Goal: Task Accomplishment & Management: Manage account settings

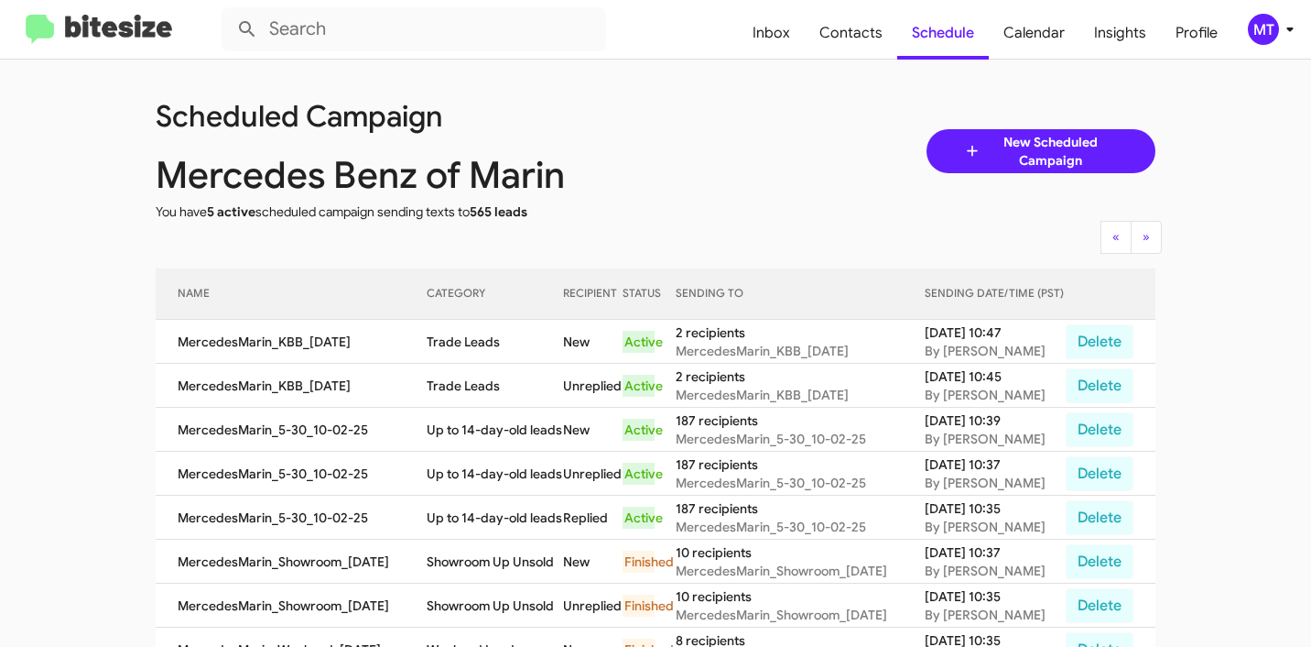
click at [1283, 32] on icon at bounding box center [1290, 29] width 22 height 22
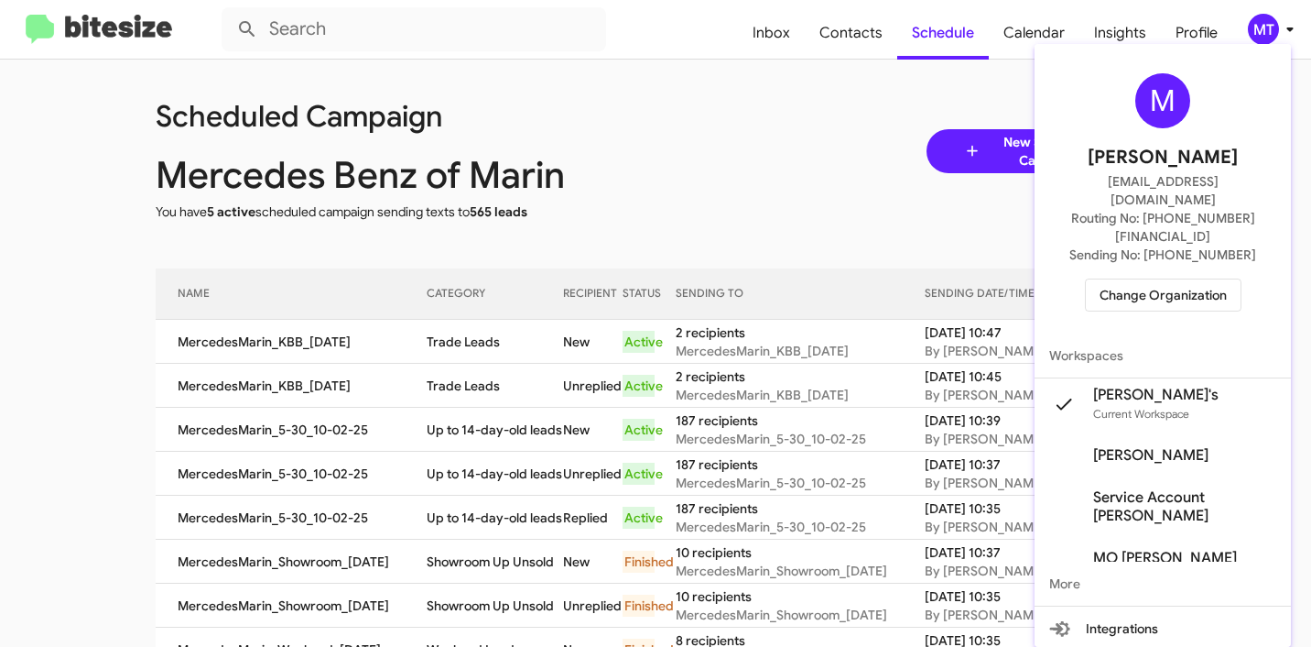
click at [1166, 279] on span "Change Organization" at bounding box center [1163, 294] width 127 height 31
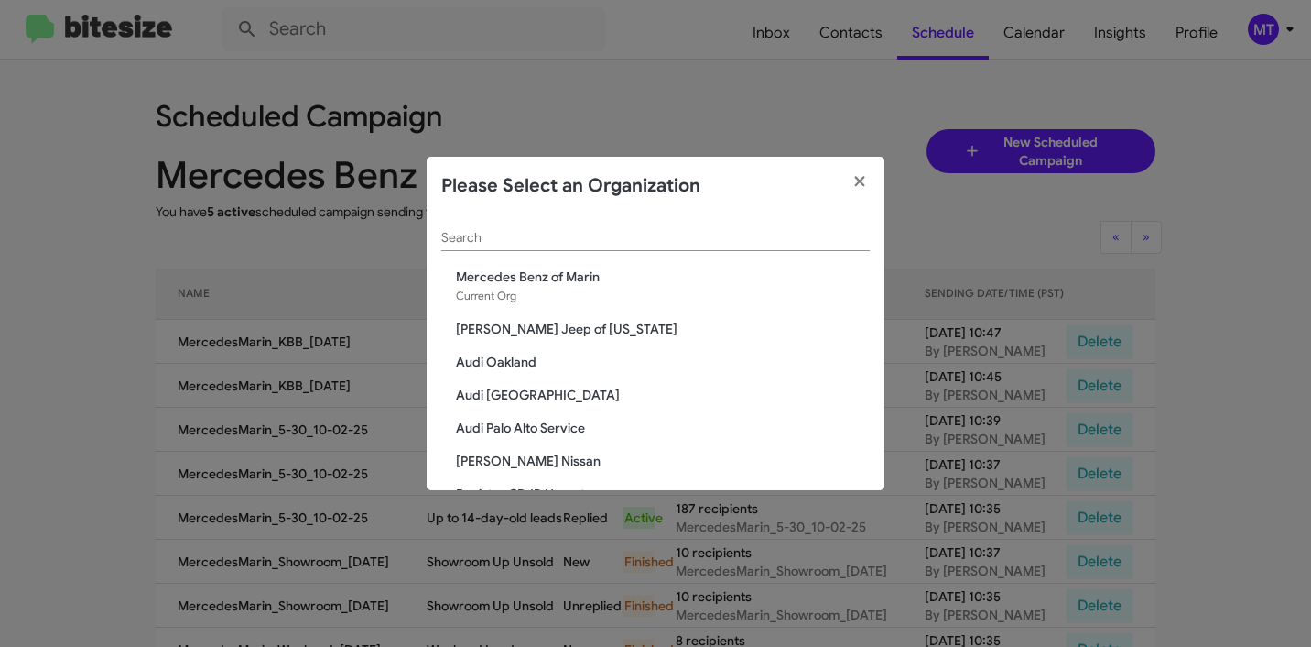
click at [606, 237] on input "Search" at bounding box center [655, 238] width 429 height 15
paste input "Team Toyota Langhorne"
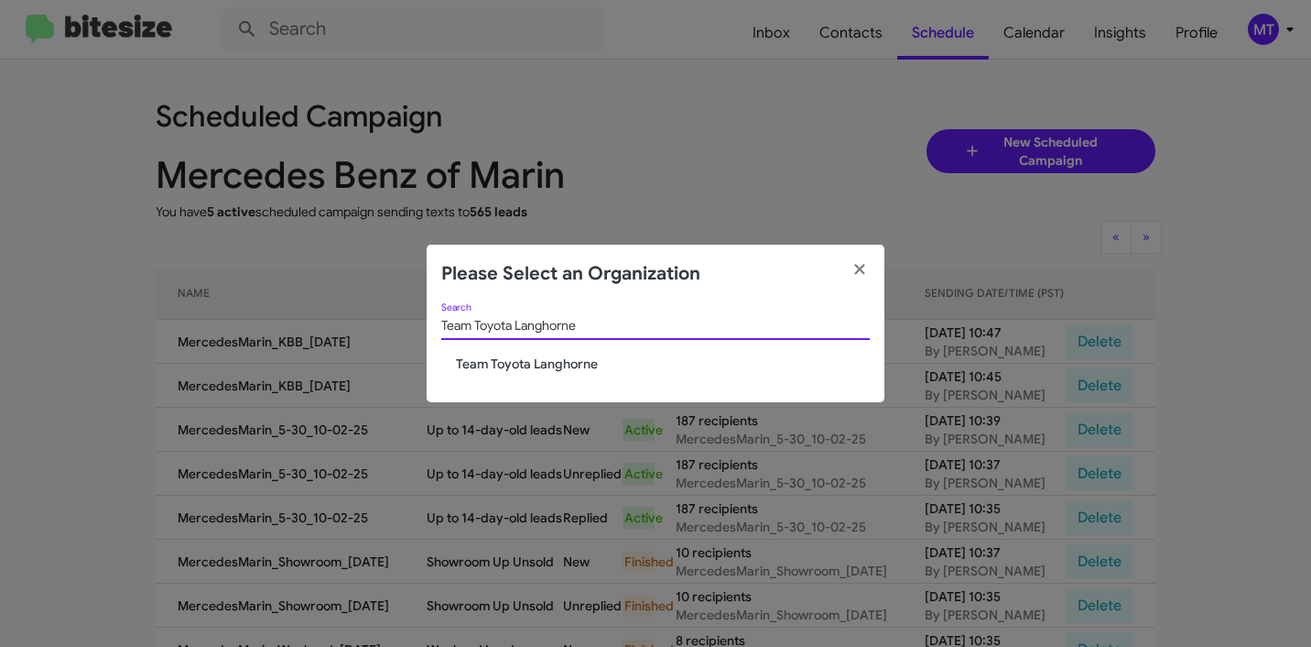
type input "Team Toyota Langhorne"
click at [558, 374] on div "Team Toyota Langhorne Search Team Toyota Langhorne" at bounding box center [656, 353] width 458 height 100
click at [558, 361] on span "Team Toyota Langhorne" at bounding box center [663, 363] width 414 height 18
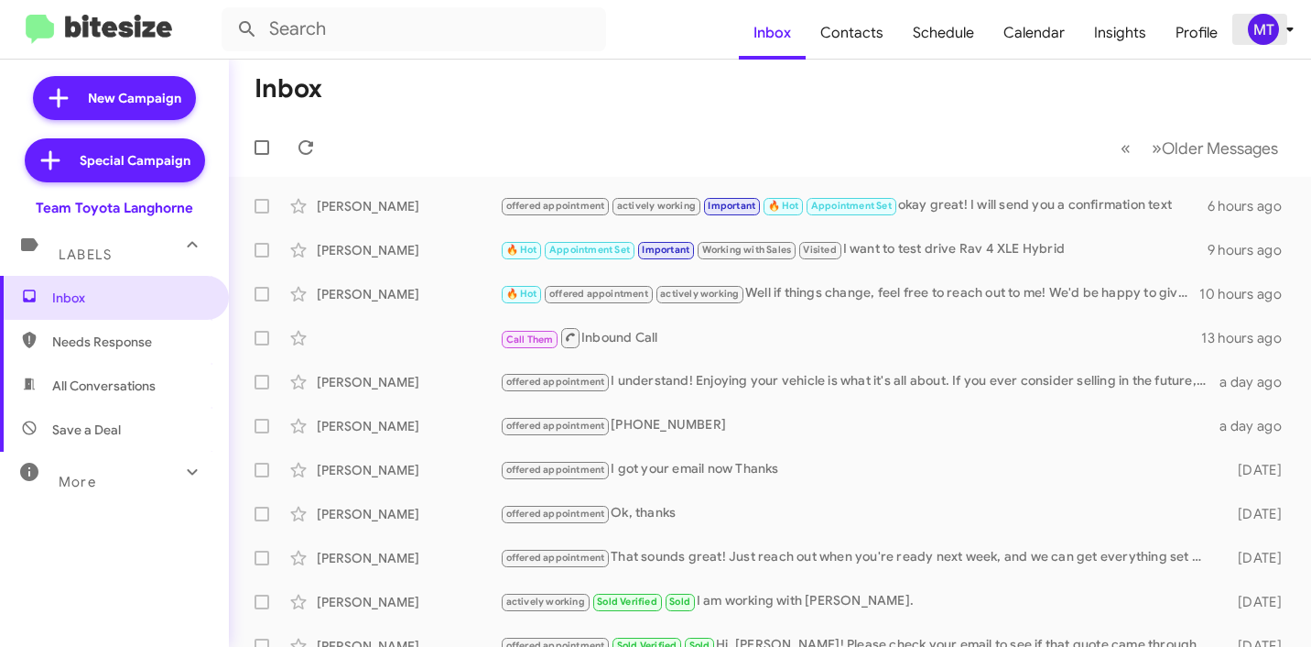
click at [1280, 21] on icon at bounding box center [1290, 29] width 22 height 22
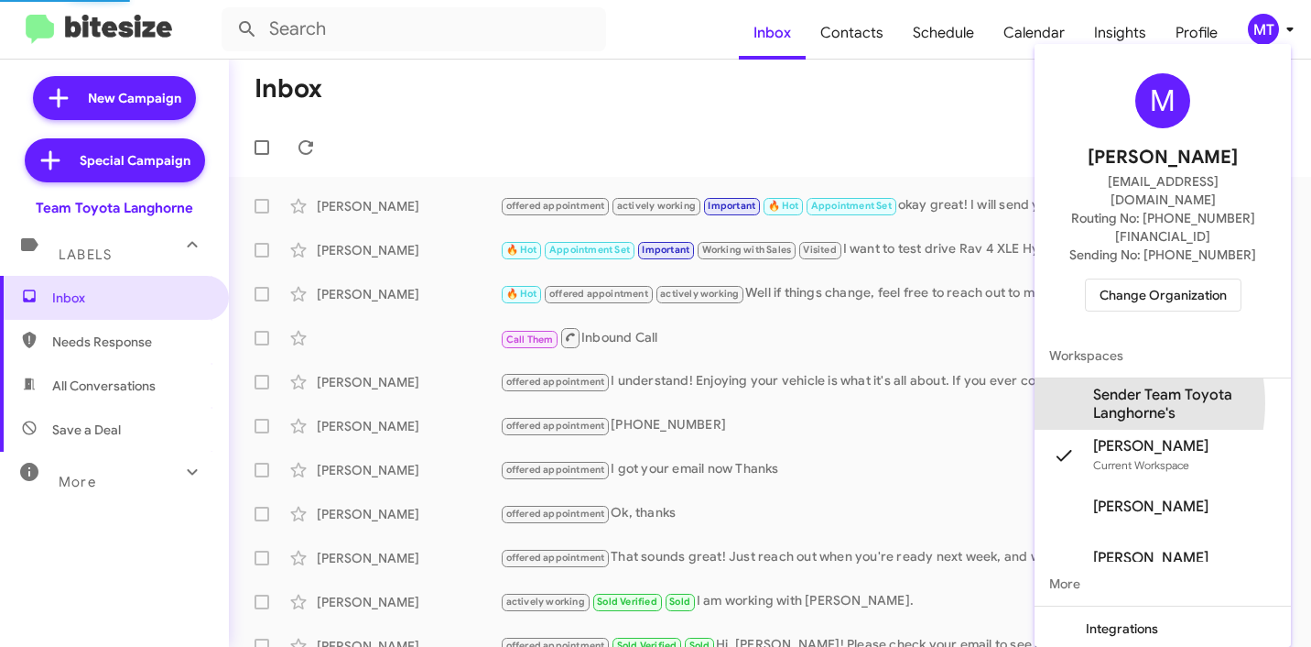
click at [1093, 386] on span "Sender Team Toyota Langhorne's" at bounding box center [1184, 404] width 183 height 37
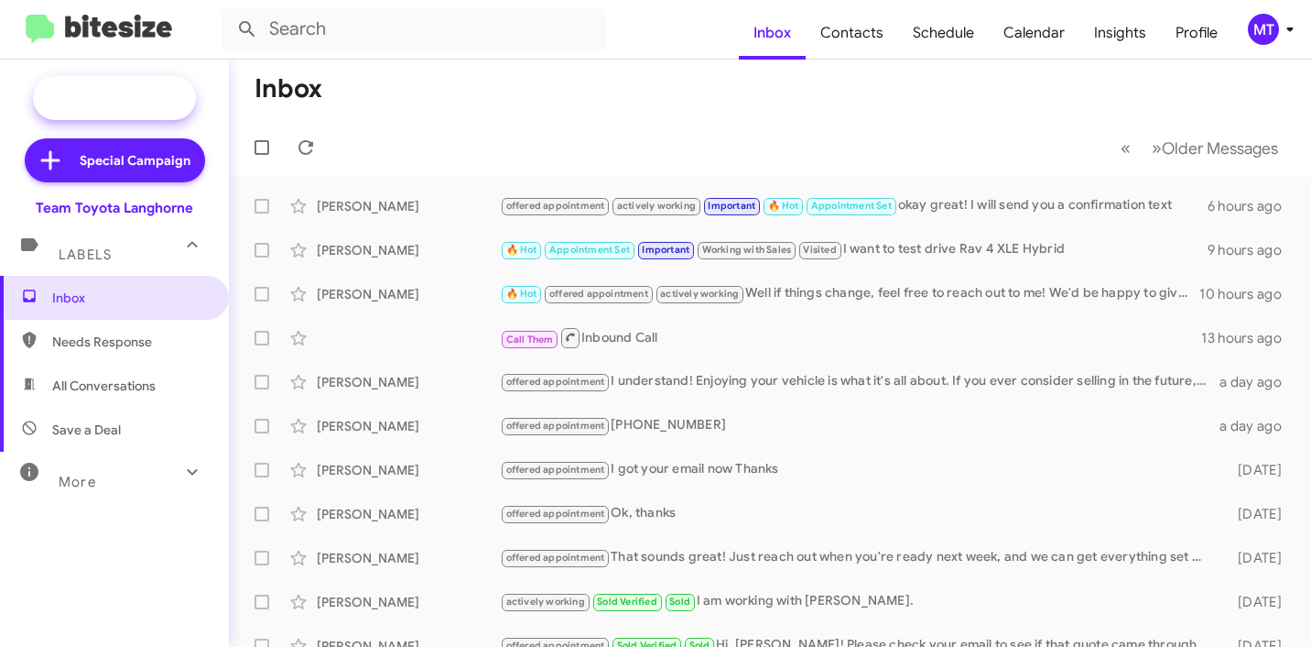
click at [138, 107] on span "New Campaign" at bounding box center [114, 98] width 163 height 44
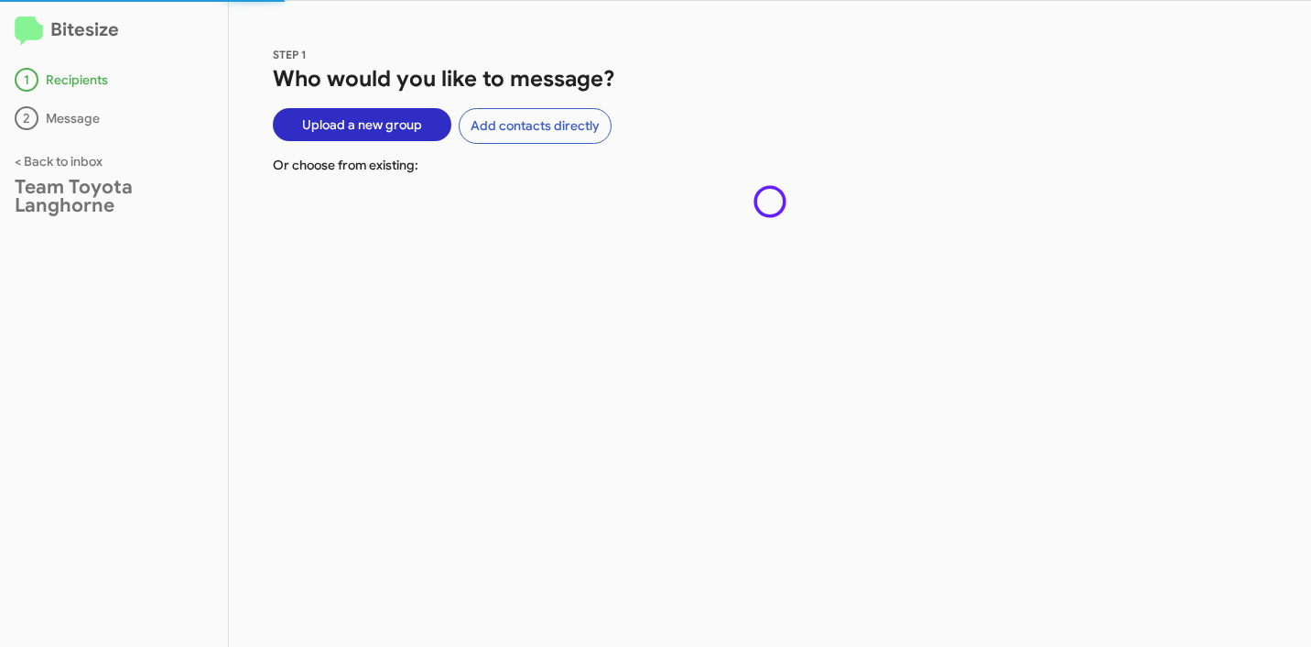
click at [356, 122] on span "Upload a new group" at bounding box center [362, 124] width 120 height 33
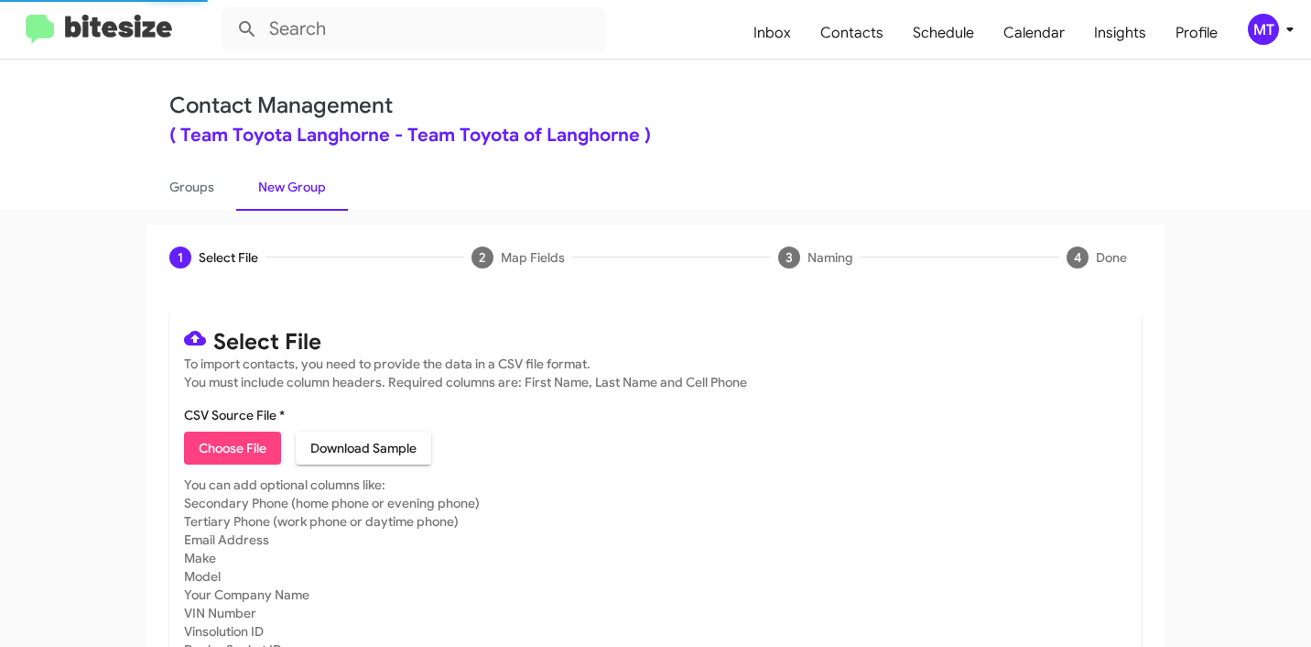
click at [215, 452] on span "Choose File" at bounding box center [233, 447] width 68 height 33
type input "ToyotaLanghorne_3-14Int_10-02-25"
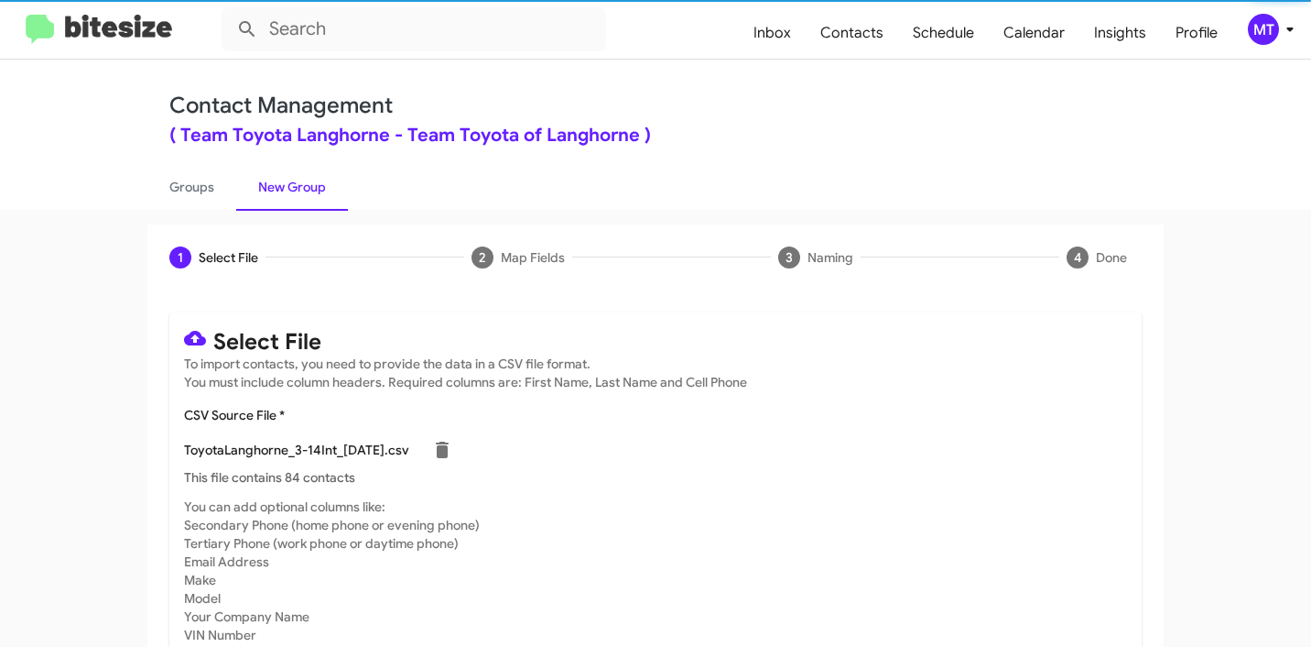
click at [1286, 35] on icon at bounding box center [1290, 29] width 22 height 22
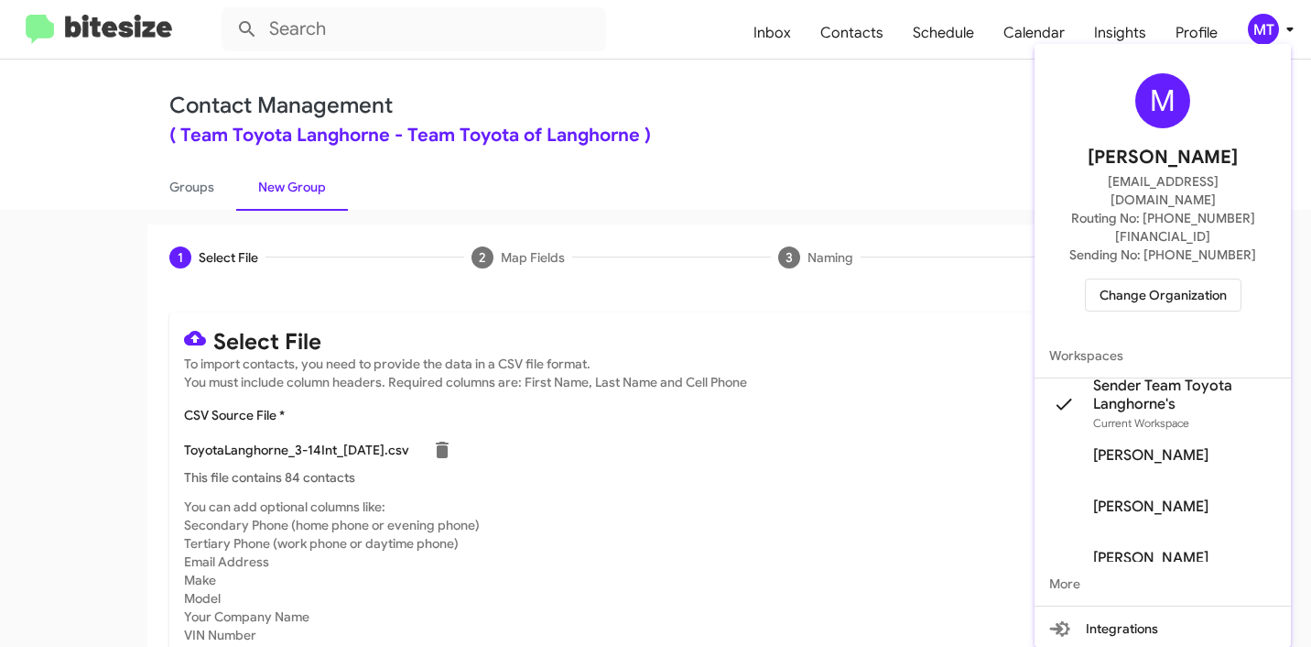
click at [767, 111] on div at bounding box center [655, 323] width 1311 height 647
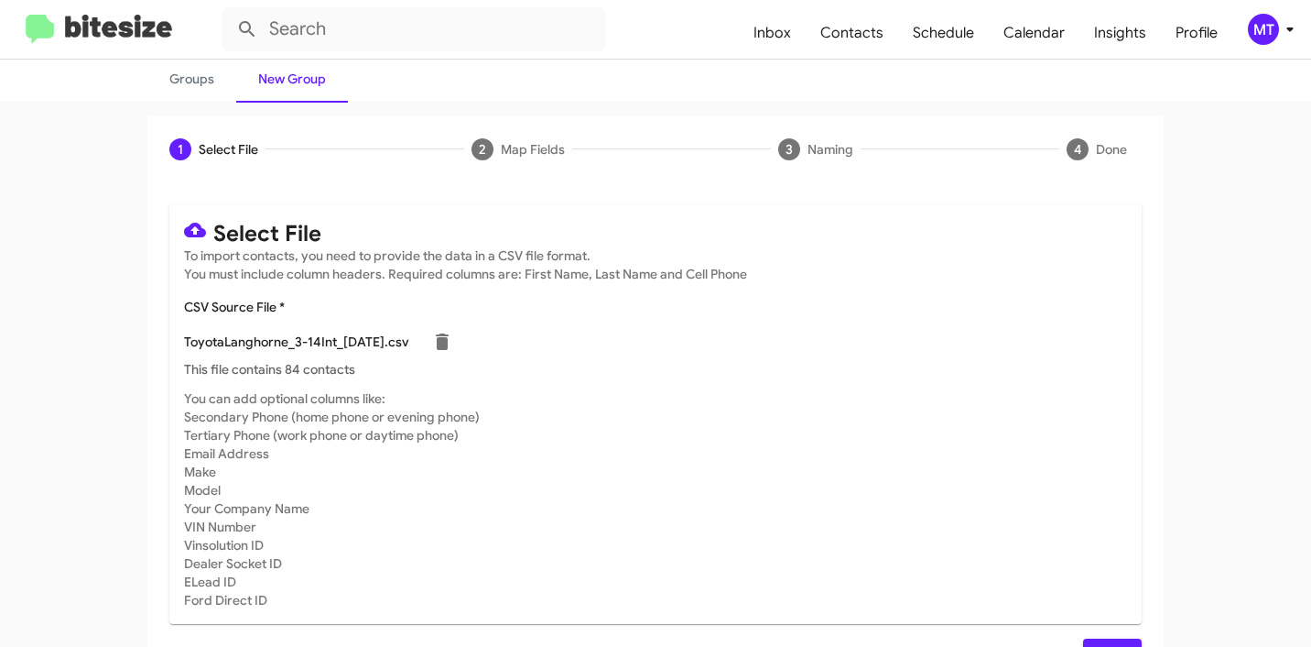
scroll to position [155, 0]
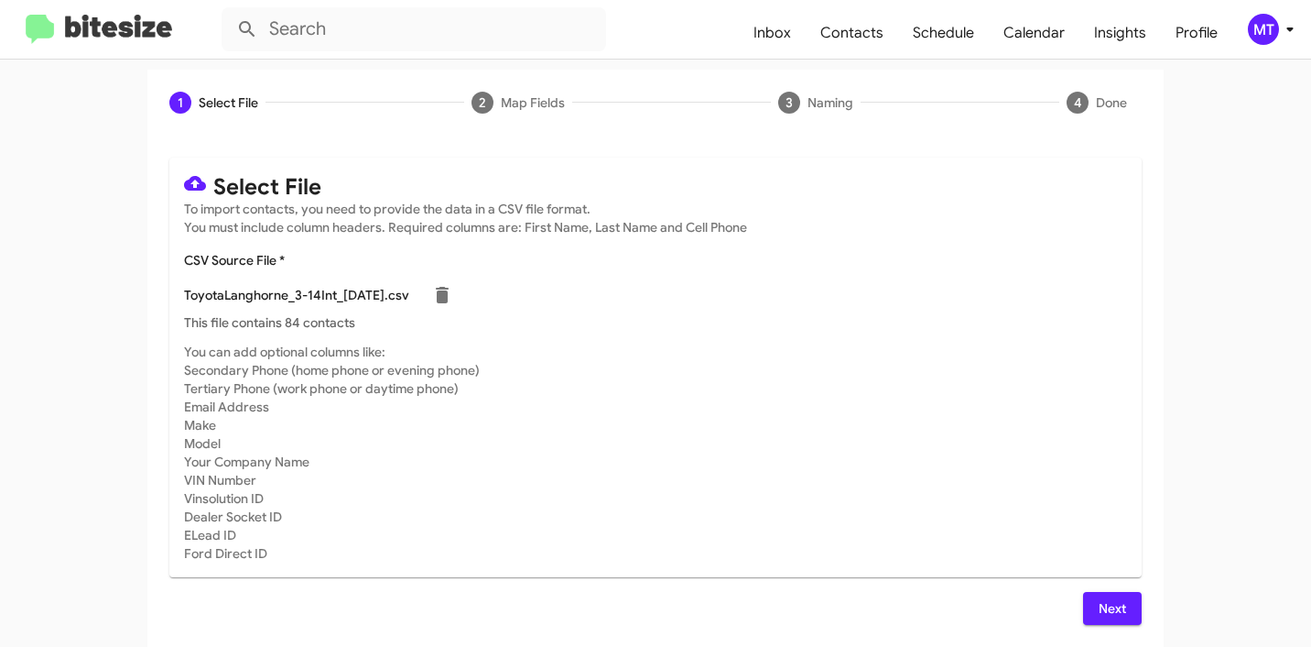
click at [1099, 599] on span "Next" at bounding box center [1112, 608] width 29 height 33
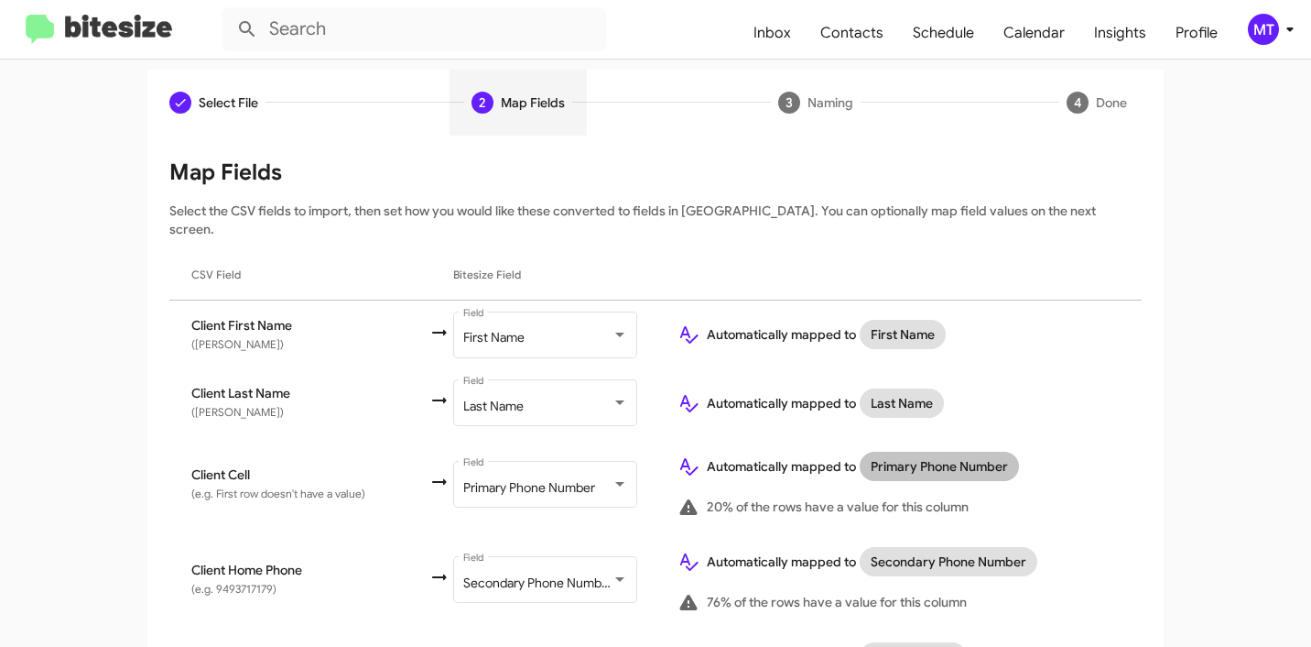
scroll to position [994, 0]
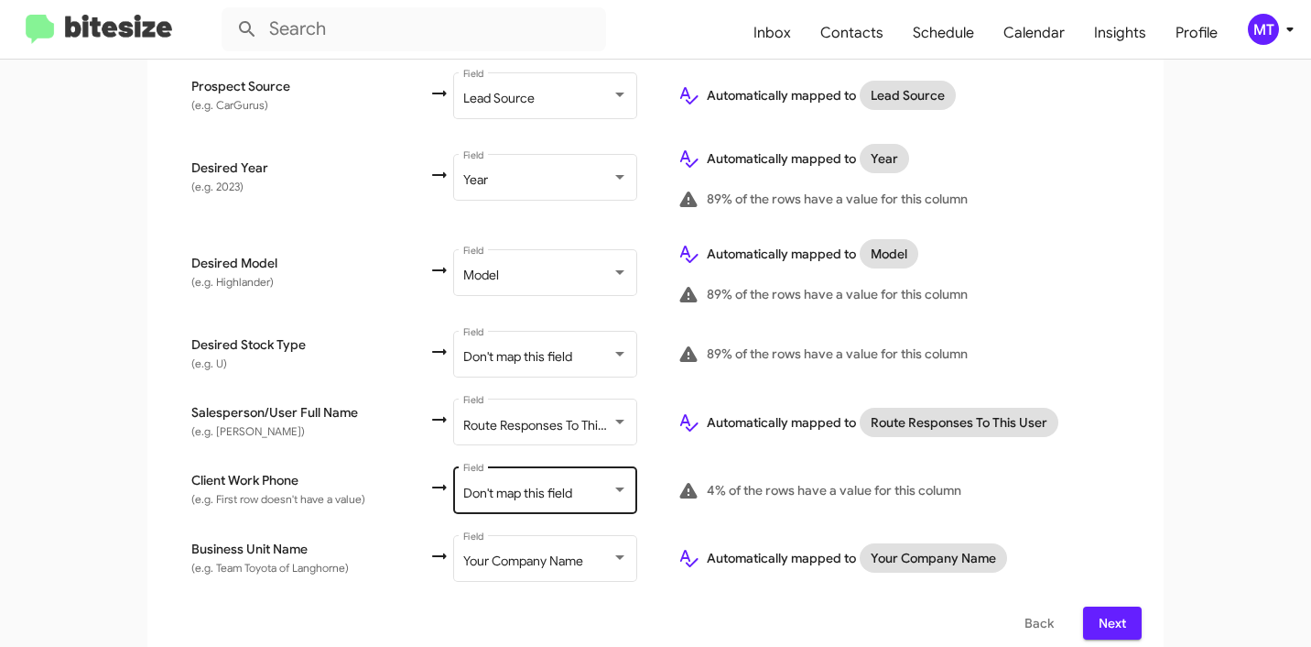
click at [527, 487] on div "Don't map this field Field" at bounding box center [545, 488] width 165 height 50
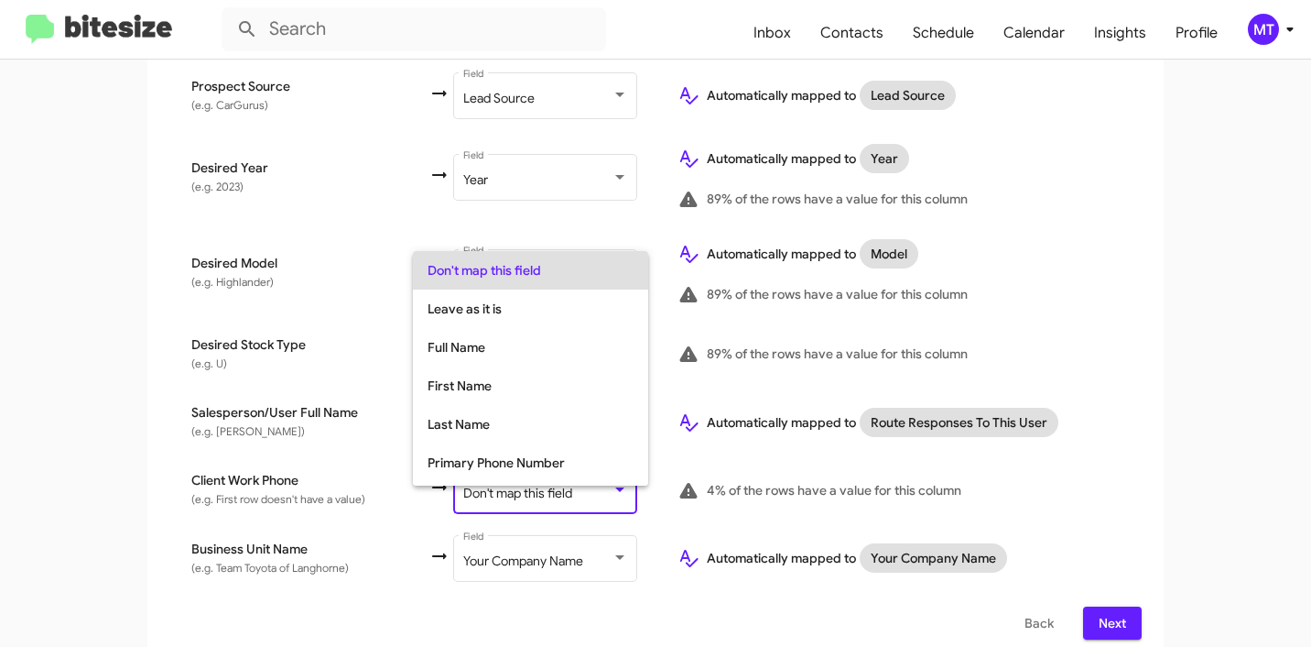
scroll to position [73, 0]
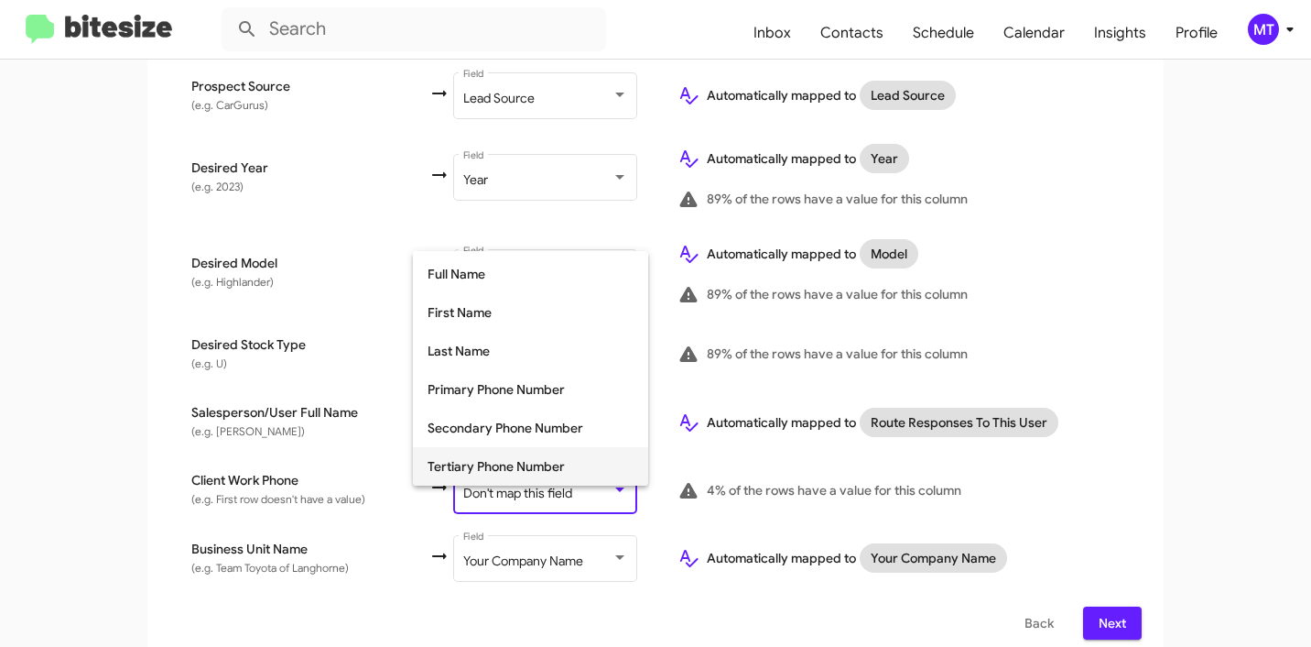
click at [521, 460] on span "Tertiary Phone Number" at bounding box center [531, 466] width 206 height 38
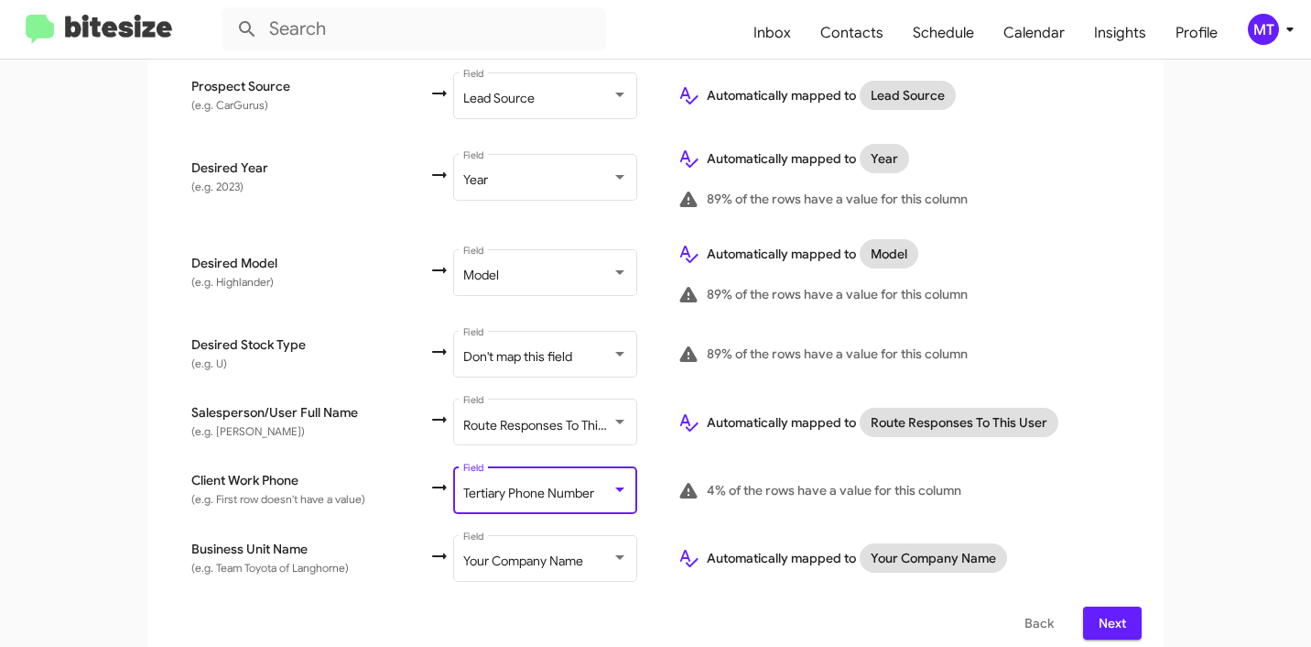
click at [1105, 611] on span "Next" at bounding box center [1112, 622] width 29 height 33
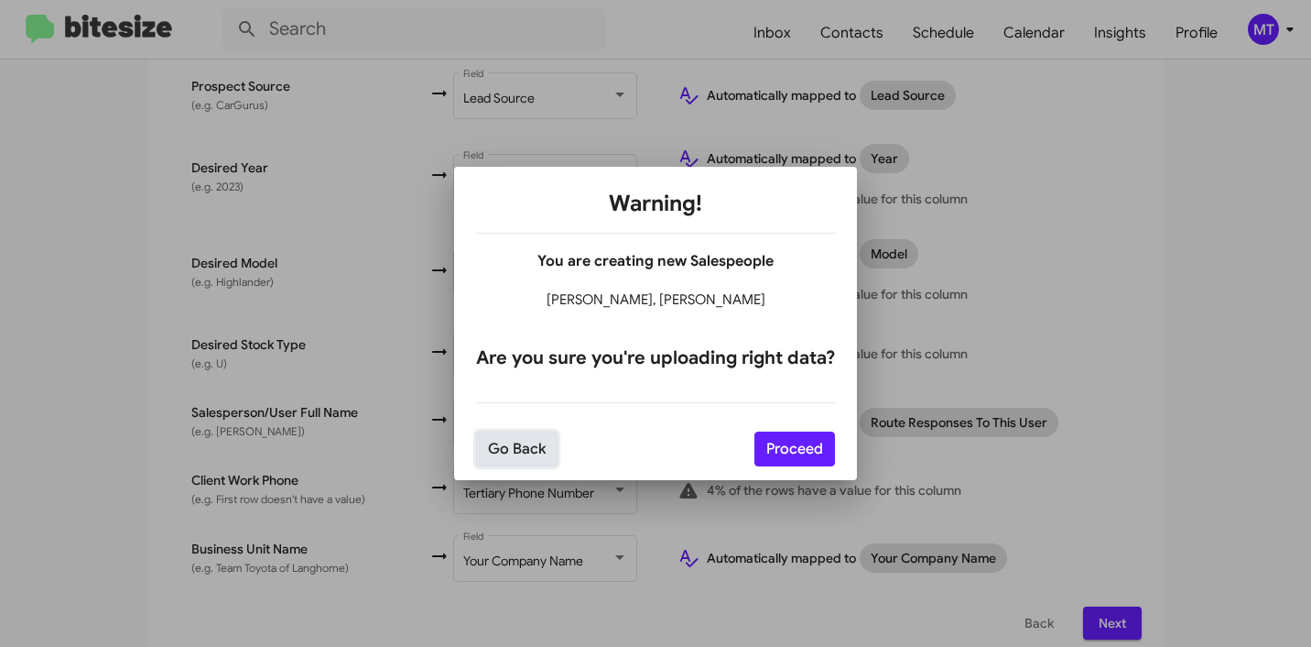
click at [514, 450] on button "Go Back" at bounding box center [517, 448] width 82 height 35
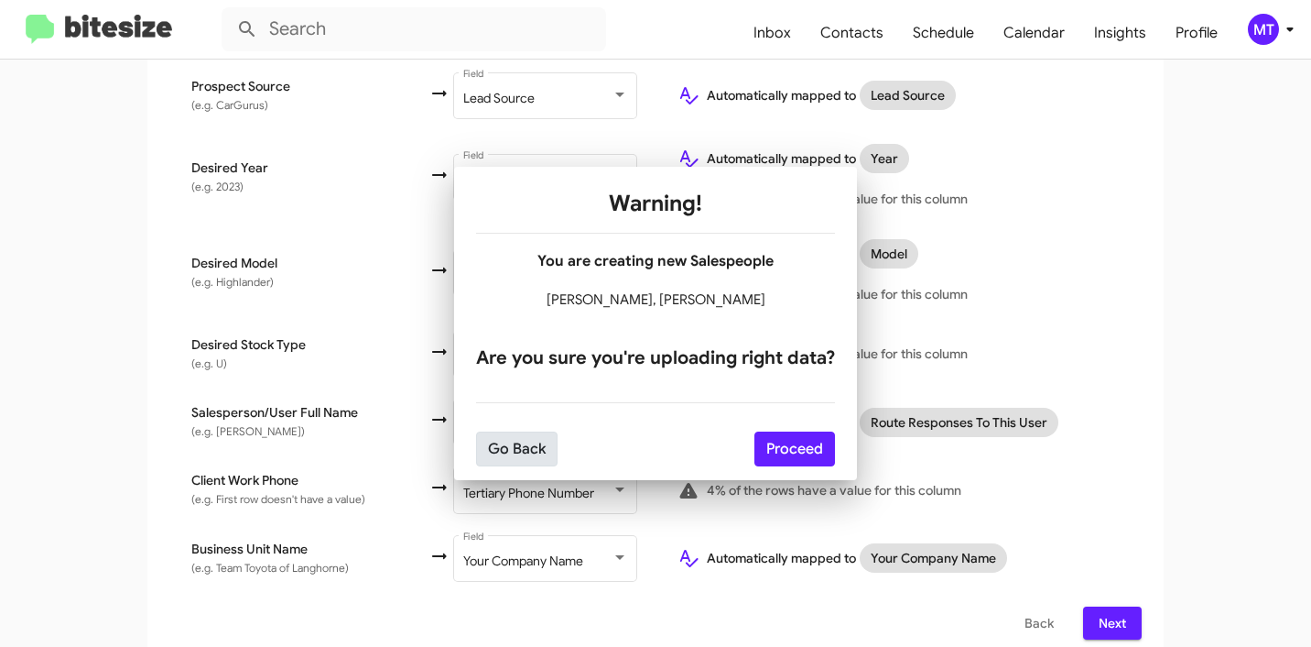
scroll to position [0, 0]
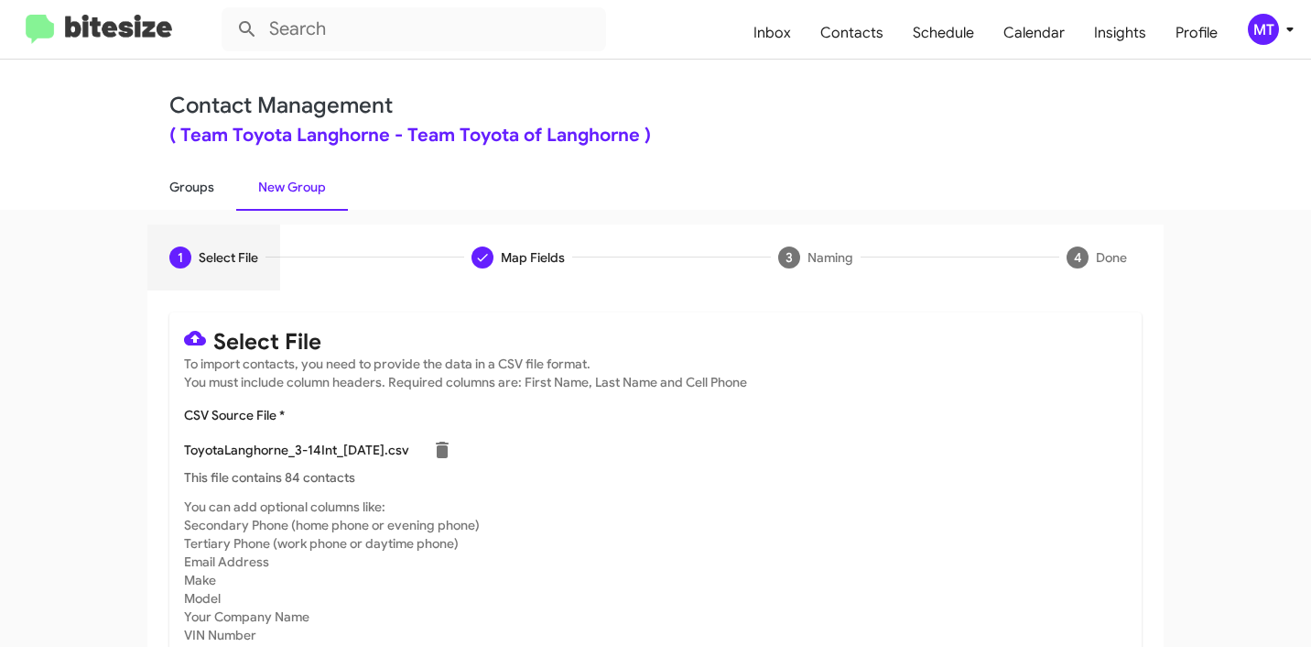
click at [194, 190] on link "Groups" at bounding box center [191, 187] width 89 height 48
type input "in:groups"
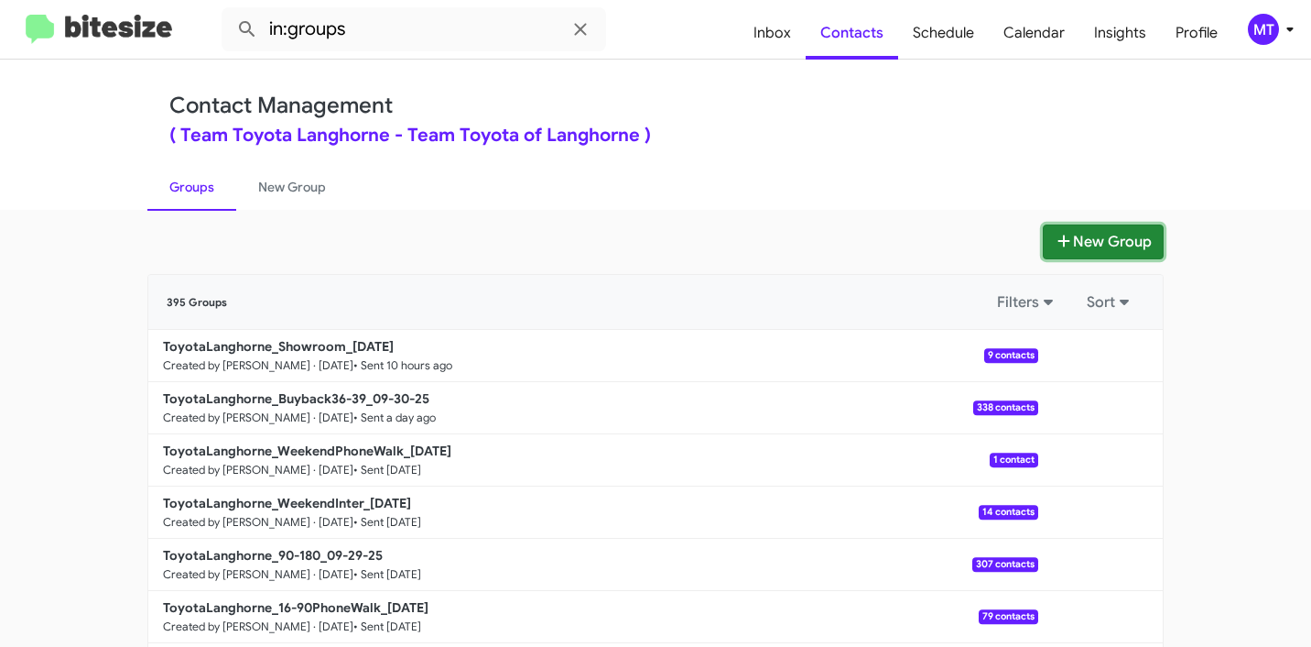
click at [1105, 236] on button "New Group" at bounding box center [1103, 241] width 121 height 35
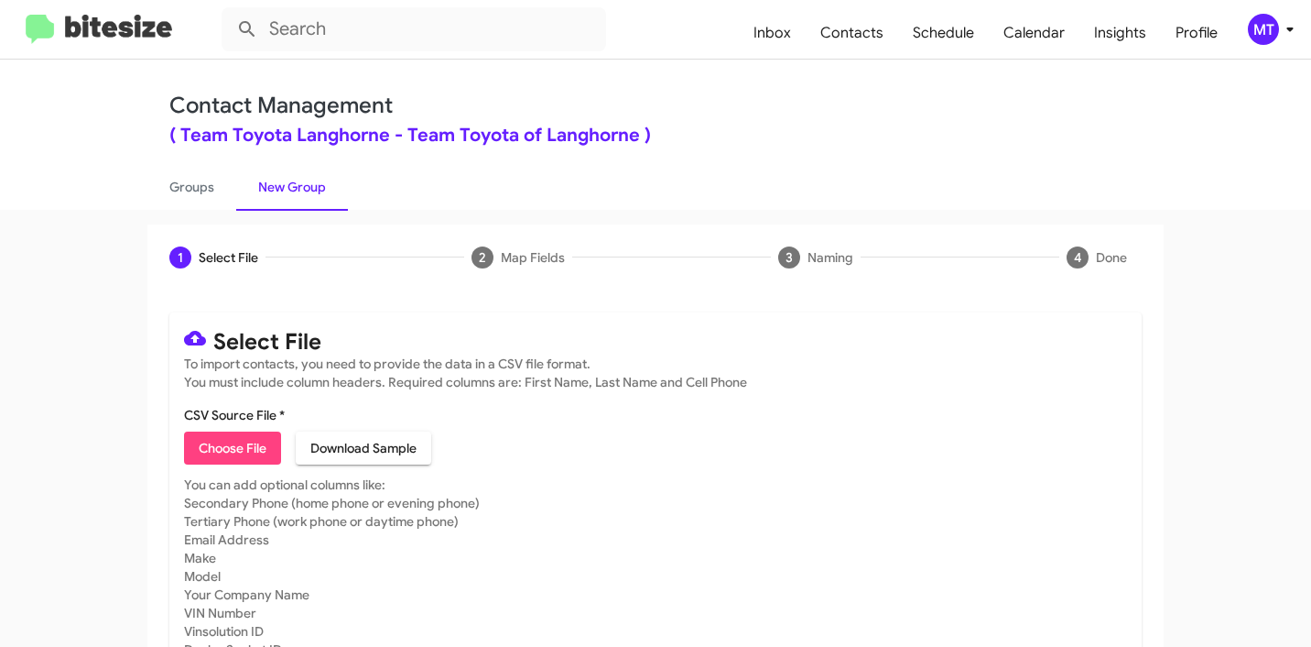
click at [222, 460] on span "Choose File" at bounding box center [233, 447] width 68 height 33
click at [217, 450] on span "Choose File" at bounding box center [233, 447] width 68 height 33
type input "ToyotaLanghorne_3-14Int_10-02-25"
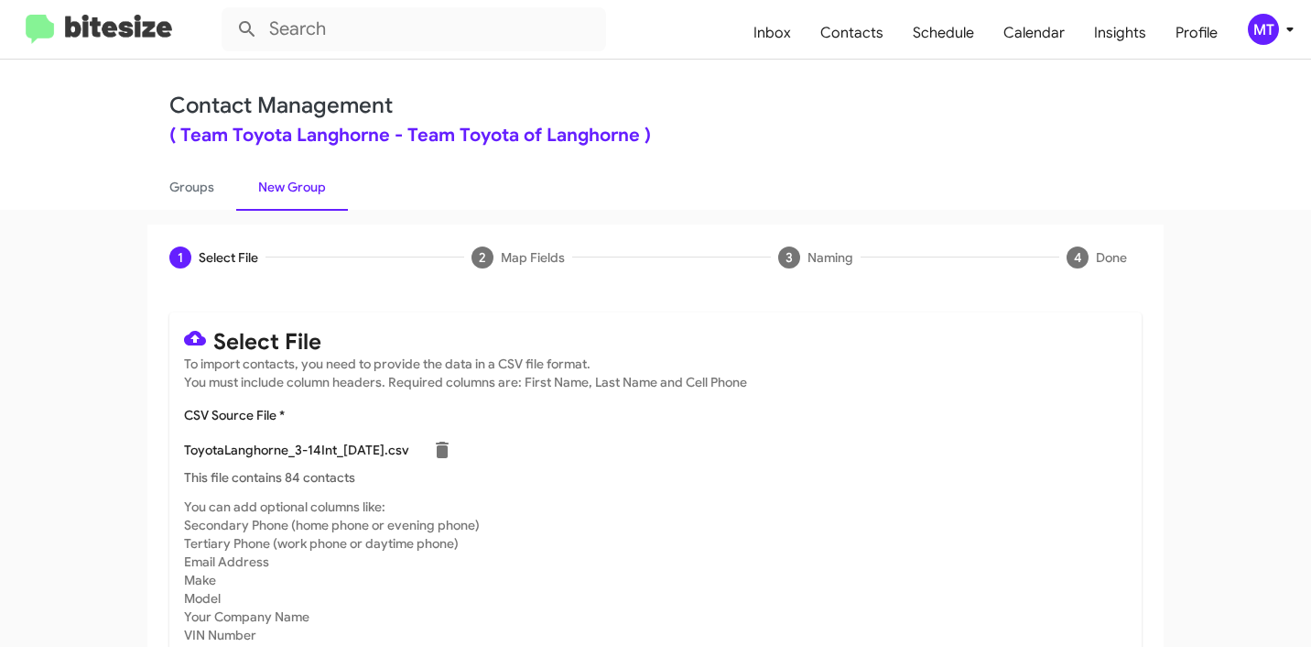
scroll to position [155, 0]
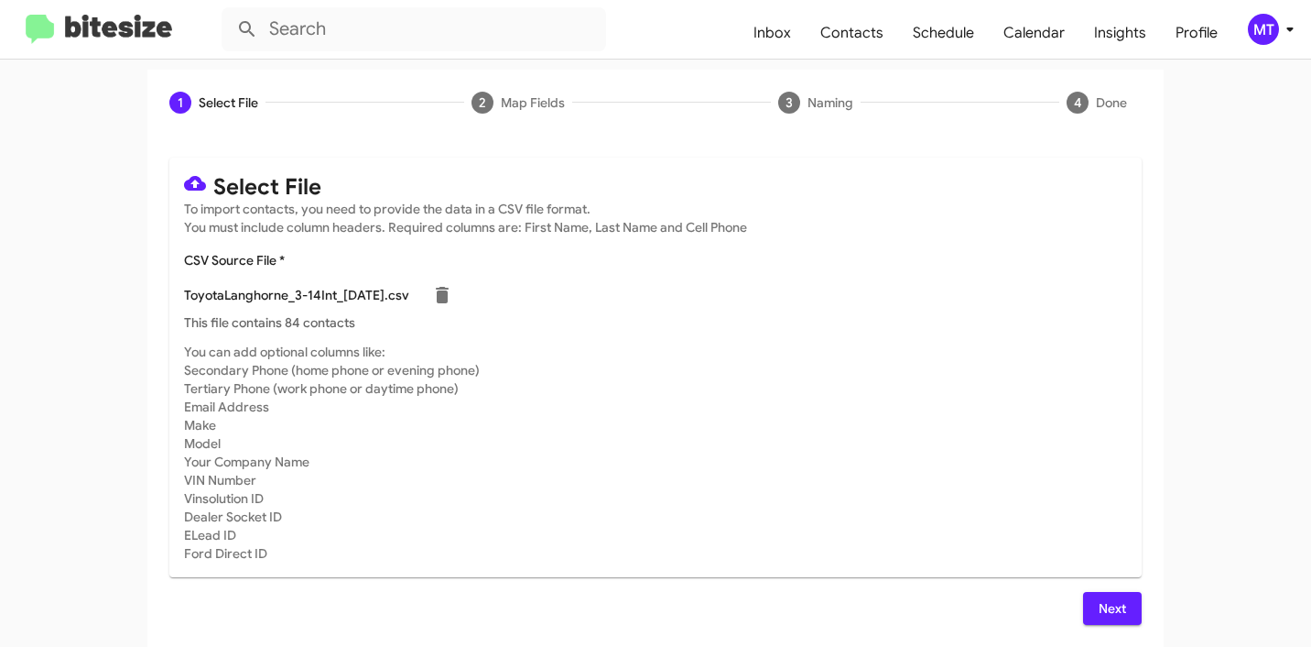
click at [1100, 600] on span "Next" at bounding box center [1112, 608] width 29 height 33
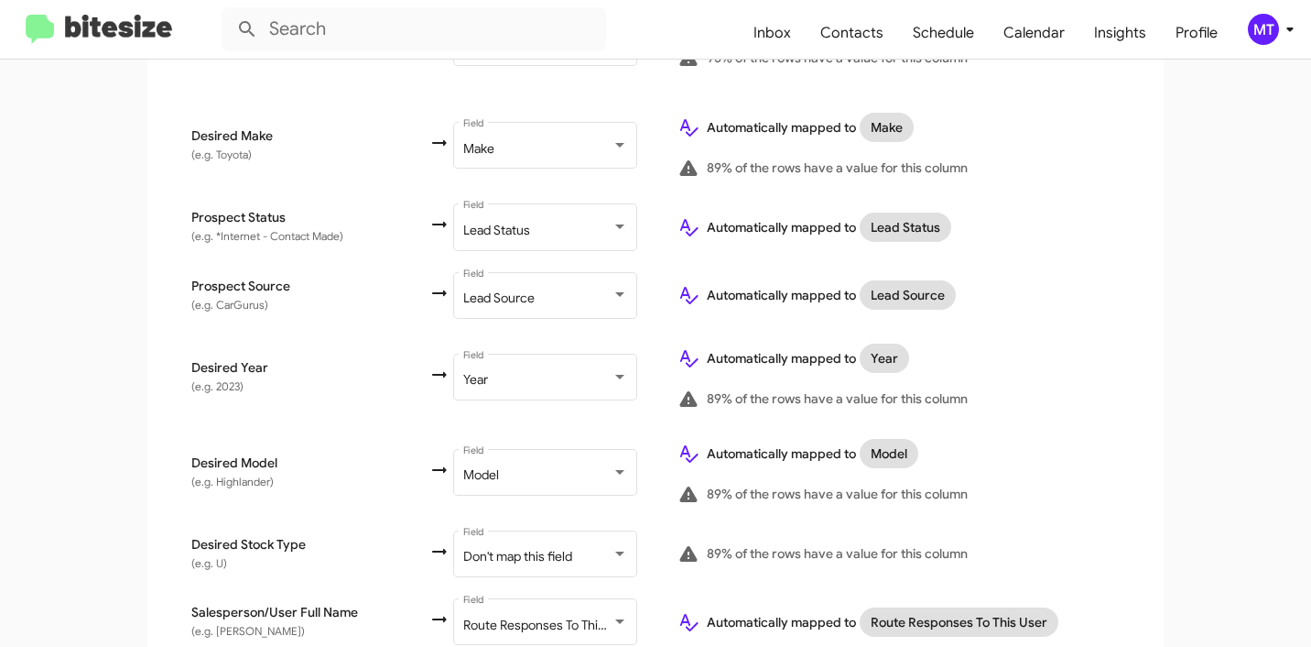
scroll to position [994, 0]
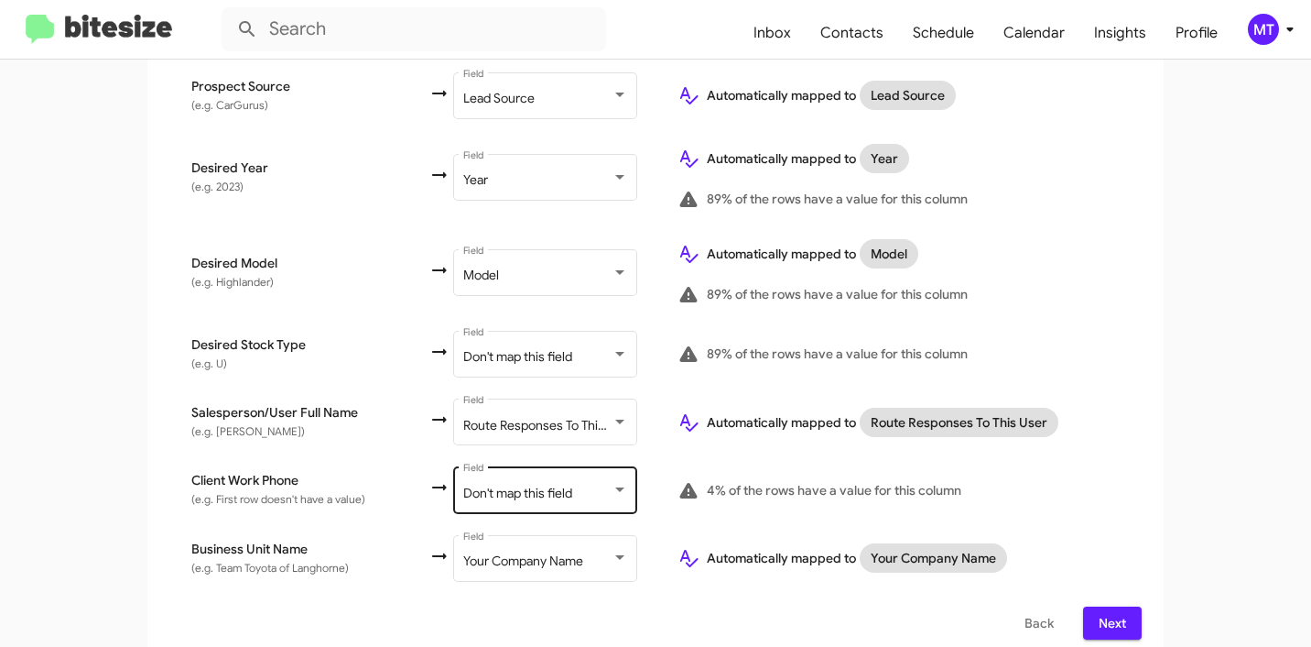
click at [486, 466] on div "Don't map this field Field" at bounding box center [545, 488] width 165 height 50
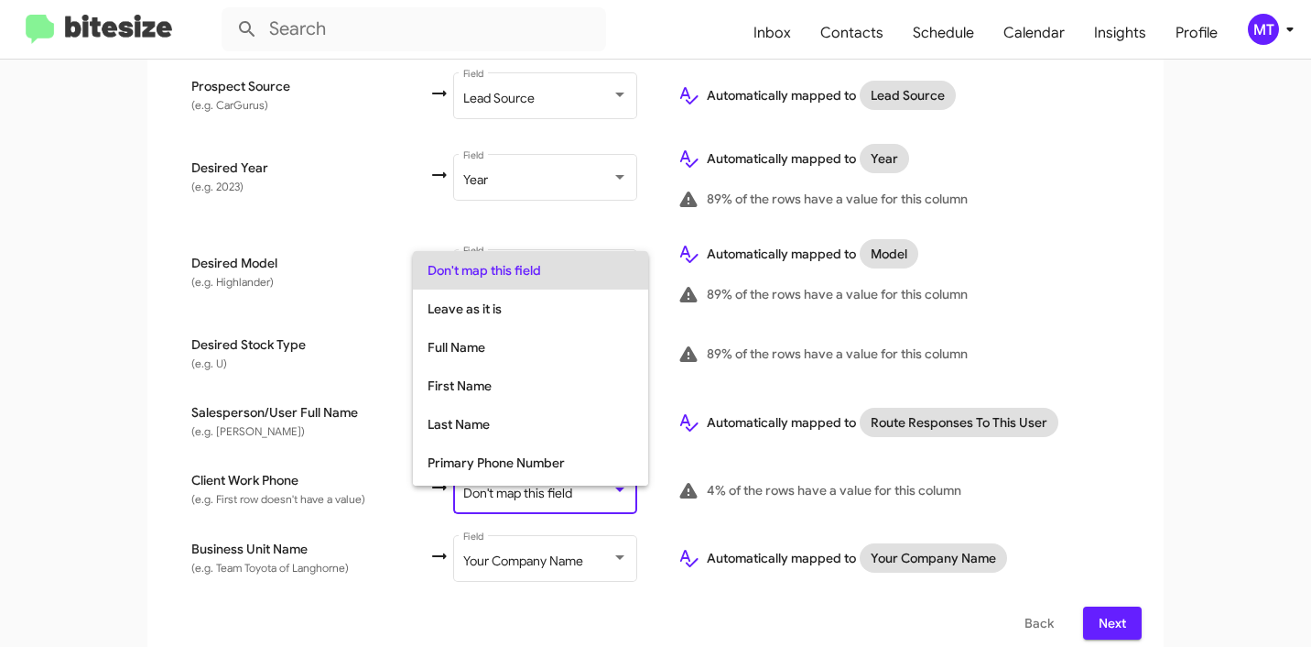
scroll to position [73, 0]
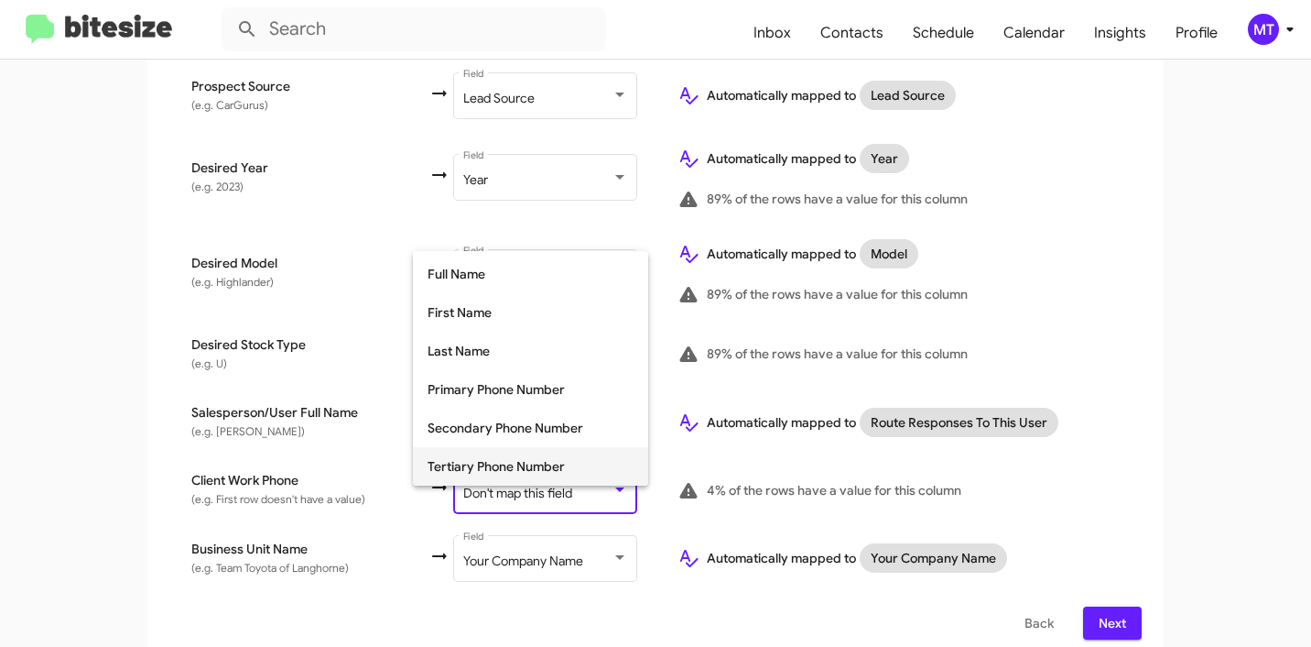
click at [517, 459] on span "Tertiary Phone Number" at bounding box center [531, 466] width 206 height 38
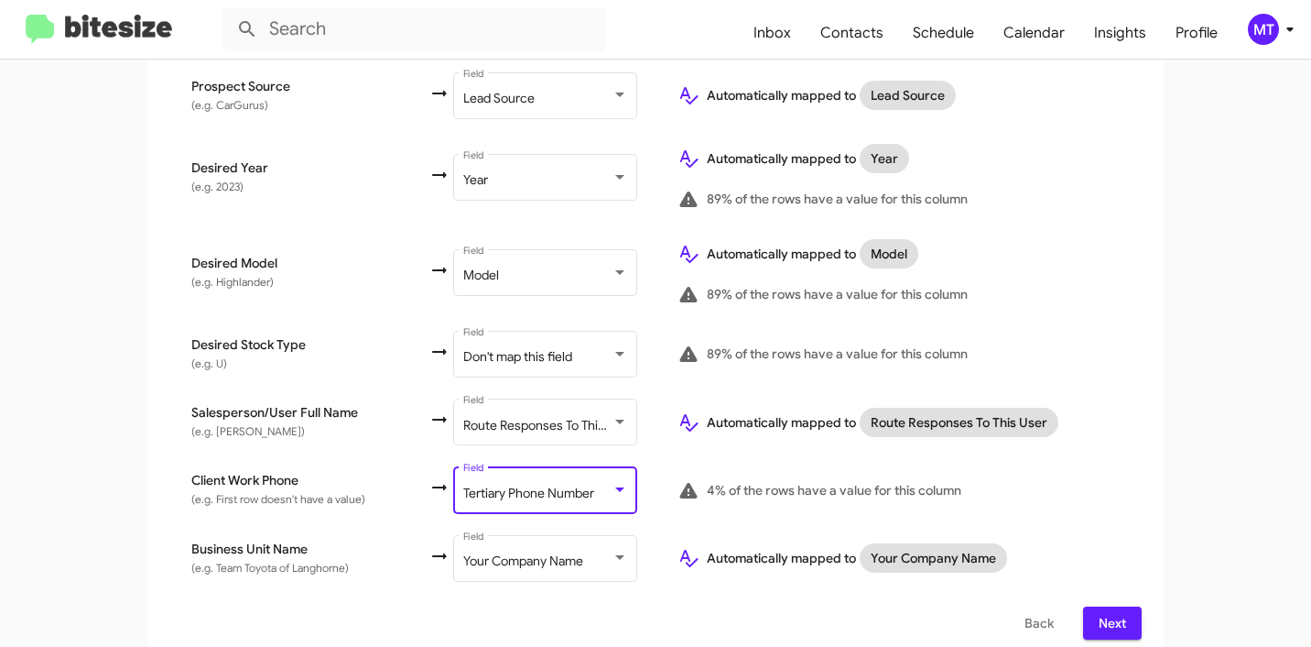
click at [1089, 606] on button "Next" at bounding box center [1112, 622] width 59 height 33
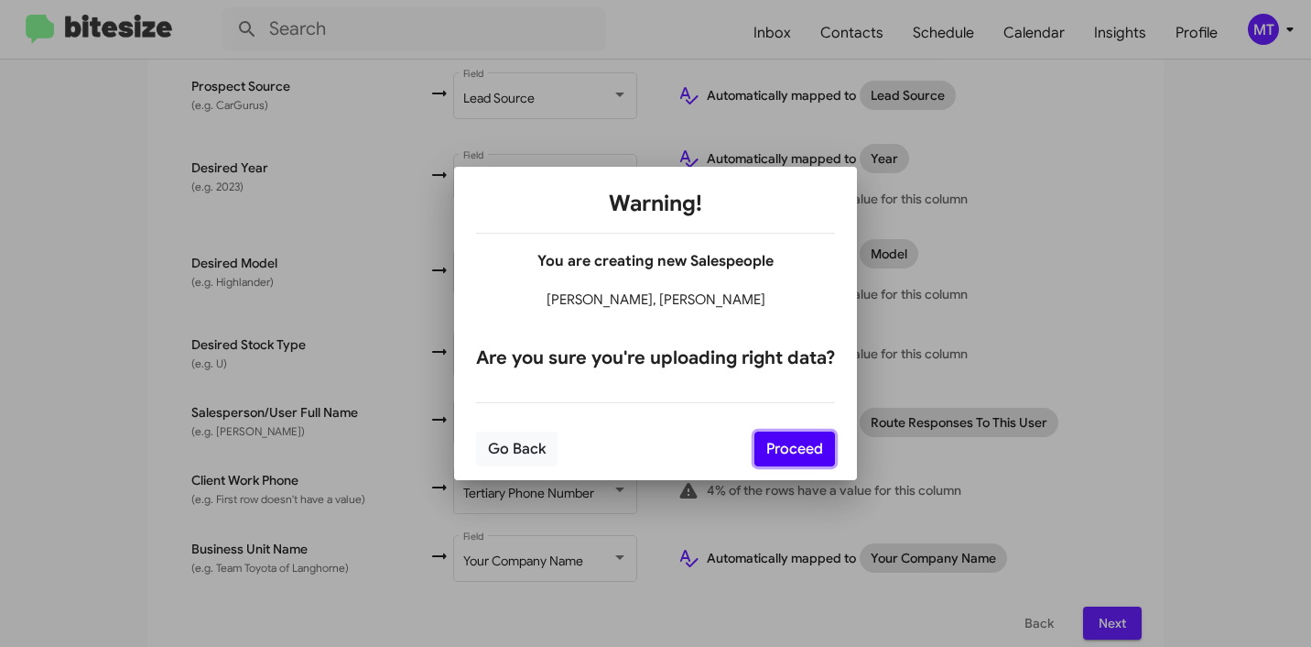
click at [813, 452] on button "Proceed" at bounding box center [795, 448] width 81 height 35
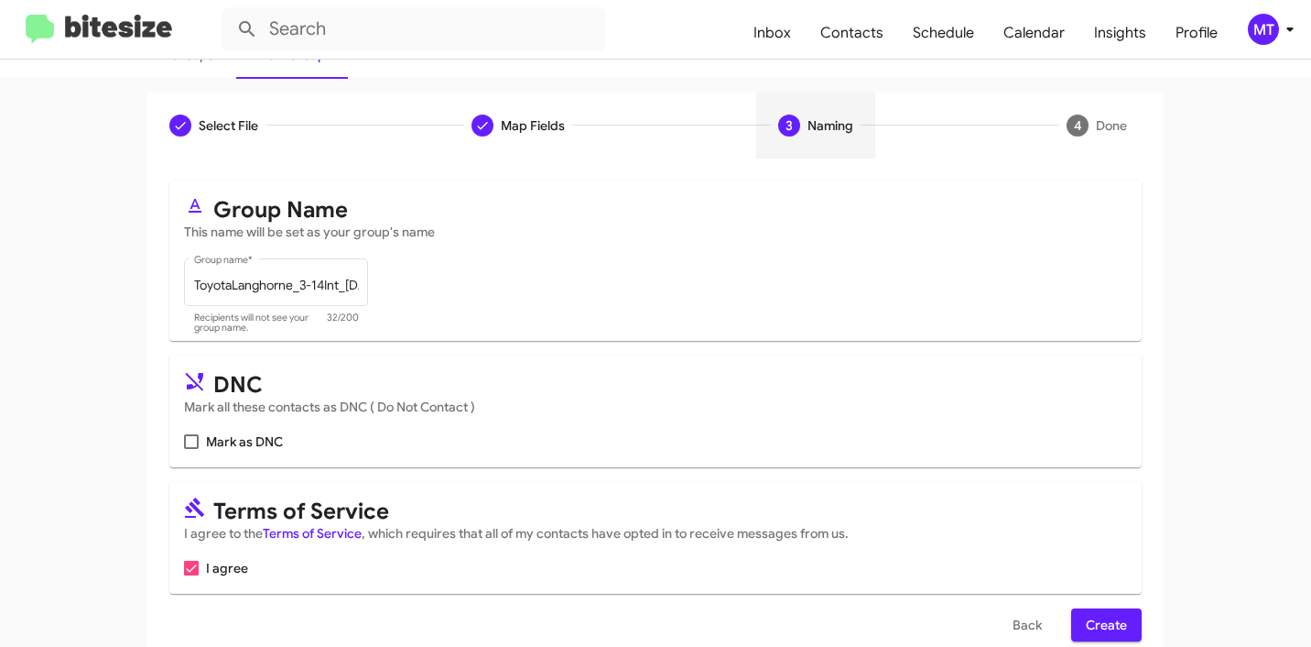
scroll to position [163, 0]
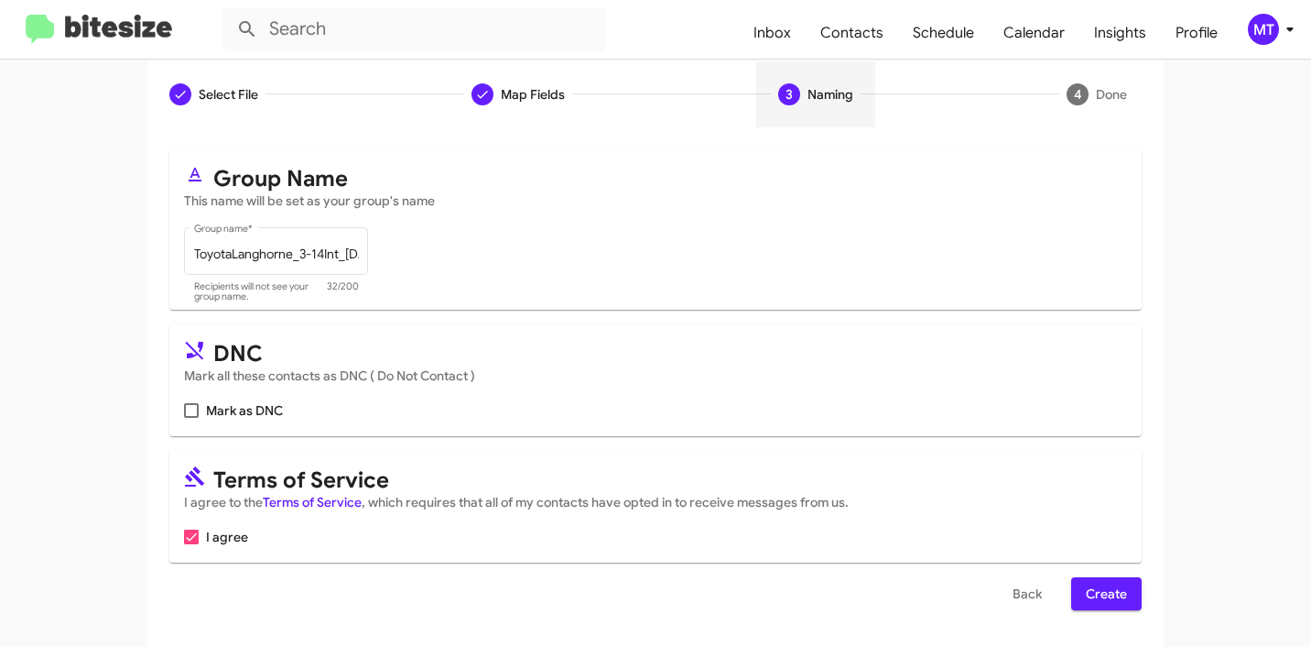
click at [1104, 594] on span "Create" at bounding box center [1106, 593] width 41 height 33
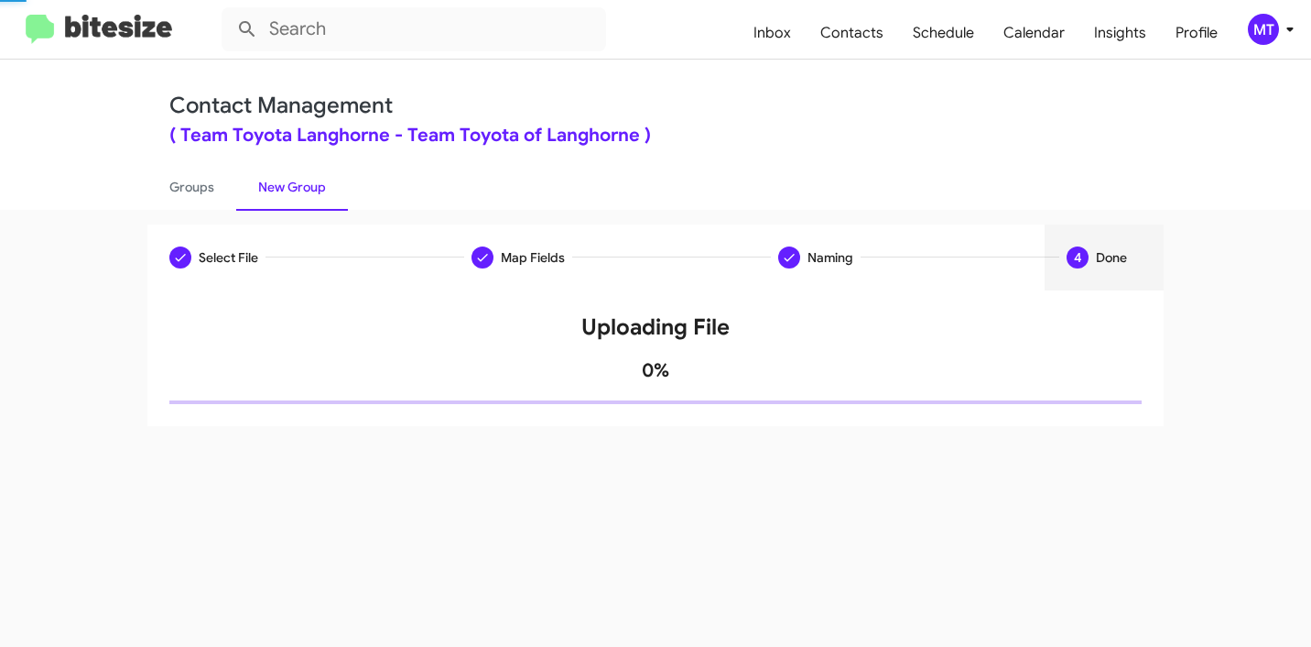
scroll to position [0, 0]
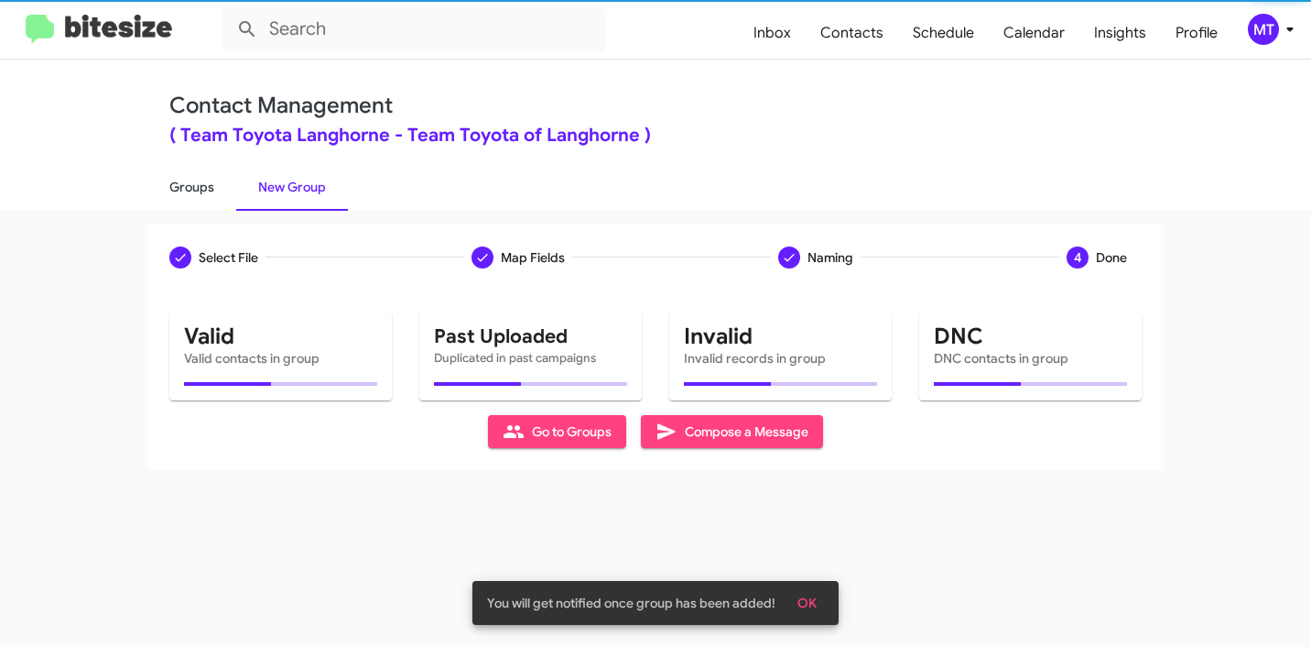
click at [199, 187] on link "Groups" at bounding box center [191, 187] width 89 height 48
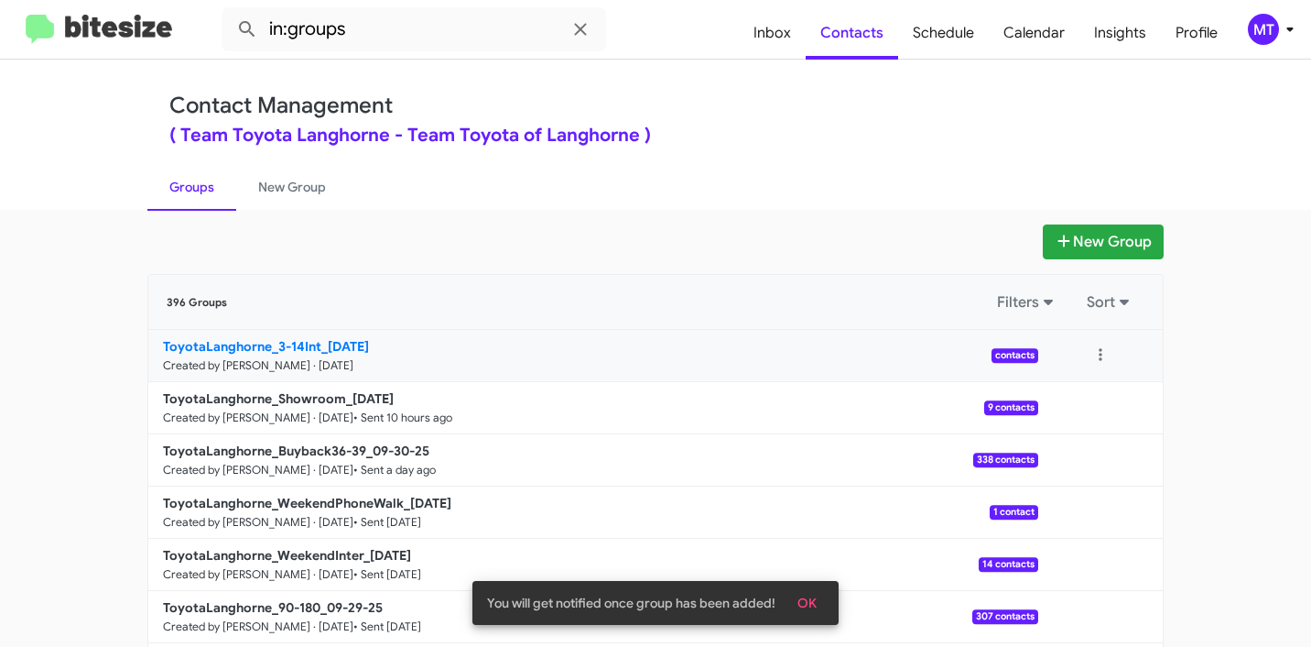
drag, startPoint x: 104, startPoint y: 350, endPoint x: 313, endPoint y: 342, distance: 209.0
click at [313, 342] on app-groups "New Group 396 Groups Filters Sort ToyotaLanghorne_3-14Int_10-02-25 Created by M…" at bounding box center [655, 562] width 1311 height 676
copy b "ToyotaLanghorne_3-14Int"
click at [493, 32] on input "in:groups" at bounding box center [414, 29] width 385 height 44
paste input "ToyotaLanghorne_3-14Int"
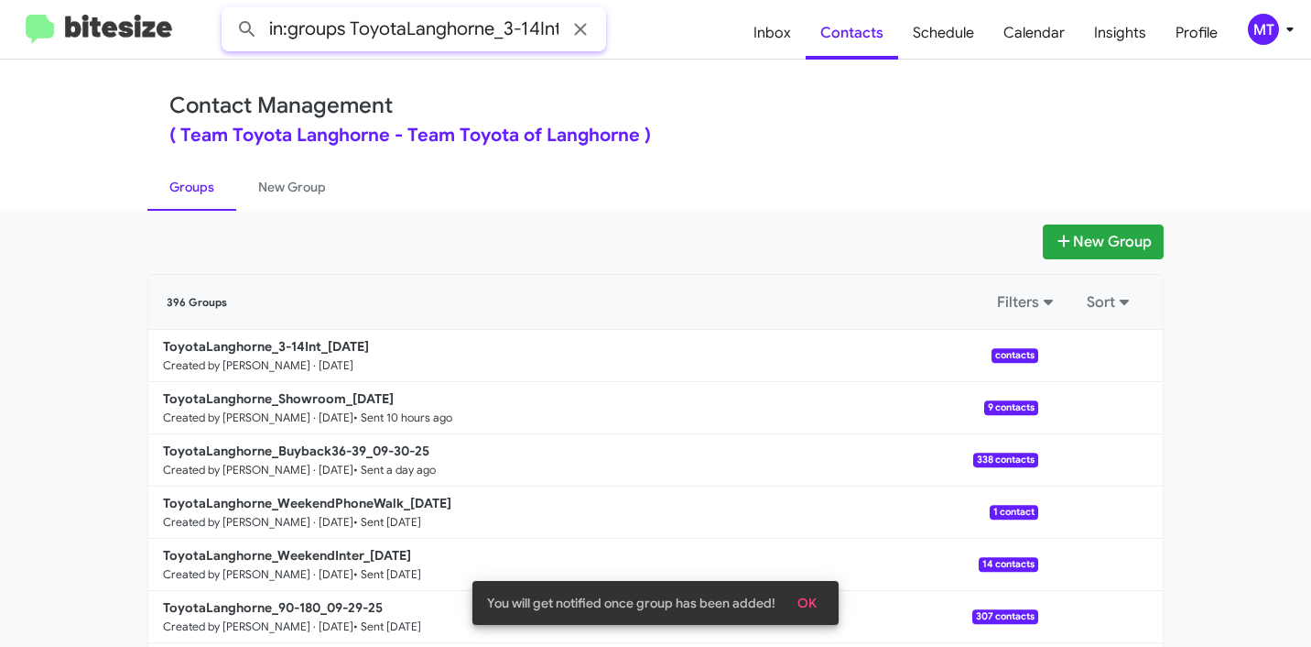
type input "in:groups ToyotaLanghorne_3-14Int"
click at [229, 11] on button at bounding box center [247, 29] width 37 height 37
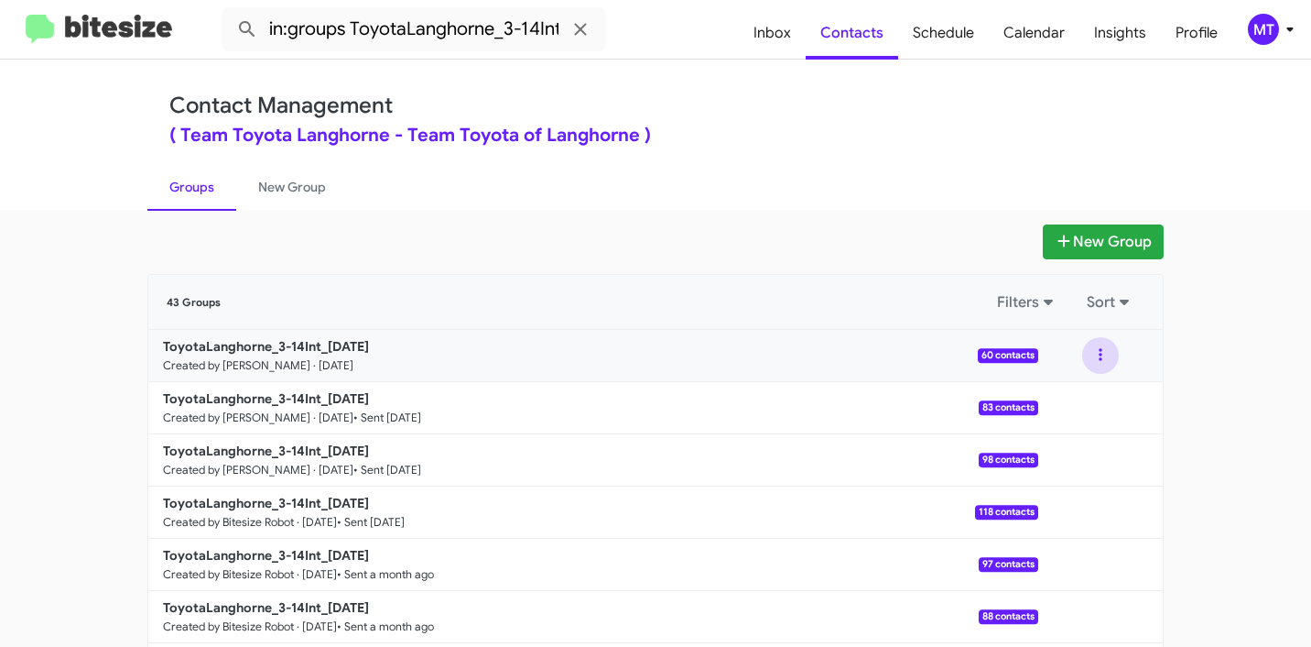
click at [1102, 356] on button at bounding box center [1101, 355] width 37 height 37
click at [1029, 397] on button "View contacts" at bounding box center [1046, 405] width 147 height 44
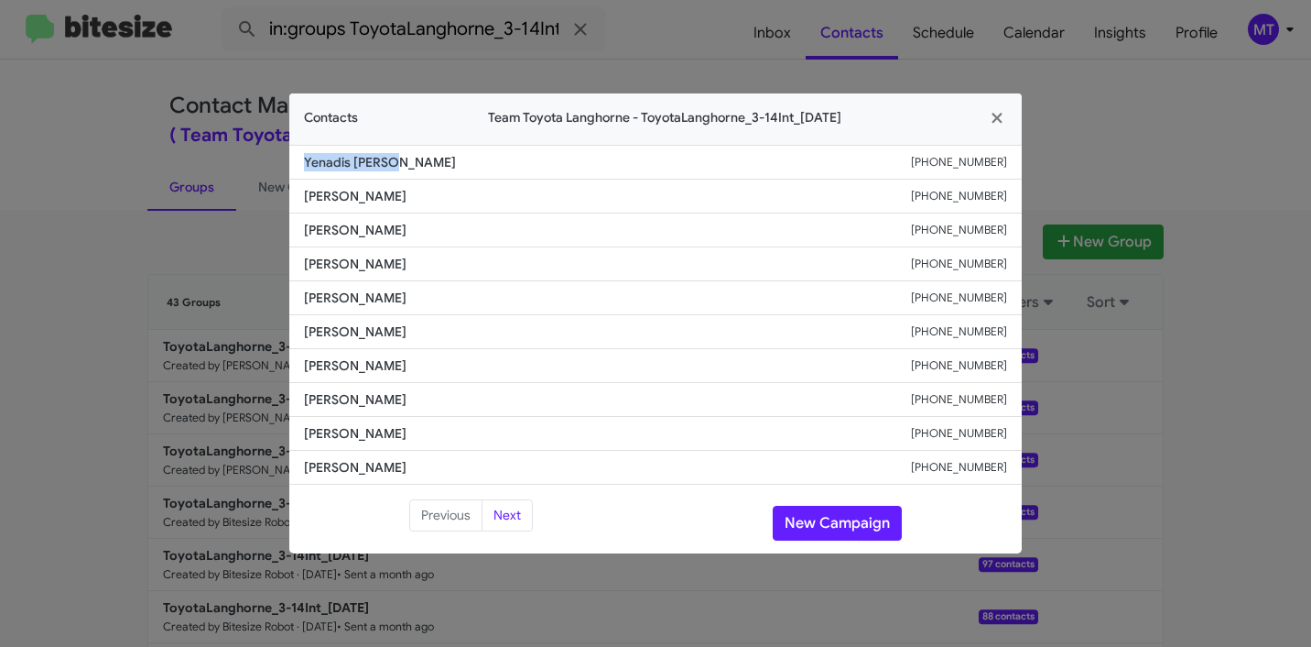
drag, startPoint x: 417, startPoint y: 153, endPoint x: 269, endPoint y: 151, distance: 147.5
click at [269, 151] on modal-container "Contacts Team Toyota Langhorne - ToyotaLanghorne_3-14Int_10-02-25 Yenadis Manue…" at bounding box center [655, 323] width 1311 height 647
copy span "Yenadis Manuel"
click at [1000, 114] on icon "button" at bounding box center [997, 118] width 10 height 10
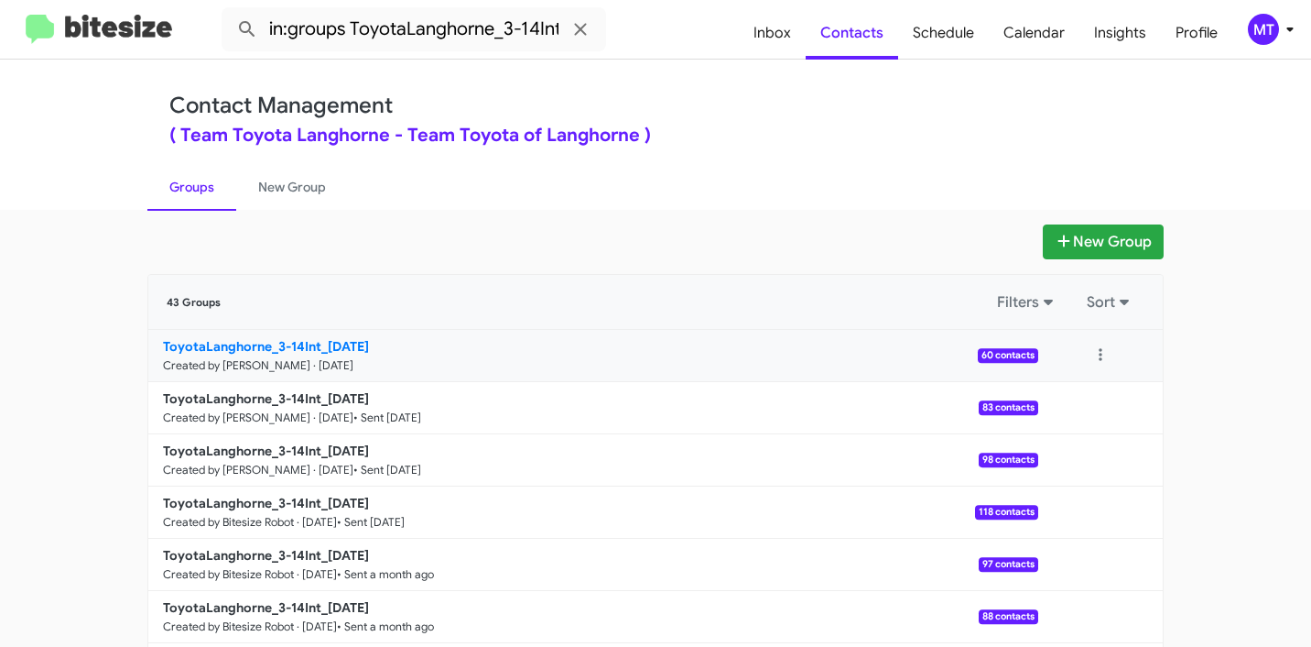
click at [240, 353] on b "ToyotaLanghorne_3-14Int_[DATE]" at bounding box center [266, 346] width 206 height 16
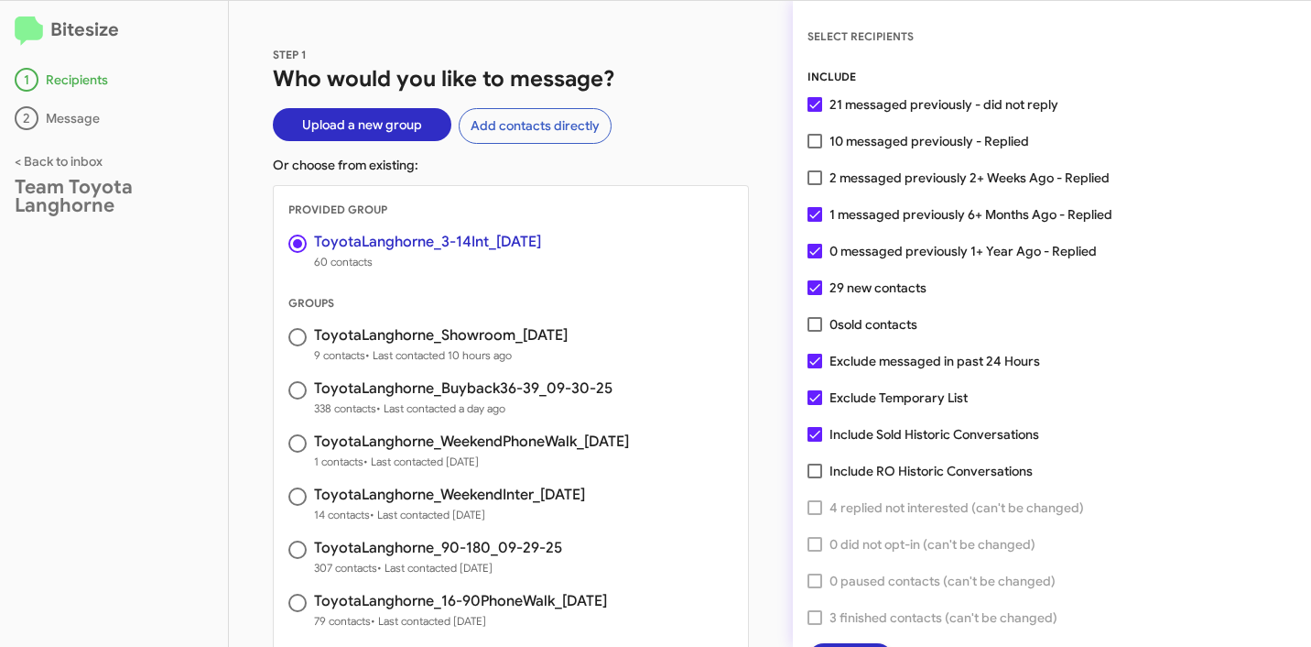
scroll to position [47, 0]
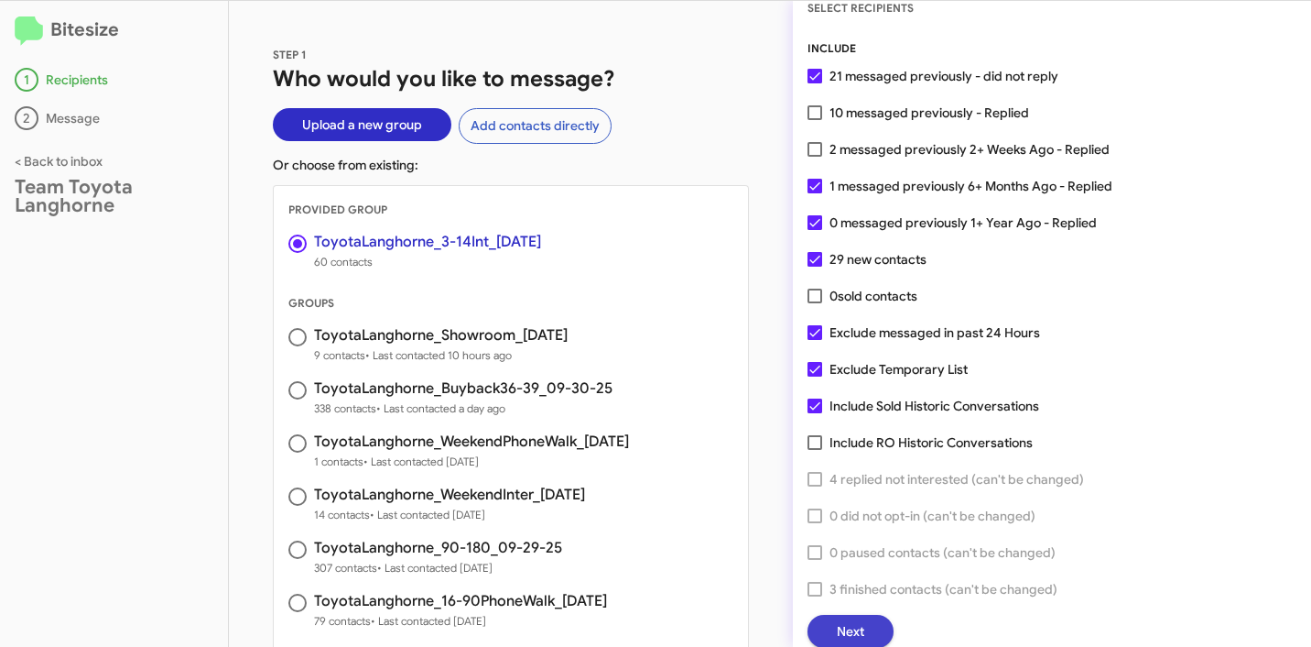
click at [863, 637] on span "Next" at bounding box center [850, 631] width 27 height 33
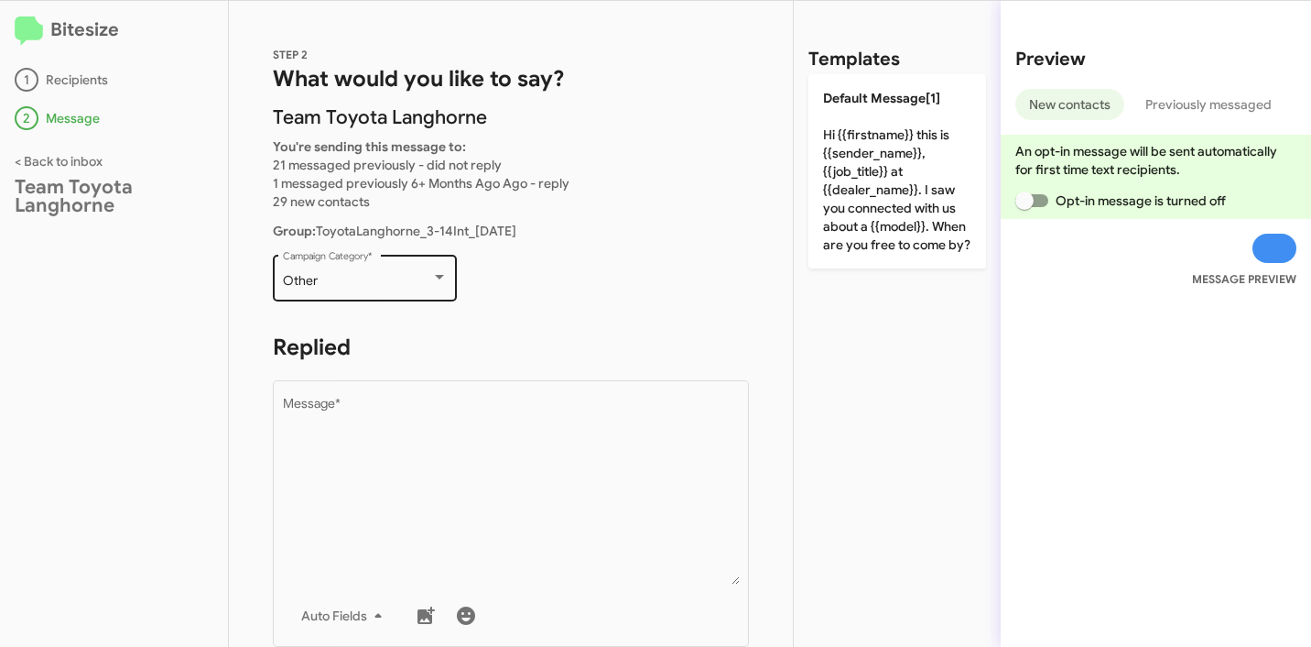
click at [355, 272] on div "Other Campaign Category *" at bounding box center [365, 276] width 165 height 50
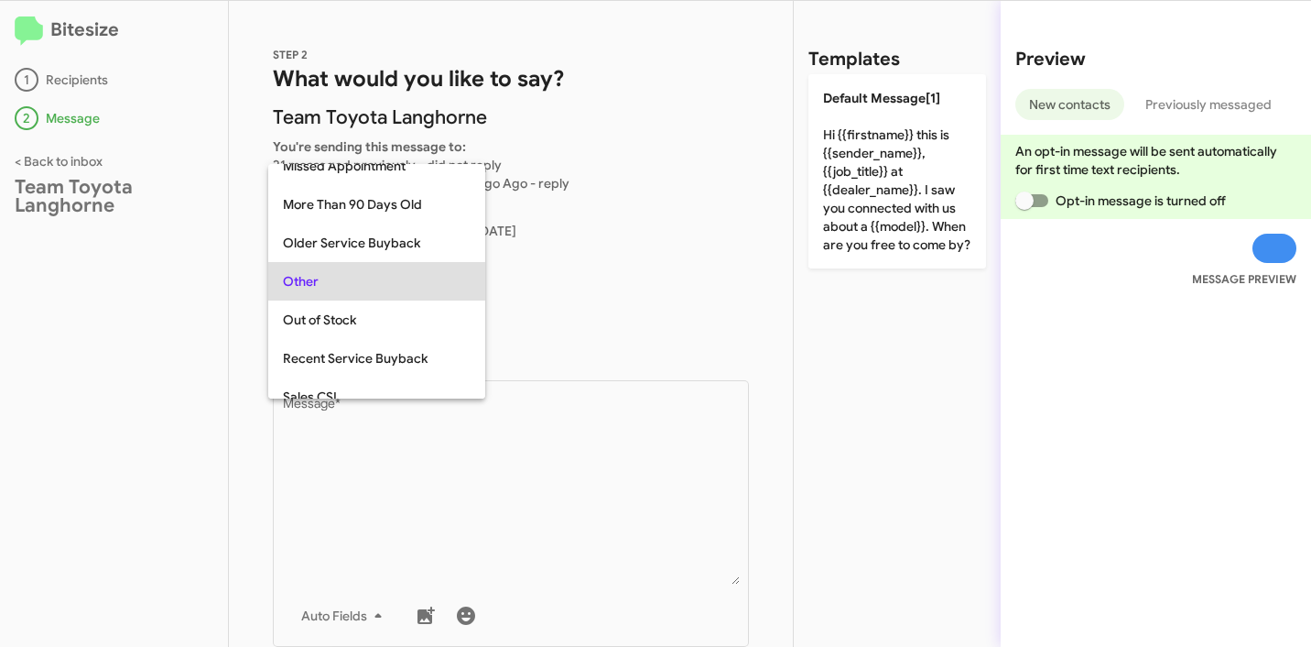
scroll to position [689, 0]
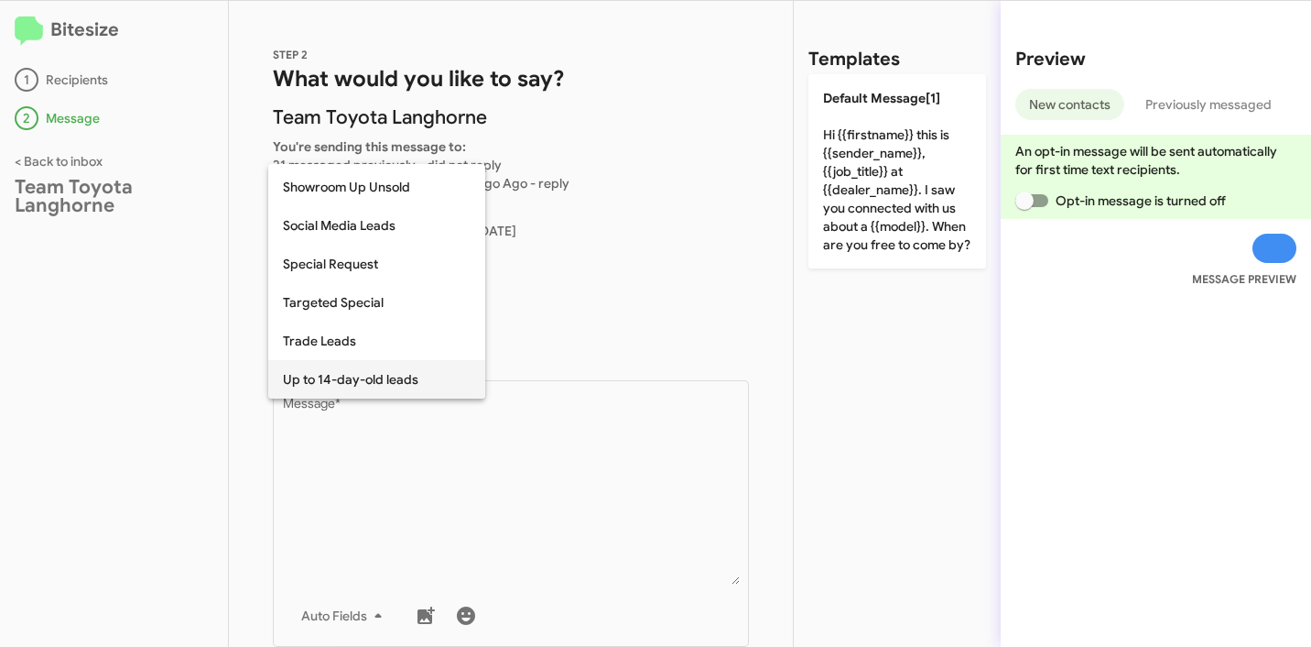
click at [373, 380] on span "Up to 14-day-old leads" at bounding box center [377, 379] width 188 height 38
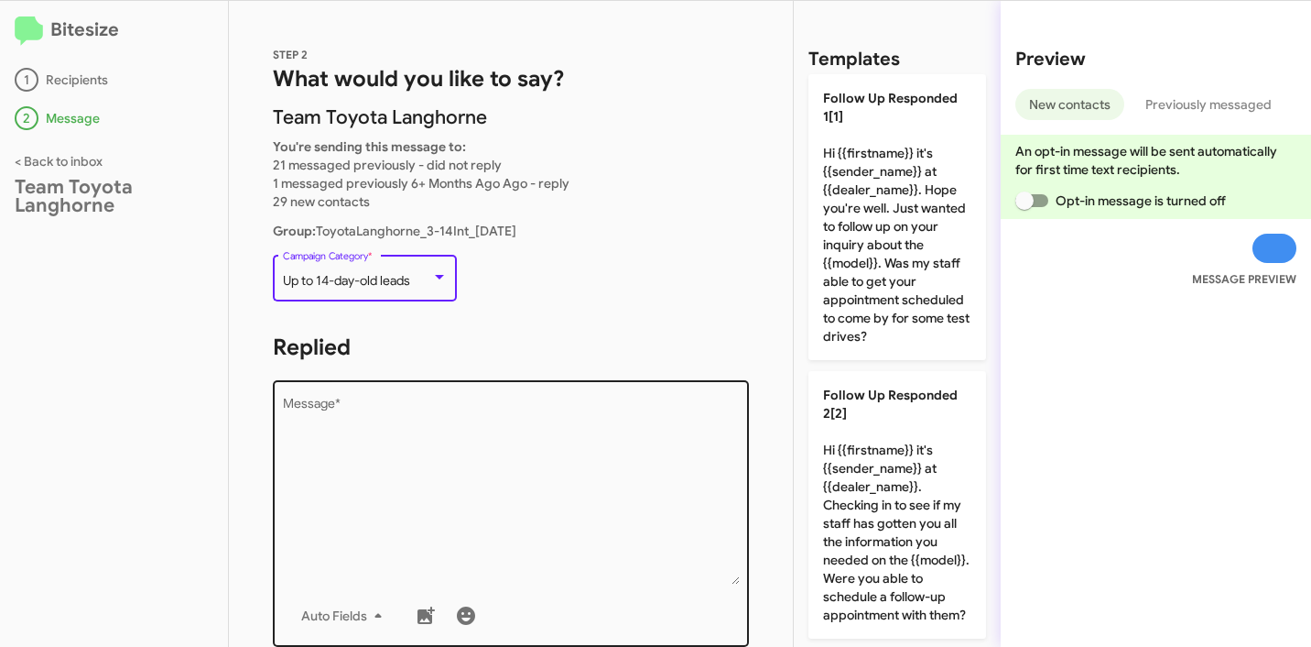
drag, startPoint x: 416, startPoint y: 430, endPoint x: 423, endPoint y: 424, distance: 9.7
click at [417, 430] on textarea "Message *" at bounding box center [511, 490] width 457 height 187
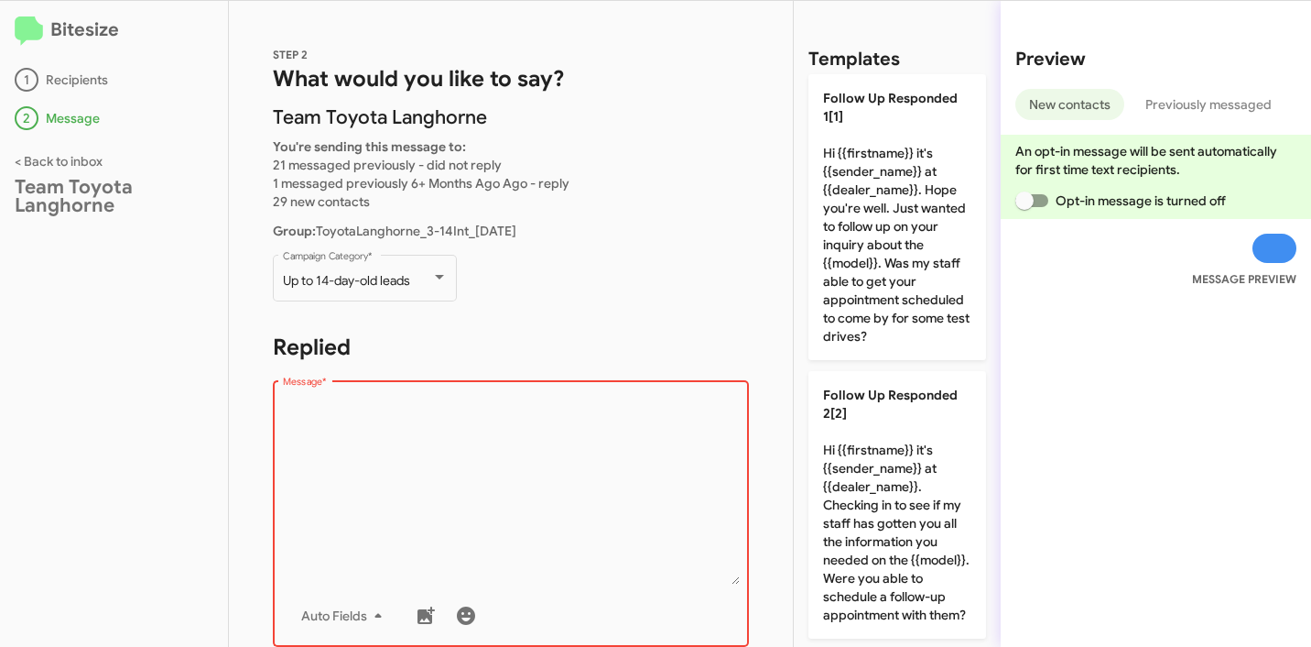
click at [627, 469] on textarea "Message *" at bounding box center [511, 490] width 457 height 187
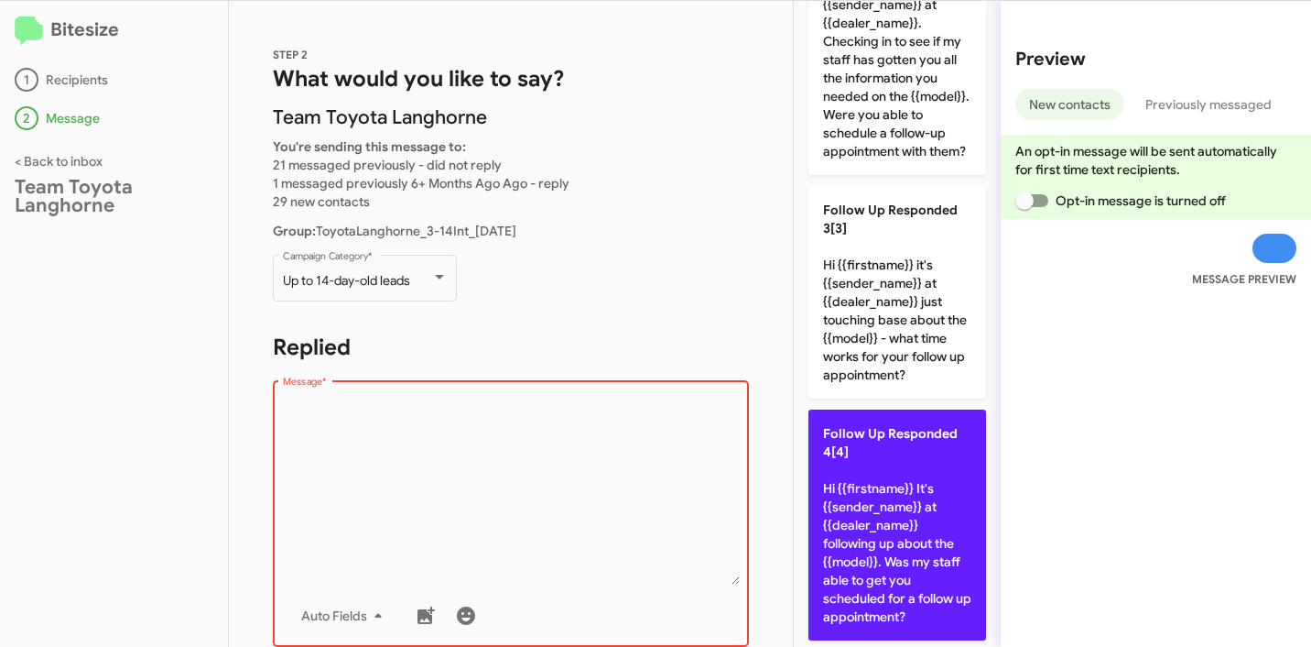
scroll to position [483, 0]
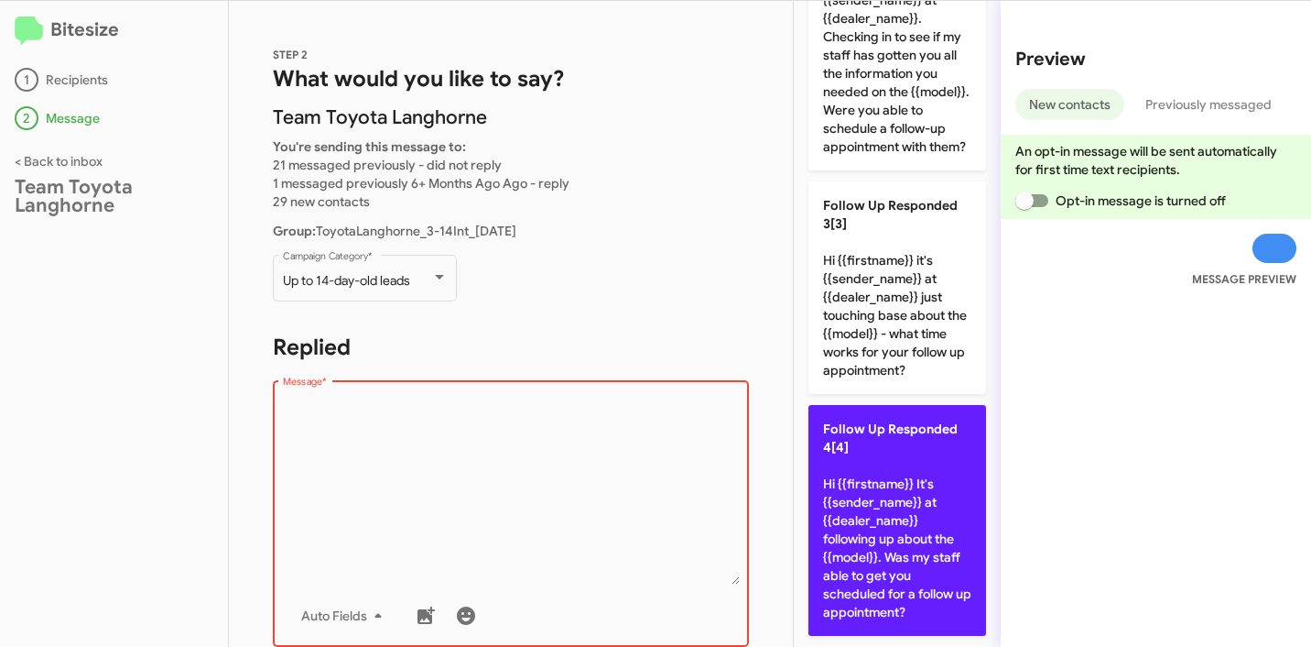
click at [887, 517] on p "Follow Up Responded 4[4] Hi {{firstname}} It's {{sender_name}} at {{dealer_name…" at bounding box center [898, 520] width 178 height 231
type textarea "Hi {{firstname}} It's {{sender_name}} at {{dealer_name}} following up about the…"
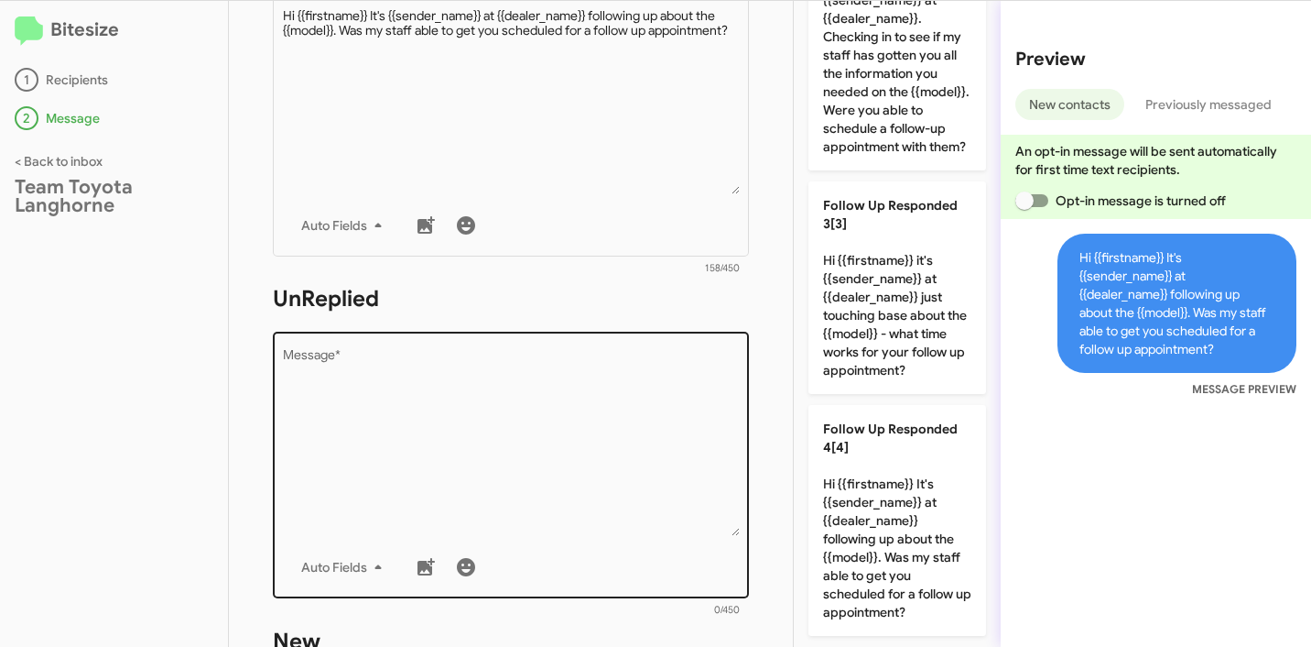
scroll to position [390, 0]
click at [535, 389] on textarea "Message *" at bounding box center [511, 442] width 457 height 187
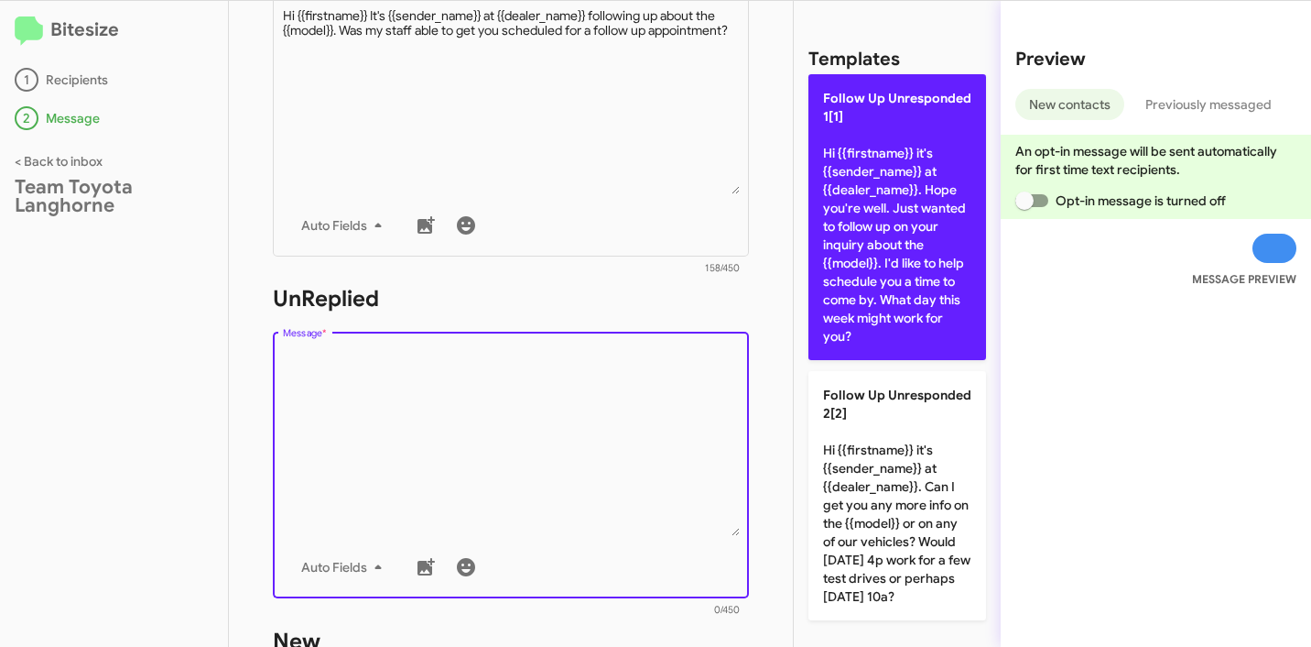
click at [860, 235] on p "Follow Up Unresponded 1[1] Hi {{firstname}} it's {{sender_name}} at {{dealer_na…" at bounding box center [898, 217] width 178 height 286
type textarea "Hi {{firstname}} it's {{sender_name}} at {{dealer_name}}. Hope you're well. Jus…"
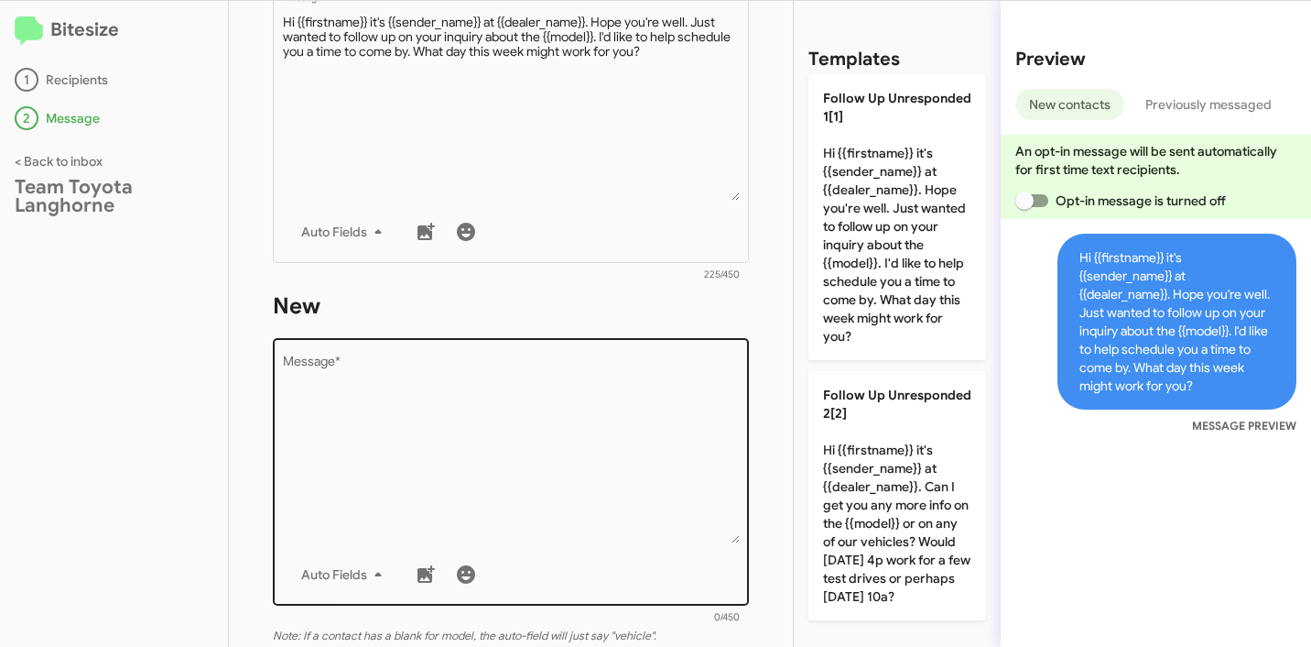
scroll to position [747, 0]
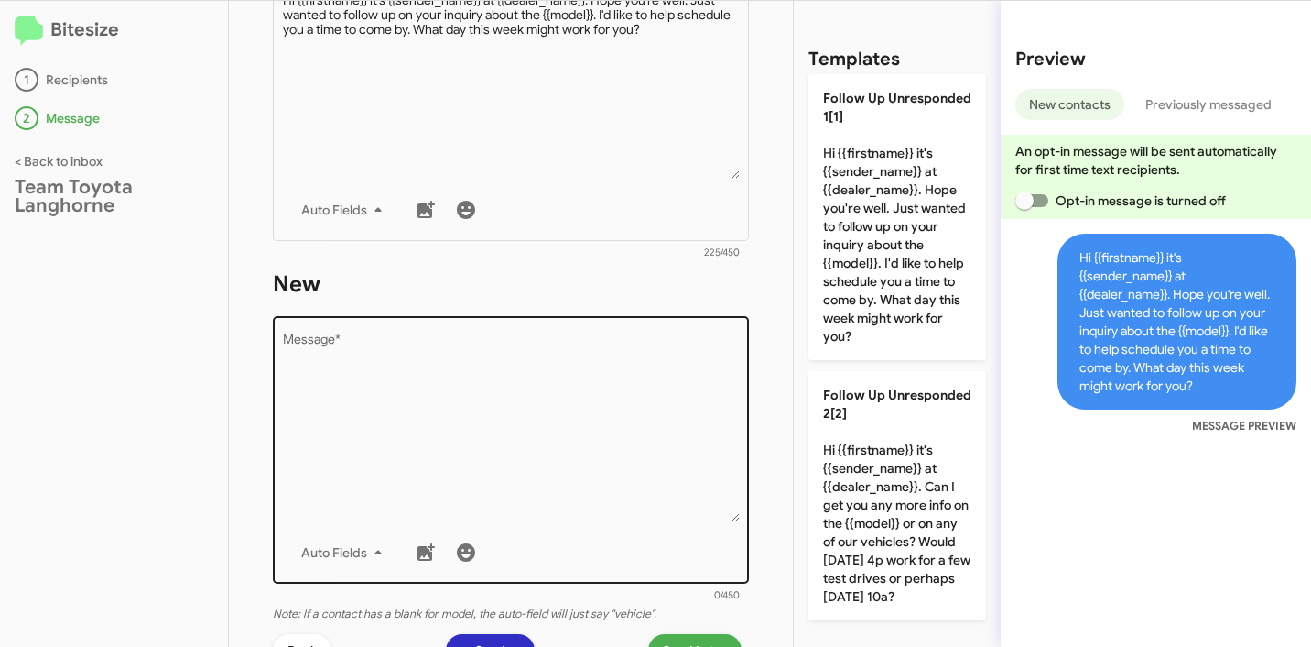
click at [510, 430] on textarea "Message *" at bounding box center [511, 427] width 457 height 187
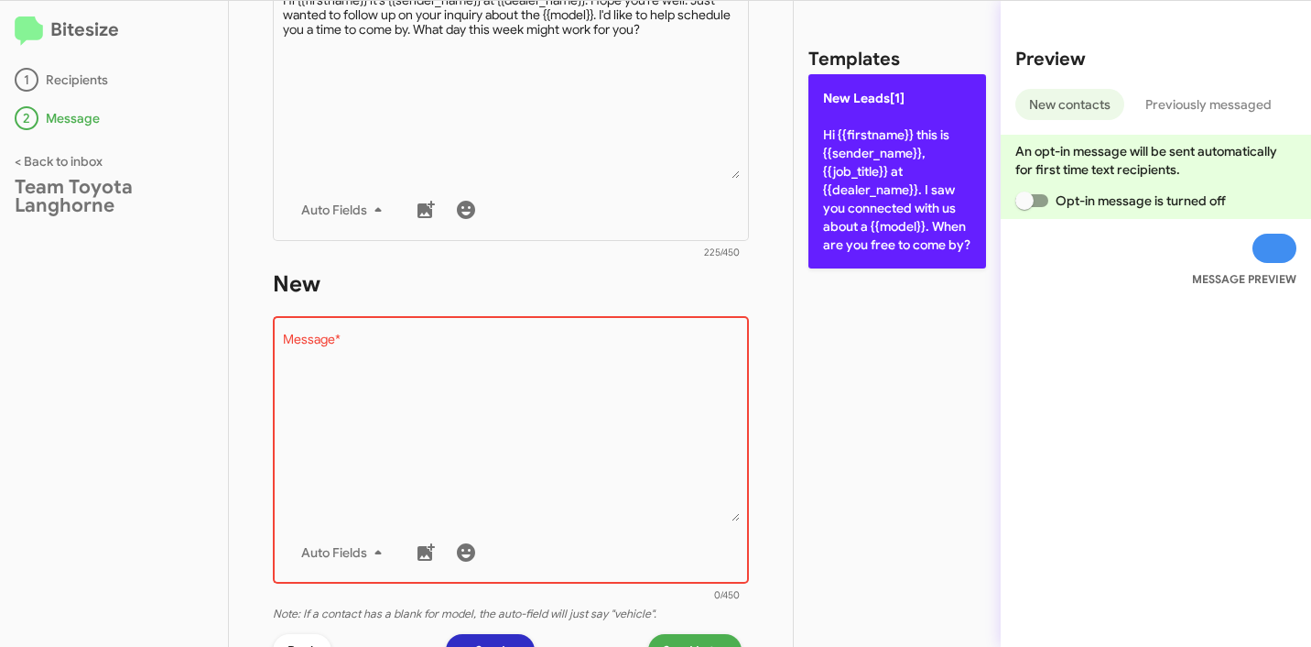
click at [887, 208] on p "New Leads[1] Hi {{firstname}} this is {{sender_name}}, {{job_title}} at {{deale…" at bounding box center [898, 171] width 178 height 194
type textarea "Hi {{firstname}} this is {{sender_name}}, {{job_title}} at {{dealer_name}}. I s…"
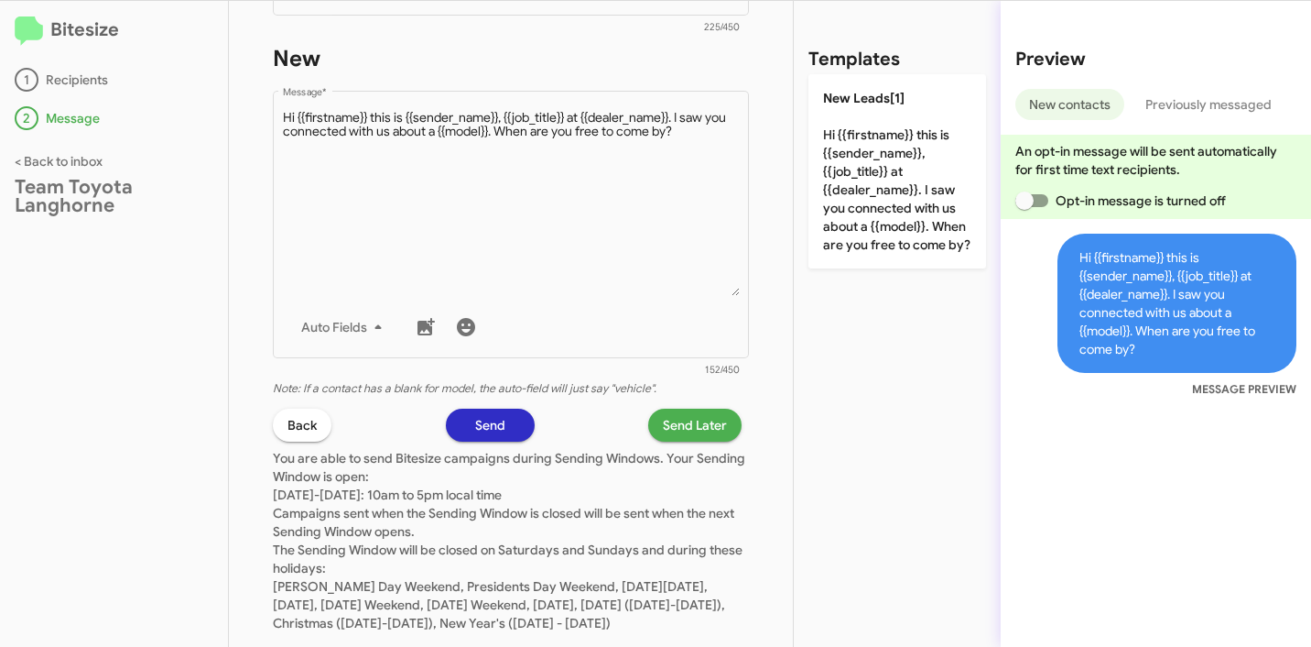
scroll to position [1032, 0]
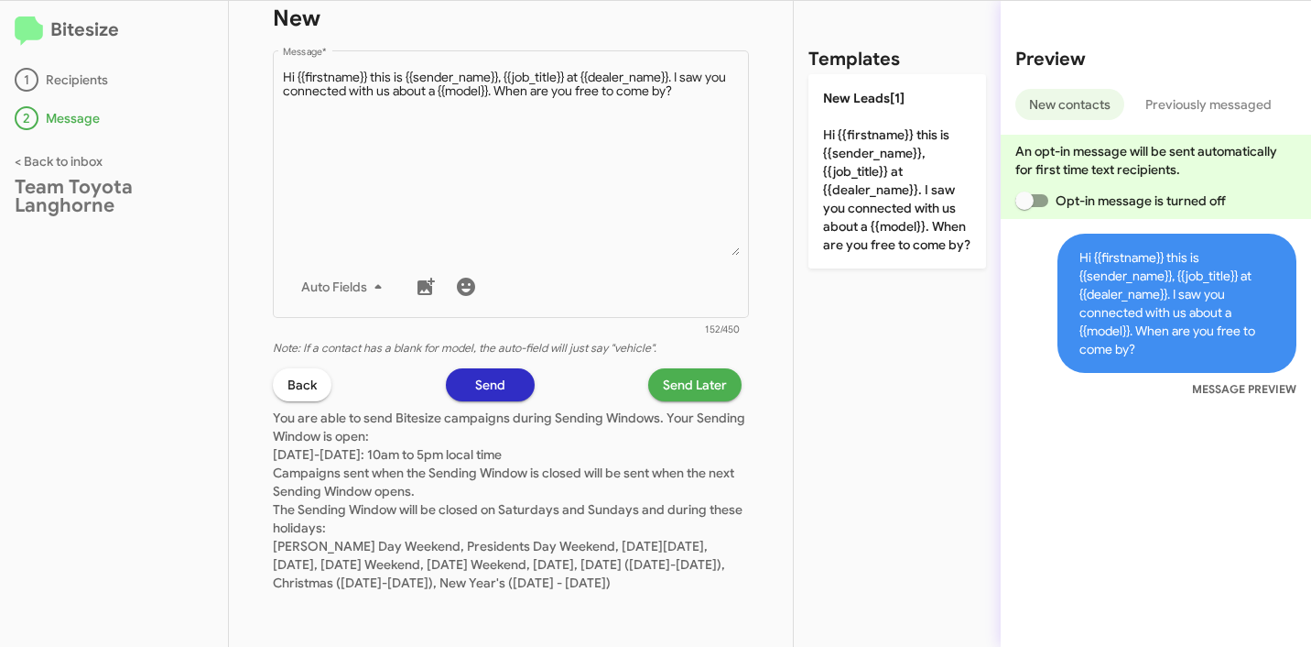
click at [695, 373] on span "Send Later" at bounding box center [695, 384] width 64 height 33
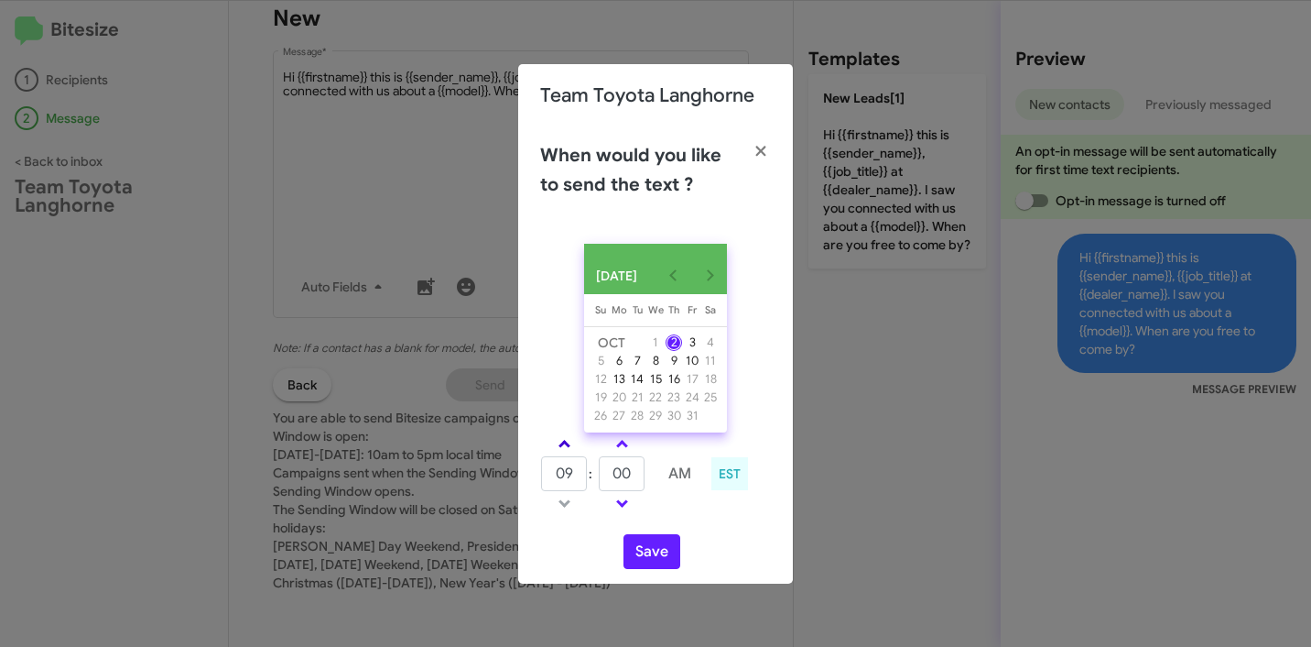
click at [559, 454] on link at bounding box center [565, 443] width 32 height 21
click at [560, 452] on span at bounding box center [565, 446] width 12 height 12
type input "01"
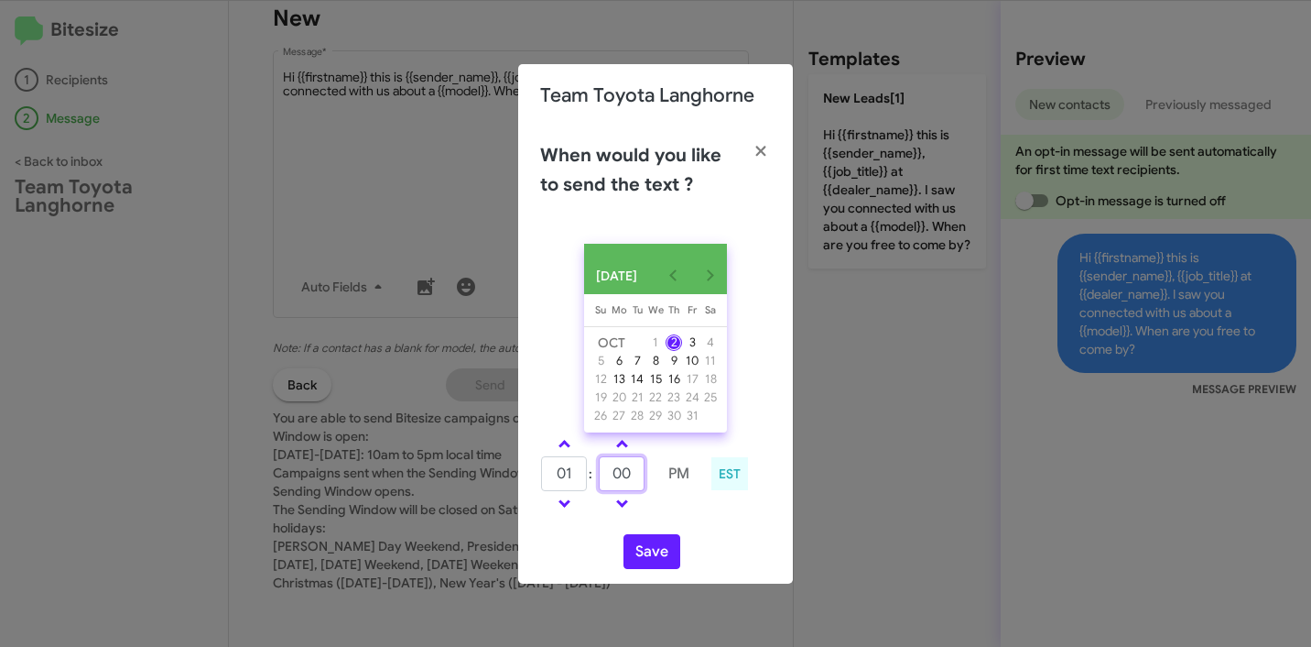
click at [618, 477] on input "00" at bounding box center [622, 473] width 46 height 35
type input "11"
click at [712, 513] on div "01 : 11 PM EST" at bounding box center [656, 475] width 258 height 87
click at [667, 564] on button "Save" at bounding box center [652, 551] width 57 height 35
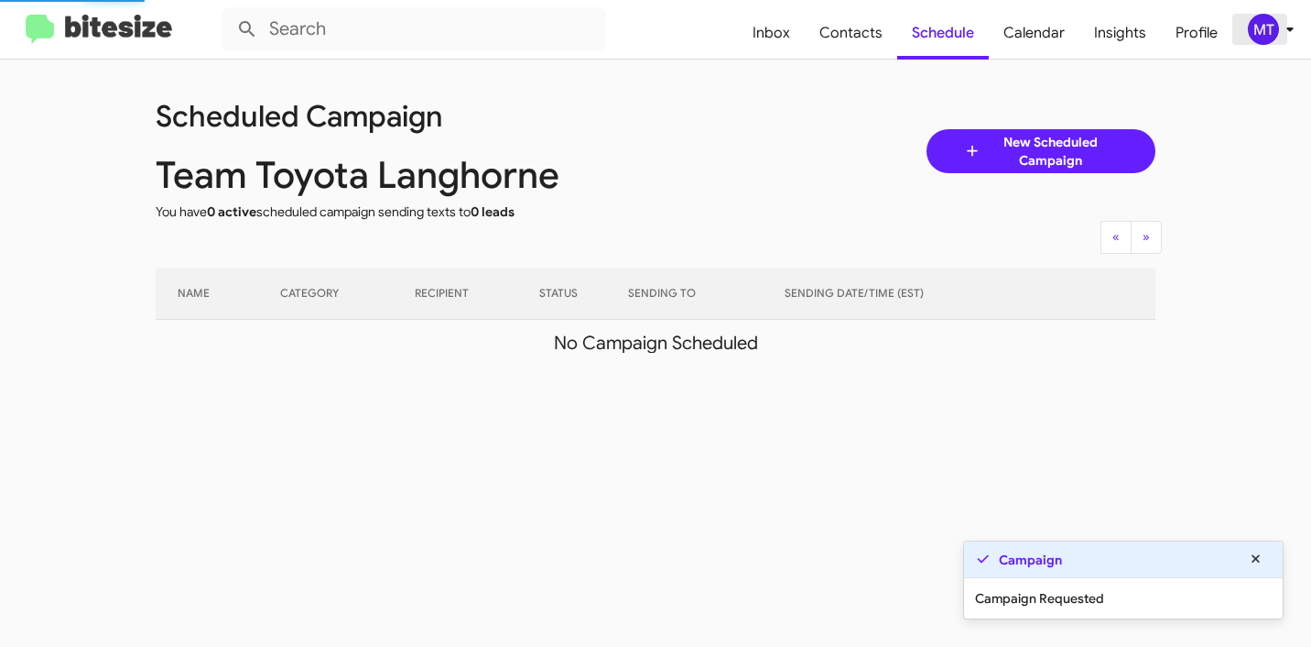
click at [1290, 27] on icon at bounding box center [1290, 29] width 6 height 5
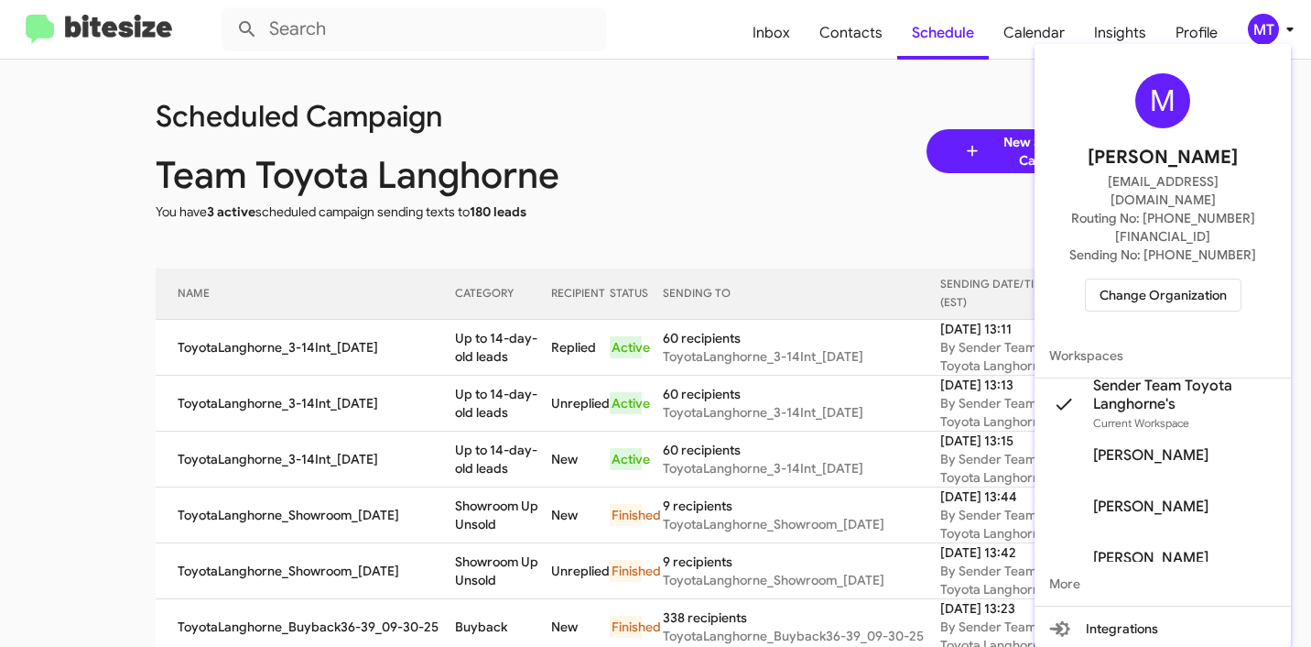
click at [662, 136] on div at bounding box center [655, 323] width 1311 height 647
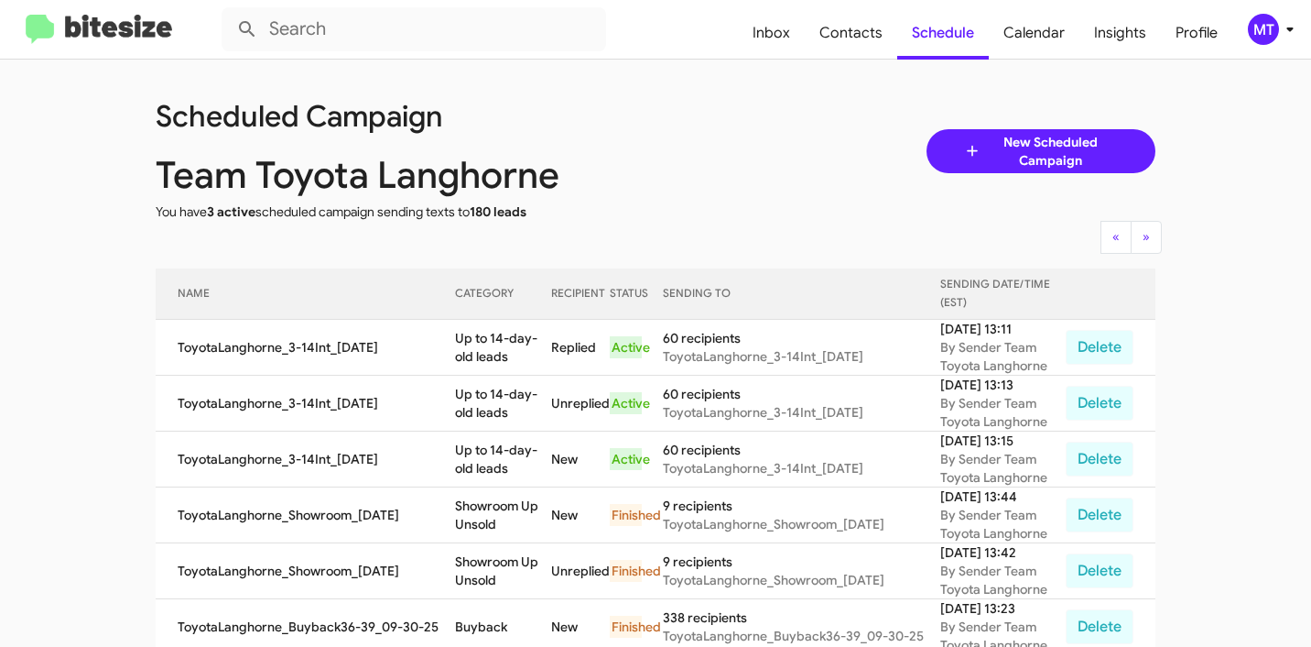
click at [1033, 146] on span "New Scheduled Campaign" at bounding box center [1050, 151] width 137 height 37
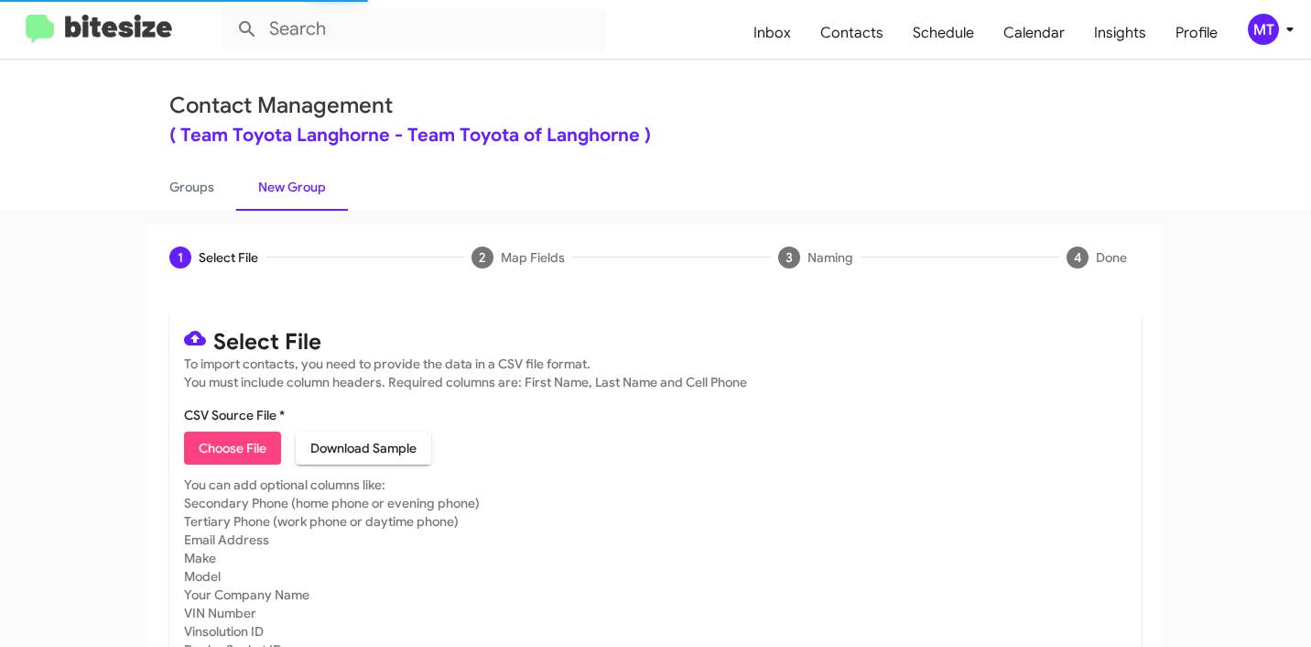
click at [245, 436] on span "Choose File" at bounding box center [233, 447] width 68 height 33
type input "ToyotaLanghorne_3-14PhoneWalk_10-02-25"
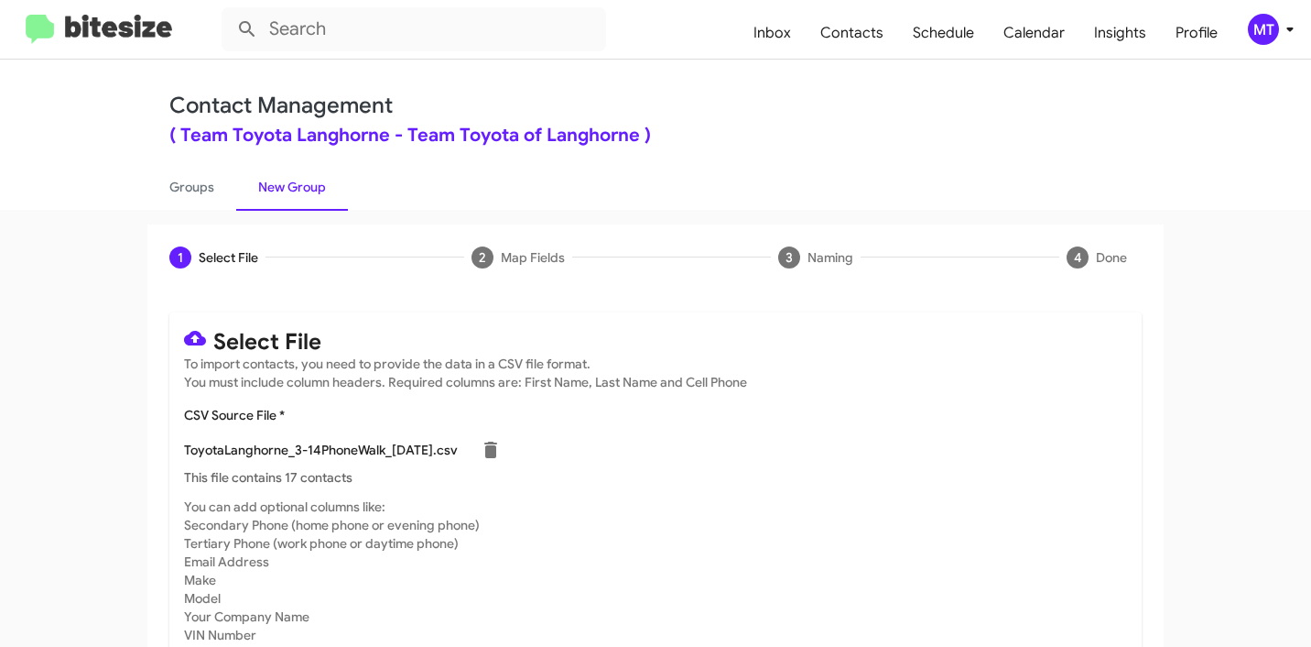
click at [1298, 23] on icon at bounding box center [1290, 29] width 22 height 22
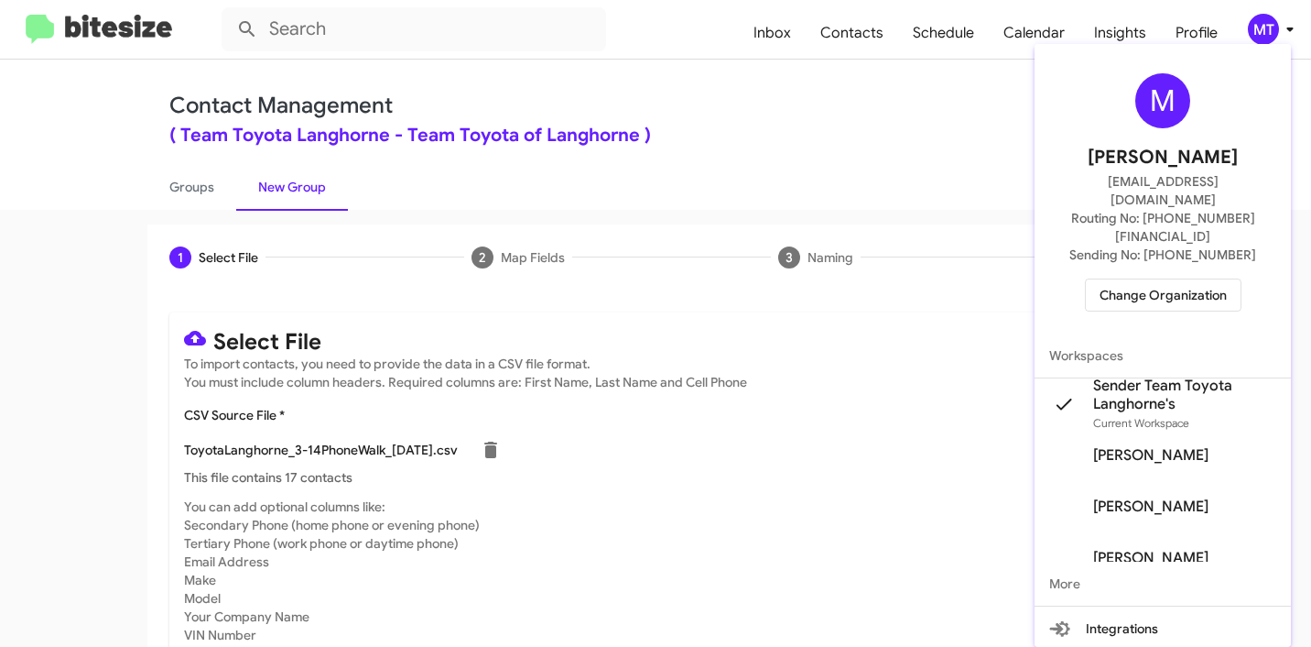
click at [905, 118] on div at bounding box center [655, 323] width 1311 height 647
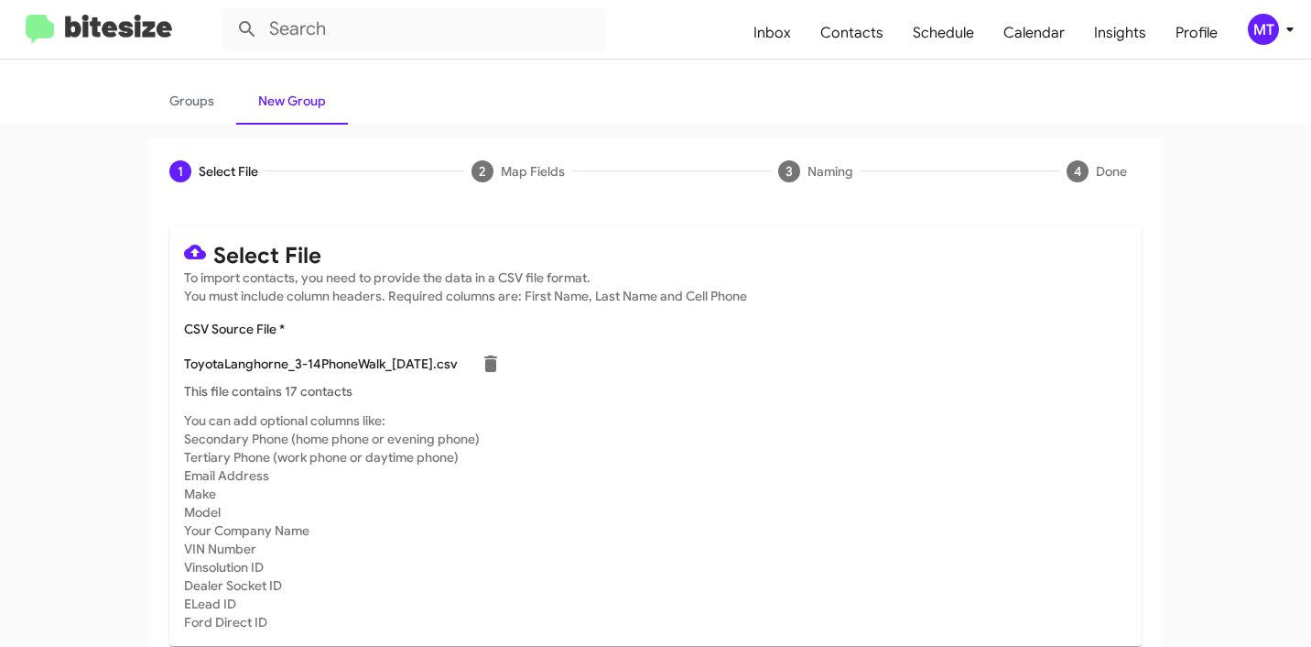
scroll to position [155, 0]
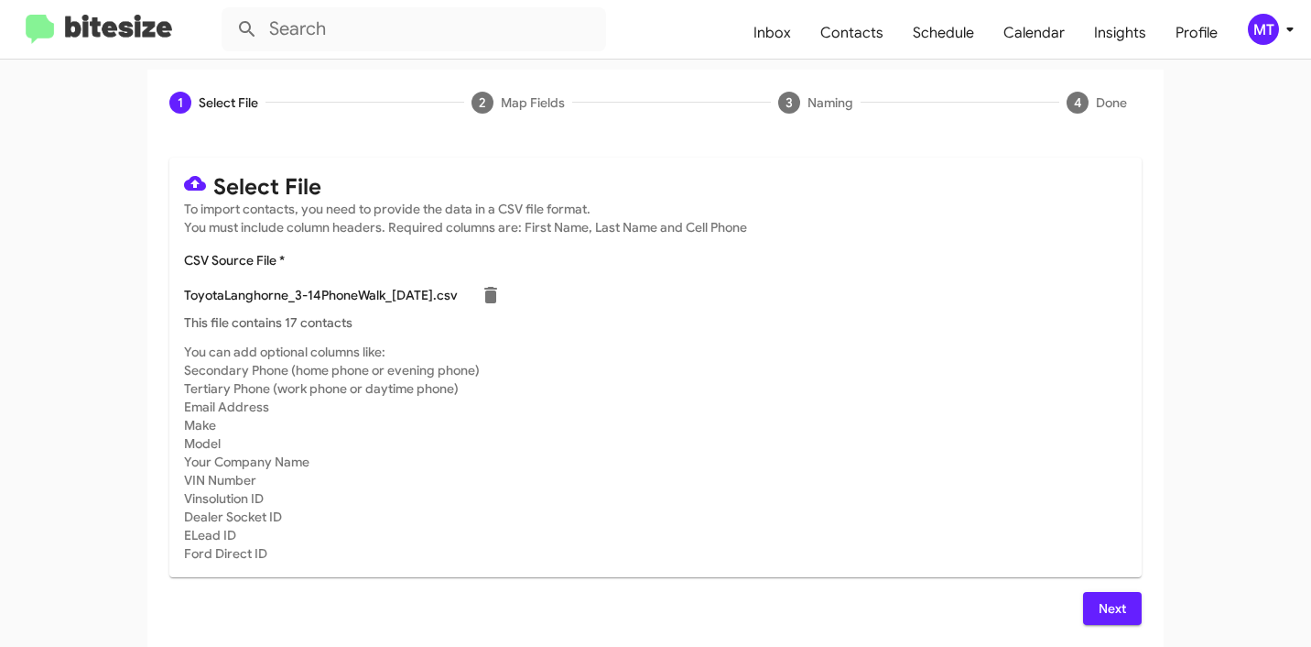
click at [1107, 611] on span "Next" at bounding box center [1112, 608] width 29 height 33
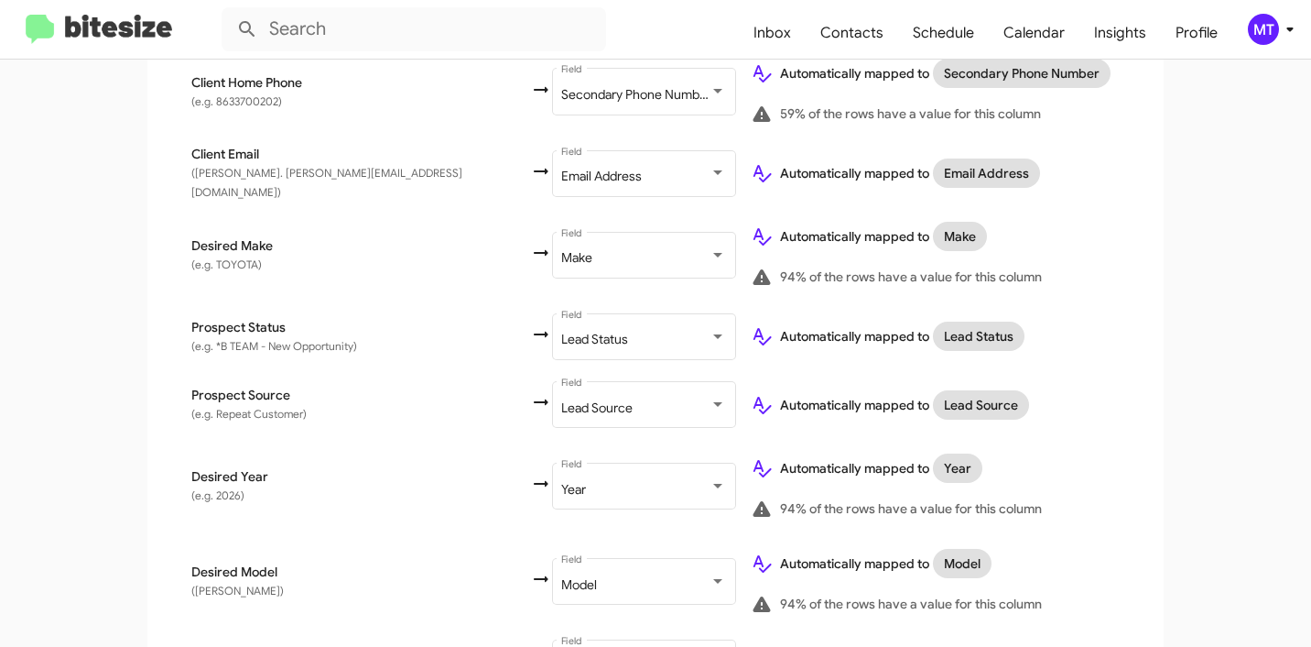
scroll to position [926, 0]
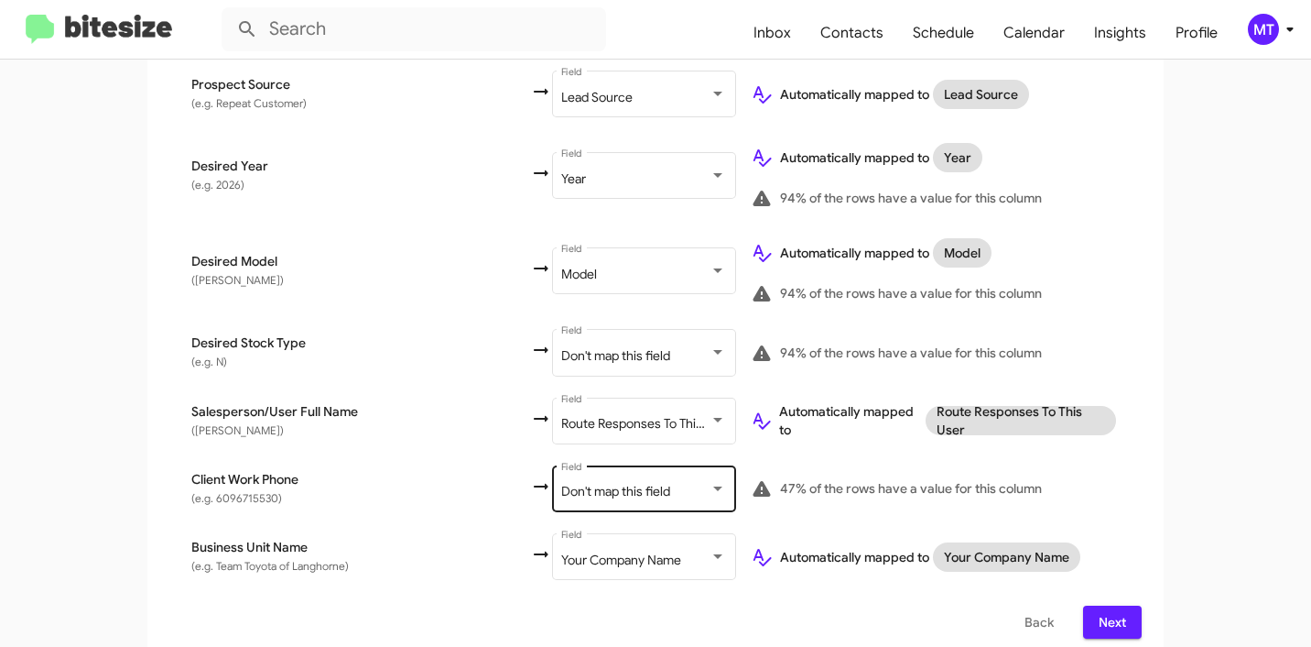
click at [561, 467] on div "Don't map this field Field" at bounding box center [643, 487] width 165 height 50
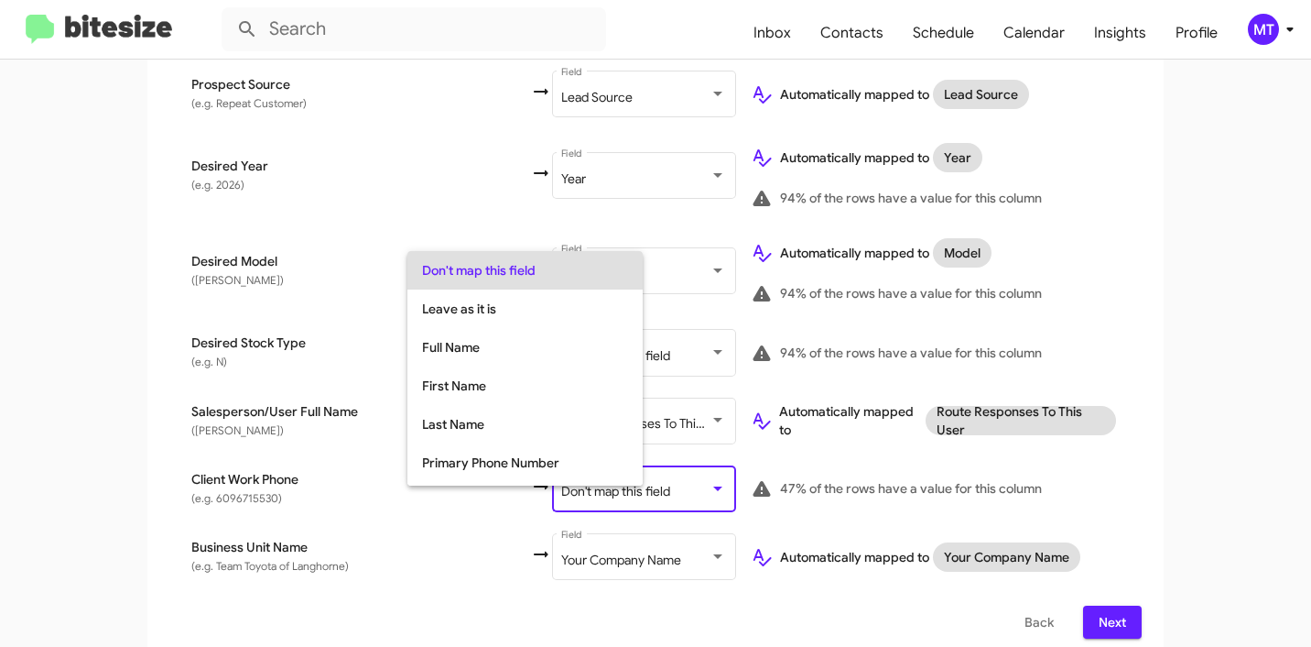
scroll to position [73, 0]
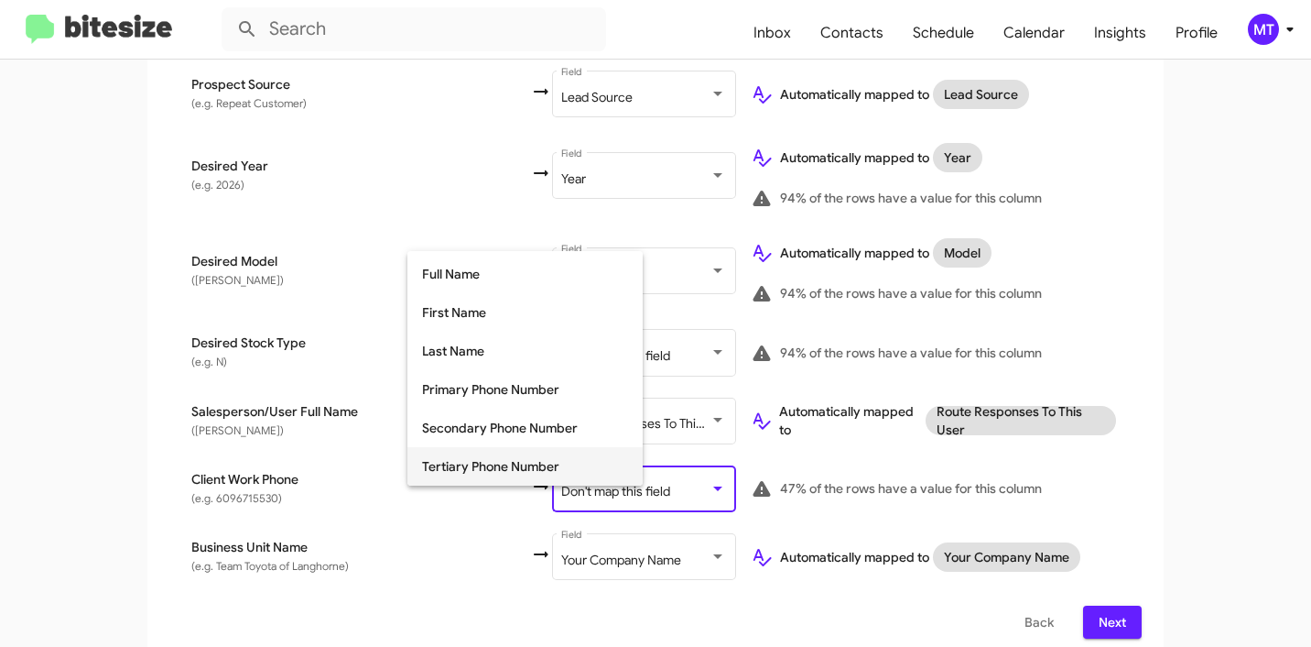
click at [478, 459] on span "Tertiary Phone Number" at bounding box center [525, 466] width 206 height 38
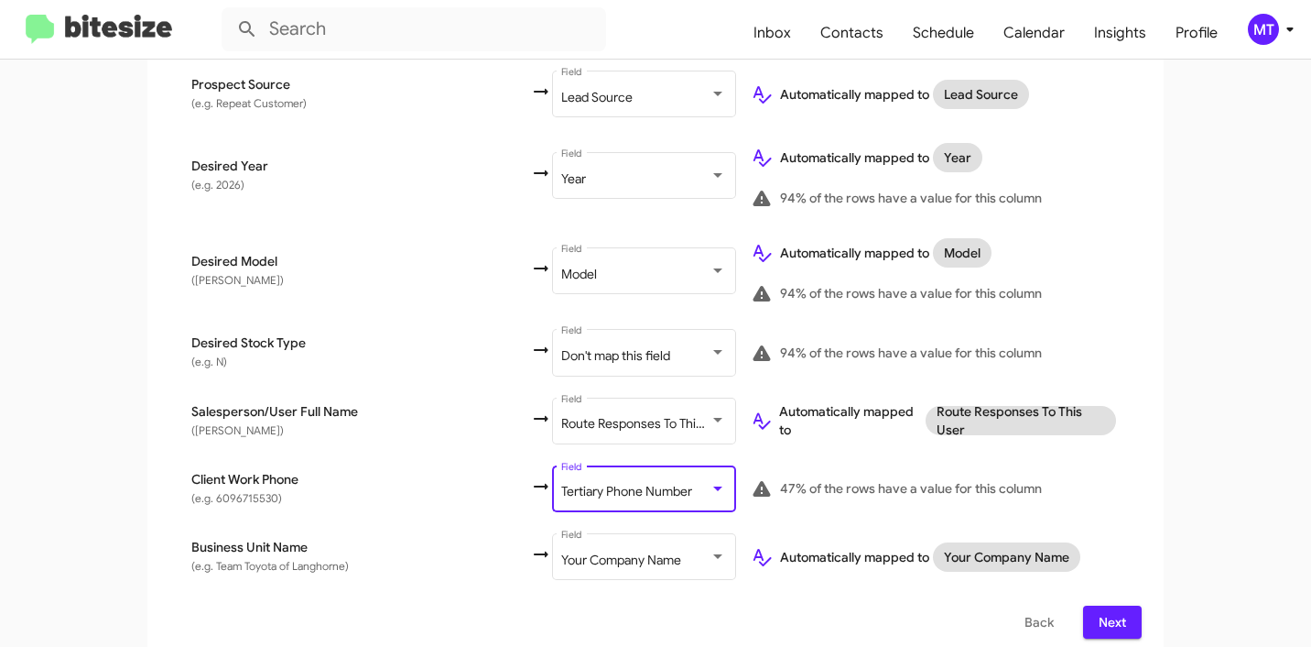
click at [1120, 611] on button "Next" at bounding box center [1112, 621] width 59 height 33
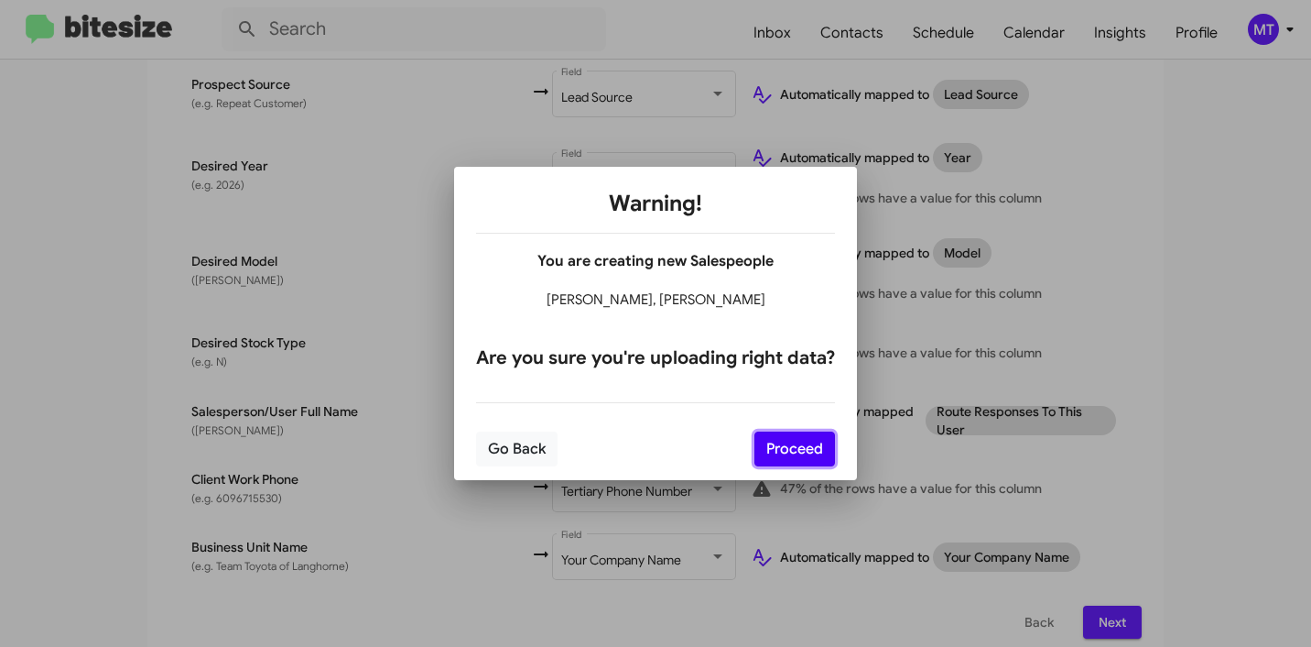
click at [808, 446] on button "Proceed" at bounding box center [795, 448] width 81 height 35
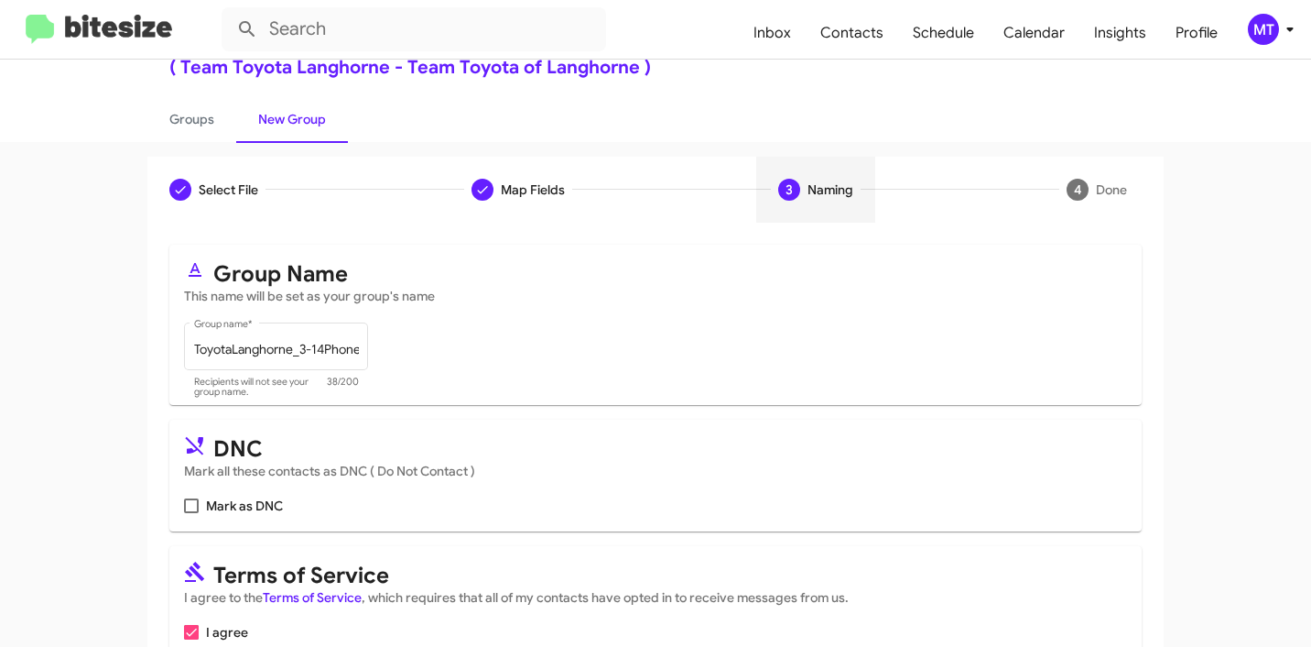
scroll to position [163, 0]
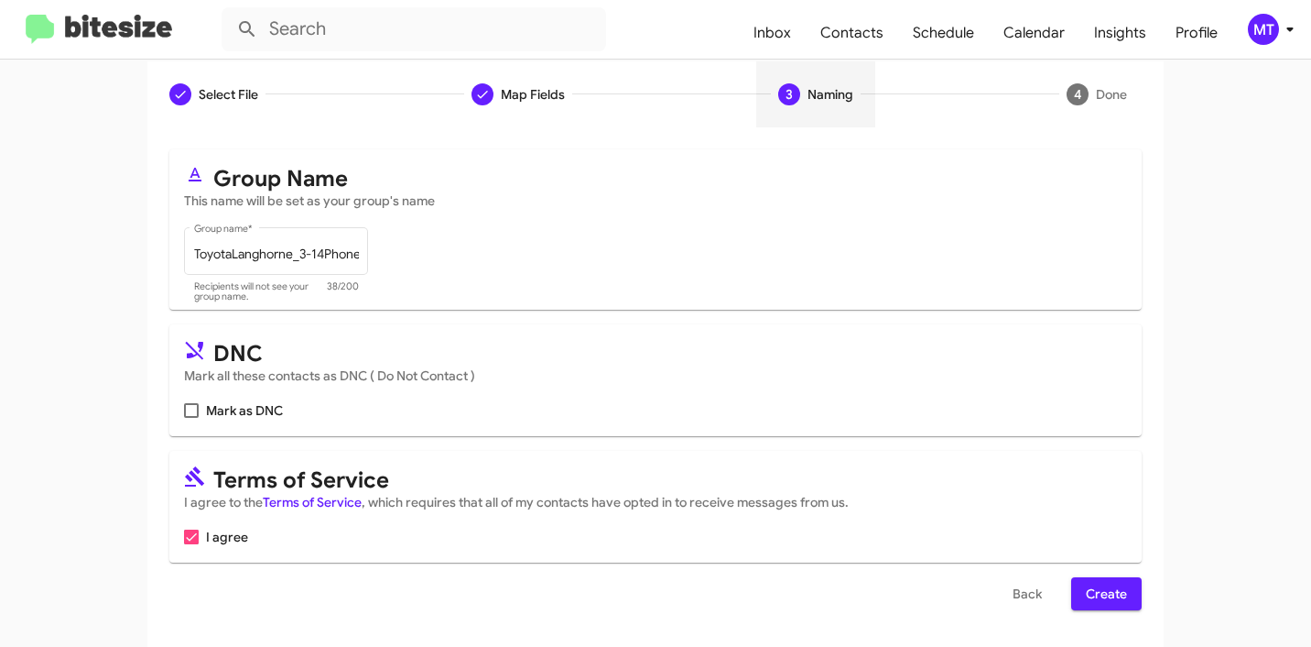
click at [1129, 598] on button "Create" at bounding box center [1107, 593] width 71 height 33
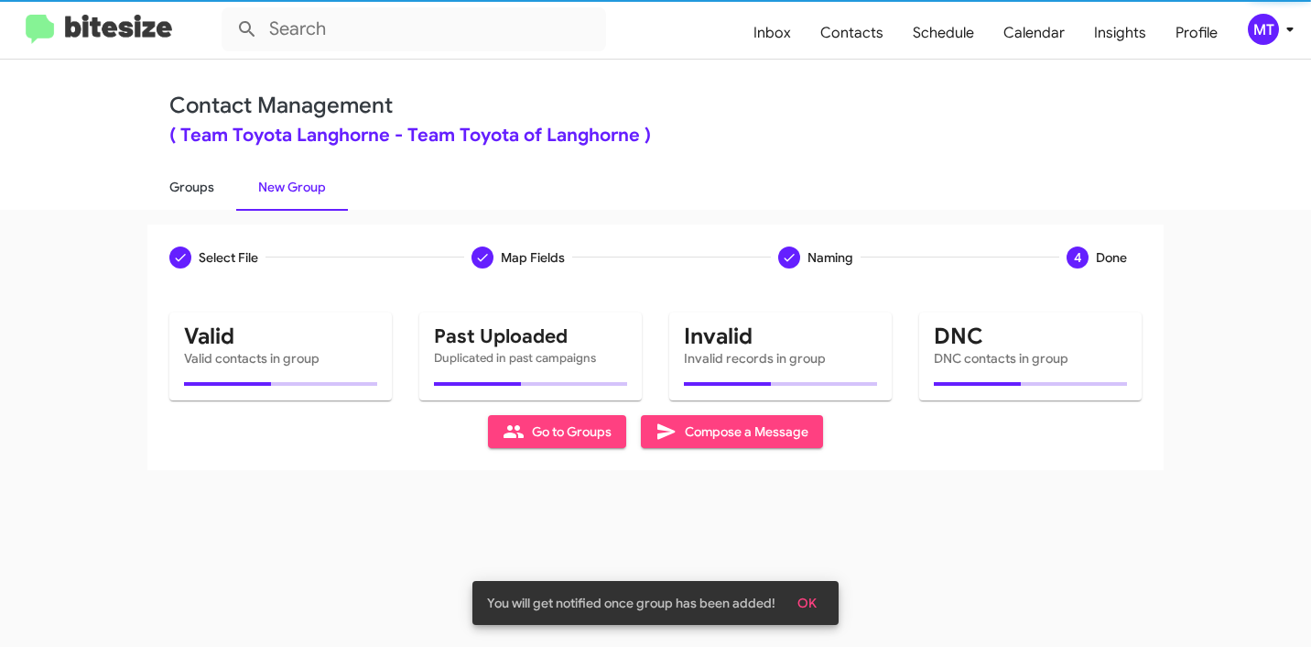
click at [207, 192] on link "Groups" at bounding box center [191, 187] width 89 height 48
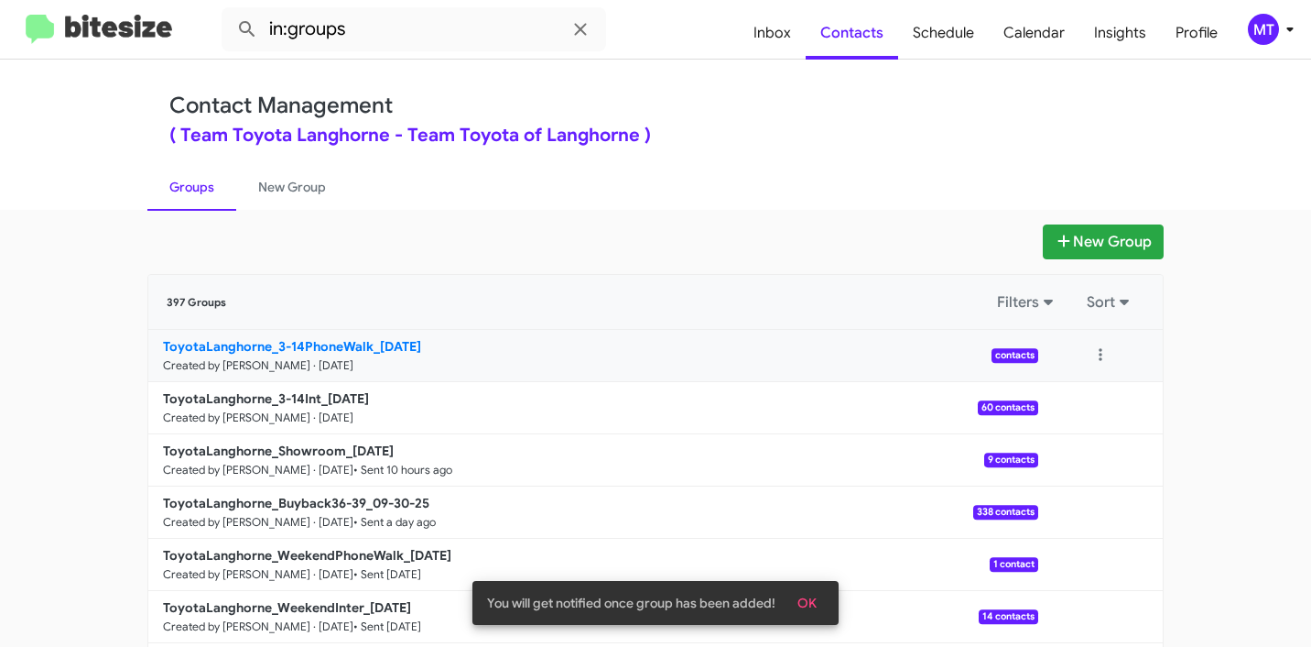
drag, startPoint x: 139, startPoint y: 348, endPoint x: 367, endPoint y: 341, distance: 228.2
click at [367, 341] on div "New Group 397 Groups Filters Sort ToyotaLanghorne_3-14PhoneWalk_10-02-25 Create…" at bounding box center [656, 562] width 1044 height 676
copy b "ToyotaLanghorne_3-14PhoneWalk"
click at [516, 30] on input "in:groups" at bounding box center [414, 29] width 385 height 44
paste input "ToyotaLanghorne_3-14PhoneWalk"
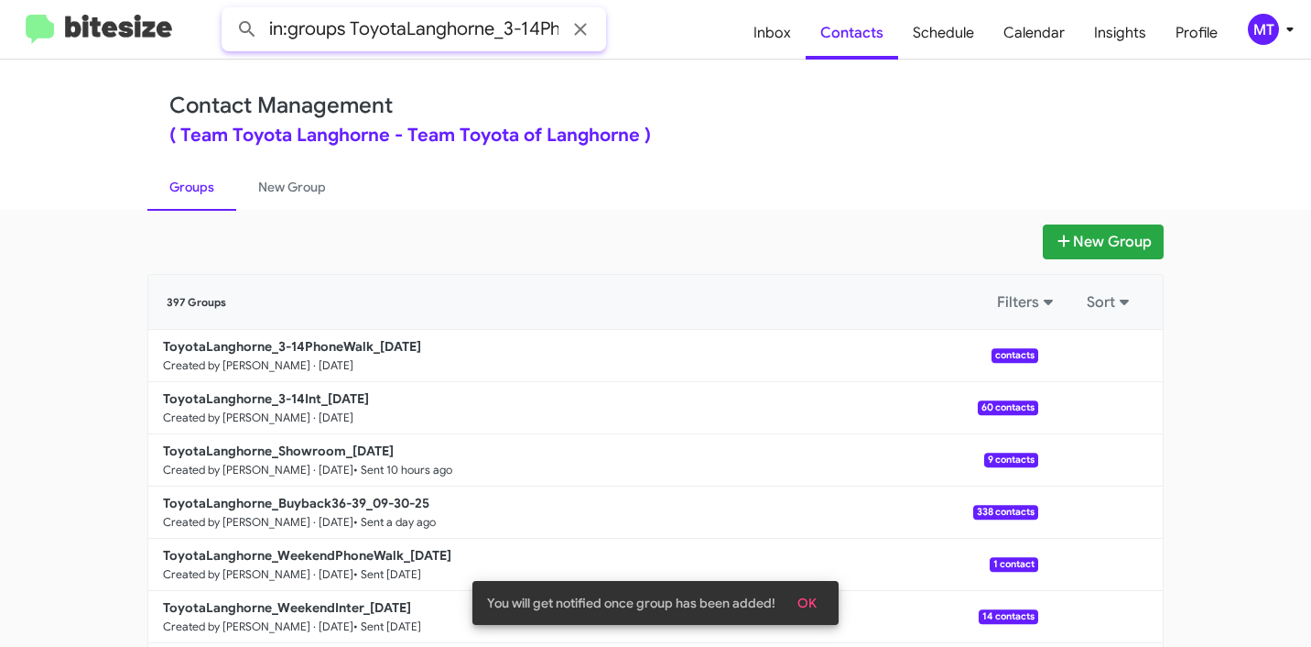
scroll to position [0, 71]
type input "in:groups ToyotaLanghorne_3-14PhoneWalk"
click at [229, 11] on button at bounding box center [247, 29] width 37 height 37
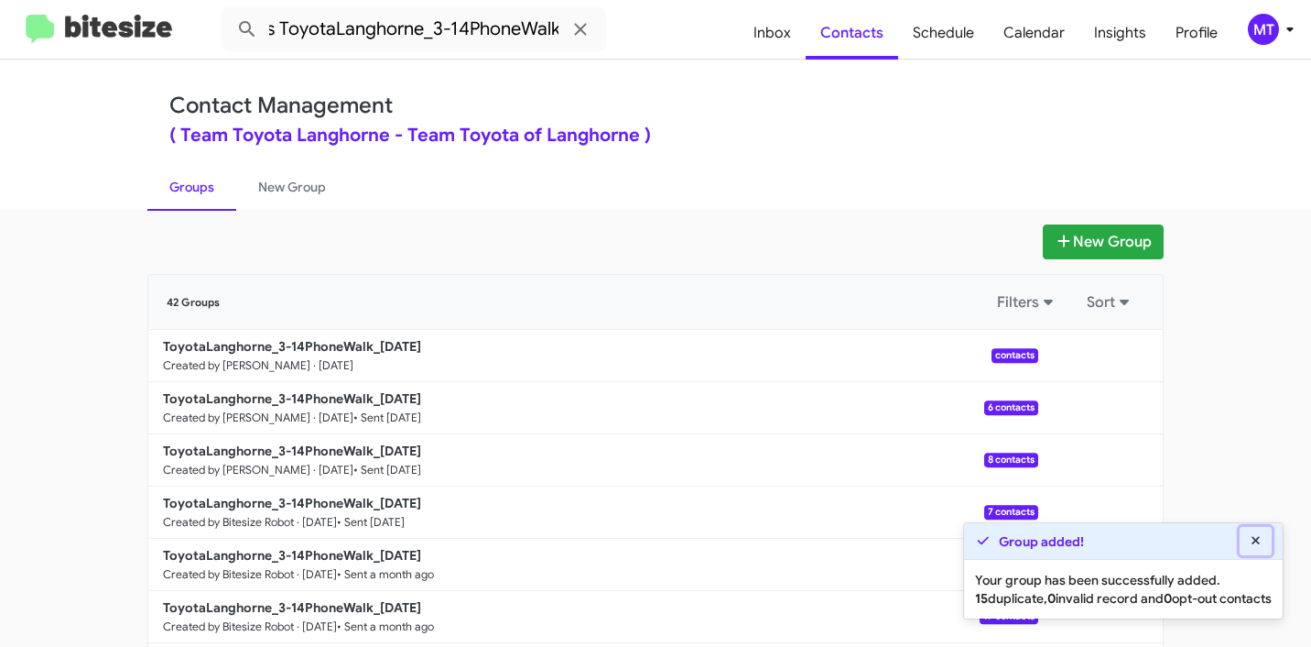
click at [1259, 534] on icon at bounding box center [1256, 540] width 16 height 13
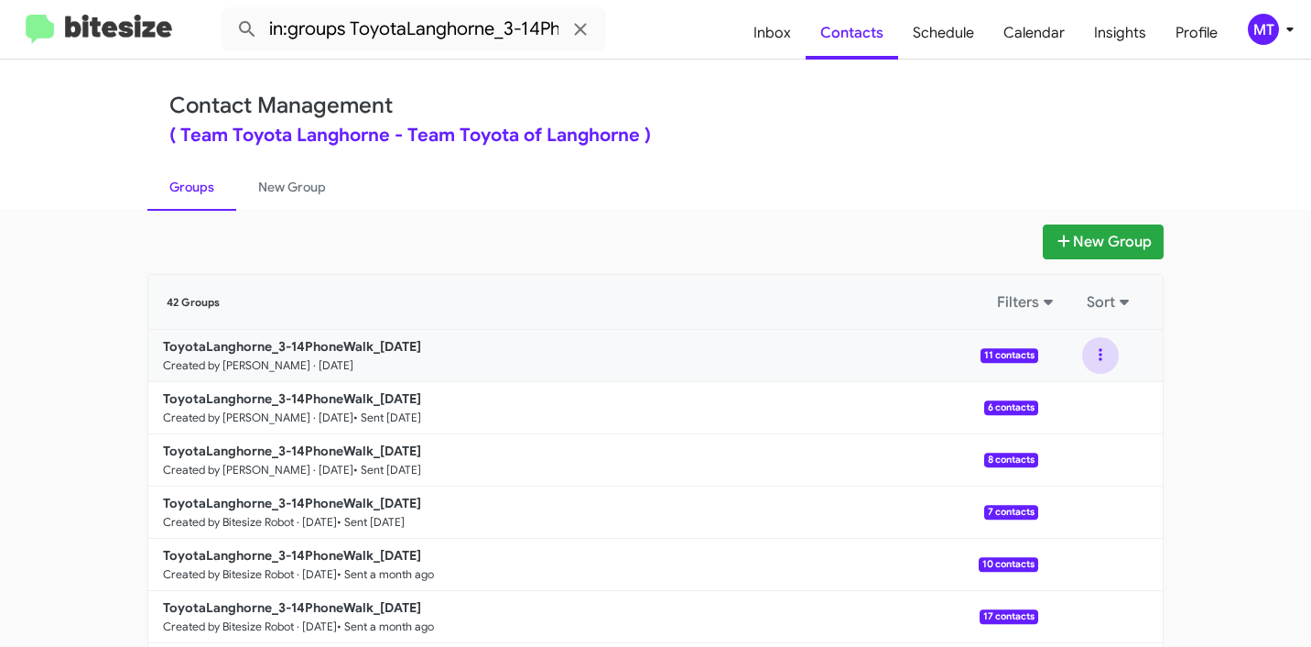
click at [1094, 359] on button at bounding box center [1101, 355] width 37 height 37
click at [1048, 414] on button "View contacts" at bounding box center [1046, 405] width 147 height 44
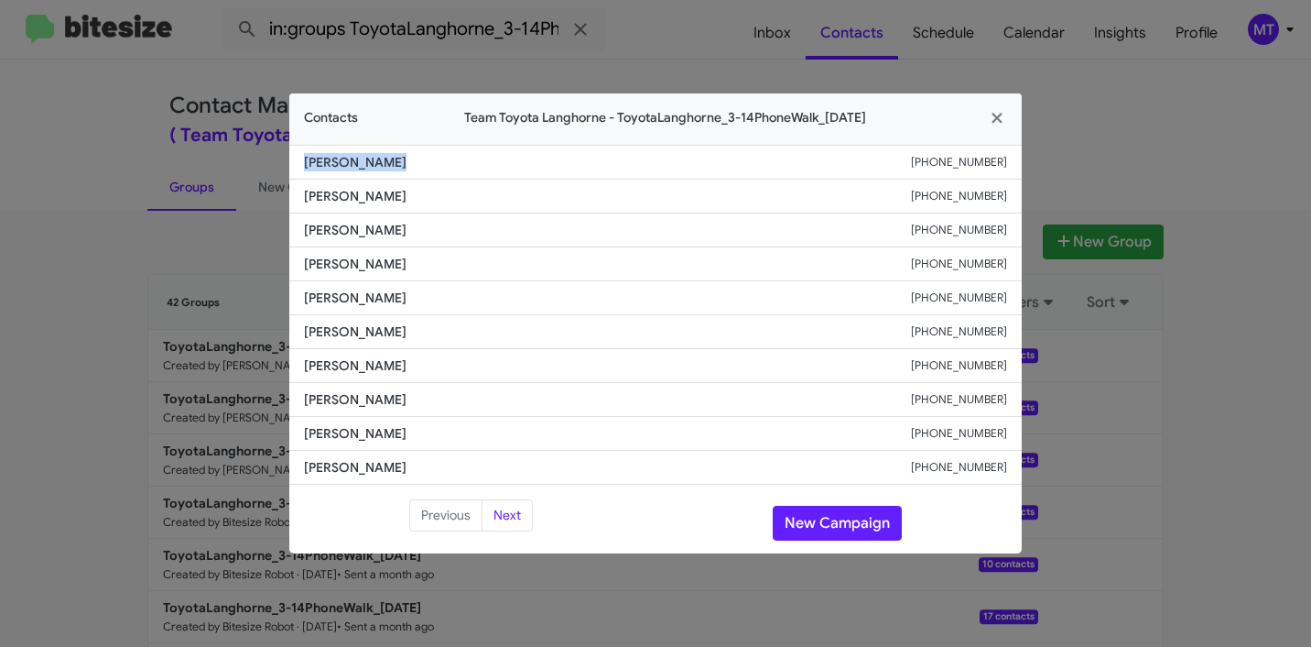
drag, startPoint x: 420, startPoint y: 159, endPoint x: 277, endPoint y: 159, distance: 143.8
click at [277, 159] on modal-container "Contacts Team Toyota Langhorne - ToyotaLanghorne_3-14PhoneWalk_10-02-25 Nancy M…" at bounding box center [655, 323] width 1311 height 647
copy span "Nancy Mcginty"
click at [1004, 108] on fa-icon "button" at bounding box center [997, 118] width 21 height 27
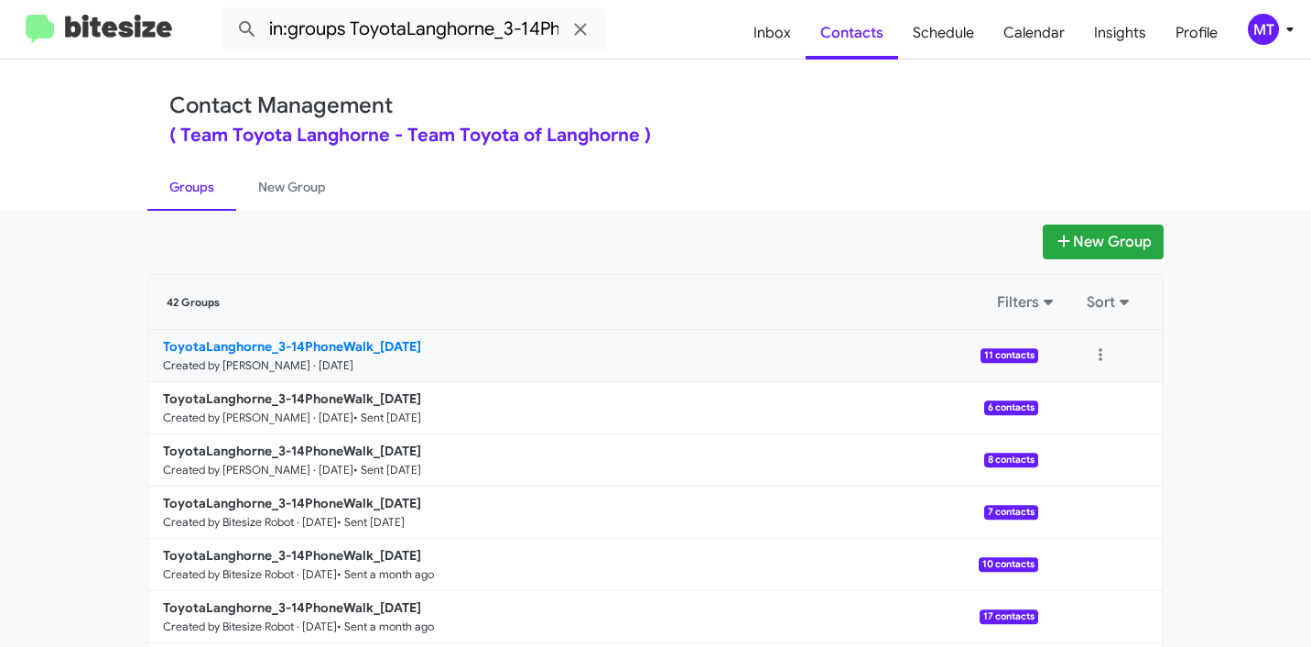
click at [310, 353] on b "ToyotaLanghorne_3-14PhoneWalk_10-02-25" at bounding box center [292, 346] width 258 height 16
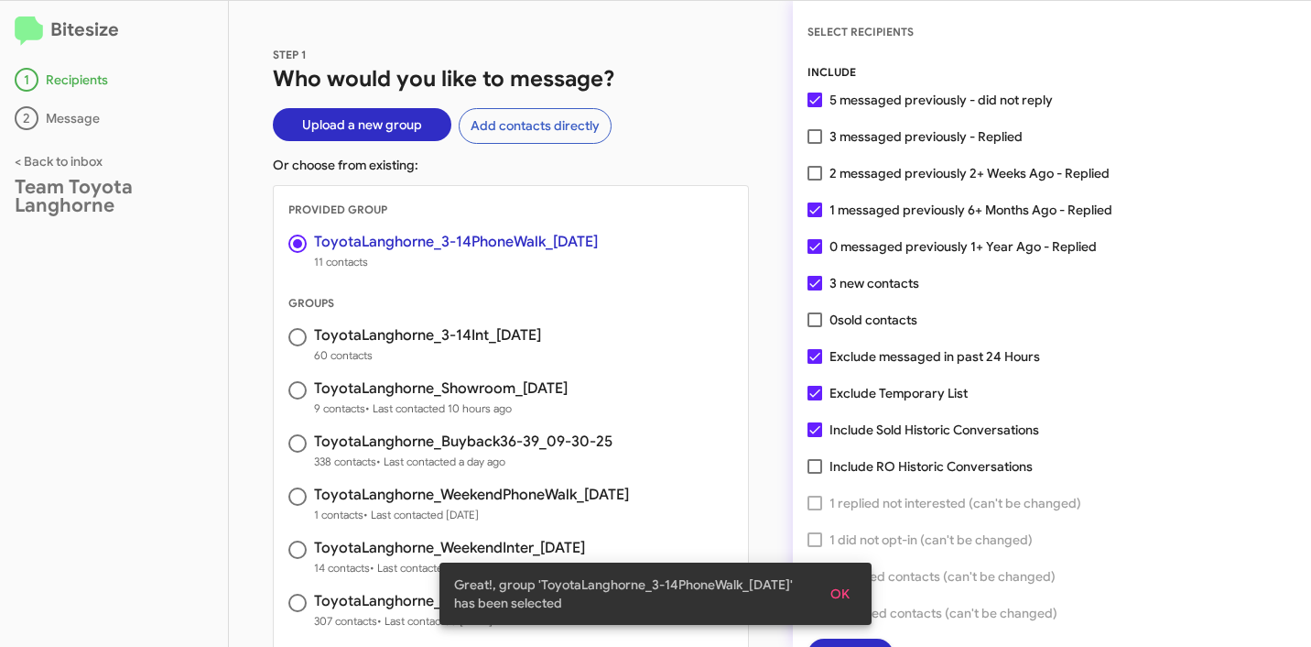
scroll to position [47, 0]
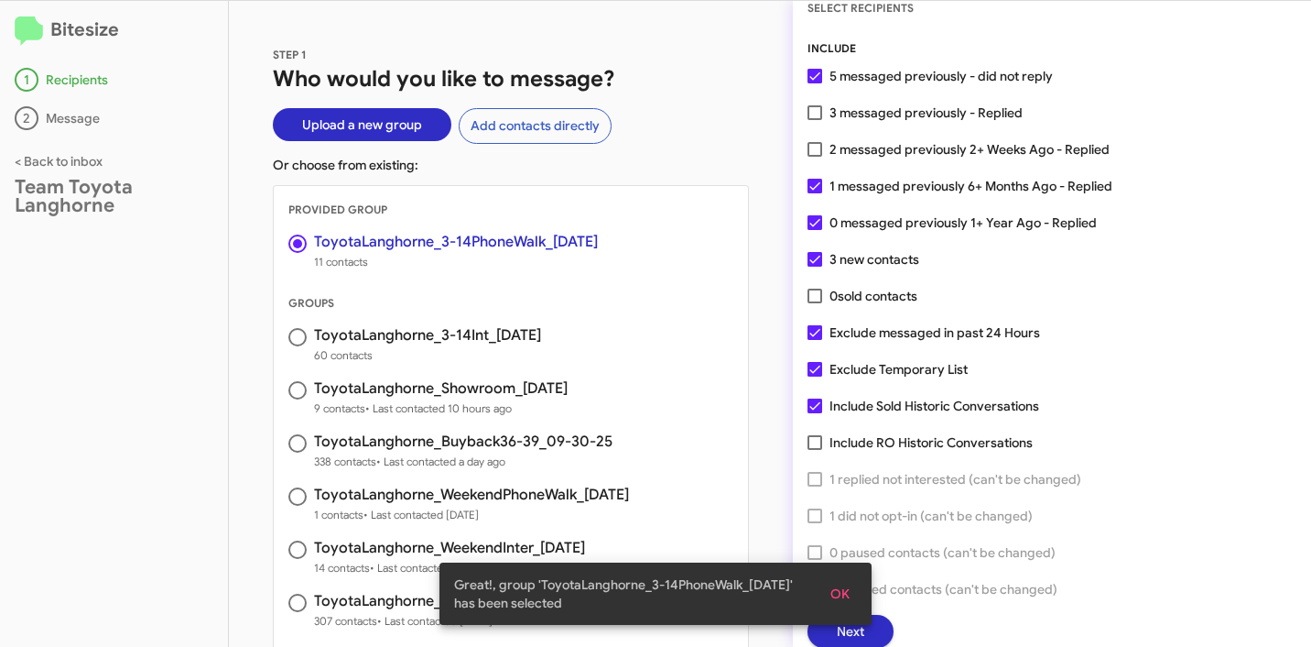
click at [838, 593] on span "OK" at bounding box center [840, 593] width 19 height 33
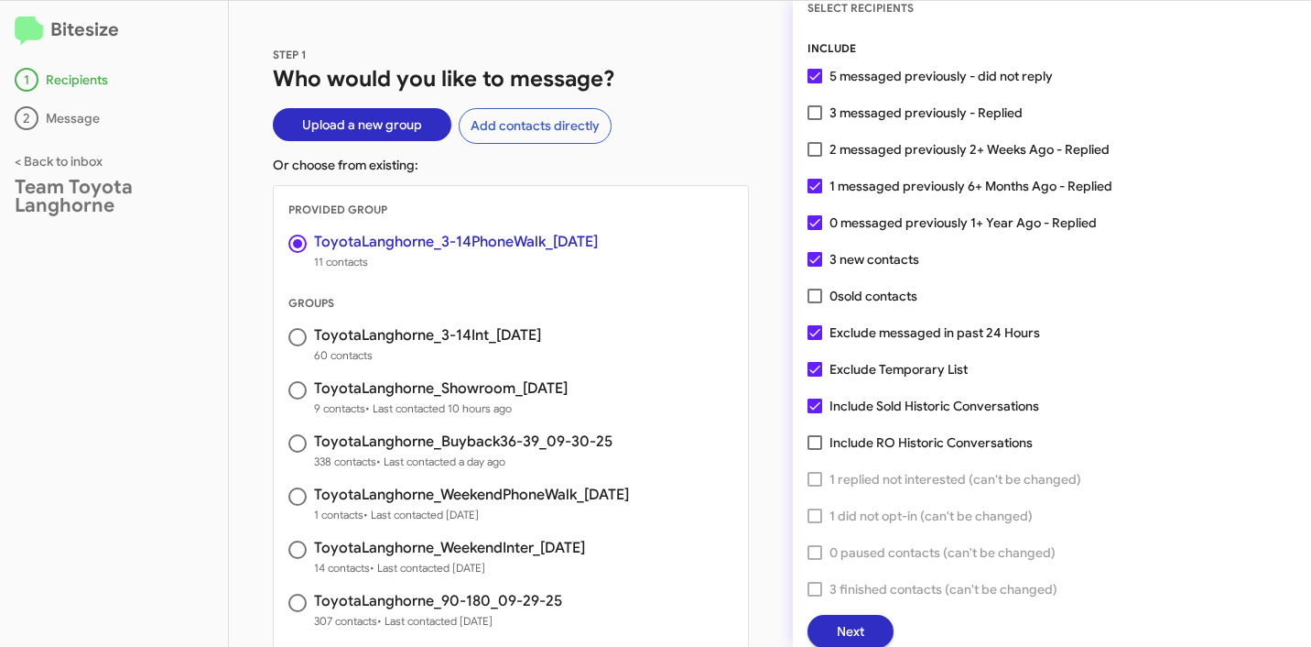
click at [848, 630] on span "Next" at bounding box center [850, 631] width 27 height 33
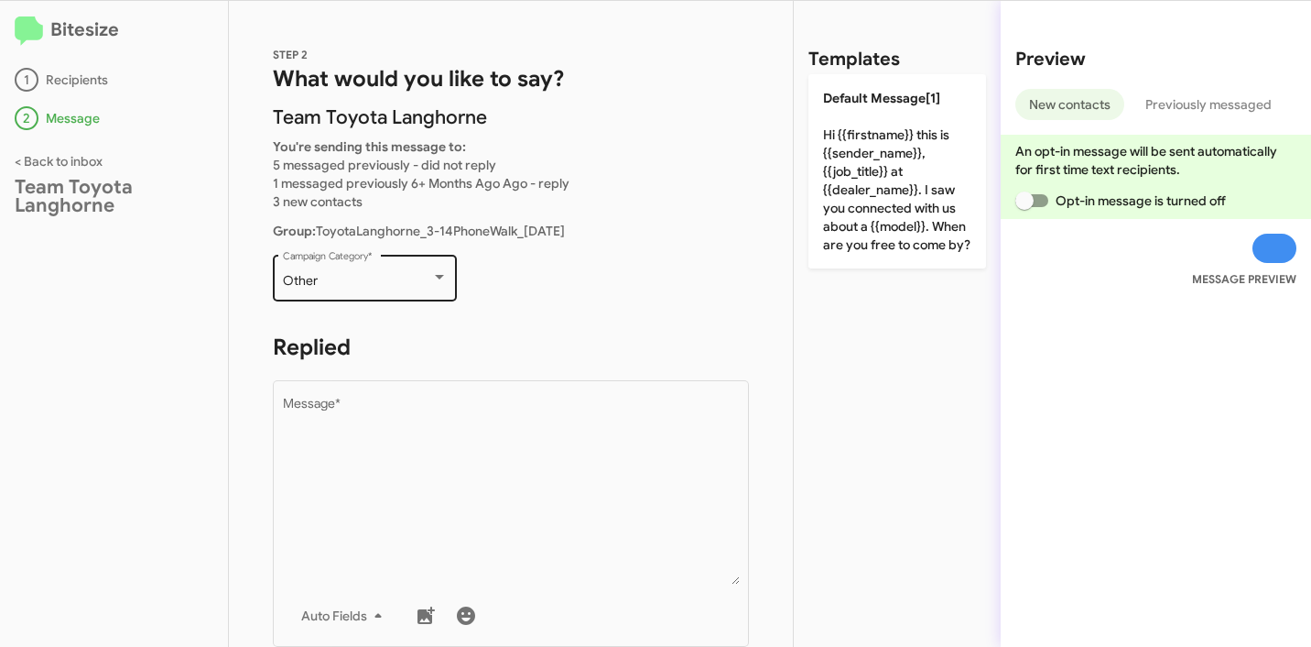
click at [397, 281] on div "Other" at bounding box center [357, 281] width 148 height 15
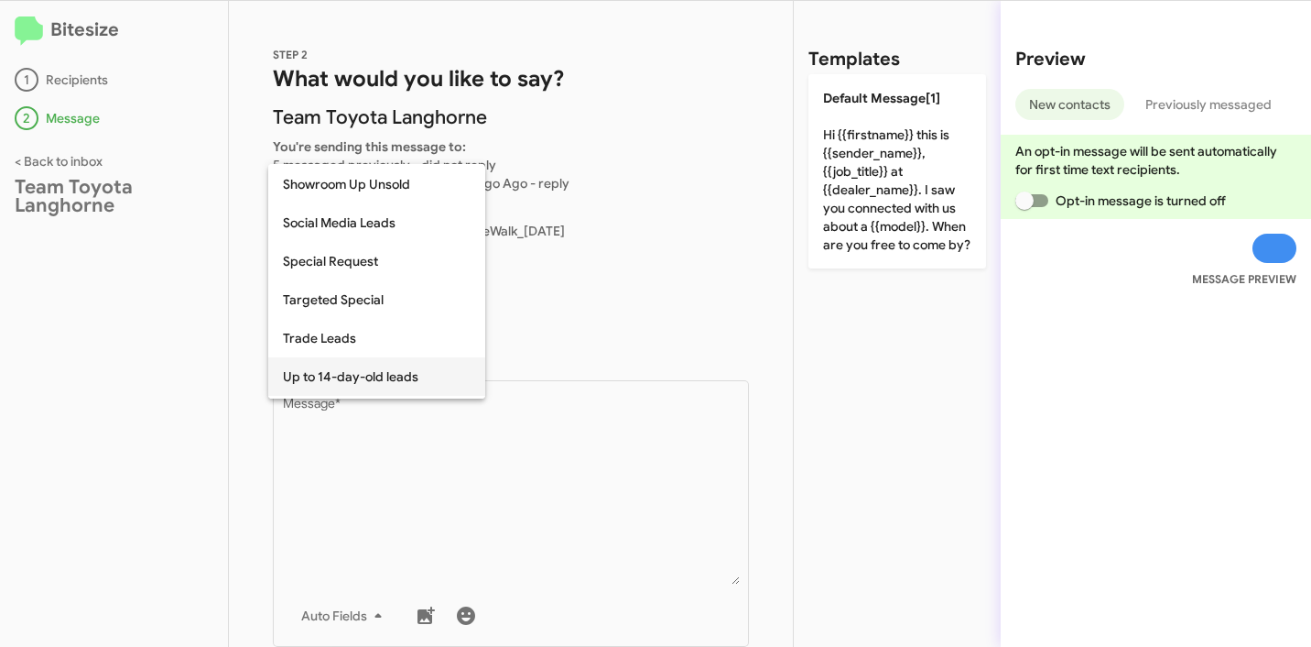
scroll to position [692, 0]
click at [356, 378] on span "Up to 14-day-old leads" at bounding box center [377, 375] width 188 height 38
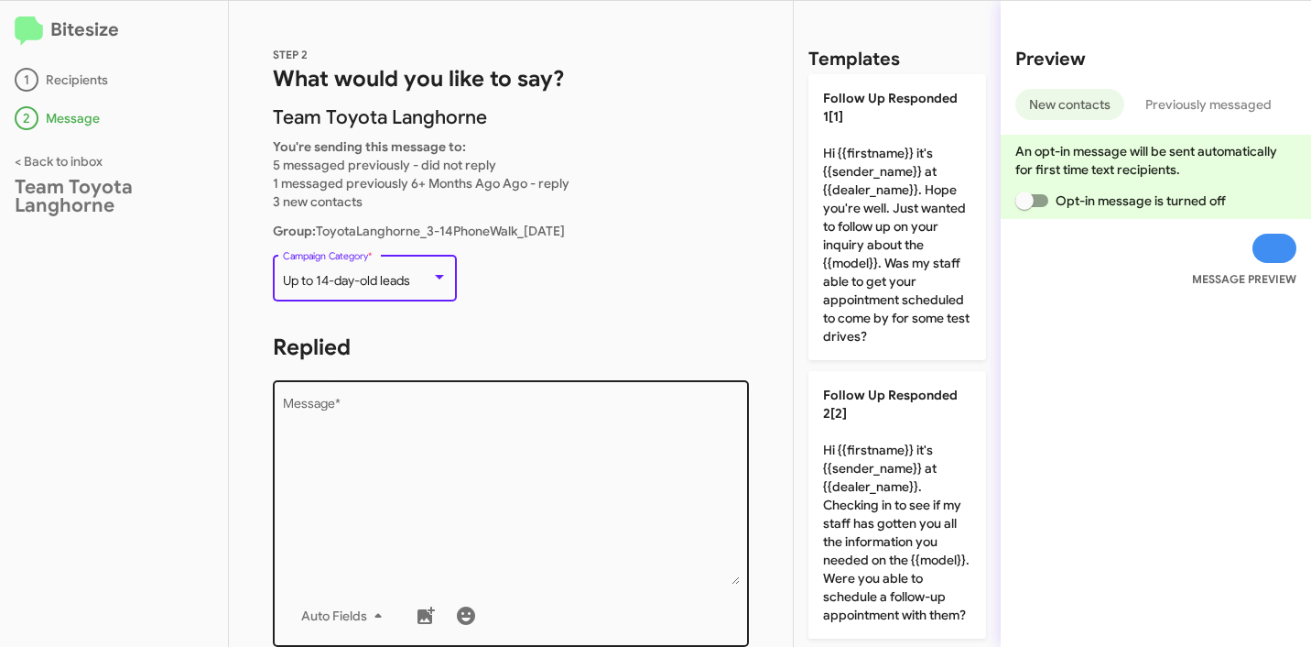
click at [451, 447] on textarea "Message *" at bounding box center [511, 490] width 457 height 187
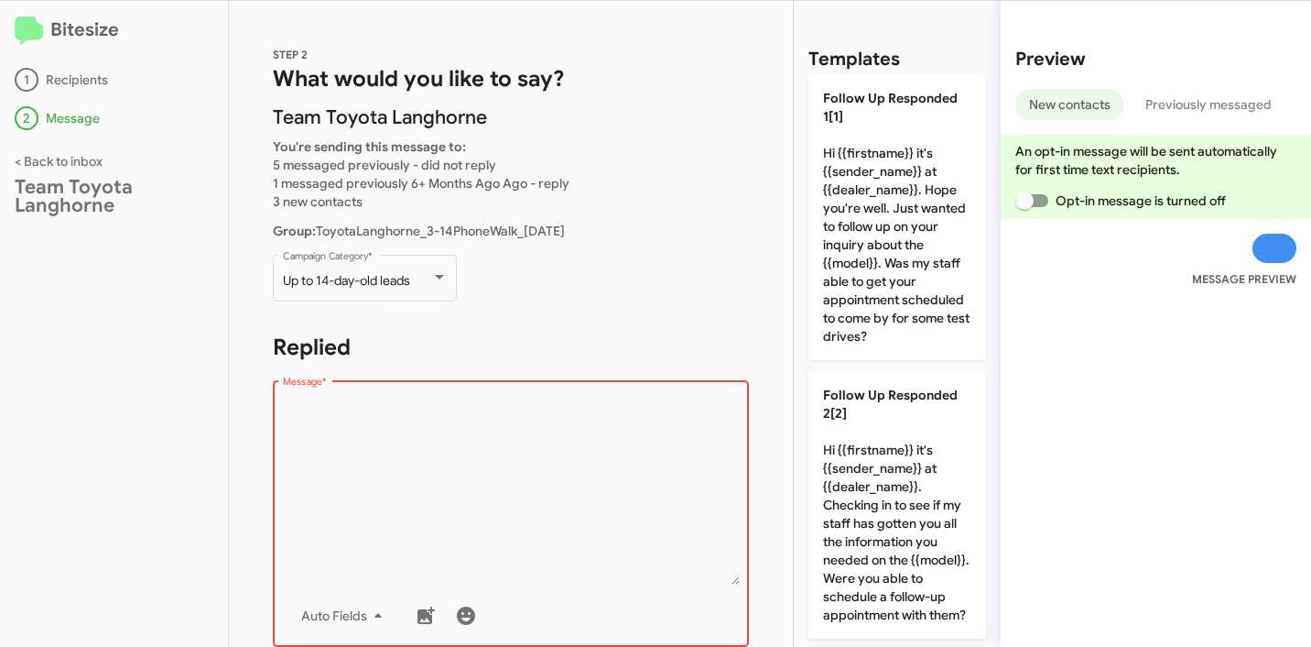
click at [414, 430] on textarea "Message *" at bounding box center [511, 490] width 457 height 187
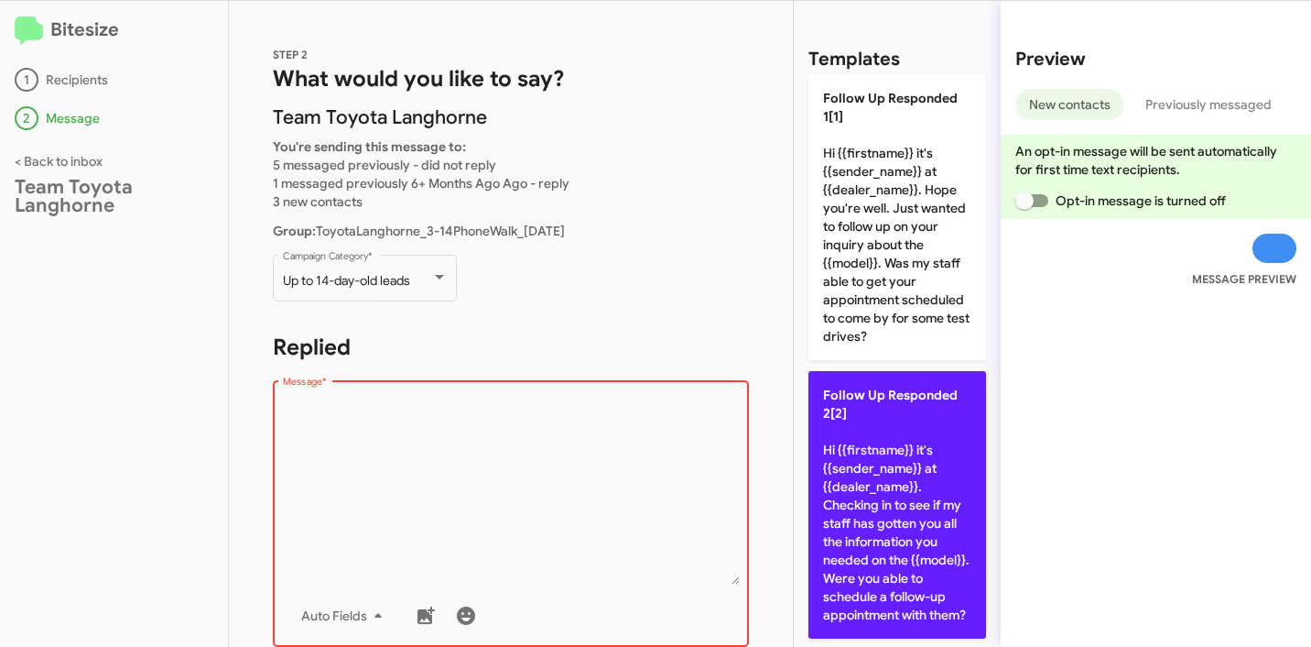
click at [948, 477] on p "Follow Up Responded 2[2] Hi {{firstname}} it's {{sender_name}} at {{dealer_name…" at bounding box center [898, 504] width 178 height 267
type textarea "Hi {{firstname}} it's {{sender_name}} at {{dealer_name}}. Checking in to see if…"
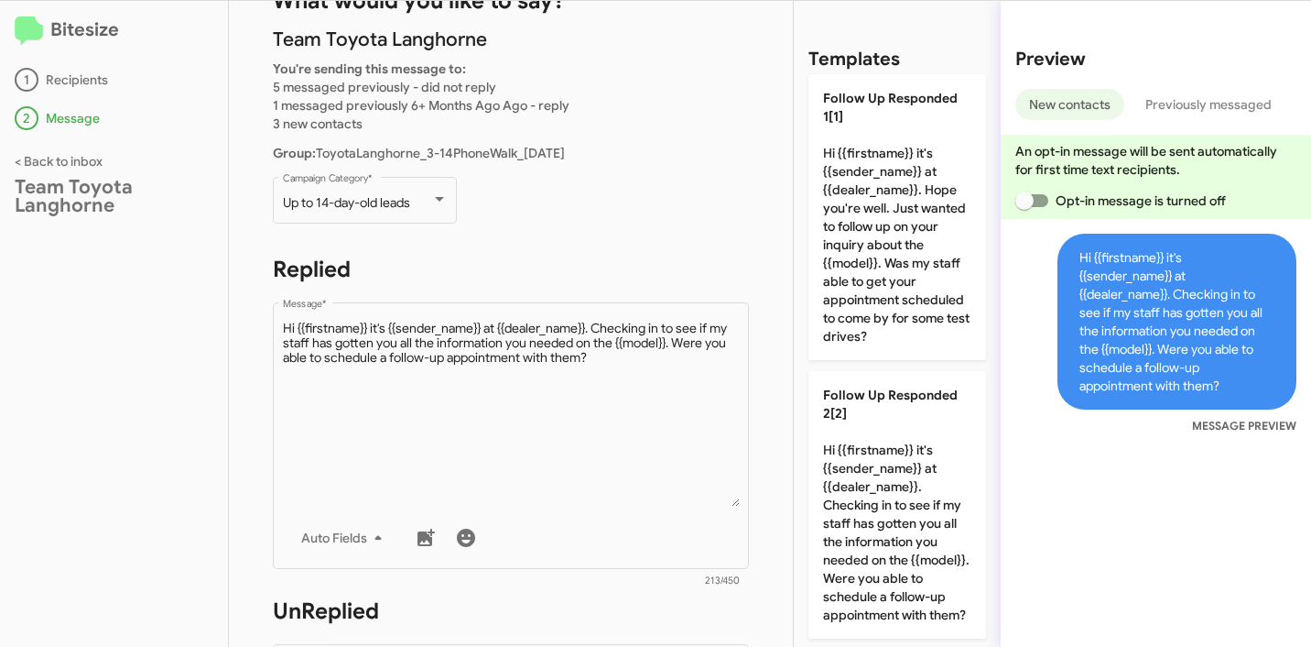
scroll to position [284, 0]
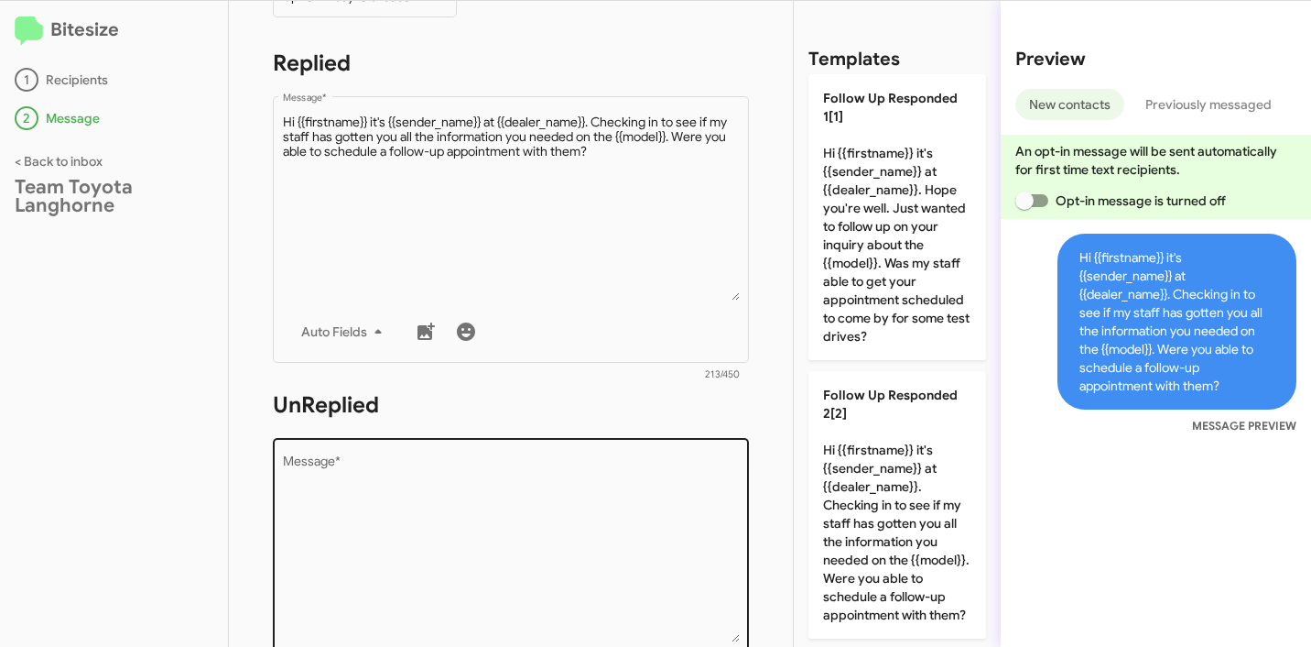
click at [487, 487] on textarea "Message *" at bounding box center [511, 548] width 457 height 187
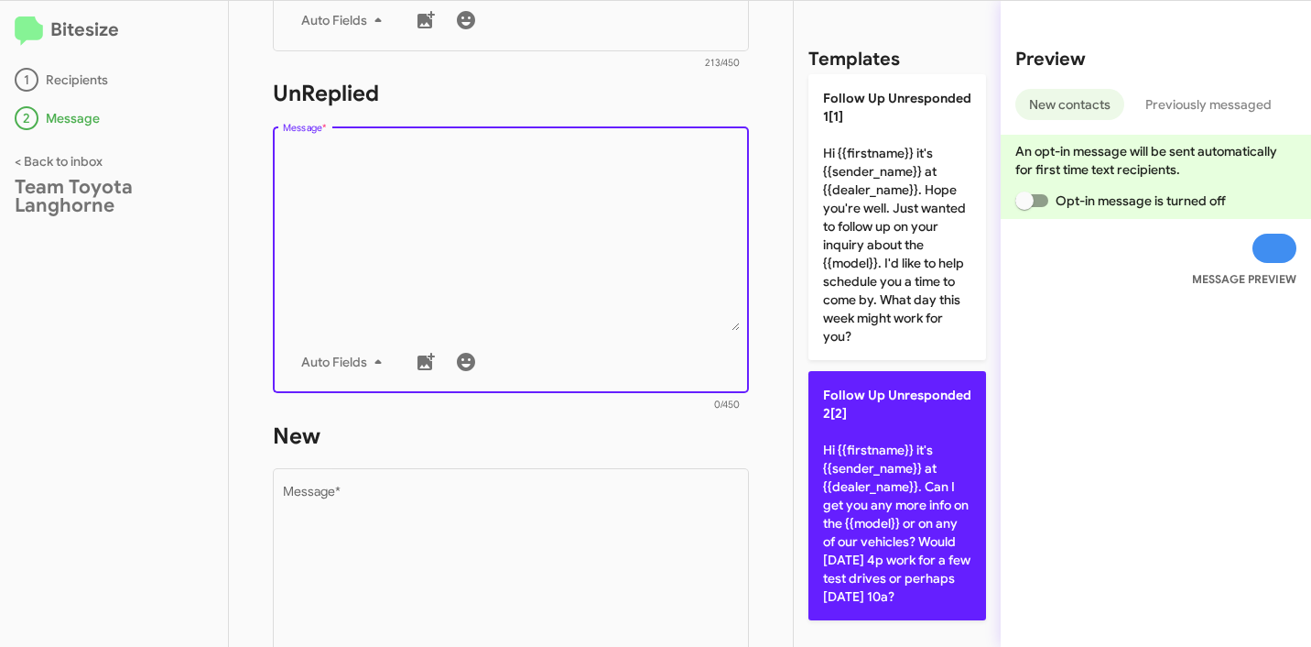
scroll to position [3, 0]
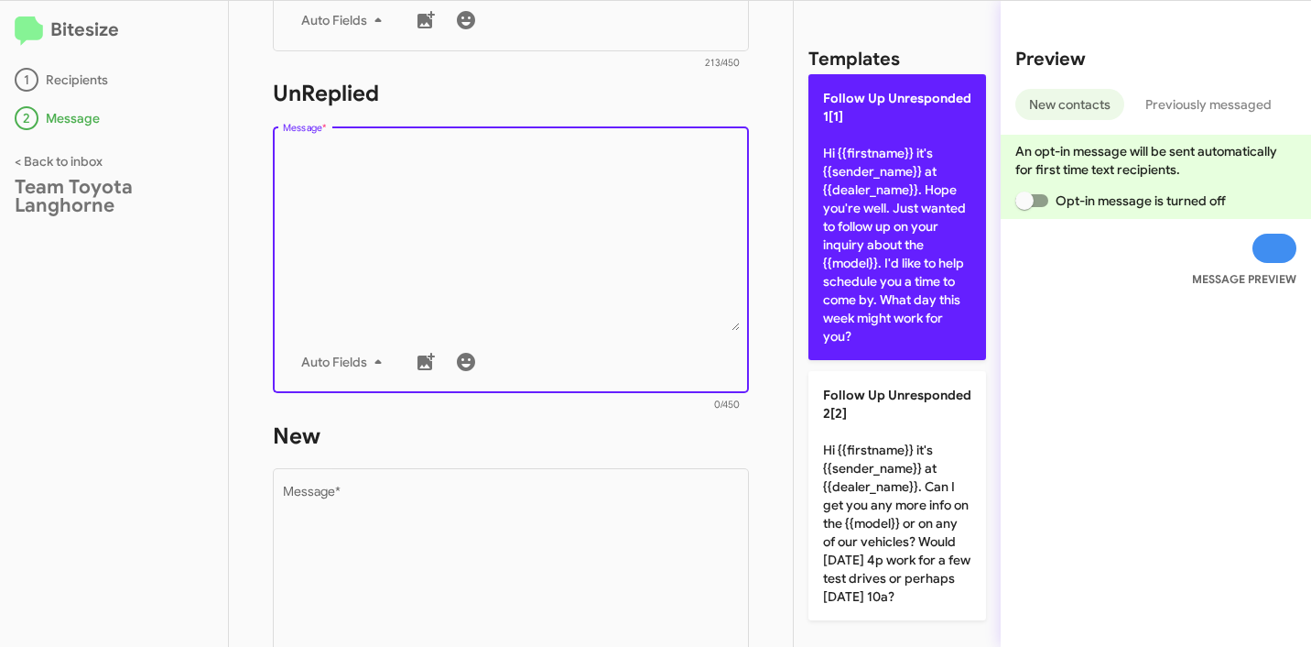
click at [904, 253] on p "Follow Up Unresponded 1[1] Hi {{firstname}} it's {{sender_name}} at {{dealer_na…" at bounding box center [898, 217] width 178 height 286
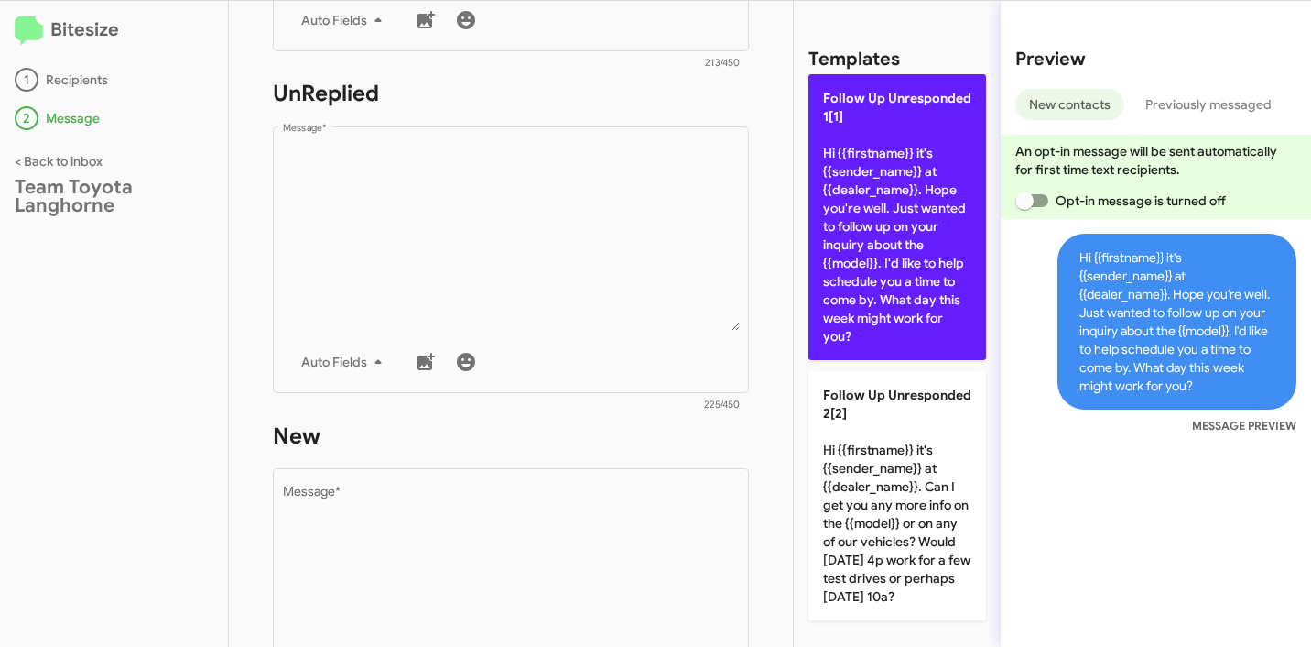
type textarea "Hi {{firstname}} it's {{sender_name}} at {{dealer_name}}. Hope you're well. Jus…"
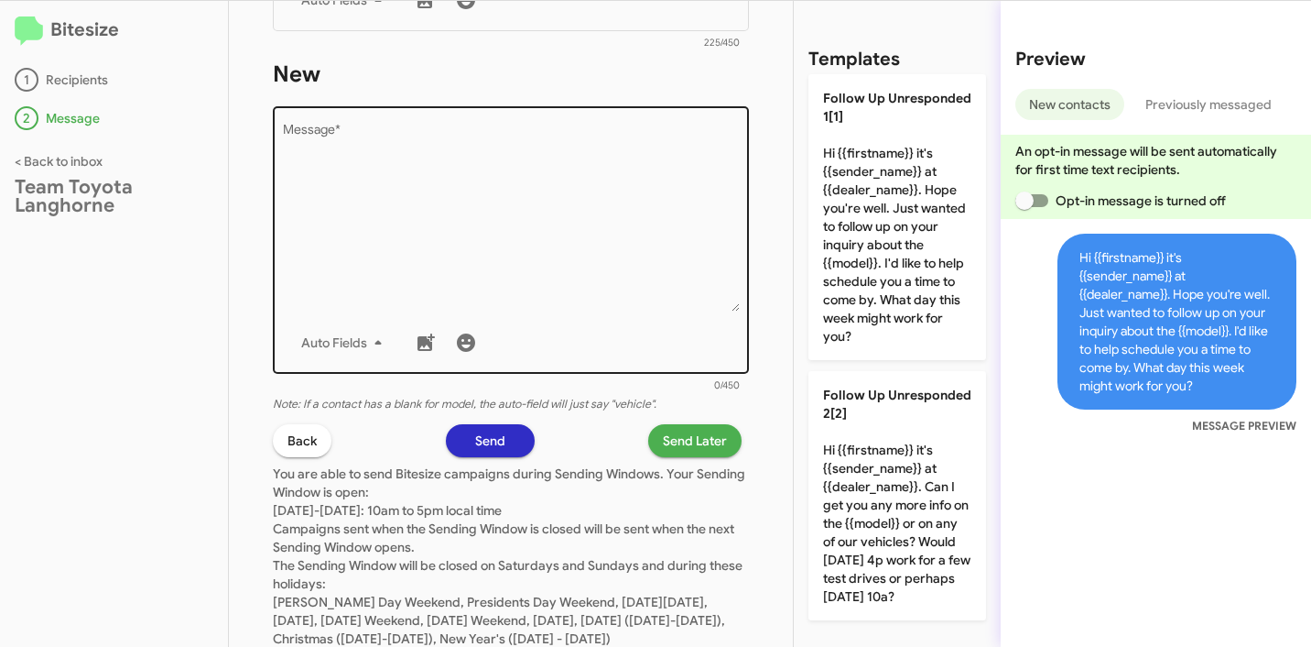
scroll to position [992, 0]
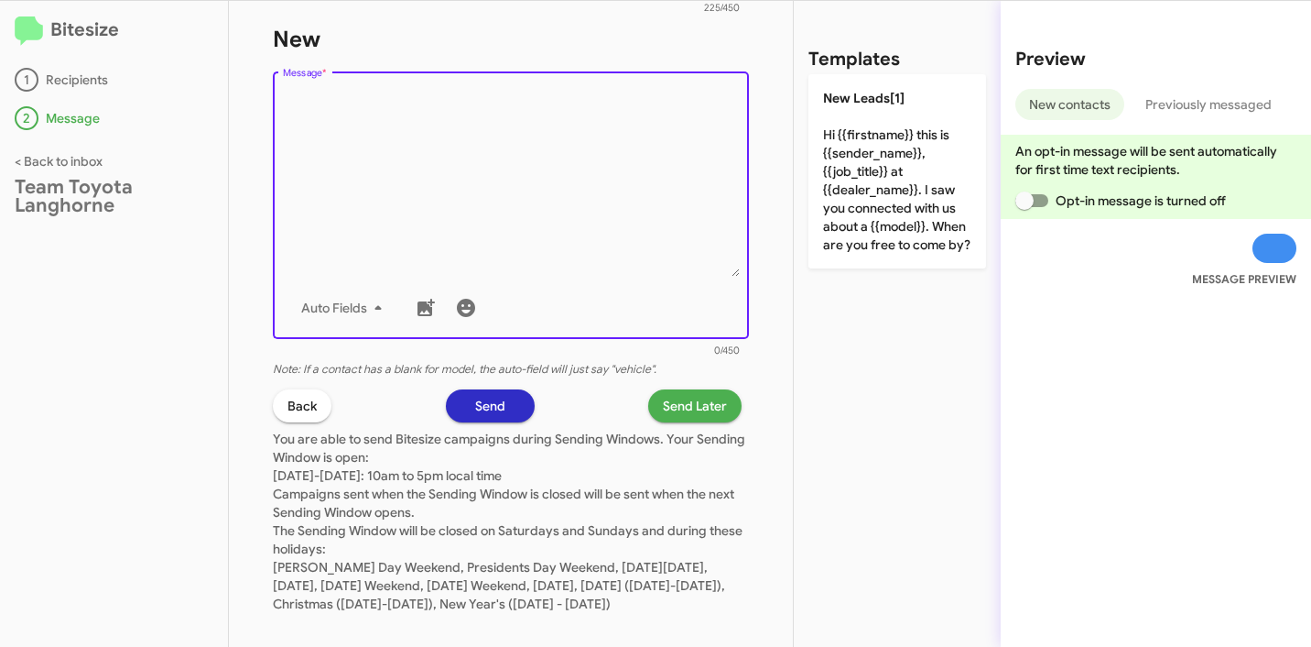
click at [539, 219] on textarea "Message *" at bounding box center [511, 183] width 457 height 187
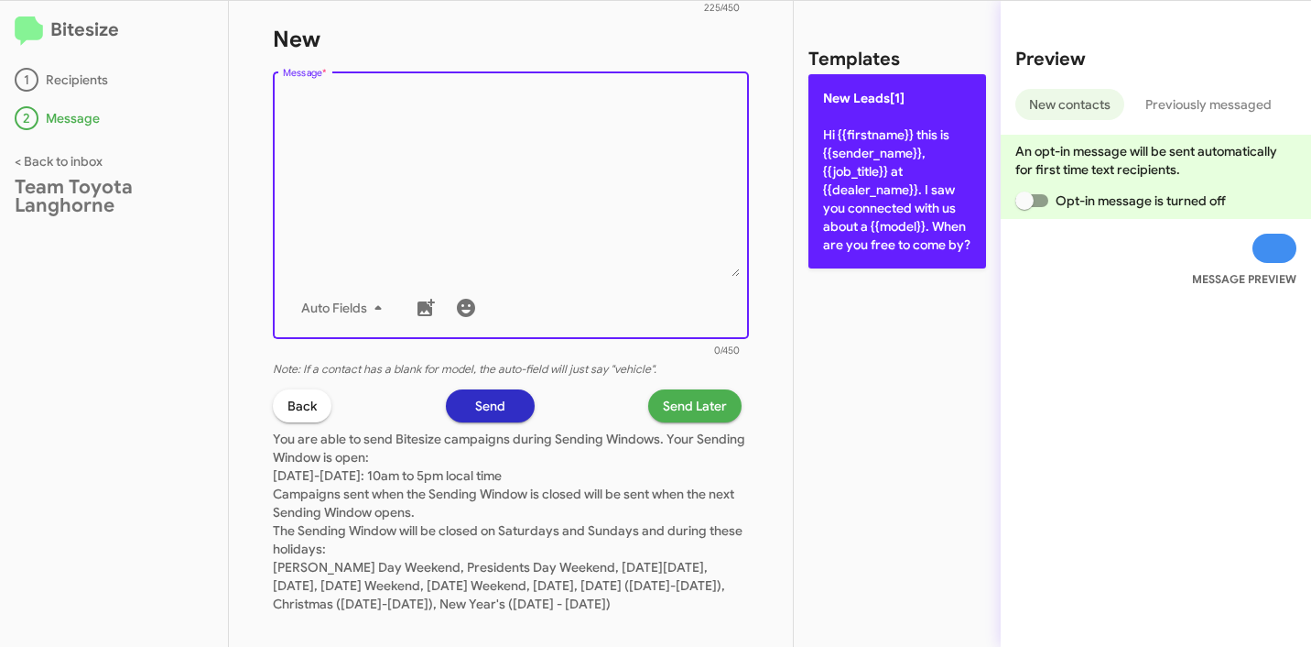
click at [877, 194] on p "New Leads[1] Hi {{firstname}} this is {{sender_name}}, {{job_title}} at {{deale…" at bounding box center [898, 171] width 178 height 194
type textarea "Hi {{firstname}} this is {{sender_name}}, {{job_title}} at {{dealer_name}}. I s…"
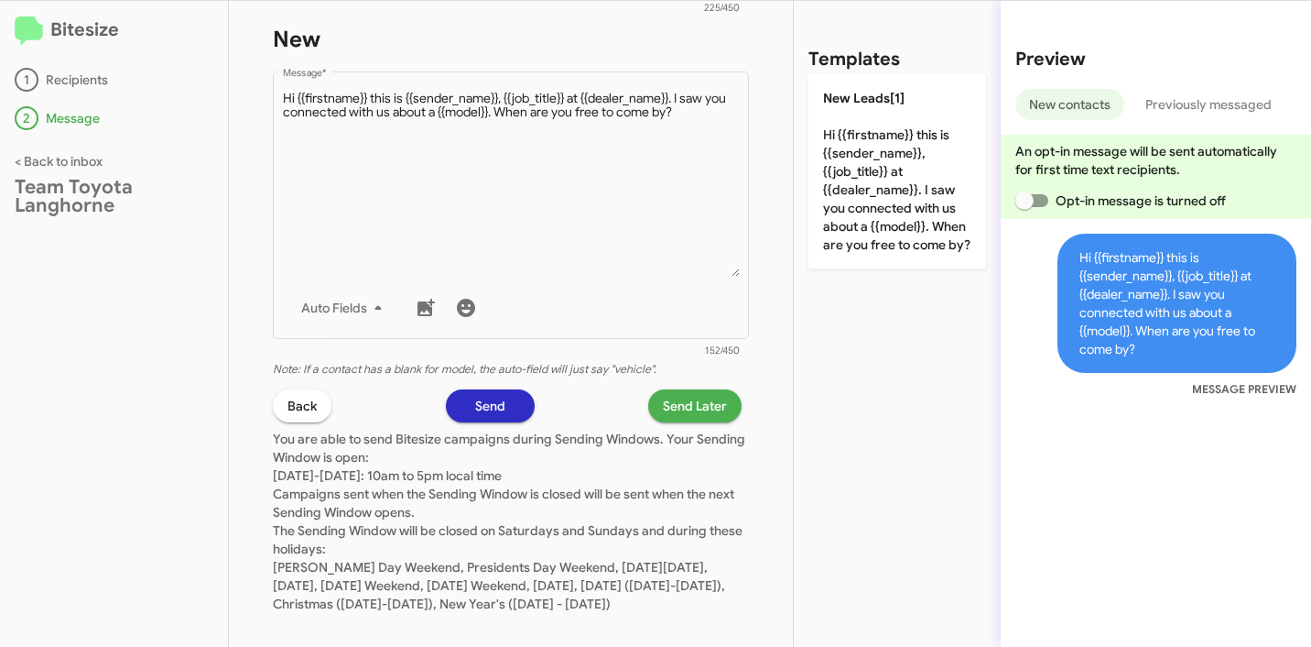
click at [665, 419] on span "Send Later" at bounding box center [695, 405] width 64 height 33
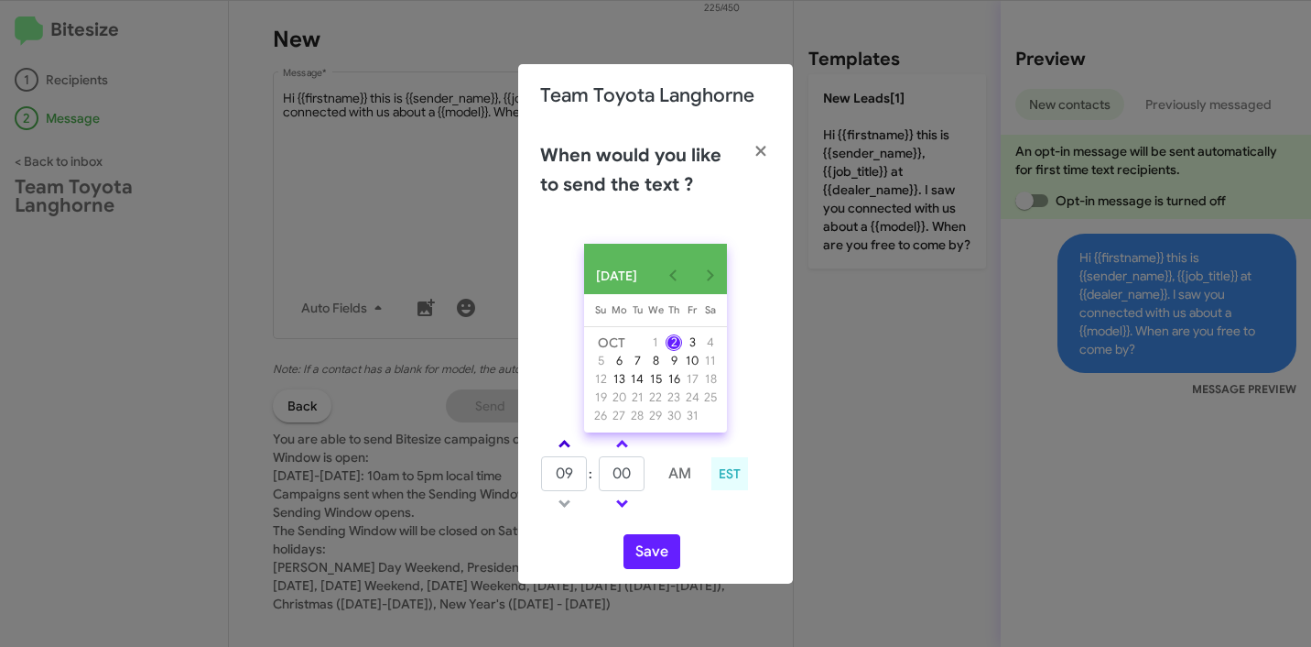
click at [569, 452] on span at bounding box center [565, 446] width 12 height 12
type input "01"
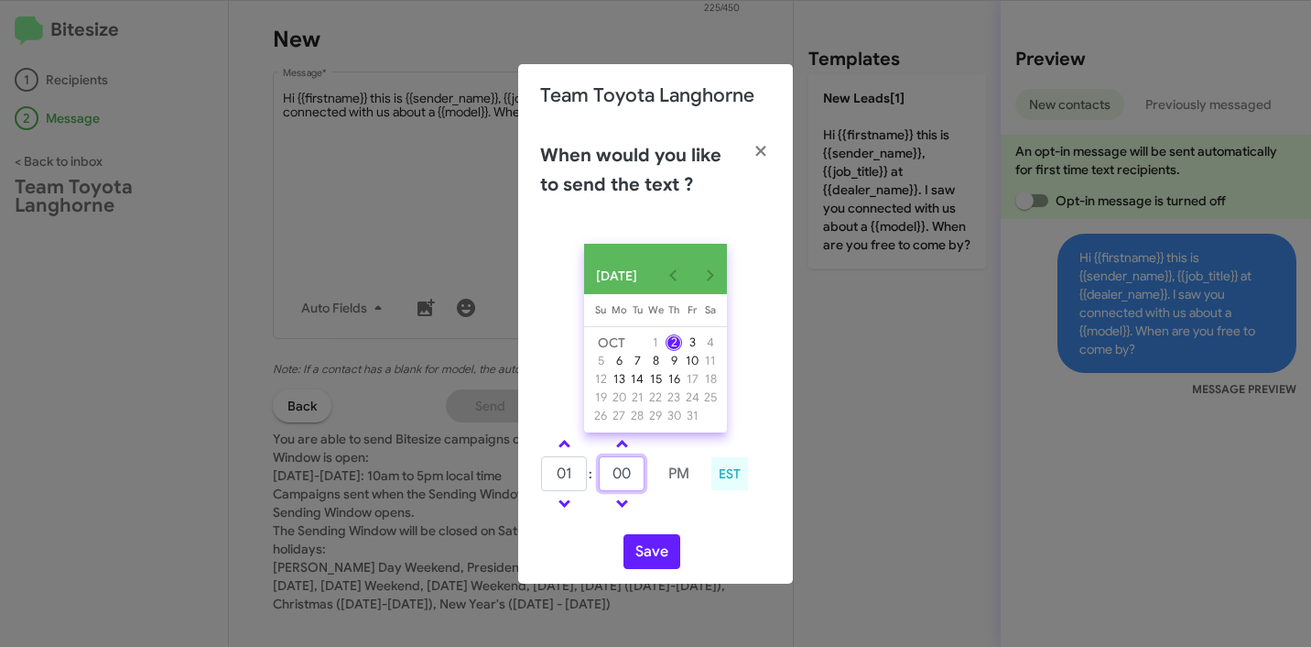
click at [617, 490] on input "00" at bounding box center [622, 473] width 46 height 35
type input "21"
click at [651, 555] on button "Save" at bounding box center [652, 551] width 57 height 35
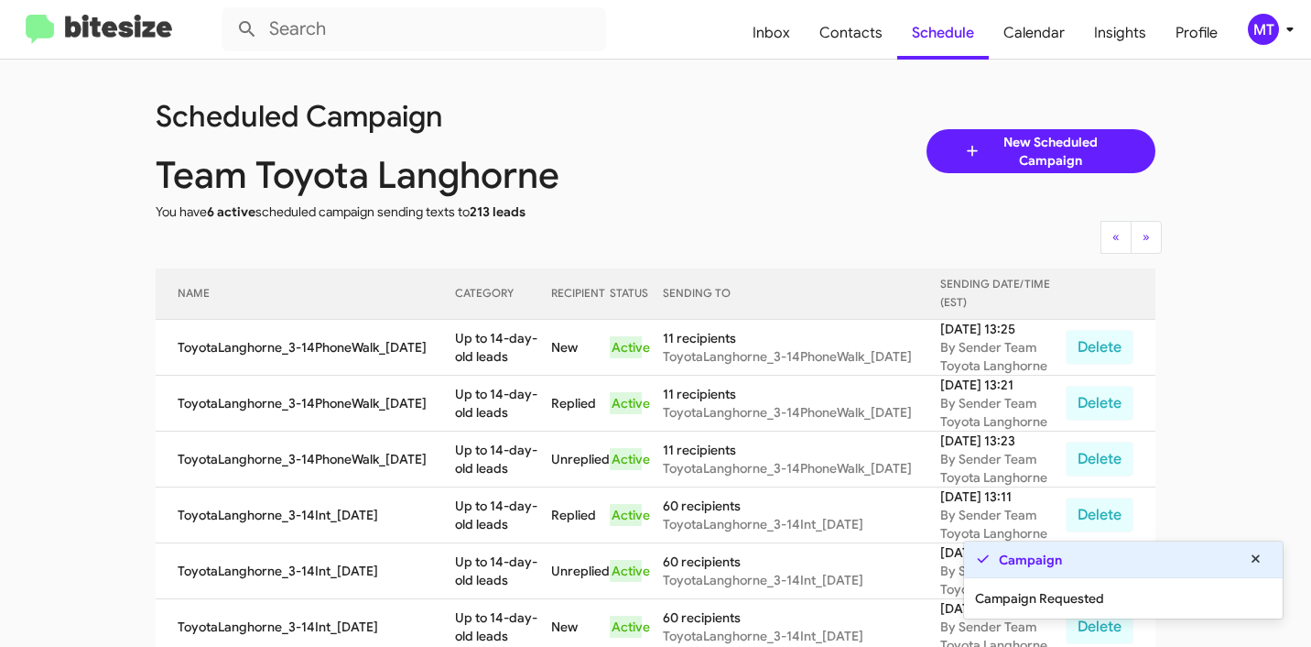
click at [1298, 34] on icon at bounding box center [1290, 29] width 22 height 22
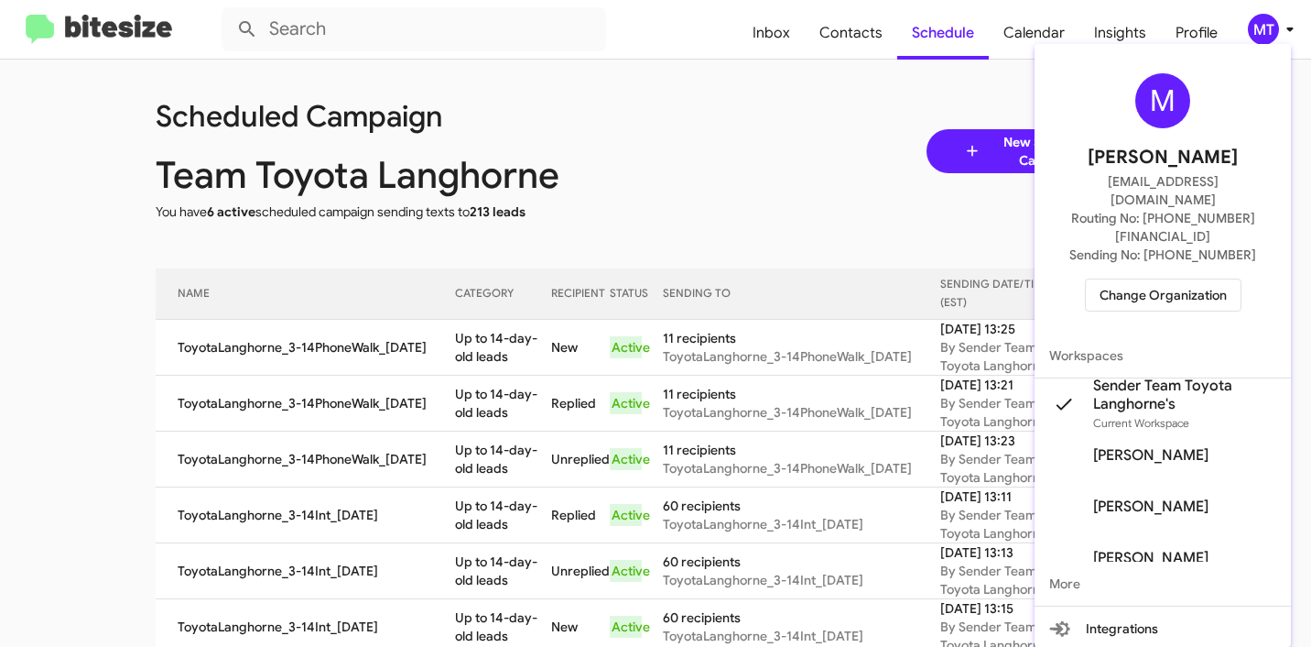
click at [638, 114] on div at bounding box center [655, 323] width 1311 height 647
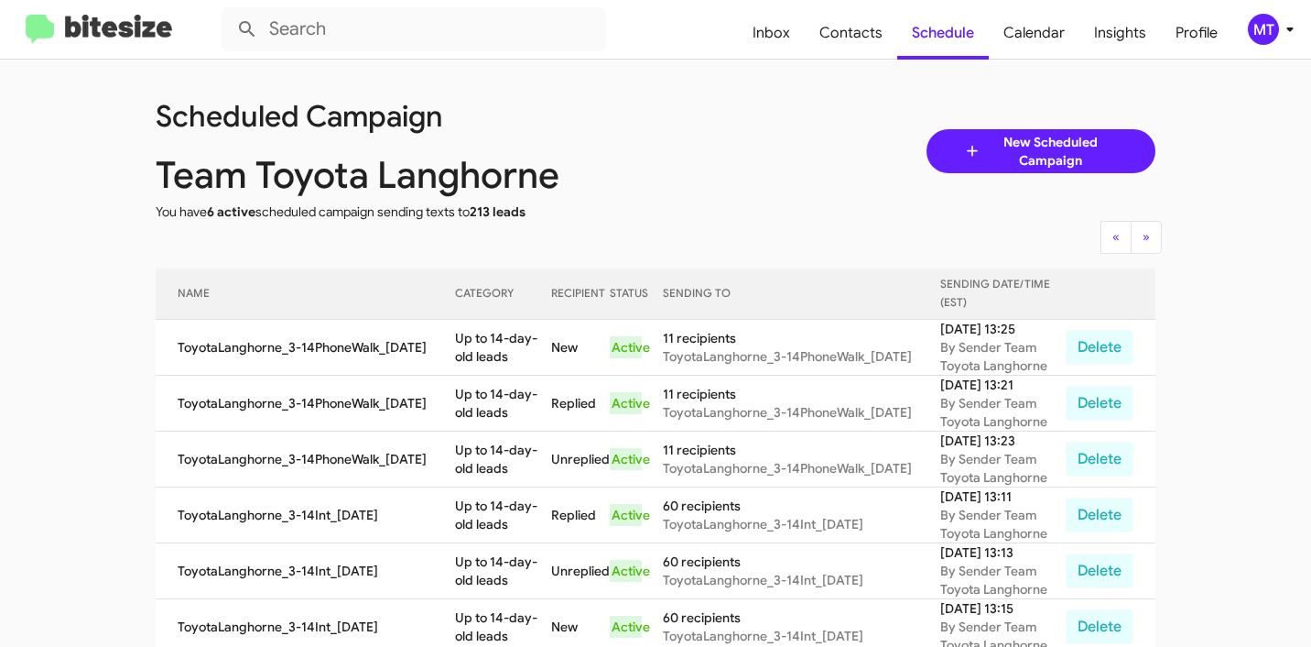
click at [1090, 160] on span "New Scheduled Campaign" at bounding box center [1050, 151] width 137 height 37
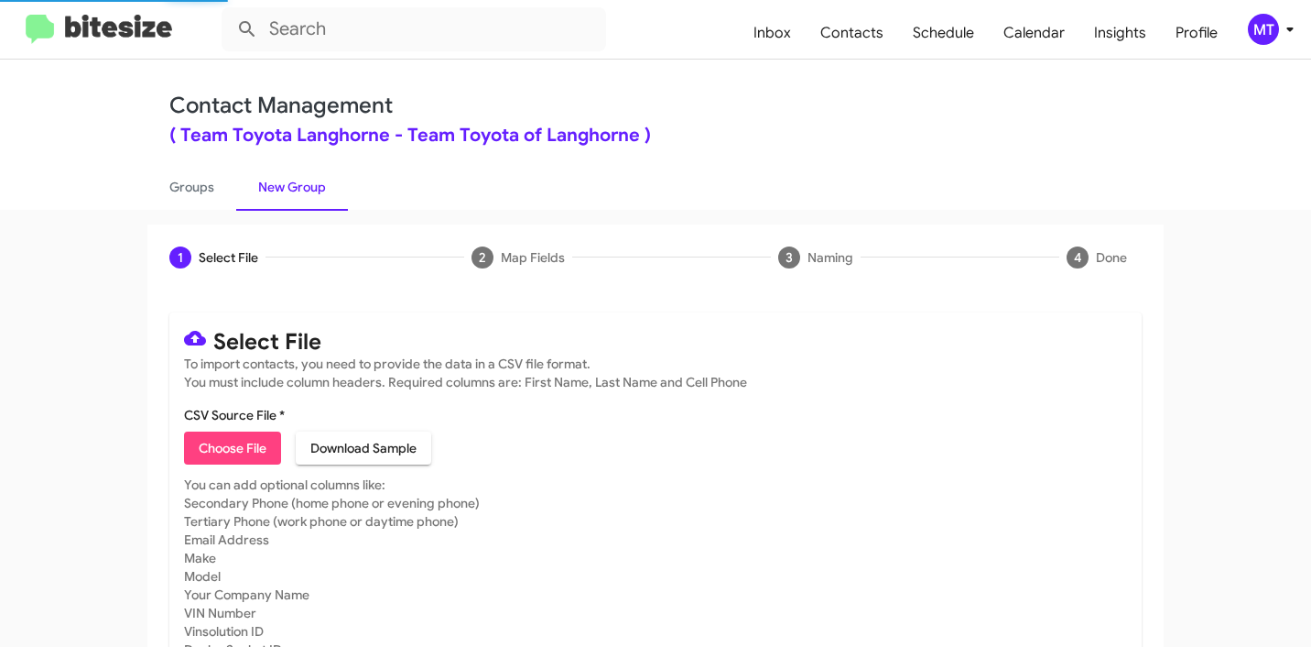
click at [249, 444] on span "Choose File" at bounding box center [233, 447] width 68 height 33
type input "ToyotaLanghorne_Trade_10-02-25"
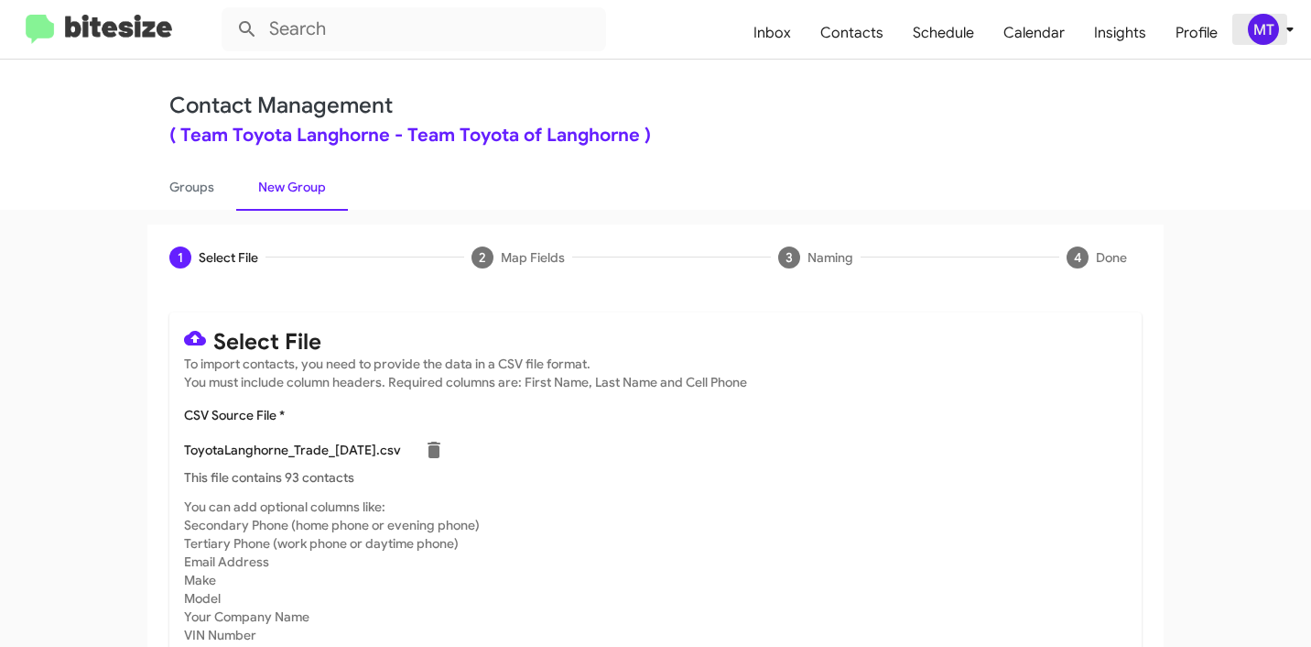
click at [1279, 38] on icon at bounding box center [1290, 29] width 22 height 22
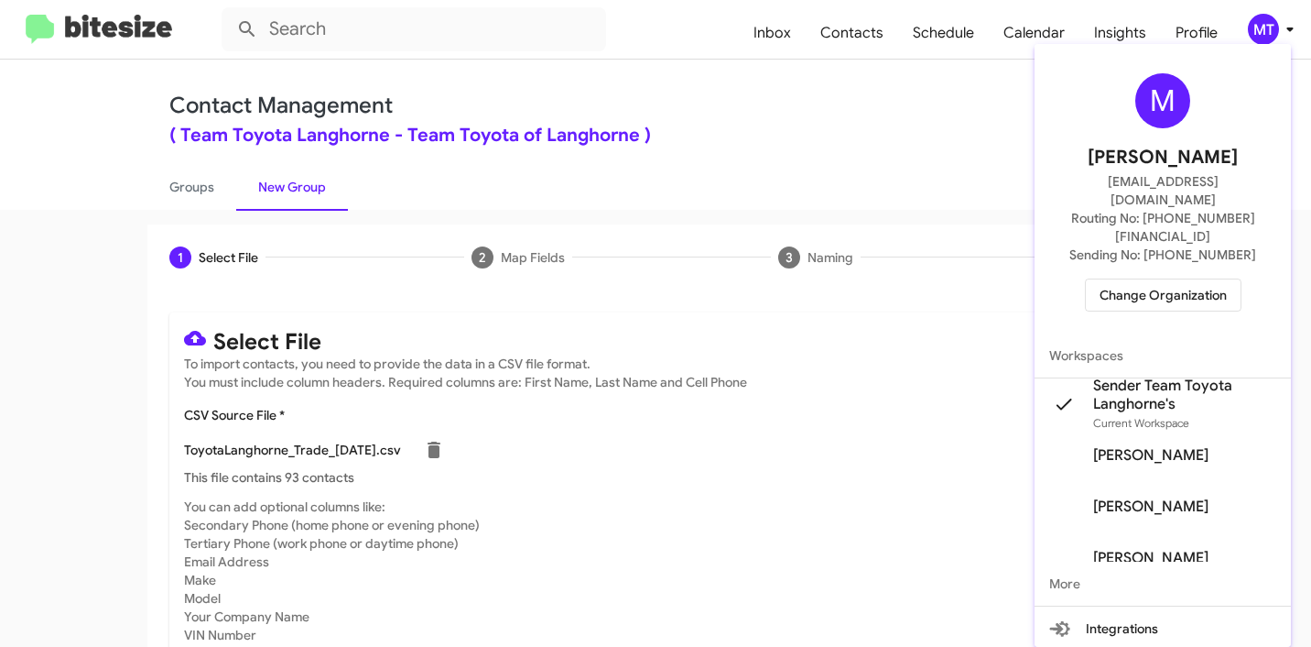
click at [795, 111] on div at bounding box center [655, 323] width 1311 height 647
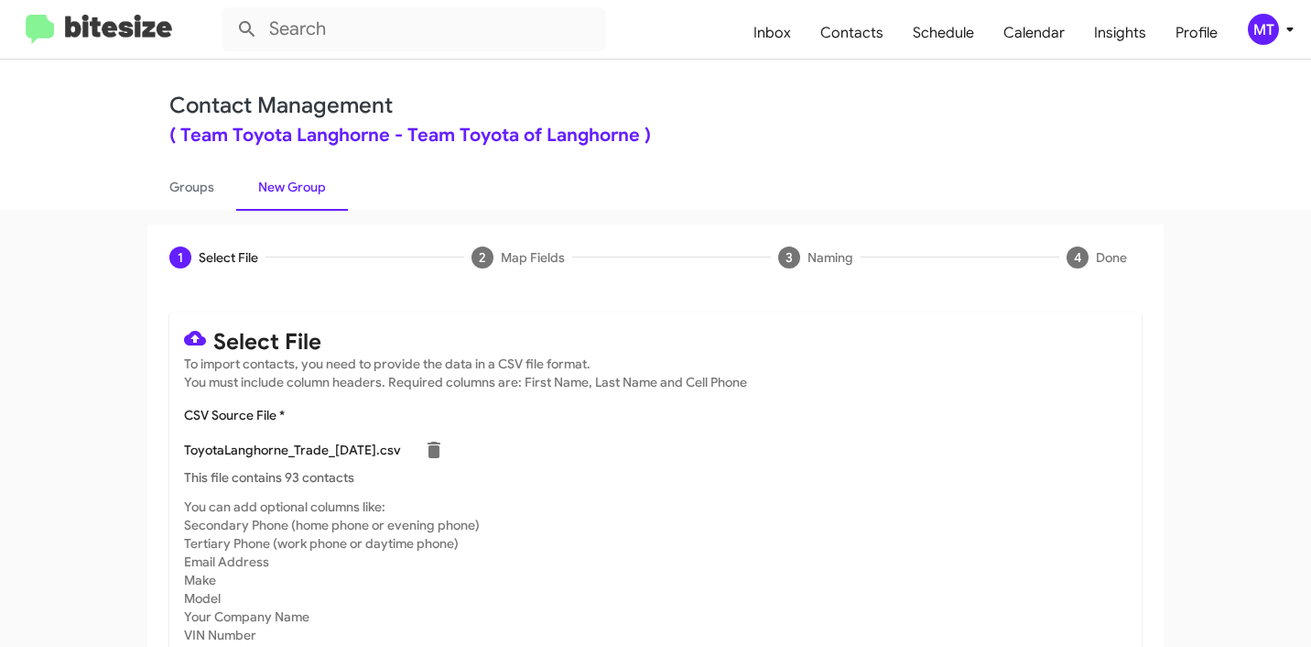
scroll to position [155, 0]
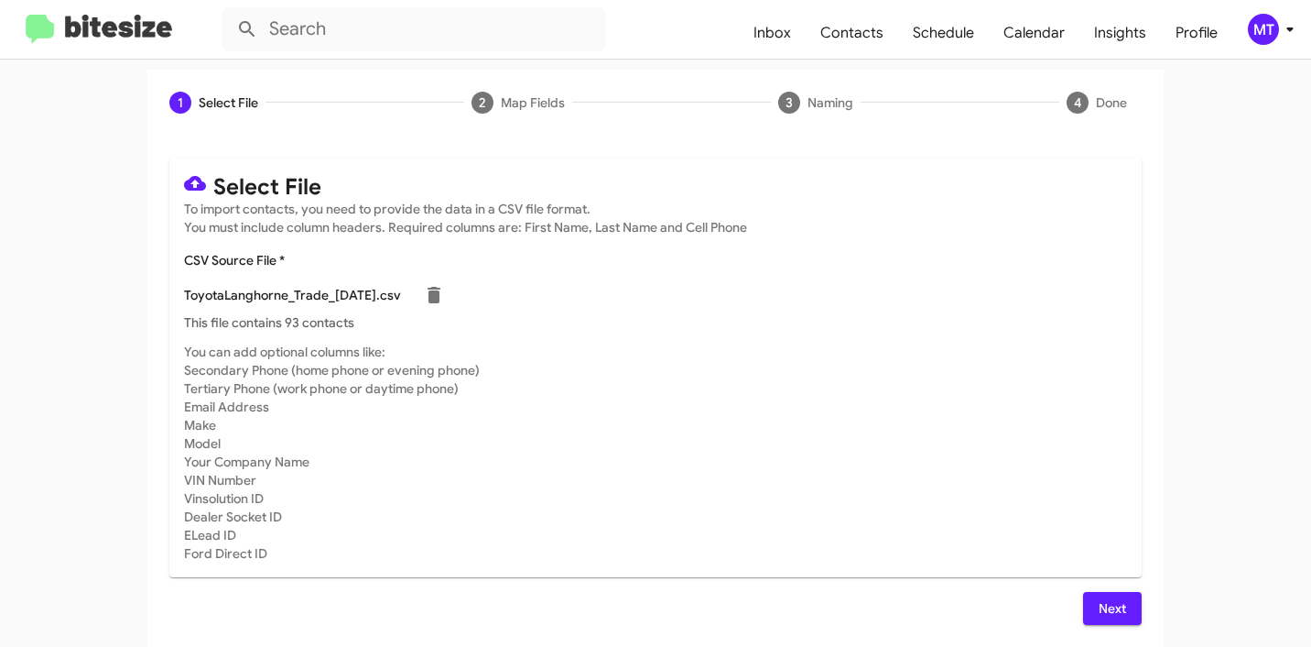
click at [1108, 603] on span "Next" at bounding box center [1112, 608] width 29 height 33
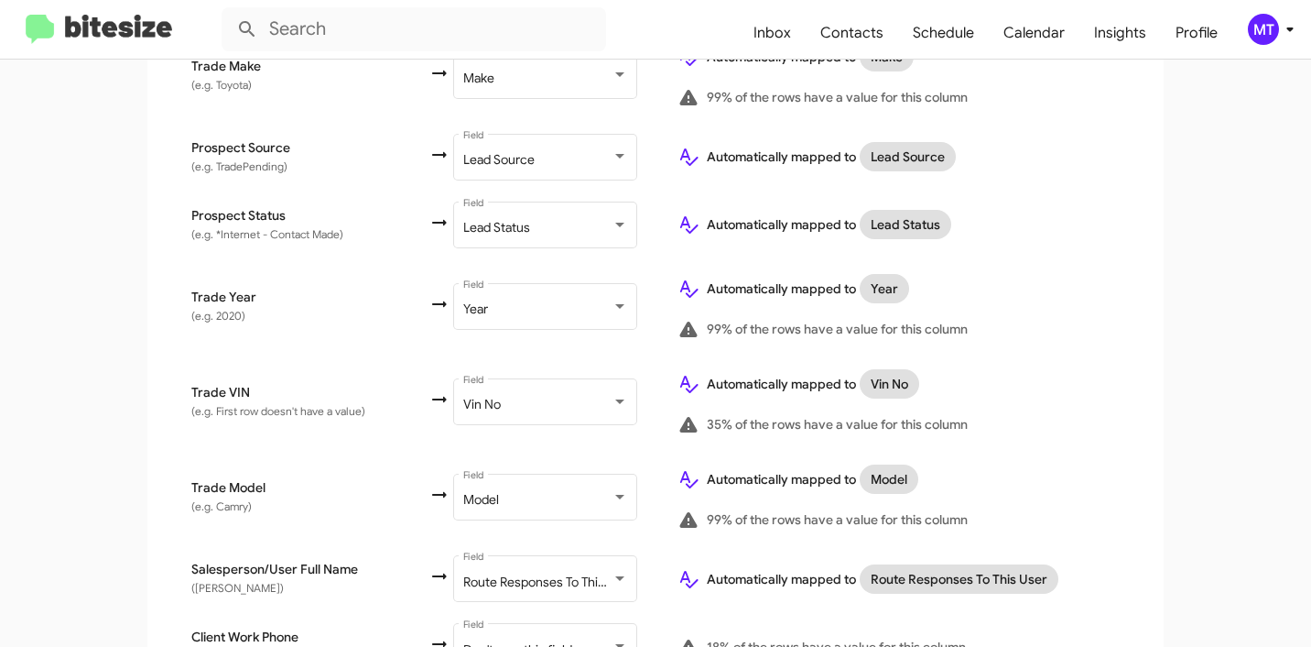
scroll to position [979, 0]
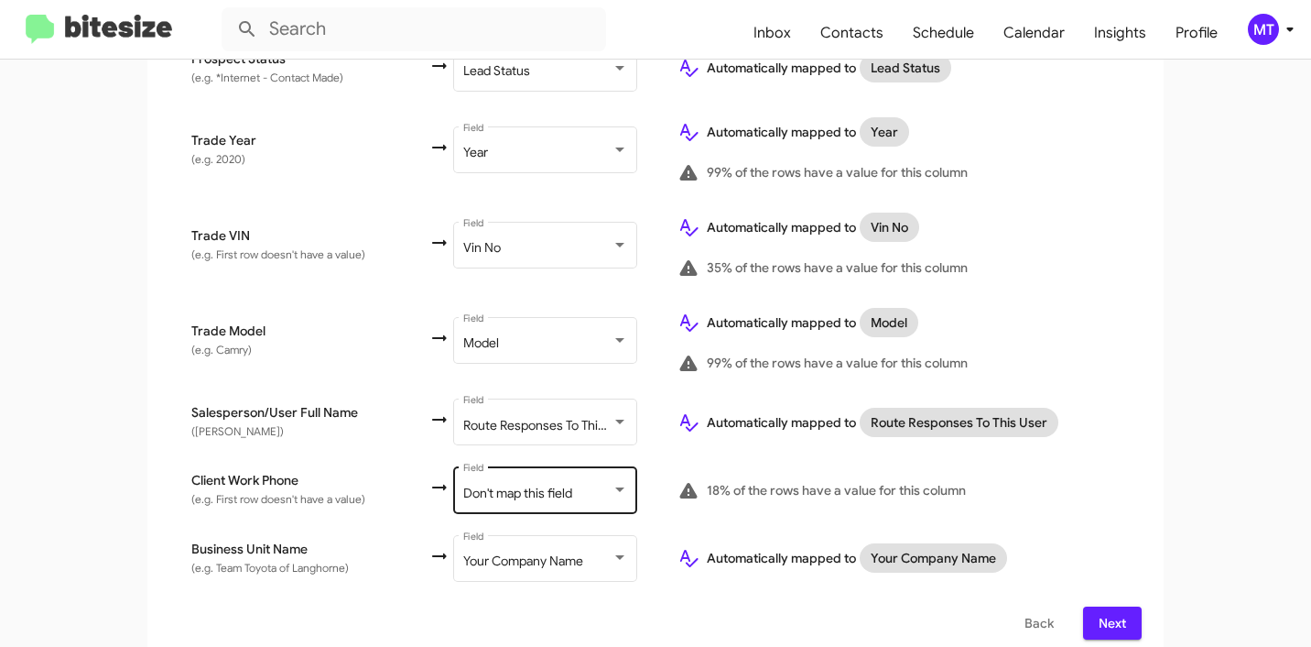
click at [483, 484] on span "Don't map this field" at bounding box center [517, 492] width 109 height 16
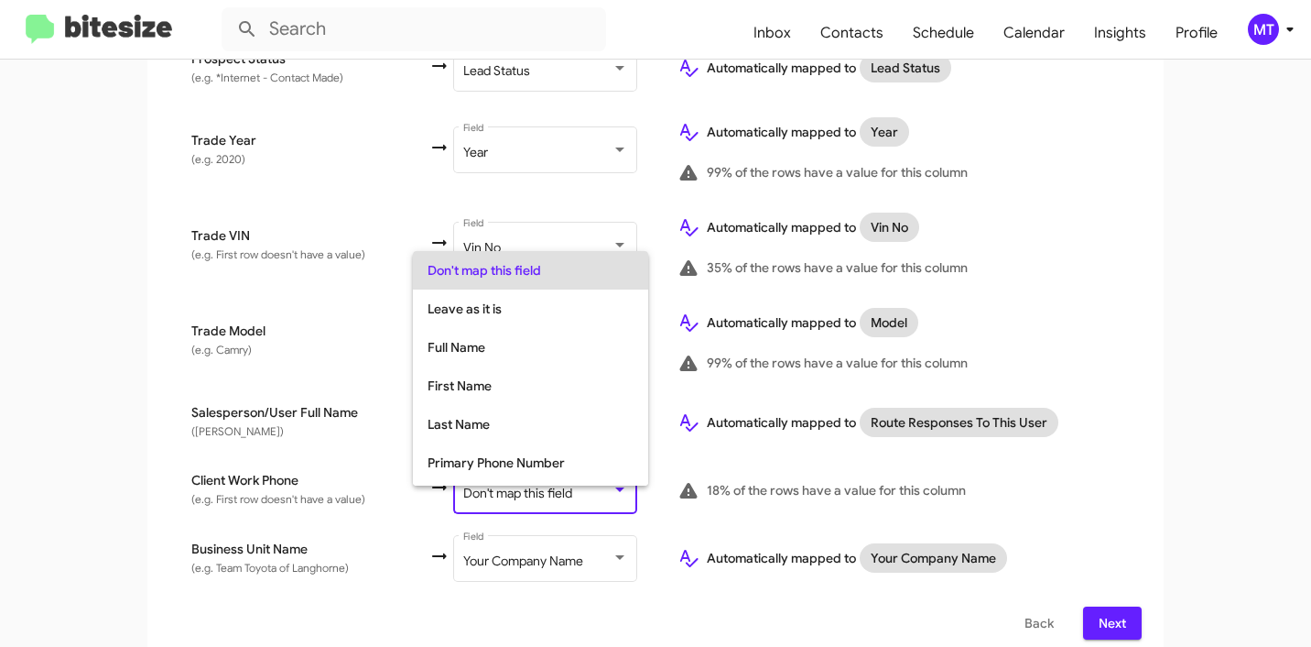
scroll to position [73, 0]
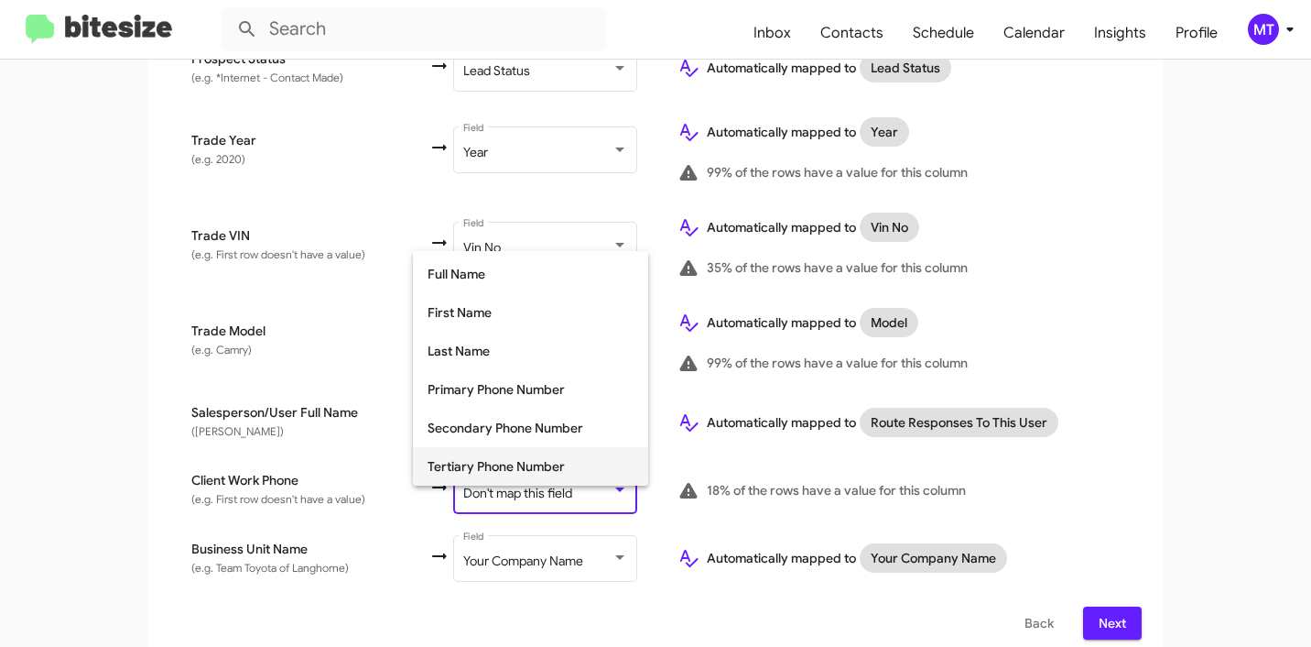
click at [484, 467] on span "Tertiary Phone Number" at bounding box center [531, 466] width 206 height 38
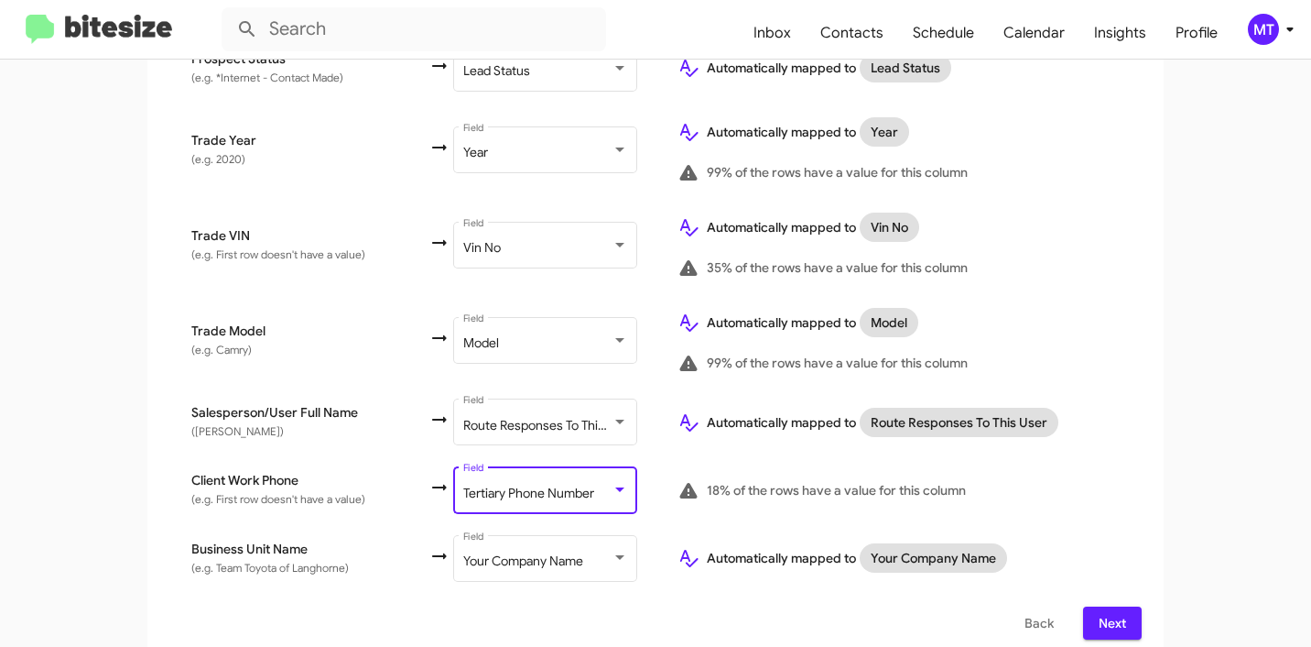
click at [1115, 606] on span "Next" at bounding box center [1112, 622] width 29 height 33
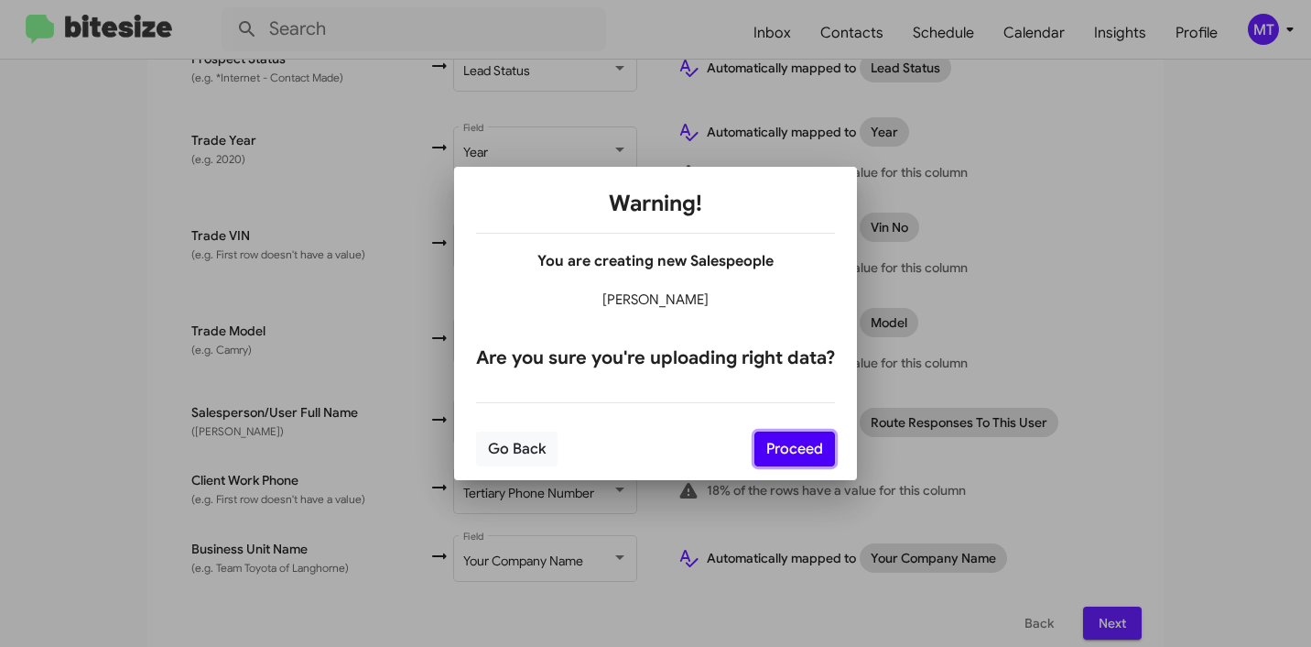
click at [784, 444] on button "Proceed" at bounding box center [795, 448] width 81 height 35
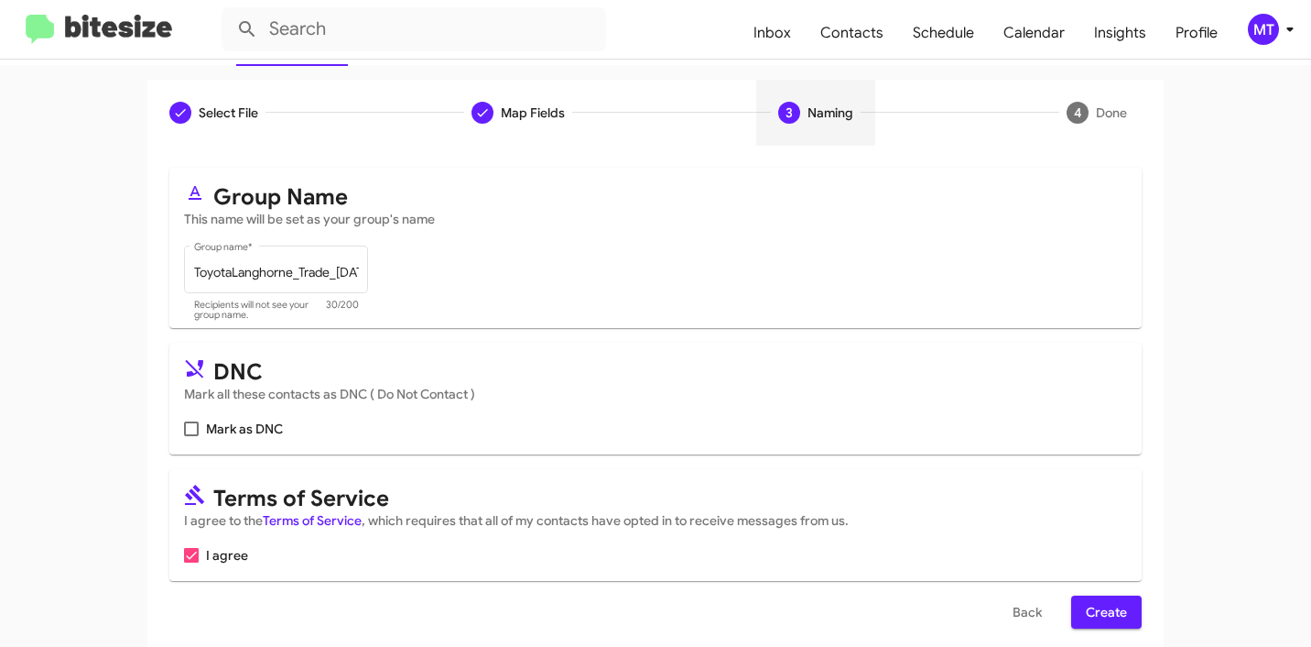
scroll to position [163, 0]
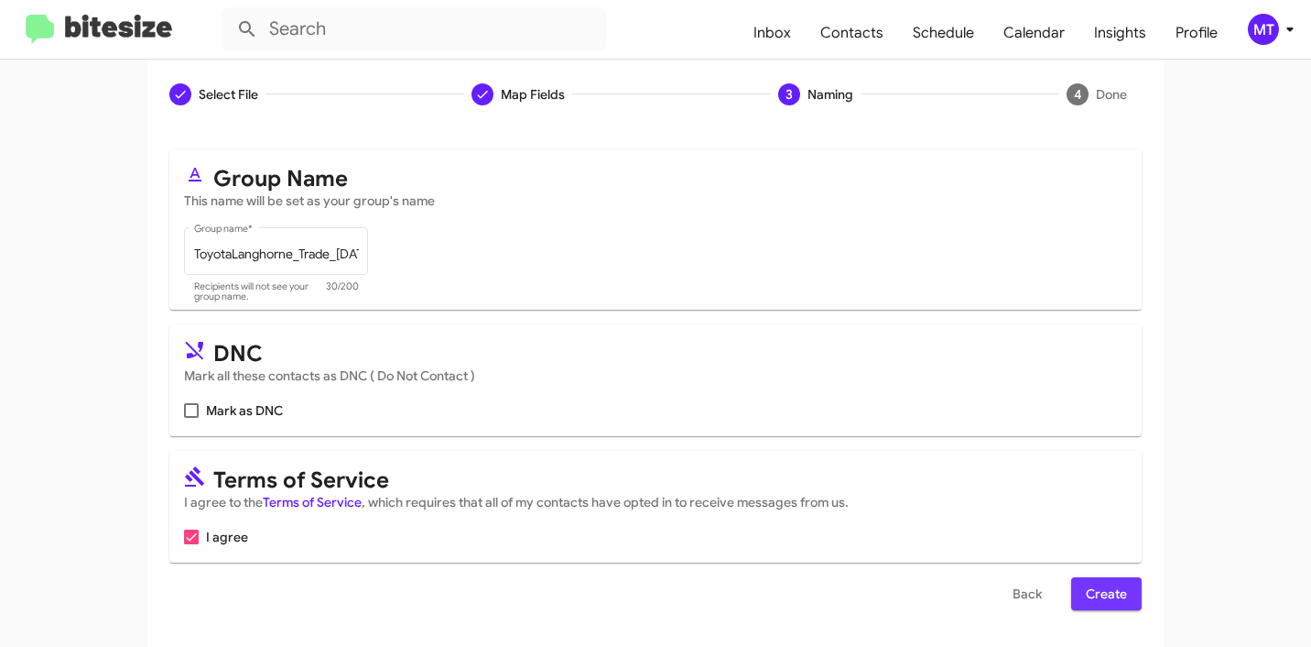
click at [1089, 584] on span "Create" at bounding box center [1106, 593] width 41 height 33
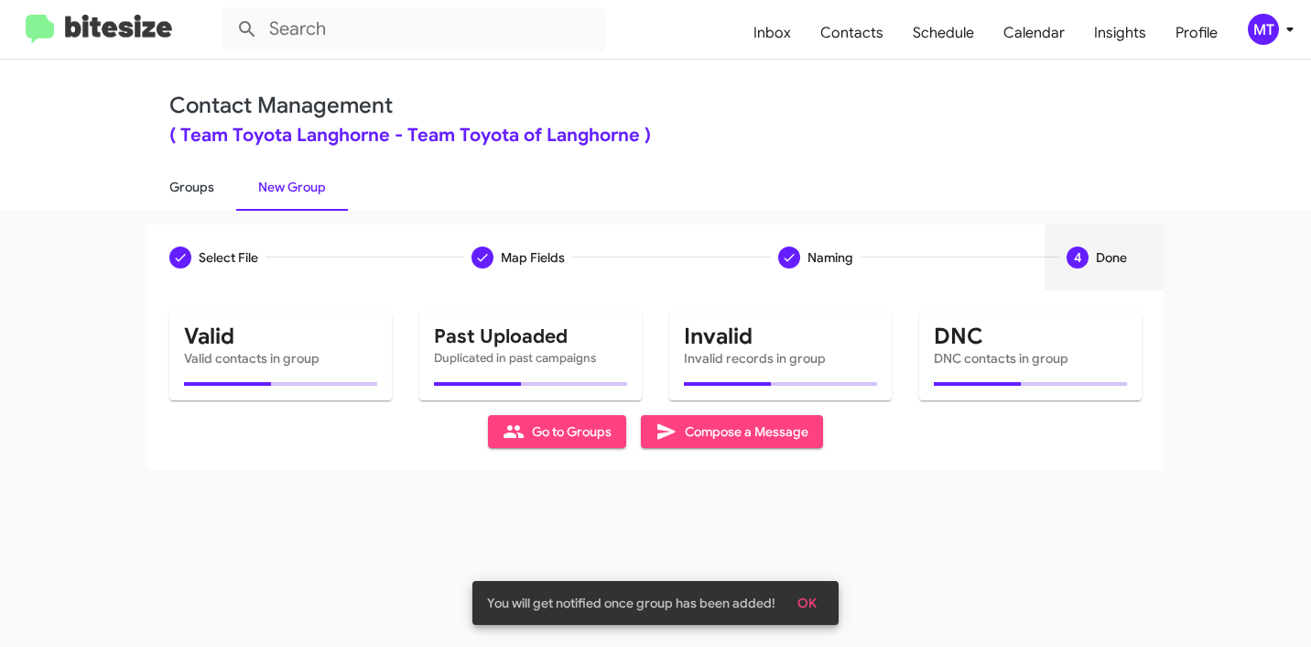
click at [208, 182] on link "Groups" at bounding box center [191, 187] width 89 height 48
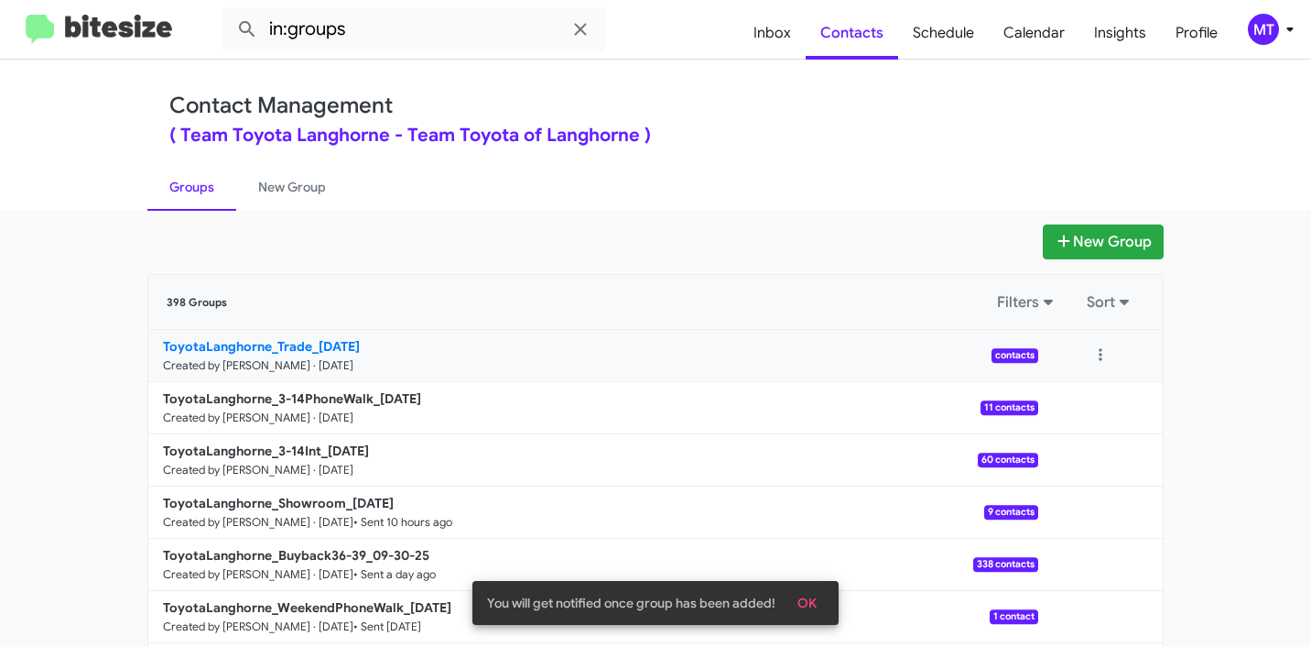
drag, startPoint x: 94, startPoint y: 336, endPoint x: 305, endPoint y: 338, distance: 210.6
click at [305, 338] on app-groups "New Group 398 Groups Filters Sort ToyotaLanghorne_Trade_10-02-25 Created by Mar…" at bounding box center [655, 562] width 1311 height 676
copy div "Filters Sort ToyotaLanghorne_Trade"
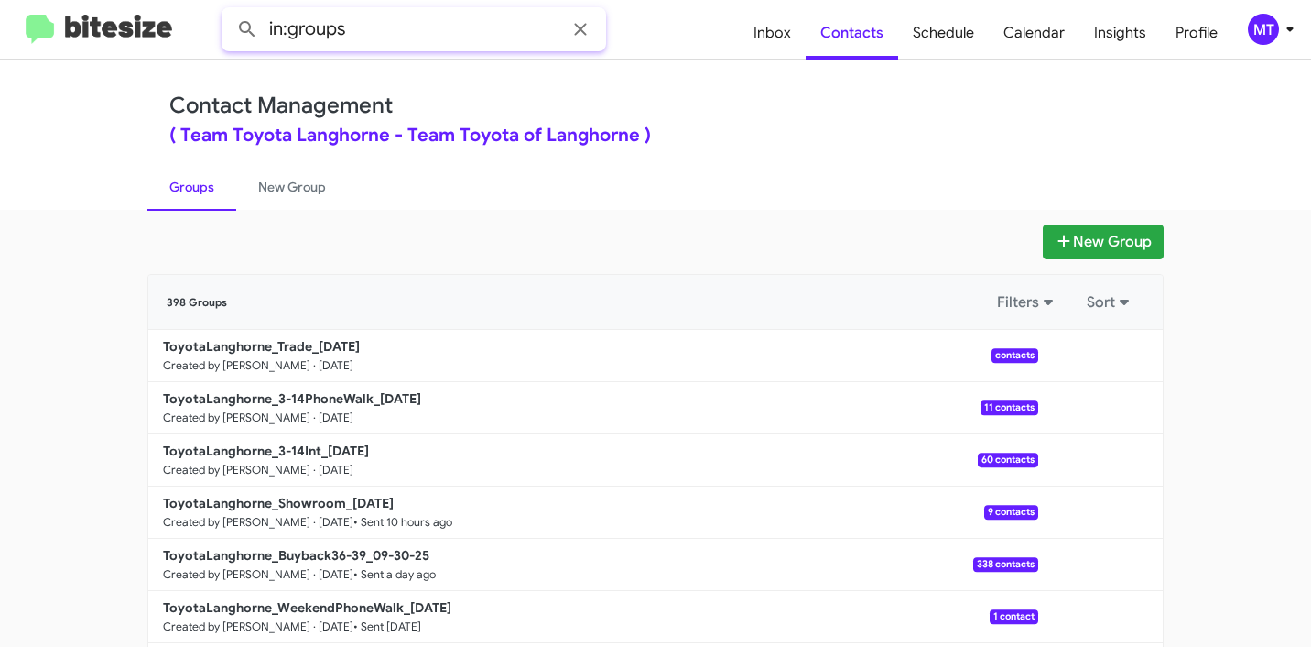
click at [542, 36] on input "in:groups" at bounding box center [414, 29] width 385 height 44
paste input "ToyotaLanghorne_Trade"
type input "in:groups ToyotaLanghorne_Trade"
click at [229, 11] on button at bounding box center [247, 29] width 37 height 37
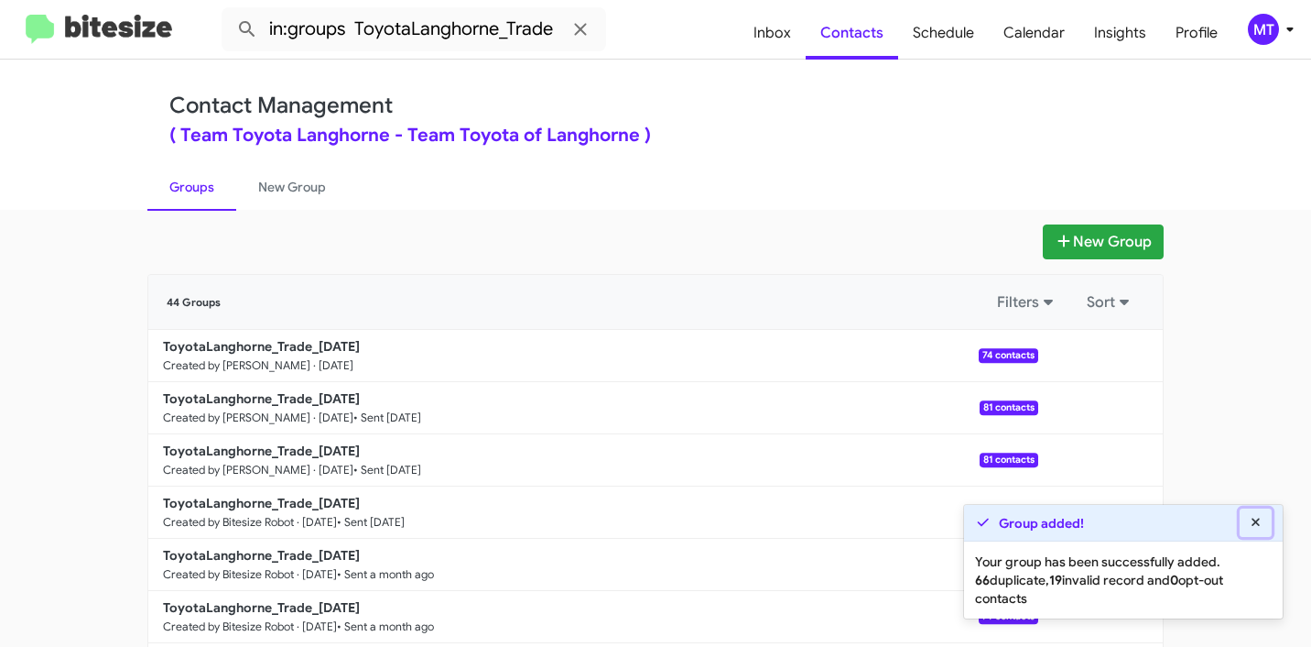
click at [1254, 519] on icon at bounding box center [1256, 521] width 8 height 8
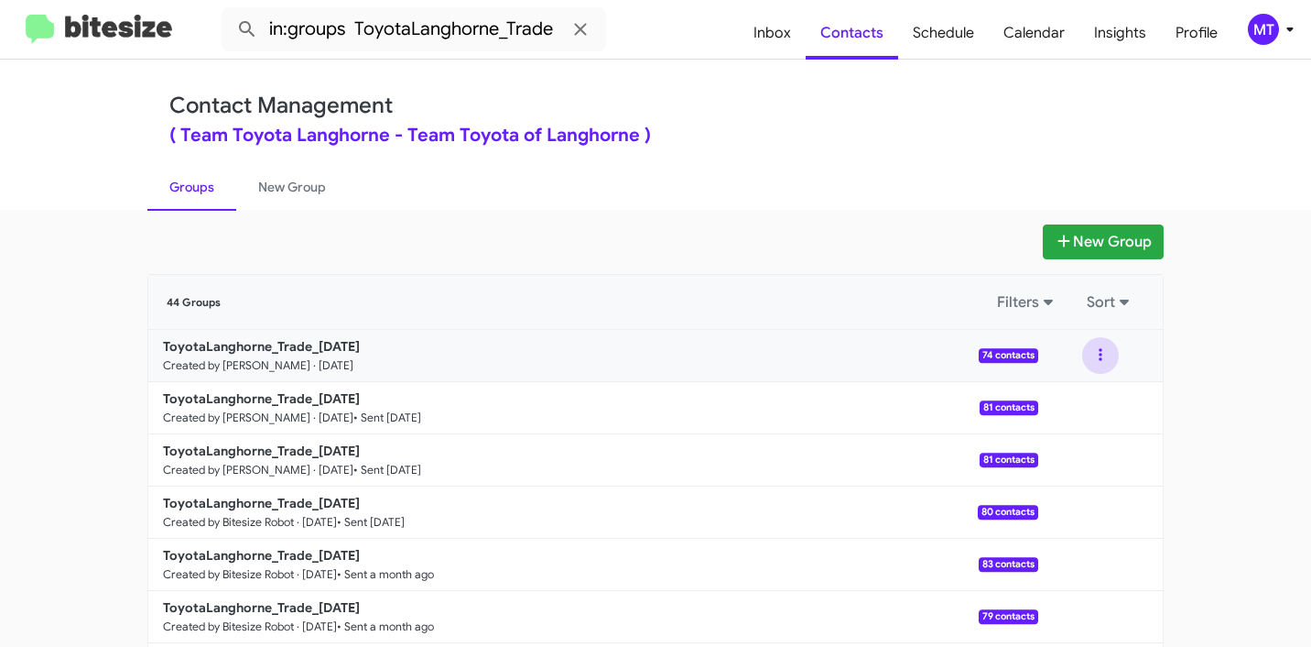
click at [1102, 340] on button at bounding box center [1101, 355] width 37 height 37
click at [1055, 394] on button "View contacts" at bounding box center [1046, 405] width 147 height 44
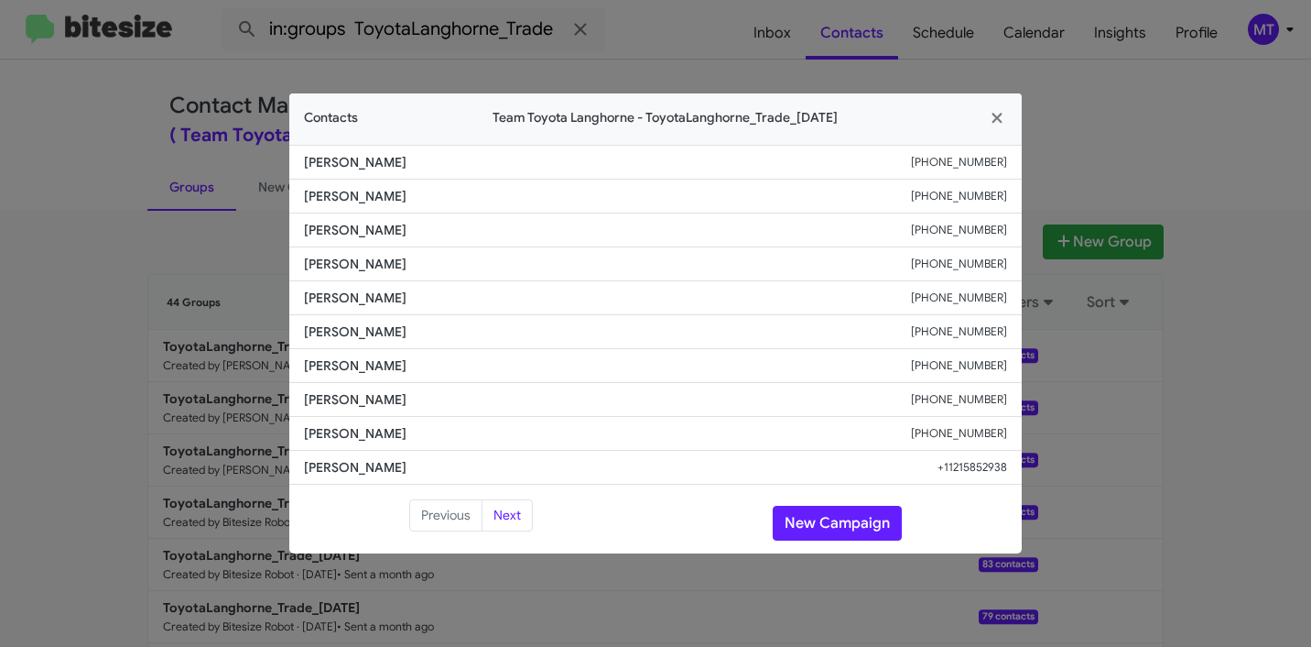
drag, startPoint x: 391, startPoint y: 159, endPoint x: 296, endPoint y: 162, distance: 95.3
click at [296, 162] on li "Shelby Young +12677075583" at bounding box center [655, 162] width 733 height 35
click at [1003, 114] on icon "button" at bounding box center [997, 118] width 21 height 16
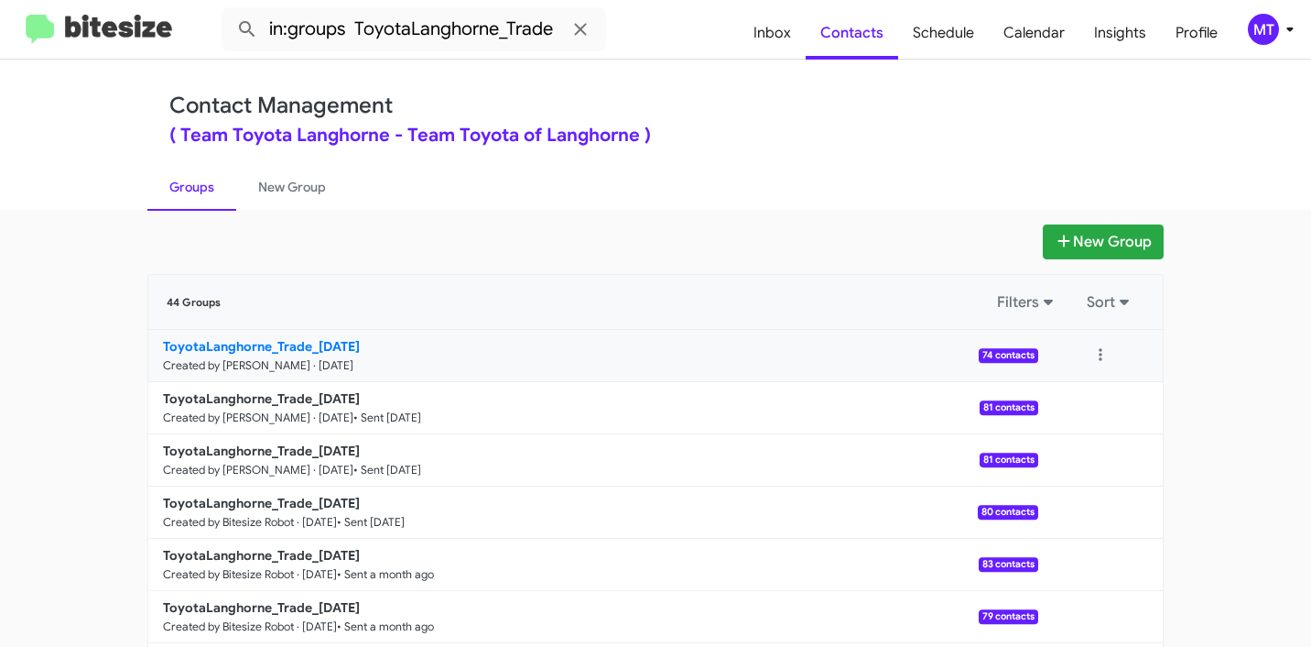
click at [185, 349] on b "ToyotaLanghorne_Trade_10-02-25" at bounding box center [261, 346] width 197 height 16
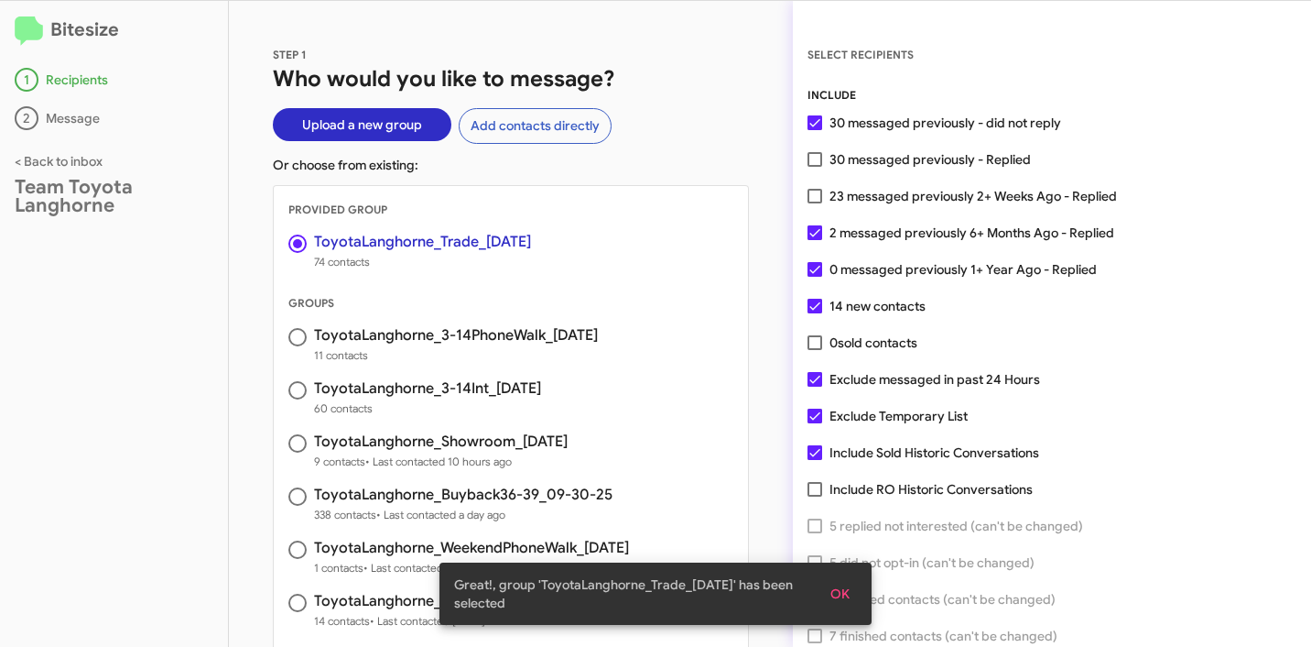
click at [840, 594] on span "OK" at bounding box center [840, 593] width 19 height 33
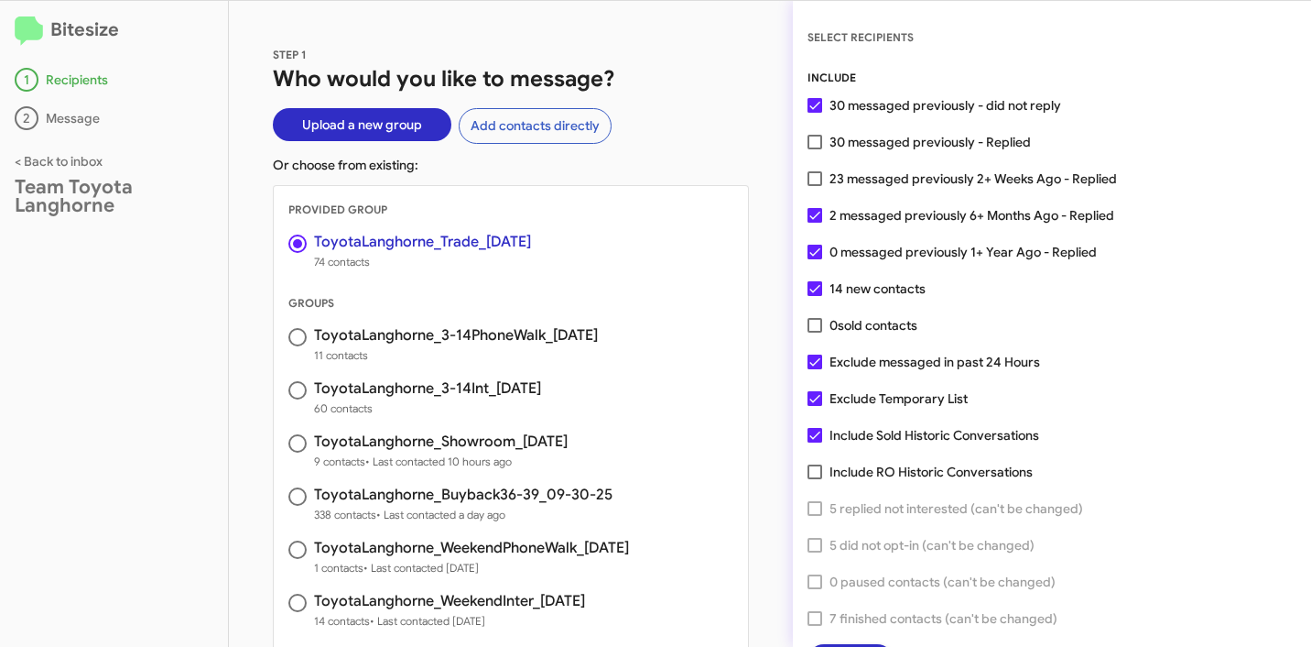
scroll to position [47, 0]
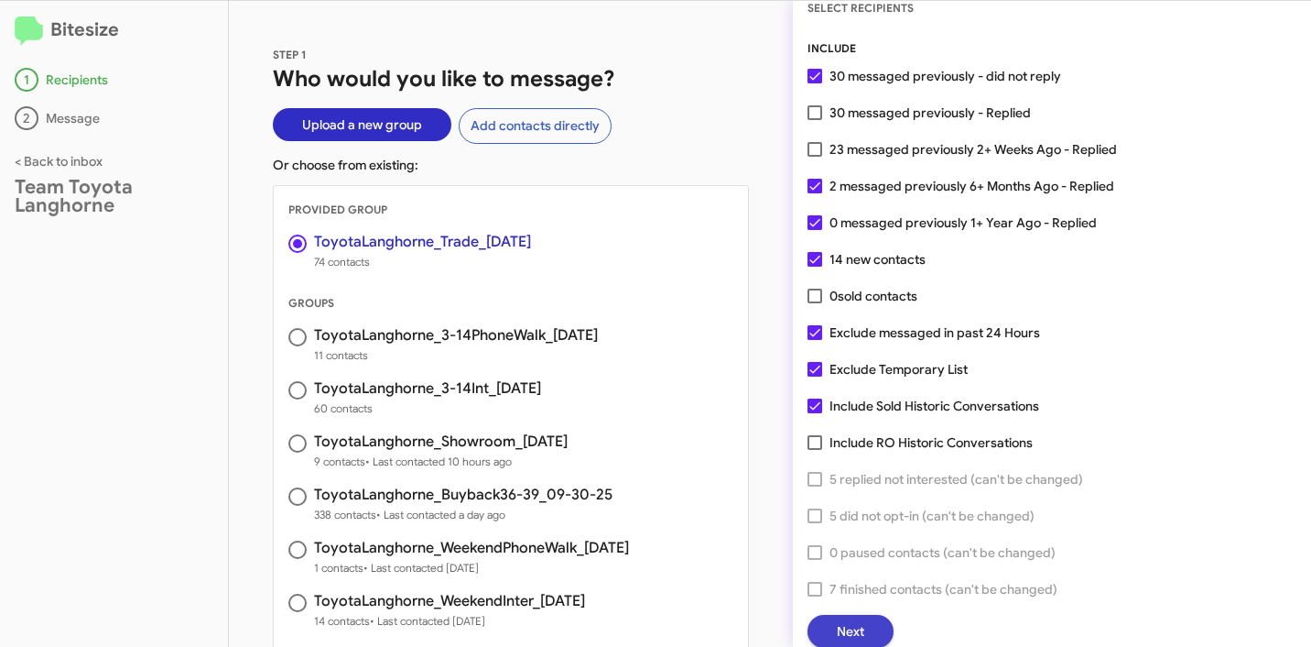
click at [880, 624] on button "Next" at bounding box center [851, 631] width 86 height 33
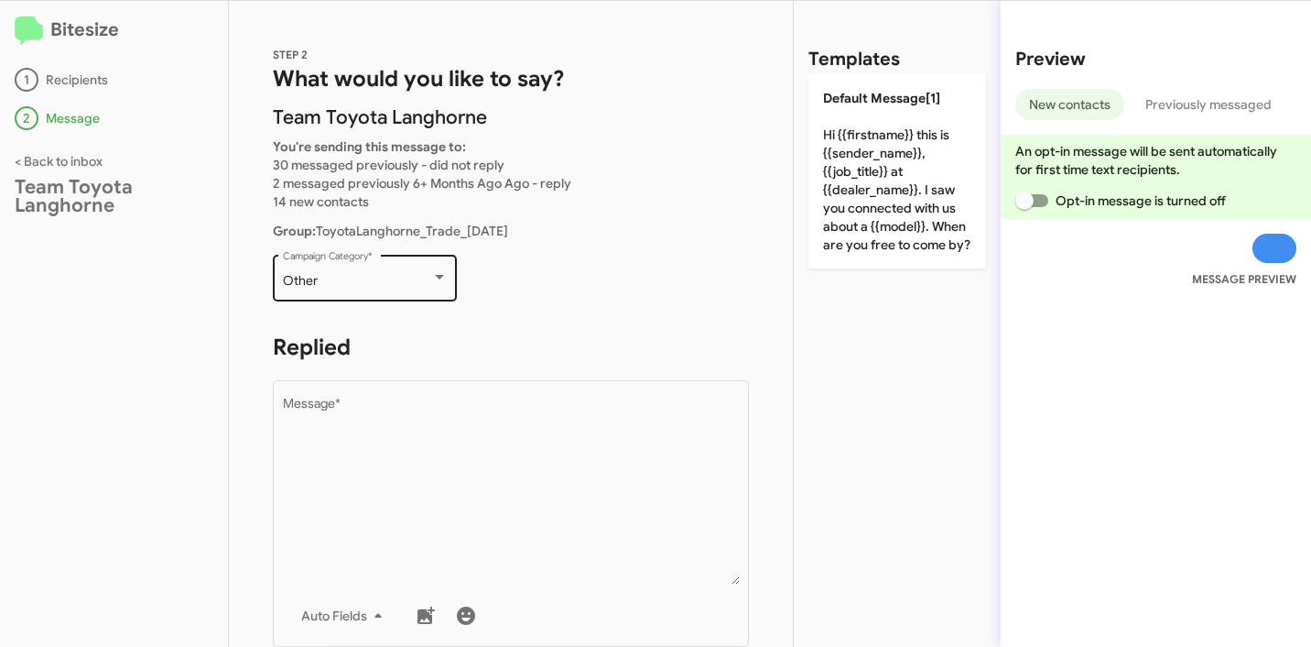
click at [398, 270] on div "Other Campaign Category *" at bounding box center [365, 276] width 165 height 50
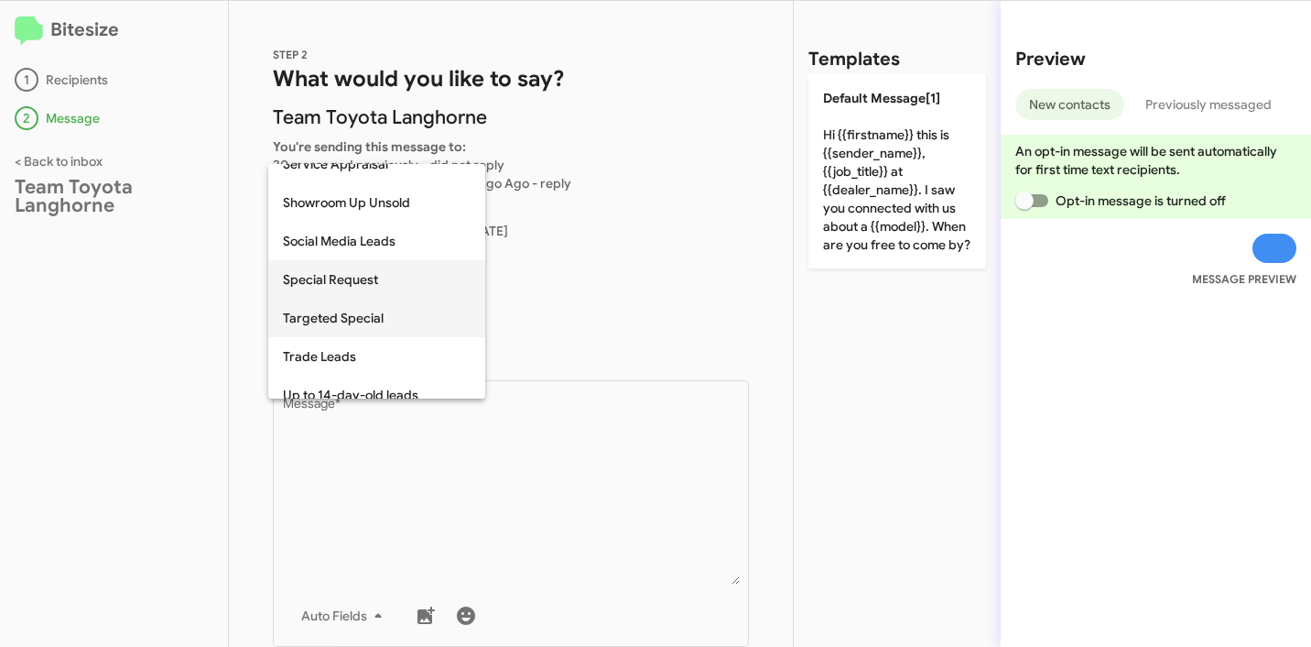
scroll to position [680, 0]
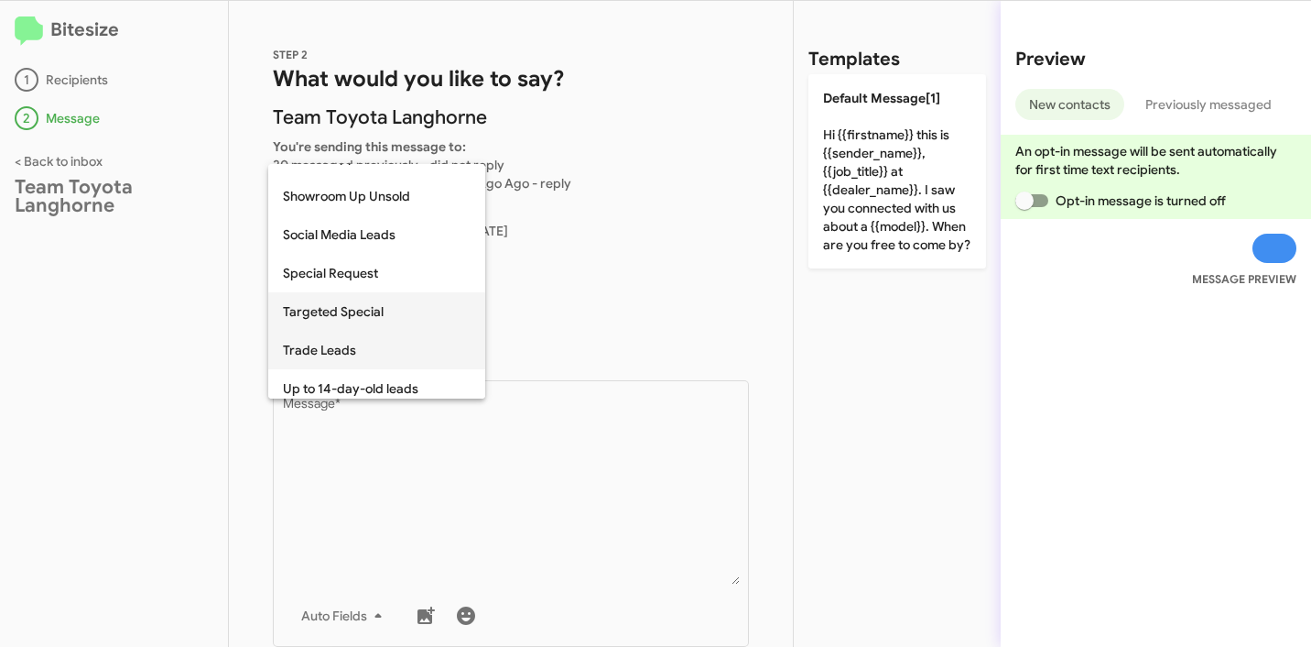
click at [367, 357] on span "Trade Leads" at bounding box center [377, 350] width 188 height 38
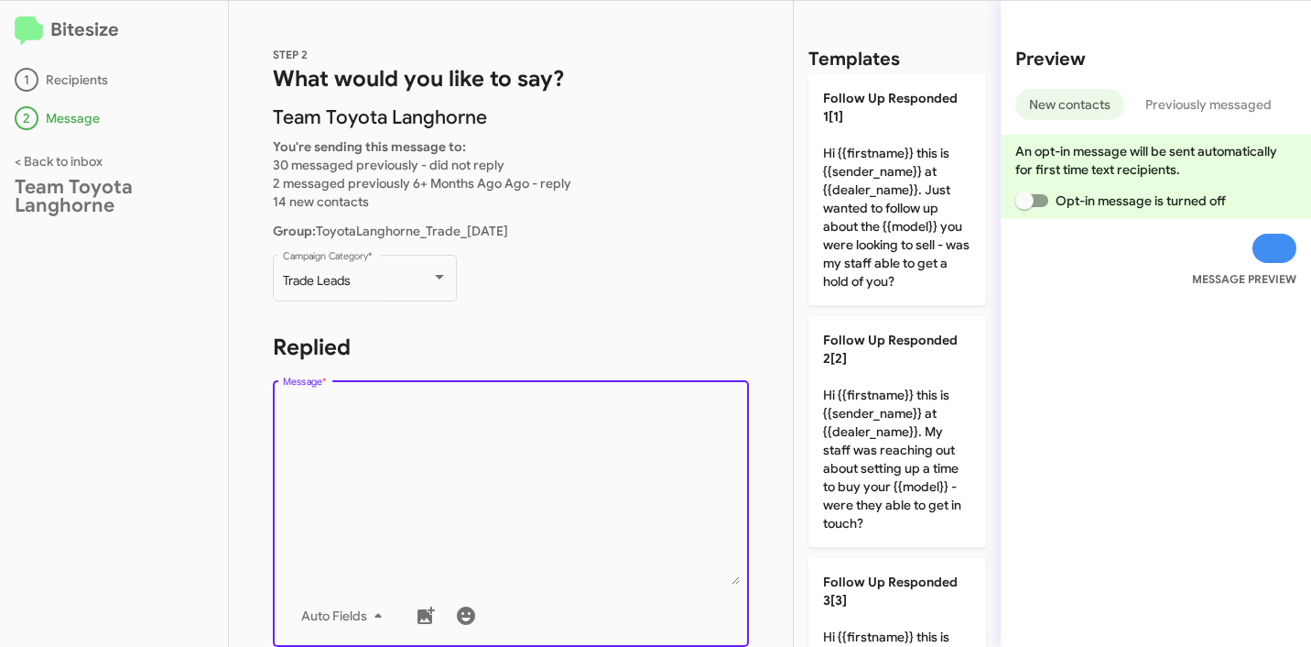
click at [433, 436] on textarea "Message *" at bounding box center [511, 490] width 457 height 187
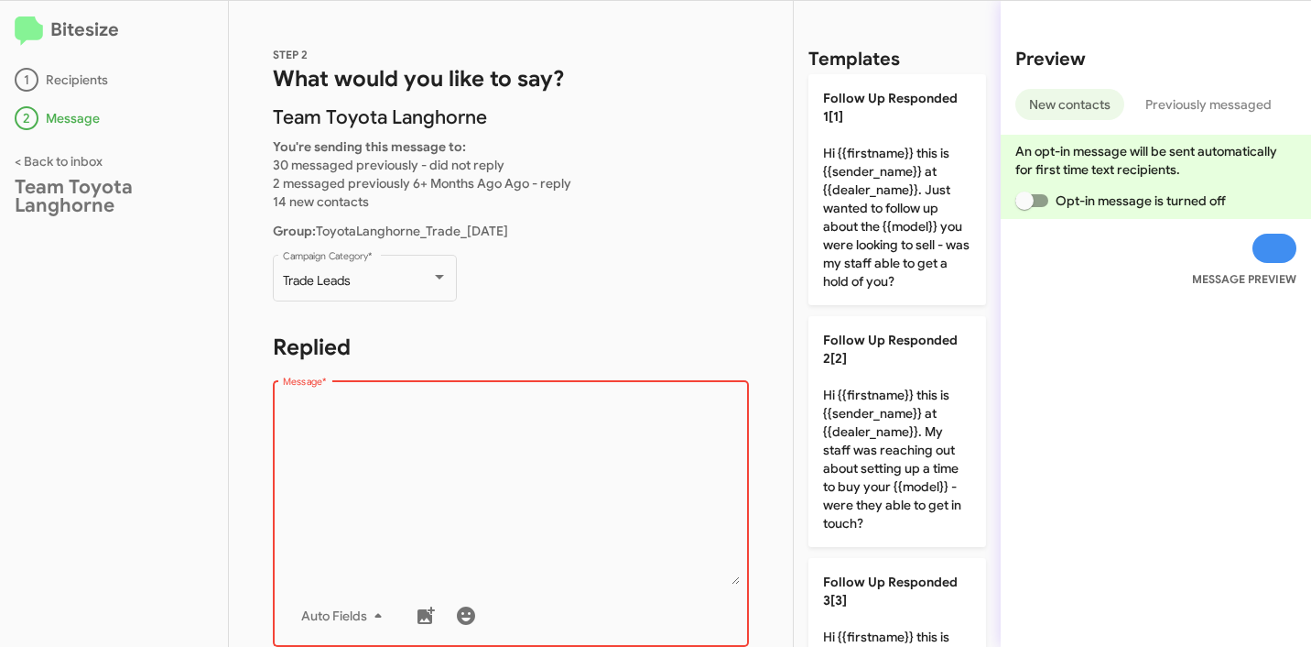
click at [563, 478] on textarea "Message *" at bounding box center [511, 490] width 457 height 187
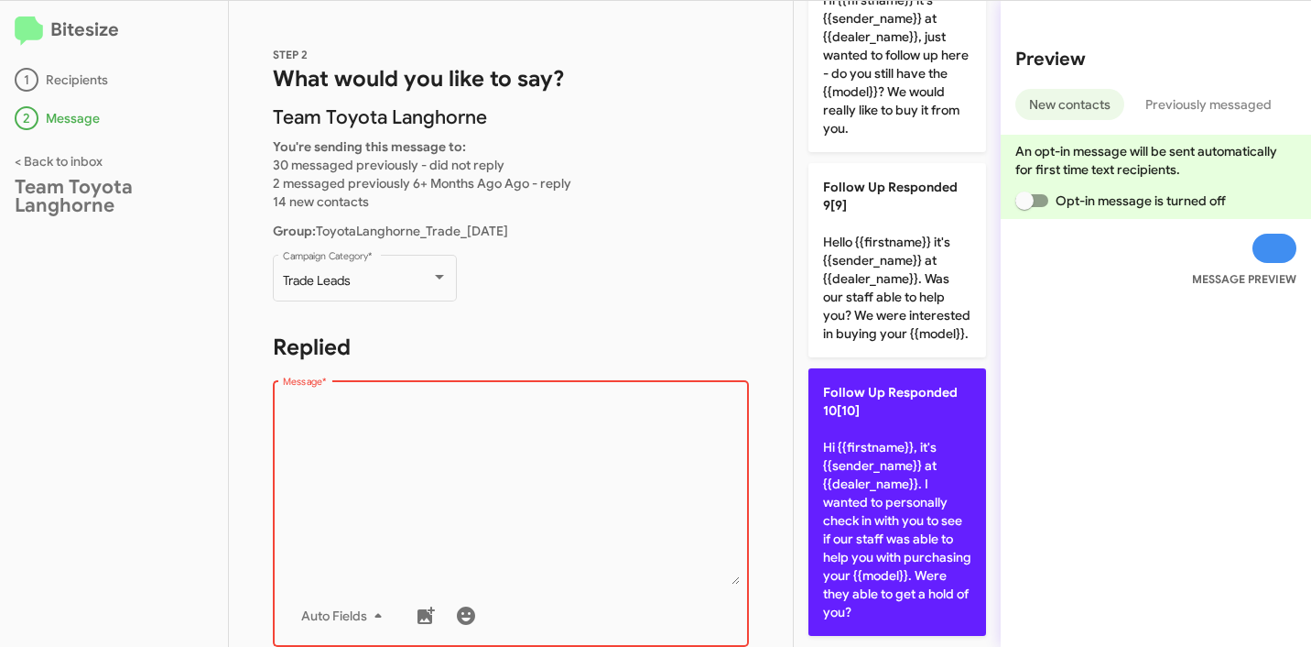
scroll to position [2029, 0]
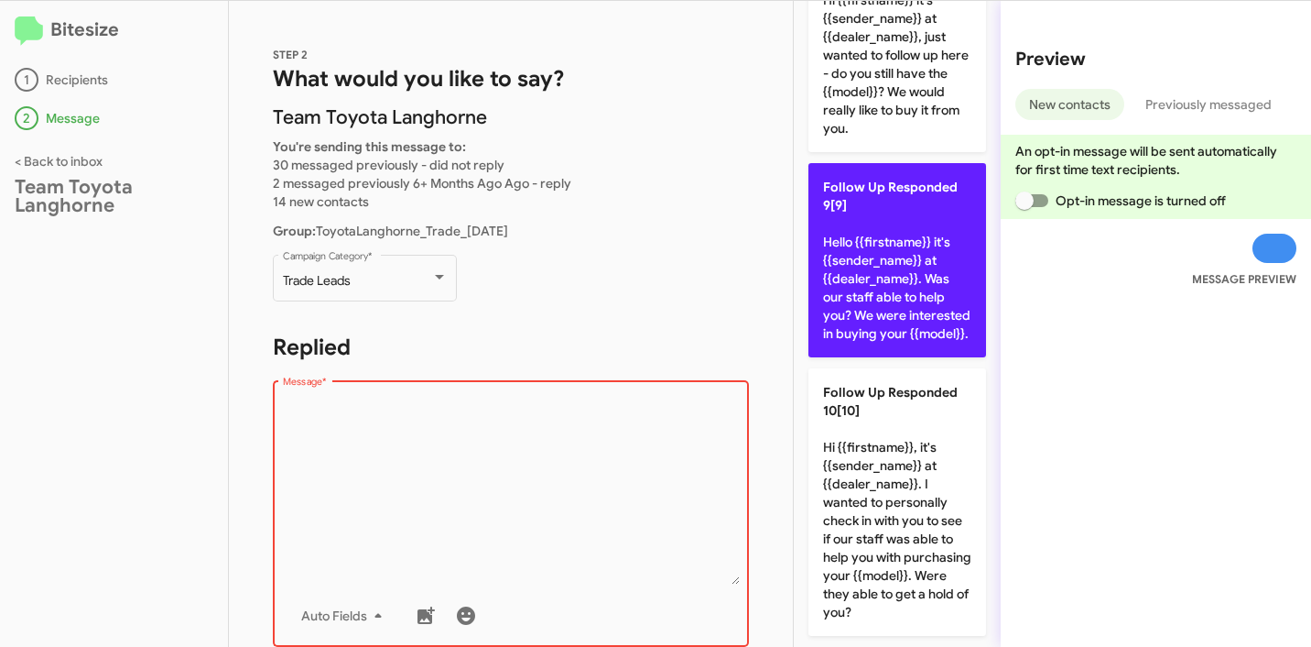
click at [887, 252] on p "Follow Up Responded 9[9] Hello {{firstname}} it's {{sender_name}} at {{dealer_n…" at bounding box center [898, 260] width 178 height 194
type textarea "Hello {{firstname}} it's {{sender_name}} at {{dealer_name}}. Was our staff able…"
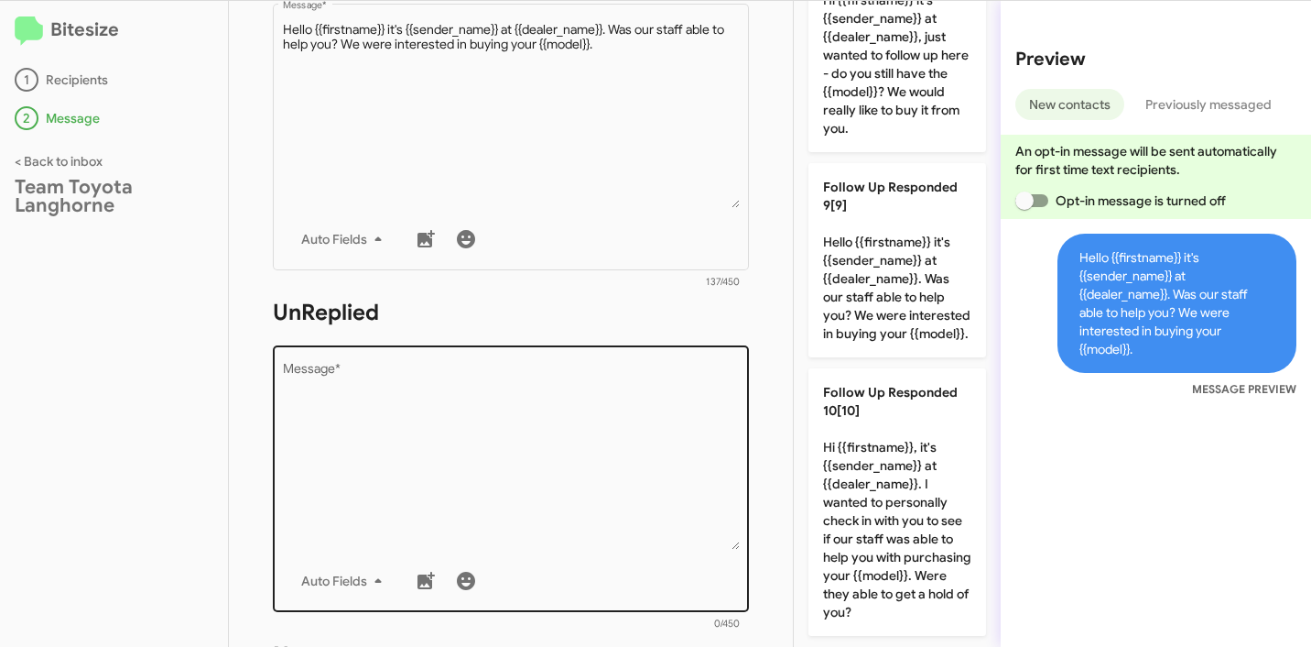
scroll to position [463, 0]
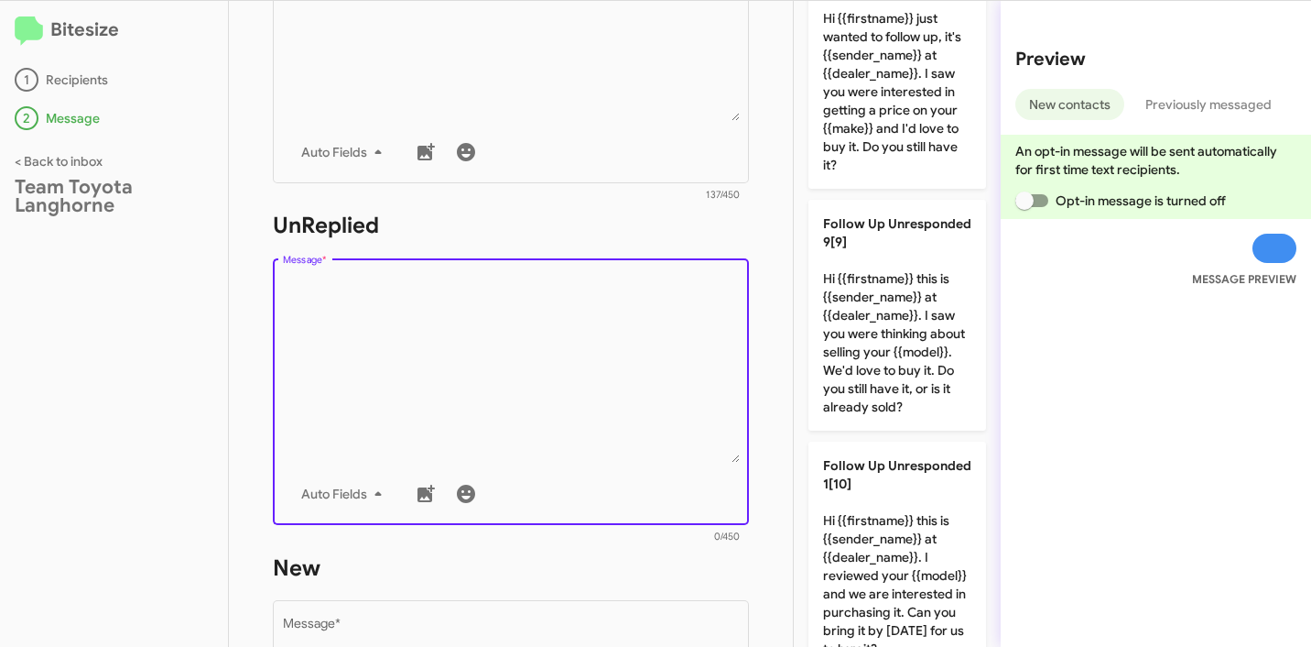
click at [541, 405] on textarea "Message *" at bounding box center [511, 369] width 457 height 187
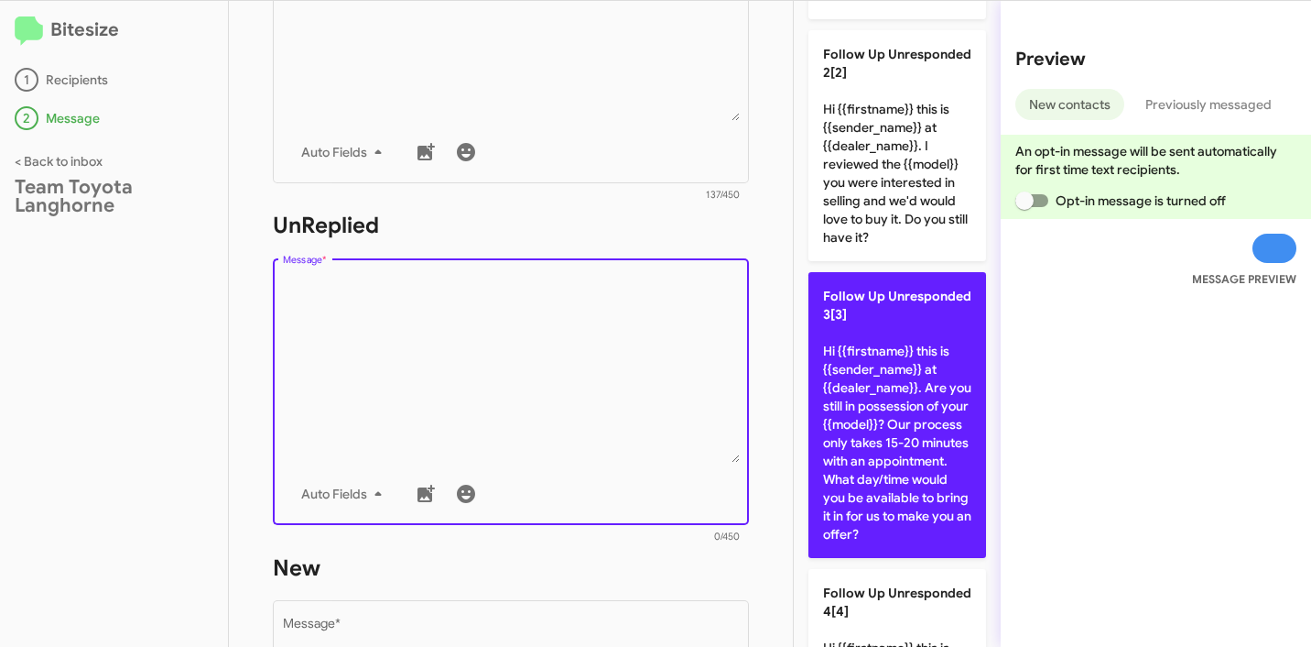
scroll to position [388, 0]
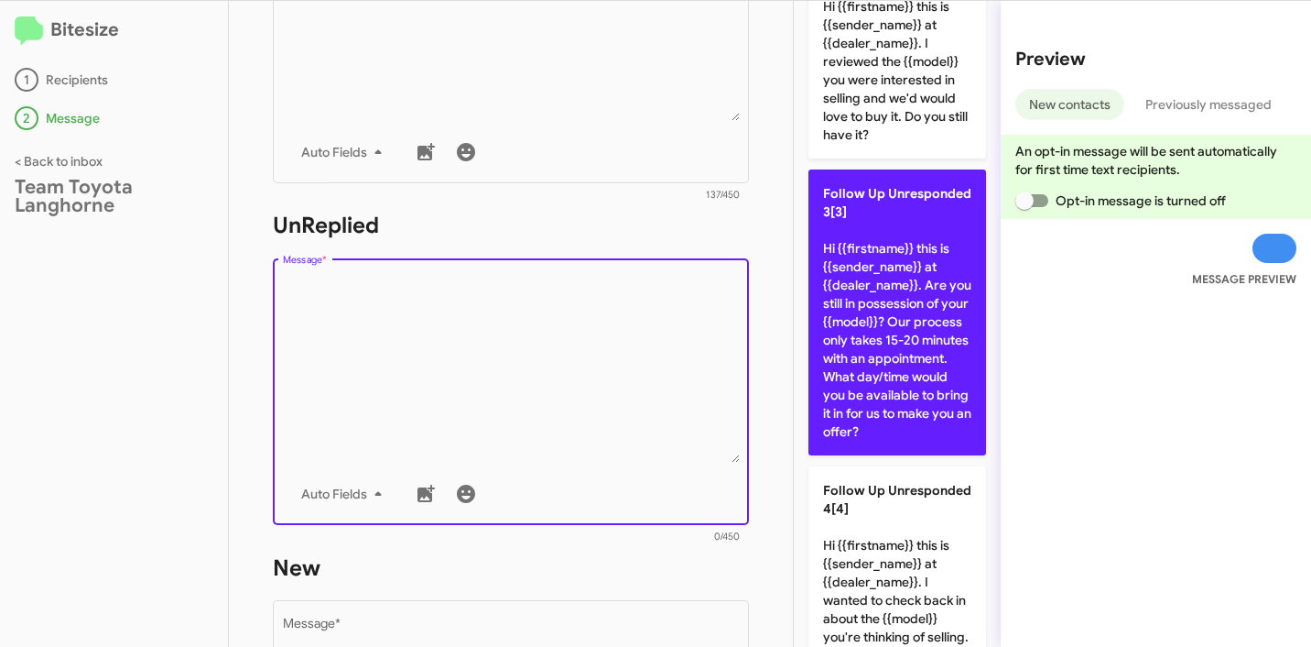
click at [905, 334] on p "Follow Up Unresponded 3[3] Hi {{firstname}} this is {{sender_name}} at {{dealer…" at bounding box center [898, 312] width 178 height 286
type textarea "Hi {{firstname}} this is {{sender_name}} at {{dealer_name}}. Are you still in p…"
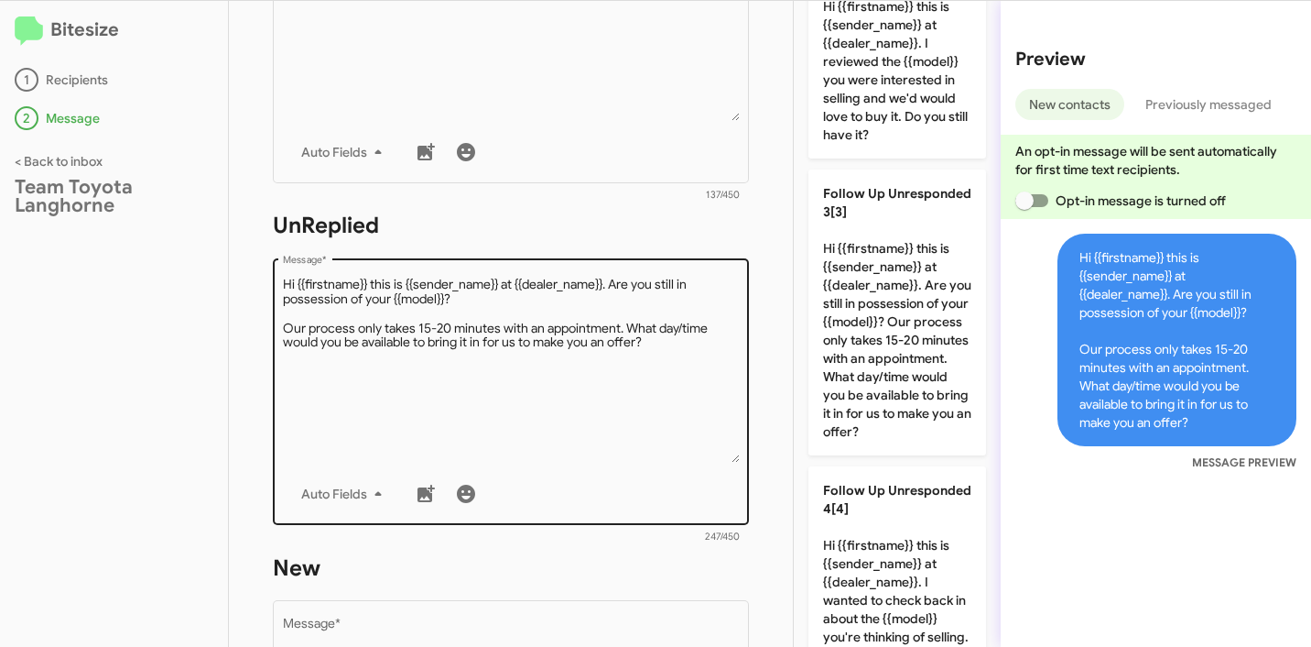
scroll to position [624, 0]
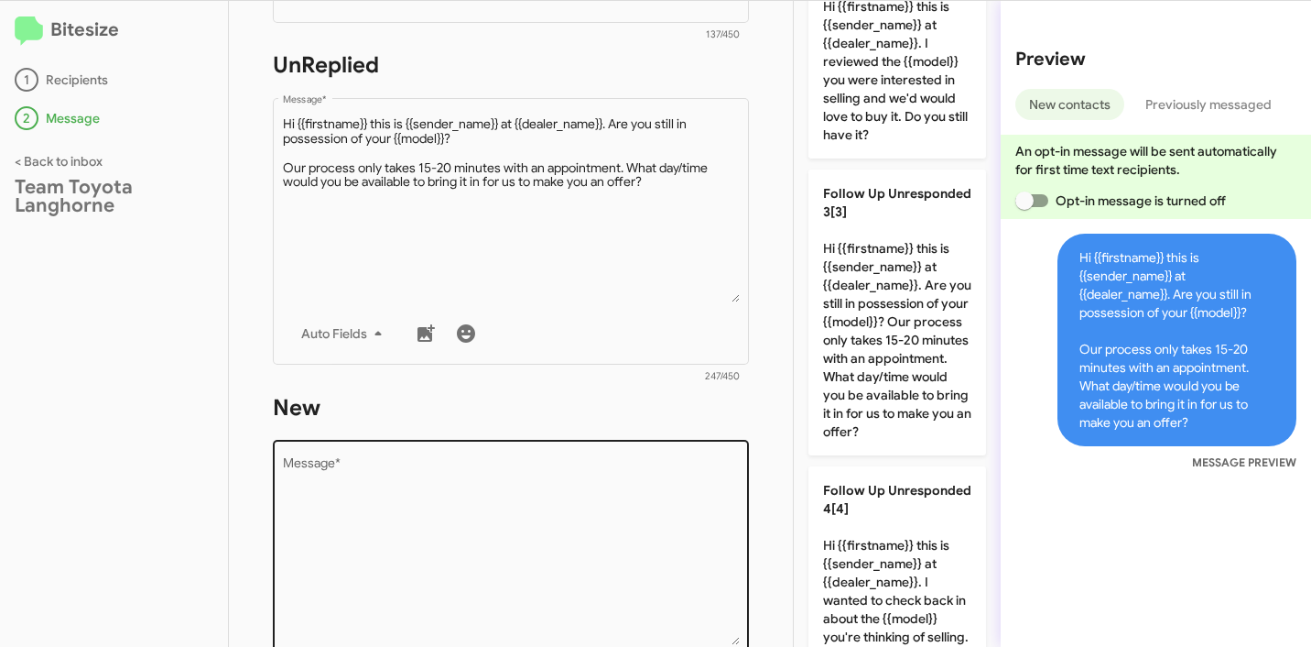
click at [567, 492] on textarea "Message *" at bounding box center [511, 551] width 457 height 187
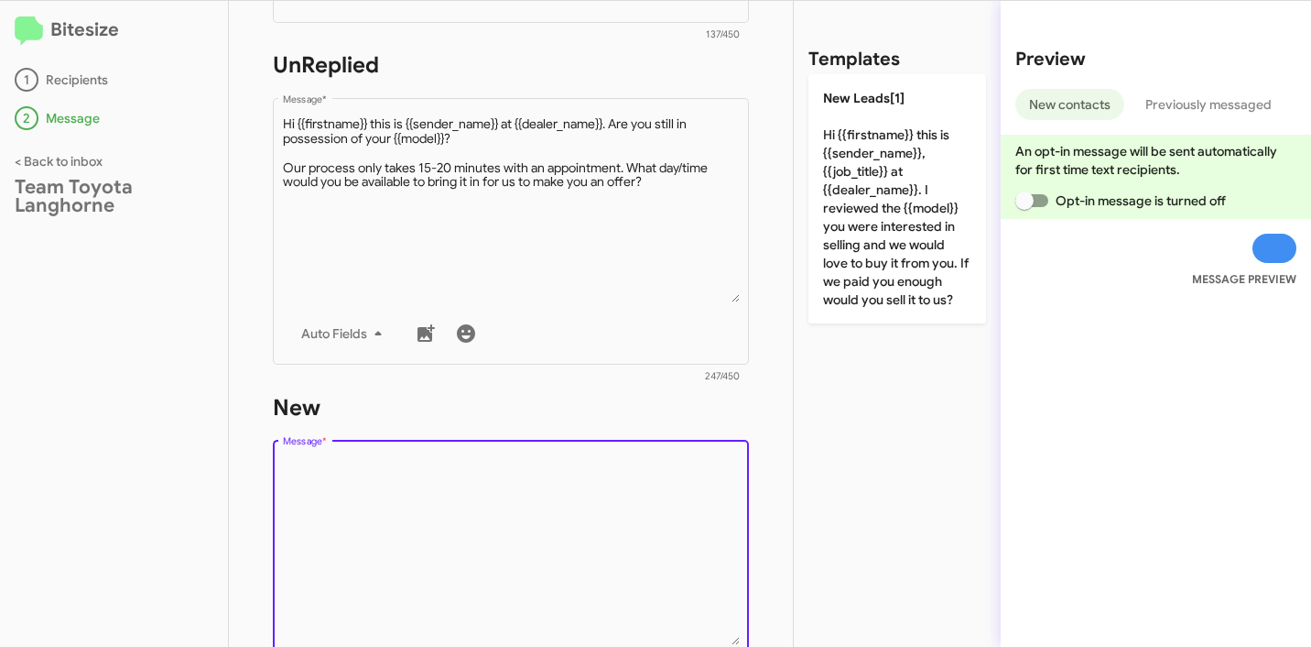
scroll to position [0, 0]
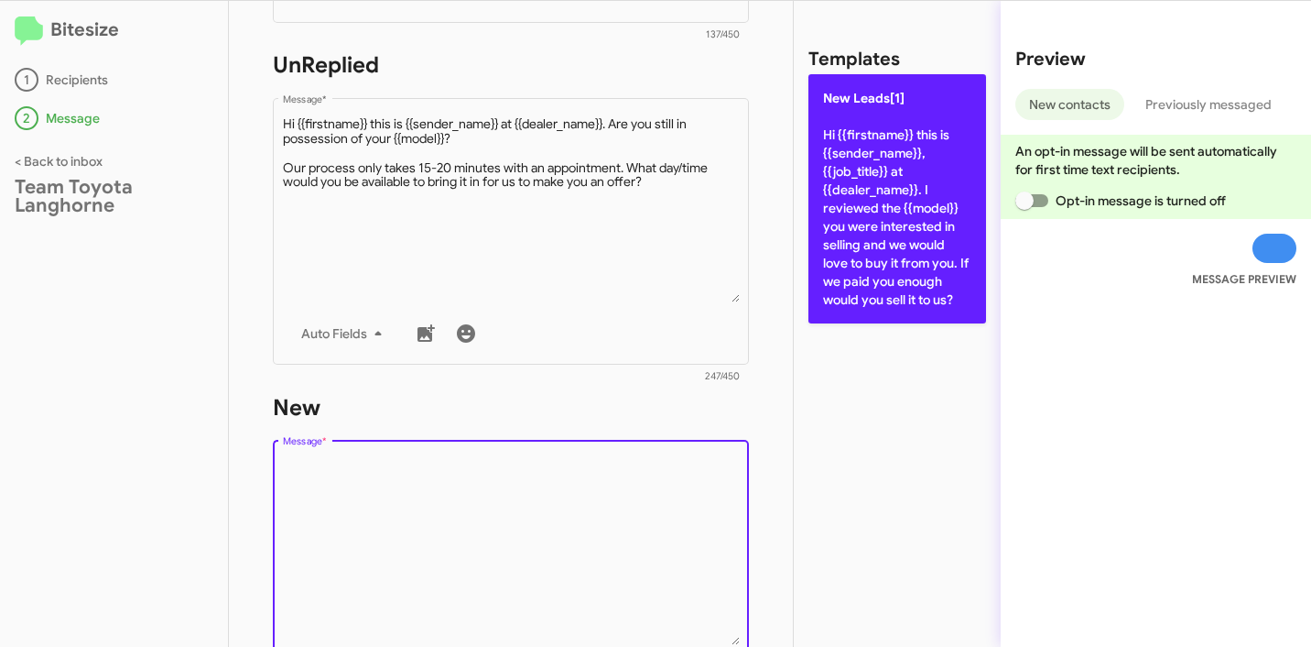
click at [889, 250] on p "New Leads[1] Hi {{firstname}} this is {{sender_name}}, {{job_title}} at {{deale…" at bounding box center [898, 198] width 178 height 249
type textarea "Hi {{firstname}} this is {{sender_name}}, {{job_title}} at {{dealer_name}}. I r…"
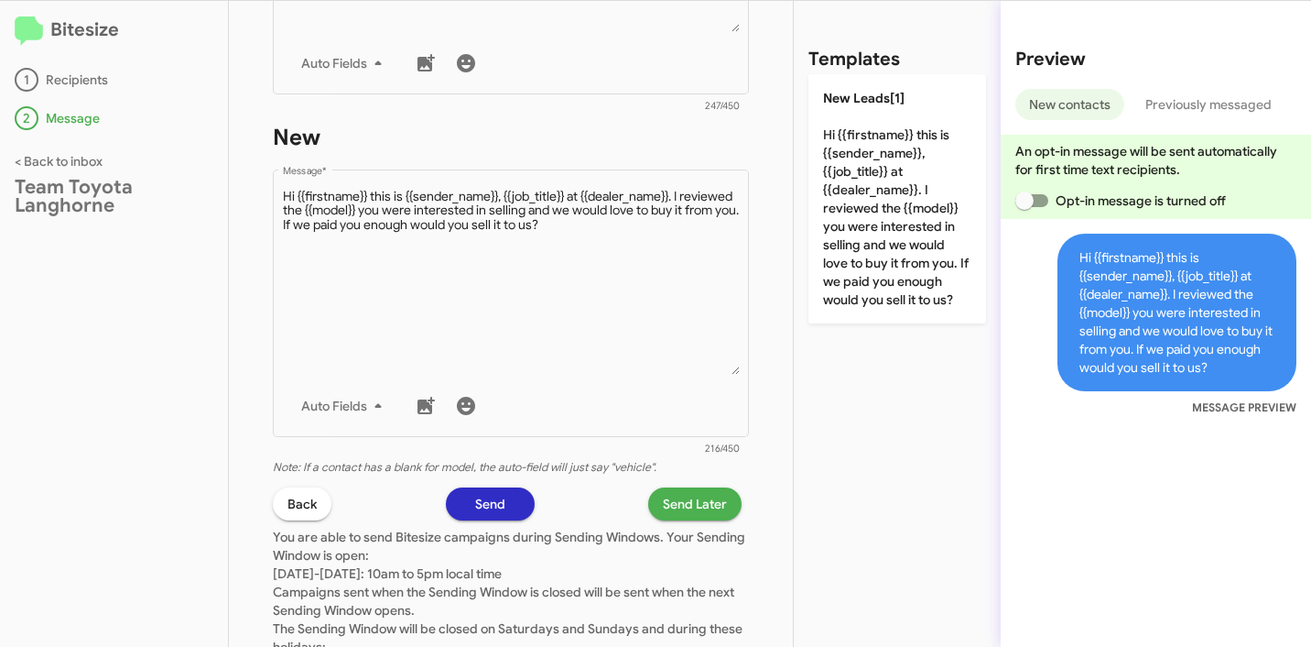
scroll to position [993, 0]
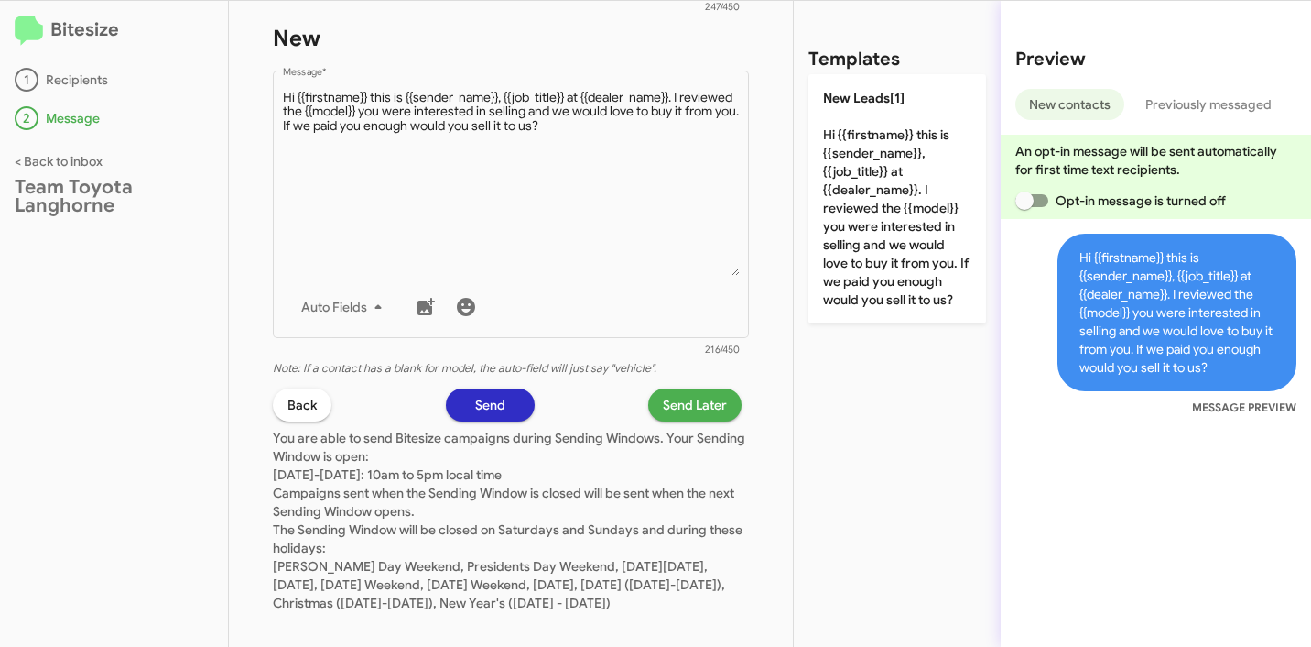
click at [699, 403] on span "Send Later" at bounding box center [695, 404] width 64 height 33
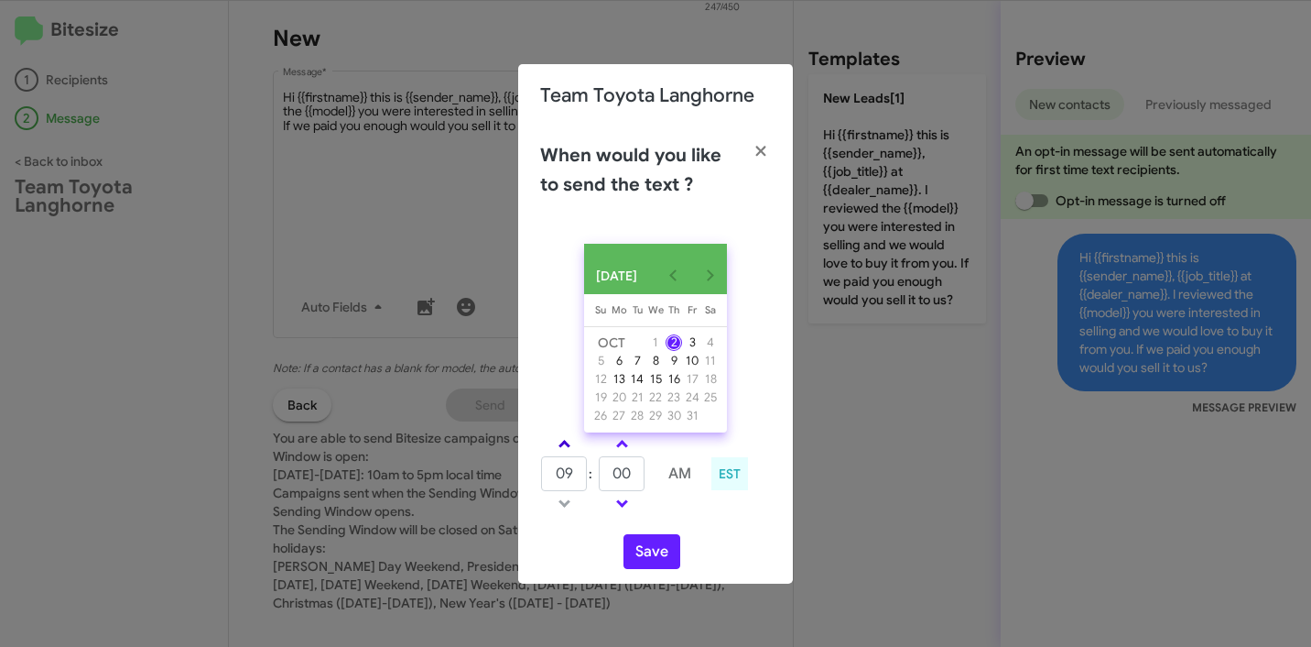
click at [560, 451] on span at bounding box center [565, 446] width 12 height 12
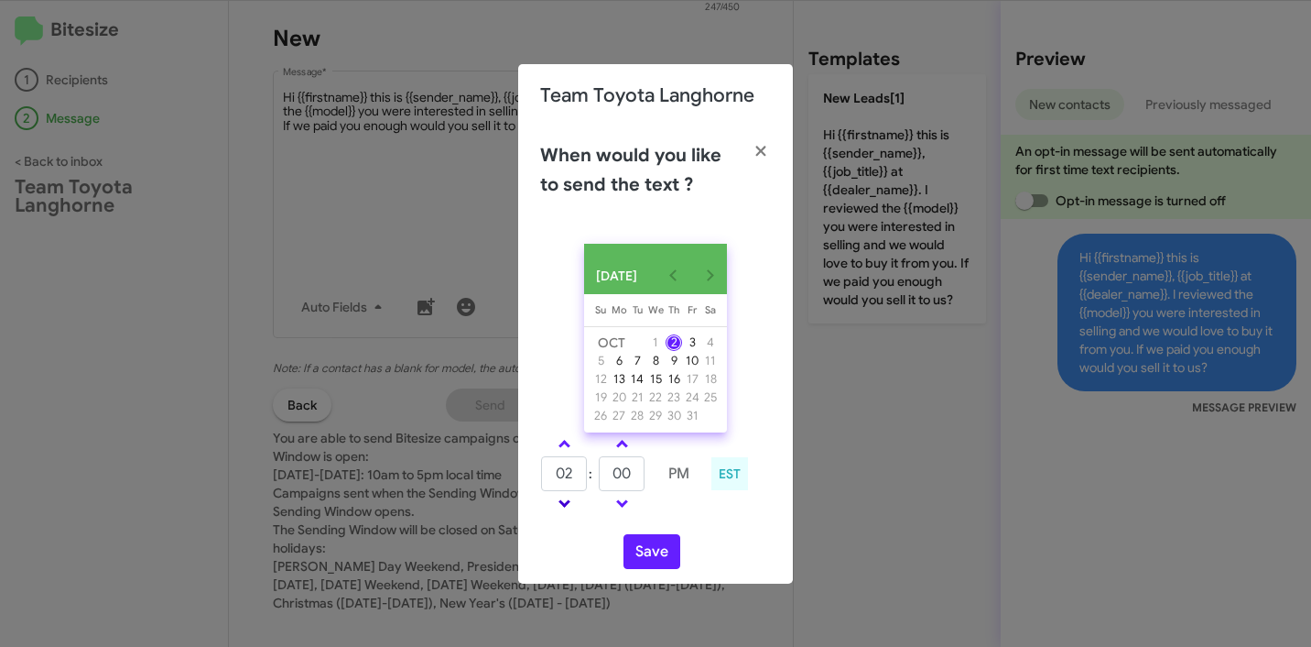
click at [568, 514] on link at bounding box center [565, 503] width 32 height 21
type input "01"
click at [633, 475] on input "00" at bounding box center [622, 473] width 46 height 35
type input "36"
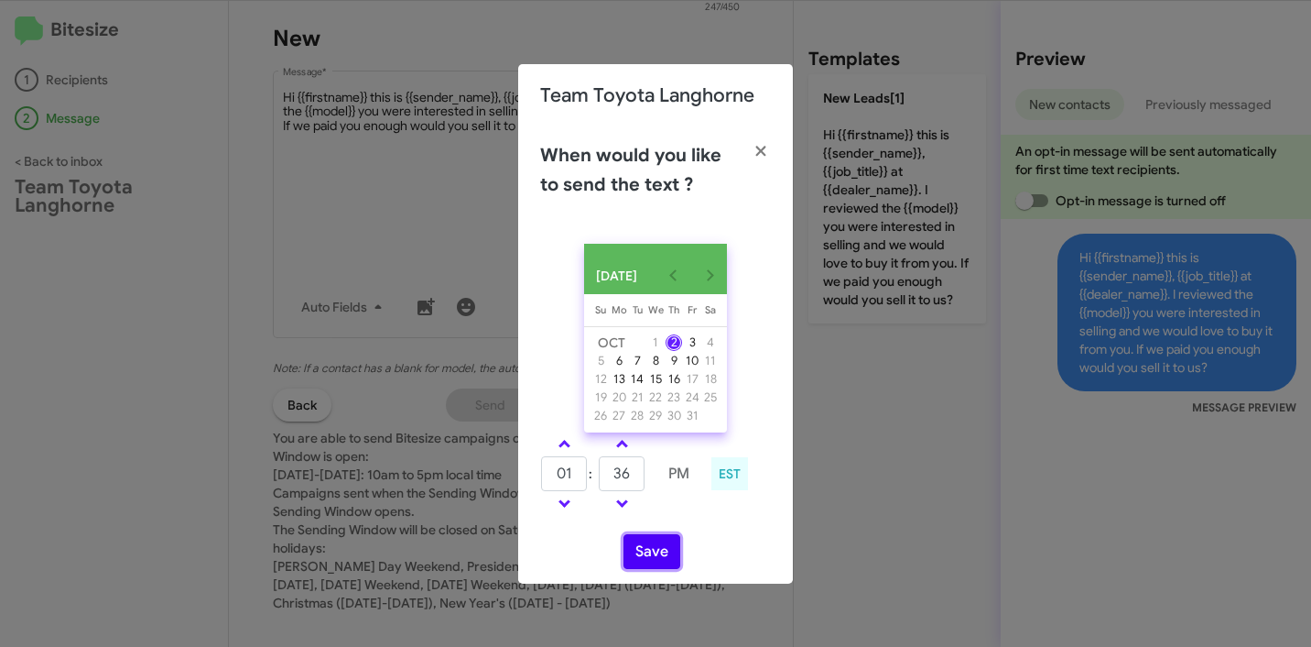
click at [648, 553] on button "Save" at bounding box center [652, 551] width 57 height 35
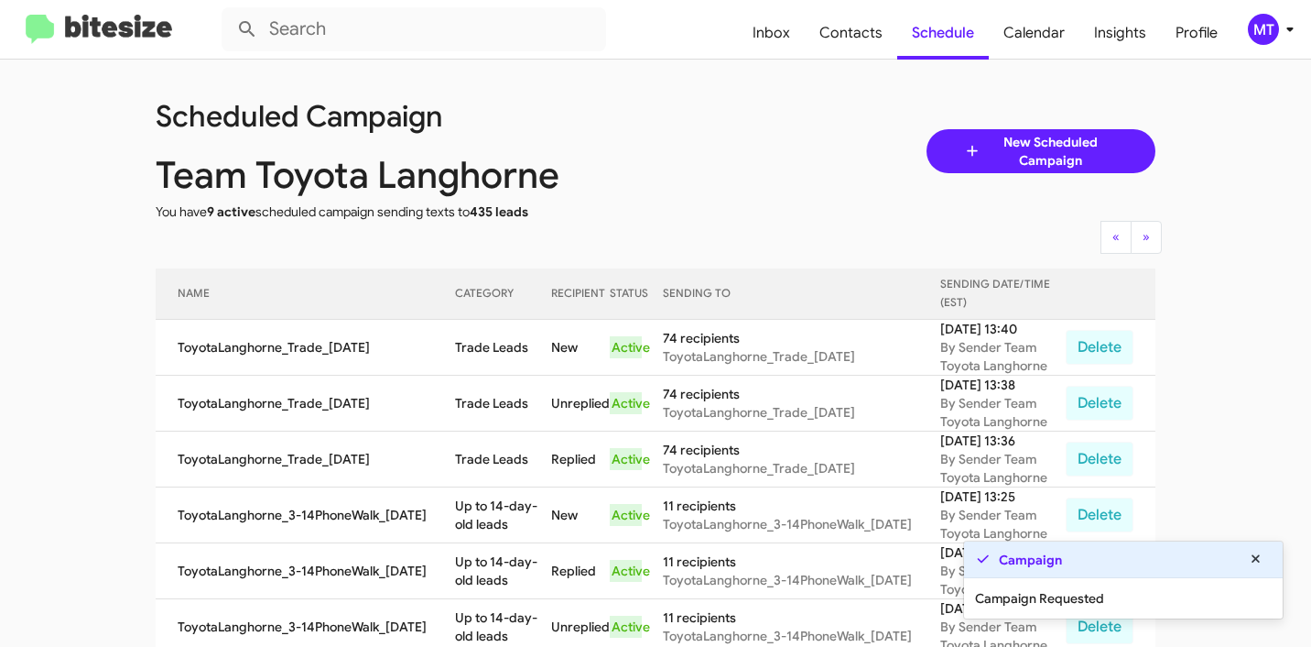
click at [1279, 33] on icon at bounding box center [1290, 29] width 22 height 22
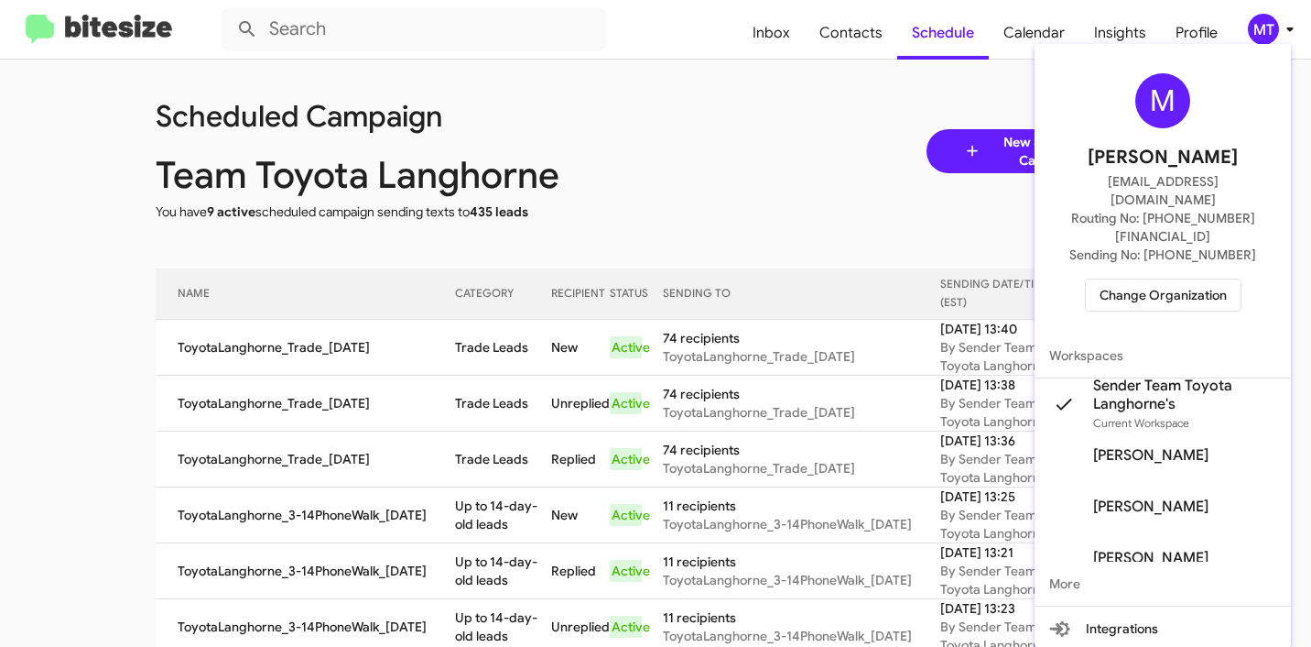
click at [810, 169] on div at bounding box center [655, 323] width 1311 height 647
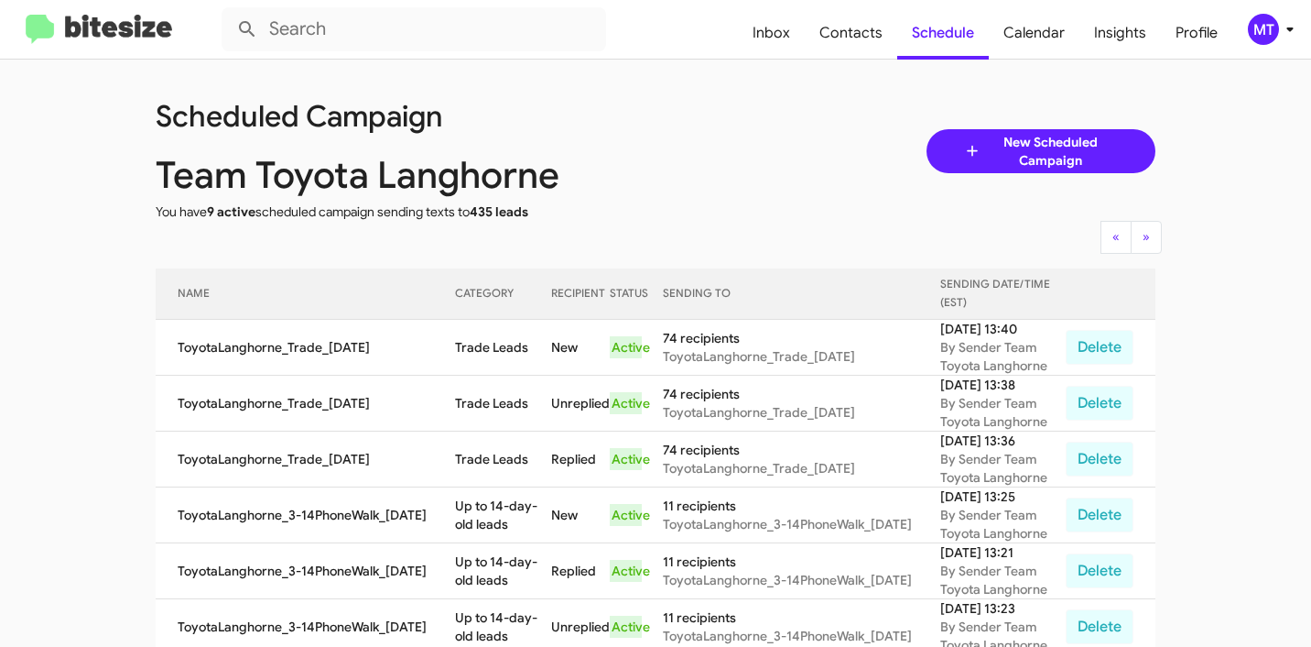
click at [1281, 38] on icon at bounding box center [1290, 29] width 22 height 22
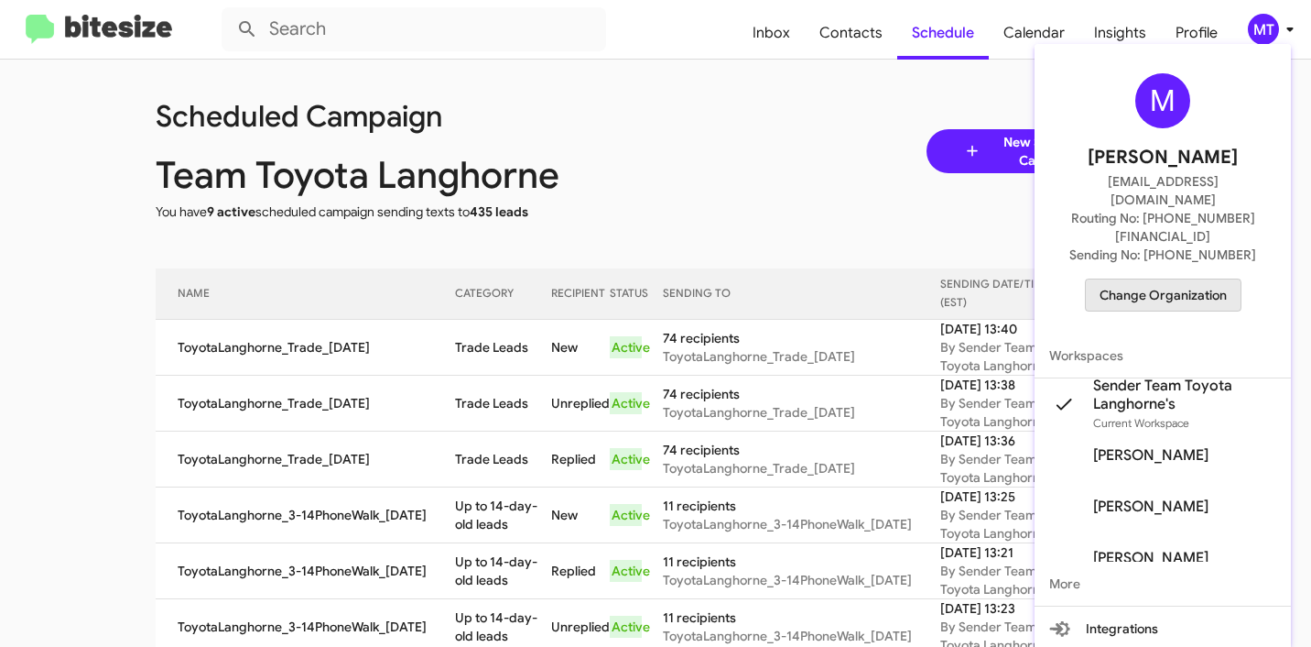
click at [1133, 279] on span "Change Organization" at bounding box center [1163, 294] width 127 height 31
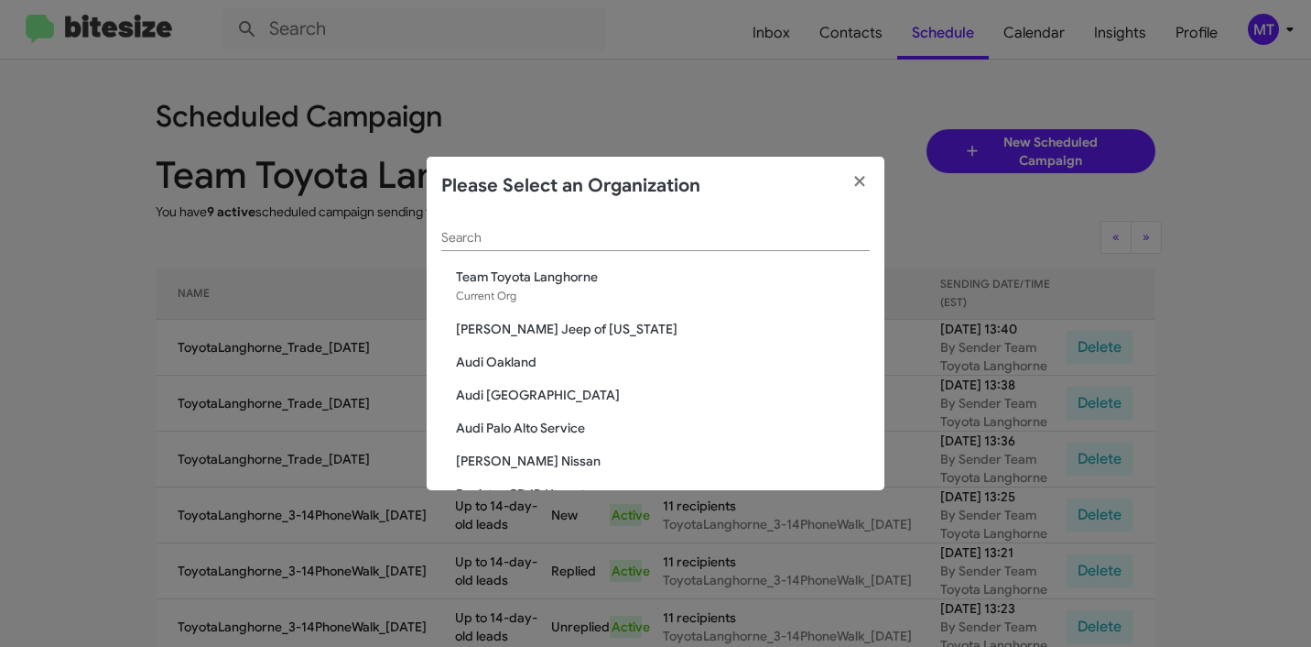
click at [731, 238] on input "Search" at bounding box center [655, 238] width 429 height 15
paste input "Team Toyota Princeton"
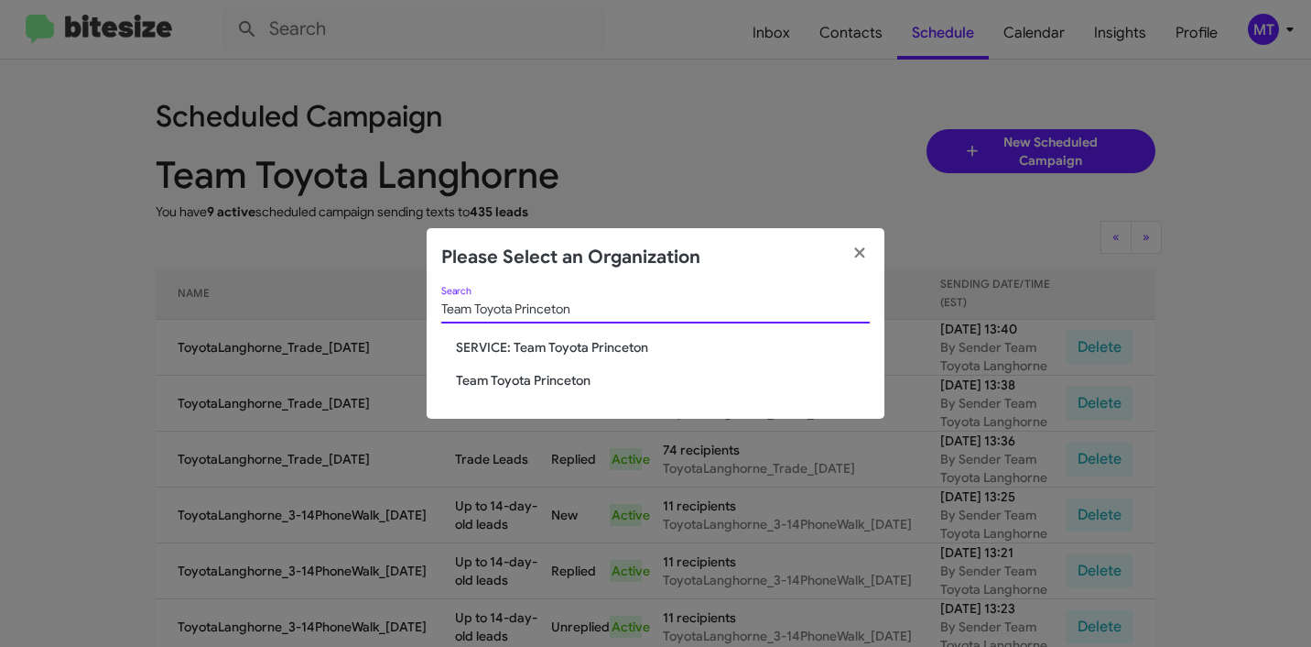
type input "Team Toyota Princeton"
click at [547, 374] on span "Team Toyota Princeton" at bounding box center [663, 380] width 414 height 18
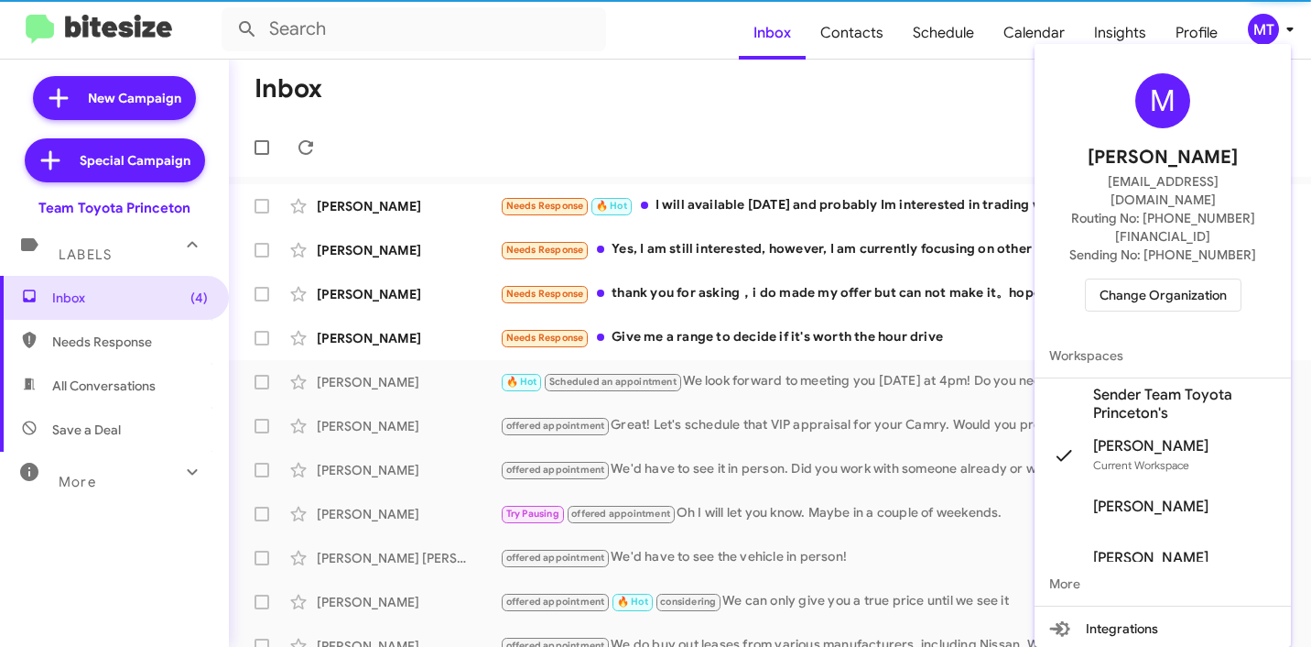
click at [1145, 386] on span "Sender Team Toyota Princeton's" at bounding box center [1184, 404] width 183 height 37
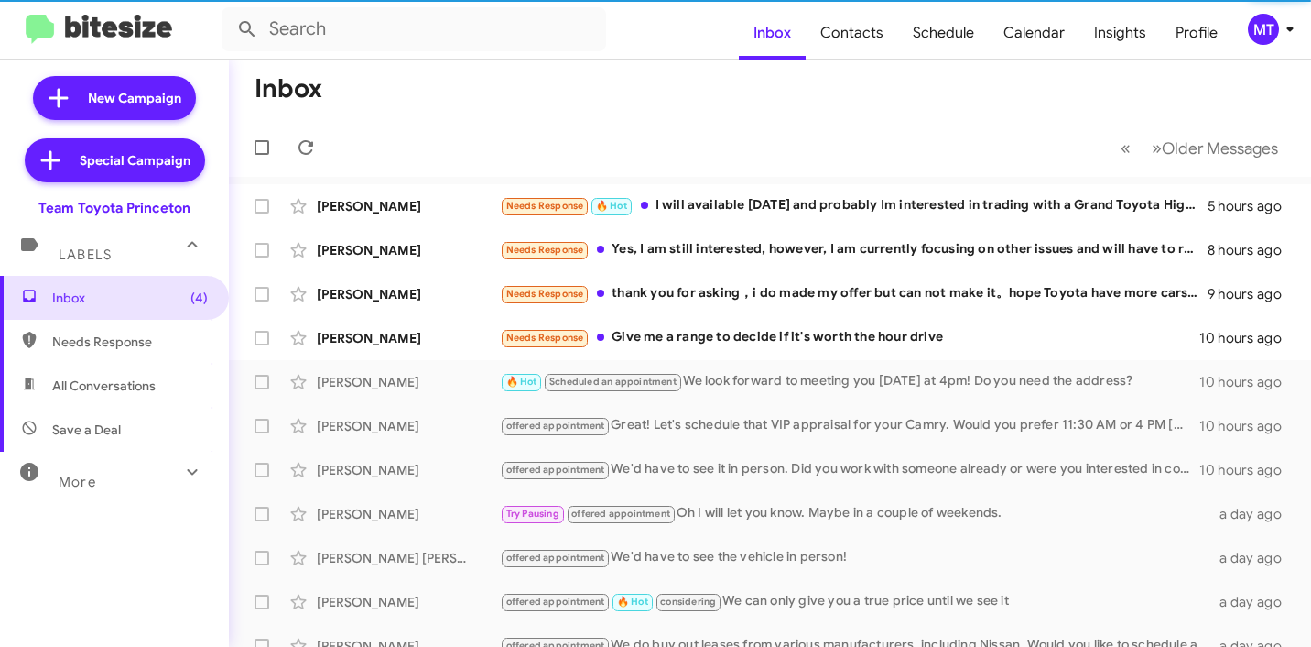
click at [1273, 31] on div "MT" at bounding box center [1263, 29] width 31 height 31
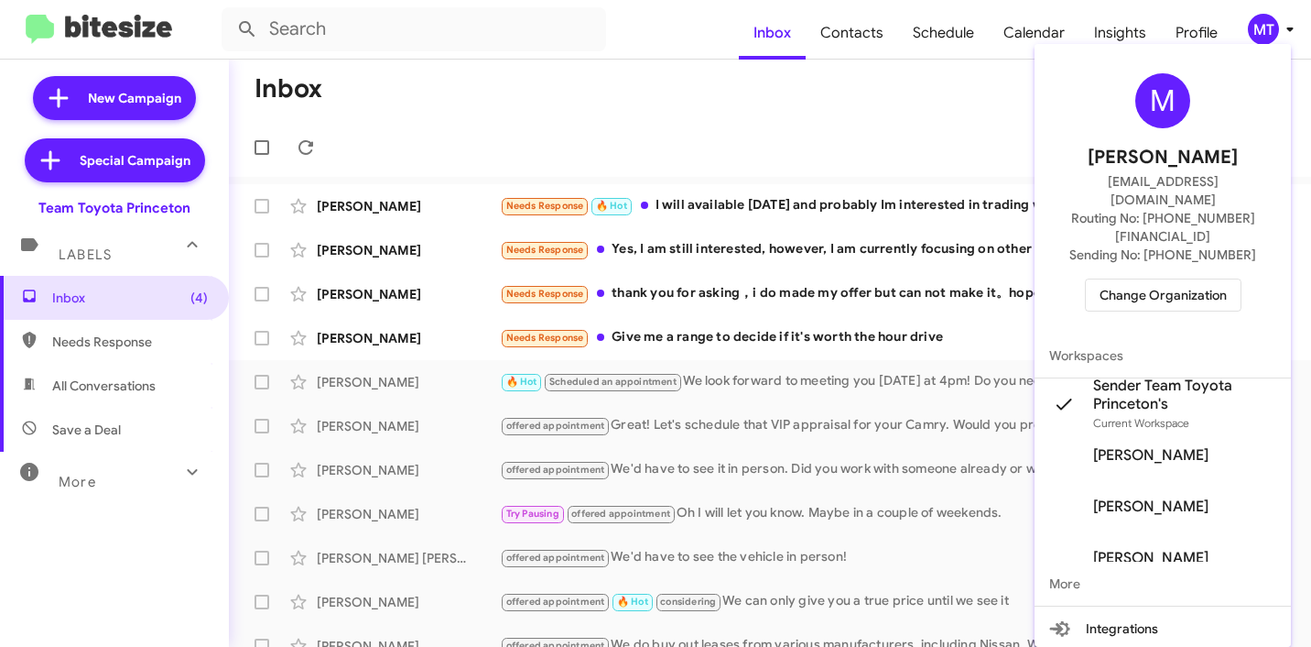
click at [643, 120] on div at bounding box center [655, 323] width 1311 height 647
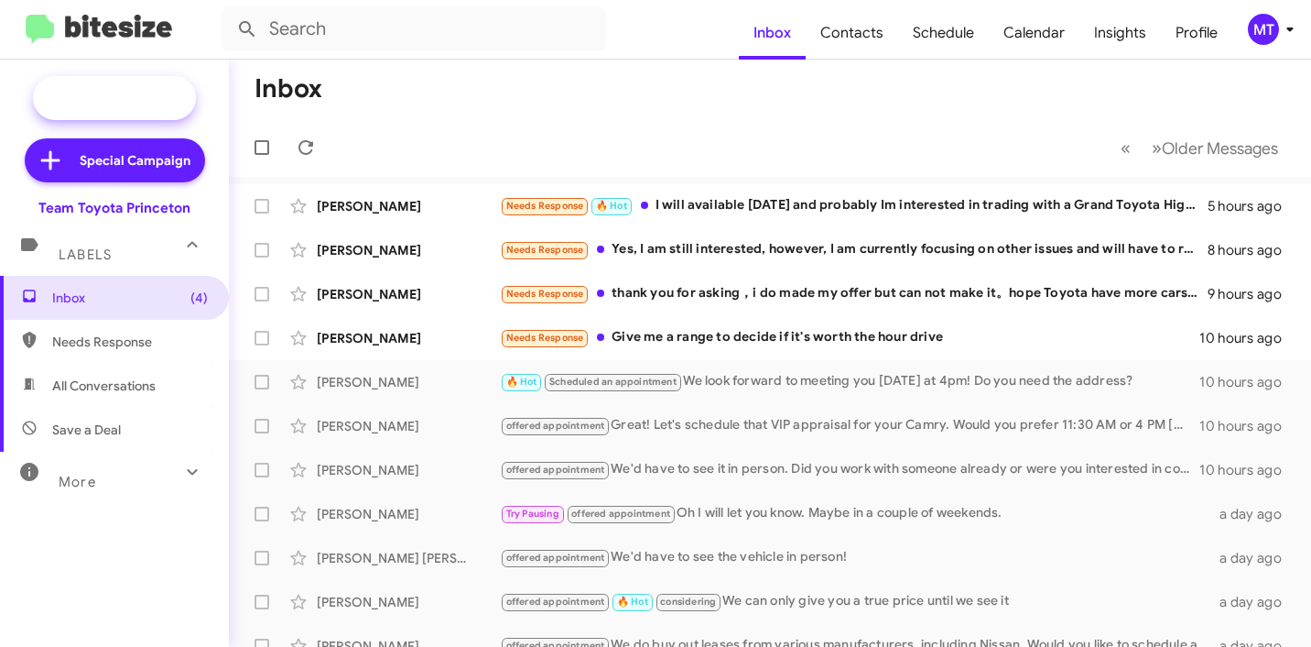
click at [120, 95] on span "New Campaign" at bounding box center [134, 98] width 93 height 18
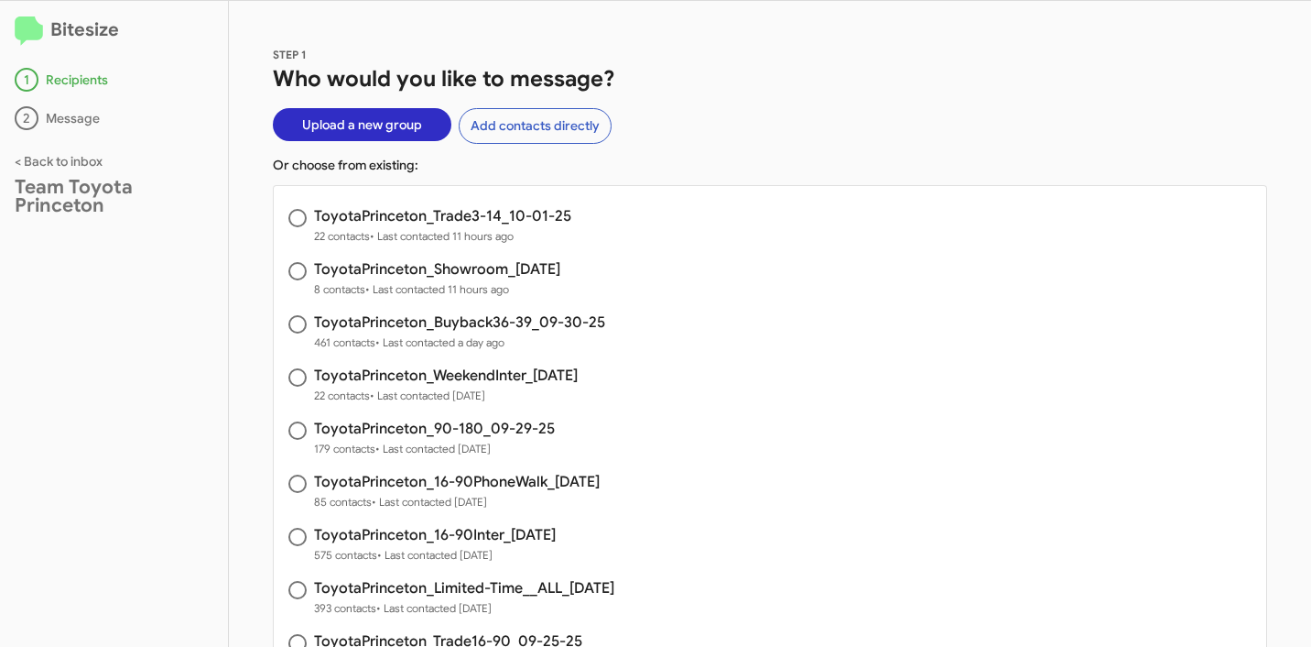
click at [330, 131] on span "Upload a new group" at bounding box center [362, 124] width 120 height 33
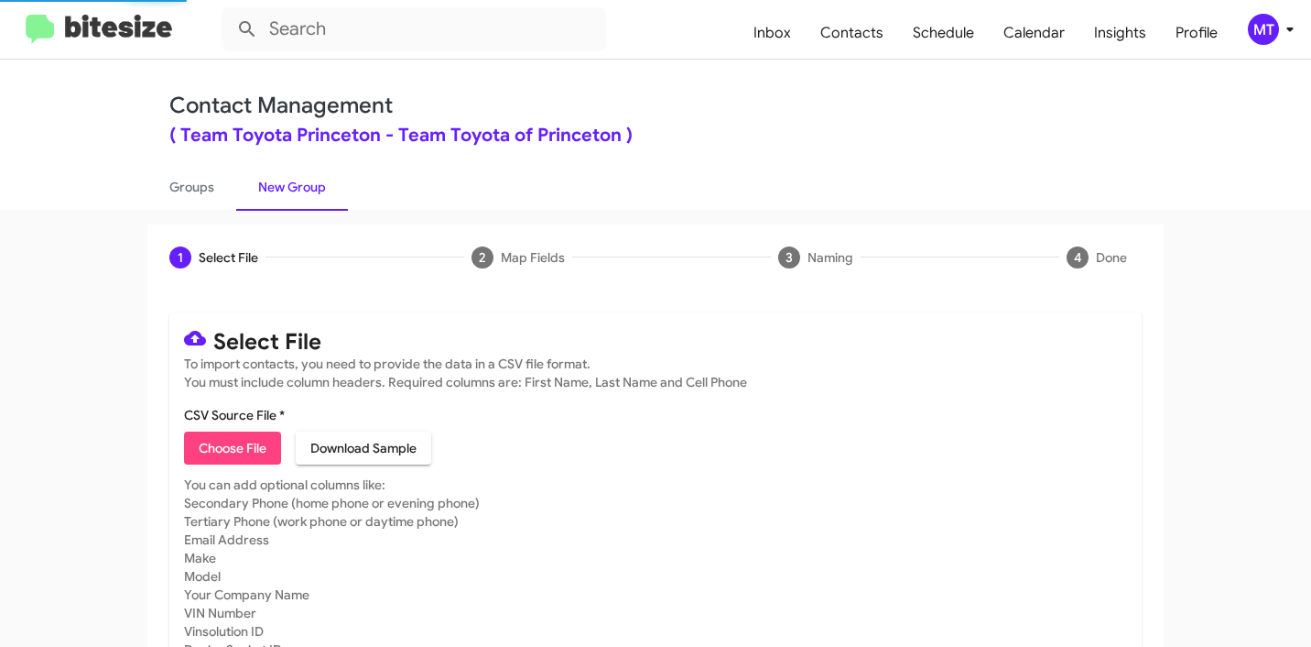
click at [233, 445] on span "Choose File" at bounding box center [233, 447] width 68 height 33
type input "ToyotaPrinceton_3-14Inter_[DATE]"
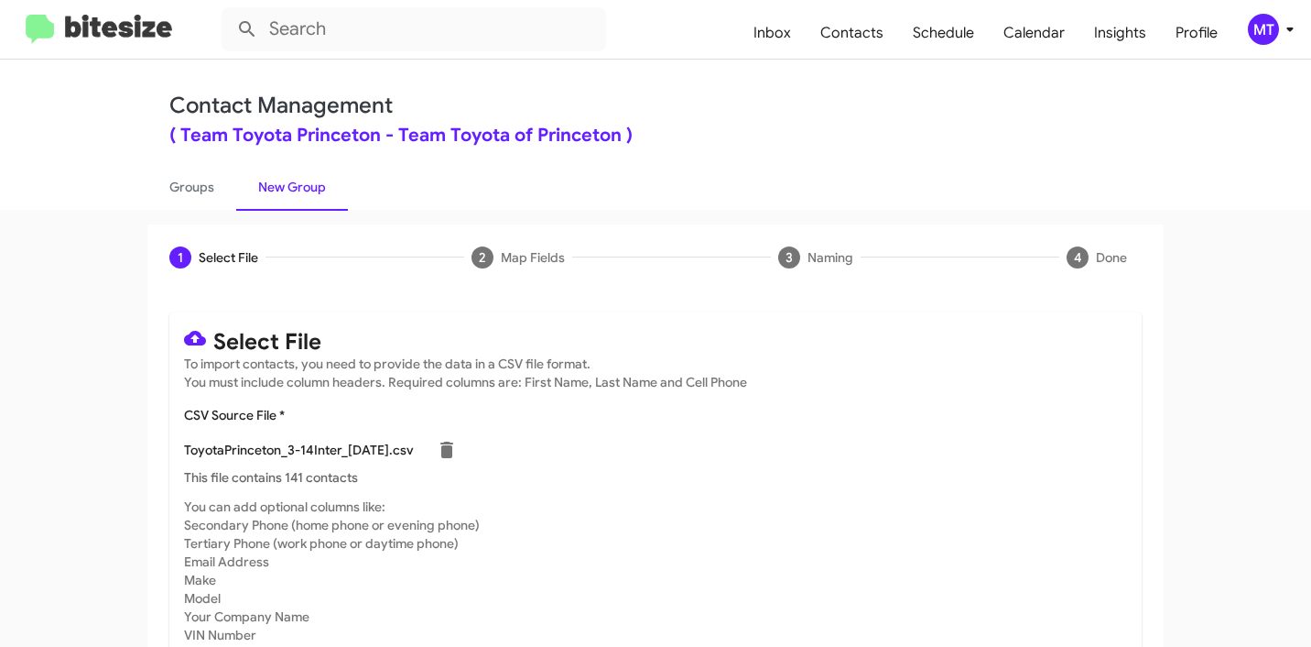
click at [1268, 38] on div "MT" at bounding box center [1263, 29] width 31 height 31
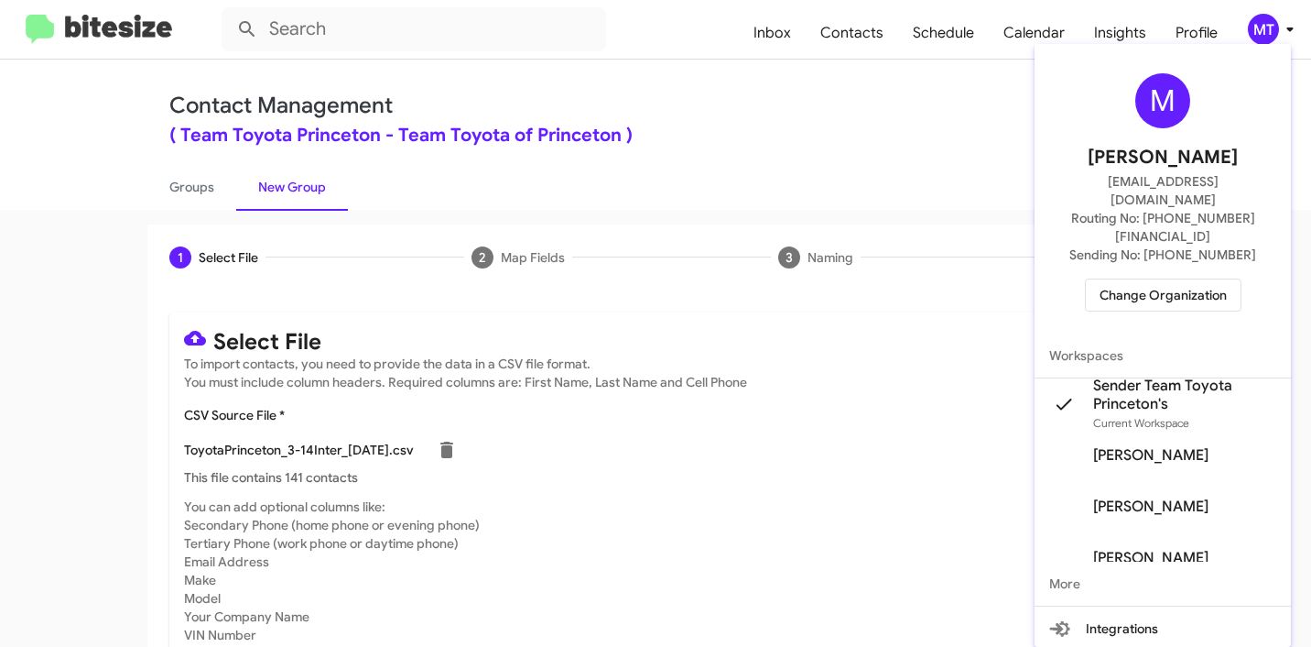
click at [954, 462] on div at bounding box center [655, 323] width 1311 height 647
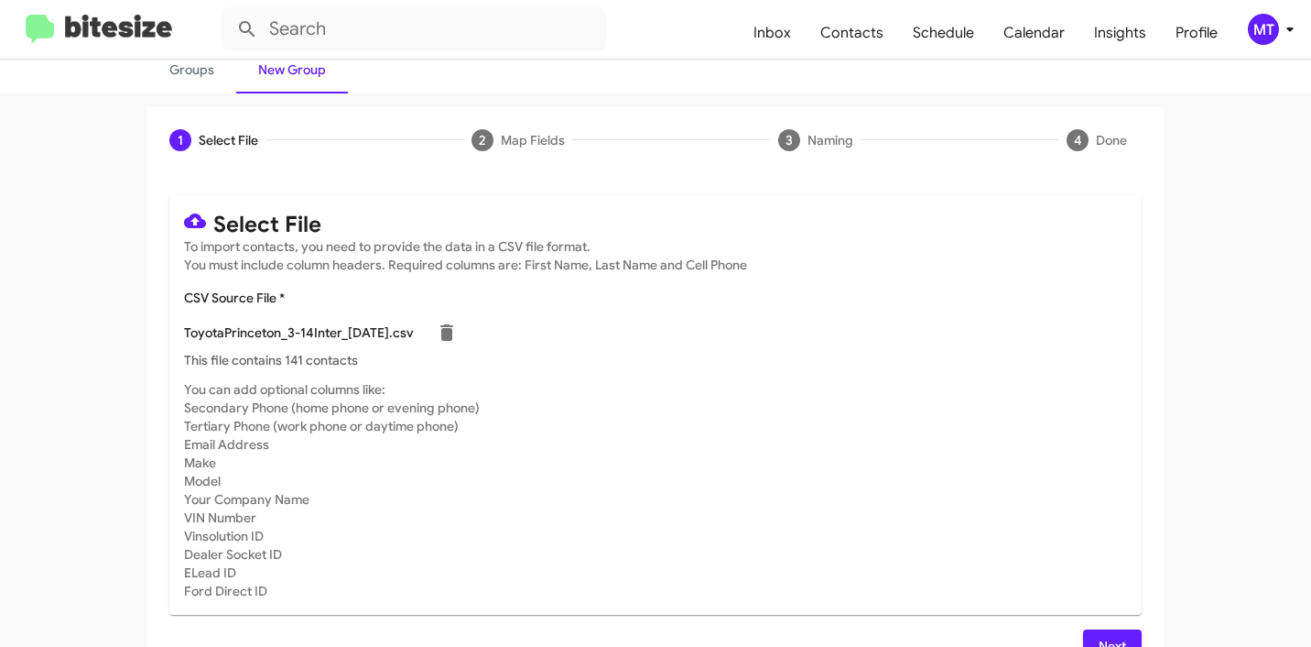
scroll to position [155, 0]
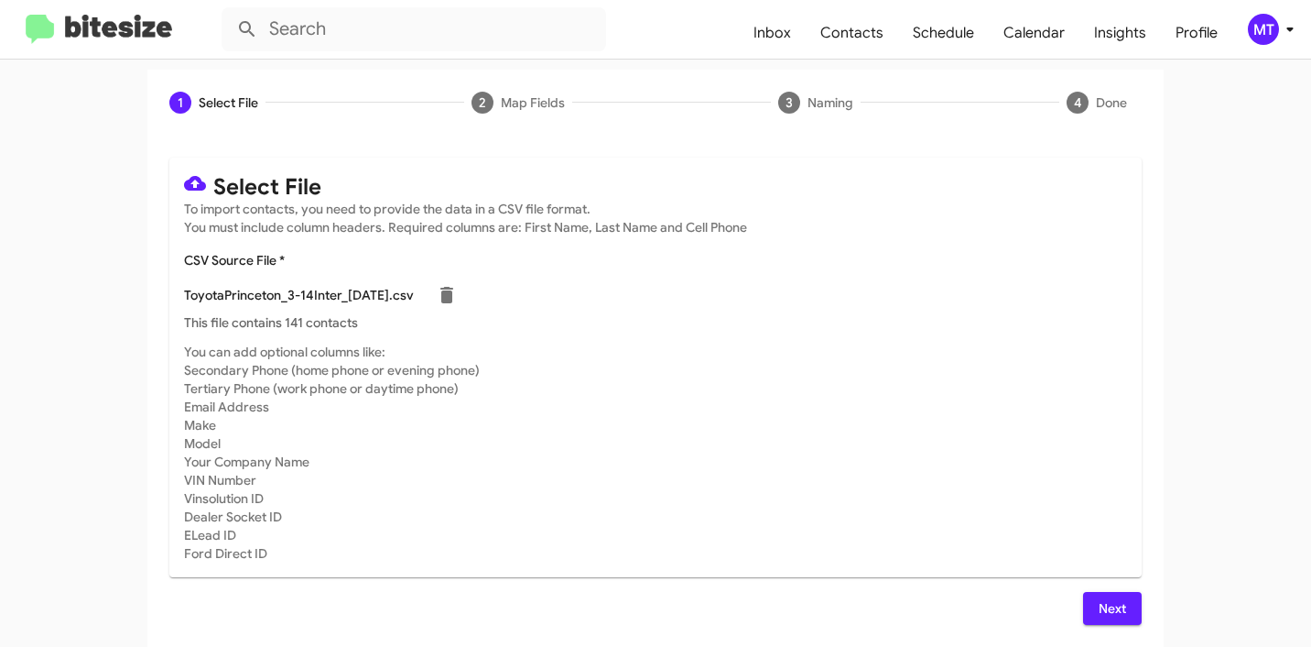
click at [1102, 602] on span "Next" at bounding box center [1112, 608] width 29 height 33
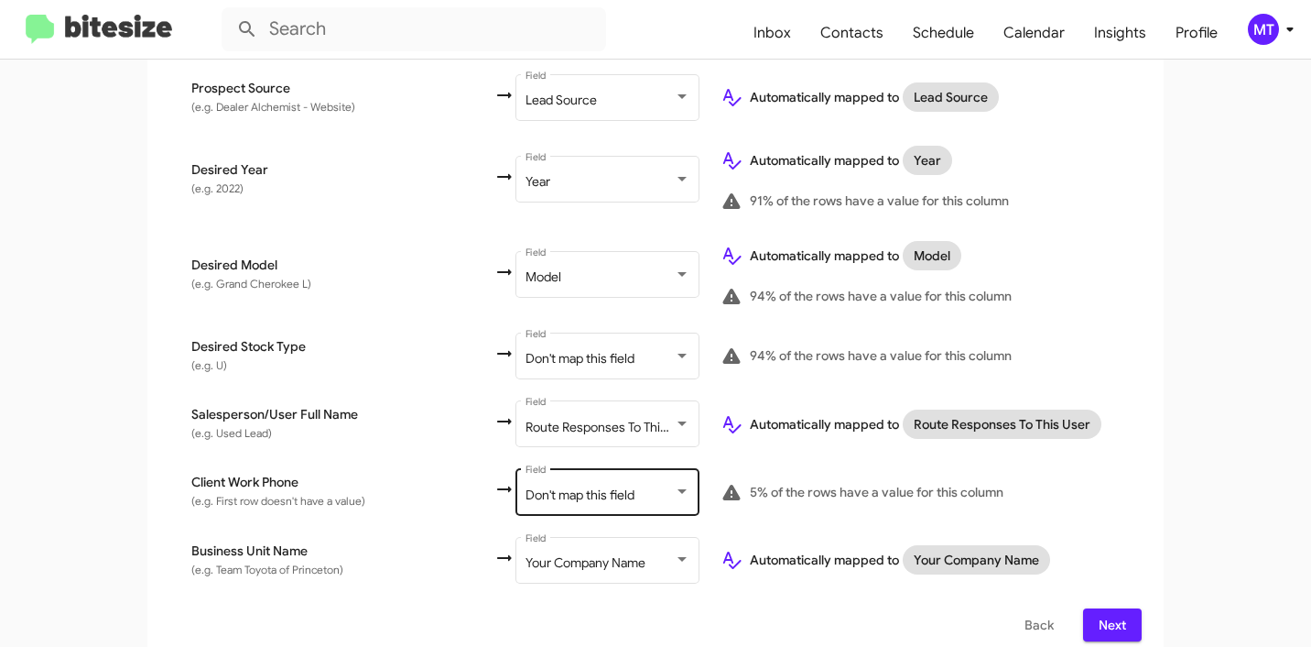
scroll to position [994, 0]
click at [526, 485] on div "Don't map this field Field" at bounding box center [608, 488] width 165 height 50
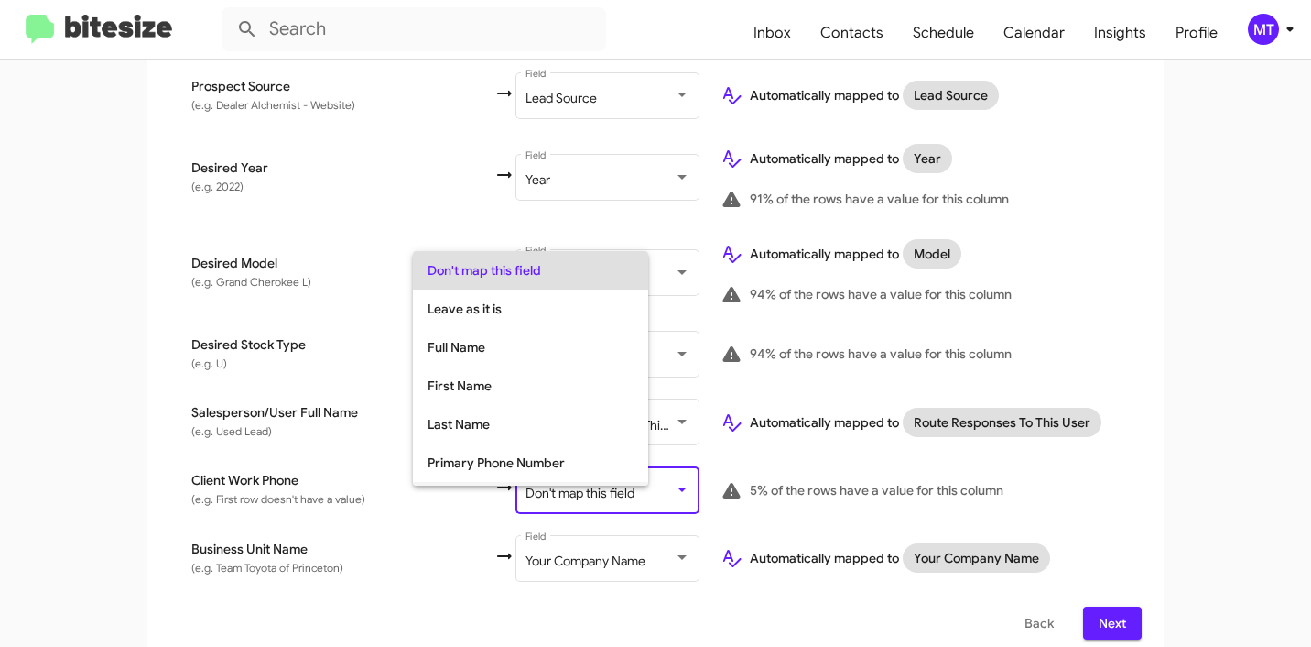
scroll to position [73, 0]
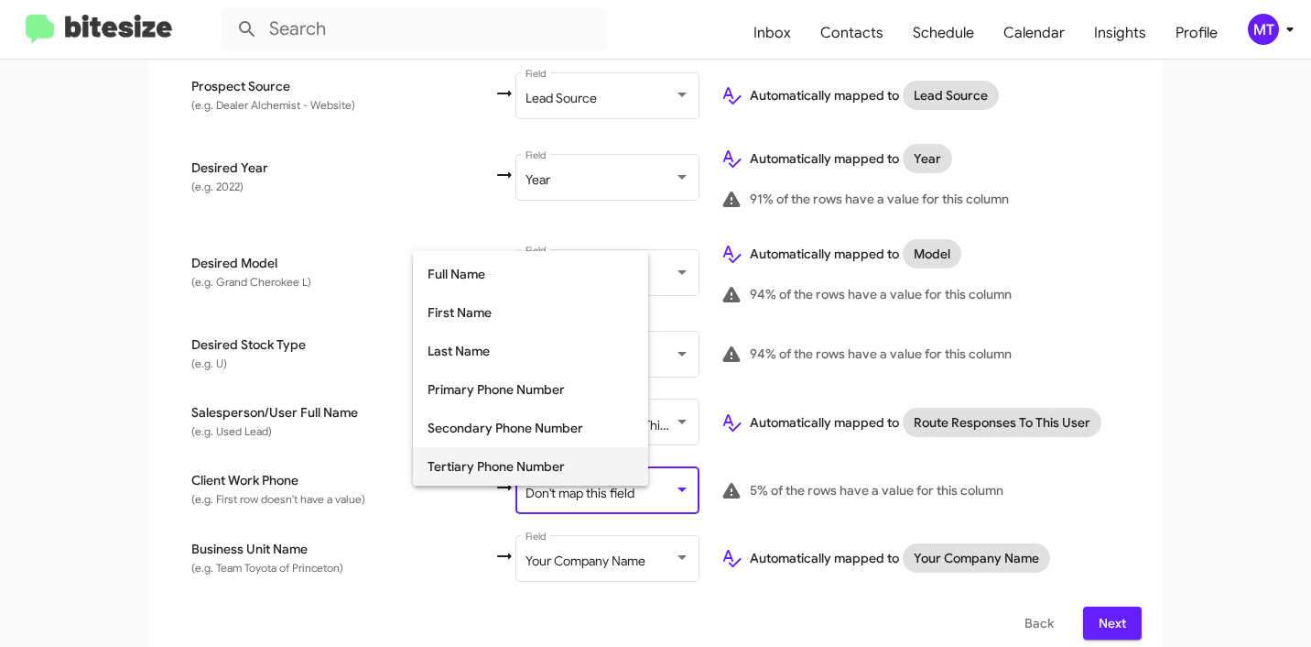
click at [465, 457] on span "Tertiary Phone Number" at bounding box center [531, 466] width 206 height 38
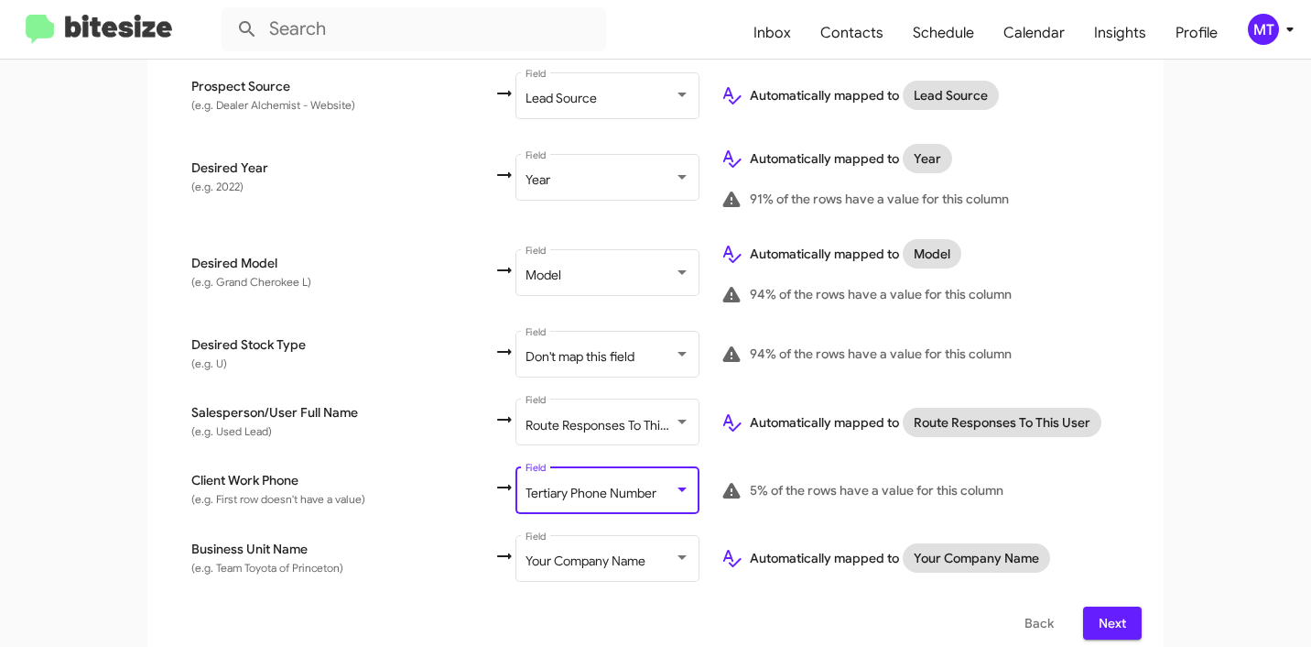
click at [1104, 606] on span "Next" at bounding box center [1112, 622] width 29 height 33
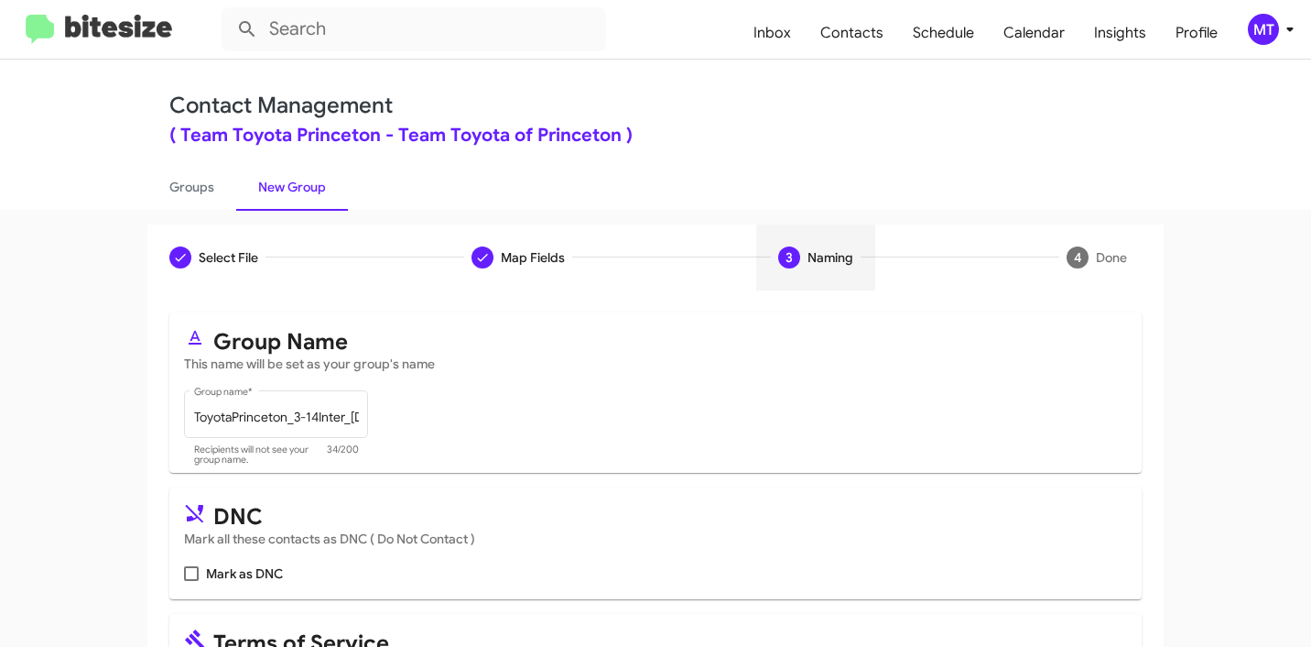
scroll to position [163, 0]
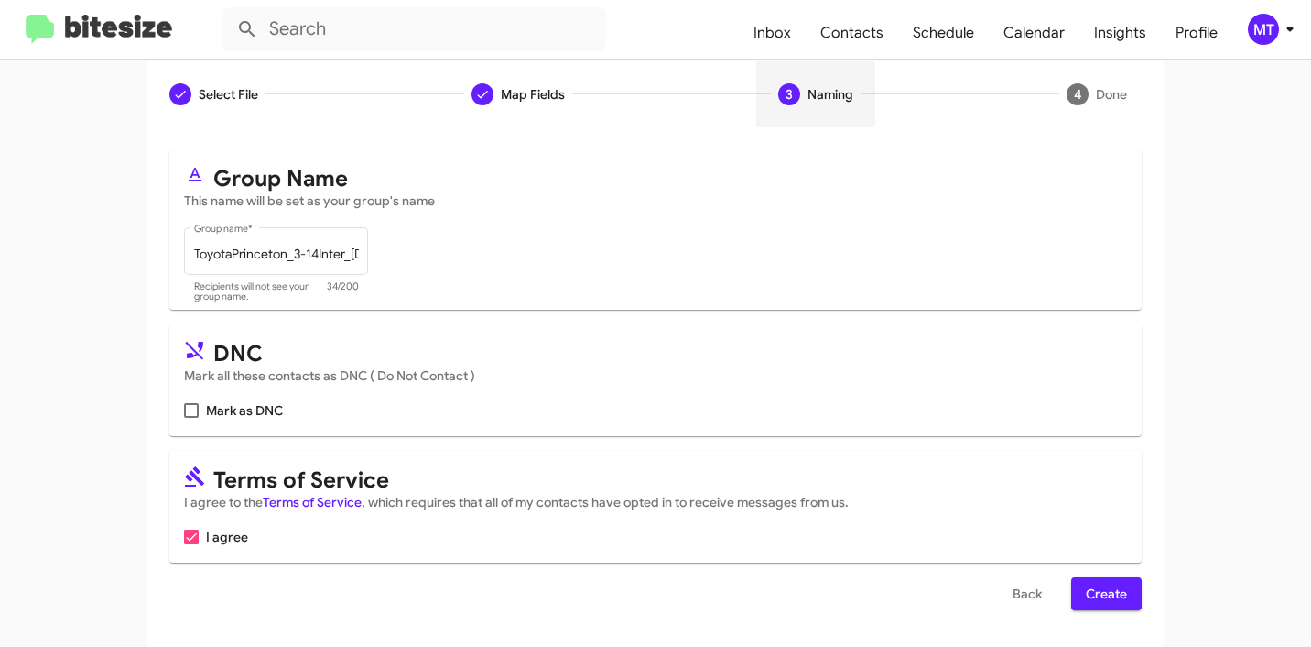
click at [1112, 591] on span "Create" at bounding box center [1106, 593] width 41 height 33
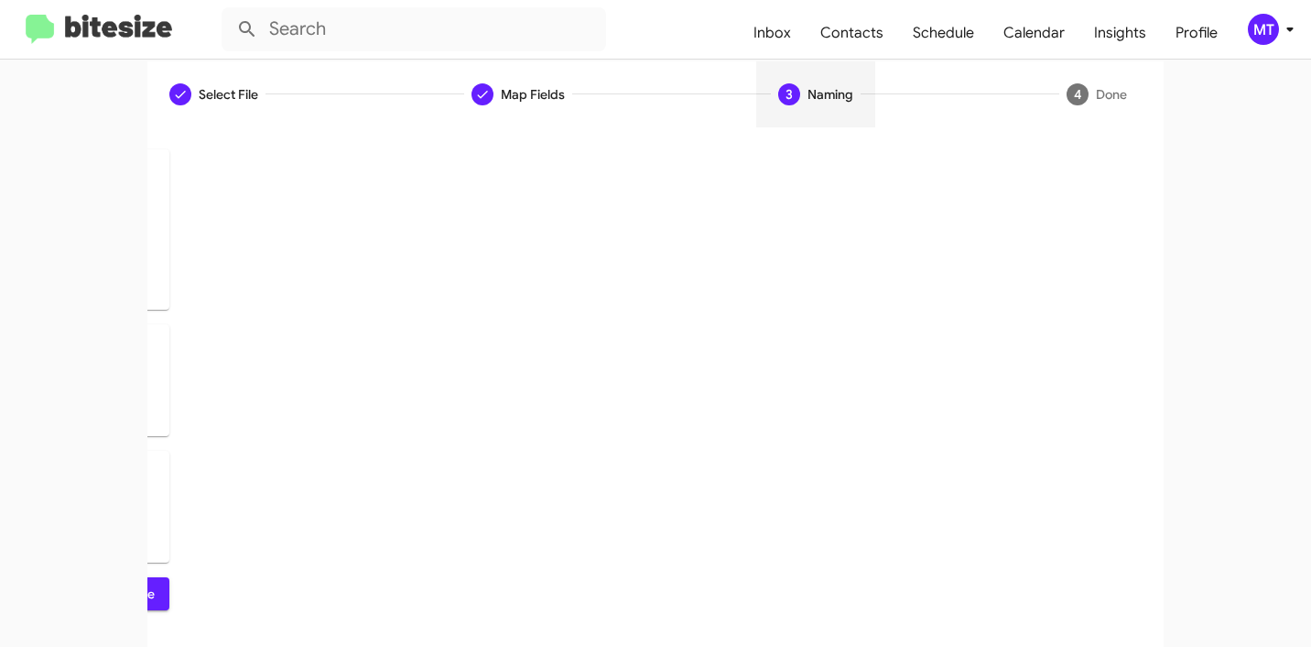
scroll to position [0, 0]
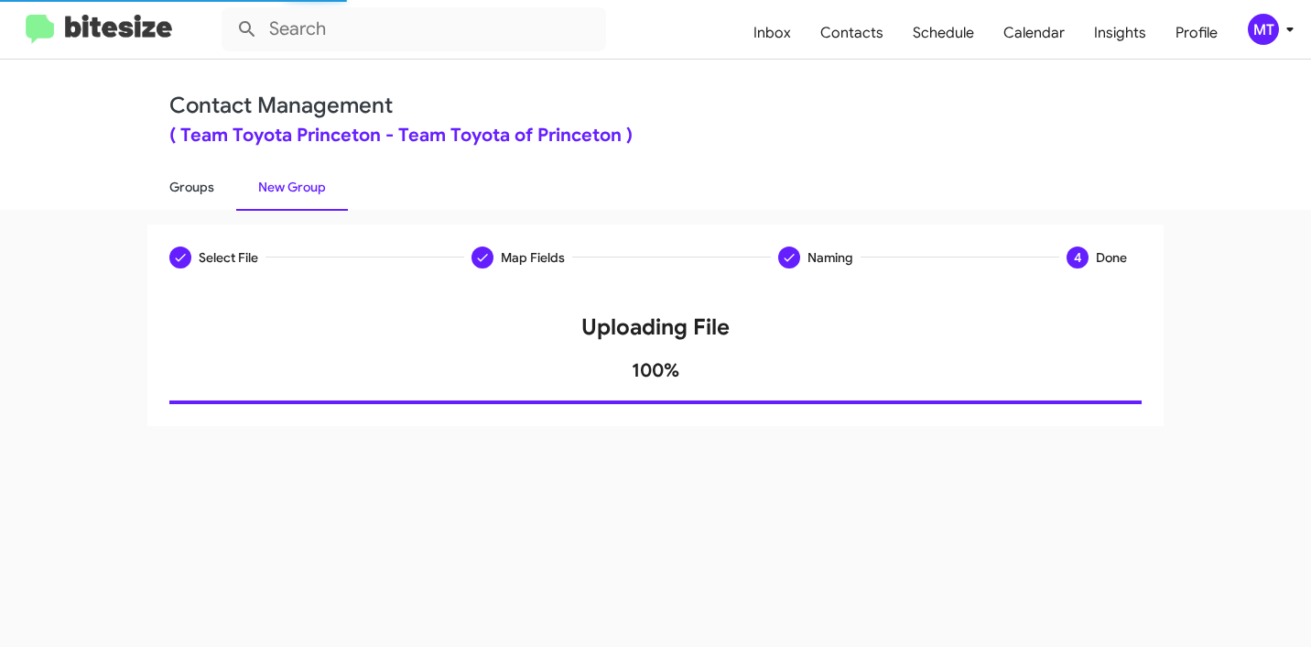
click at [193, 183] on link "Groups" at bounding box center [191, 187] width 89 height 48
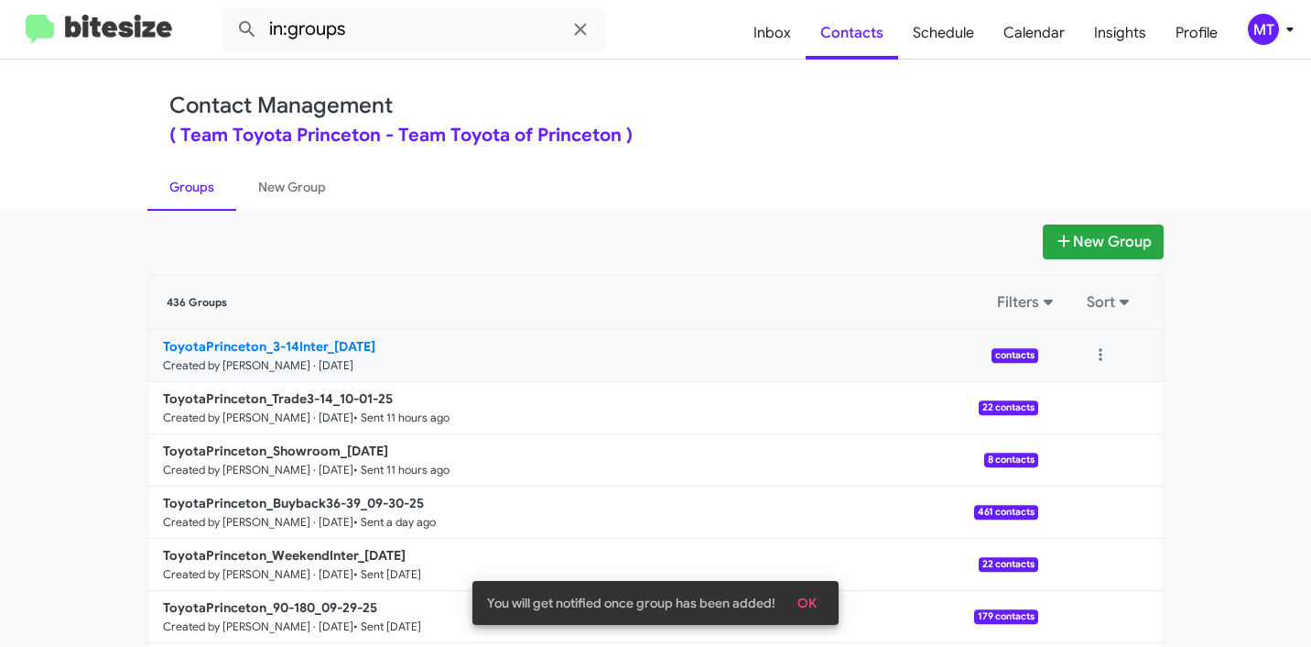
drag, startPoint x: 99, startPoint y: 332, endPoint x: 319, endPoint y: 342, distance: 220.0
click at [319, 342] on app-groups "New Group 436 Groups Filters Sort ToyotaPrinceton_3-14Inter_[DATE] Created by […" at bounding box center [655, 562] width 1311 height 676
copy div "Filters Sort ToyotaPrinceton_3-14Inter"
click at [414, 44] on input "in:groups" at bounding box center [414, 29] width 385 height 44
paste input "ToyotaPrinceton_3-14Inter"
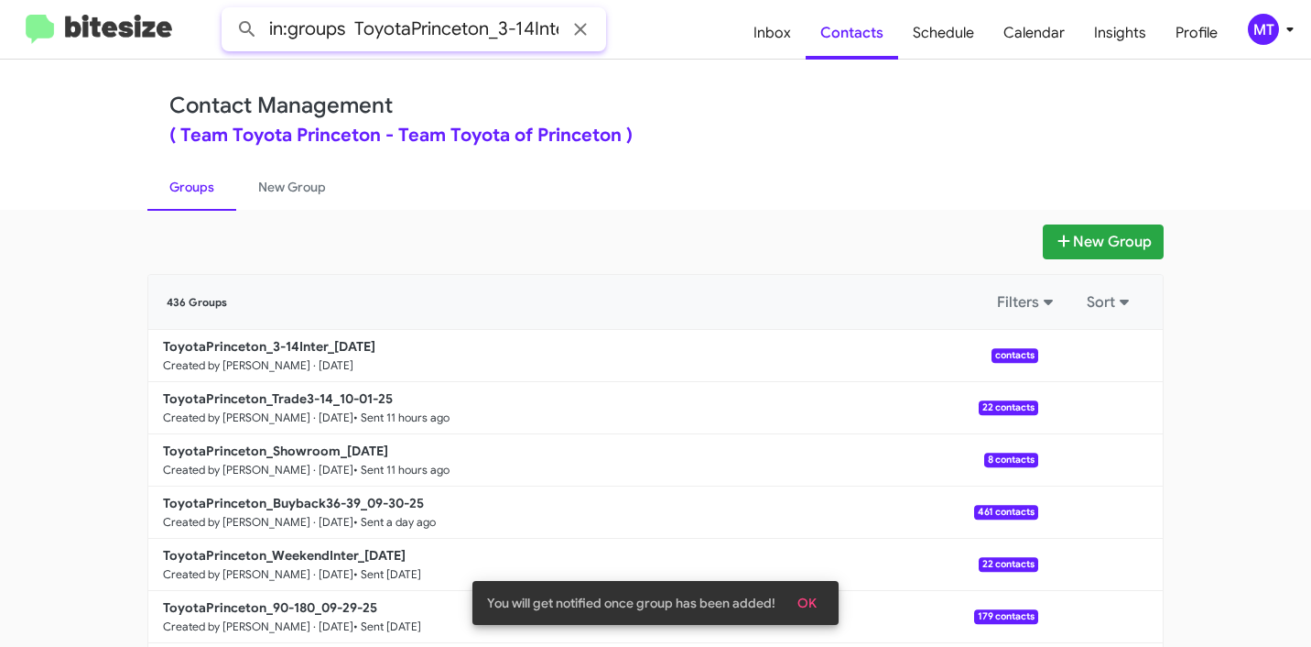
scroll to position [0, 11]
type input "in:groups ToyotaPrinceton_3-14Inter"
click at [229, 11] on button at bounding box center [247, 29] width 37 height 37
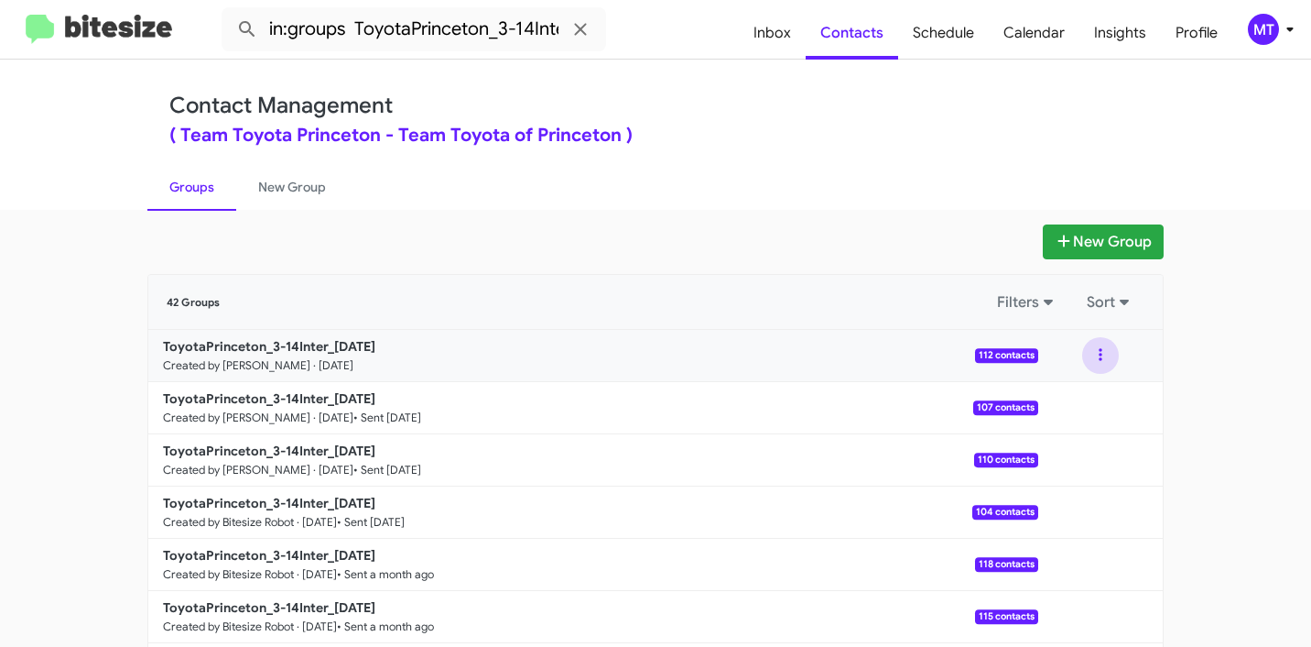
click at [1093, 350] on button at bounding box center [1101, 355] width 37 height 37
click at [1047, 388] on button "View contacts" at bounding box center [1046, 405] width 147 height 44
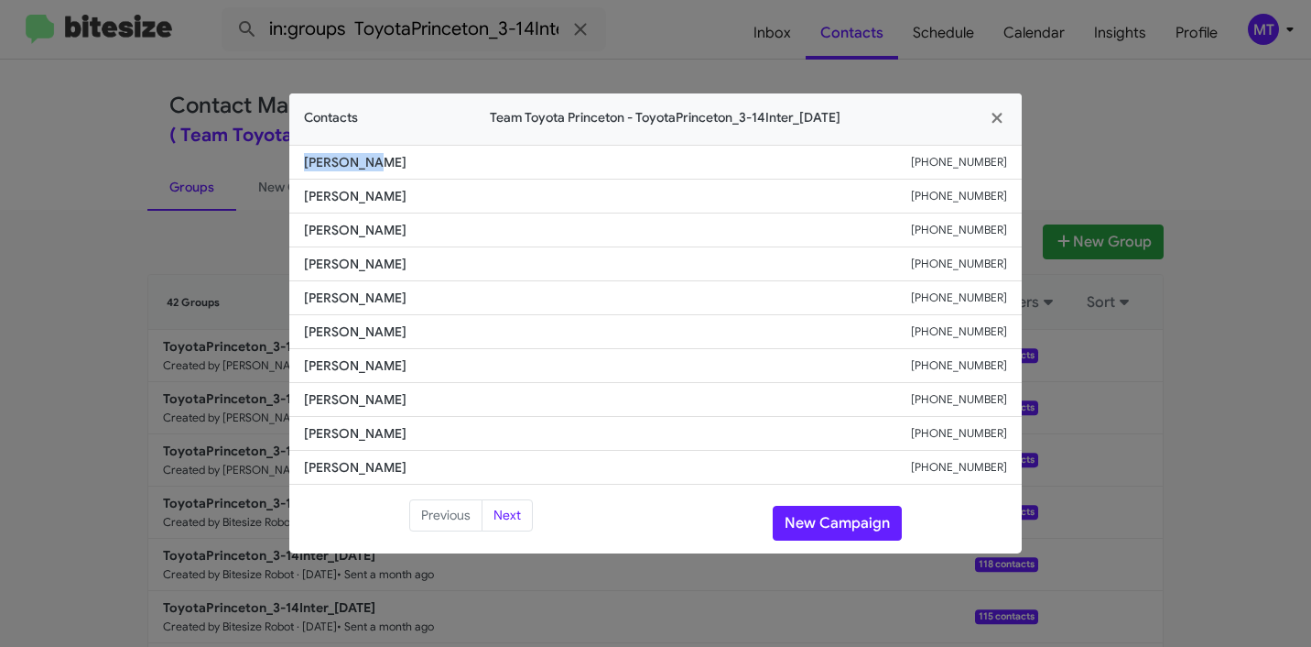
drag, startPoint x: 394, startPoint y: 167, endPoint x: 306, endPoint y: 164, distance: 88.0
click at [306, 164] on span "[PERSON_NAME]" at bounding box center [607, 162] width 607 height 18
copy span "[PERSON_NAME]"
click at [998, 117] on icon "button" at bounding box center [997, 118] width 21 height 16
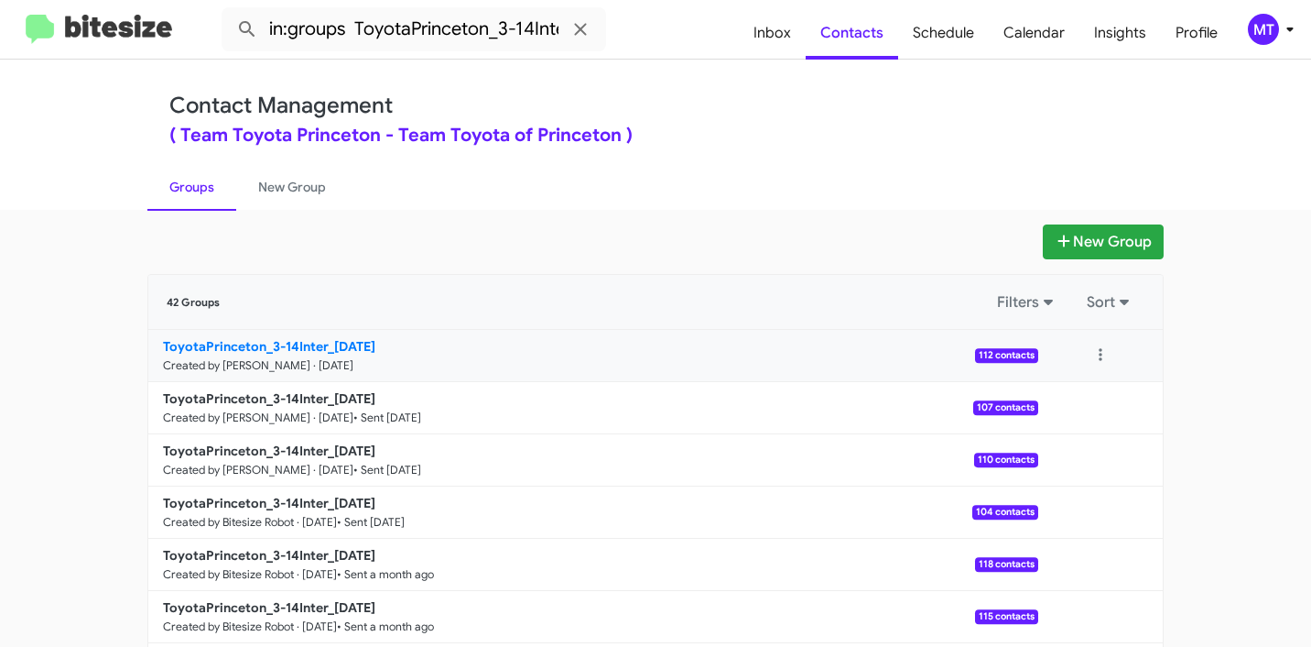
click at [228, 341] on b "ToyotaPrinceton_3-14Inter_[DATE]" at bounding box center [269, 346] width 212 height 16
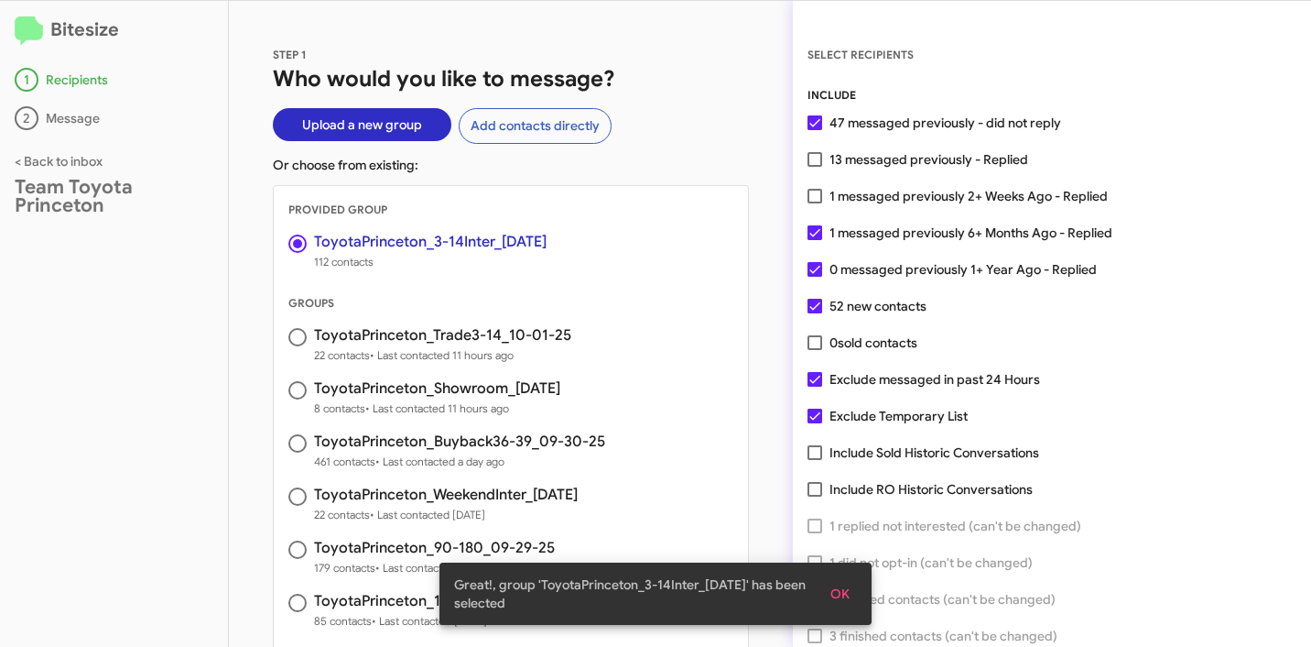
click at [840, 604] on span "OK" at bounding box center [840, 593] width 19 height 33
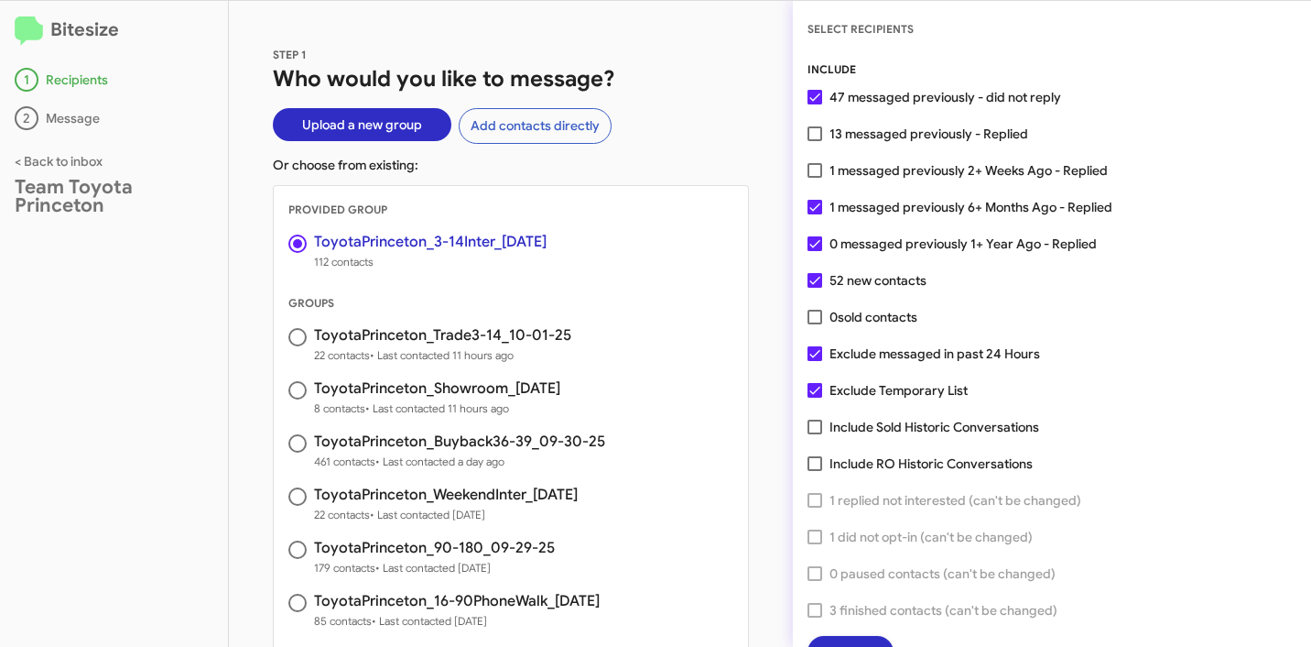
scroll to position [47, 0]
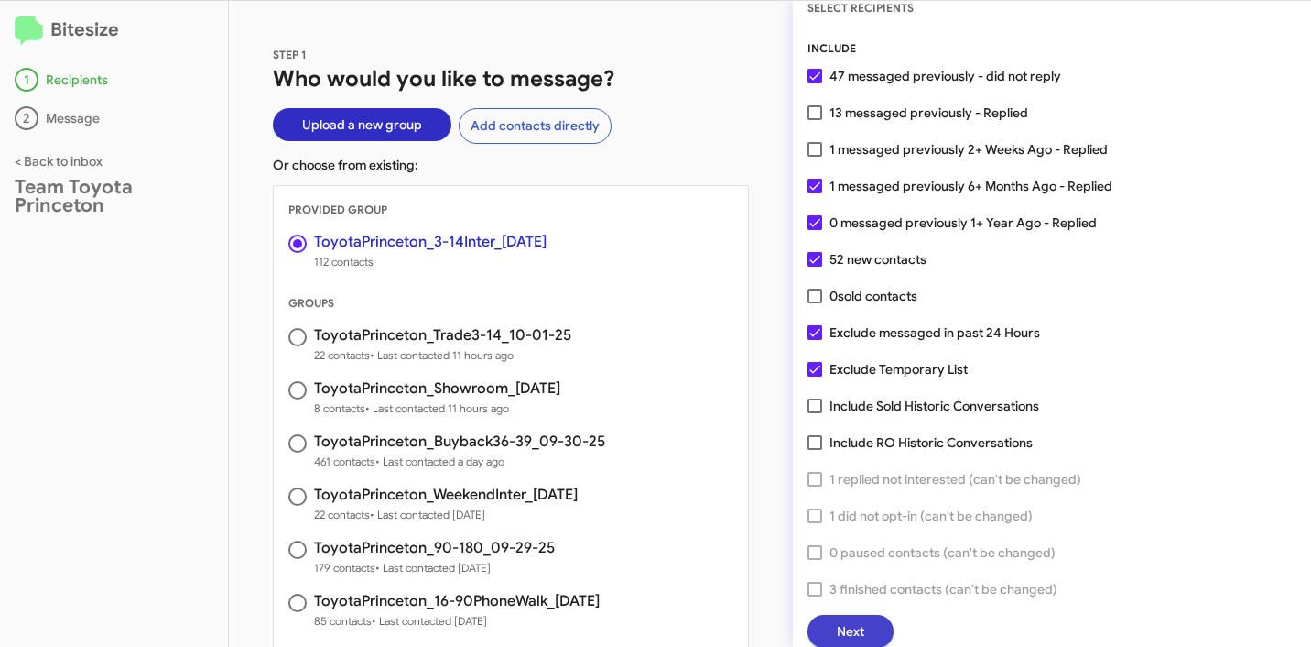
click at [861, 625] on span "Next" at bounding box center [850, 631] width 27 height 33
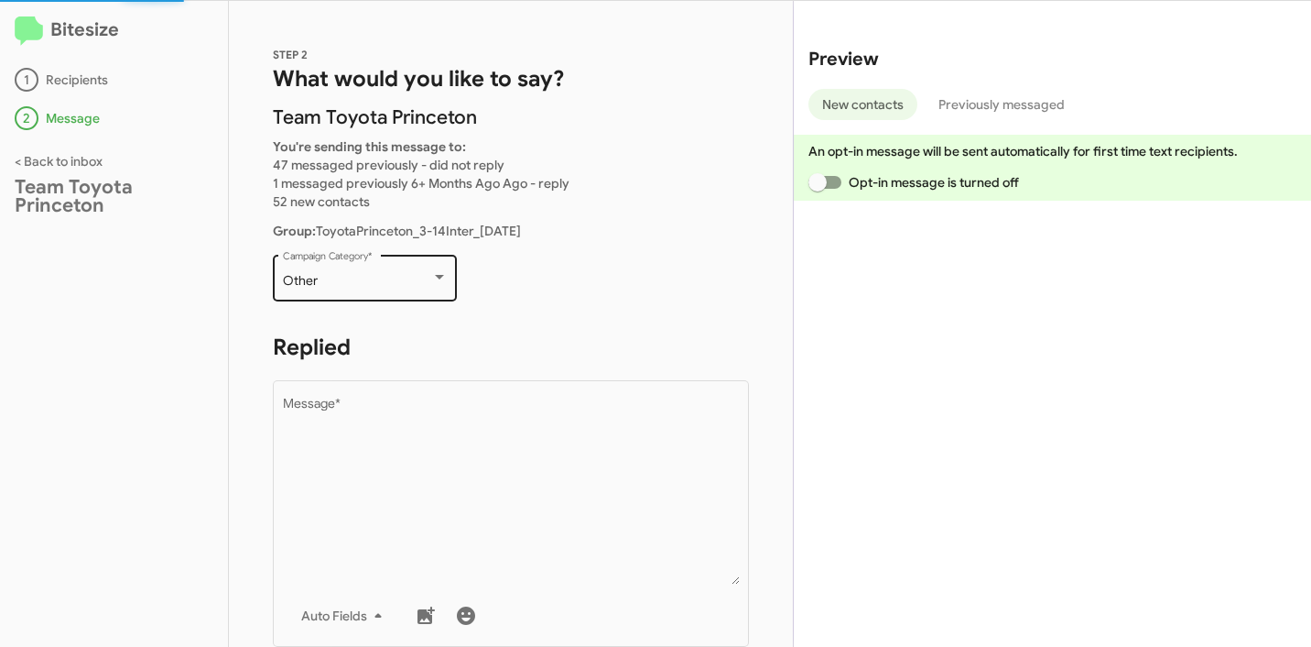
click at [420, 274] on div "Other" at bounding box center [357, 281] width 148 height 15
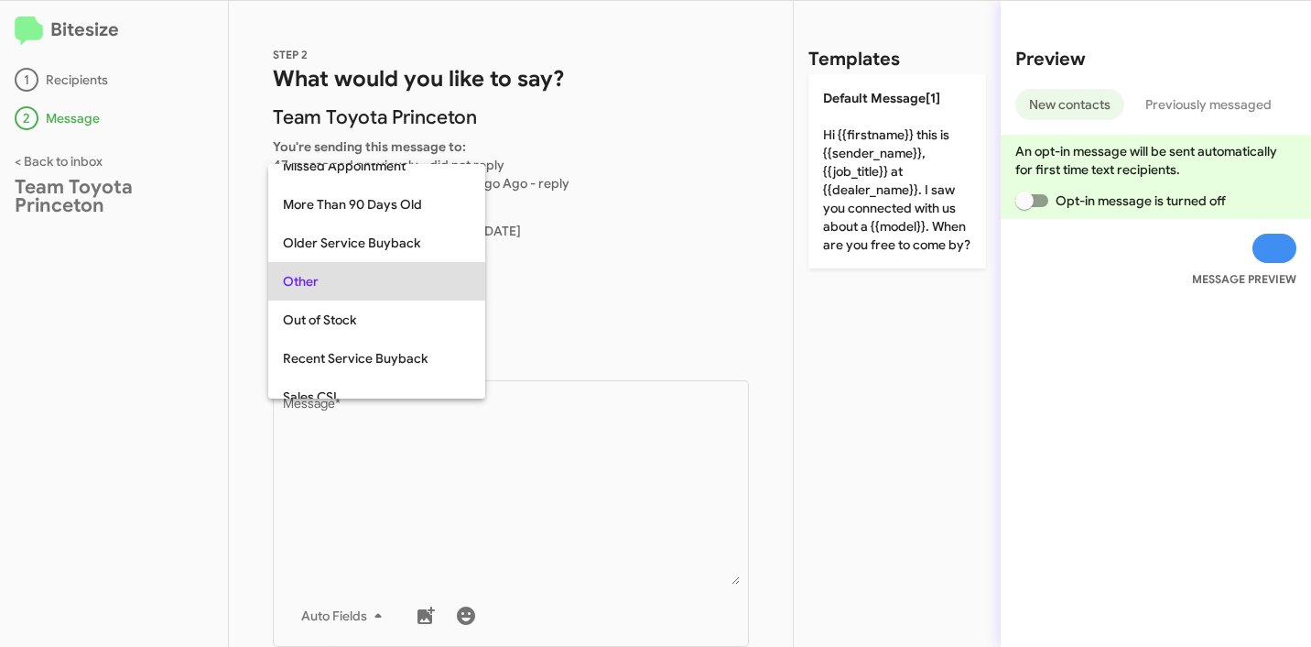
scroll to position [689, 0]
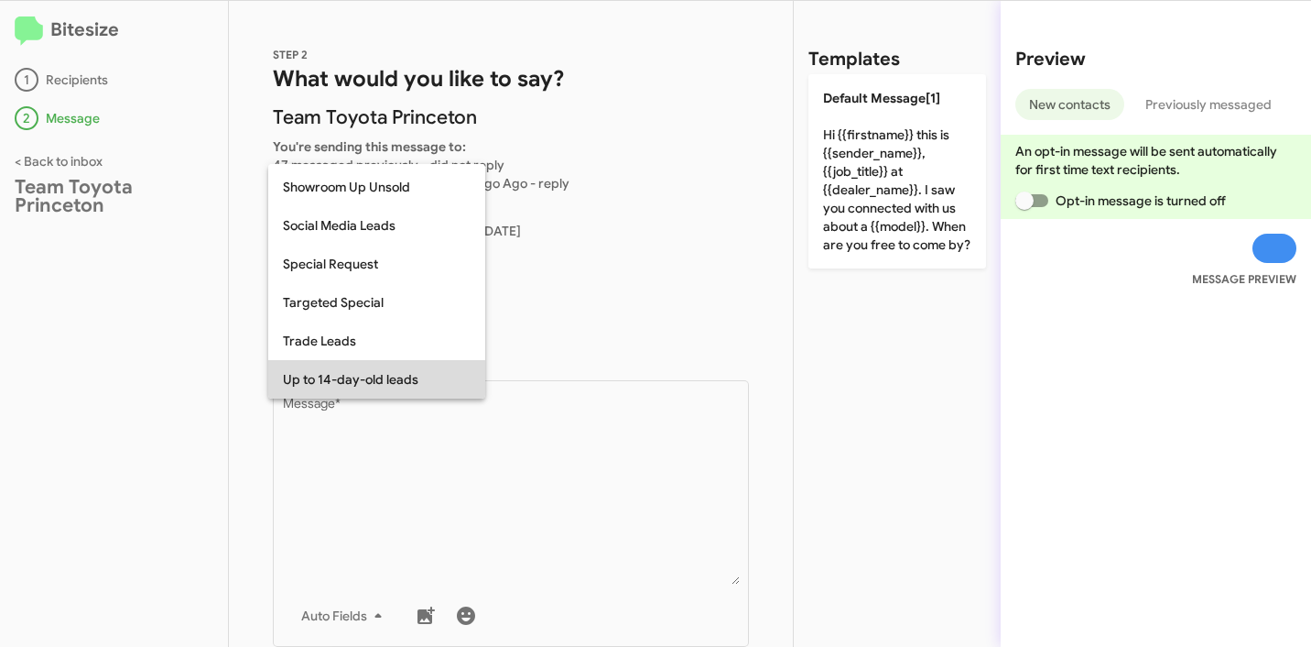
click at [409, 383] on span "Up to 14-day-old leads" at bounding box center [377, 379] width 188 height 38
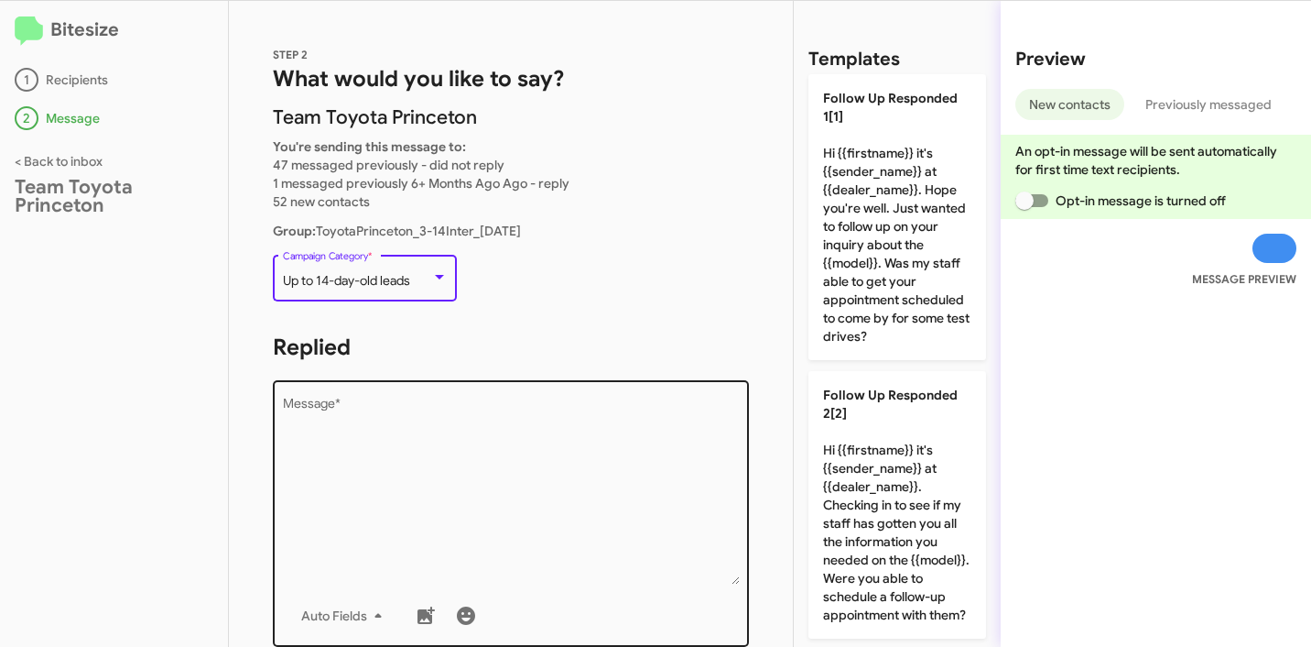
click at [426, 477] on textarea "Message *" at bounding box center [511, 490] width 457 height 187
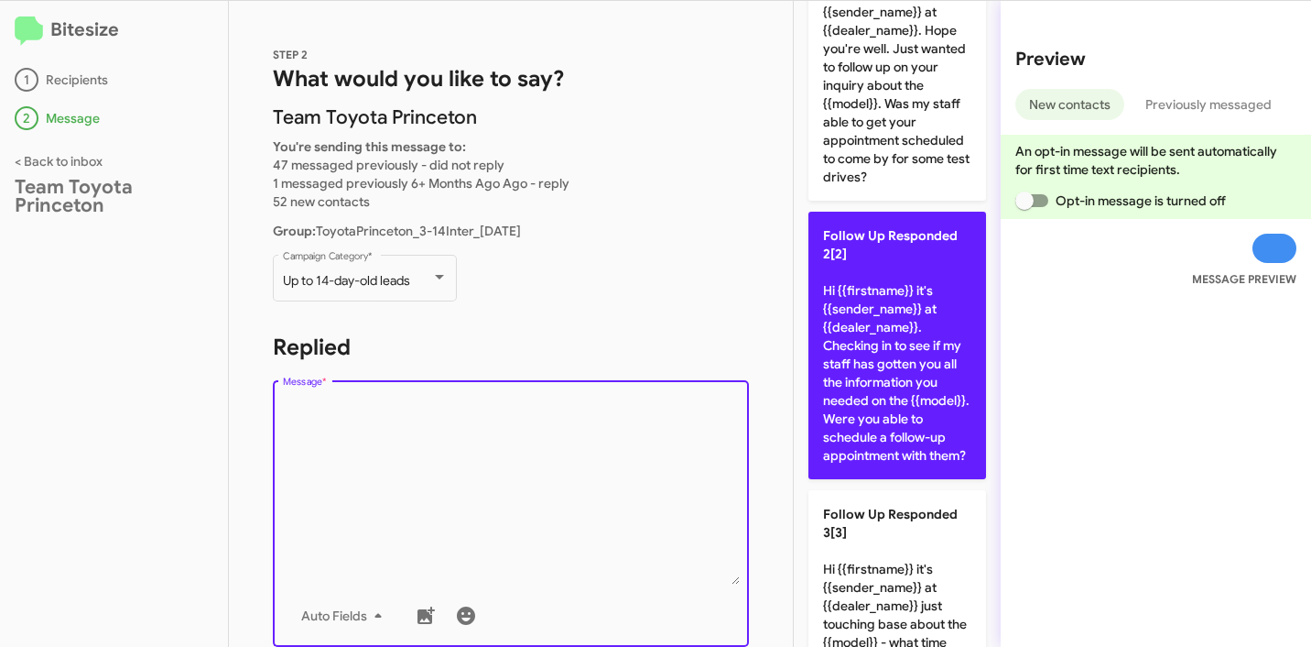
scroll to position [493, 0]
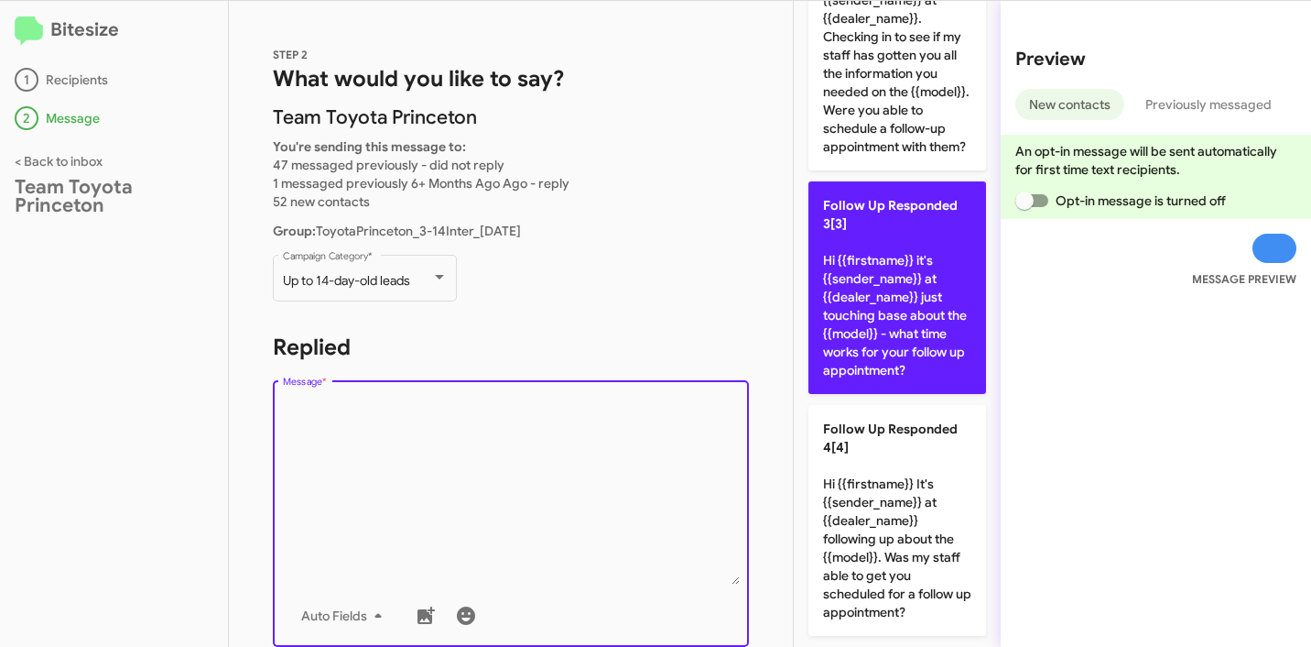
click at [868, 362] on p "Follow Up Responded 3[3] Hi {{firstname}} it's {{sender_name}} at {{dealer_name…" at bounding box center [898, 287] width 178 height 212
type textarea "Hi {{firstname}} it's {{sender_name}} at {{dealer_name}} just touching base abo…"
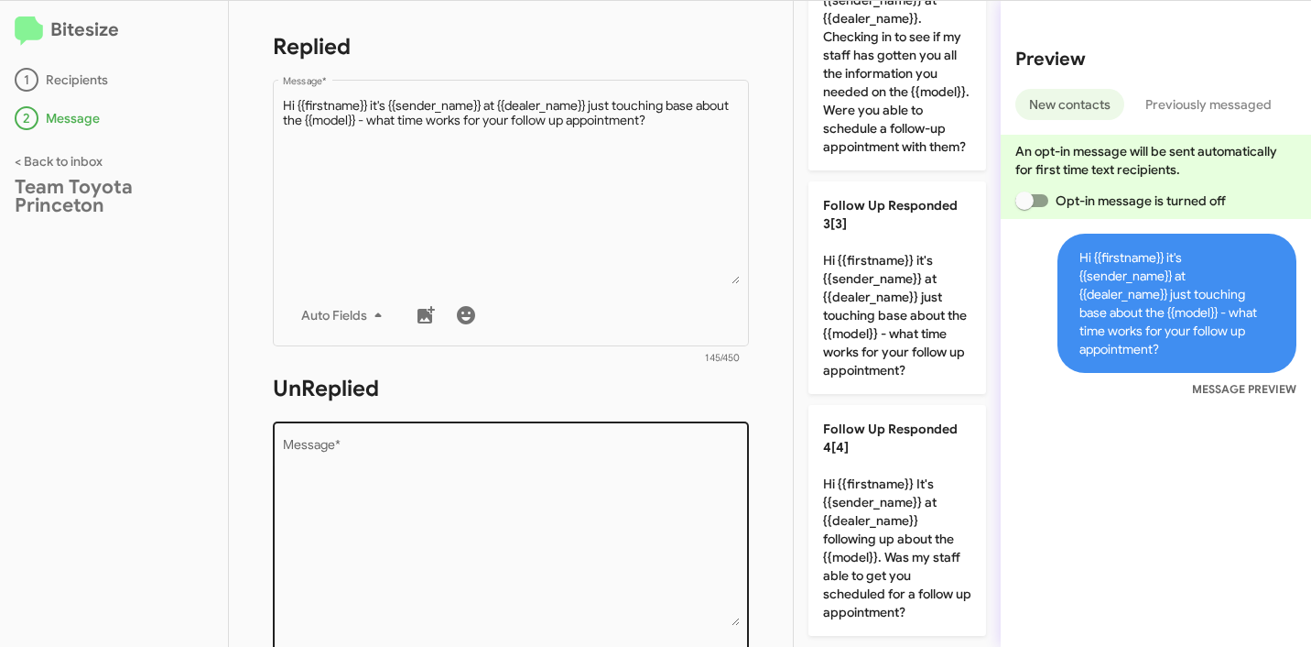
scroll to position [380, 0]
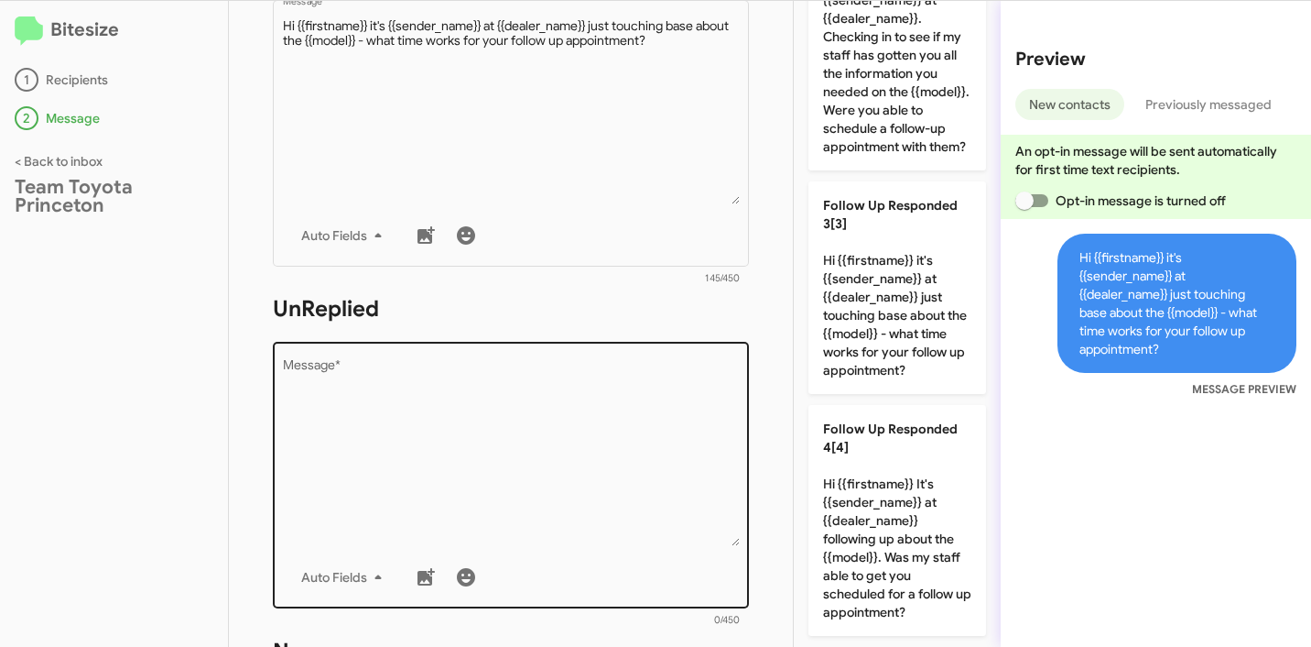
click at [479, 421] on textarea "Message *" at bounding box center [511, 452] width 457 height 187
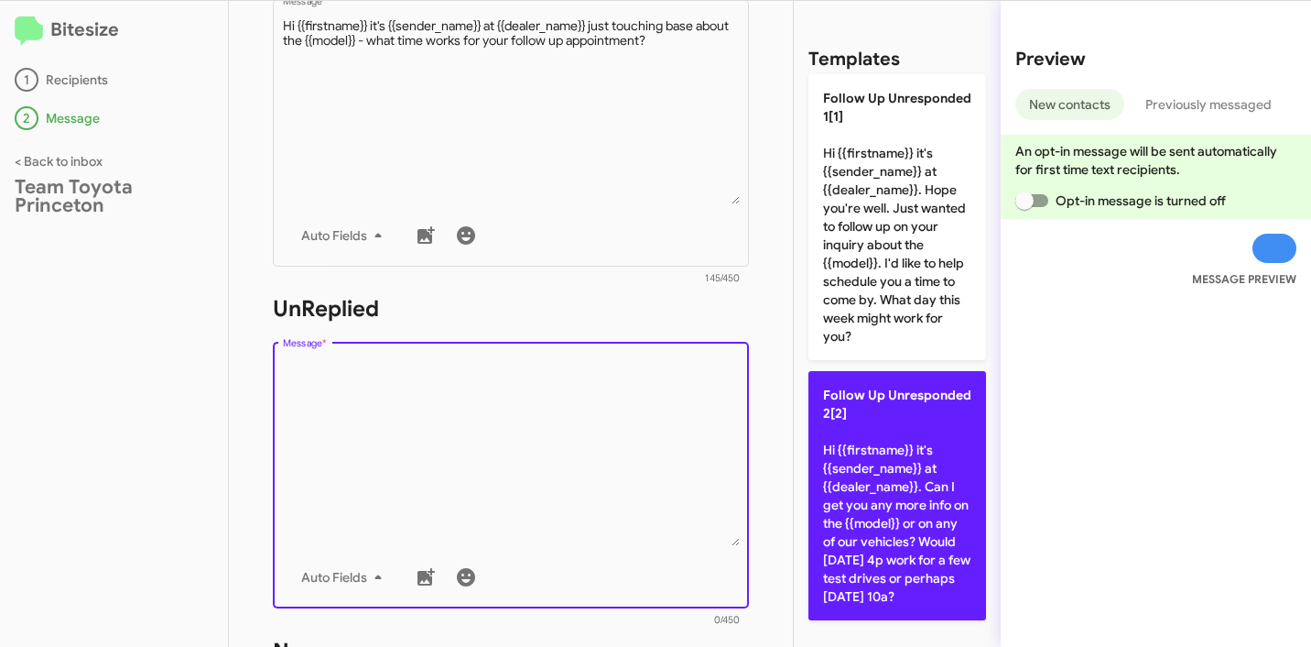
click at [879, 543] on p "Follow Up Unresponded 2[2] Hi {{firstname}} it's {{sender_name}} at {{dealer_na…" at bounding box center [898, 495] width 178 height 249
type textarea "Hi {{firstname}} it's {{sender_name}} at {{dealer_name}}. Can I get you any mor…"
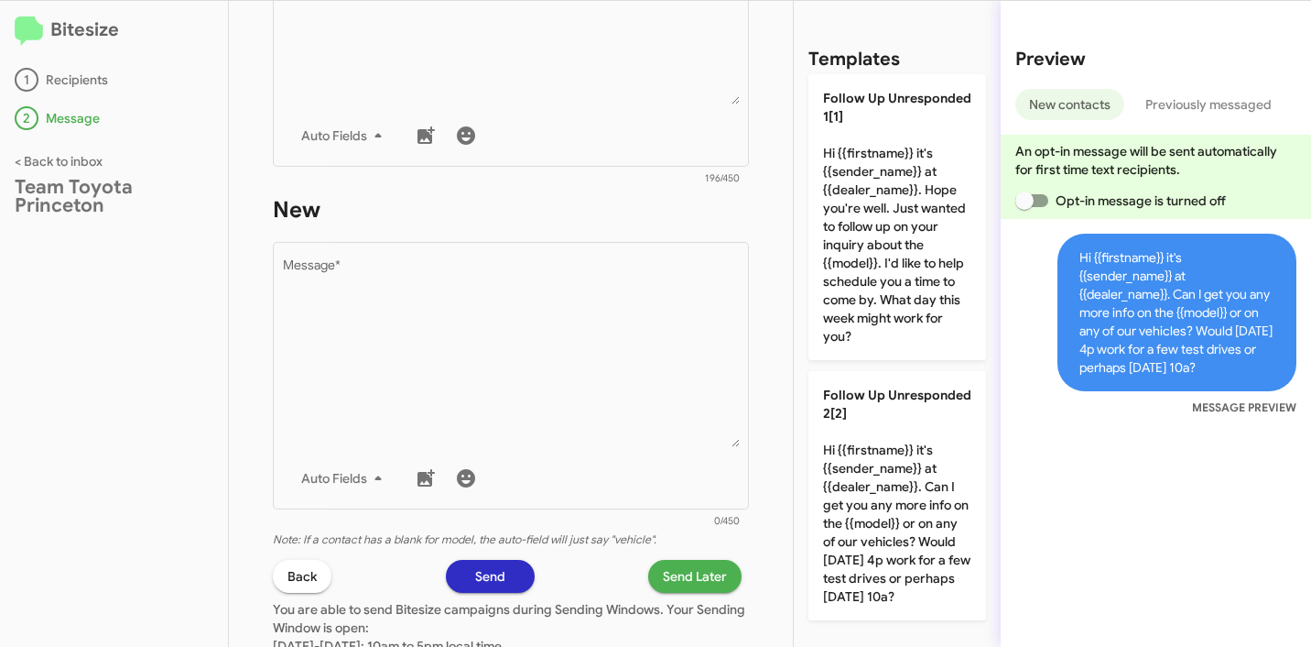
scroll to position [1032, 0]
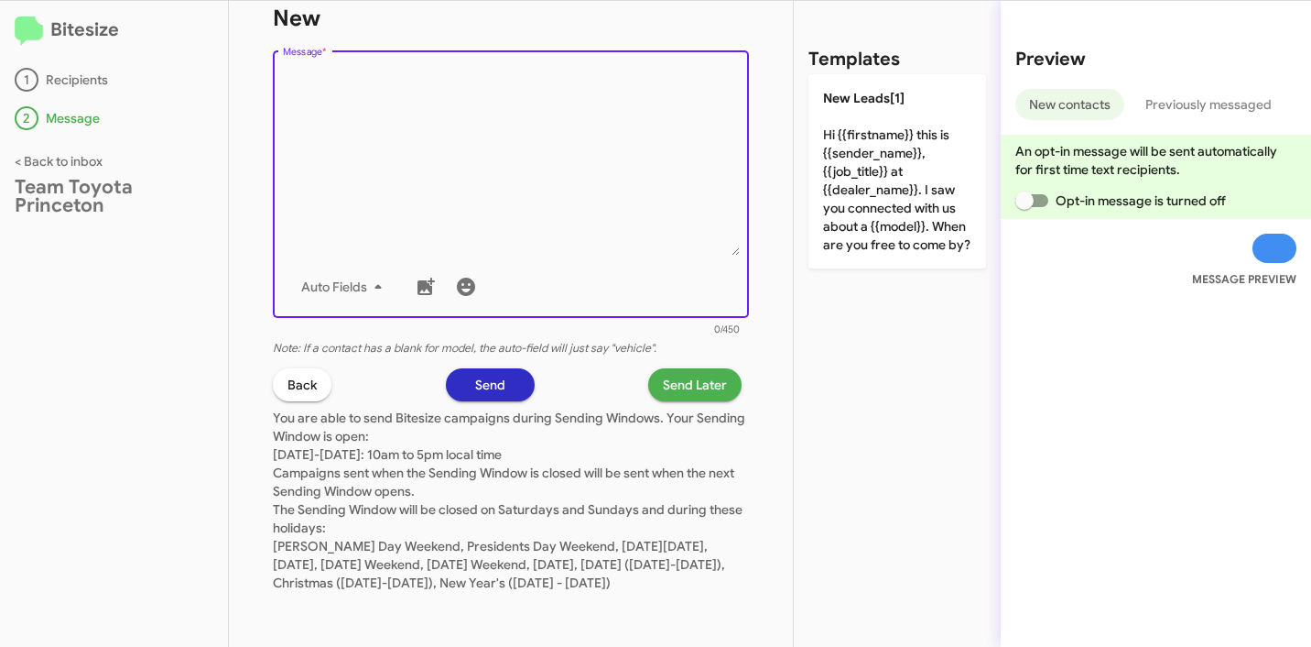
click at [524, 142] on textarea "Message *" at bounding box center [511, 162] width 457 height 187
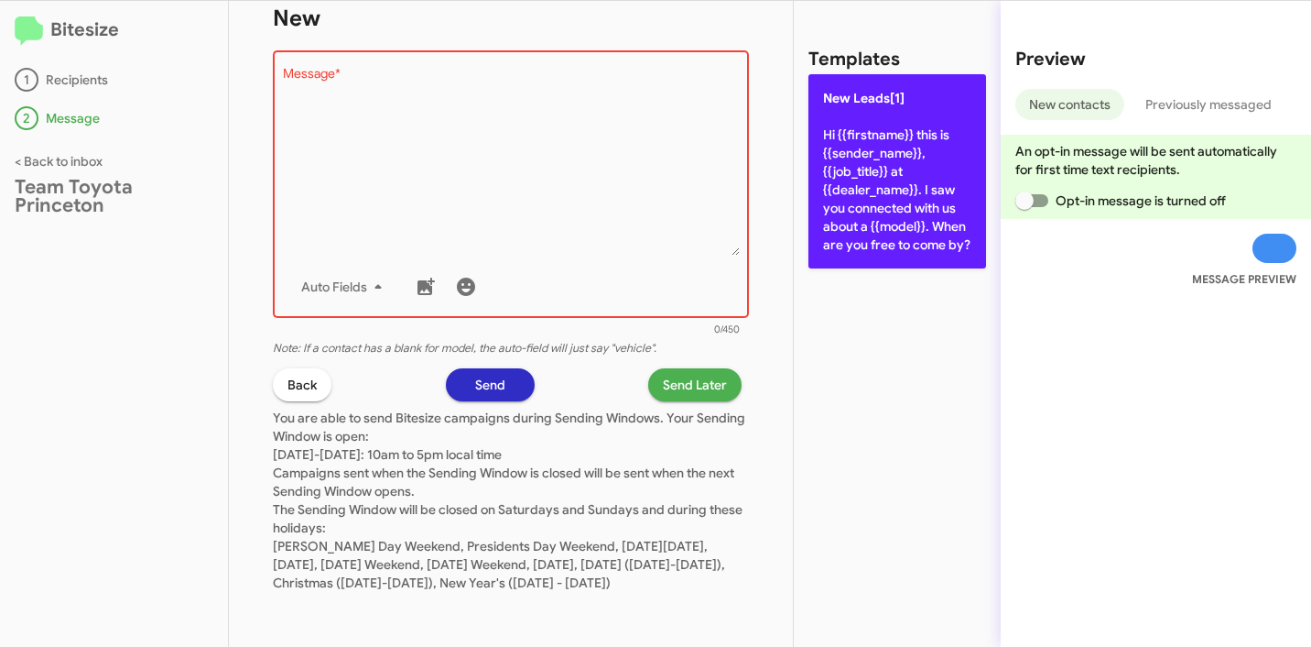
click at [916, 155] on p "New Leads[1] Hi {{firstname}} this is {{sender_name}}, {{job_title}} at {{deale…" at bounding box center [898, 171] width 178 height 194
type textarea "Hi {{firstname}} this is {{sender_name}}, {{job_title}} at {{dealer_name}}. I s…"
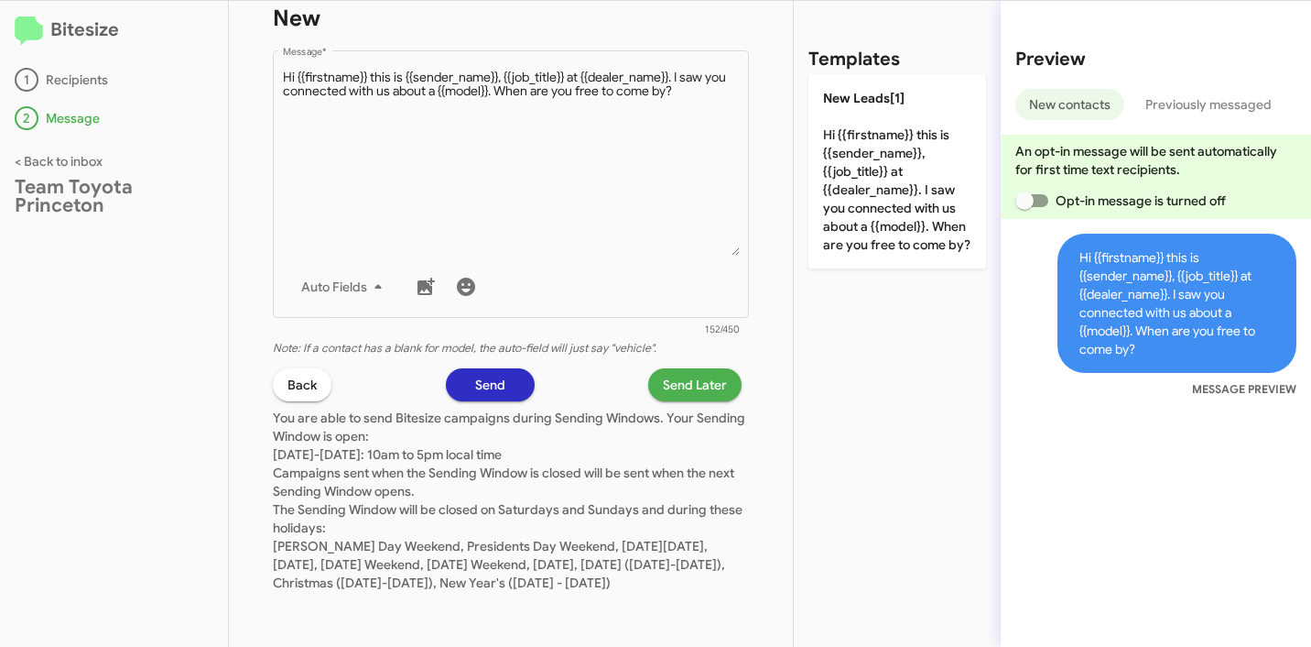
click at [680, 368] on span "Send Later" at bounding box center [695, 384] width 64 height 33
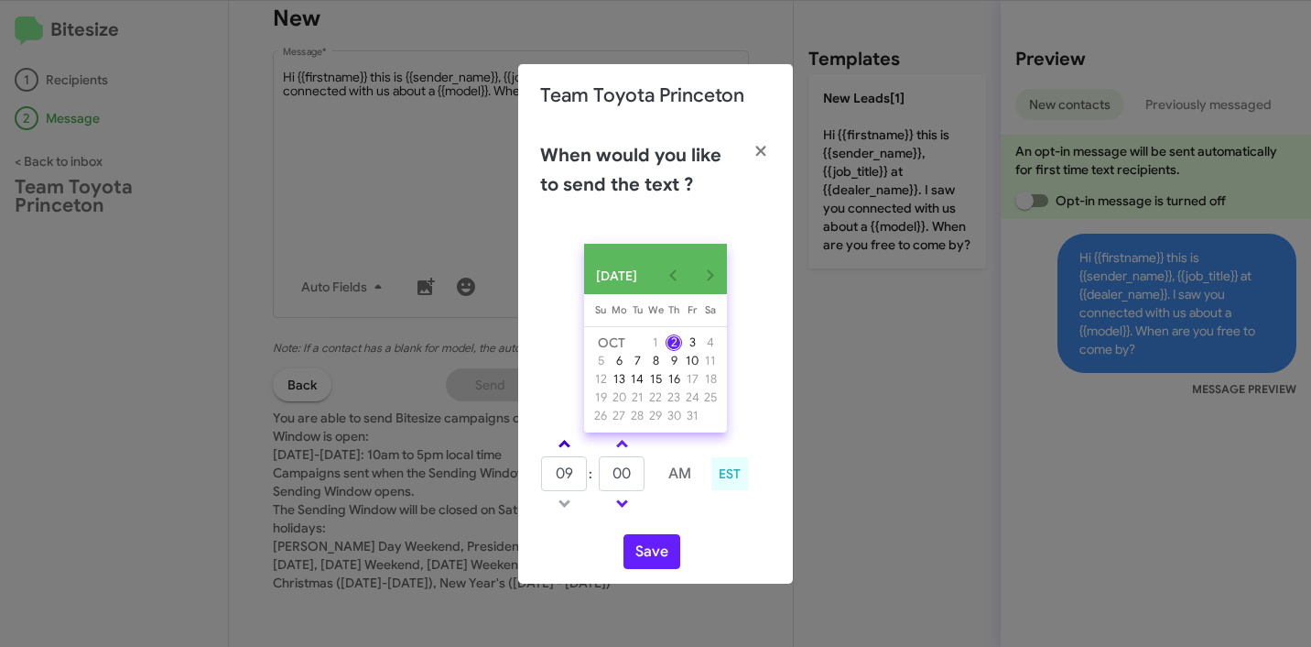
click at [566, 454] on link at bounding box center [565, 443] width 32 height 21
click at [568, 449] on link at bounding box center [565, 443] width 32 height 21
type input "01"
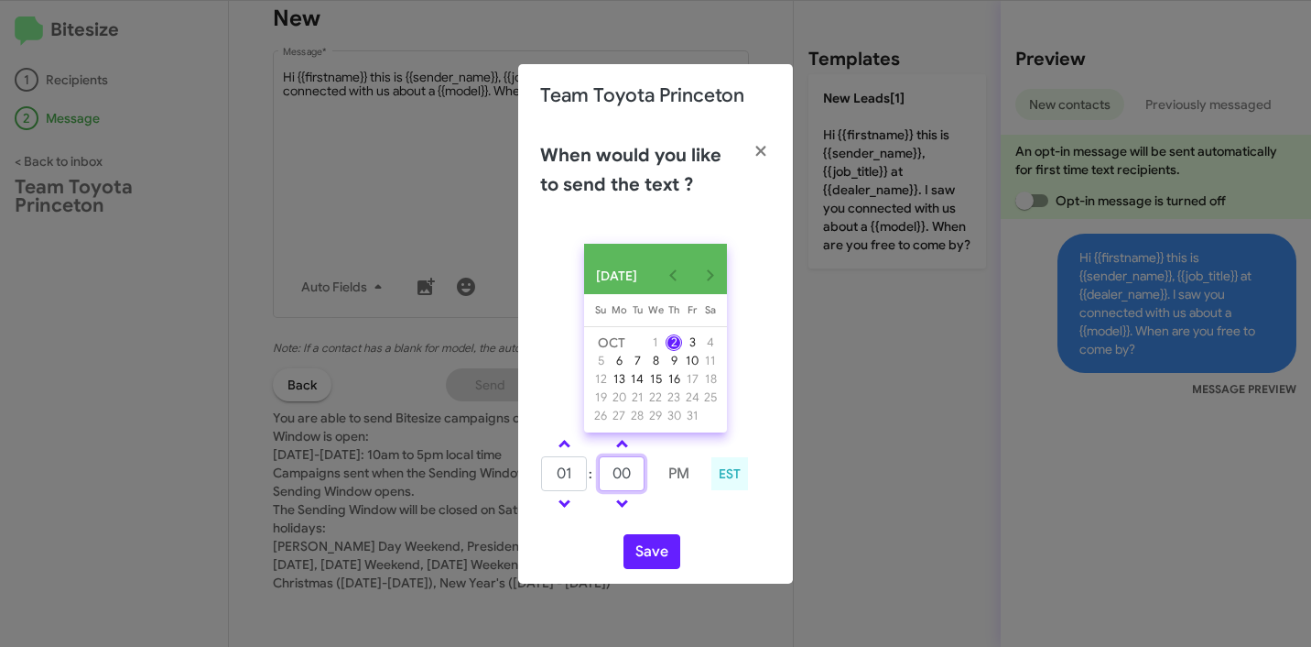
click at [613, 488] on input "00" at bounding box center [622, 473] width 46 height 35
type input "24"
click at [642, 552] on button "Save" at bounding box center [652, 551] width 57 height 35
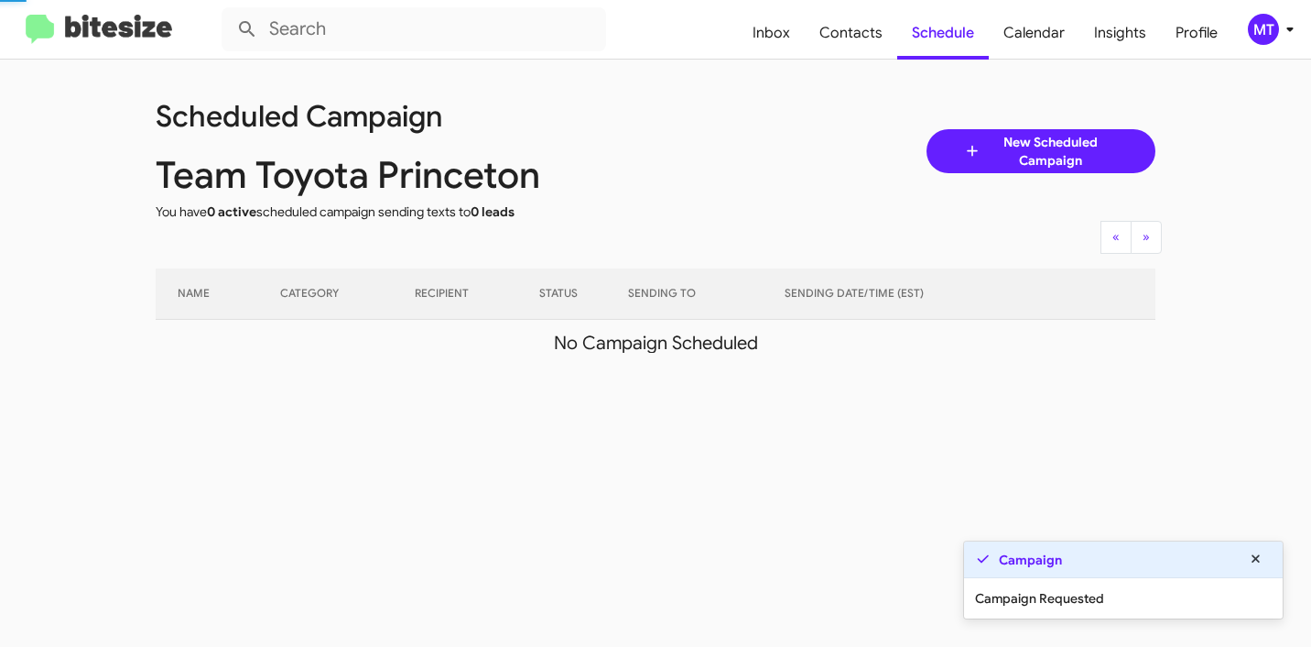
click at [1287, 27] on icon at bounding box center [1290, 29] width 22 height 22
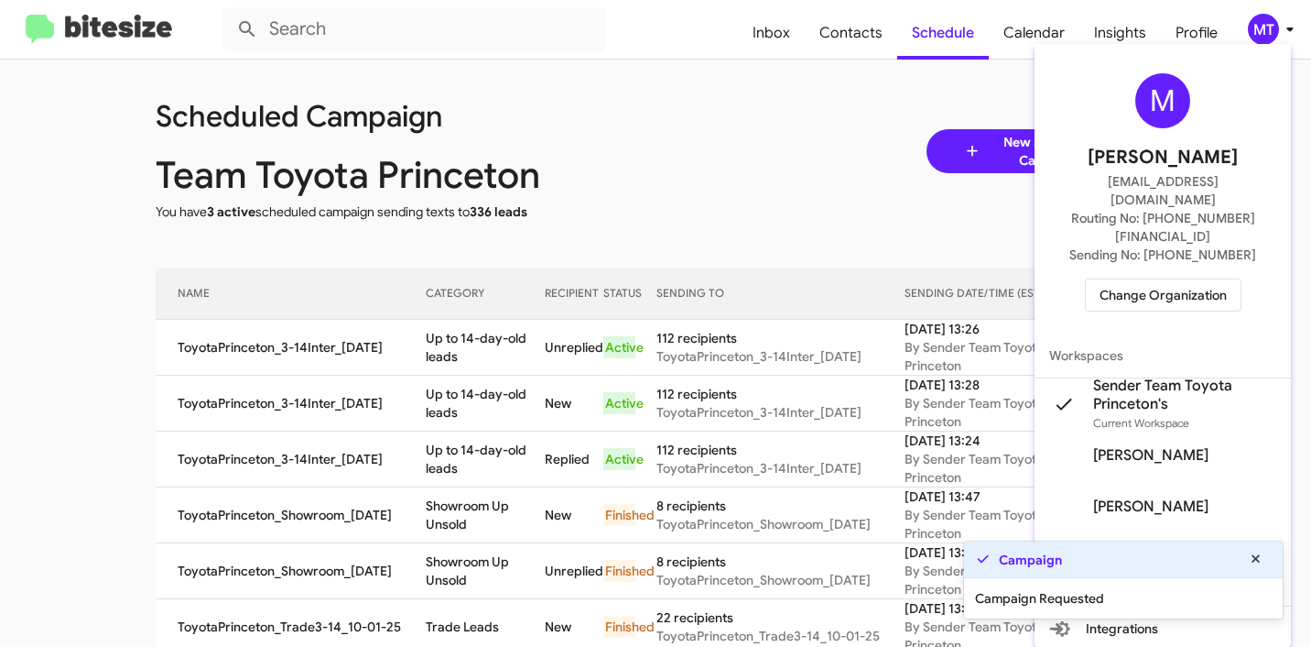
click at [739, 105] on div at bounding box center [655, 323] width 1311 height 647
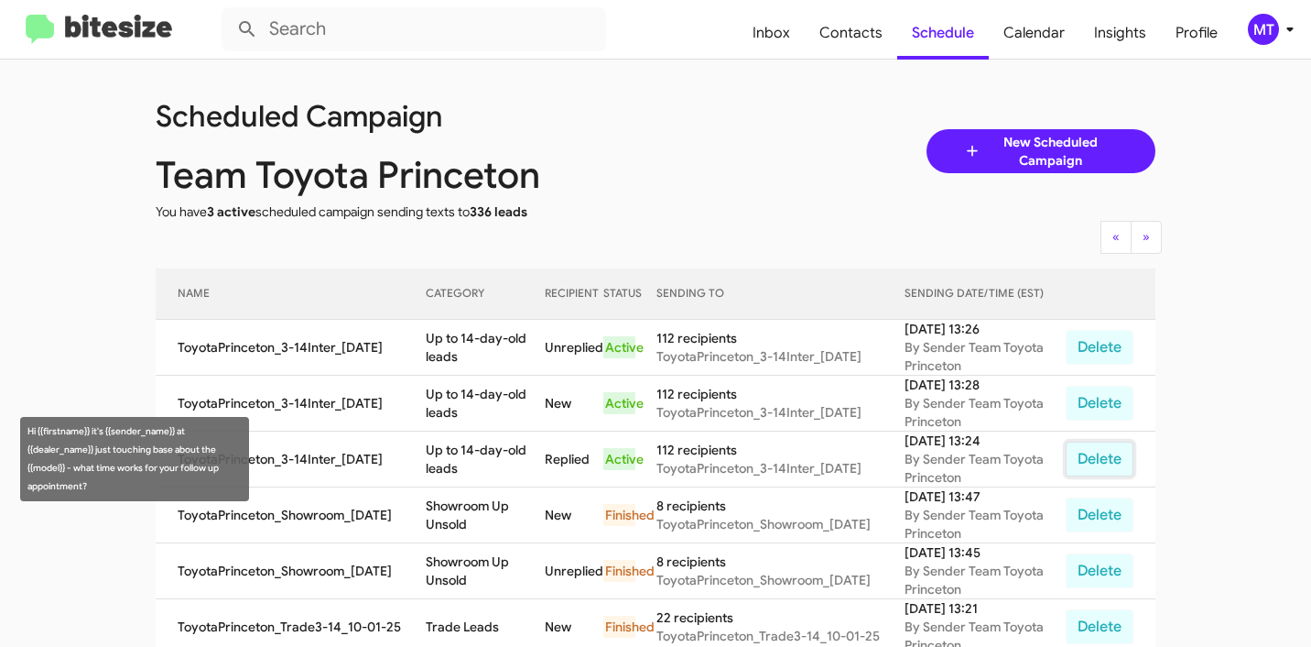
click at [1087, 452] on button "Delete" at bounding box center [1100, 458] width 68 height 35
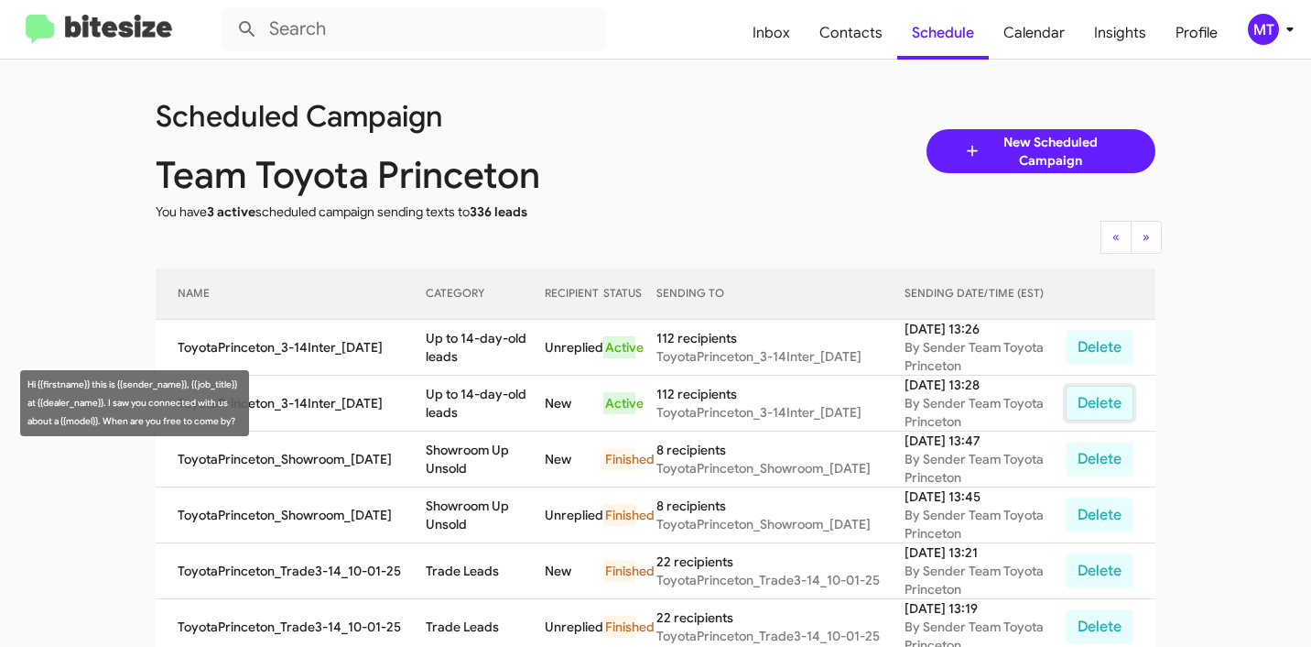
click at [1091, 402] on button "Delete" at bounding box center [1100, 403] width 68 height 35
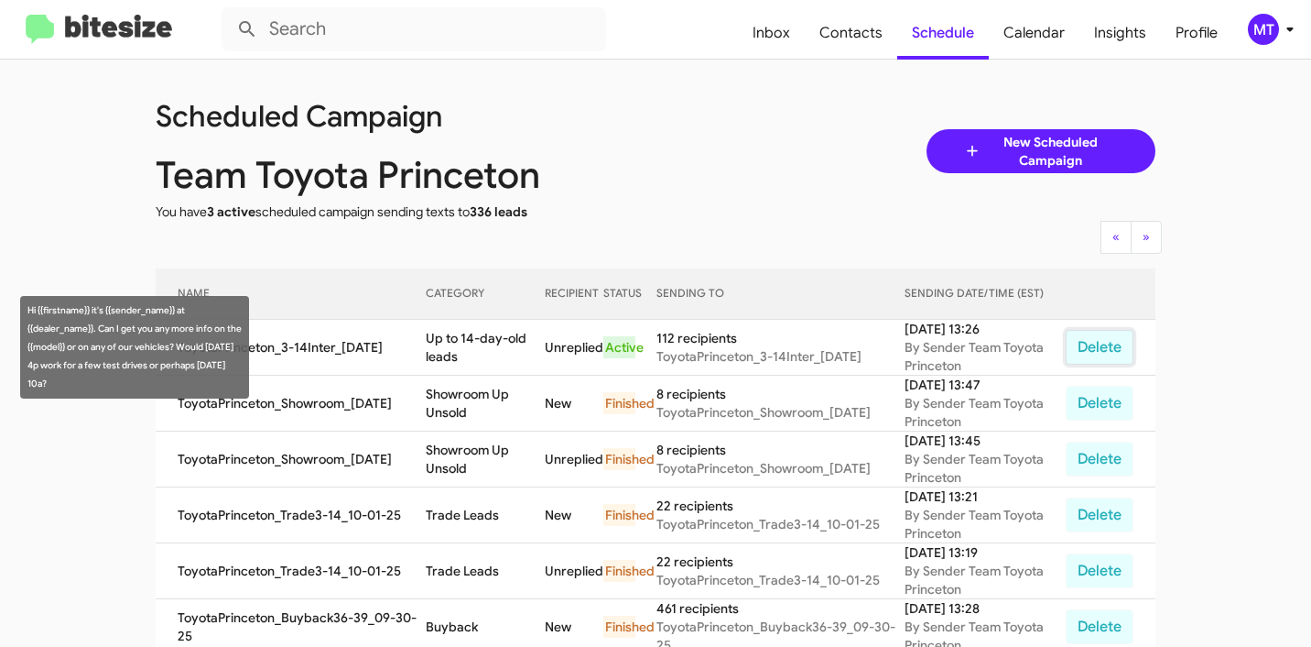
click at [1107, 356] on button "Delete" at bounding box center [1100, 347] width 68 height 35
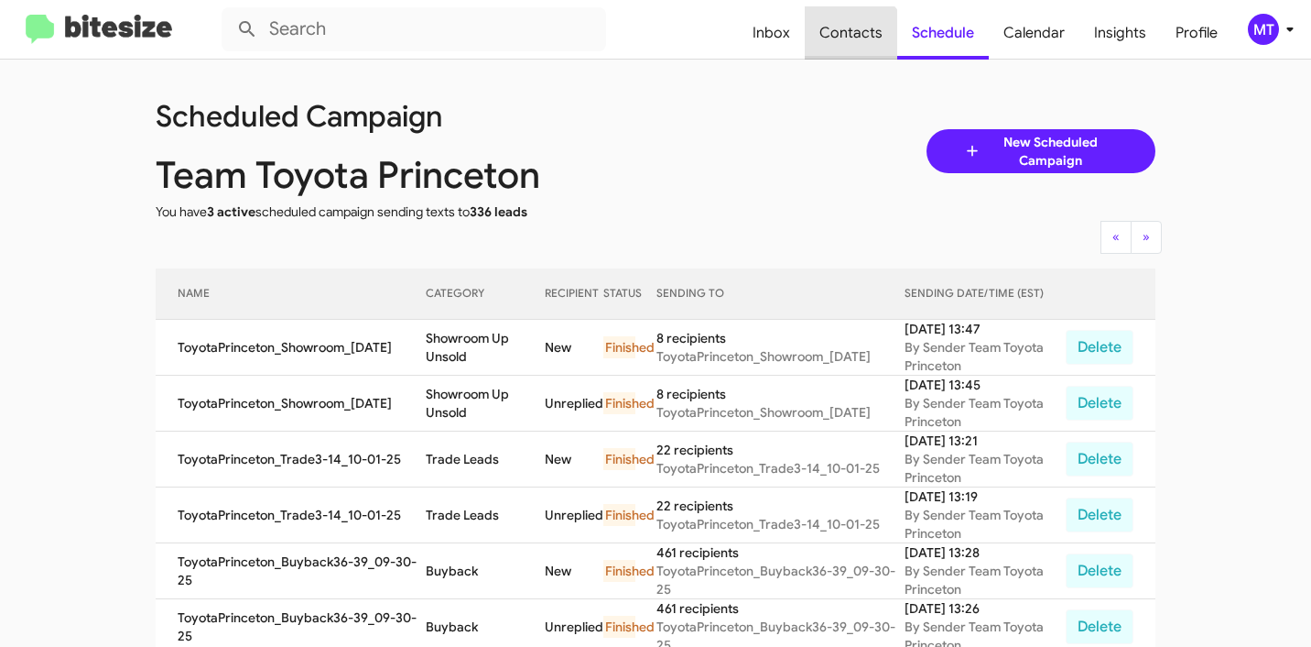
click at [855, 47] on span "Contacts" at bounding box center [851, 32] width 92 height 53
type input "in:groups"
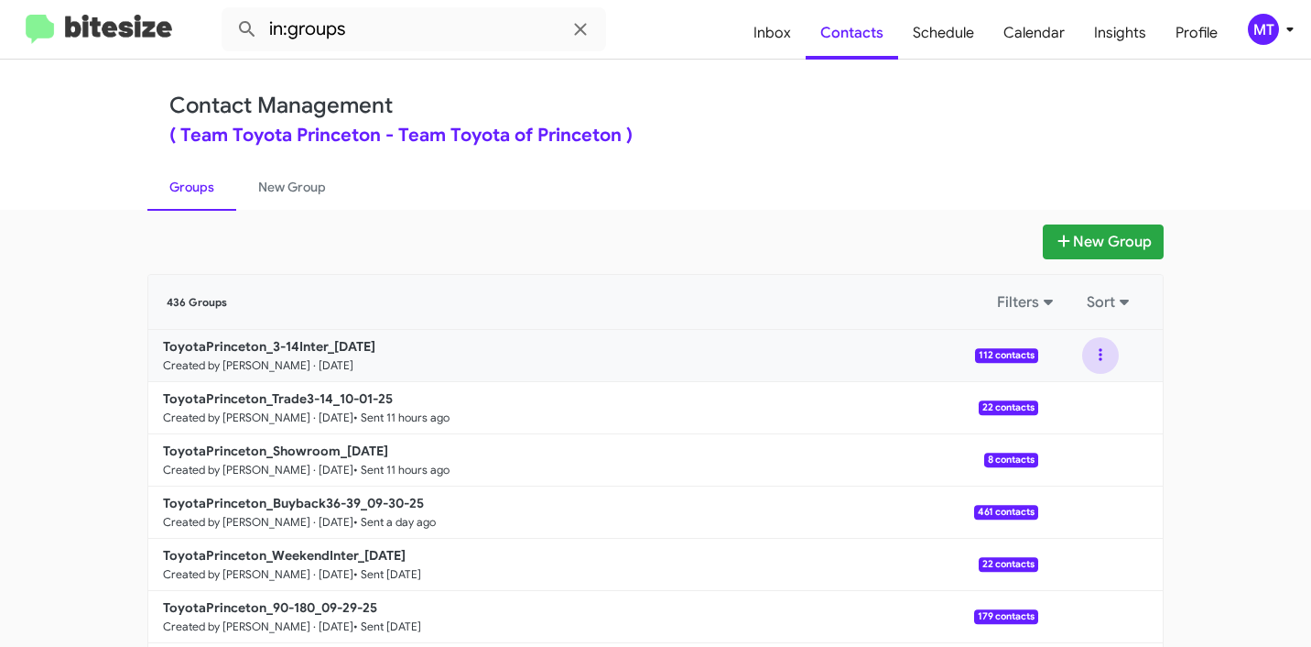
click at [1097, 354] on button at bounding box center [1101, 355] width 37 height 37
click at [1088, 351] on button at bounding box center [1101, 355] width 37 height 37
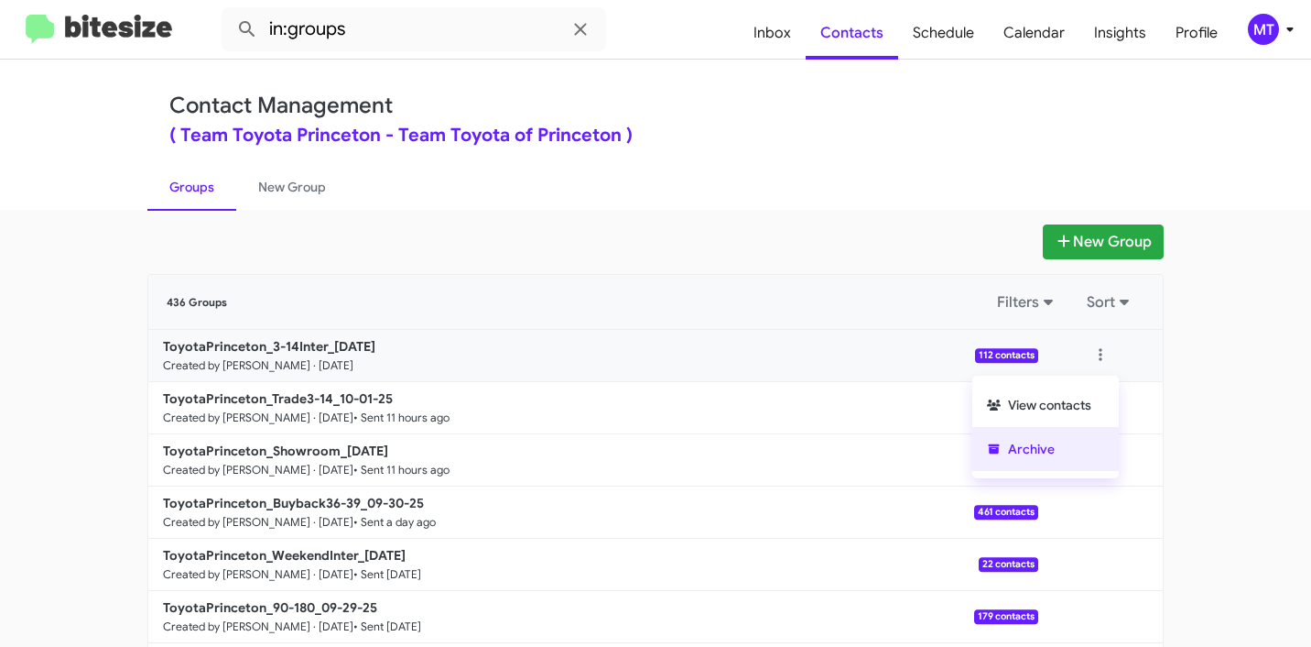
click at [1029, 441] on button "Archive" at bounding box center [1046, 449] width 147 height 44
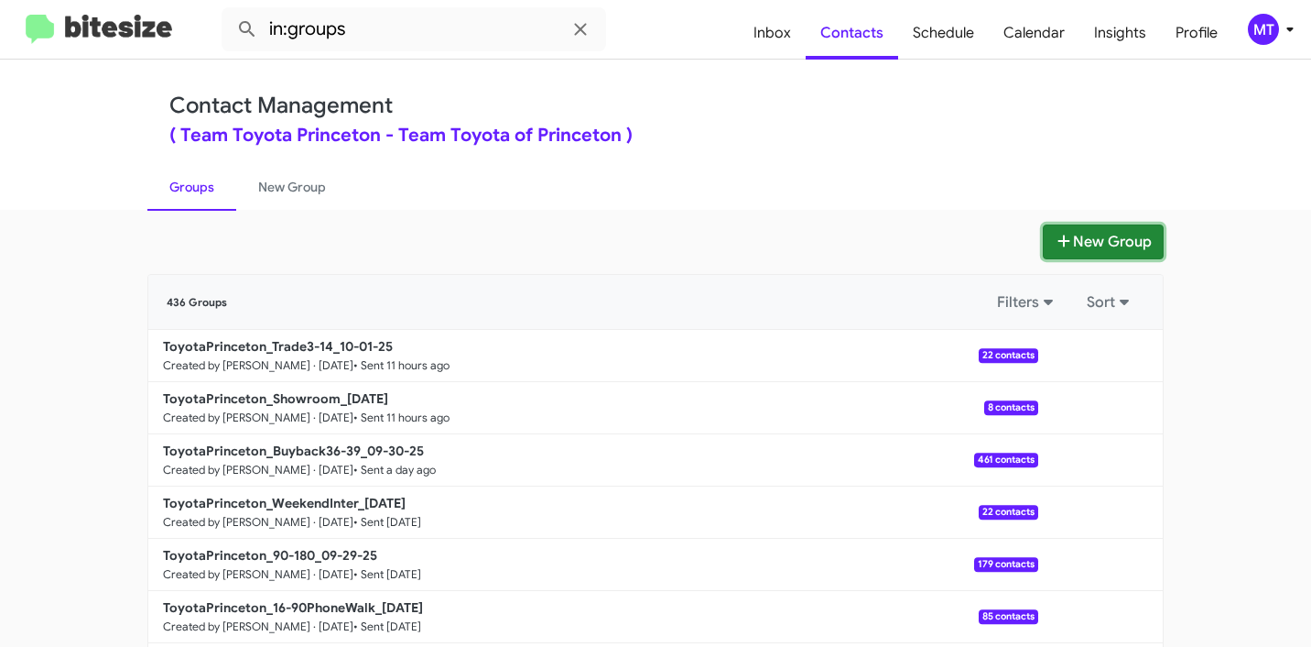
click at [1093, 250] on button "New Group" at bounding box center [1103, 241] width 121 height 35
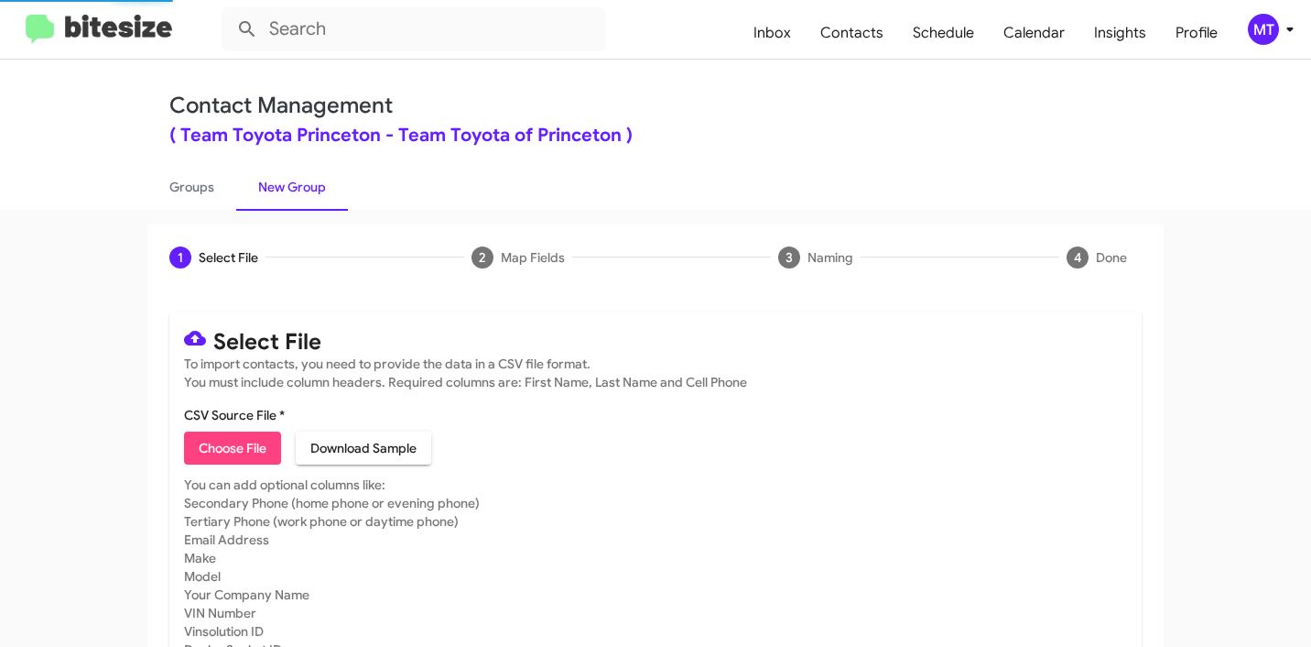
click at [250, 452] on span "Choose File" at bounding box center [233, 447] width 68 height 33
type input "ToyotaPrinceton_3-14Inter_10-02-25"
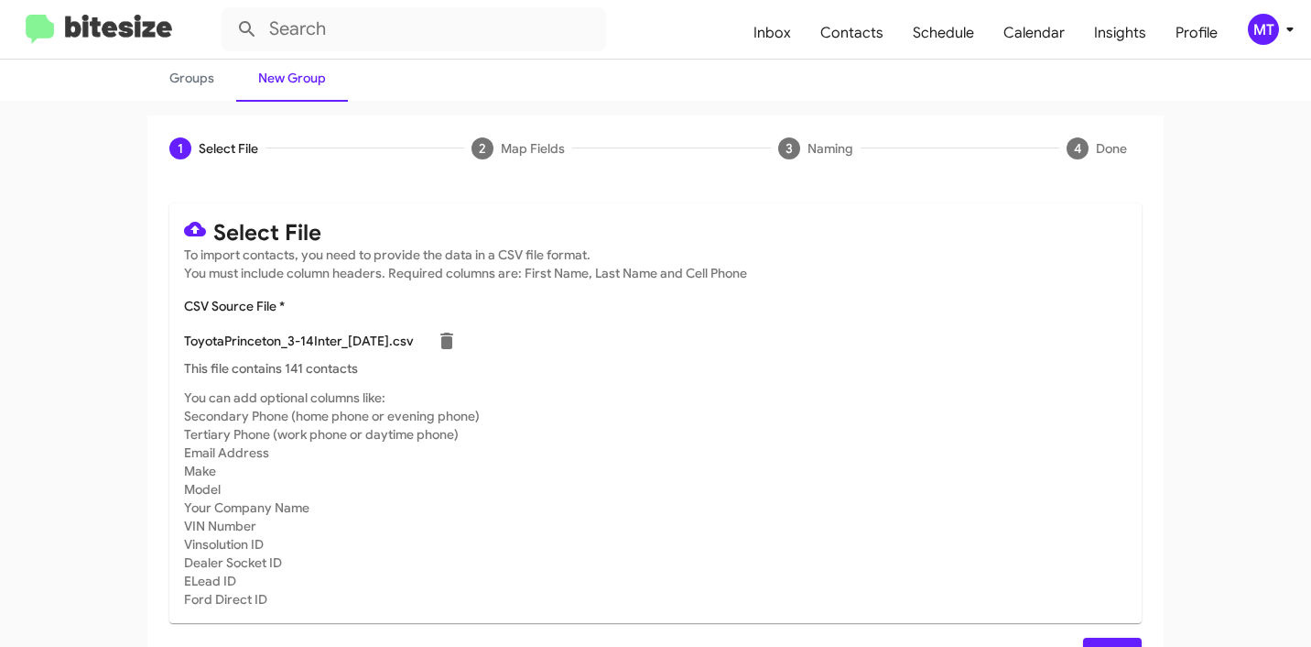
scroll to position [155, 0]
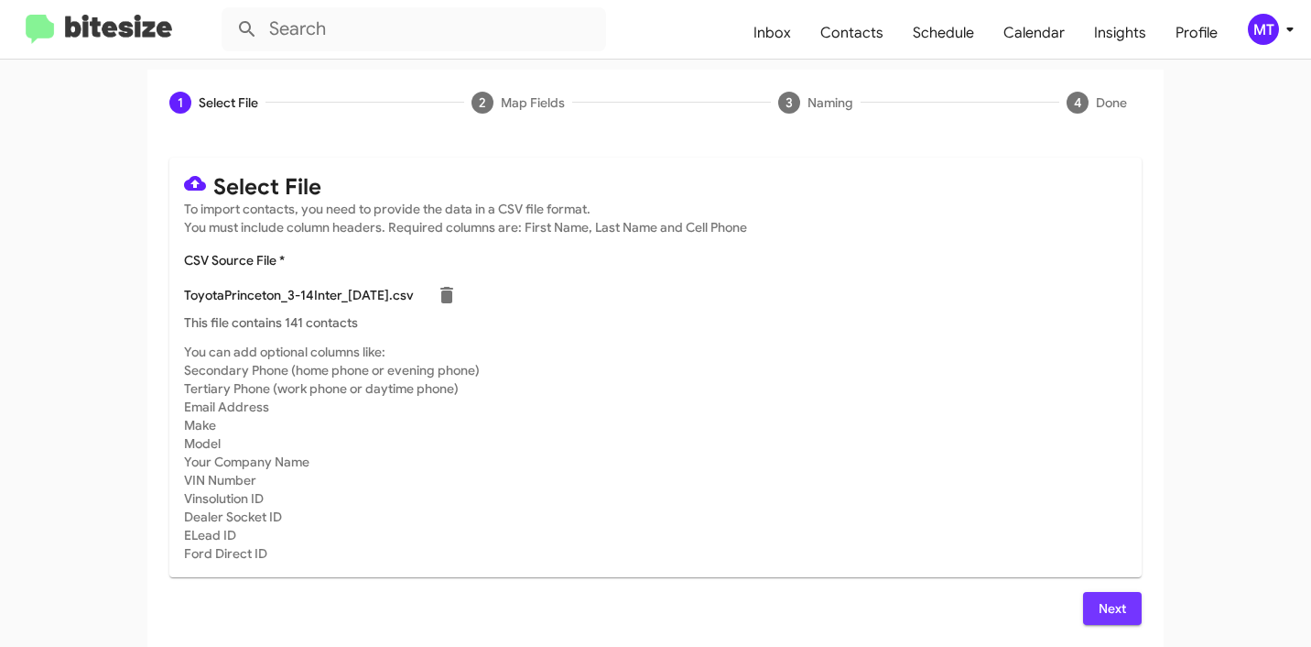
click at [1121, 597] on button "Next" at bounding box center [1112, 608] width 59 height 33
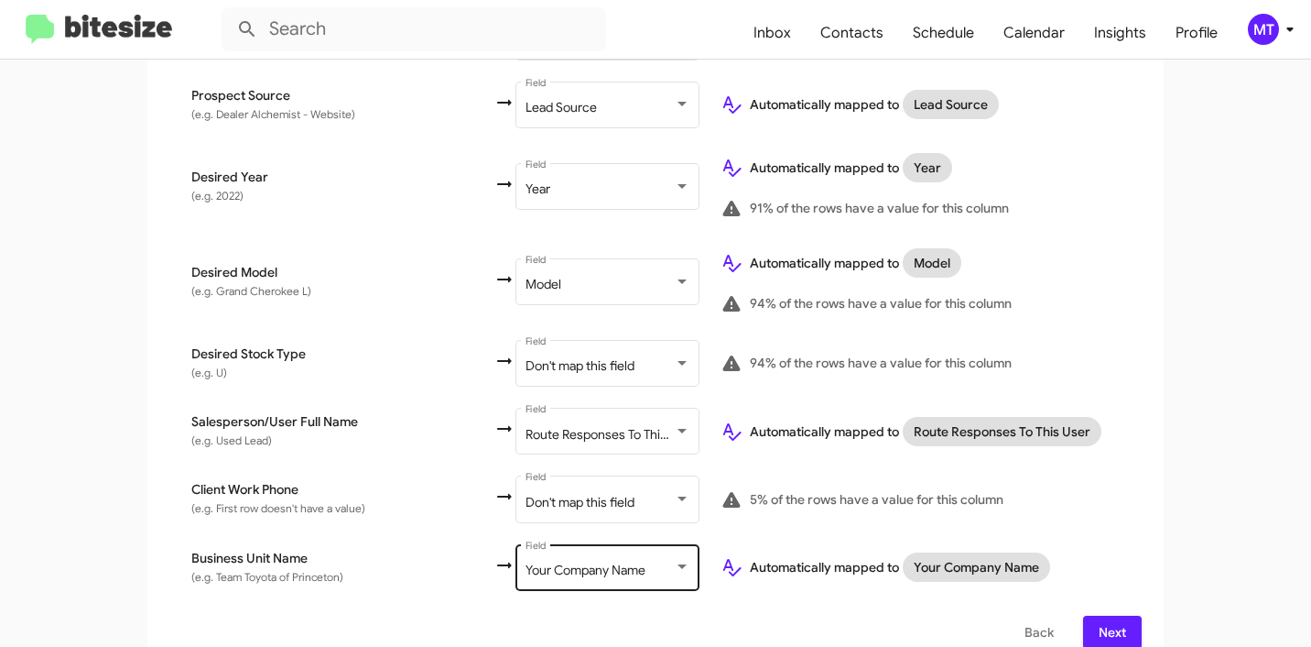
scroll to position [994, 0]
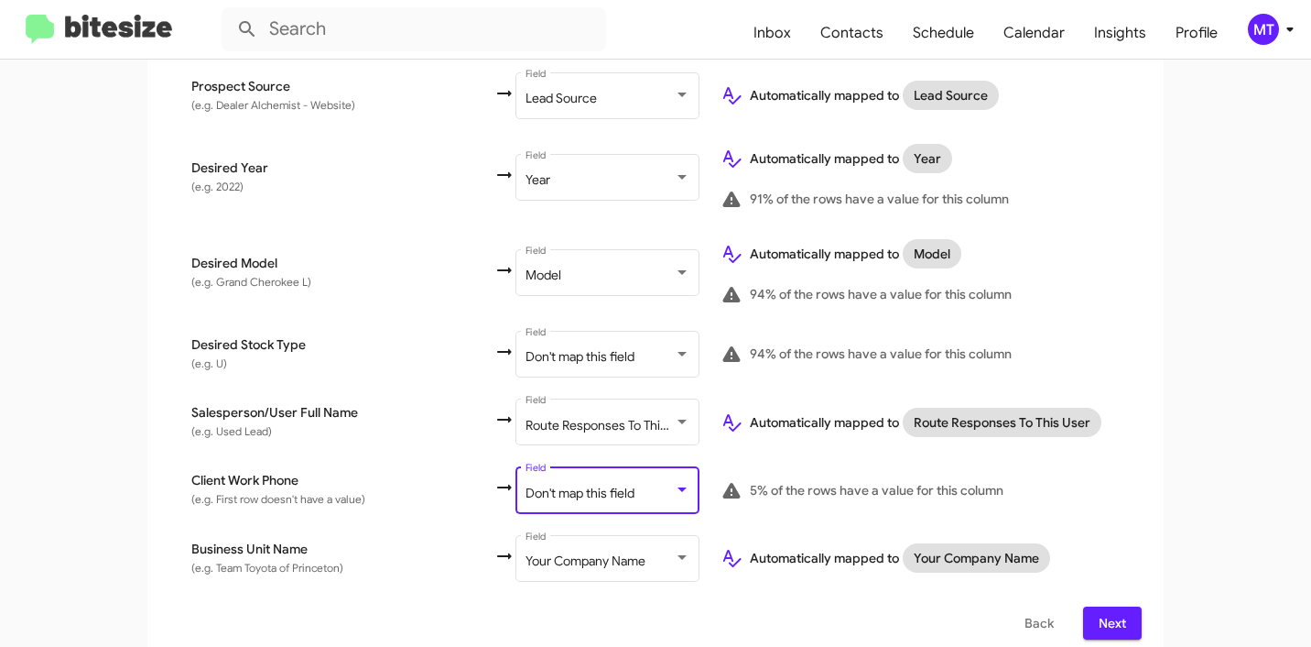
click at [526, 484] on span "Don't map this field" at bounding box center [580, 492] width 109 height 16
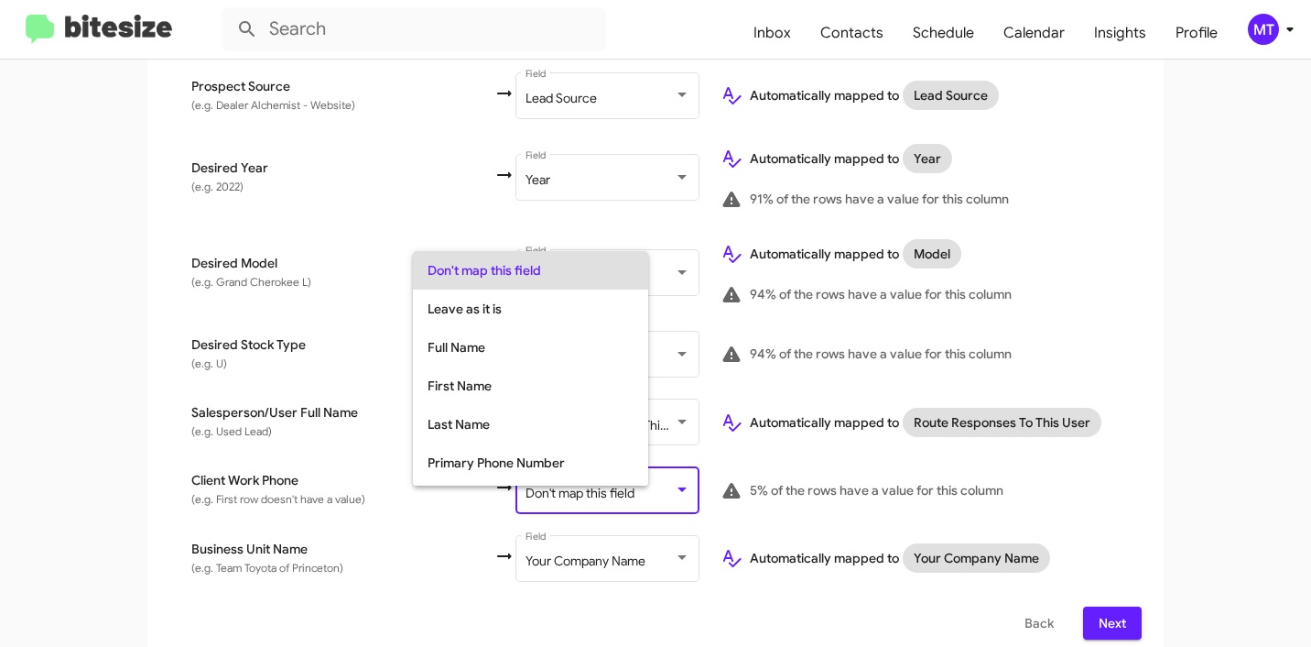
scroll to position [73, 0]
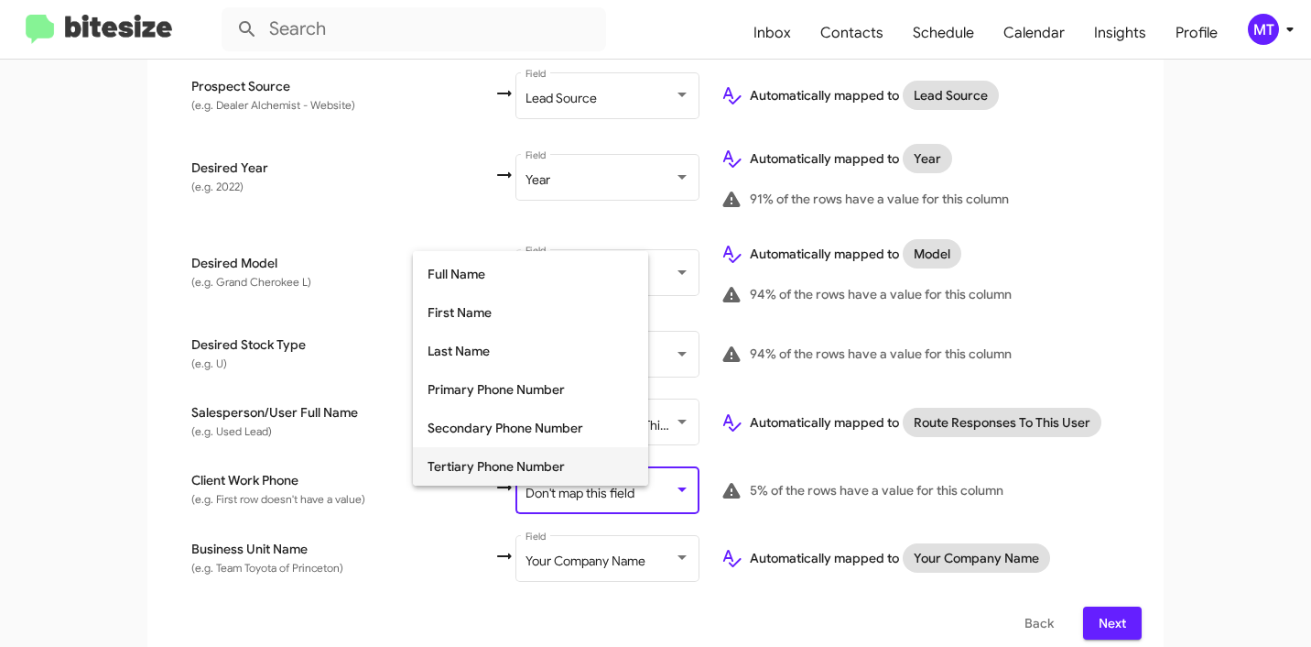
click at [517, 462] on span "Tertiary Phone Number" at bounding box center [531, 466] width 206 height 38
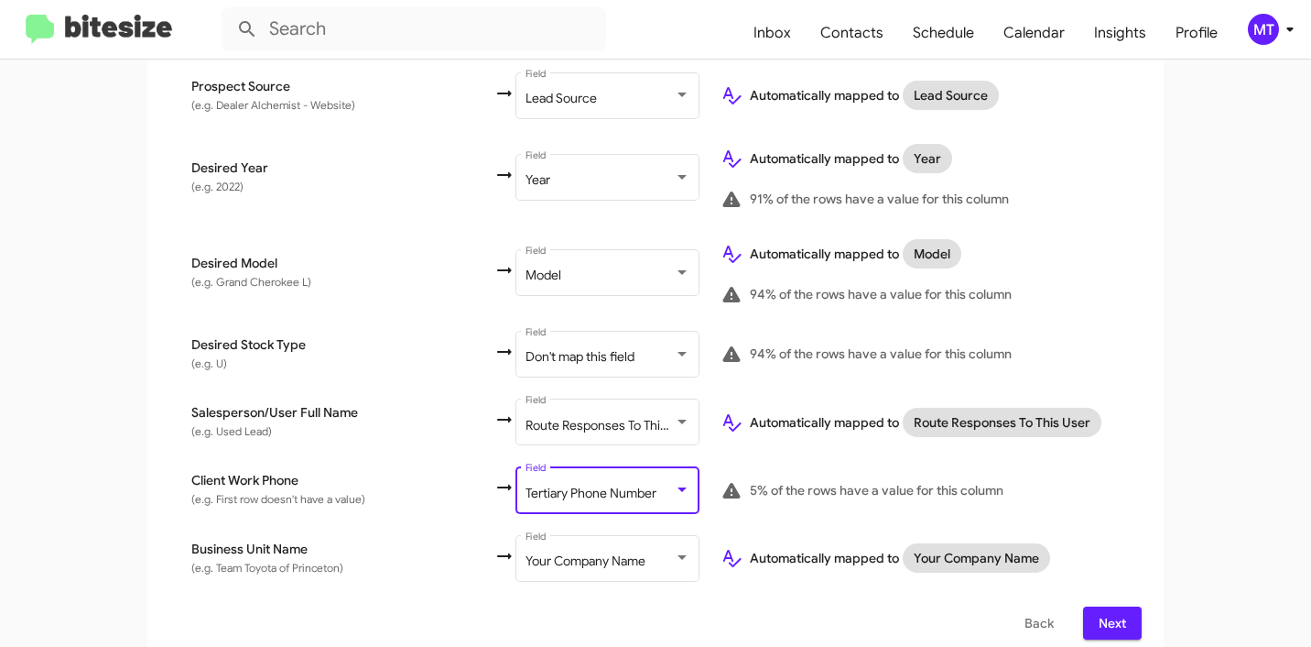
click at [1098, 606] on span "Next" at bounding box center [1112, 622] width 29 height 33
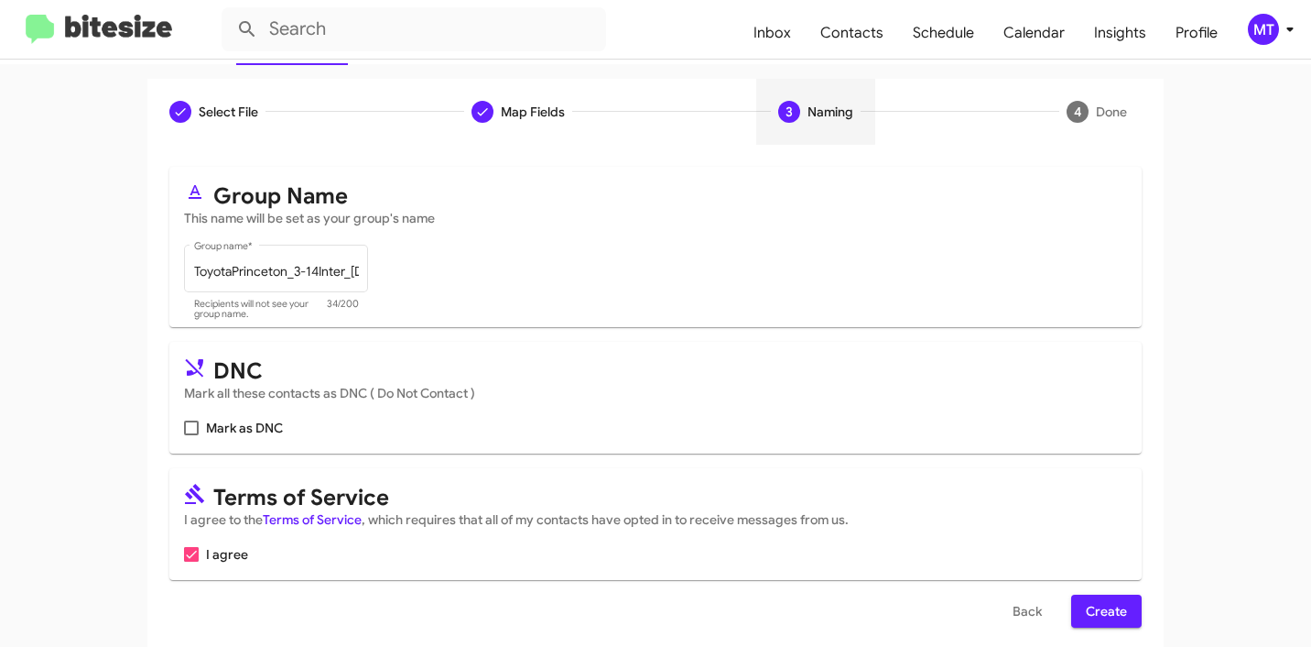
scroll to position [163, 0]
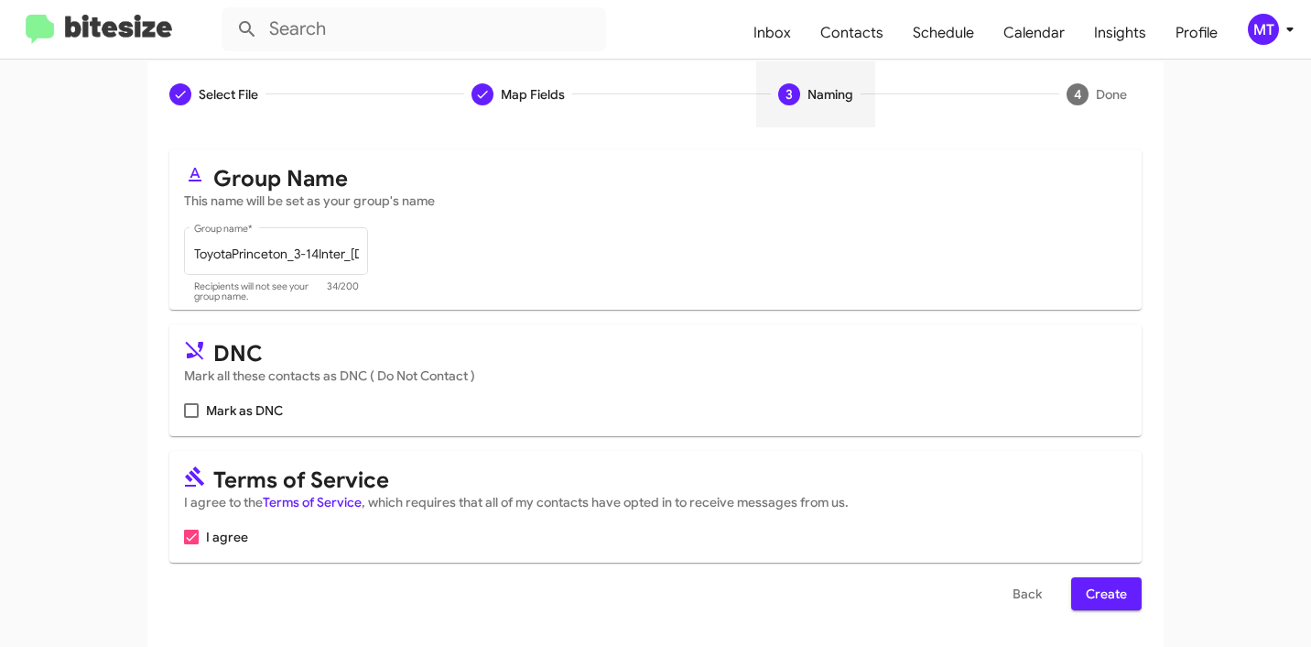
click at [1101, 592] on span "Create" at bounding box center [1106, 593] width 41 height 33
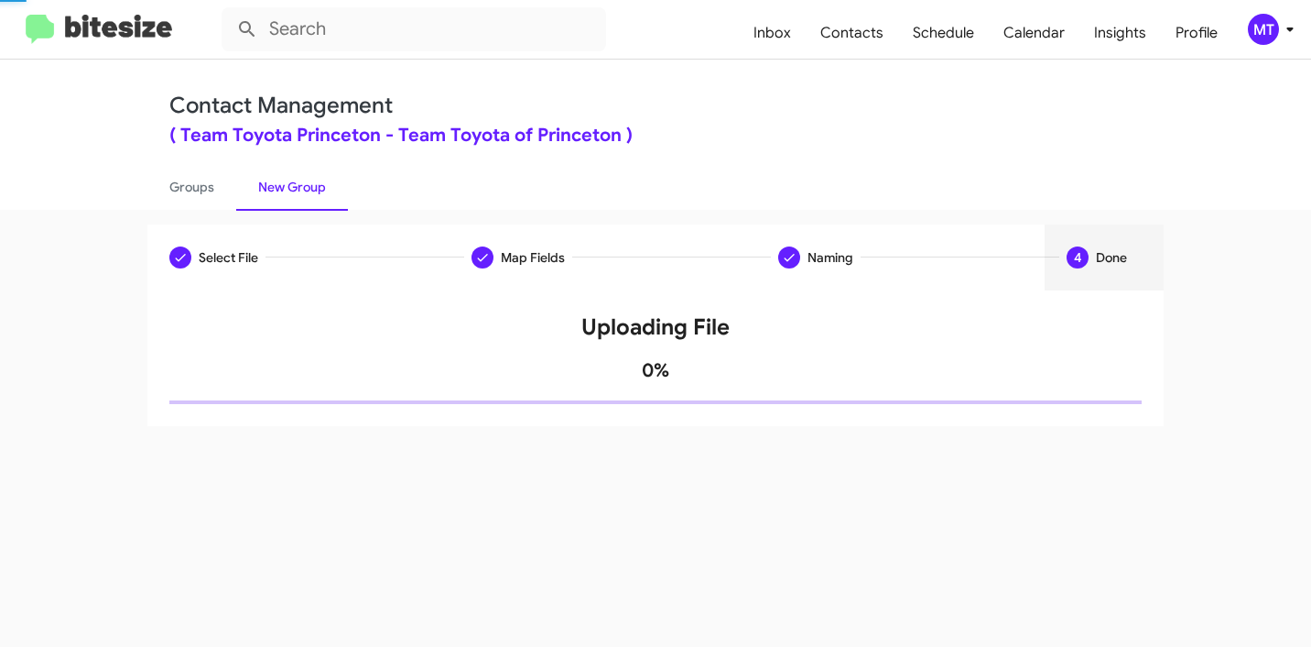
scroll to position [0, 0]
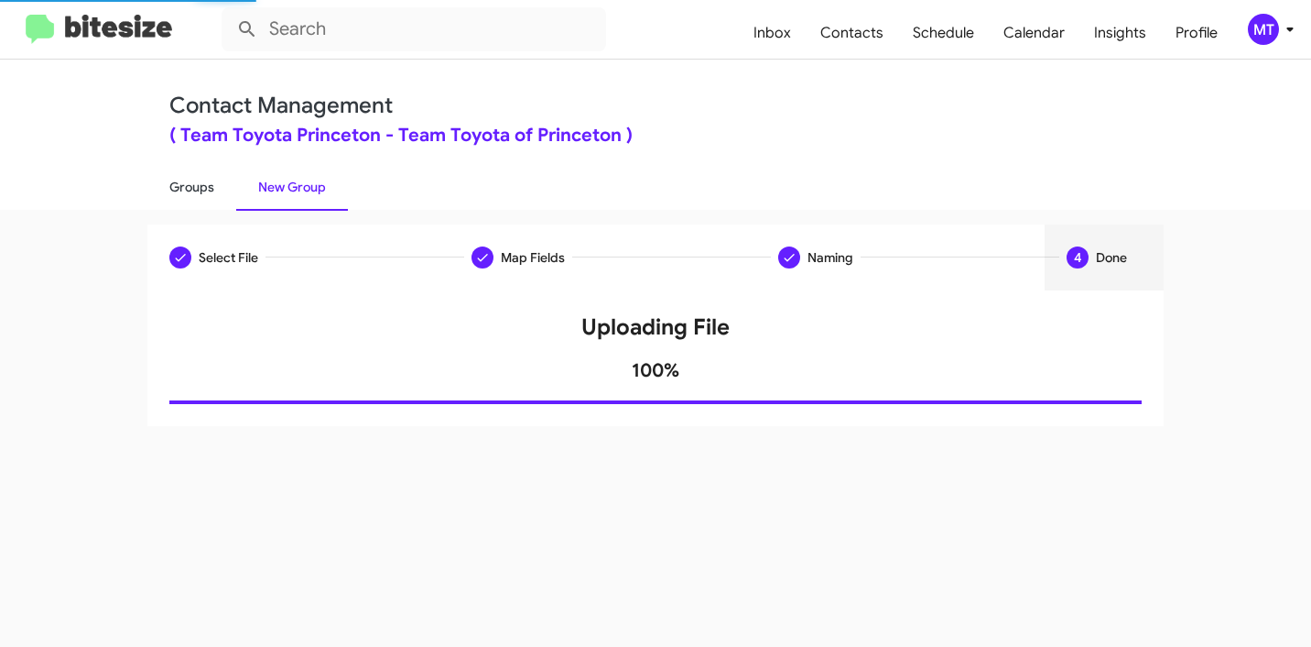
click at [187, 175] on link "Groups" at bounding box center [191, 187] width 89 height 48
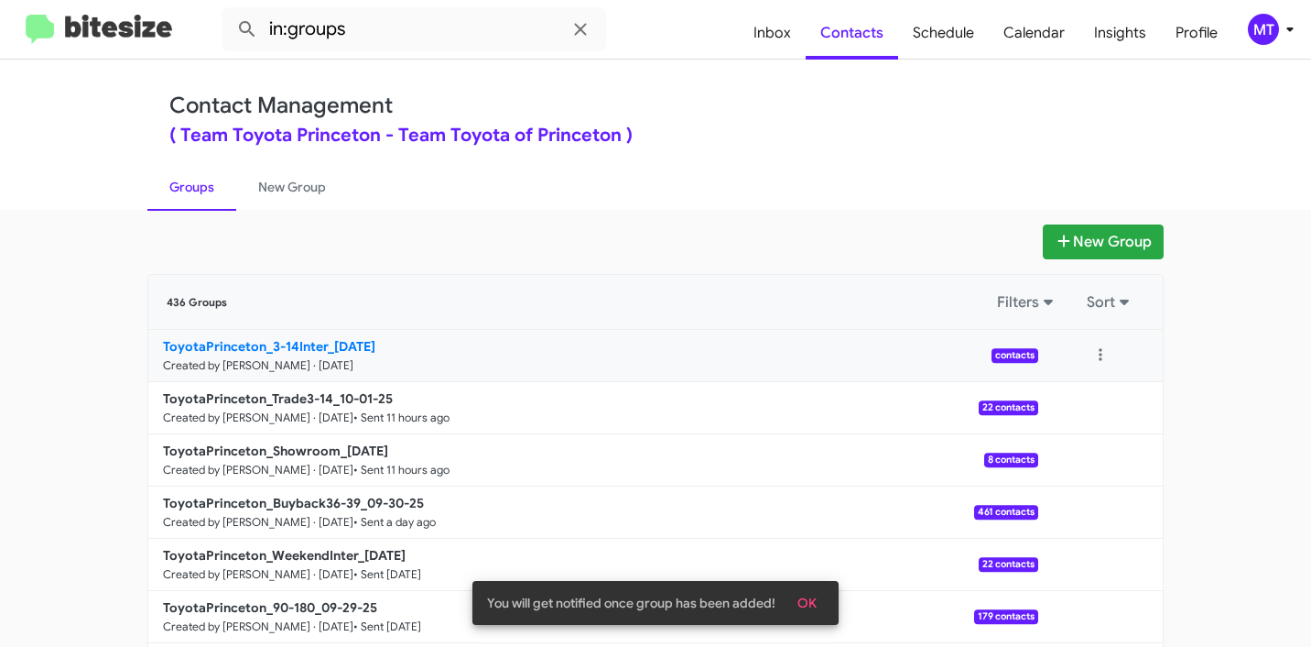
drag, startPoint x: 102, startPoint y: 332, endPoint x: 316, endPoint y: 343, distance: 214.6
click at [316, 343] on app-groups "New Group 436 Groups Filters Sort ToyotaPrinceton_3-14Inter_10-02-25 Created by…" at bounding box center [655, 562] width 1311 height 676
copy div "Filters Sort ToyotaPrinceton_3-14Inter"
click at [431, 37] on input "in:groups" at bounding box center [414, 29] width 385 height 44
paste input "ToyotaPrinceton_3-14Inter"
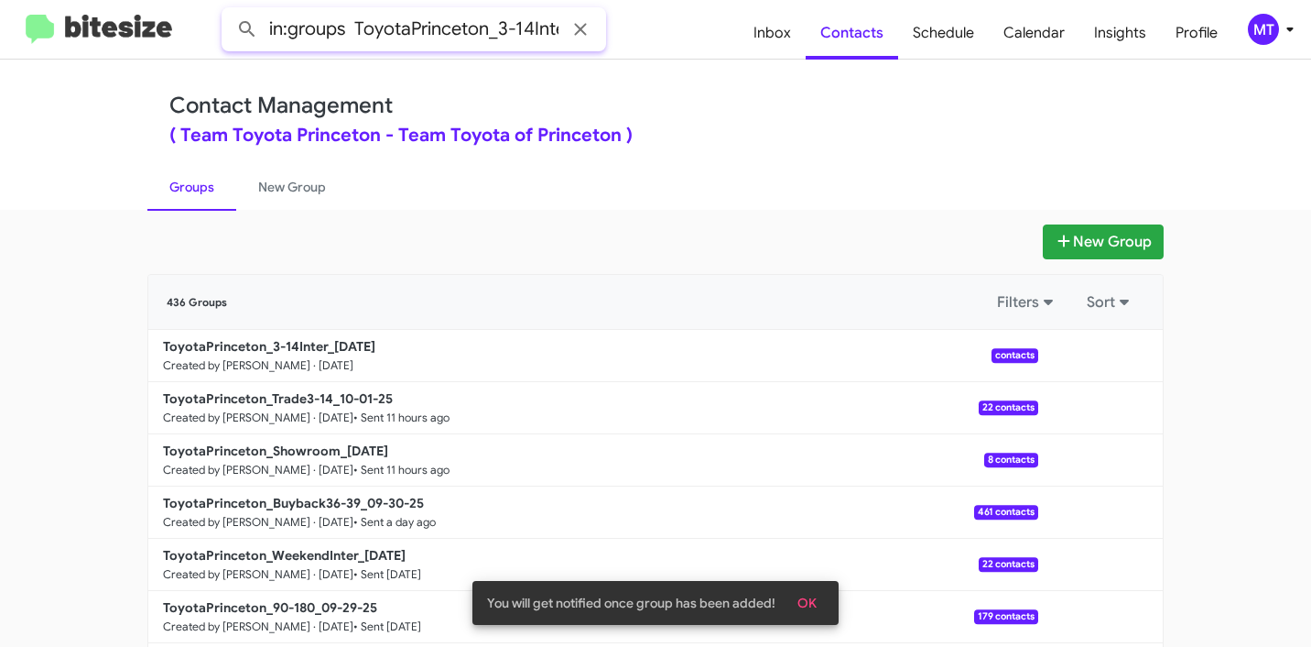
scroll to position [0, 11]
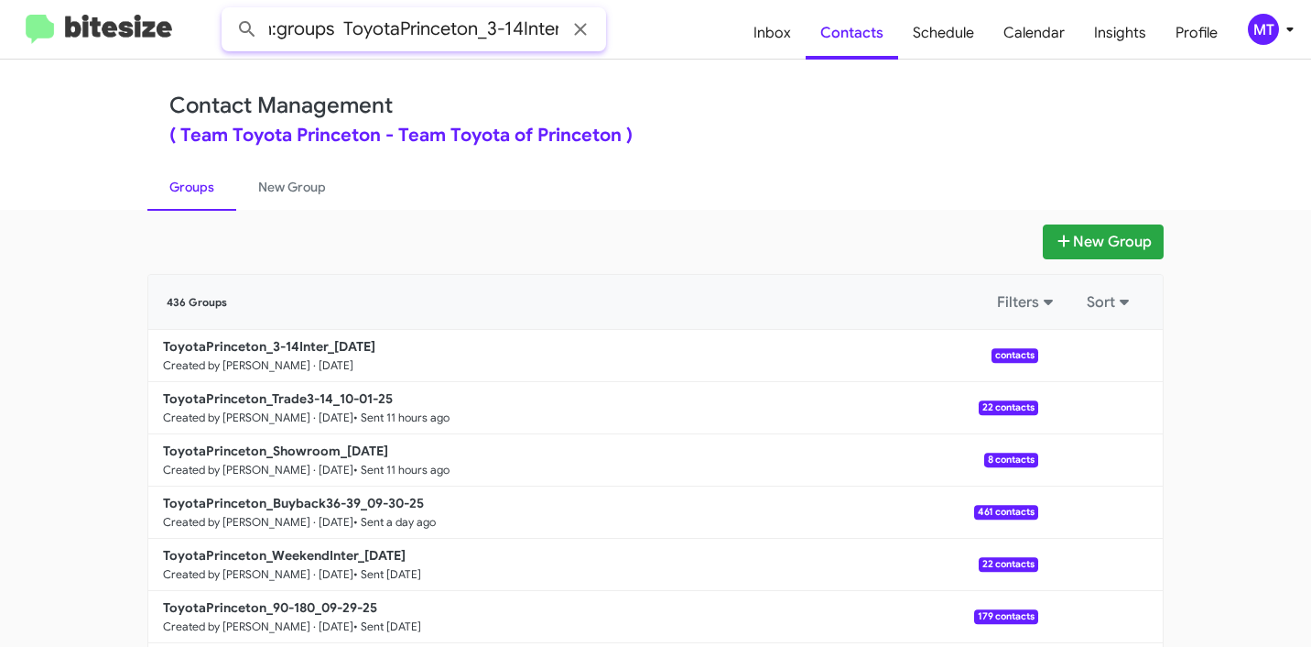
type input "in:groups ToyotaPrinceton_3-14Inter"
click at [229, 11] on button at bounding box center [247, 29] width 37 height 37
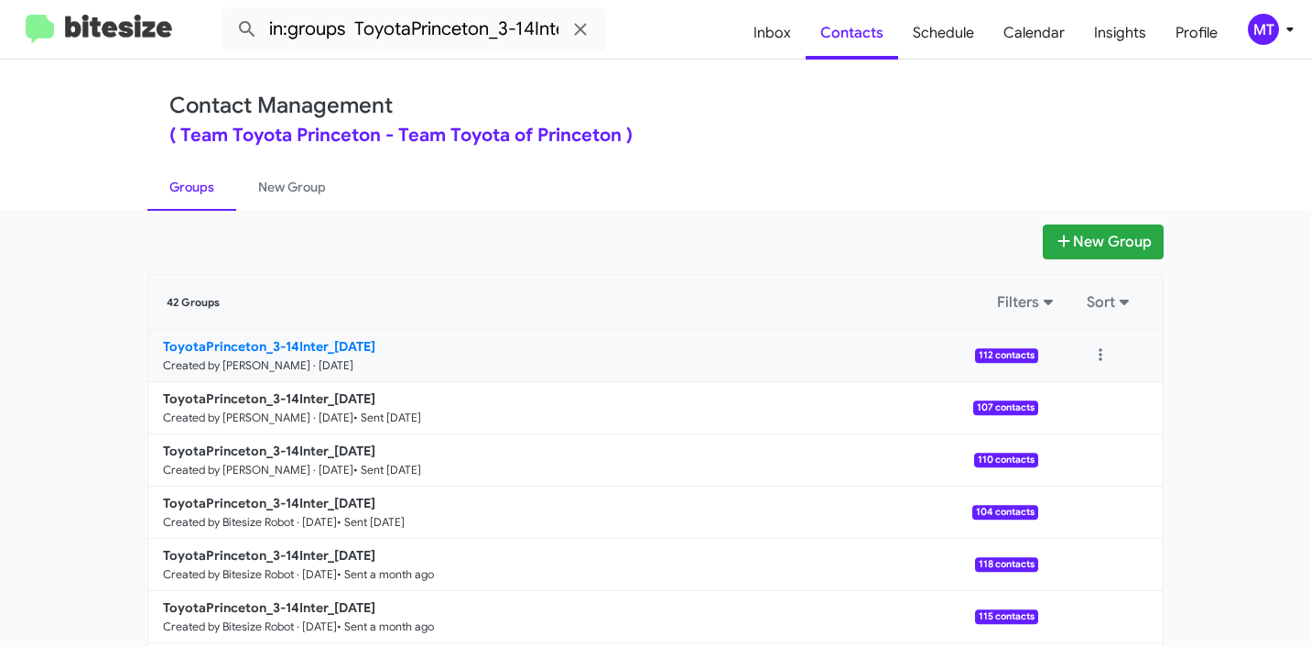
click at [309, 342] on b "ToyotaPrinceton_3-14Inter_[DATE]" at bounding box center [269, 346] width 212 height 16
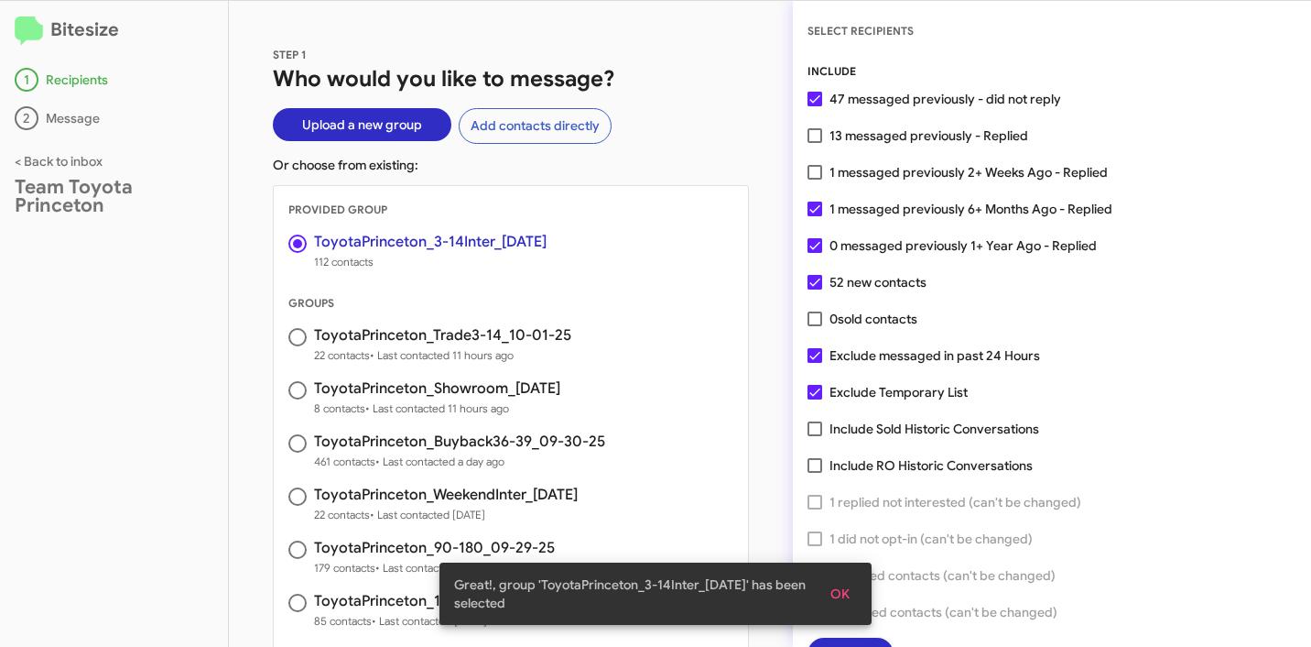
scroll to position [47, 0]
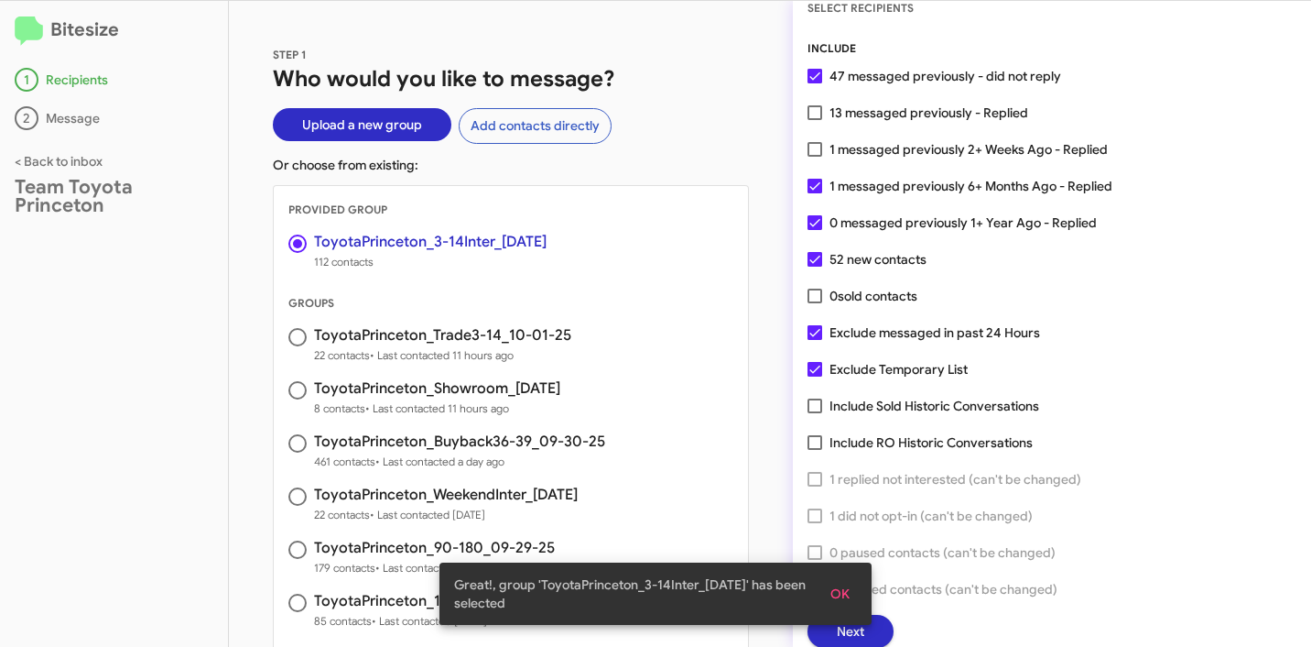
click at [851, 592] on button "OK" at bounding box center [840, 593] width 49 height 33
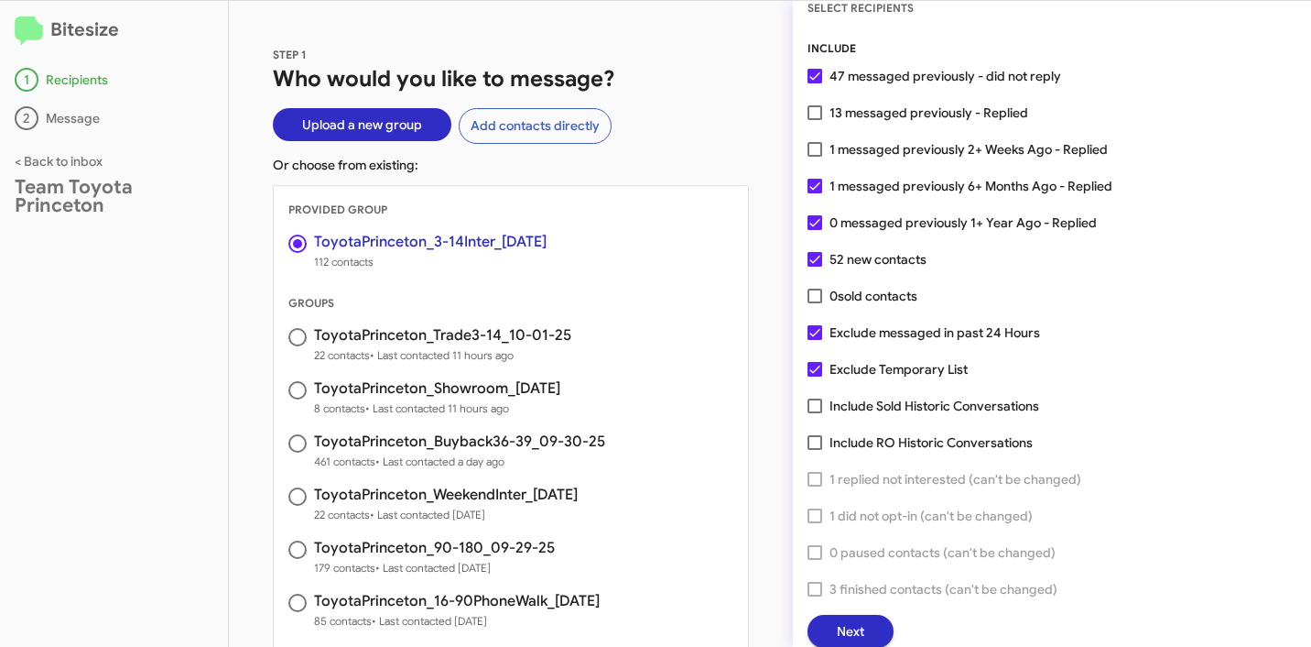
click at [869, 637] on button "Next" at bounding box center [851, 631] width 86 height 33
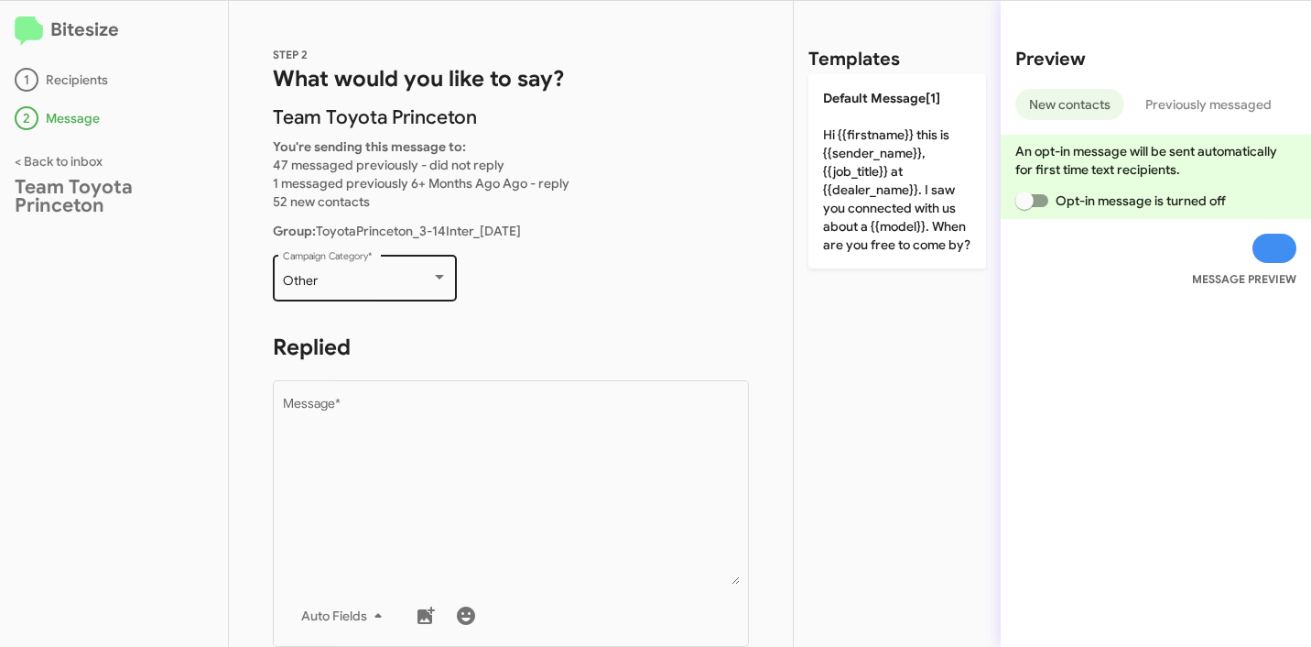
click at [386, 253] on div "Other Campaign Category *" at bounding box center [365, 276] width 165 height 50
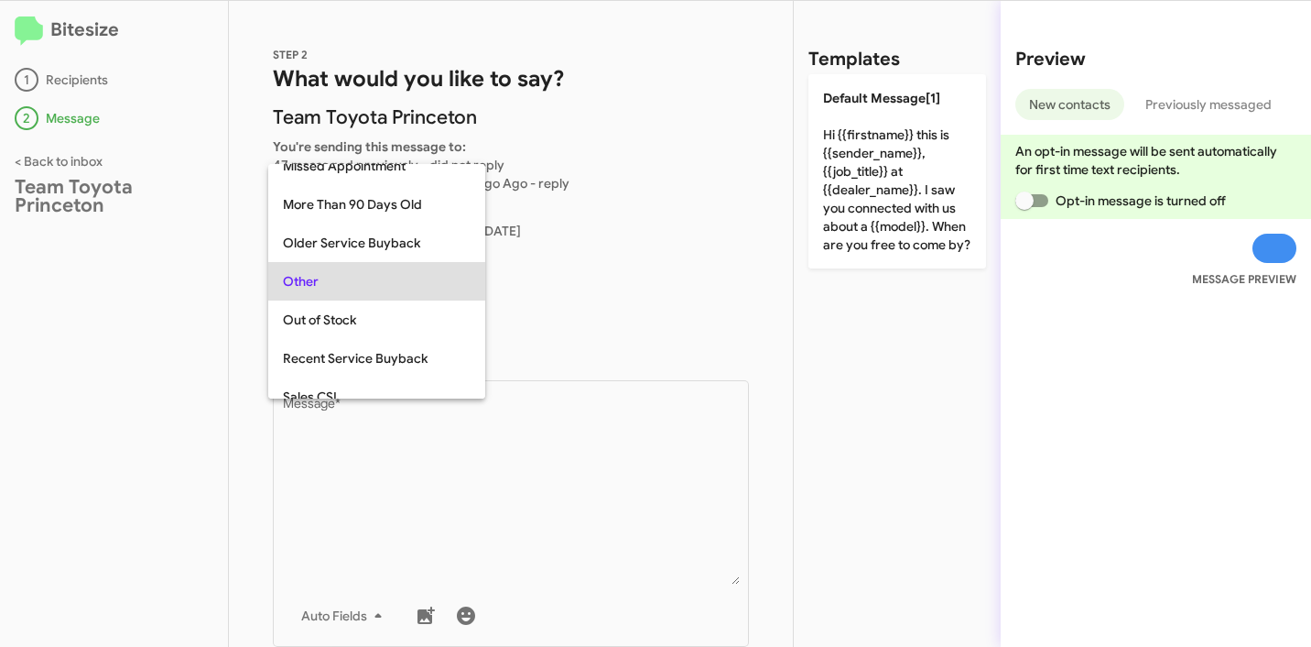
scroll to position [689, 0]
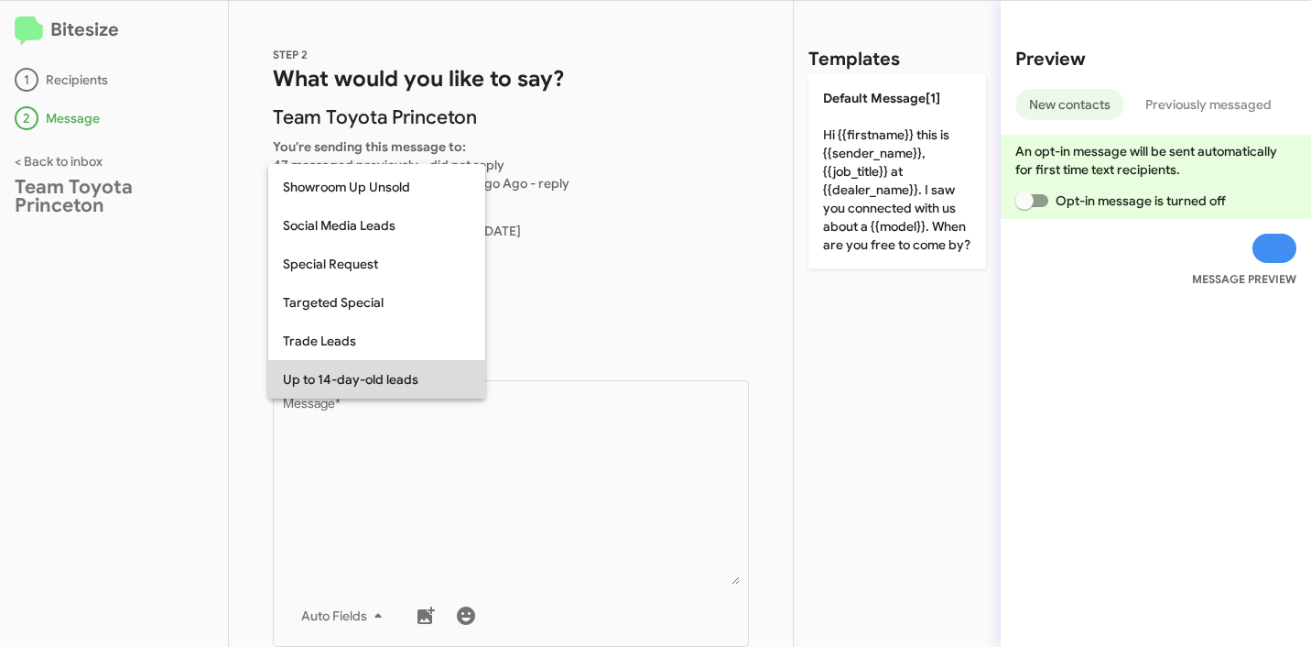
click at [353, 378] on span "Up to 14-day-old leads" at bounding box center [377, 379] width 188 height 38
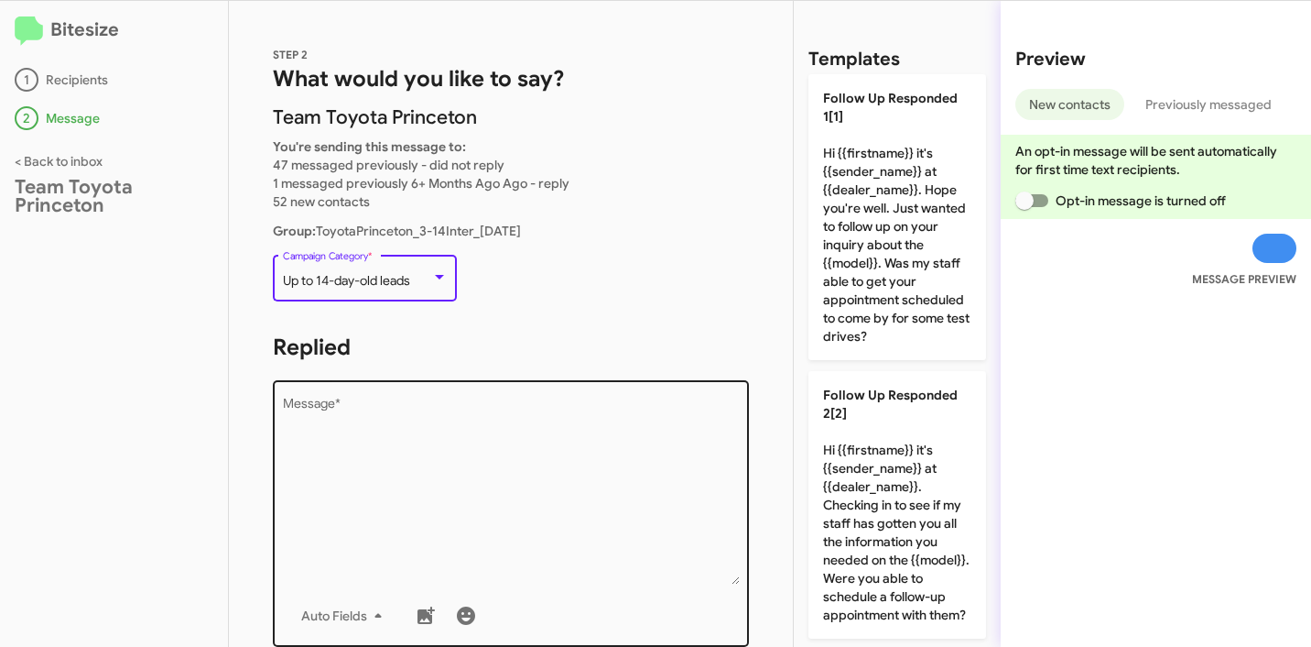
click at [458, 438] on textarea "Message *" at bounding box center [511, 490] width 457 height 187
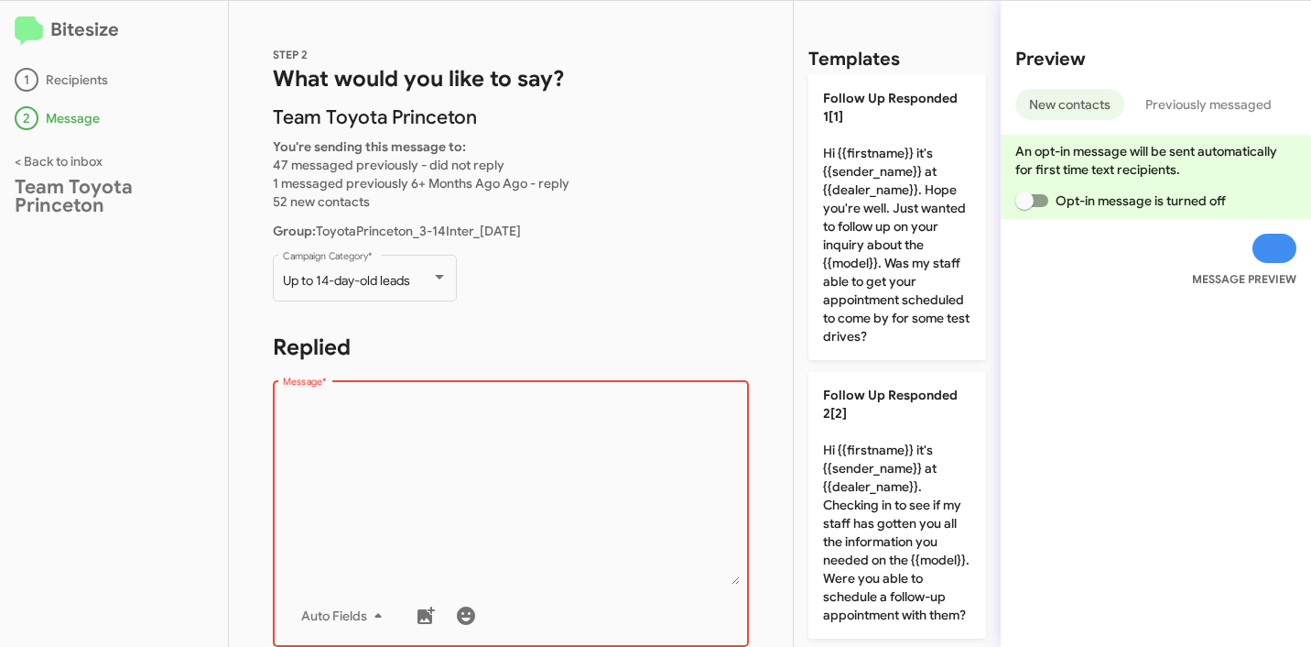
click at [530, 433] on textarea "Message *" at bounding box center [511, 490] width 457 height 187
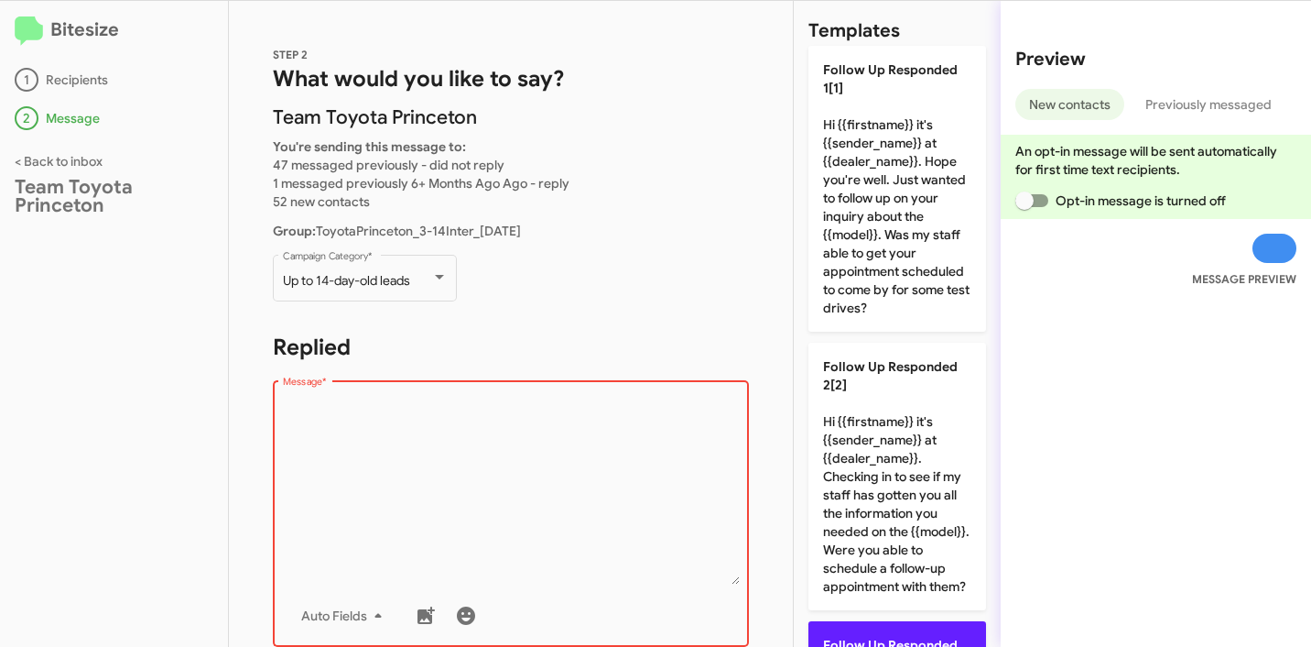
scroll to position [523, 0]
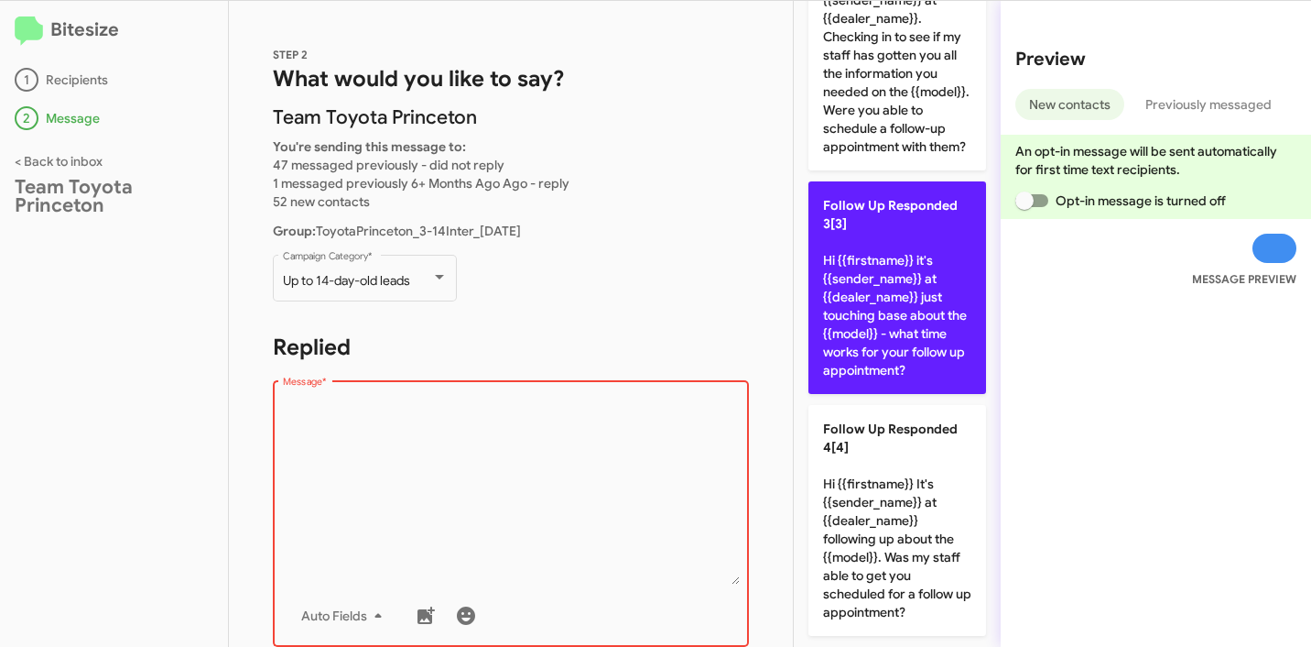
click at [875, 301] on p "Follow Up Responded 3[3] Hi {{firstname}} it's {{sender_name}} at {{dealer_name…" at bounding box center [898, 287] width 178 height 212
type textarea "Hi {{firstname}} it's {{sender_name}} at {{dealer_name}} just touching base abo…"
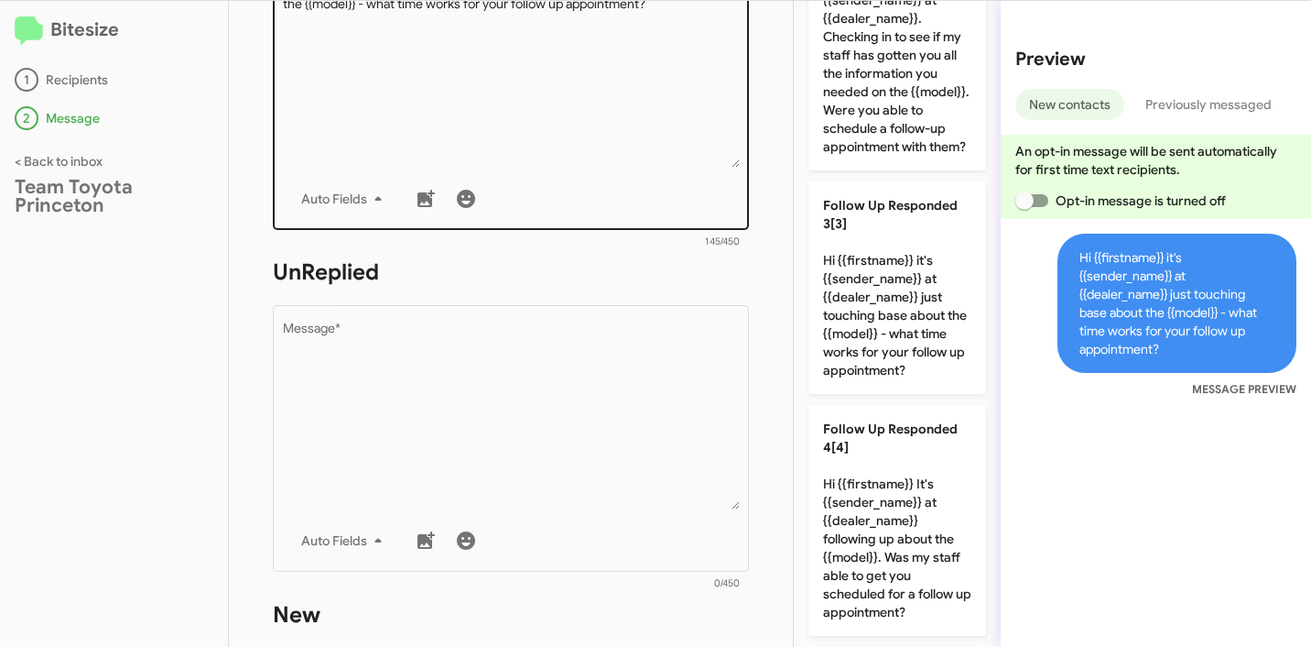
scroll to position [438, 0]
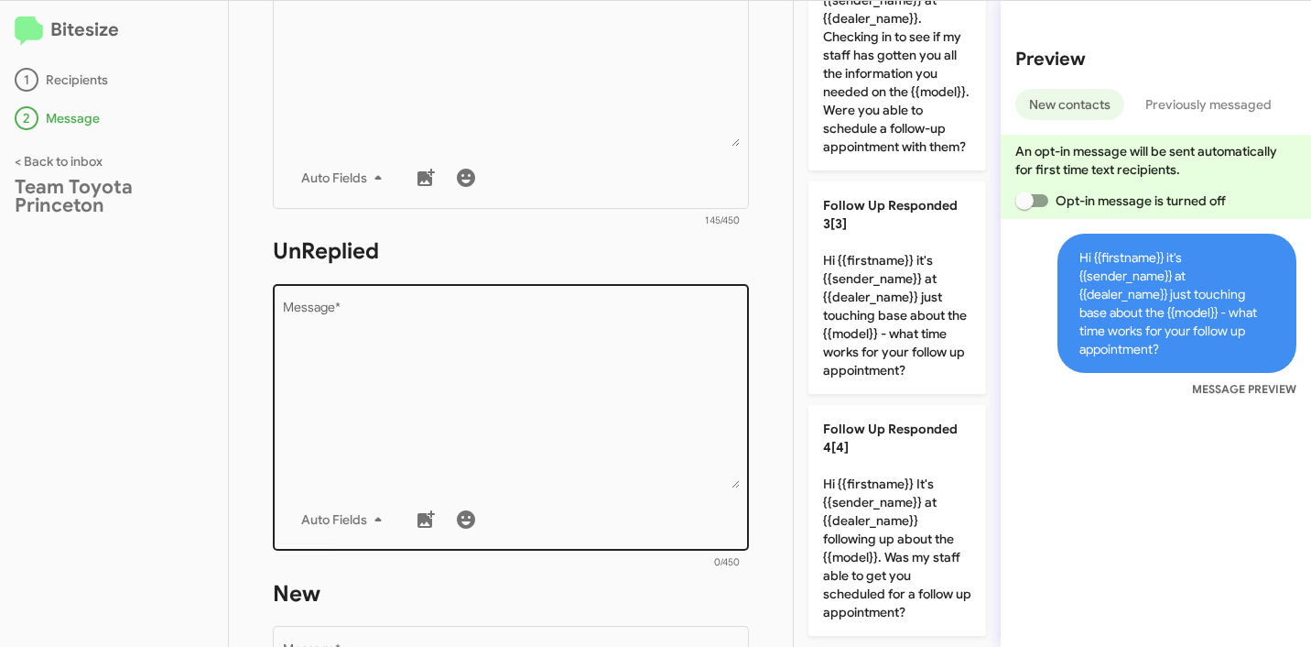
click at [513, 391] on textarea "Message *" at bounding box center [511, 394] width 457 height 187
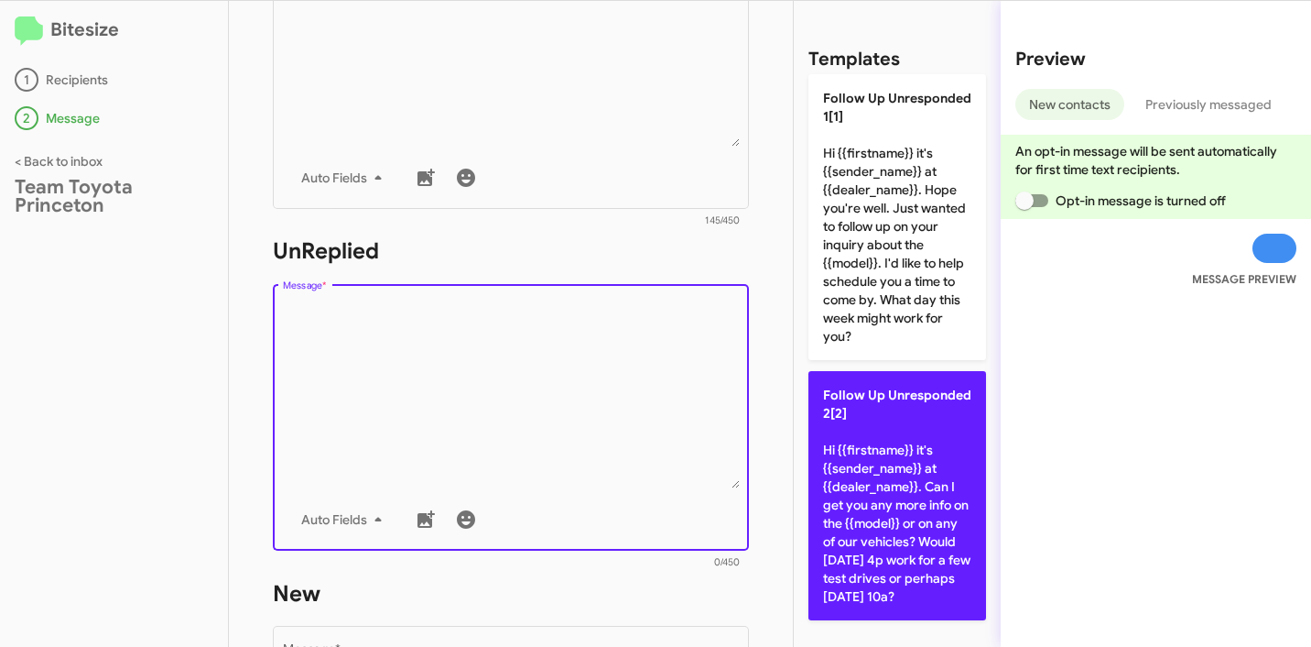
click at [856, 462] on p "Follow Up Unresponded 2[2] Hi {{firstname}} it's {{sender_name}} at {{dealer_na…" at bounding box center [898, 495] width 178 height 249
type textarea "Hi {{firstname}} it's {{sender_name}} at {{dealer_name}}. Can I get you any mor…"
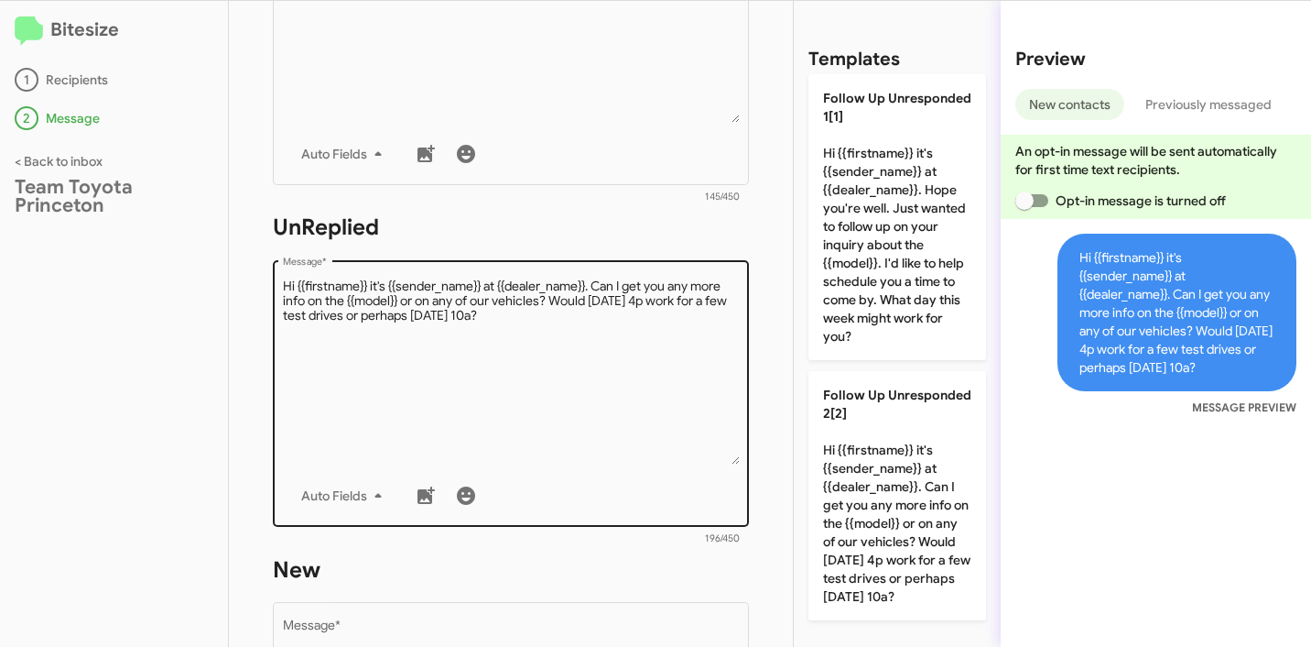
scroll to position [898, 0]
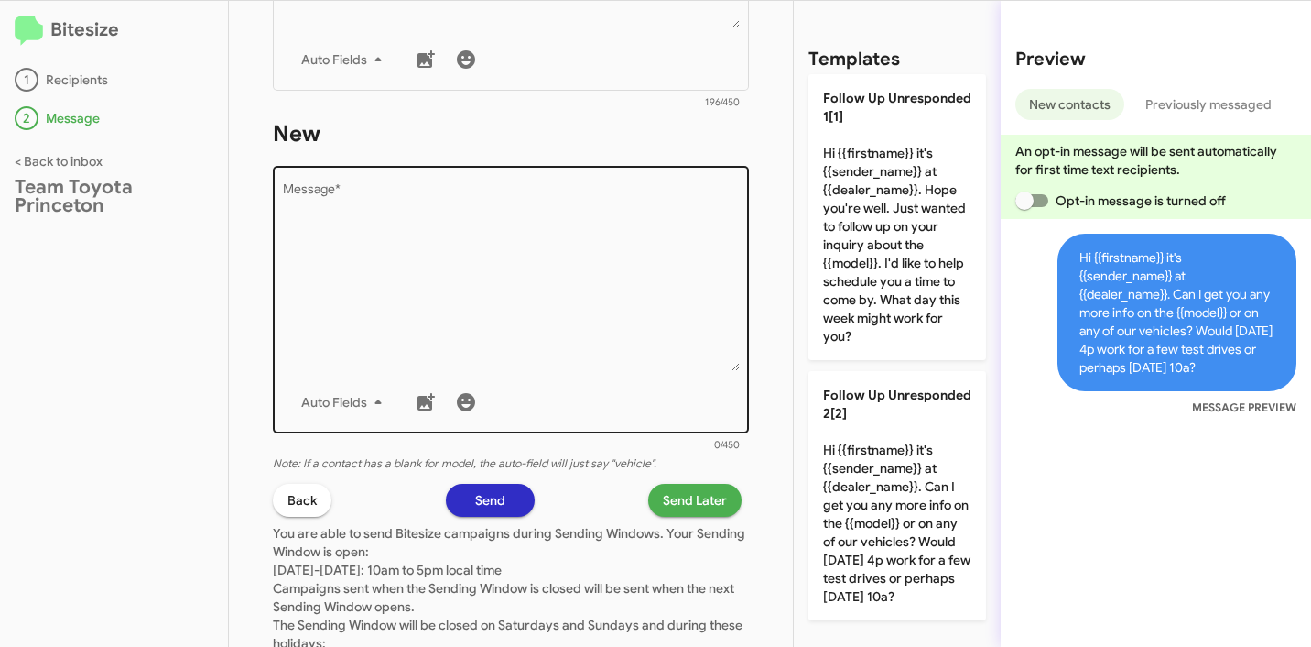
click at [569, 316] on textarea "Message *" at bounding box center [511, 277] width 457 height 187
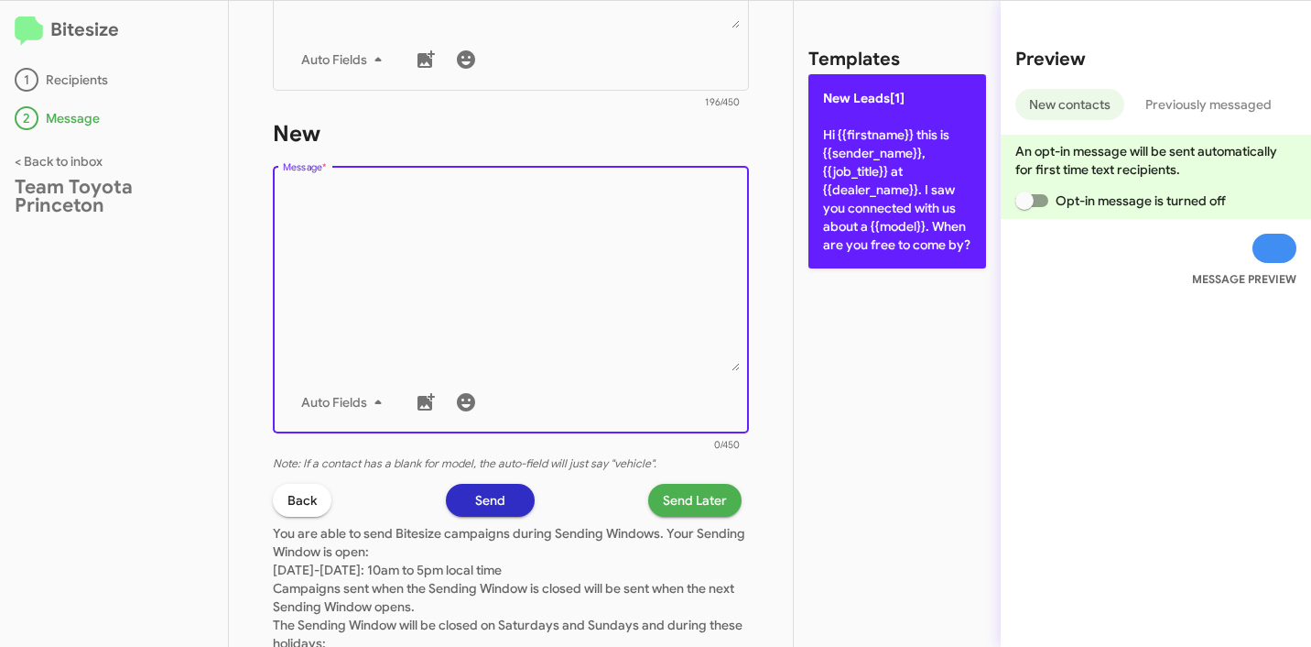
click at [859, 206] on p "New Leads[1] Hi {{firstname}} this is {{sender_name}}, {{job_title}} at {{deale…" at bounding box center [898, 171] width 178 height 194
type textarea "Hi {{firstname}} this is {{sender_name}}, {{job_title}} at {{dealer_name}}. I s…"
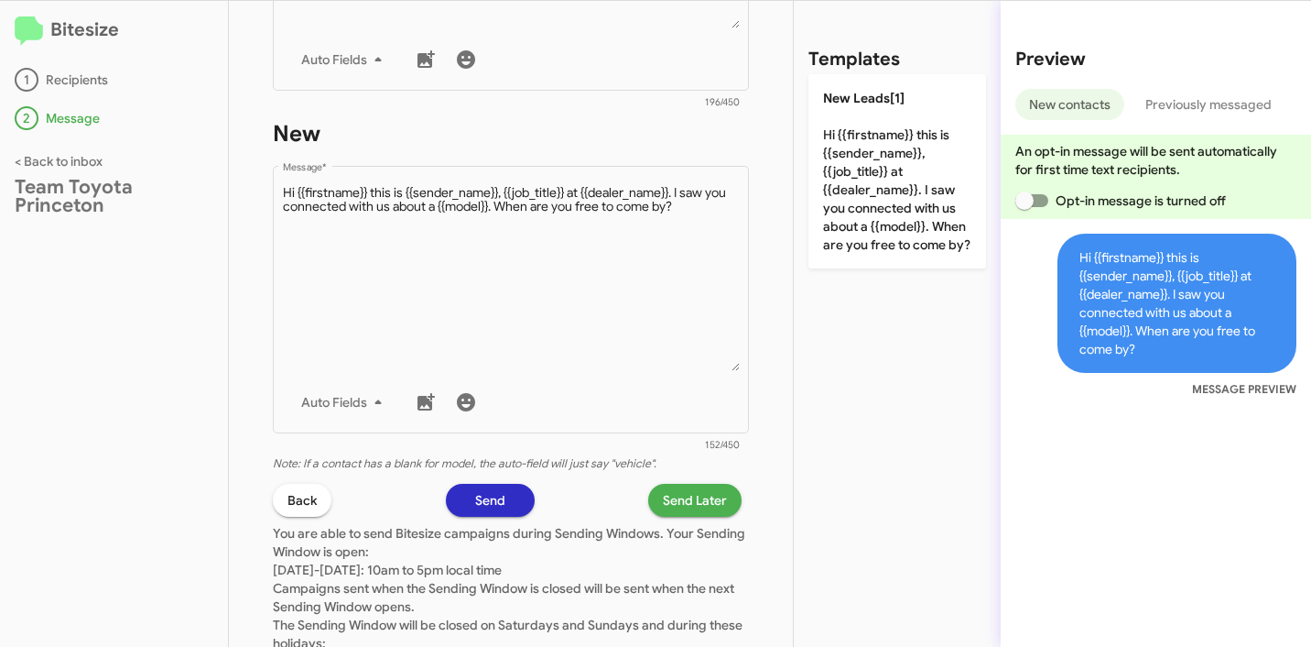
click at [667, 501] on span "Send Later" at bounding box center [695, 500] width 64 height 33
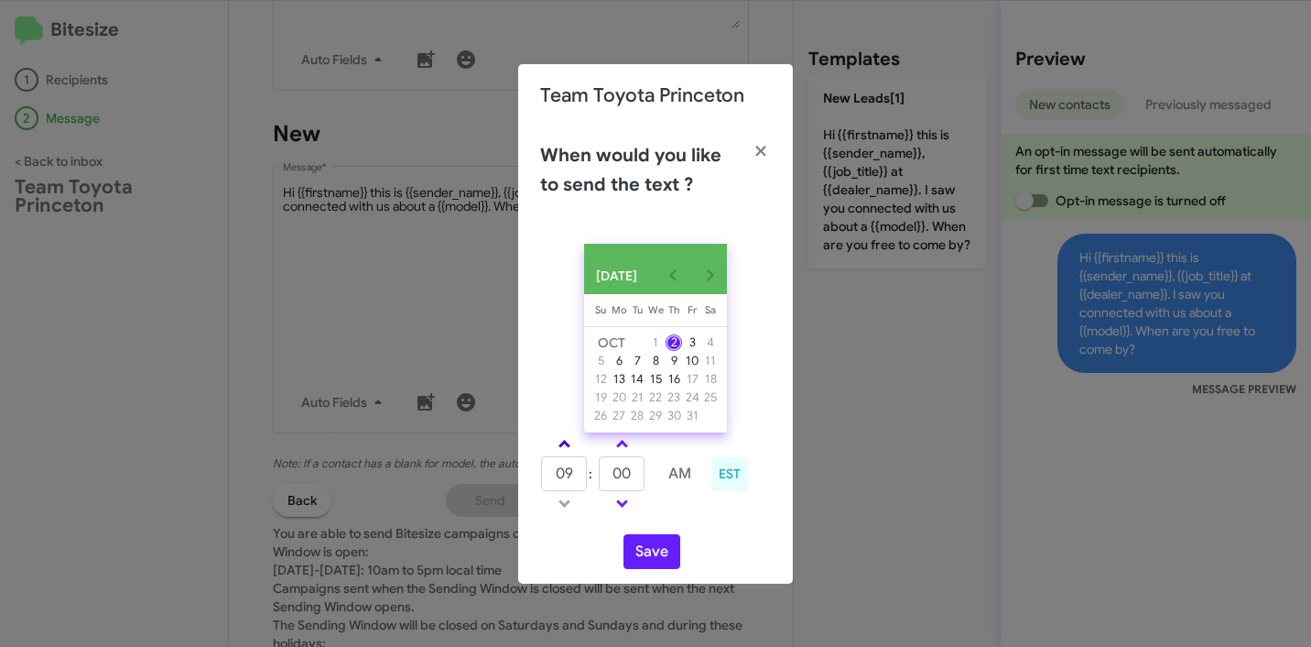
click at [560, 448] on link at bounding box center [565, 443] width 32 height 21
type input "01"
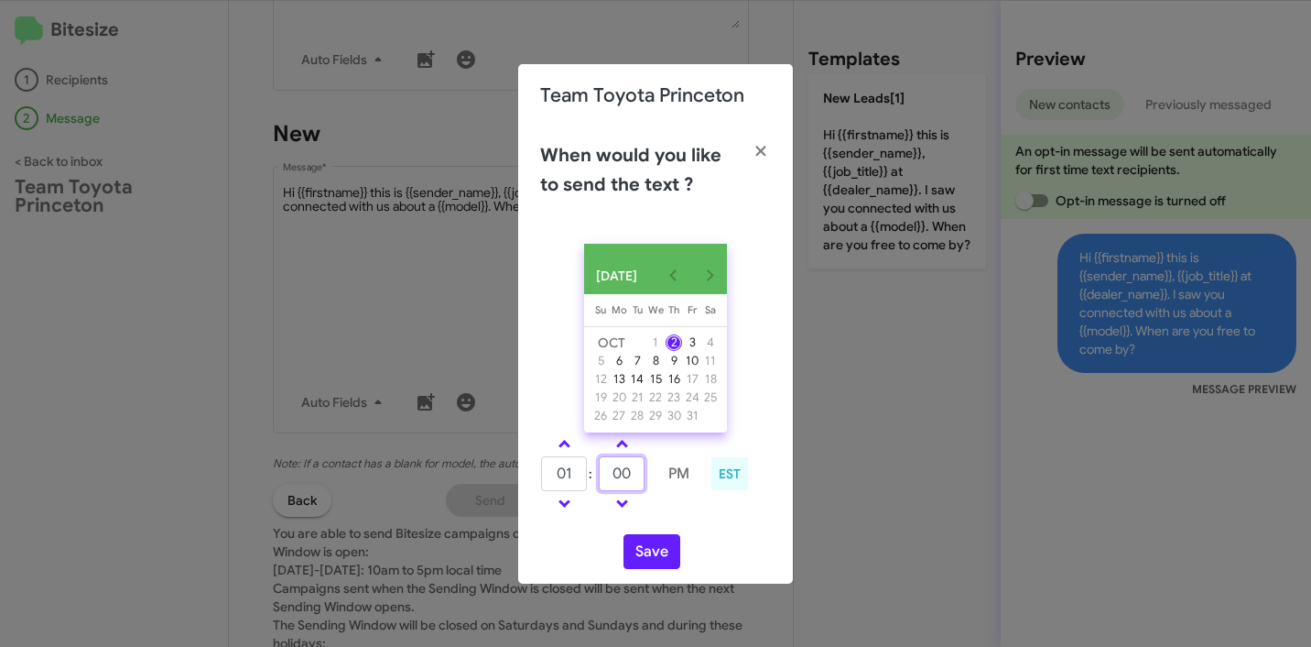
click at [621, 483] on input "00" at bounding box center [622, 473] width 46 height 35
type input "24"
click at [659, 546] on button "Save" at bounding box center [652, 551] width 57 height 35
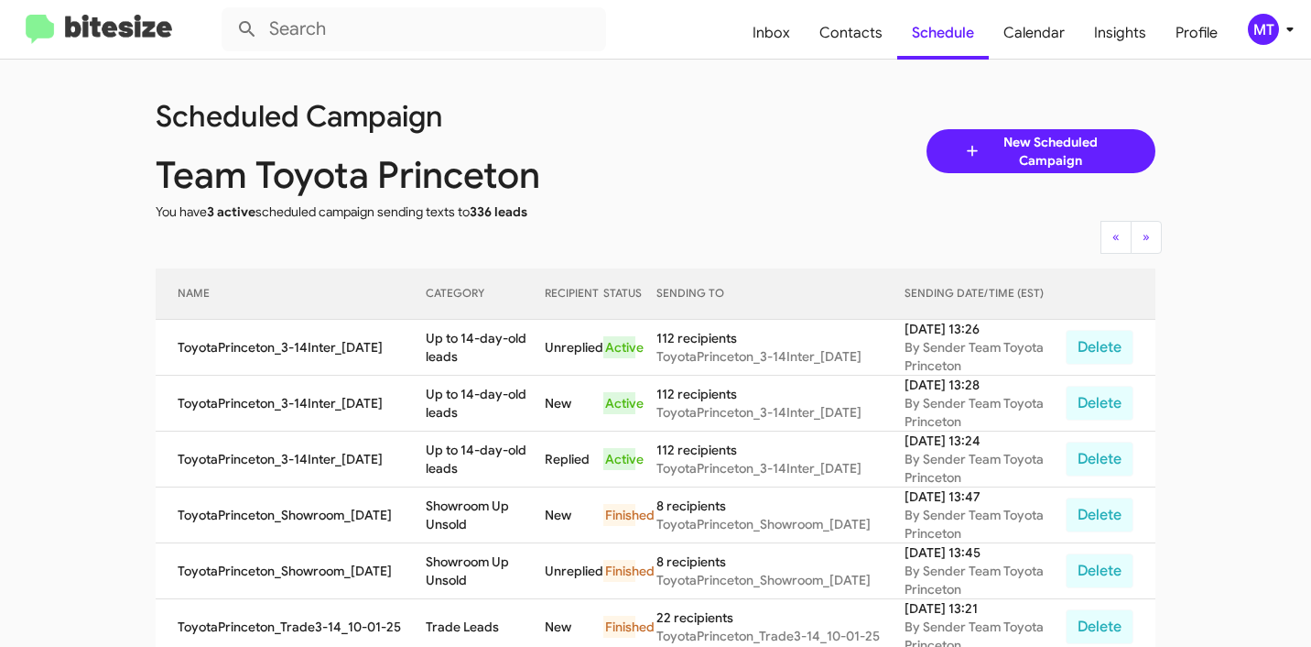
click at [1019, 156] on span "New Scheduled Campaign" at bounding box center [1050, 151] width 137 height 37
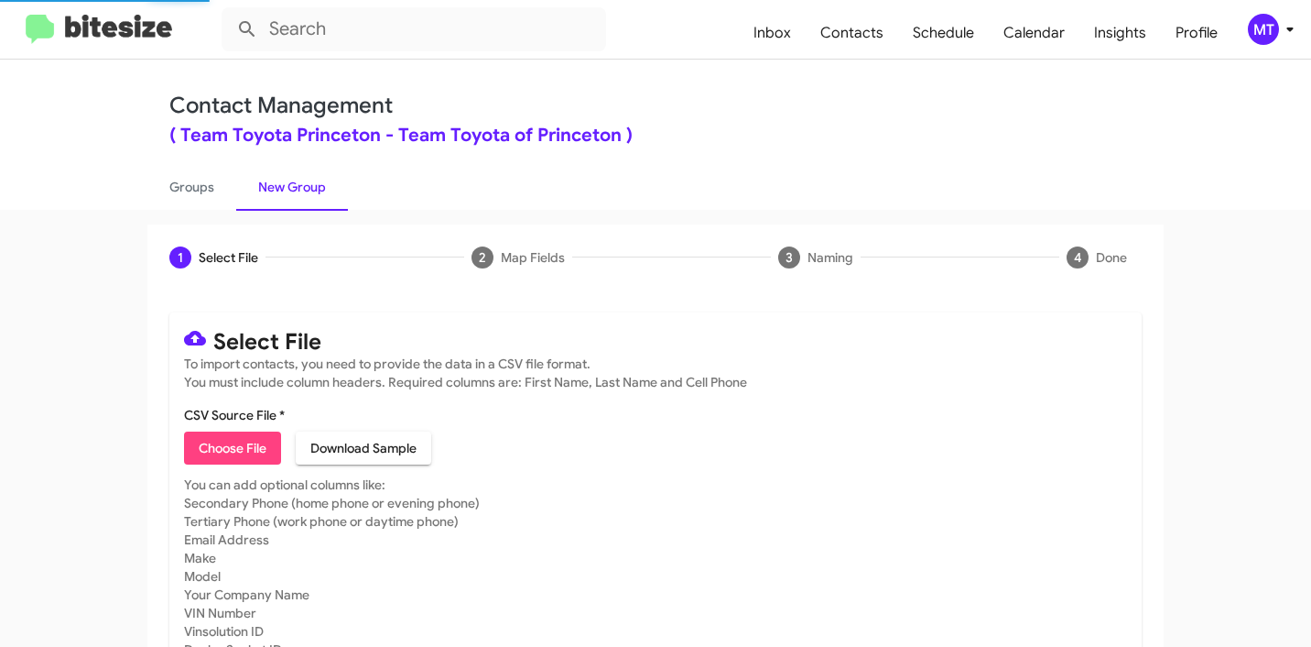
click at [238, 437] on span "Choose File" at bounding box center [233, 447] width 68 height 33
type input "ToyotaPrinceton_3-14PhoneWalk_[DATE]"
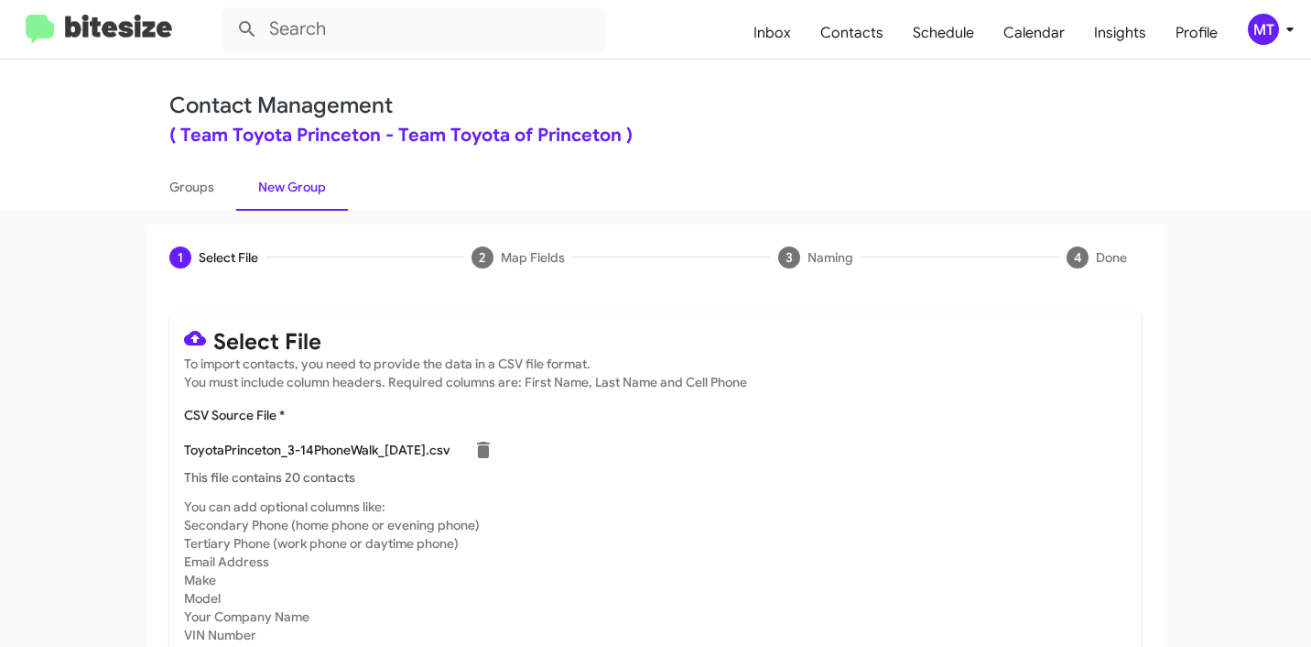
click at [1283, 36] on icon at bounding box center [1290, 29] width 22 height 22
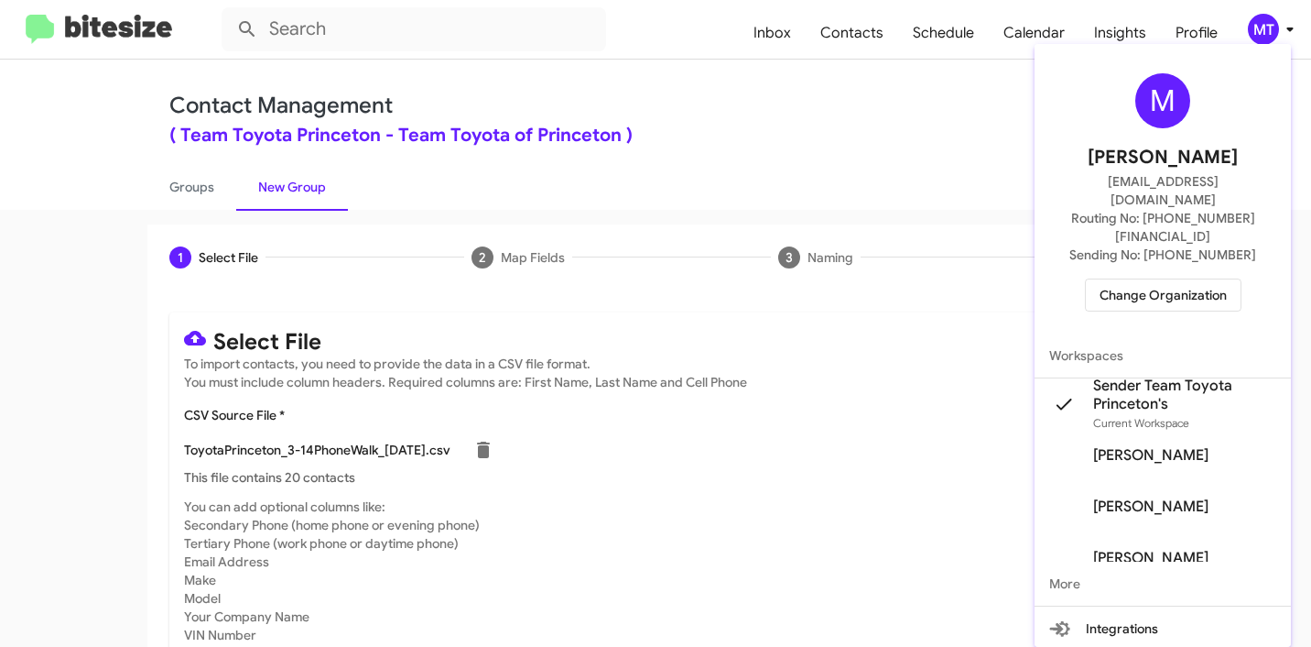
click at [722, 114] on div at bounding box center [655, 323] width 1311 height 647
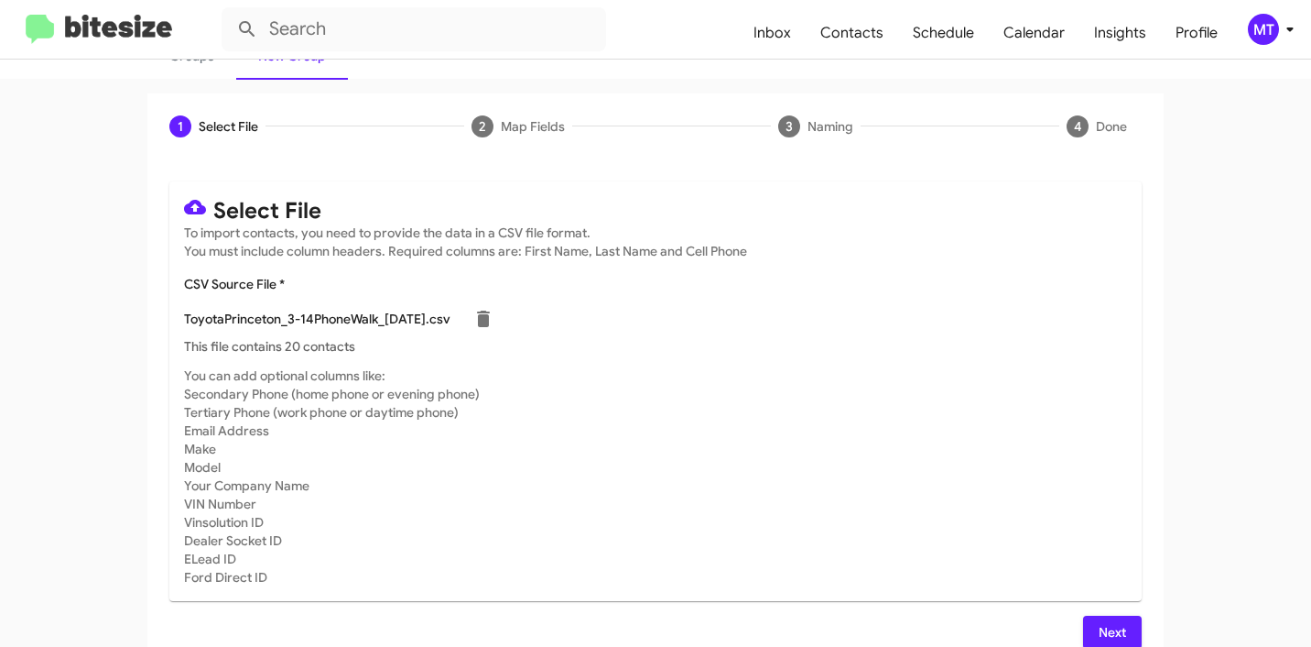
scroll to position [155, 0]
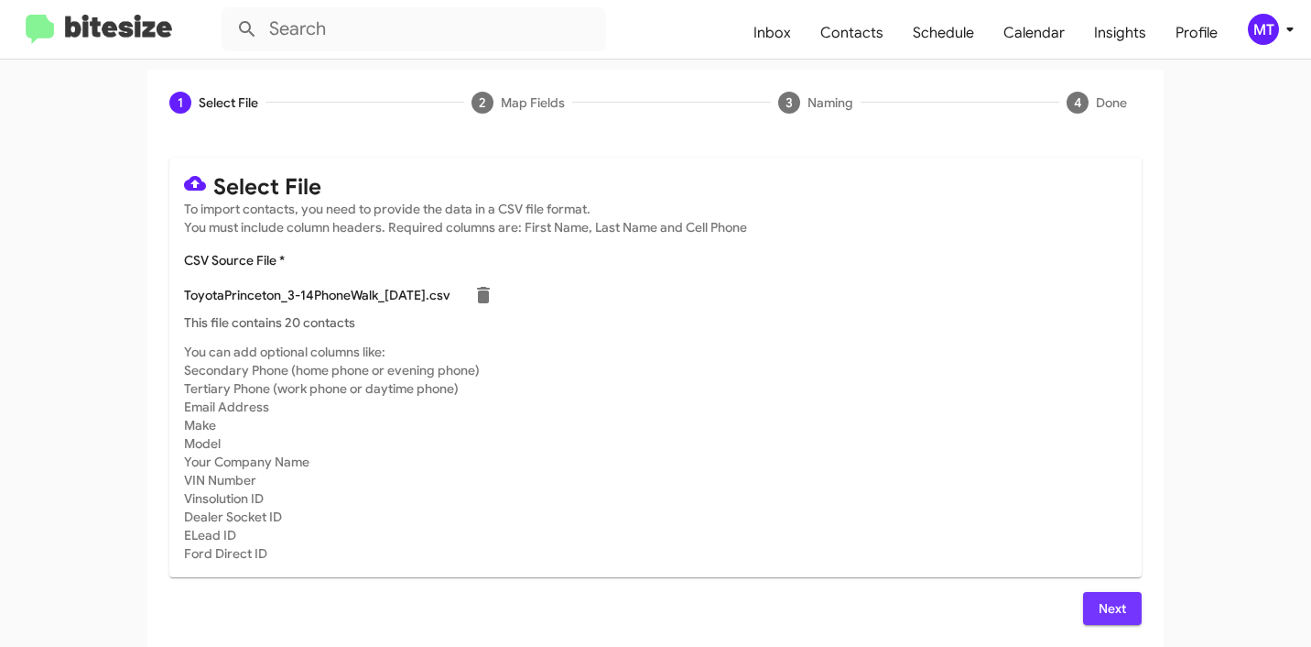
click at [1110, 595] on span "Next" at bounding box center [1112, 608] width 29 height 33
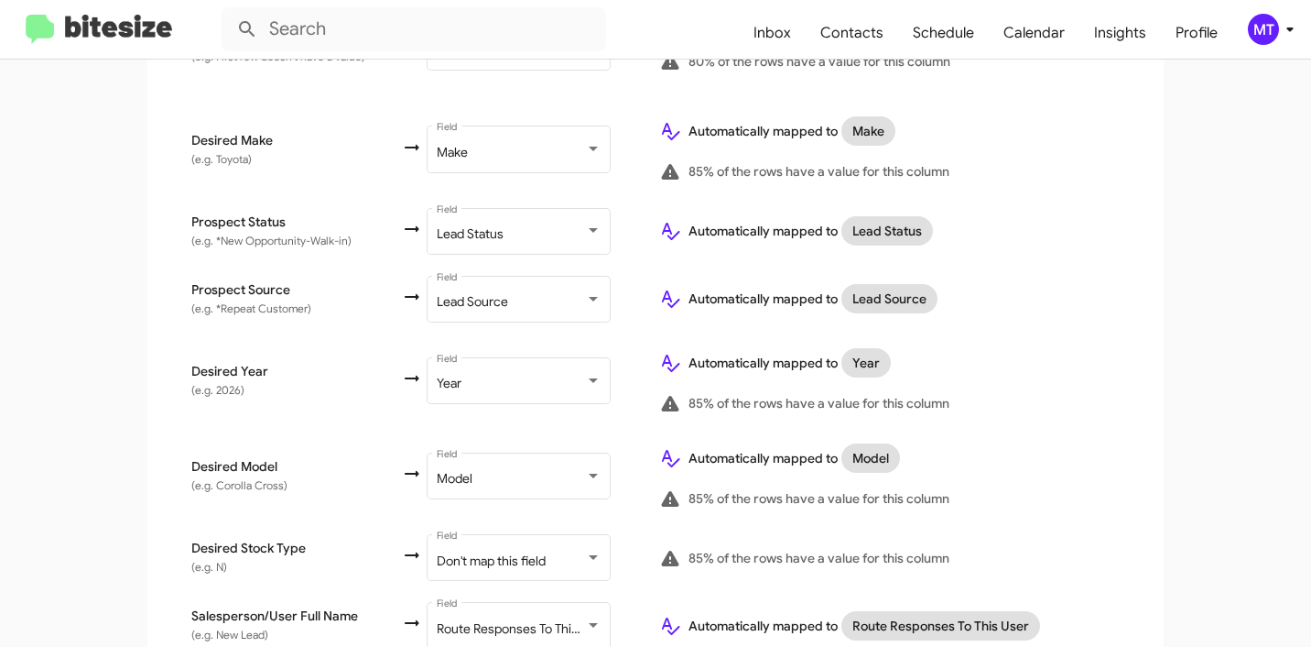
scroll to position [967, 0]
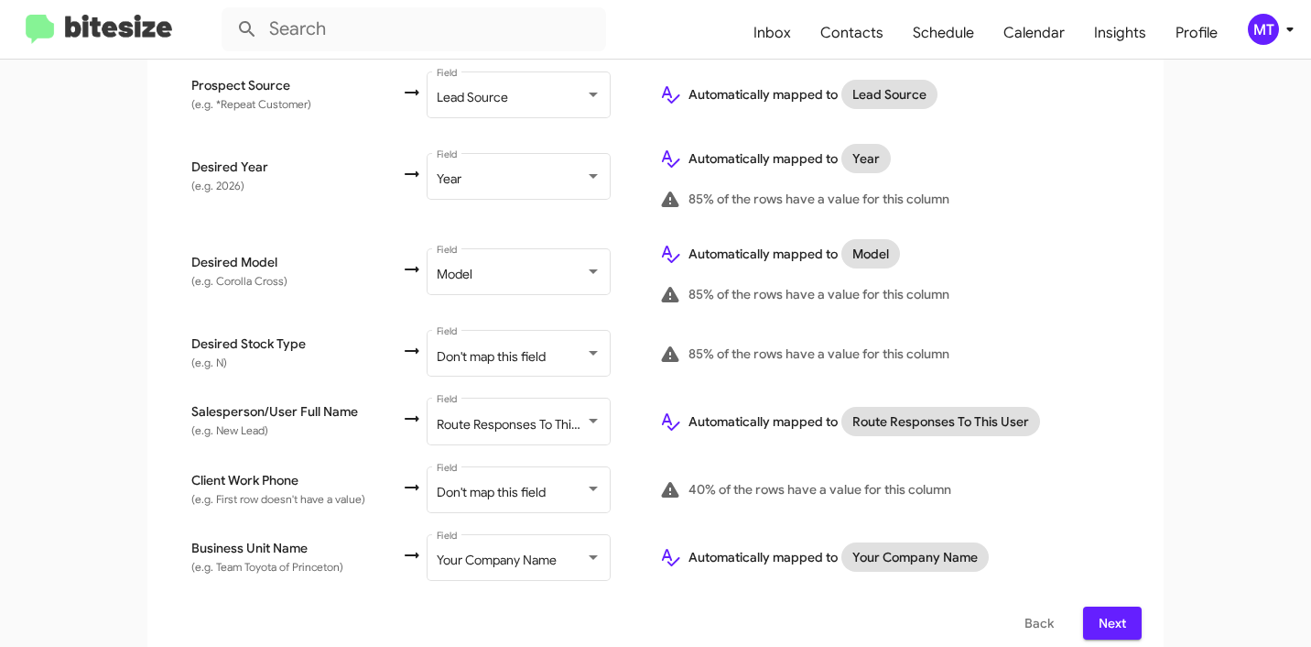
click at [499, 484] on span "Don't map this field" at bounding box center [491, 492] width 109 height 16
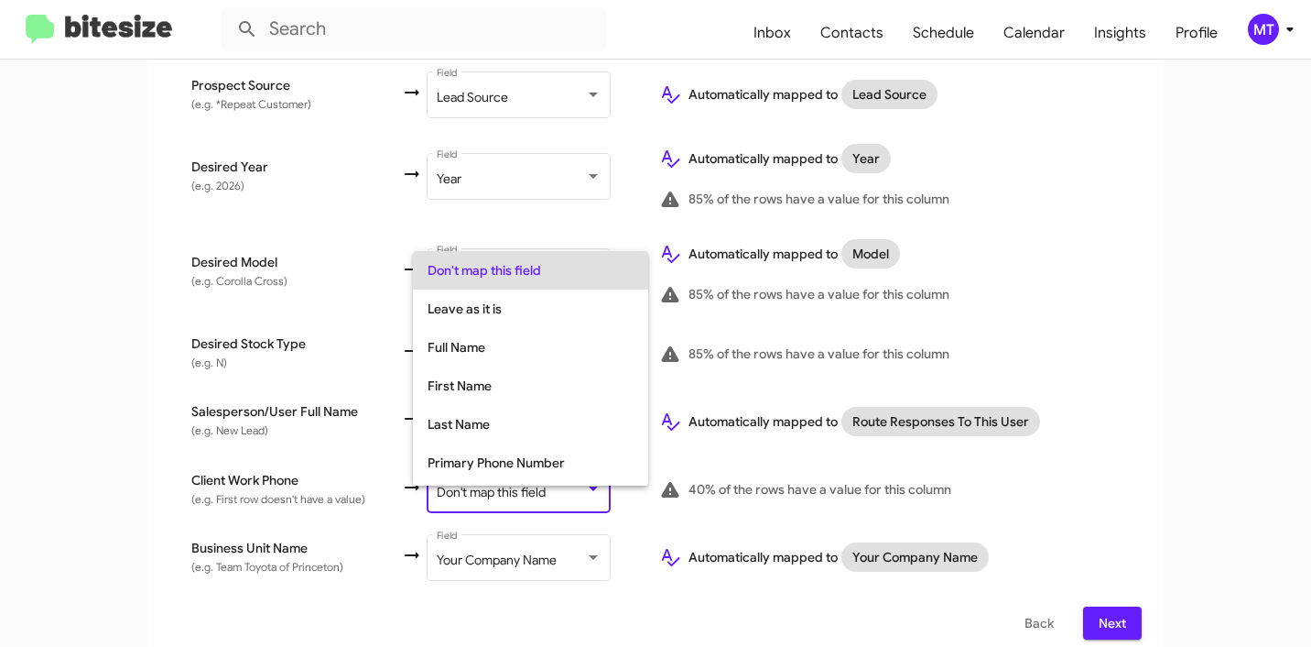
scroll to position [73, 0]
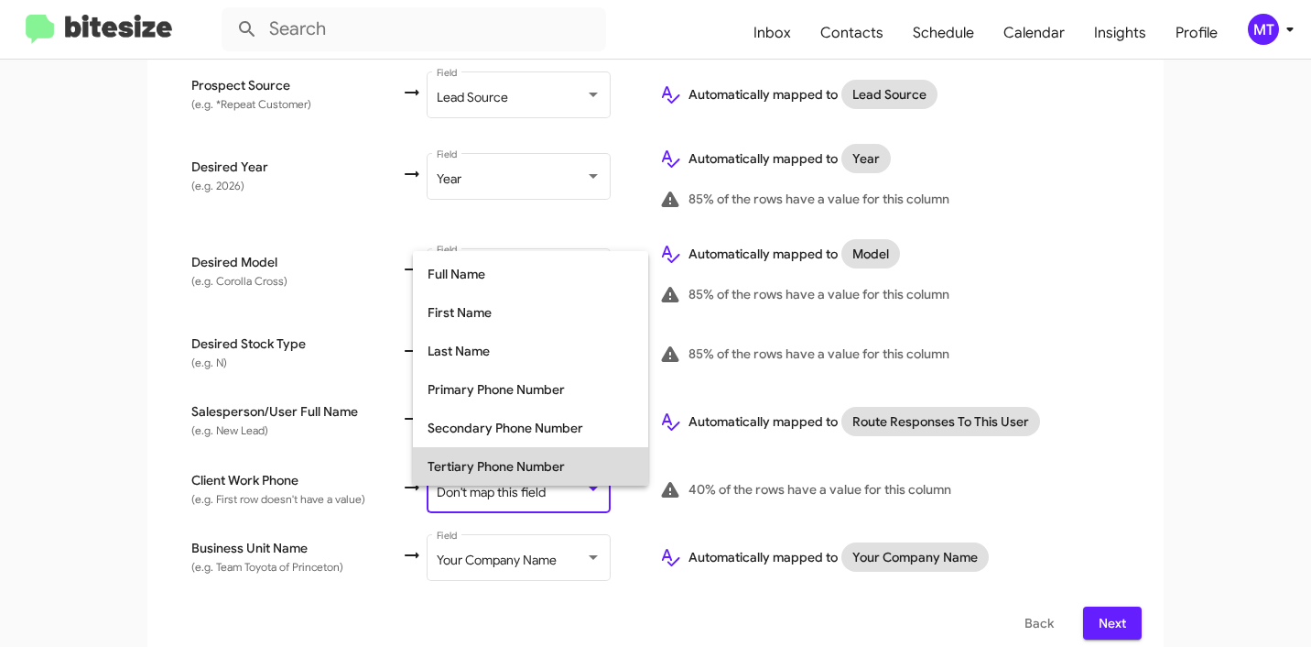
click at [504, 461] on span "Tertiary Phone Number" at bounding box center [531, 466] width 206 height 38
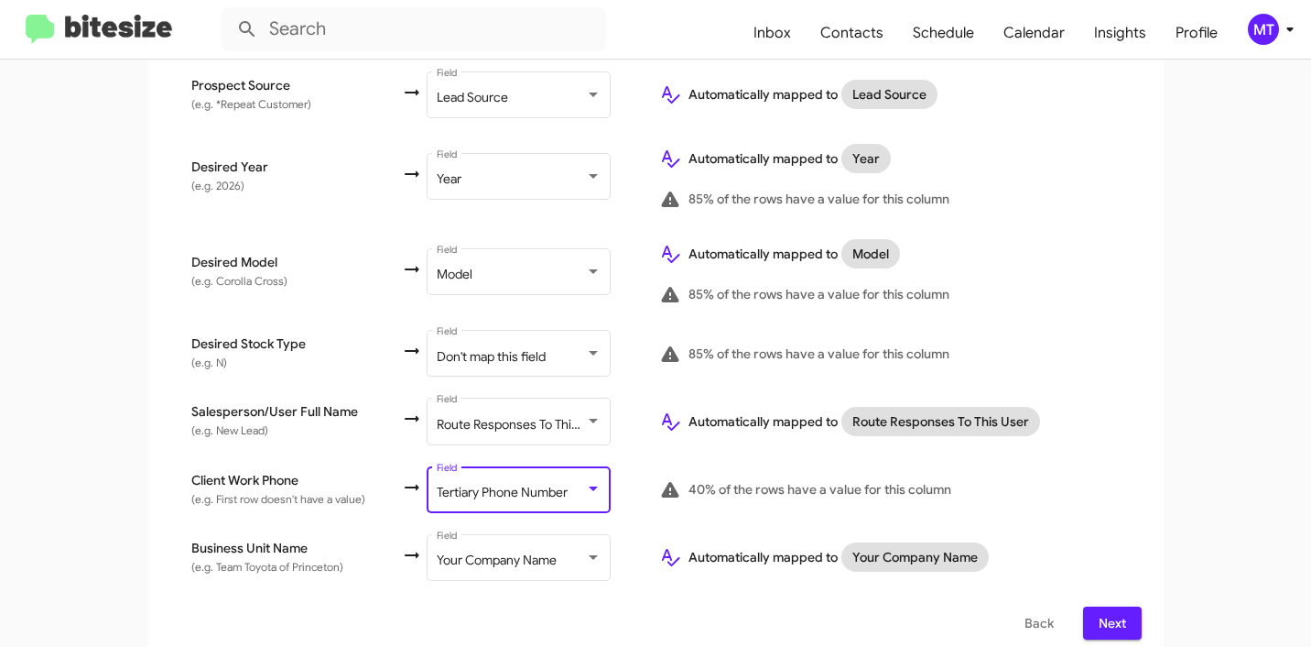
click at [1126, 607] on button "Next" at bounding box center [1112, 622] width 59 height 33
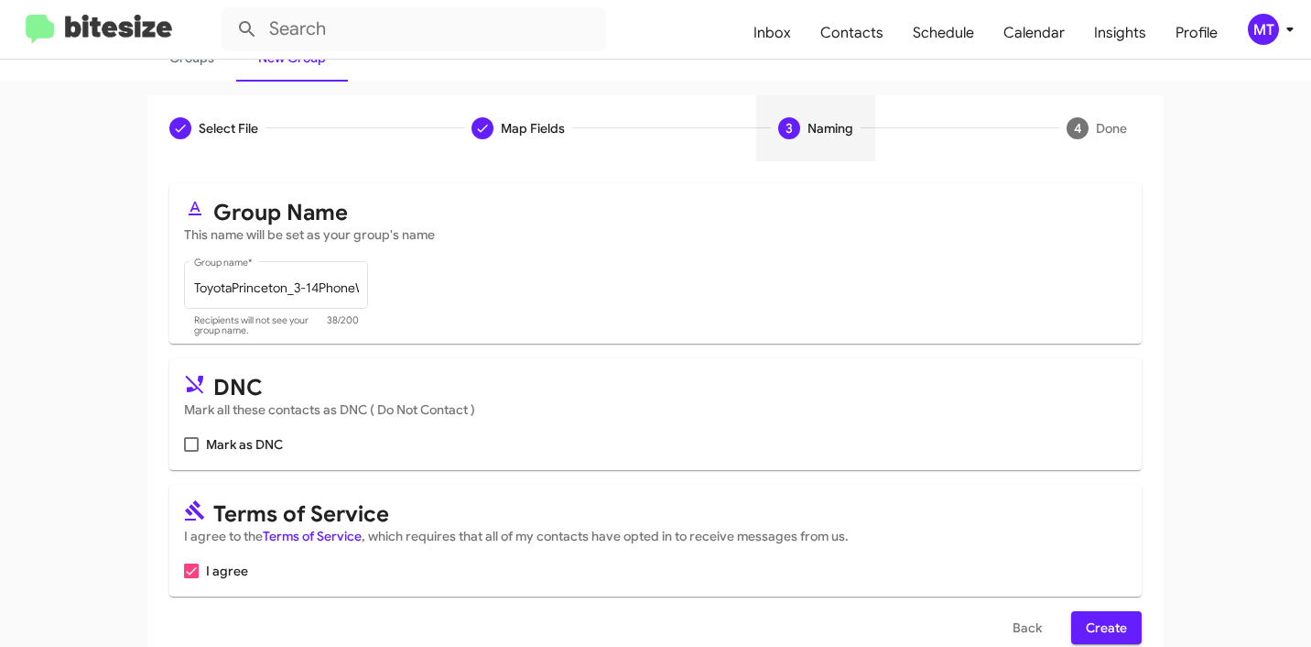
scroll to position [163, 0]
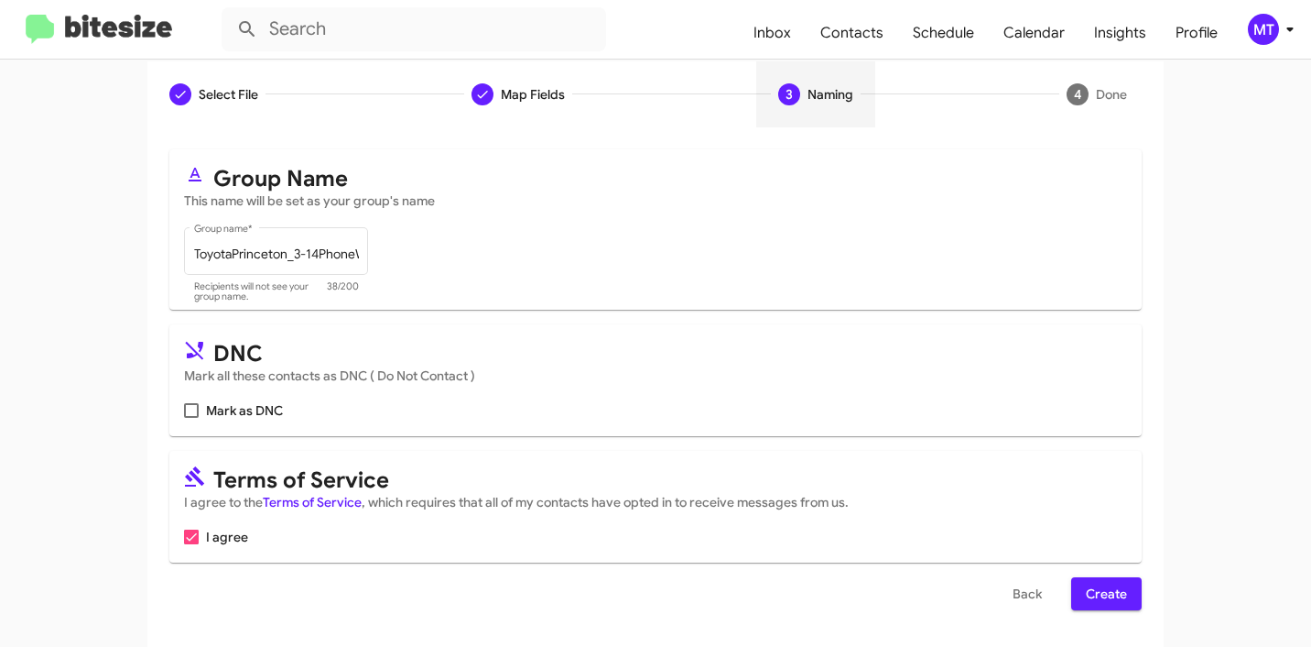
click at [1104, 595] on span "Create" at bounding box center [1106, 593] width 41 height 33
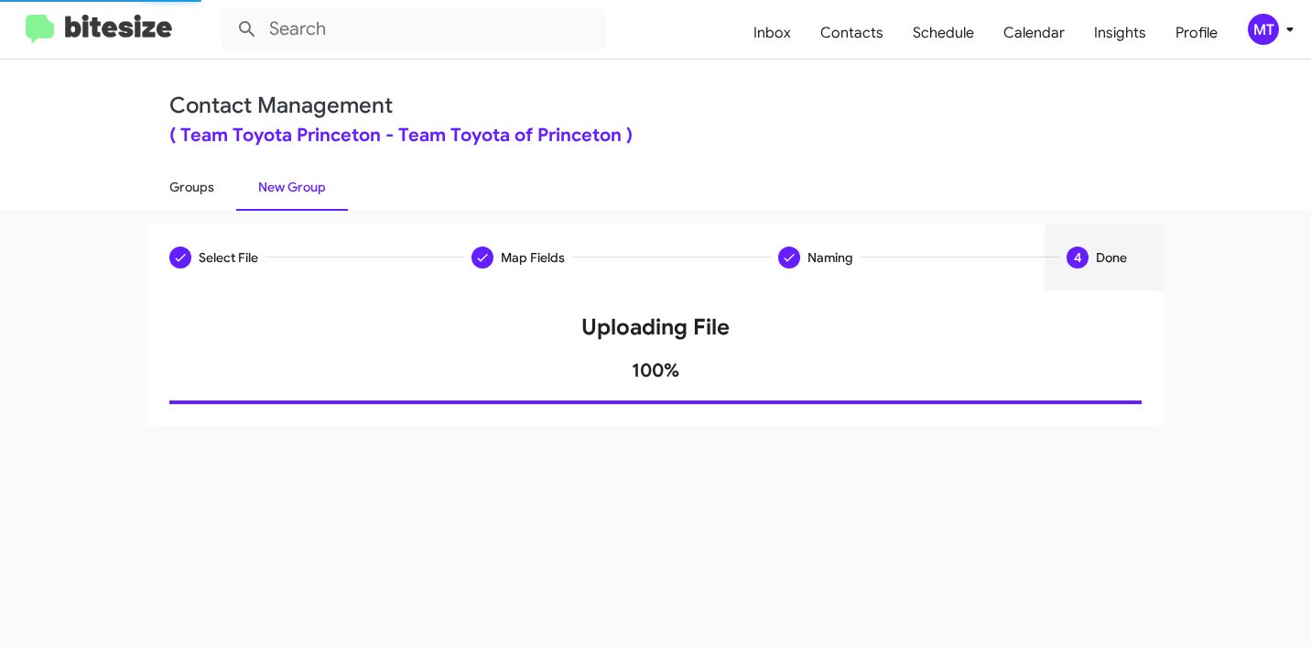
click at [190, 195] on link "Groups" at bounding box center [191, 187] width 89 height 48
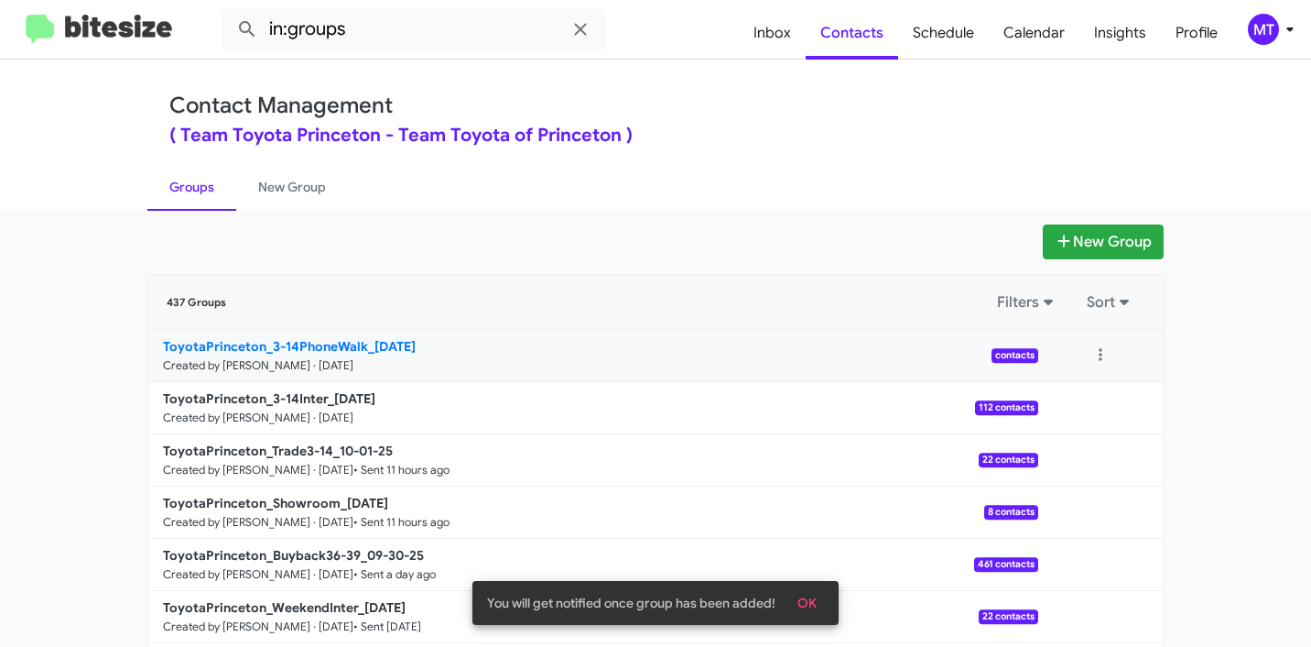
drag, startPoint x: 100, startPoint y: 346, endPoint x: 357, endPoint y: 340, distance: 257.4
click at [357, 340] on app-groups "New Group 437 Groups Filters Sort ToyotaPrinceton_3-14PhoneWalk_10-02-25 Create…" at bounding box center [655, 562] width 1311 height 676
copy b "ToyotaPrinceton_3-14PhoneWalk"
click at [473, 40] on input "in:groups" at bounding box center [414, 29] width 385 height 44
paste input "ToyotaPrinceton_3-14PhoneWalk"
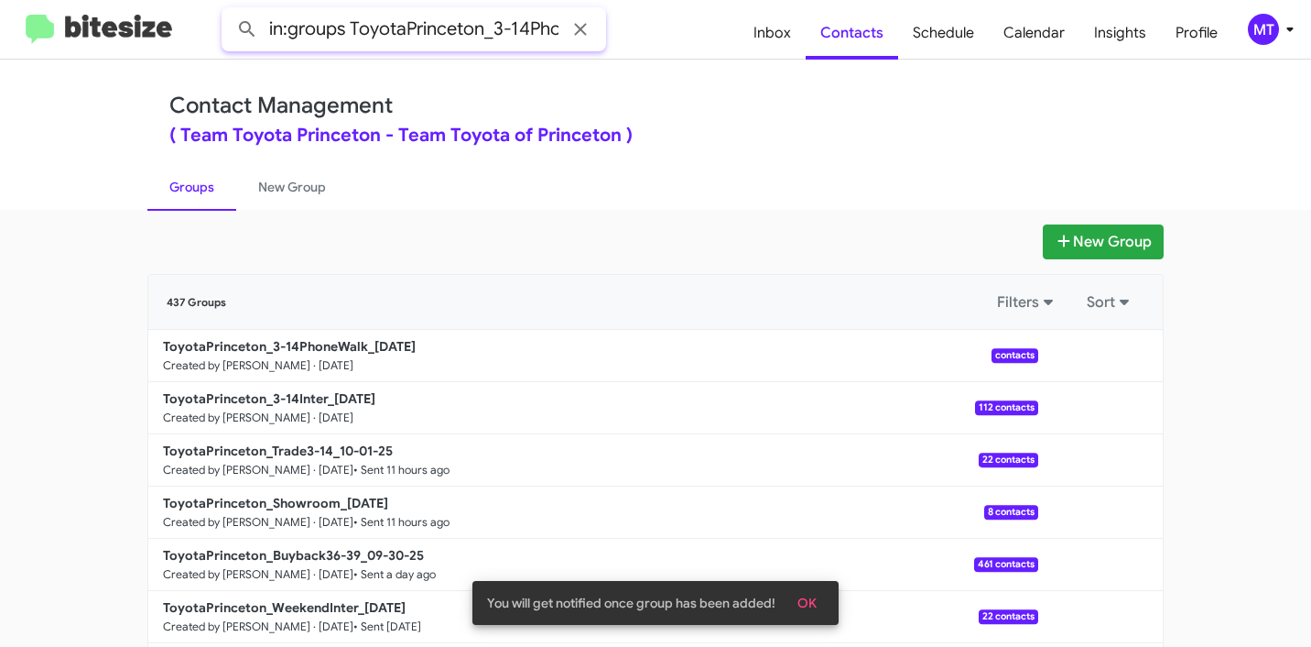
scroll to position [0, 60]
type input "in:groups ToyotaPrinceton_3-14PhoneWalk"
click at [229, 11] on button at bounding box center [247, 29] width 37 height 37
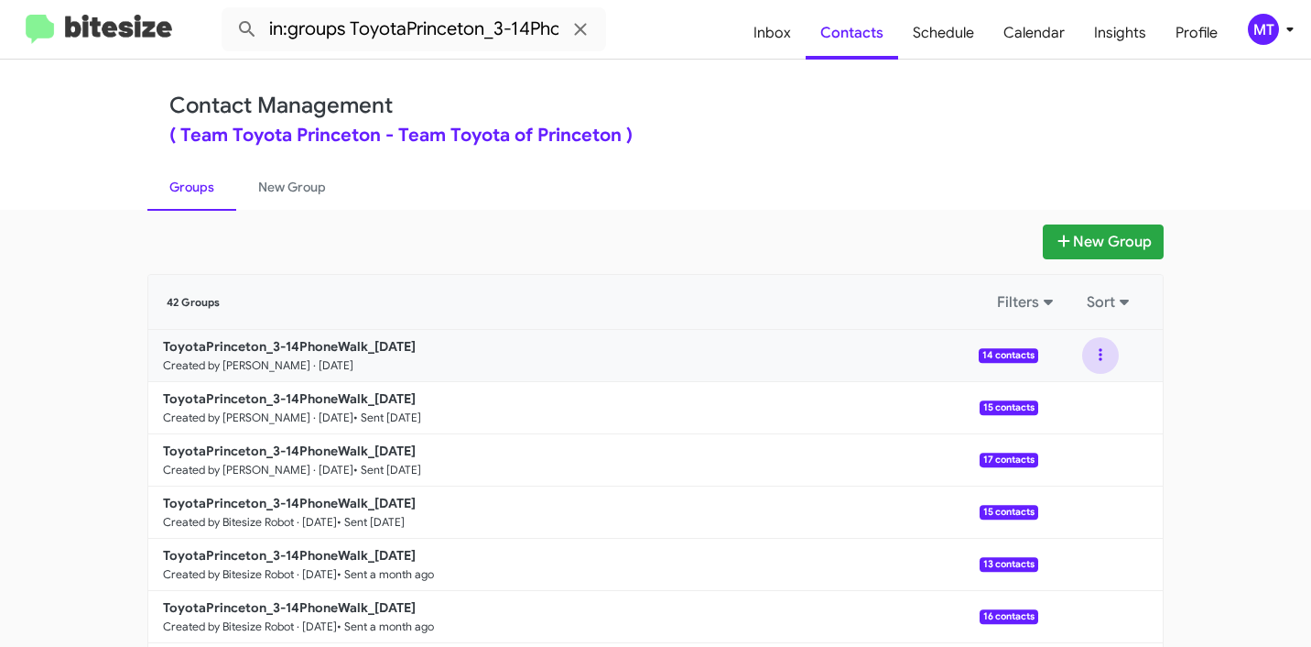
click at [1105, 352] on button at bounding box center [1101, 355] width 37 height 37
click at [1039, 408] on button "View contacts" at bounding box center [1046, 405] width 147 height 44
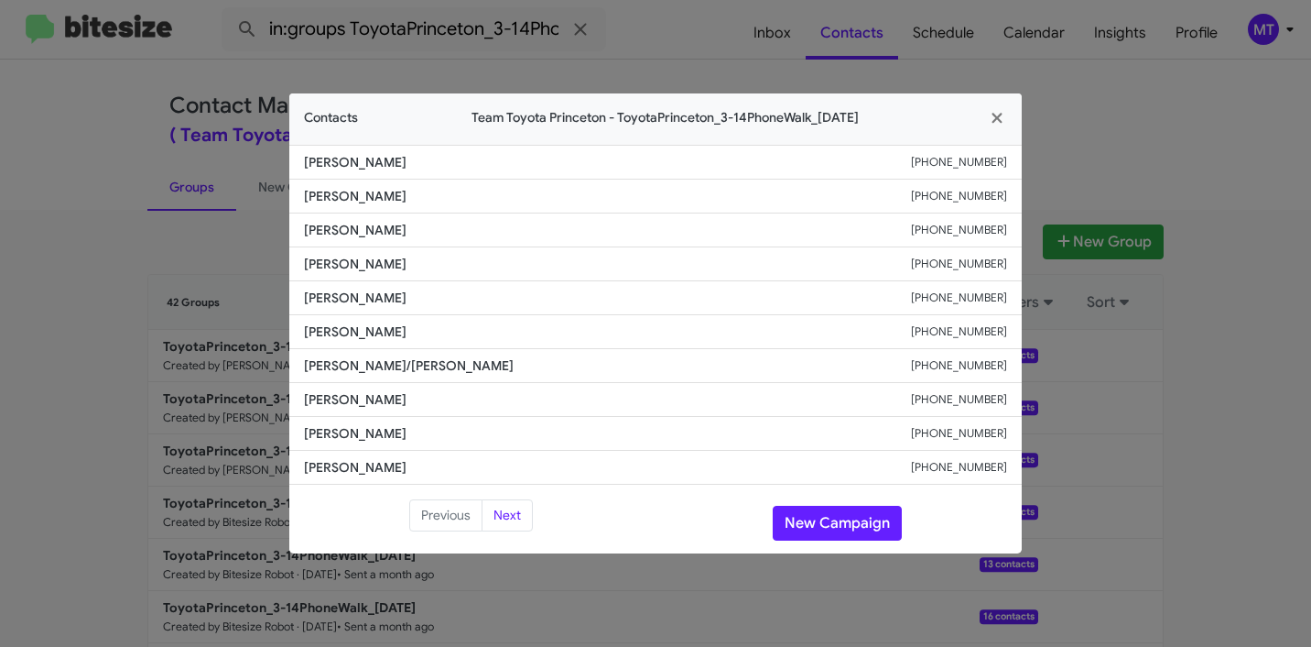
drag, startPoint x: 452, startPoint y: 165, endPoint x: 301, endPoint y: 157, distance: 150.4
click at [301, 157] on li "[PERSON_NAME] [PHONE_NUMBER]" at bounding box center [655, 162] width 733 height 35
copy span "[PERSON_NAME]"
click at [996, 115] on icon "button" at bounding box center [997, 118] width 10 height 10
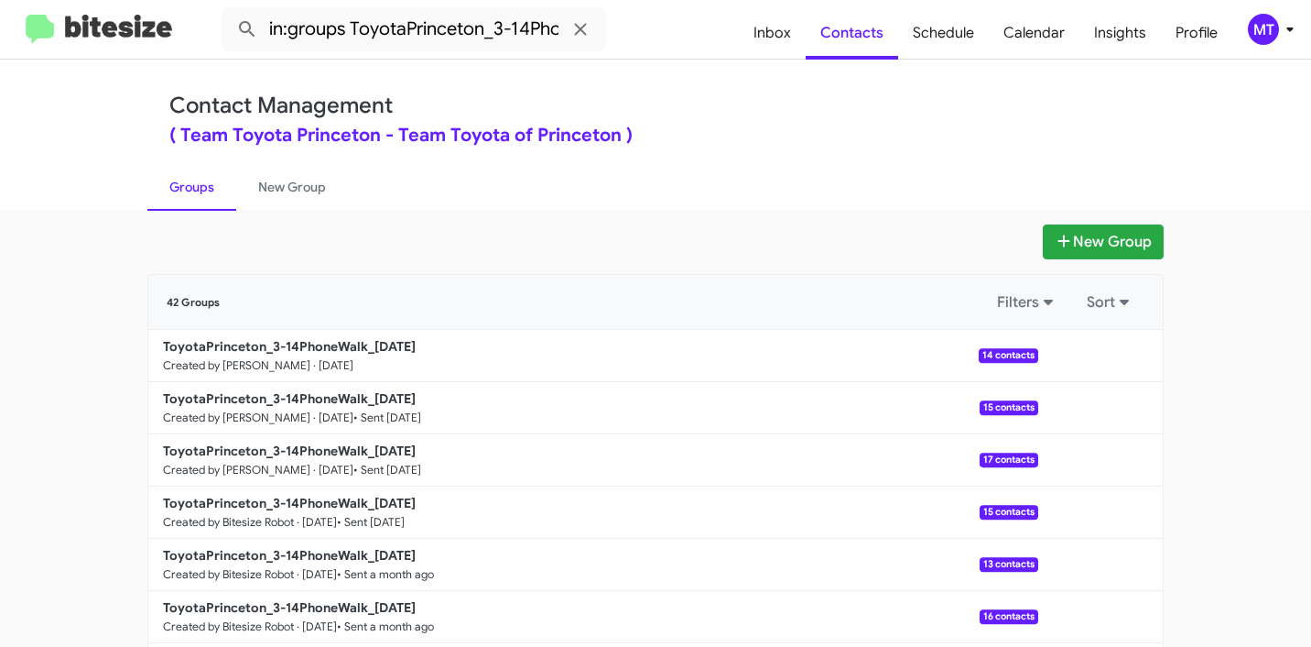
click at [269, 343] on b "ToyotaPrinceton_3-14PhoneWalk_[DATE]" at bounding box center [289, 346] width 253 height 16
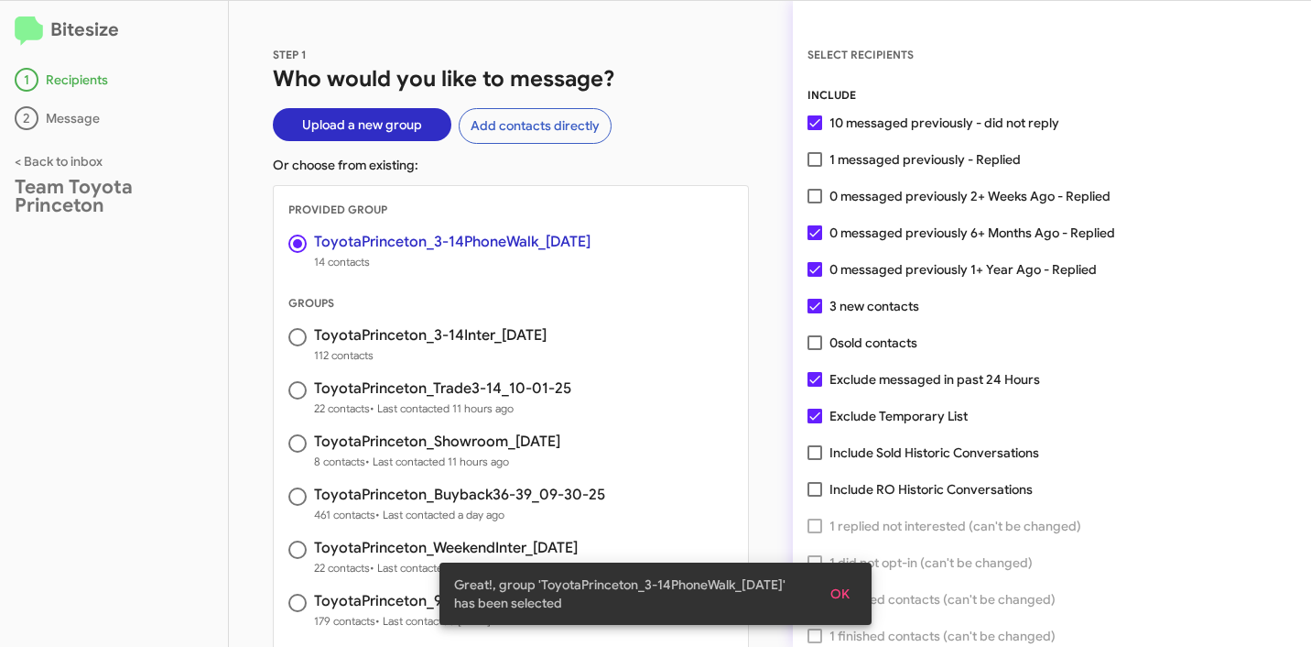
click at [843, 600] on span "OK" at bounding box center [840, 593] width 19 height 33
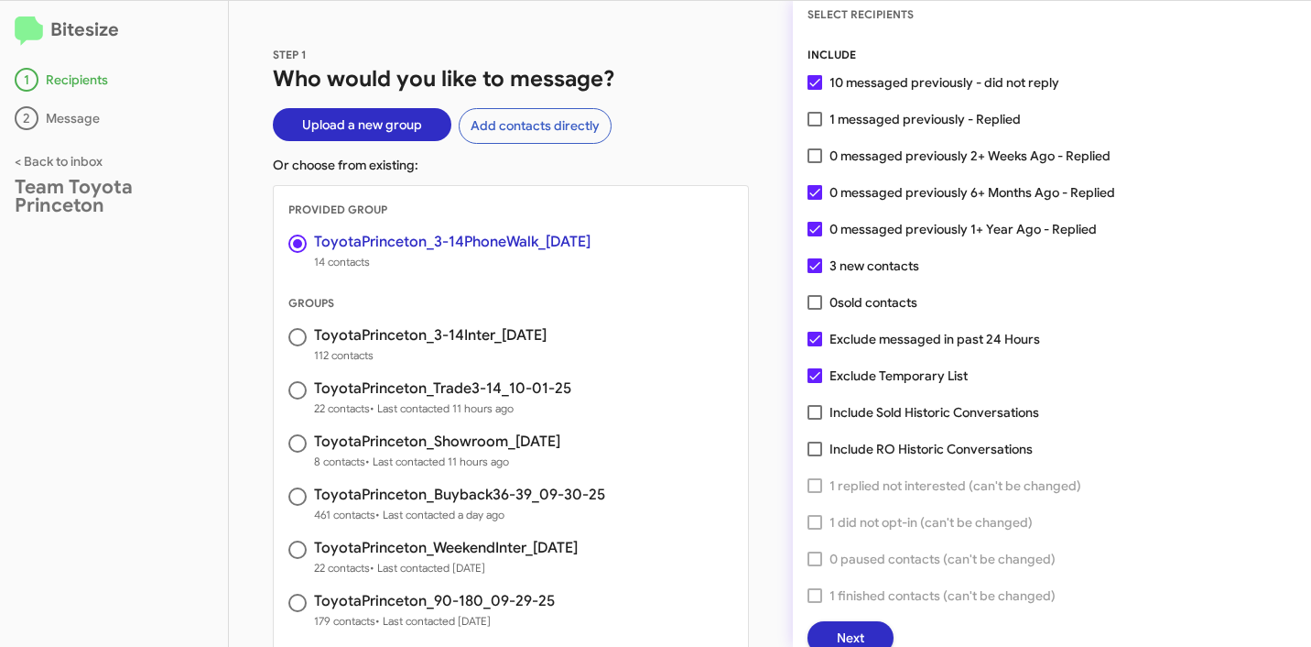
scroll to position [47, 0]
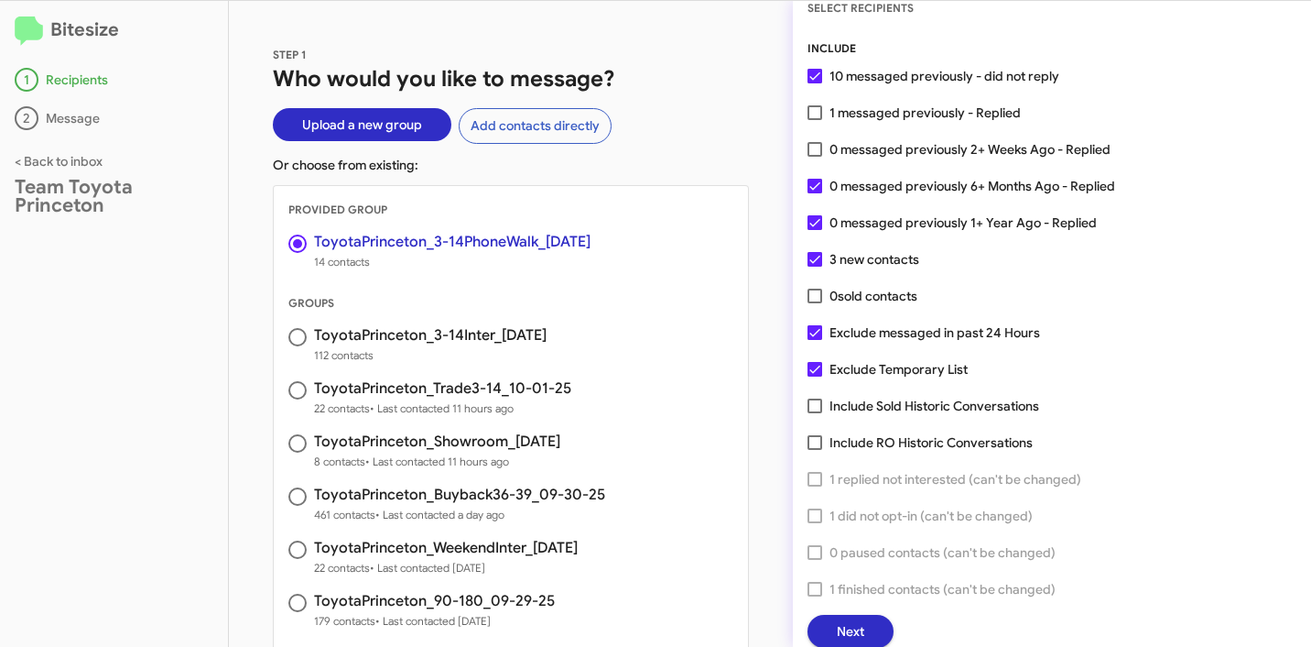
click at [864, 619] on span "Next" at bounding box center [850, 631] width 27 height 33
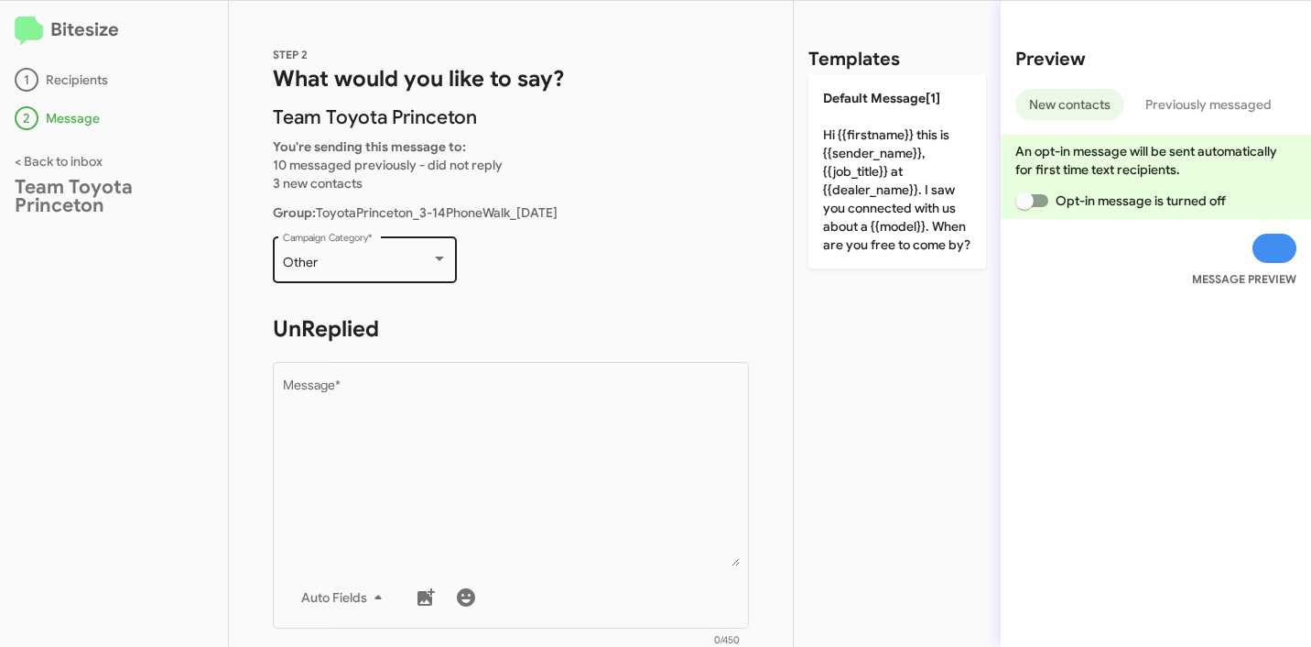
click at [316, 264] on span "Other" at bounding box center [300, 262] width 35 height 16
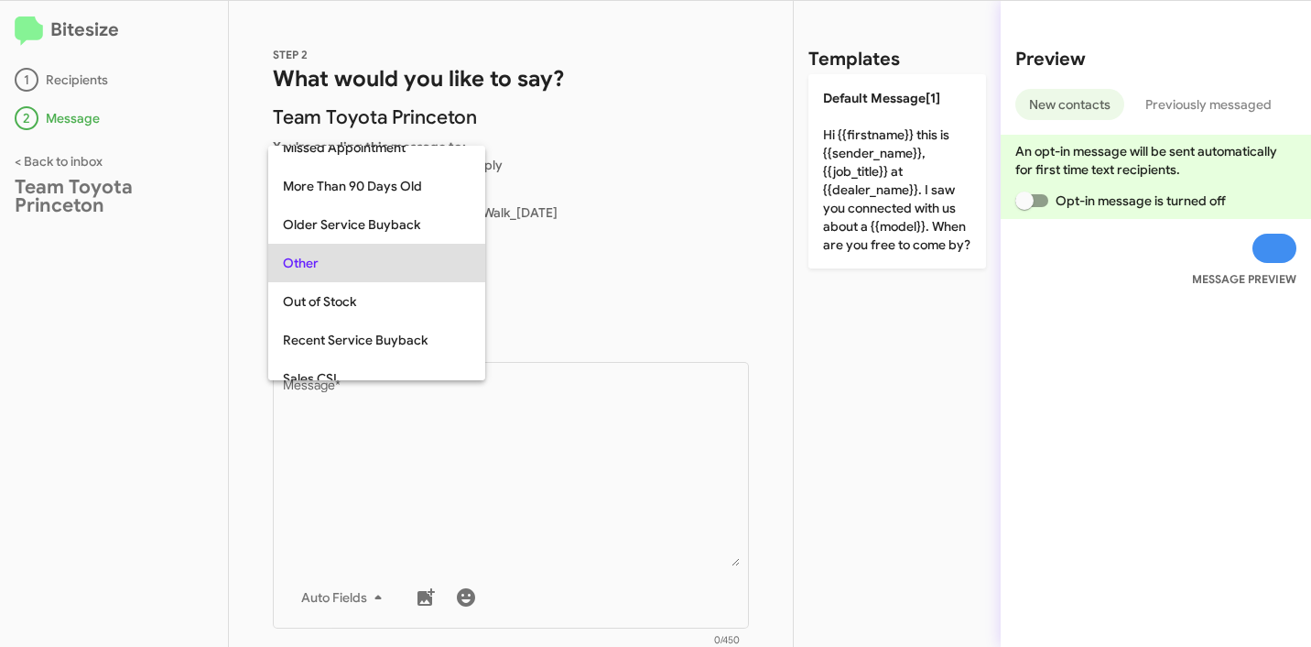
scroll to position [689, 0]
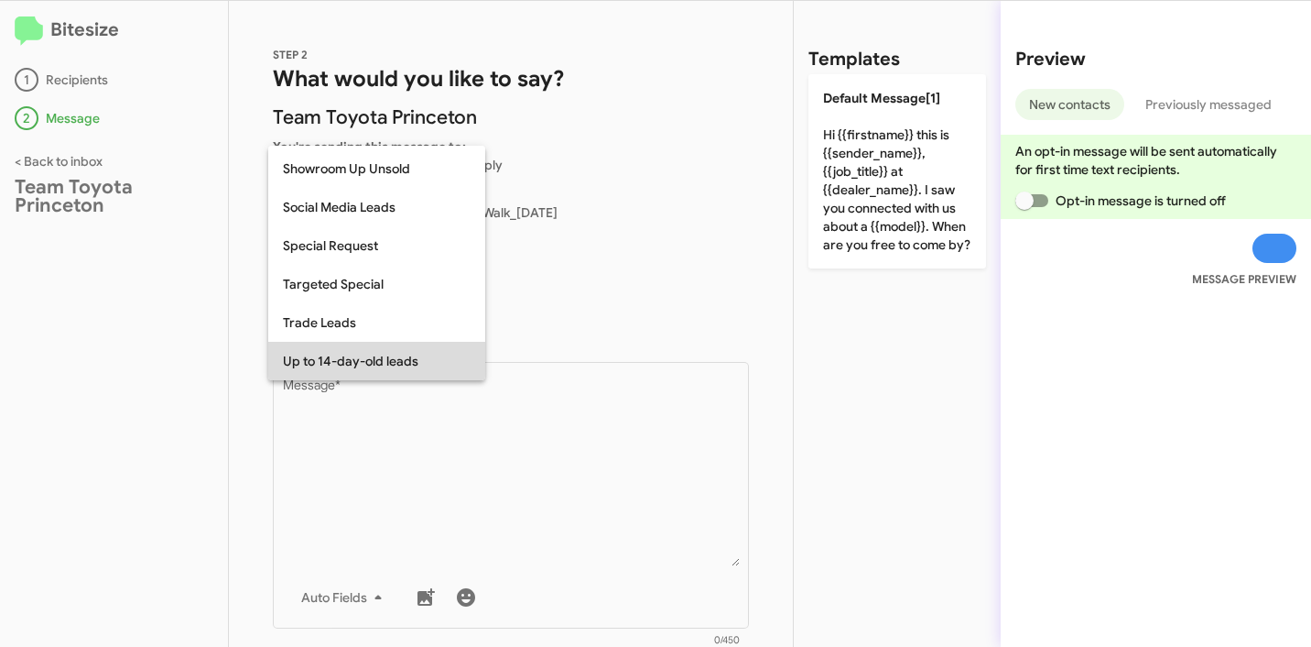
click at [352, 368] on span "Up to 14-day-old leads" at bounding box center [377, 361] width 188 height 38
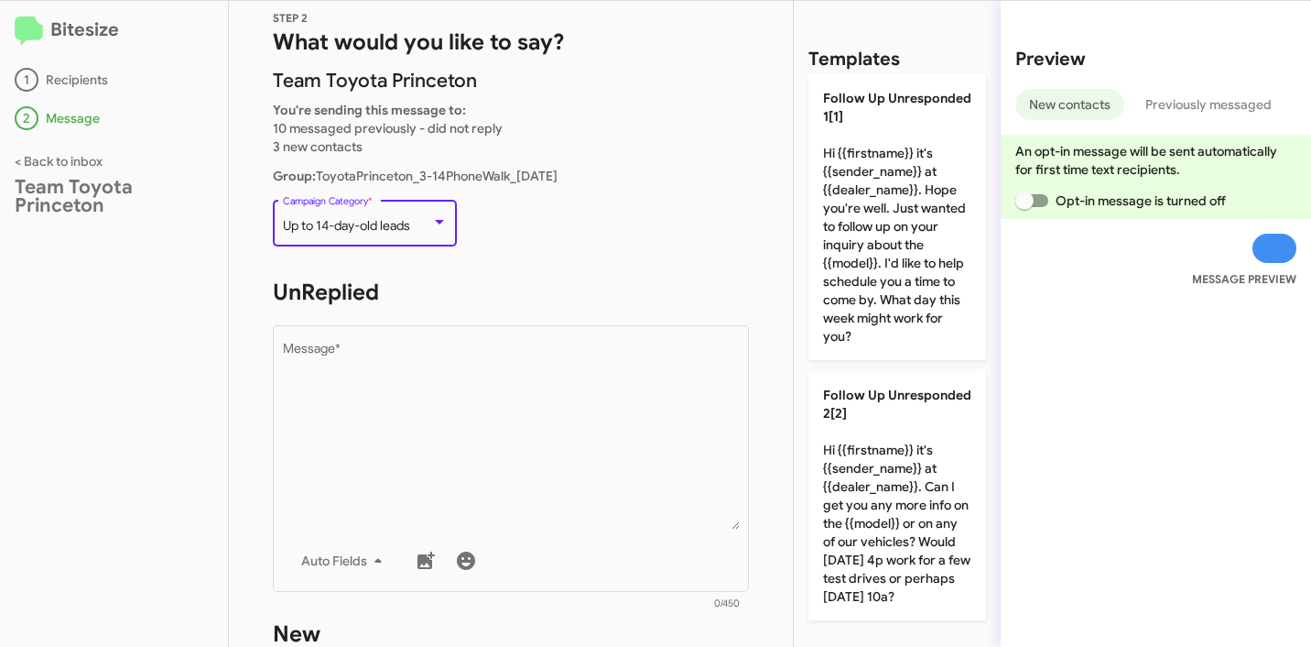
scroll to position [37, 0]
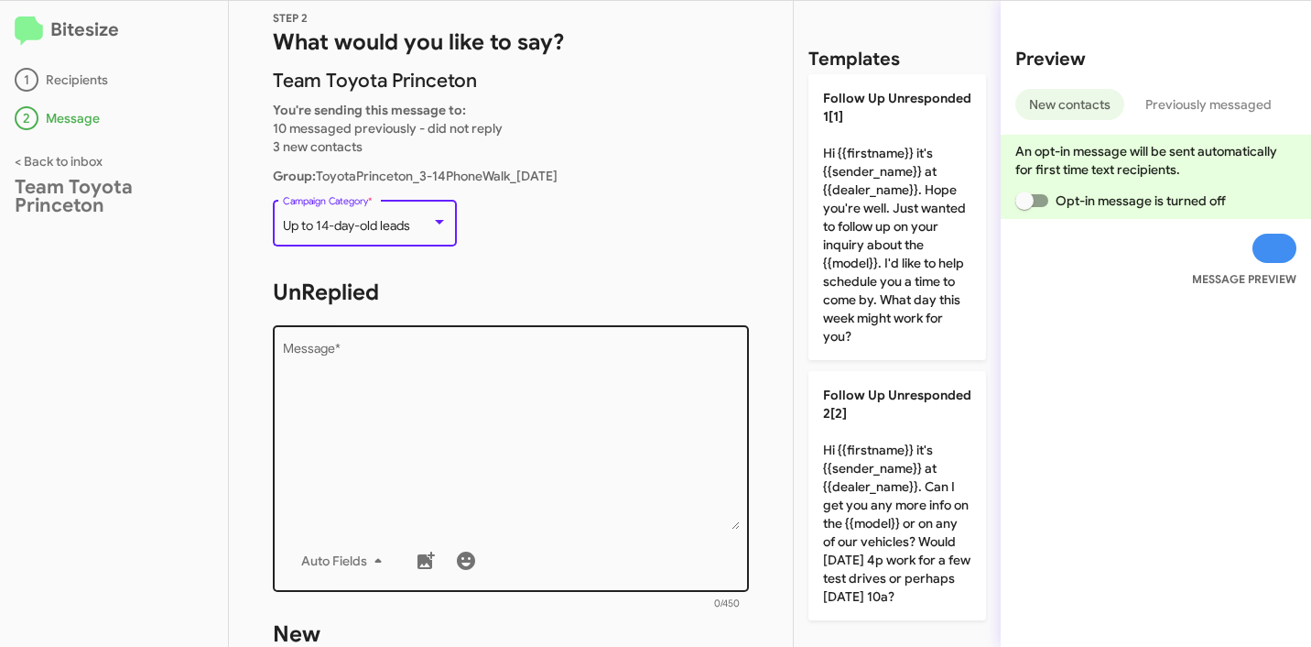
click at [486, 375] on textarea "Message *" at bounding box center [511, 436] width 457 height 187
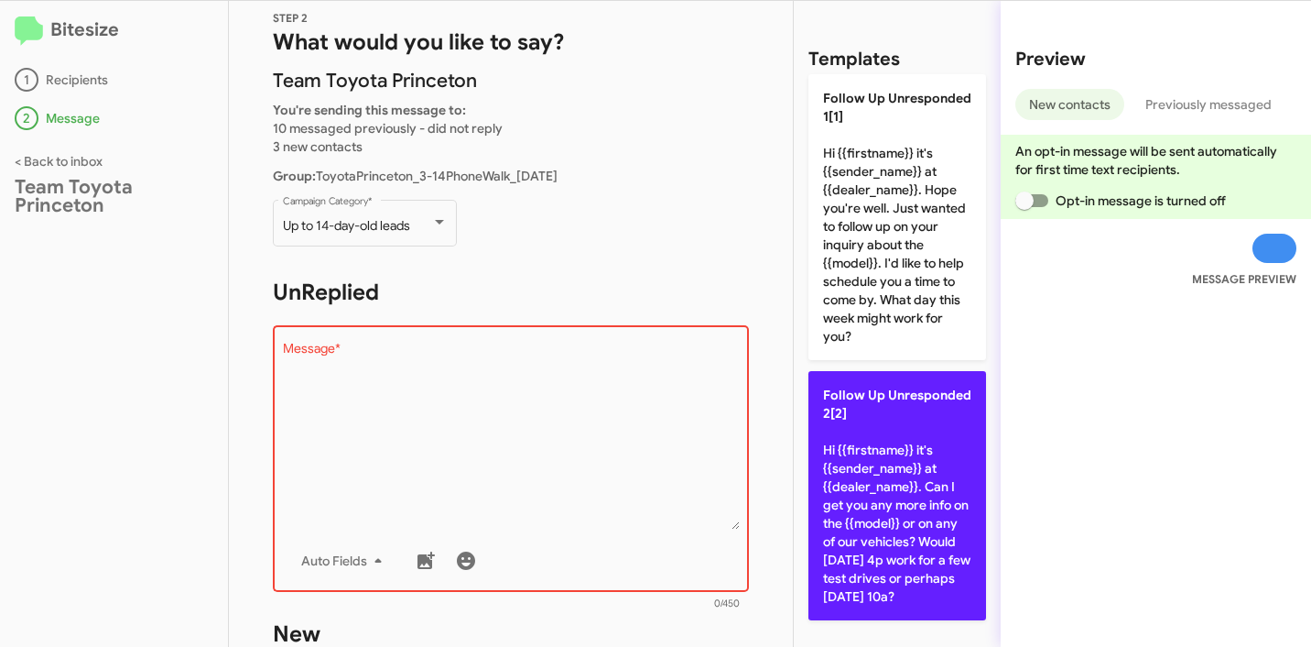
click at [867, 444] on p "Follow Up Unresponded 2[2] Hi {{firstname}} it's {{sender_name}} at {{dealer_na…" at bounding box center [898, 495] width 178 height 249
type textarea "Hi {{firstname}} it's {{sender_name}} at {{dealer_name}}. Can I get you any mor…"
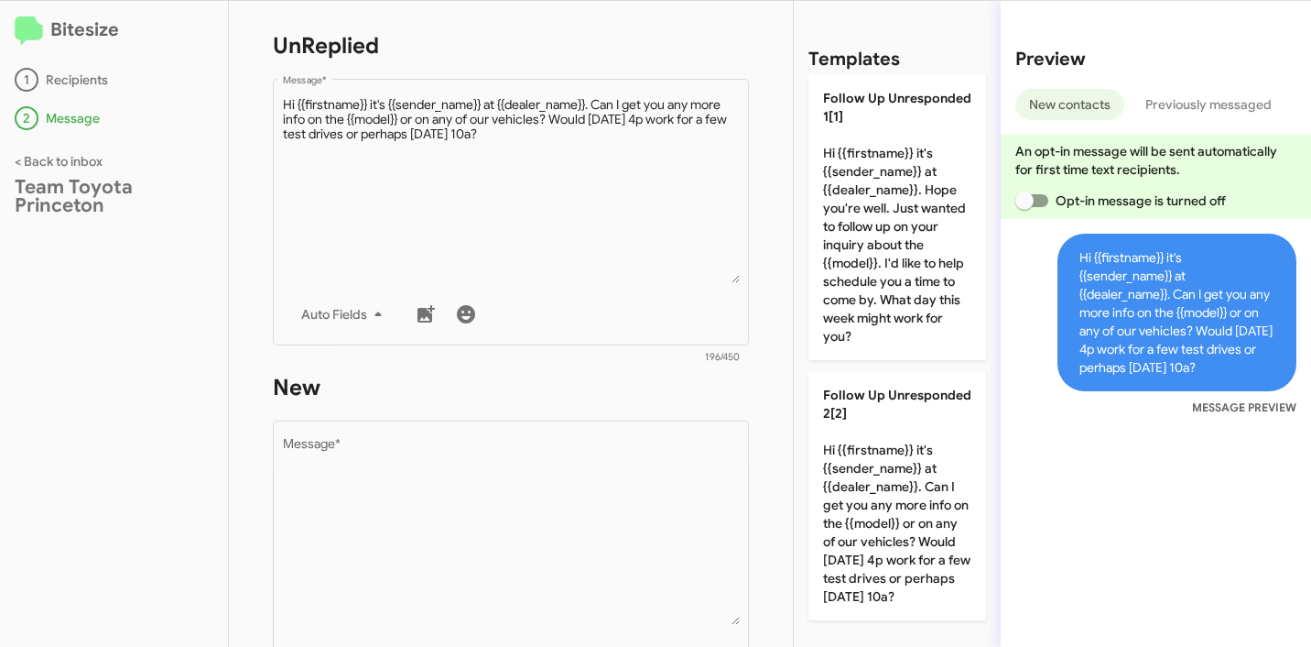
scroll to position [407, 0]
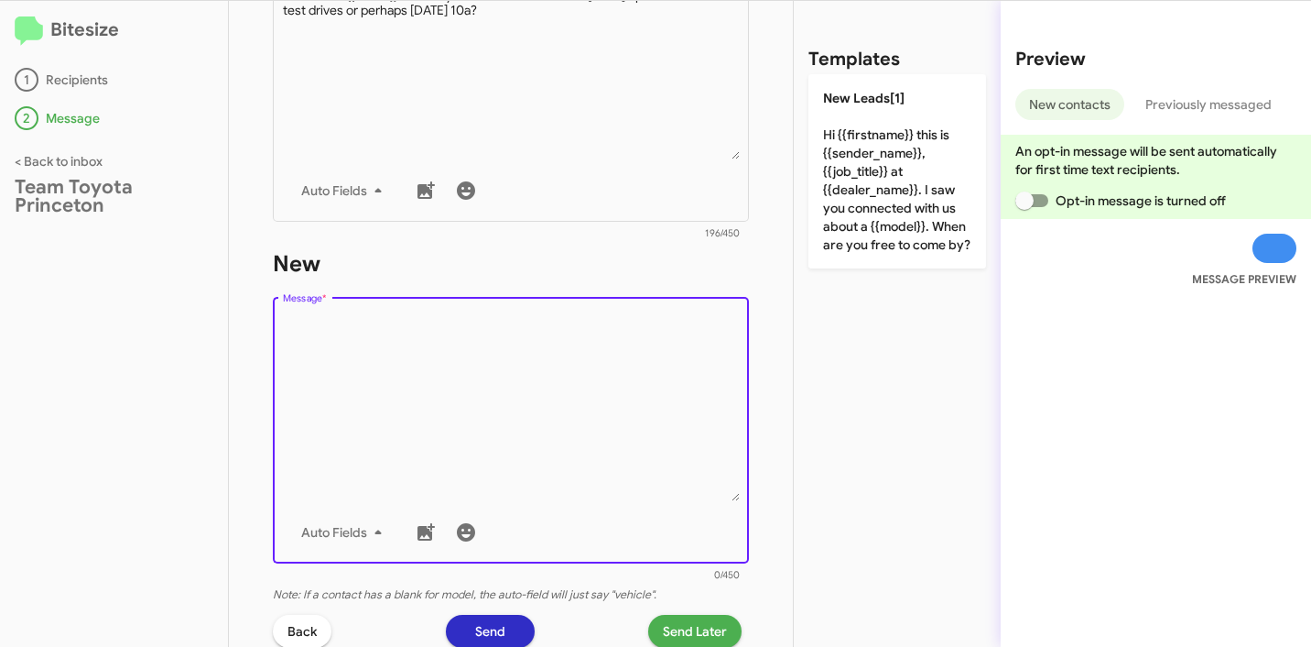
click at [545, 350] on textarea "Message *" at bounding box center [511, 407] width 457 height 187
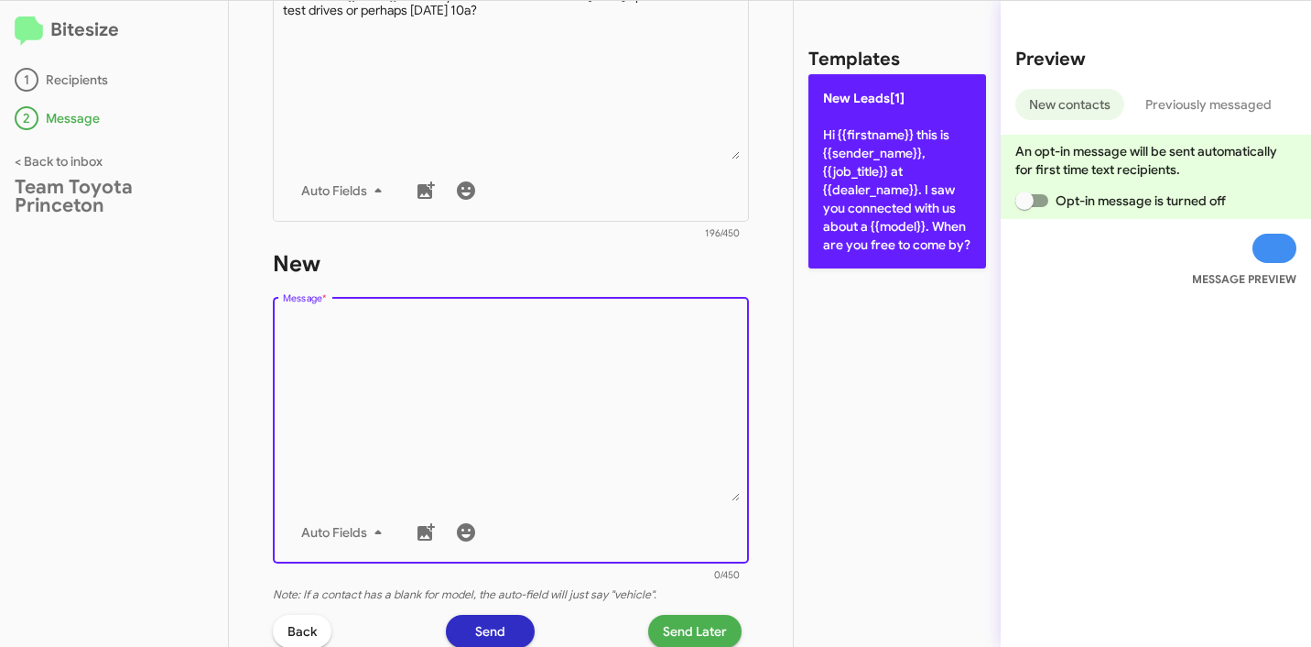
click at [876, 247] on p "New Leads[1] Hi {{firstname}} this is {{sender_name}}, {{job_title}} at {{deale…" at bounding box center [898, 171] width 178 height 194
type textarea "Hi {{firstname}} this is {{sender_name}}, {{job_title}} at {{dealer_name}}. I s…"
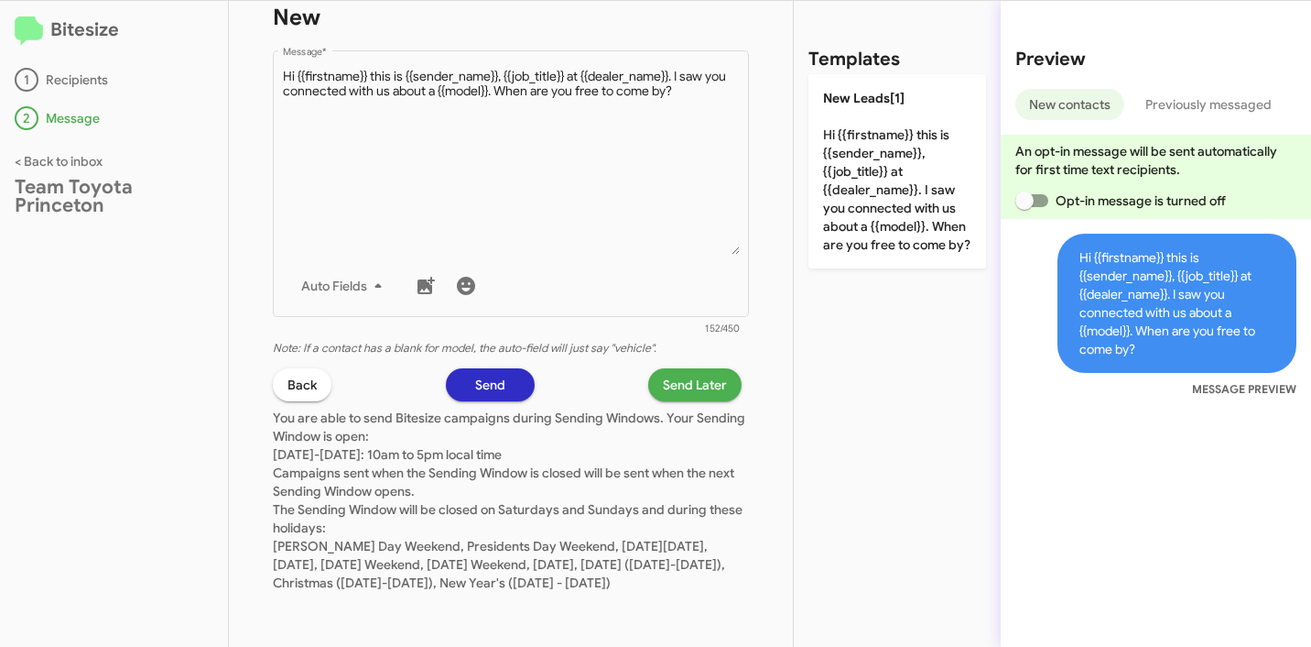
scroll to position [671, 0]
click at [689, 368] on span "Send Later" at bounding box center [695, 384] width 64 height 33
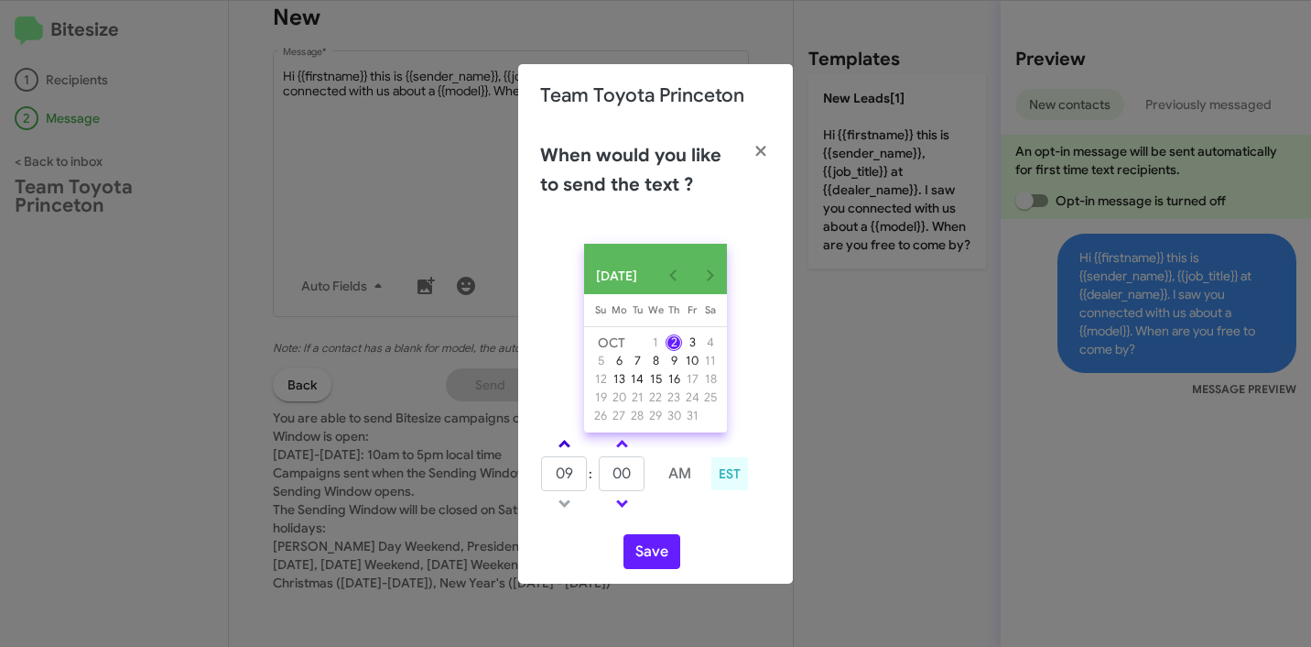
click at [564, 445] on link at bounding box center [565, 443] width 32 height 21
type input "01"
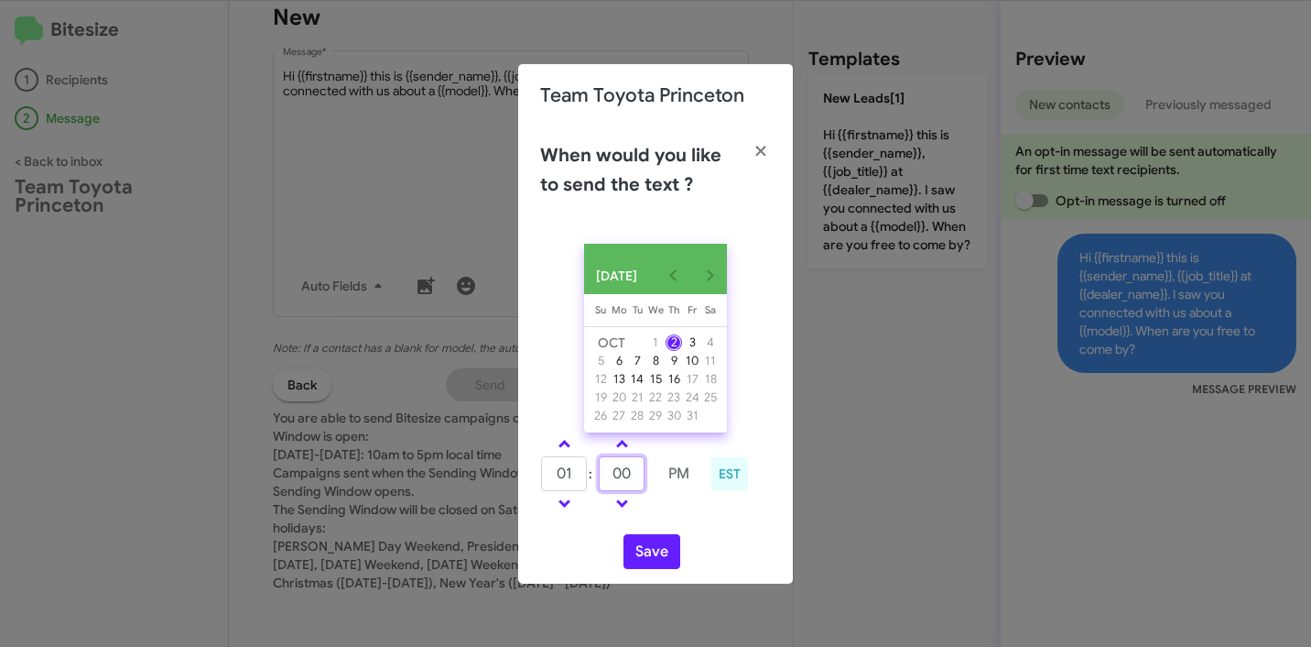
click at [632, 483] on input "00" at bounding box center [622, 473] width 46 height 35
type input "34"
click at [688, 519] on div "01 : 34 PM EST" at bounding box center [656, 475] width 258 height 87
click at [655, 566] on button "Save" at bounding box center [652, 551] width 57 height 35
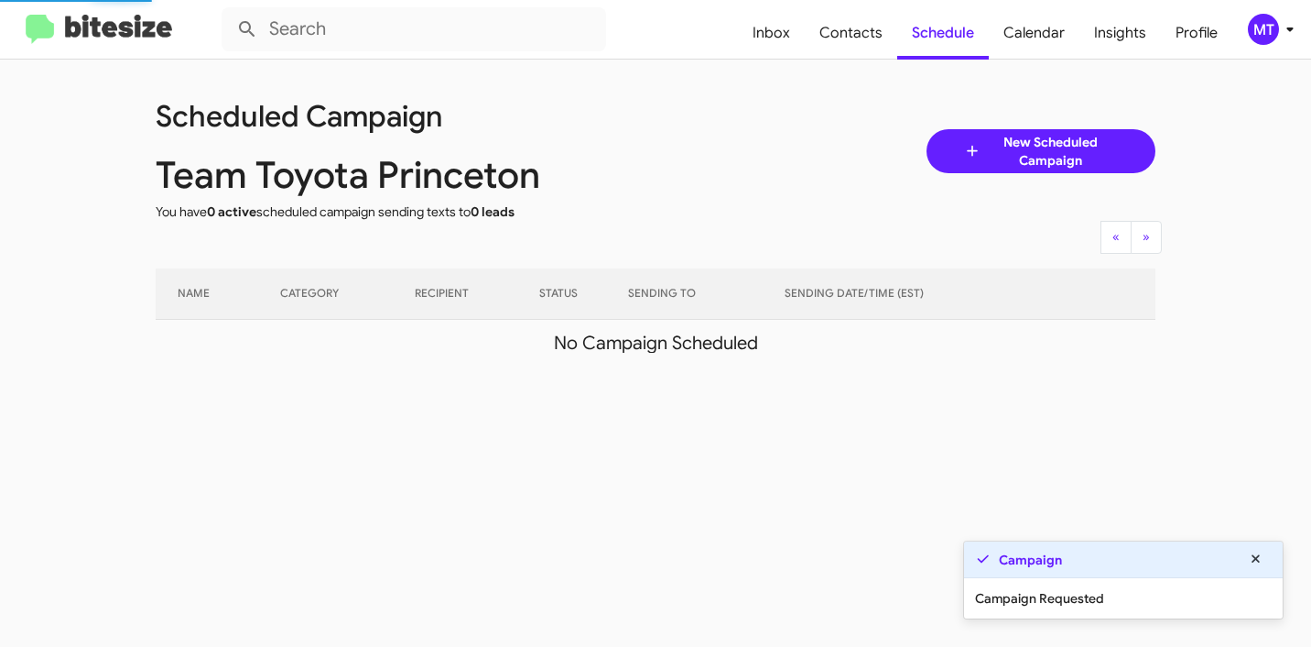
click at [1287, 37] on icon at bounding box center [1290, 29] width 22 height 22
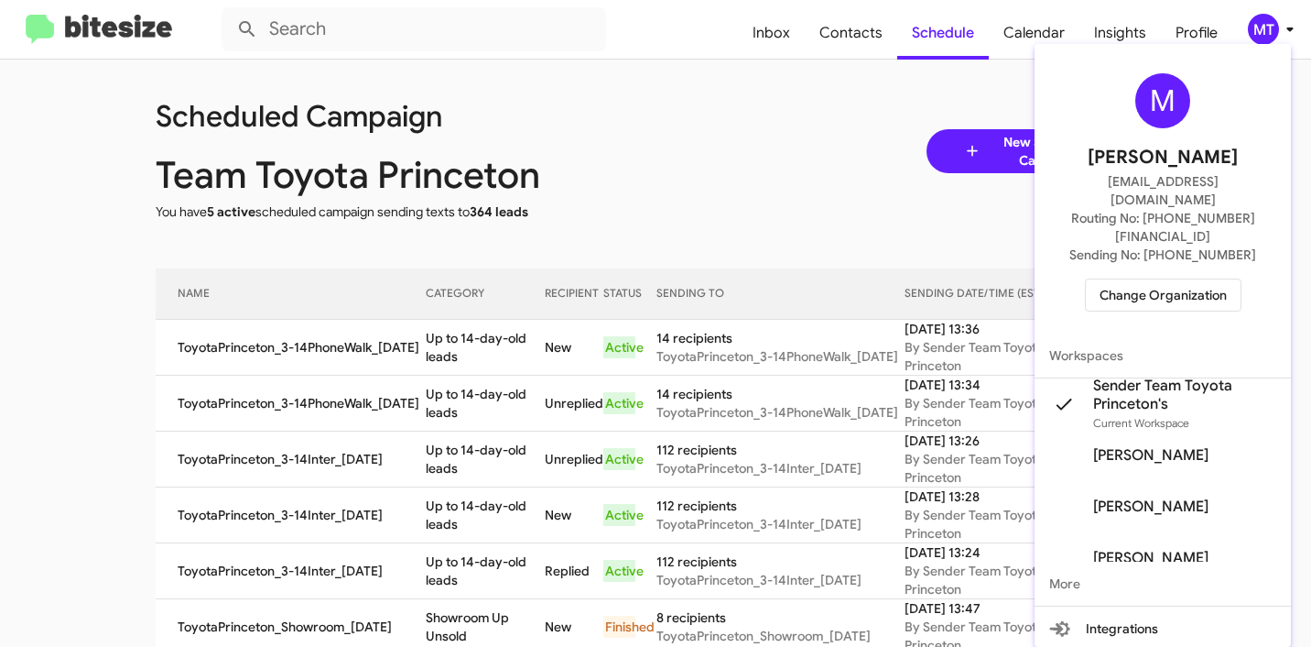
click at [719, 108] on div at bounding box center [655, 323] width 1311 height 647
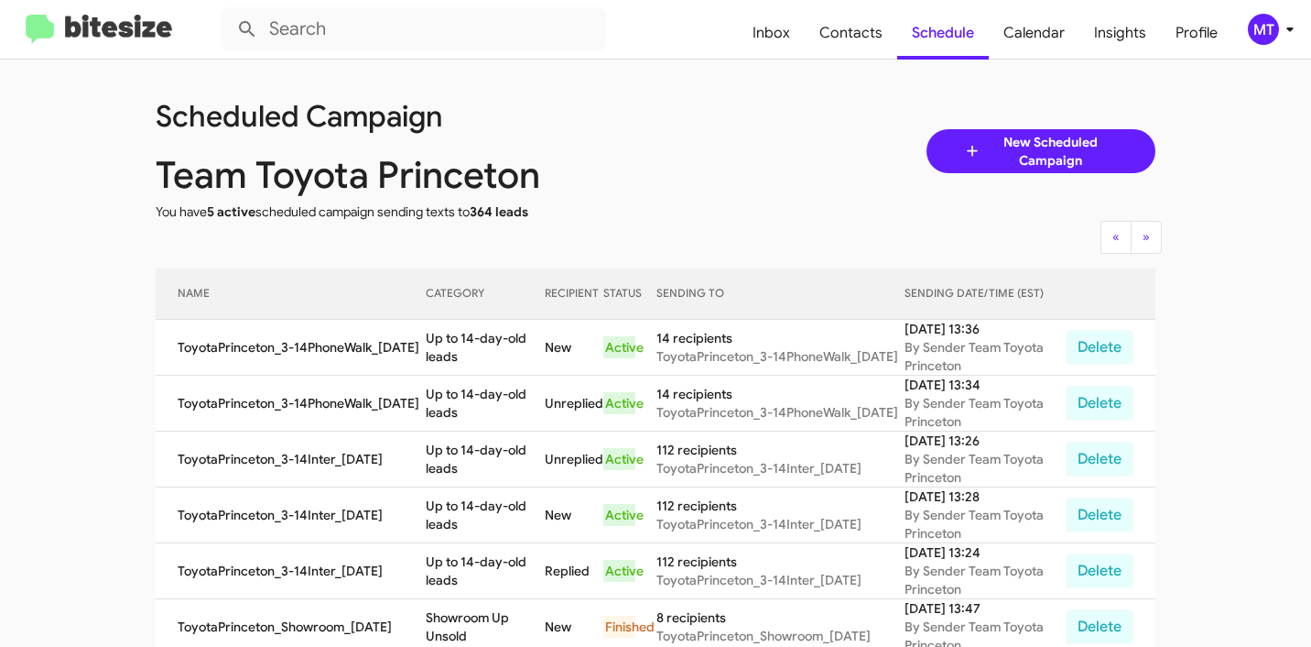
click at [1012, 155] on span "New Scheduled Campaign" at bounding box center [1050, 151] width 137 height 37
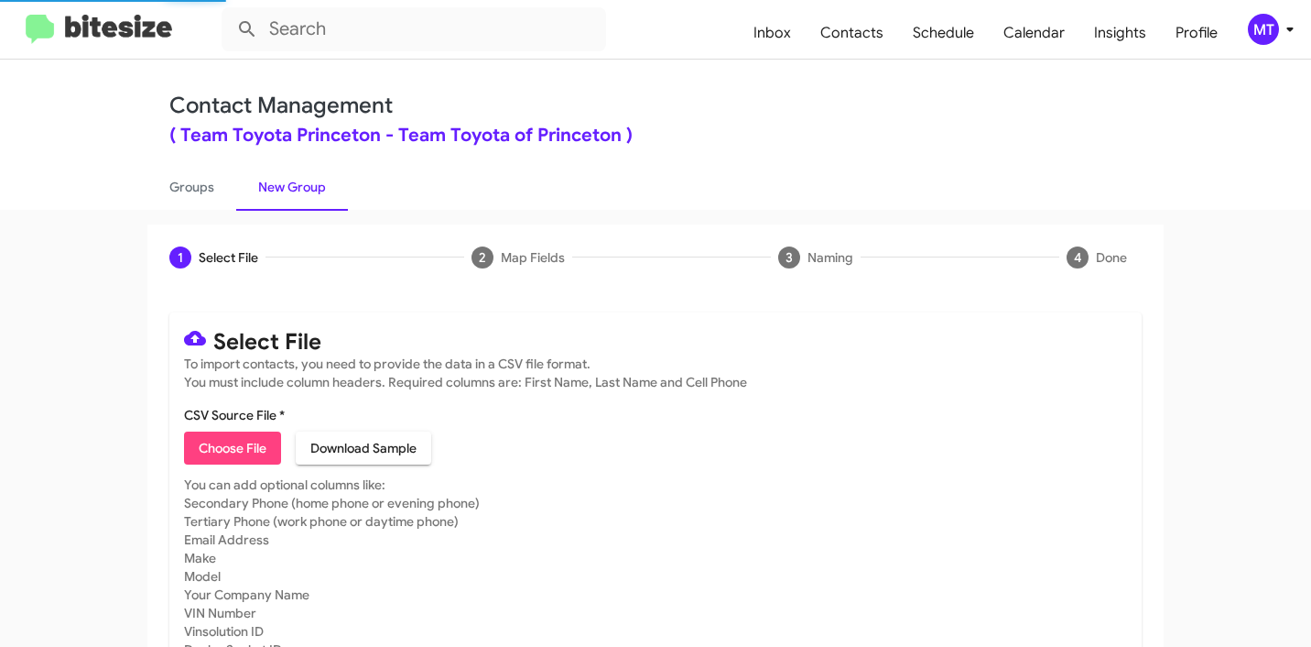
click at [218, 439] on span "Choose File" at bounding box center [233, 447] width 68 height 33
type input "ToyotaPrinceton_Trade16-90_10-02-25"
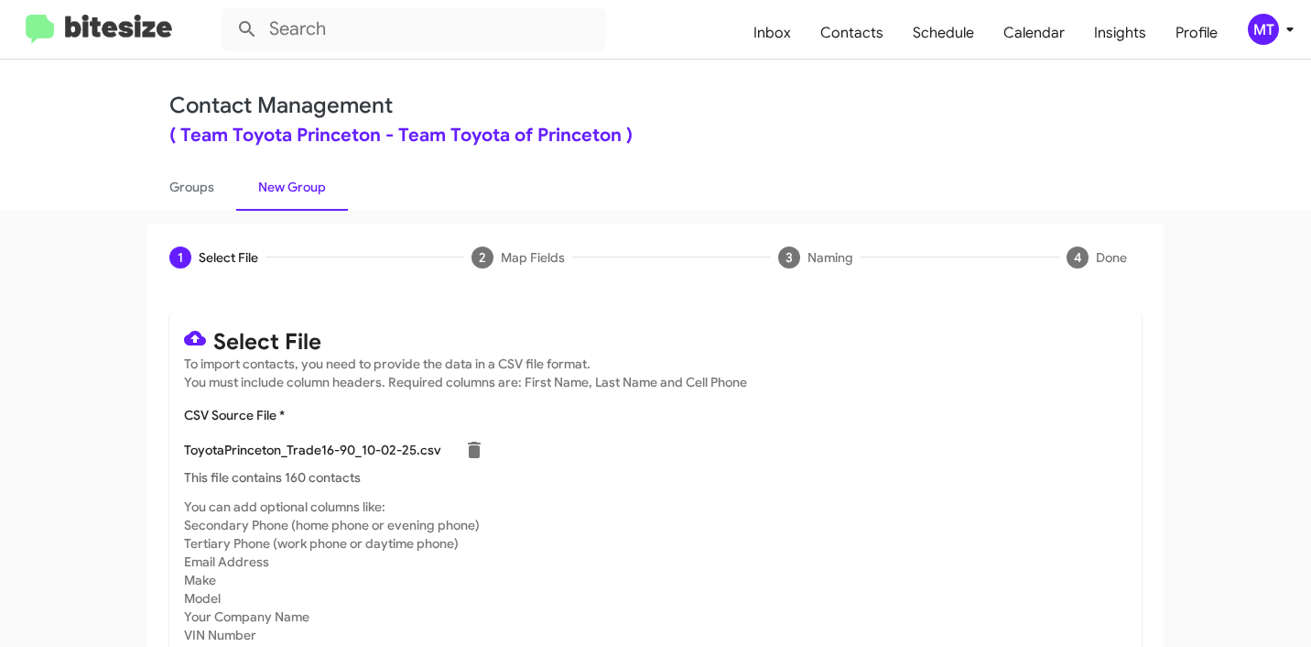
click at [1286, 35] on icon at bounding box center [1290, 29] width 22 height 22
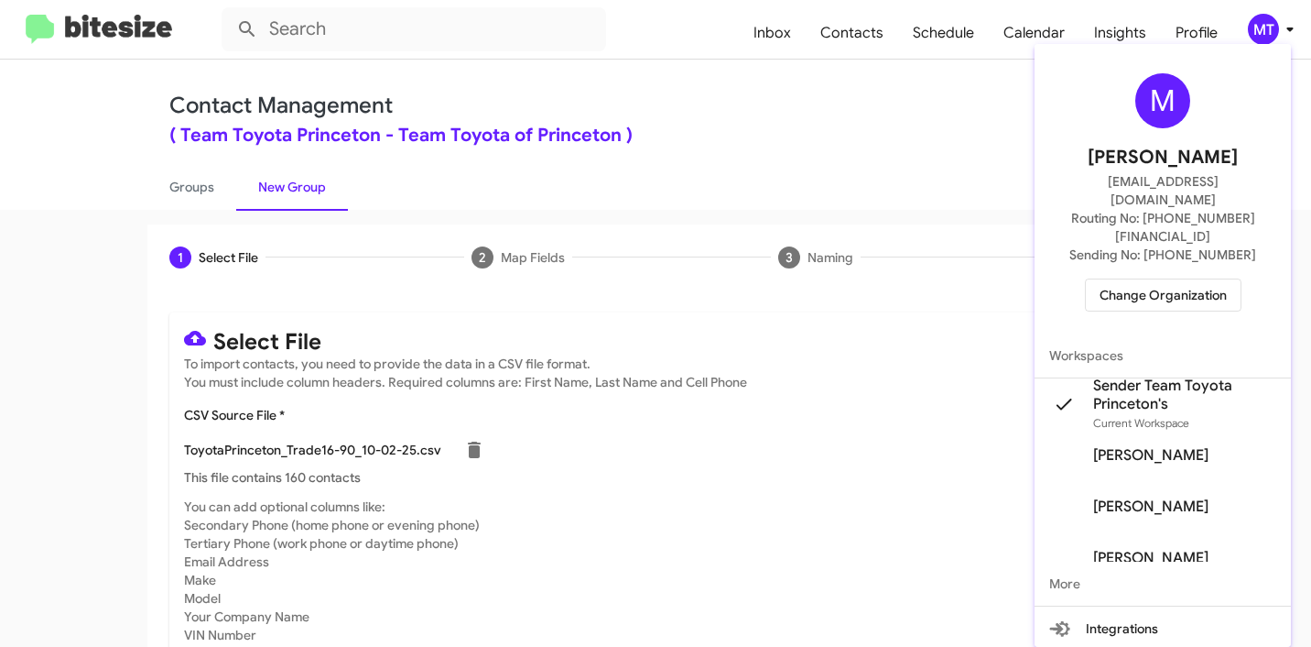
click at [892, 469] on div at bounding box center [655, 323] width 1311 height 647
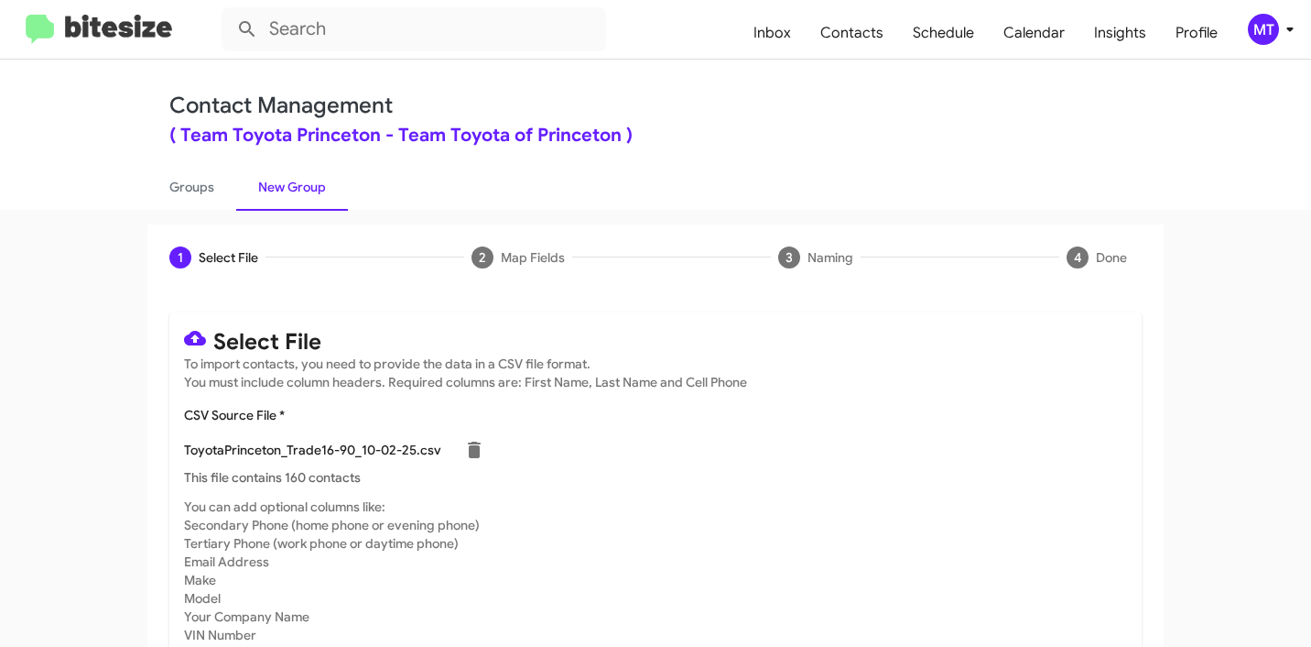
scroll to position [155, 0]
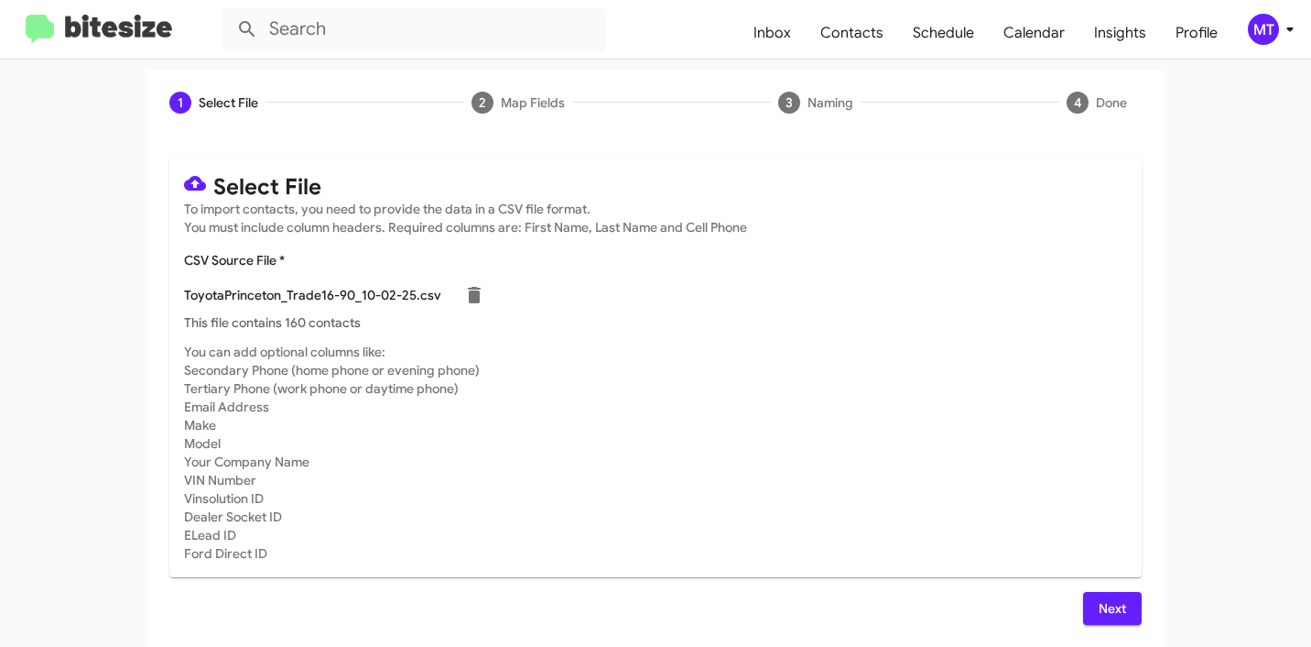
click at [1098, 603] on span "Next" at bounding box center [1112, 608] width 29 height 33
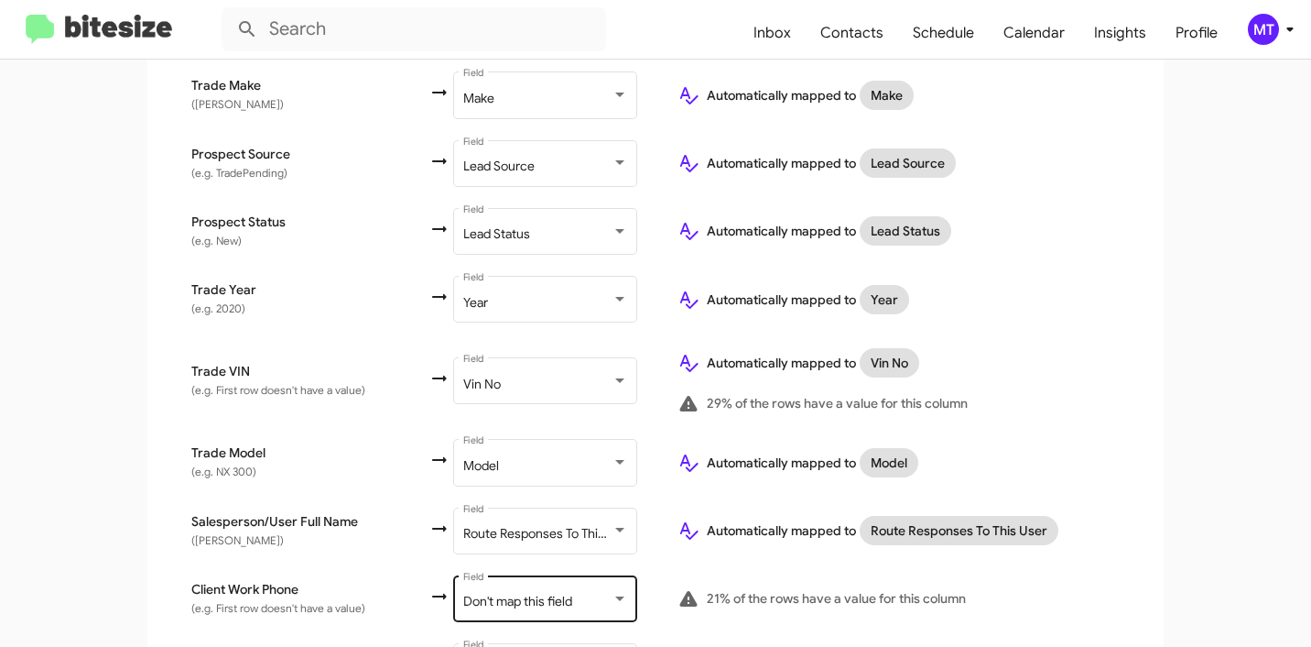
scroll to position [941, 0]
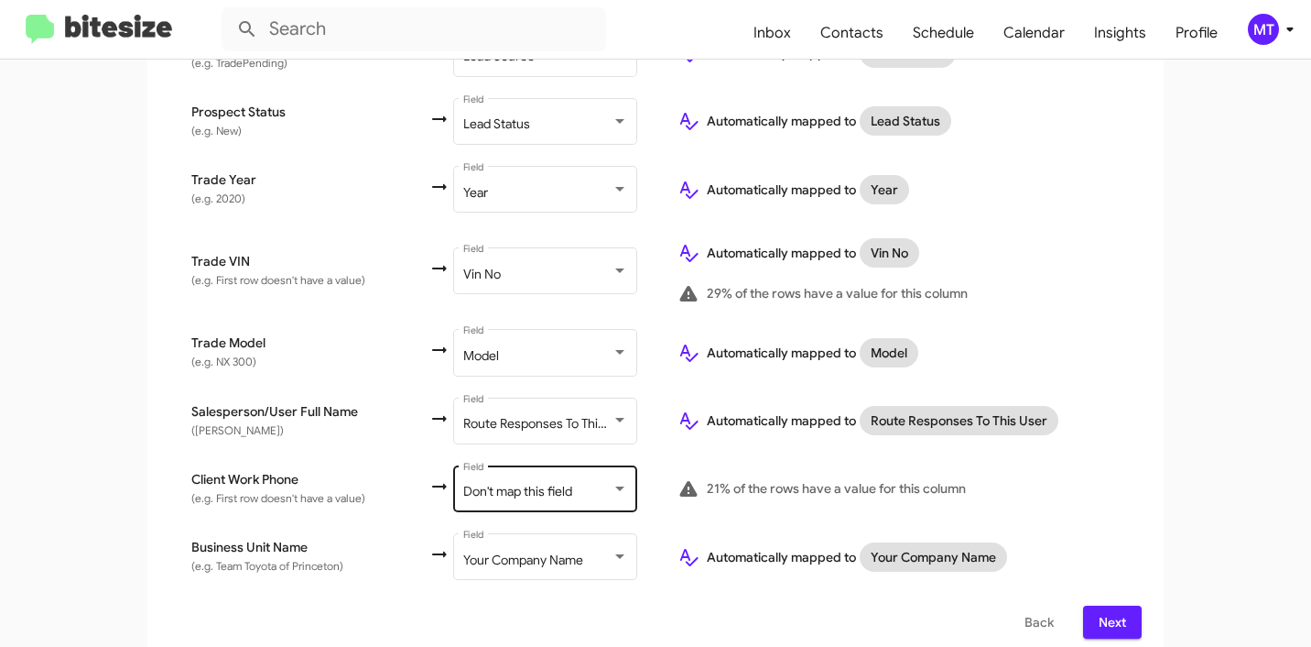
click at [518, 492] on div "Don't map this field Field" at bounding box center [545, 487] width 165 height 50
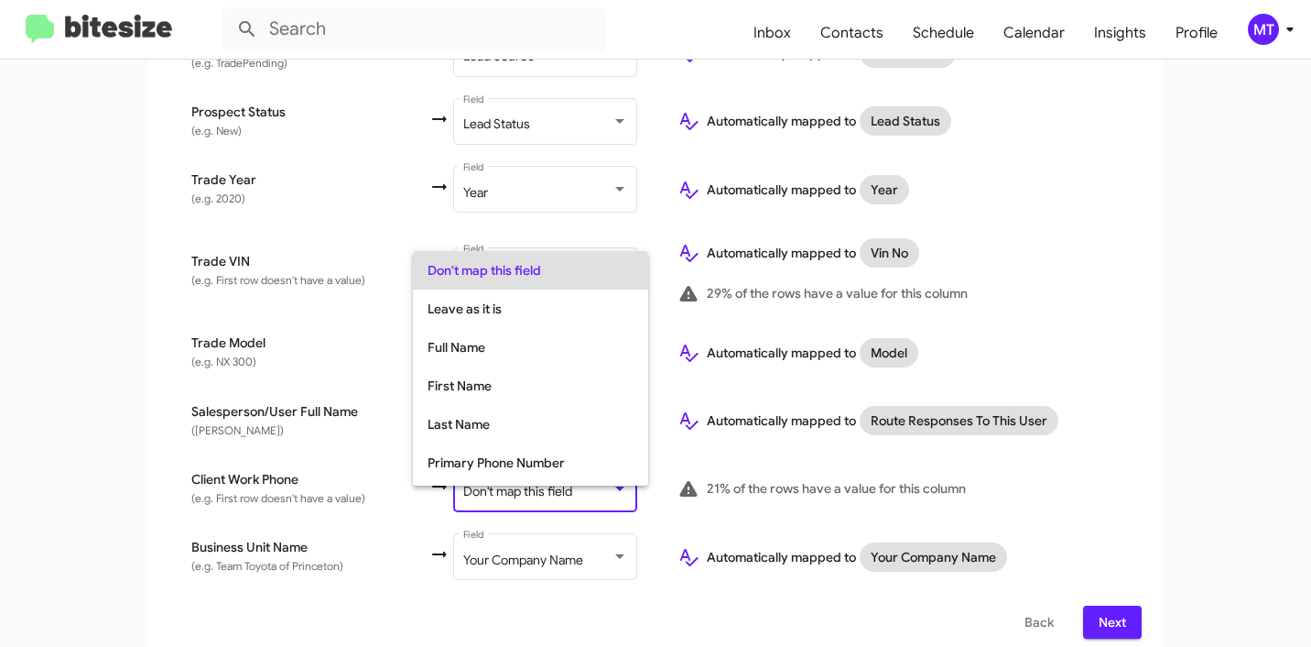
scroll to position [73, 0]
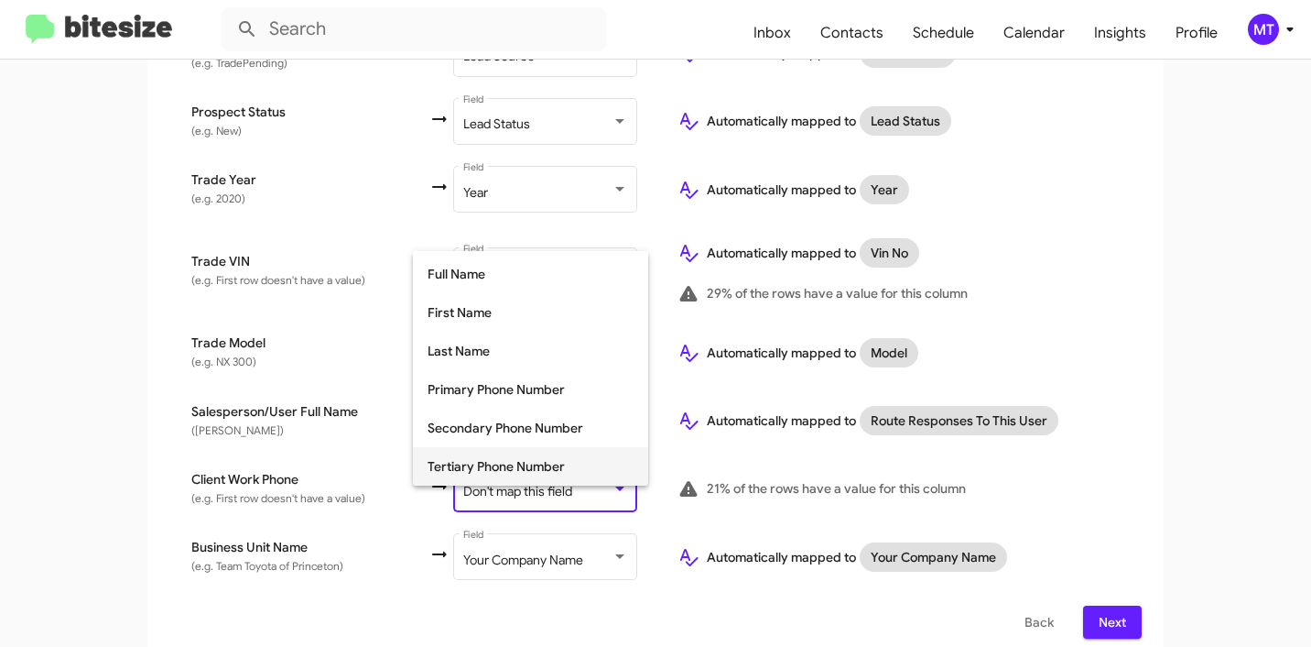
click at [500, 467] on span "Tertiary Phone Number" at bounding box center [531, 466] width 206 height 38
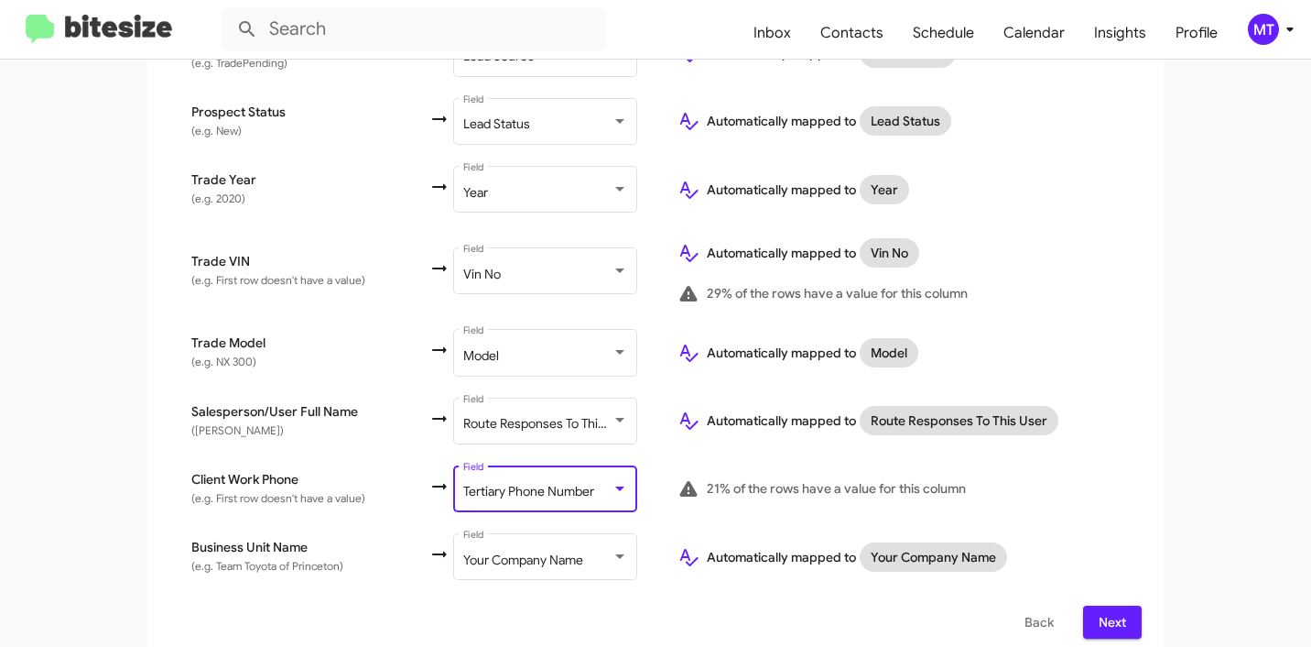
click at [1107, 605] on span "Next" at bounding box center [1112, 621] width 29 height 33
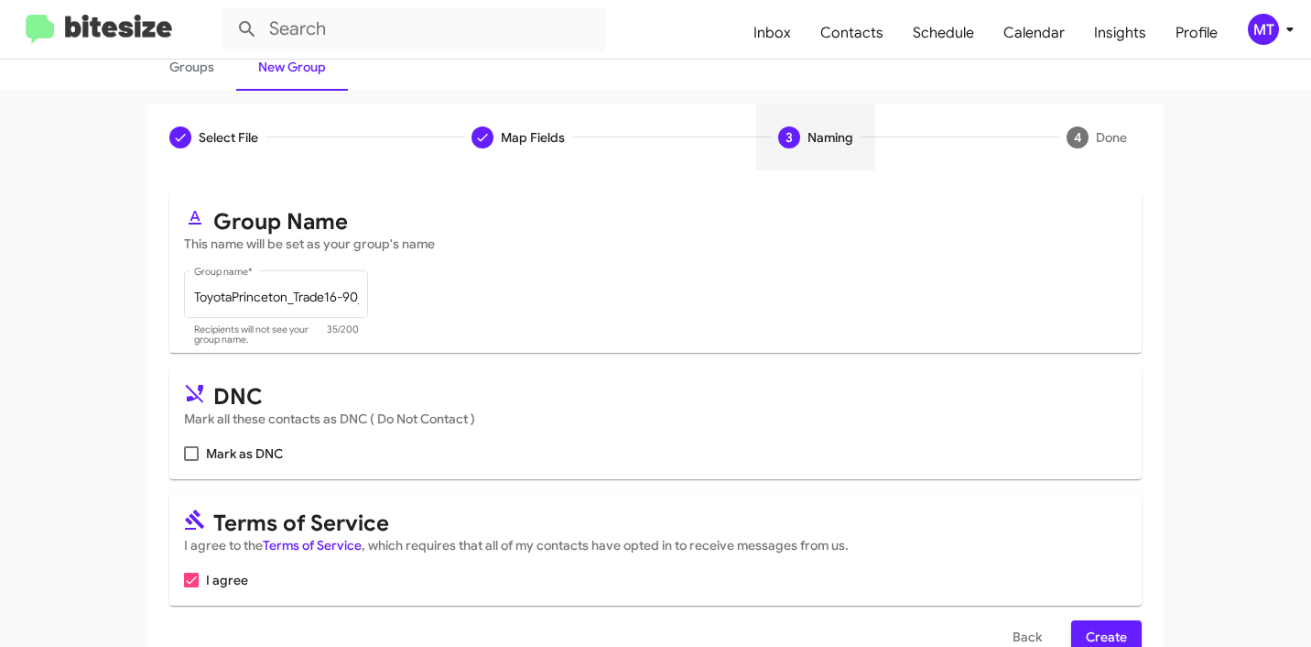
scroll to position [163, 0]
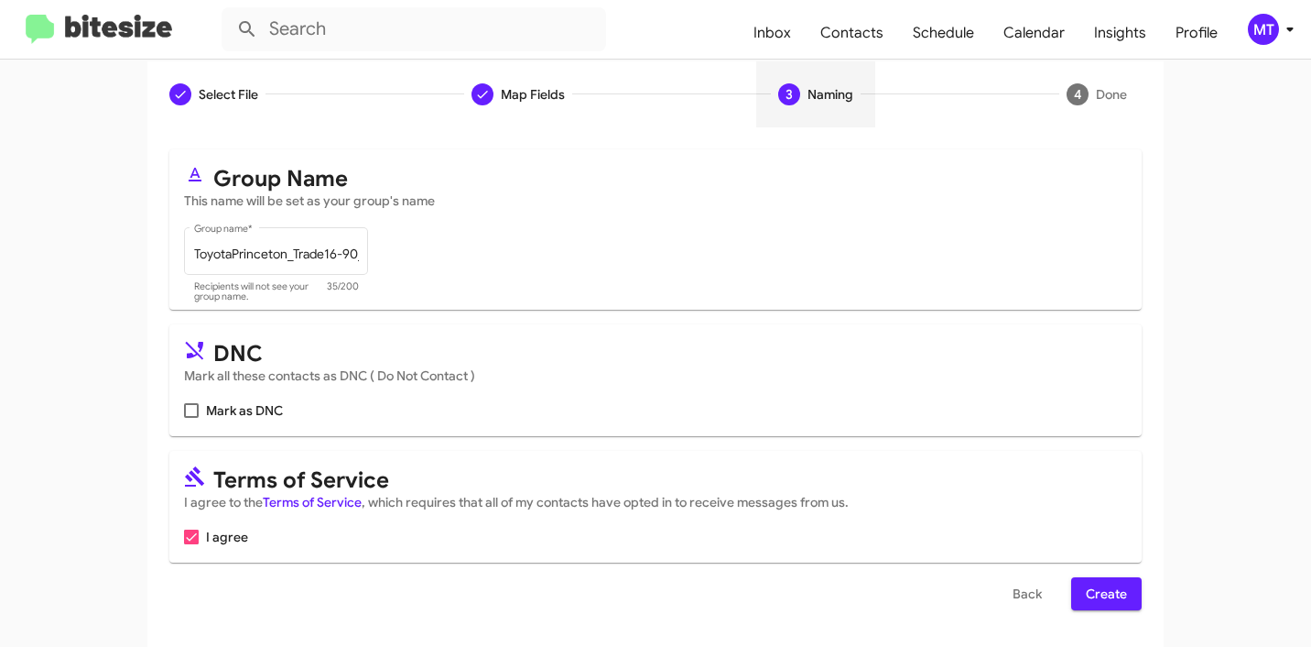
click at [1121, 588] on button "Create" at bounding box center [1107, 593] width 71 height 33
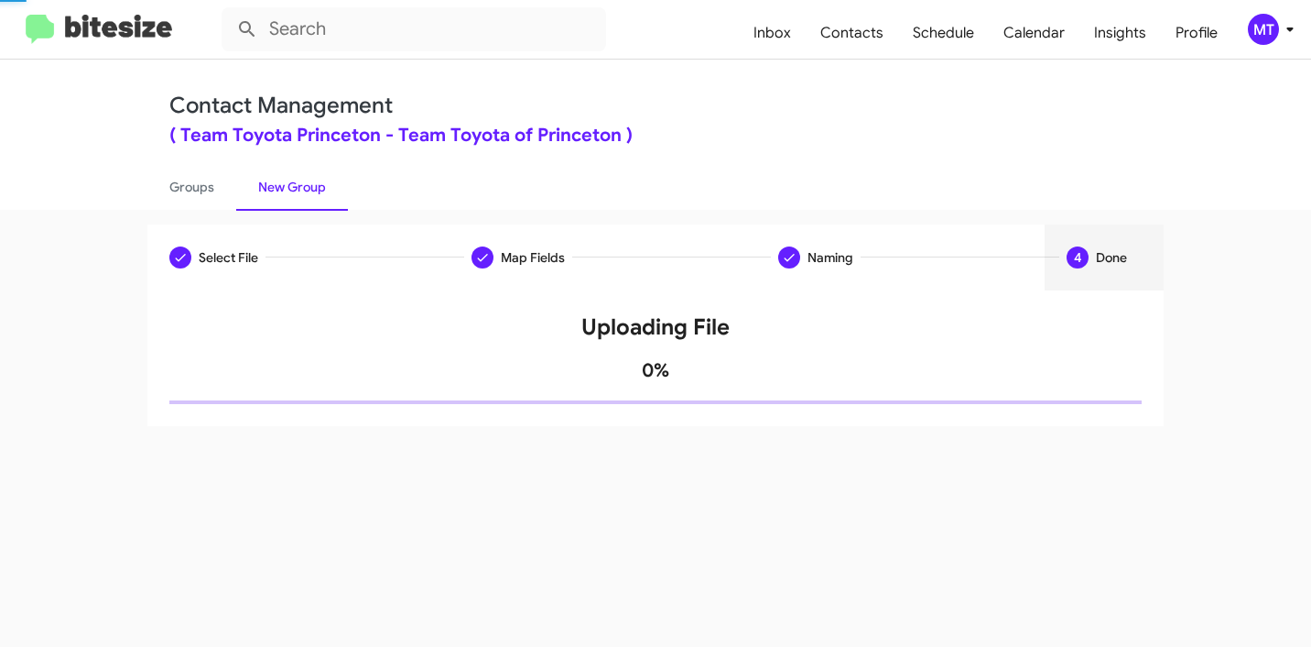
scroll to position [0, 0]
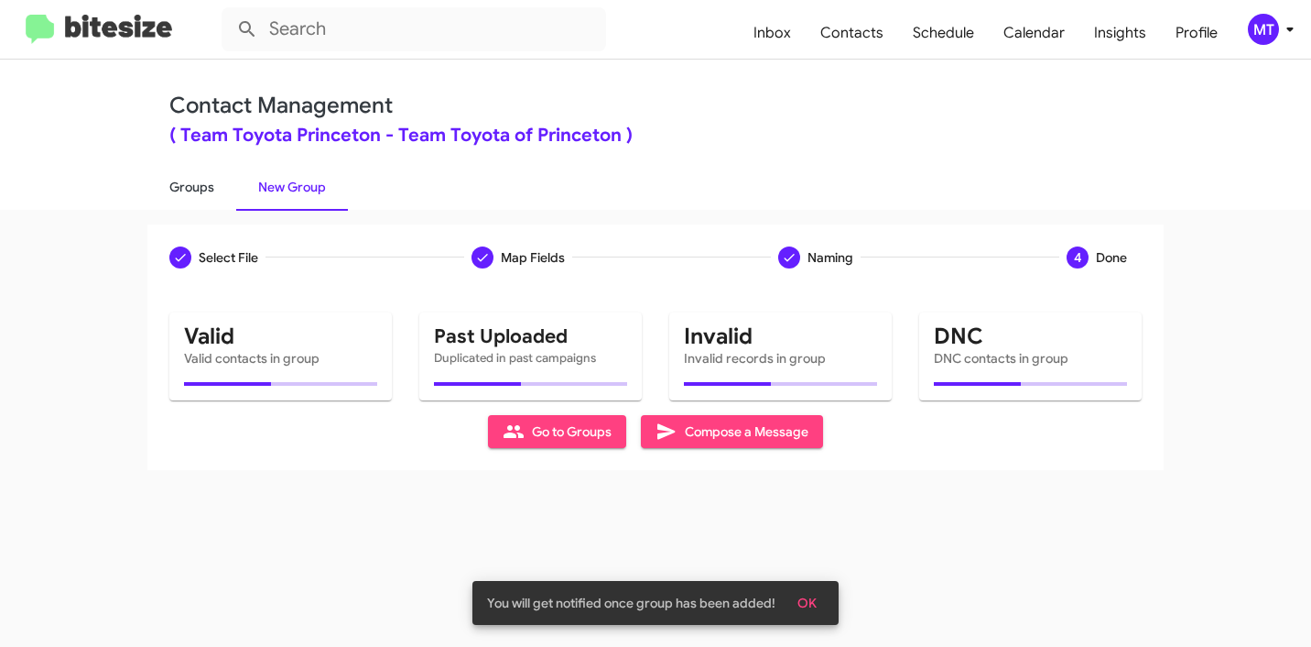
click at [170, 174] on link "Groups" at bounding box center [191, 187] width 89 height 48
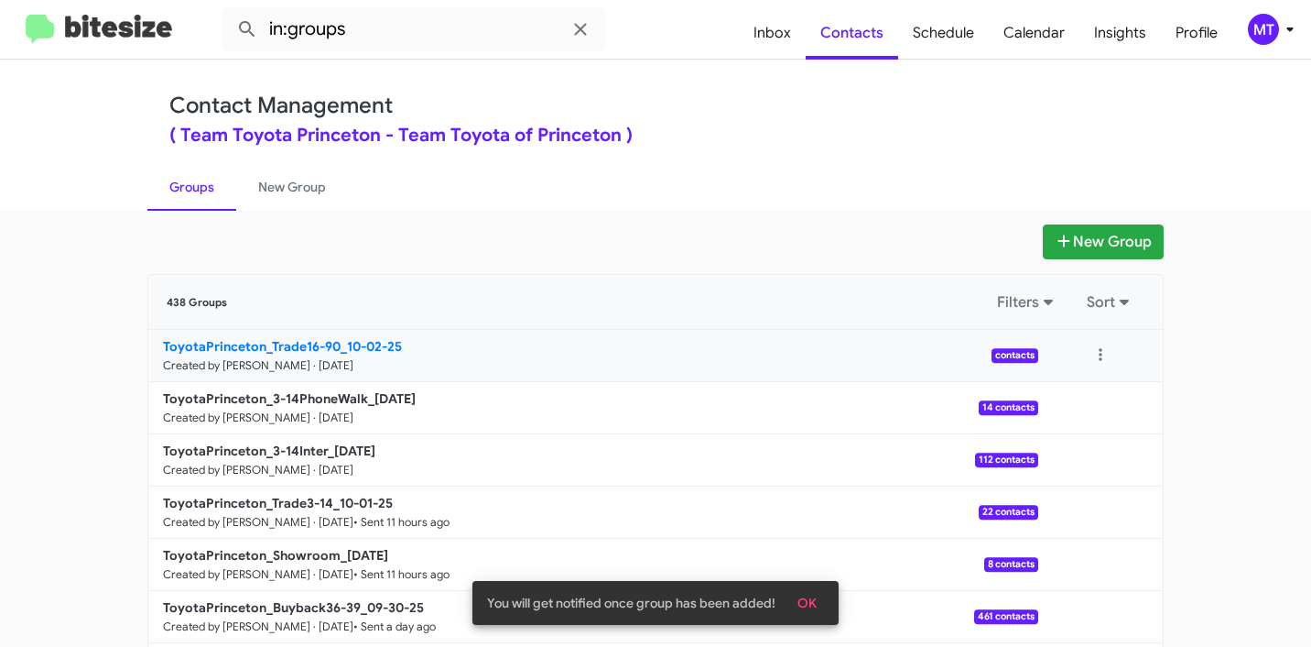
drag, startPoint x: 129, startPoint y: 346, endPoint x: 296, endPoint y: 349, distance: 166.7
click at [296, 349] on div "New Group 438 Groups Filters Sort ToyotaPrinceton_Trade16-90_10-02-25 Created b…" at bounding box center [656, 562] width 1044 height 676
click at [164, 283] on div "438 Groups Filters Sort" at bounding box center [655, 302] width 1015 height 55
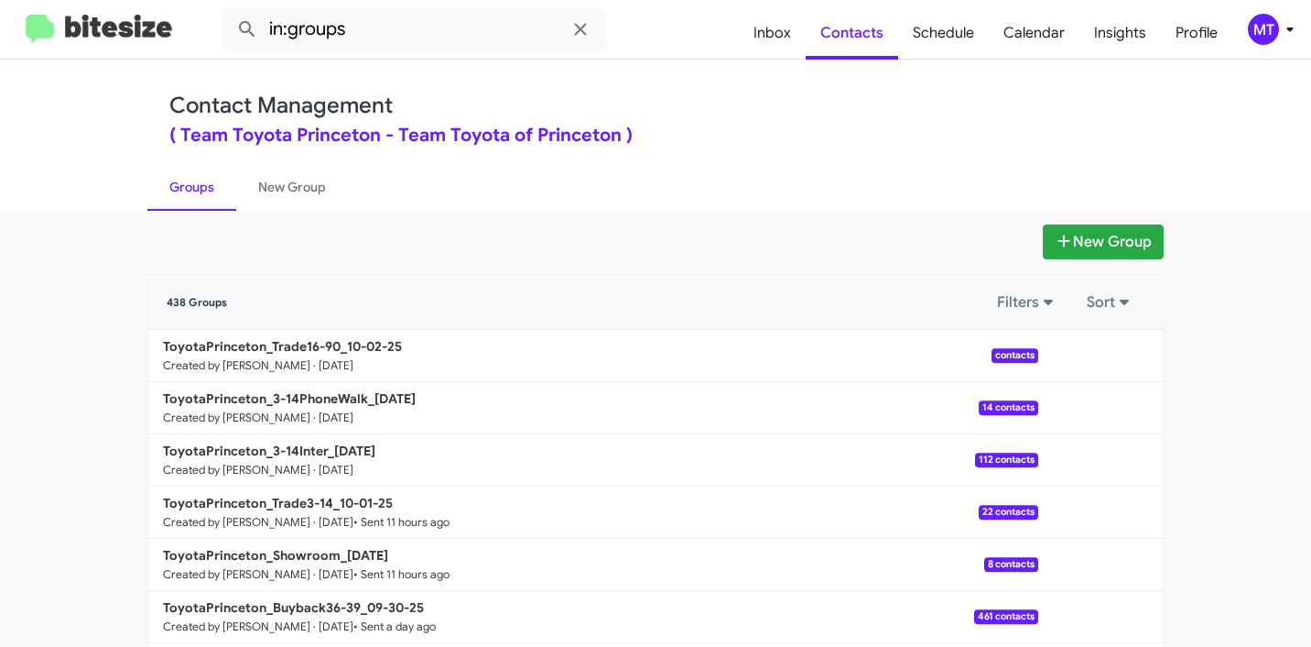
drag, startPoint x: 106, startPoint y: 343, endPoint x: 130, endPoint y: 348, distance: 24.2
click at [130, 348] on app-groups "New Group 438 Groups Filters Sort ToyotaPrinceton_Trade16-90_10-02-25 Created b…" at bounding box center [655, 562] width 1311 height 676
drag, startPoint x: 82, startPoint y: 364, endPoint x: 332, endPoint y: 344, distance: 250.8
click at [331, 345] on app-groups "New Group 438 Groups Filters Sort ToyotaPrinceton_Trade16-90_10-02-25 Created b…" at bounding box center [655, 562] width 1311 height 676
copy b "ToyotaPrinceton_Trade16-90"
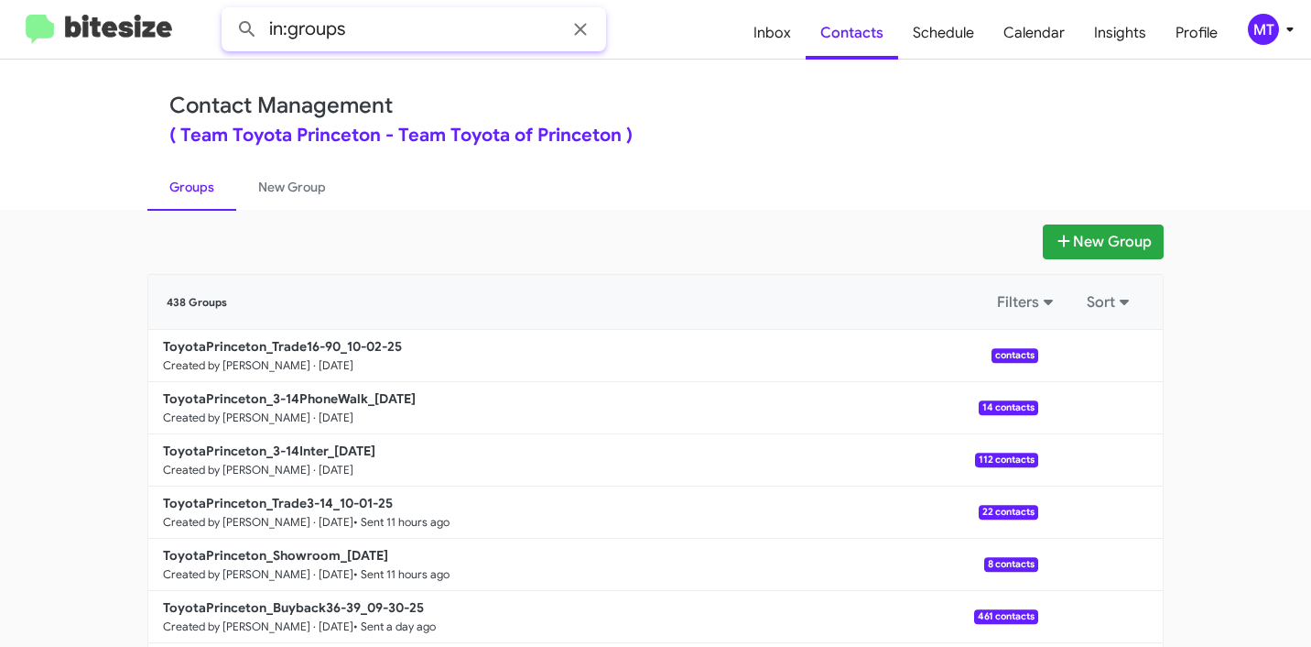
click at [447, 33] on input "in:groups" at bounding box center [414, 29] width 385 height 44
paste input "ToyotaPrinceton_Trade16-90"
type input "in:groups ToyotaPrinceton_Trade16-90"
click at [229, 11] on button at bounding box center [247, 29] width 37 height 37
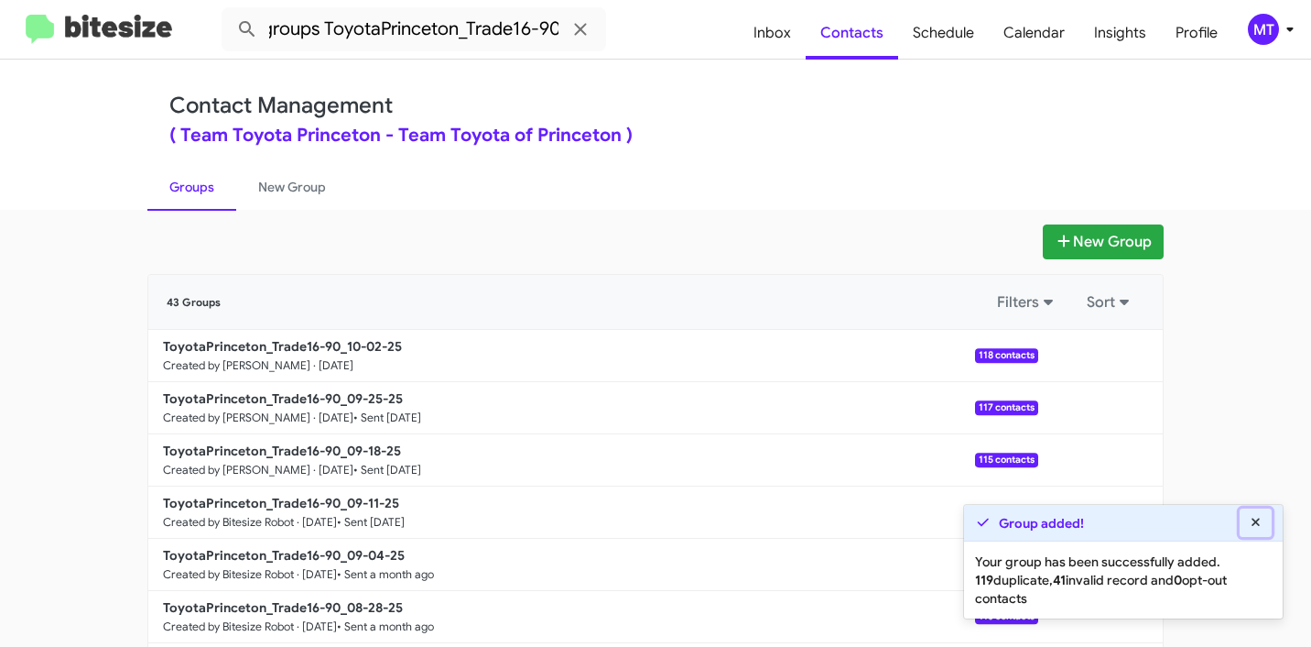
click at [1257, 528] on fa-icon at bounding box center [1256, 522] width 16 height 16
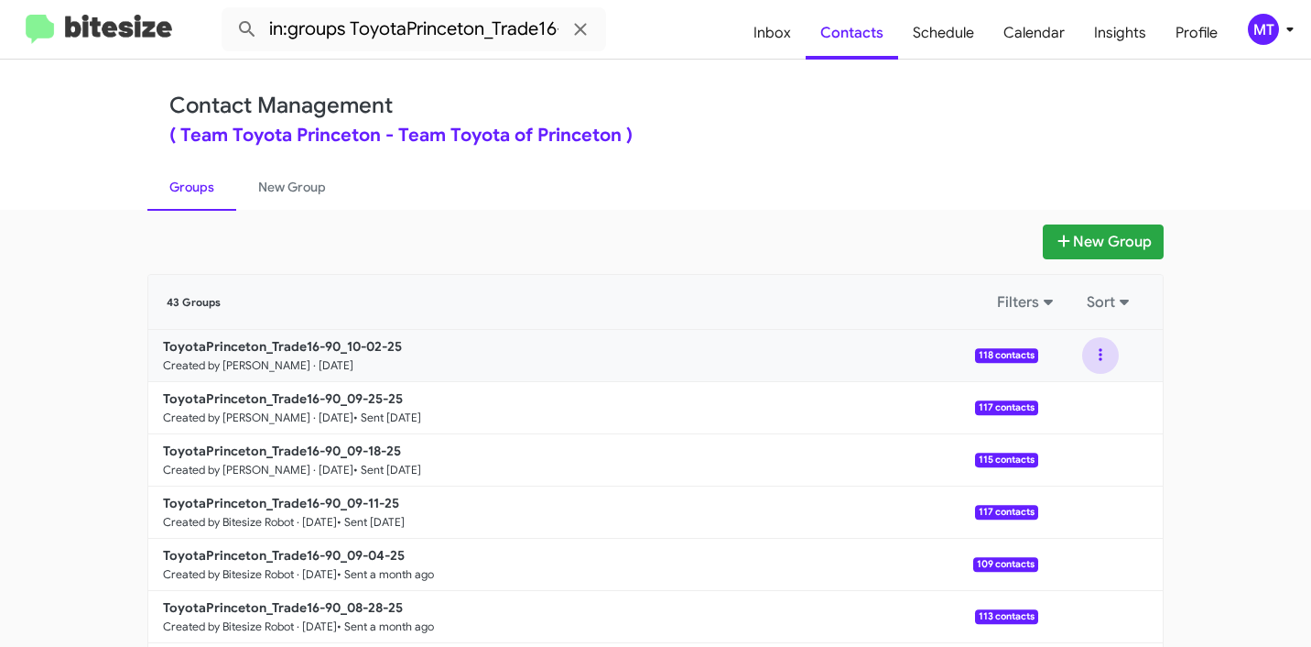
click at [1107, 355] on button at bounding box center [1101, 355] width 37 height 37
click at [1031, 406] on button "View contacts" at bounding box center [1046, 405] width 147 height 44
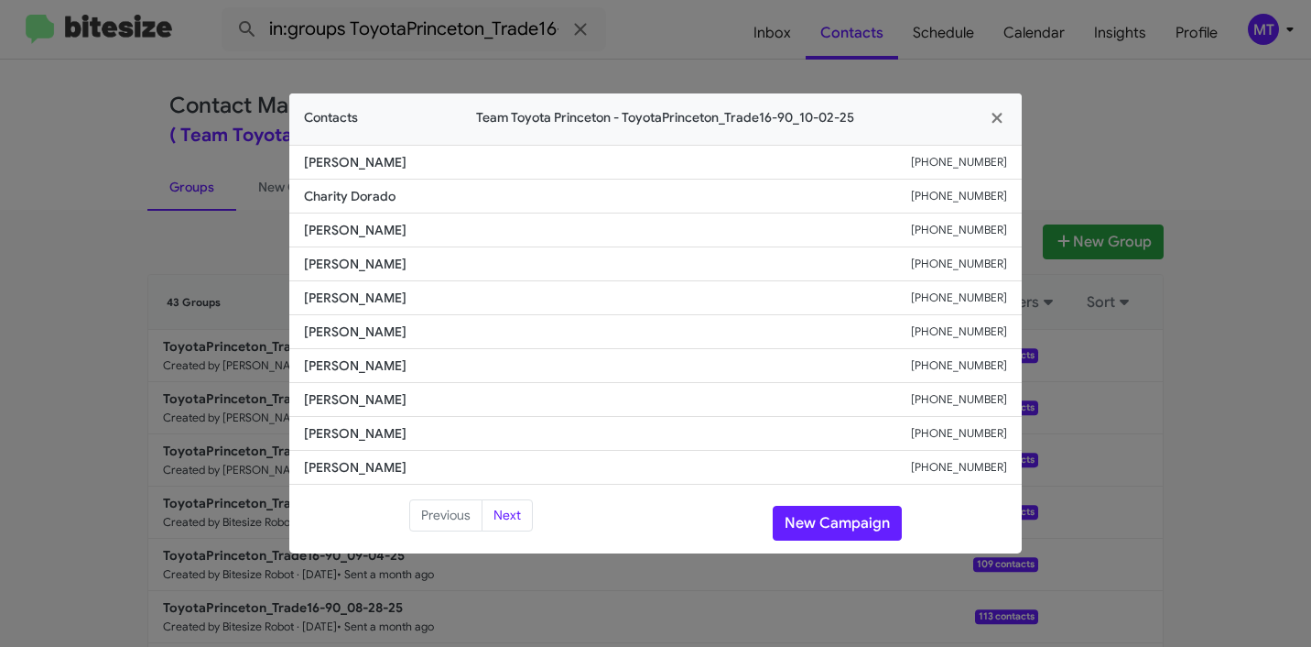
drag, startPoint x: 405, startPoint y: 158, endPoint x: 298, endPoint y: 158, distance: 107.2
click at [298, 158] on li "[PERSON_NAME] [PHONE_NUMBER]" at bounding box center [655, 162] width 733 height 35
copy span "[PERSON_NAME]"
click at [992, 114] on icon "button" at bounding box center [997, 118] width 21 height 16
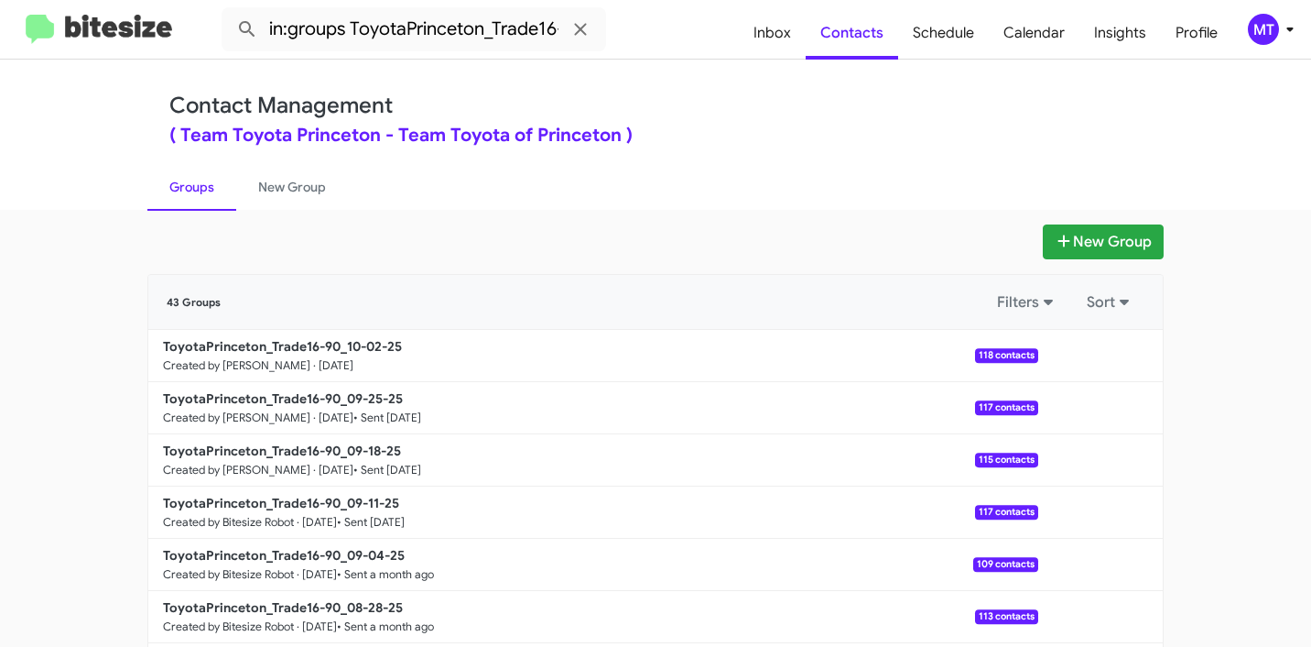
click at [256, 337] on p "ToyotaPrinceton_Trade16-90_10-02-25" at bounding box center [593, 346] width 861 height 18
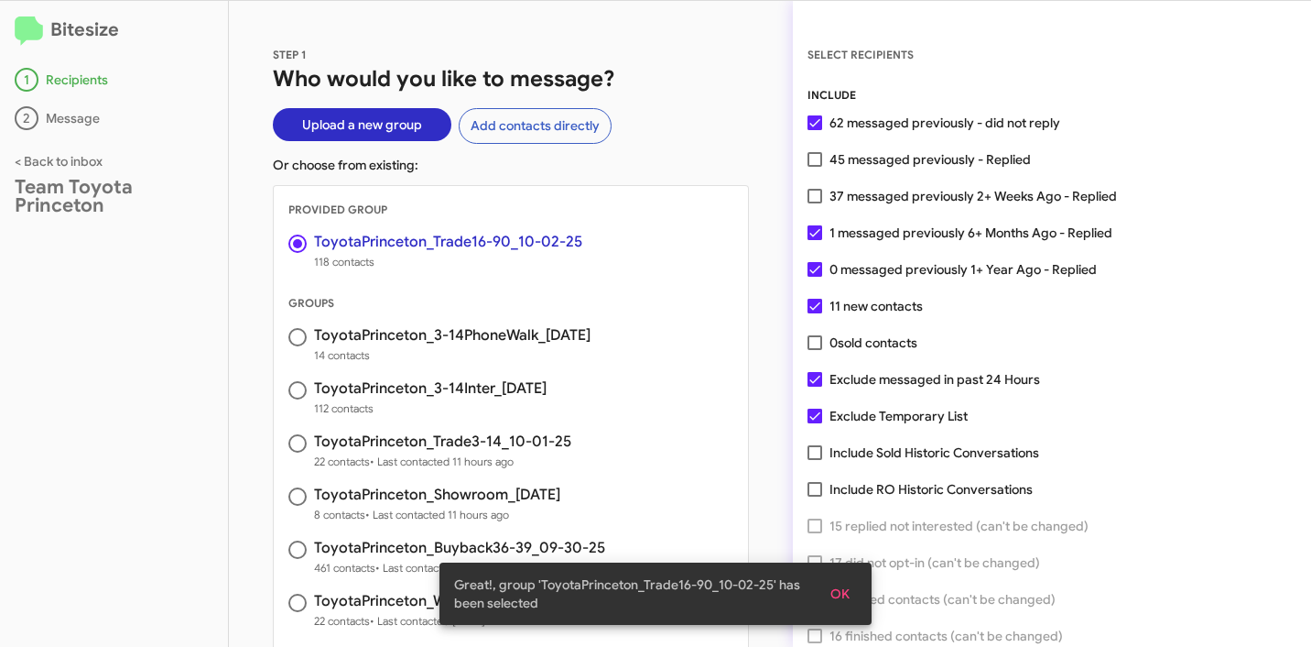
click at [832, 584] on span "OK" at bounding box center [840, 593] width 19 height 33
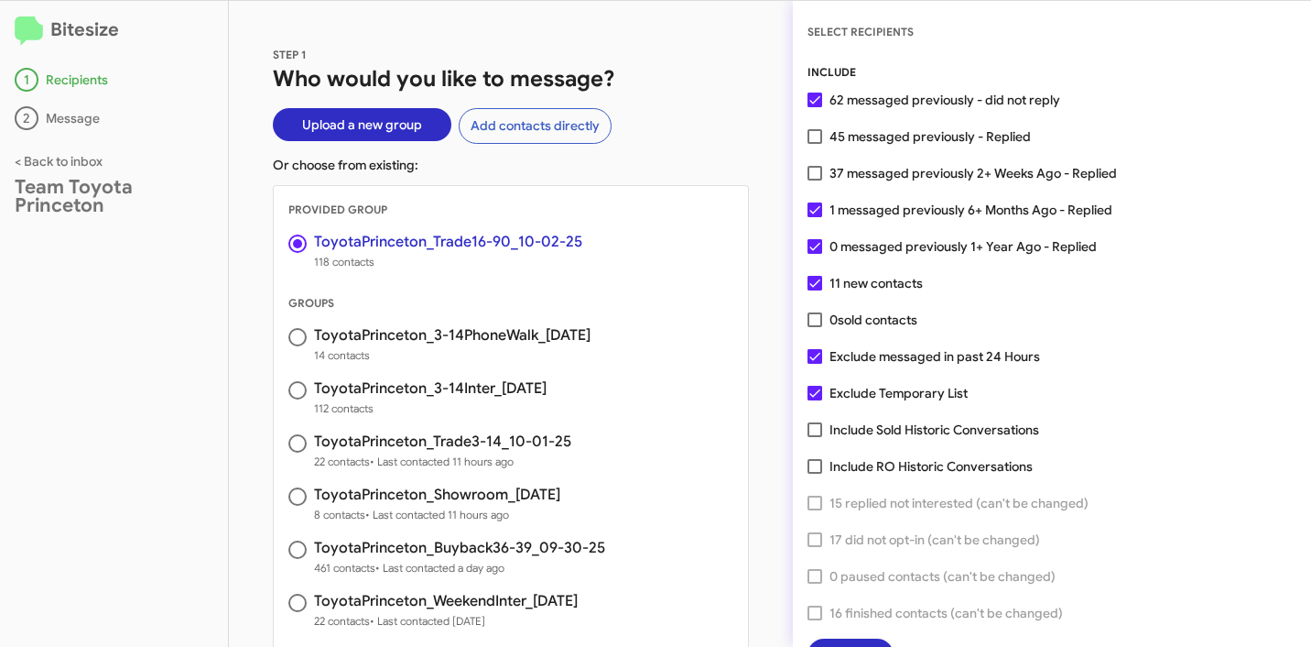
scroll to position [47, 0]
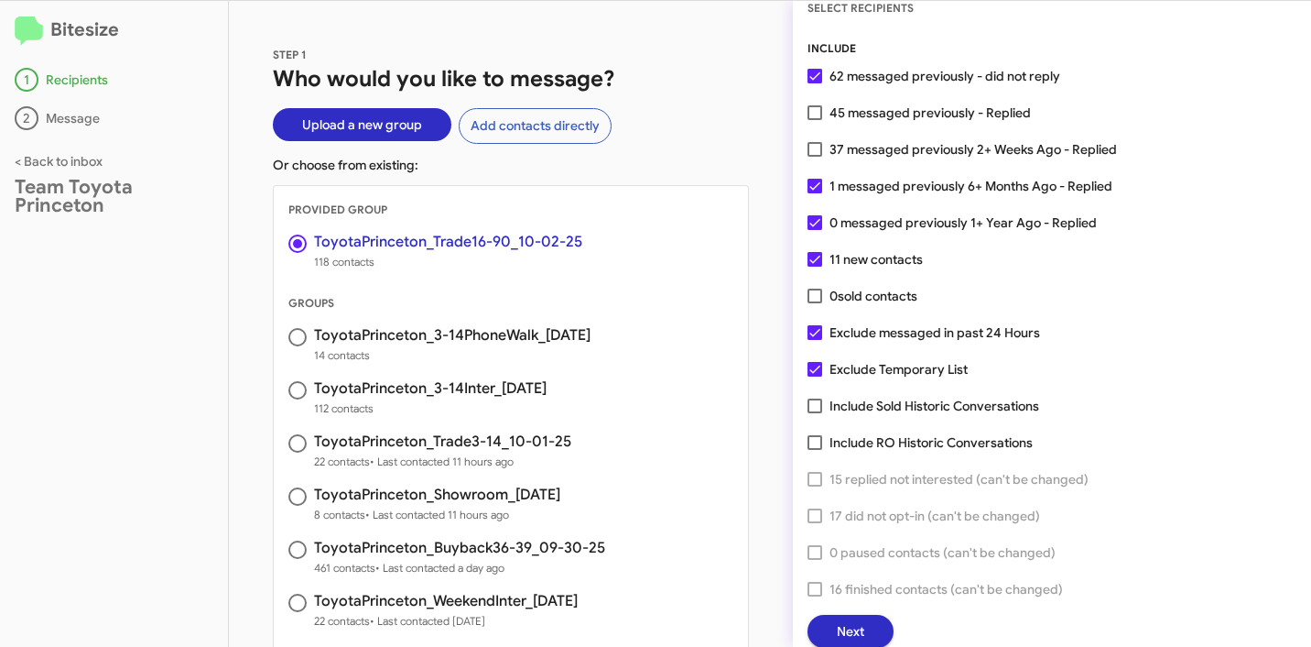
click at [848, 627] on span "Next" at bounding box center [850, 631] width 27 height 33
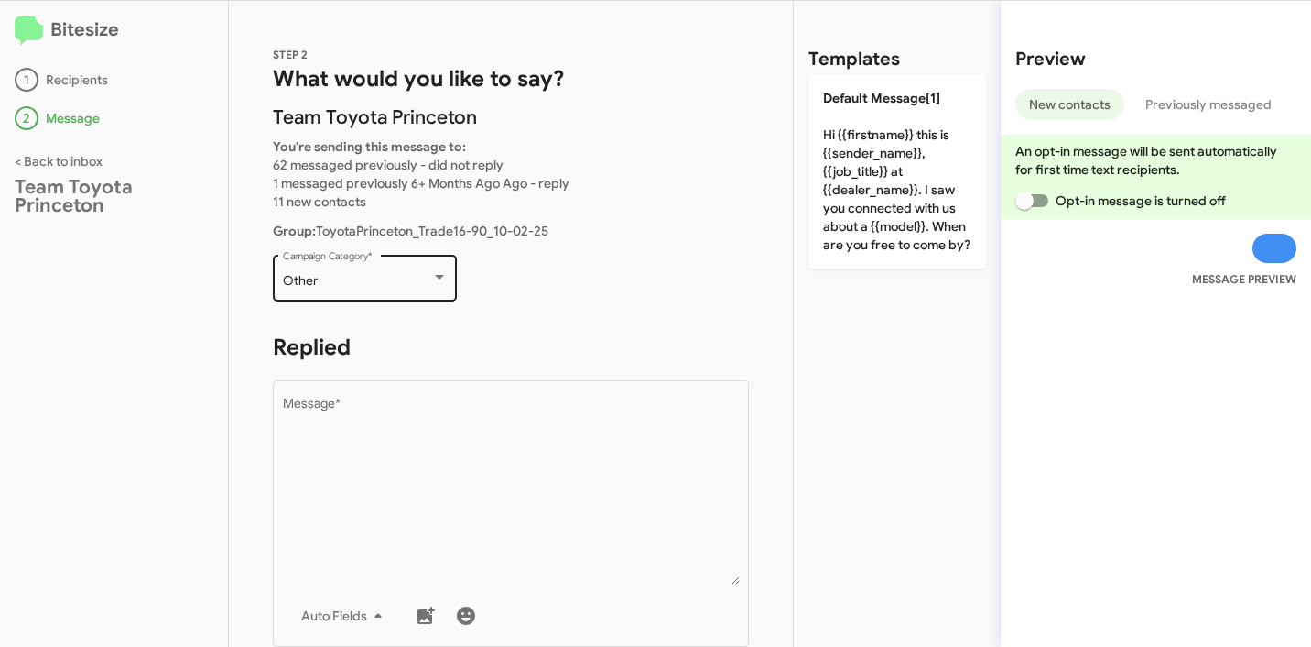
click at [377, 258] on div "Other Campaign Category *" at bounding box center [365, 276] width 165 height 50
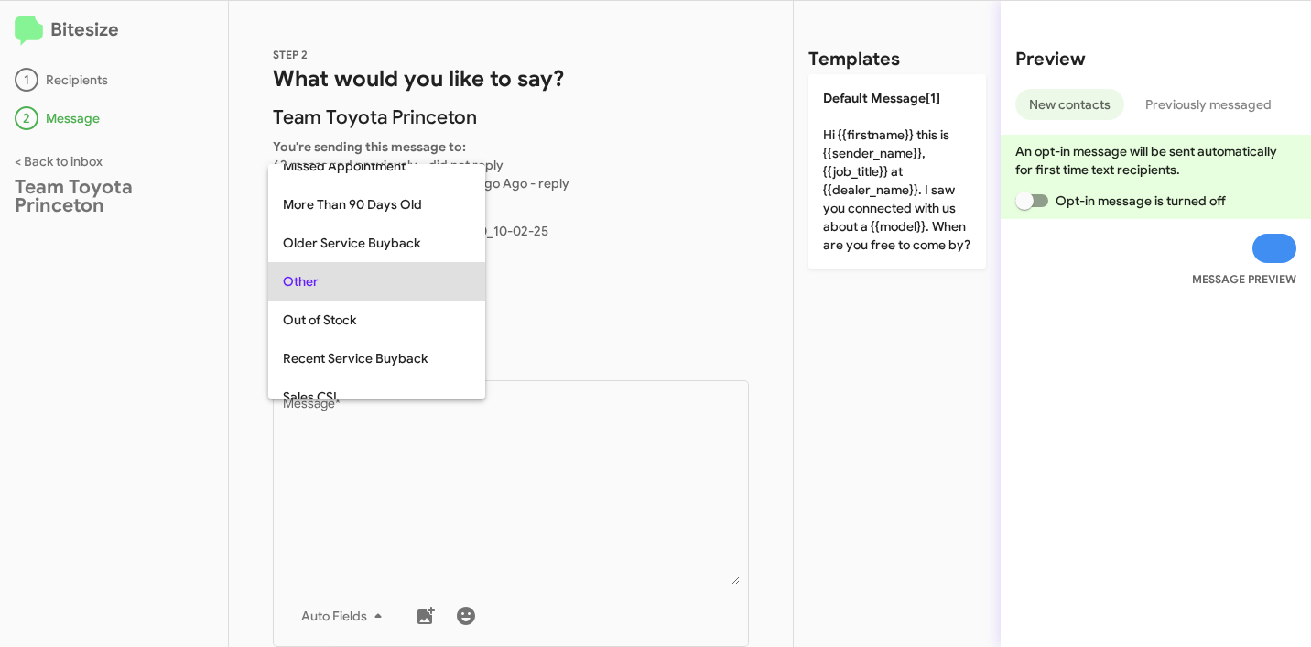
scroll to position [612, 0]
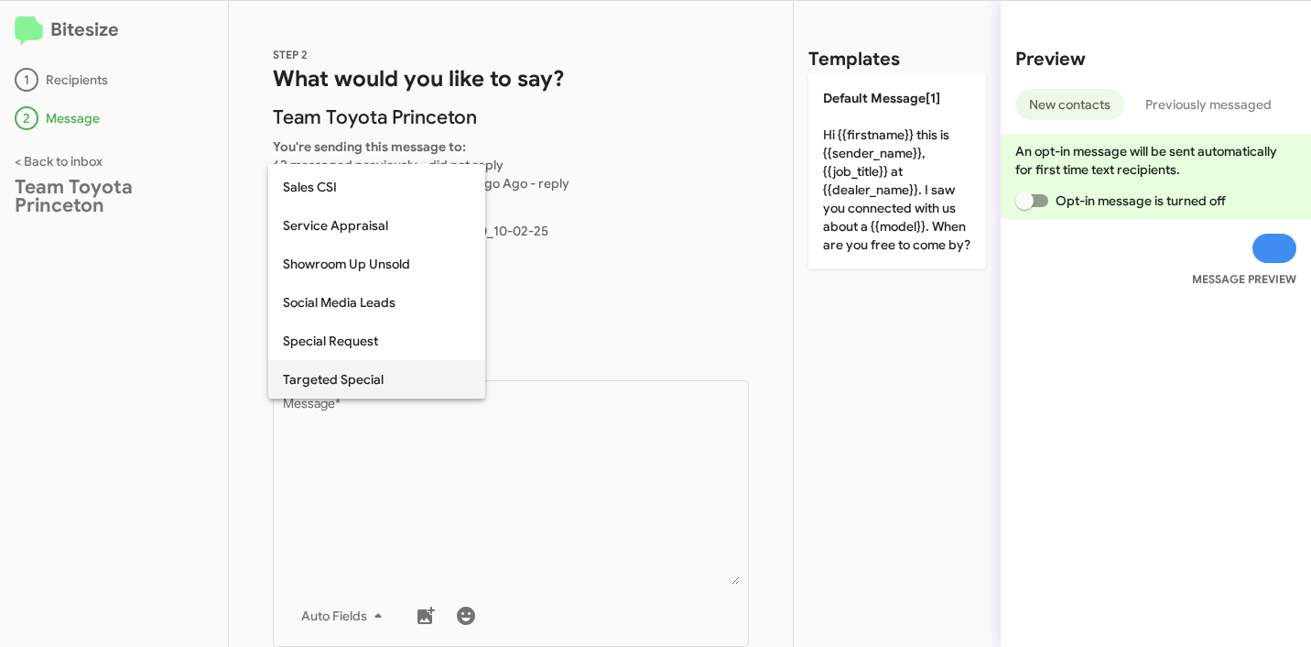
click at [348, 367] on span "Targeted Special" at bounding box center [377, 379] width 188 height 38
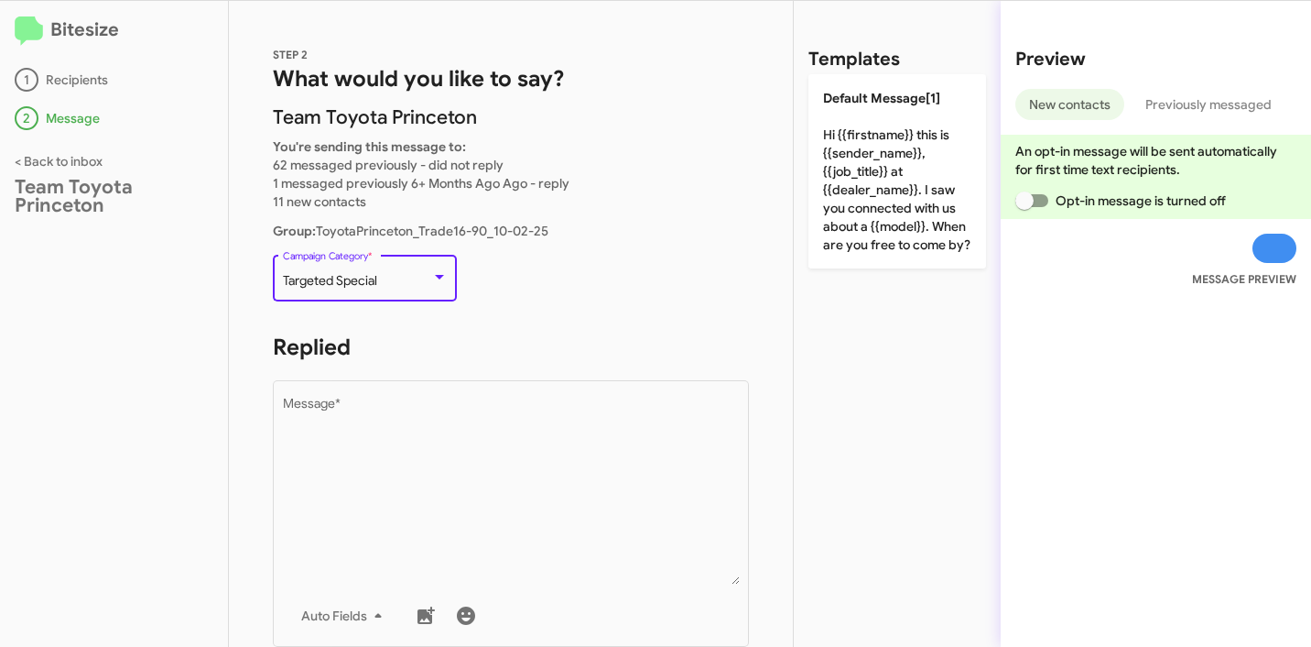
click at [359, 280] on span "Targeted Special" at bounding box center [330, 280] width 94 height 16
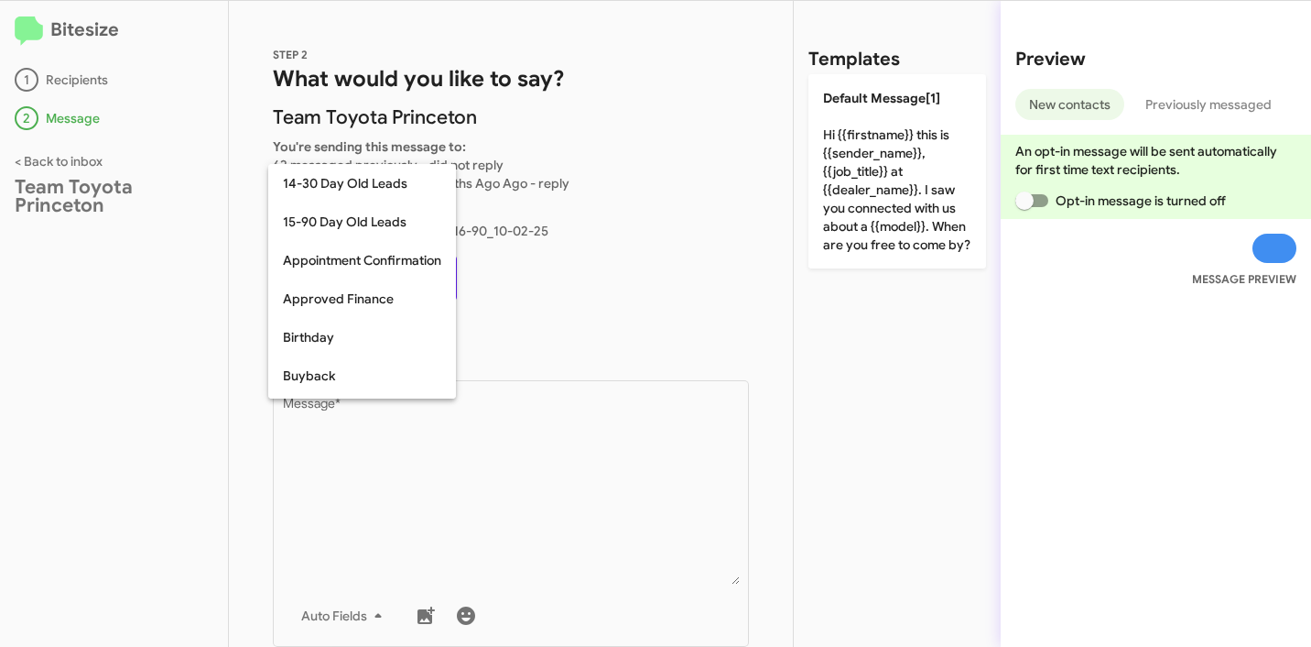
scroll to position [710, 0]
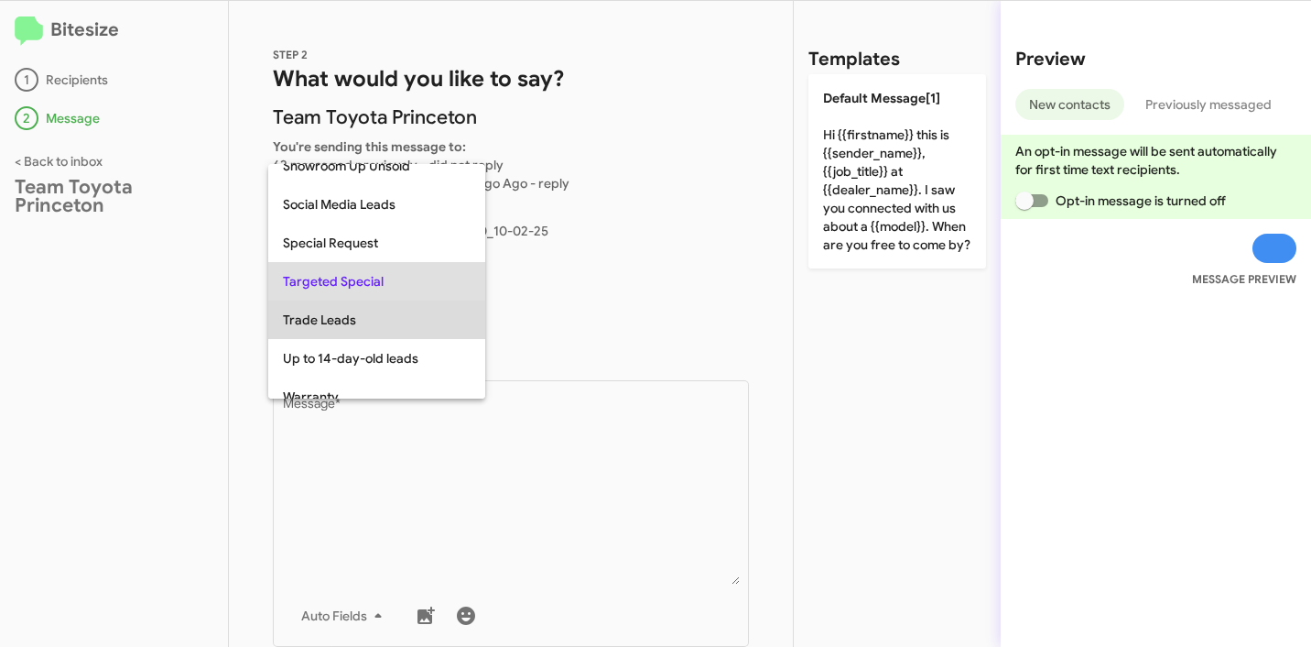
click at [354, 316] on span "Trade Leads" at bounding box center [377, 319] width 188 height 38
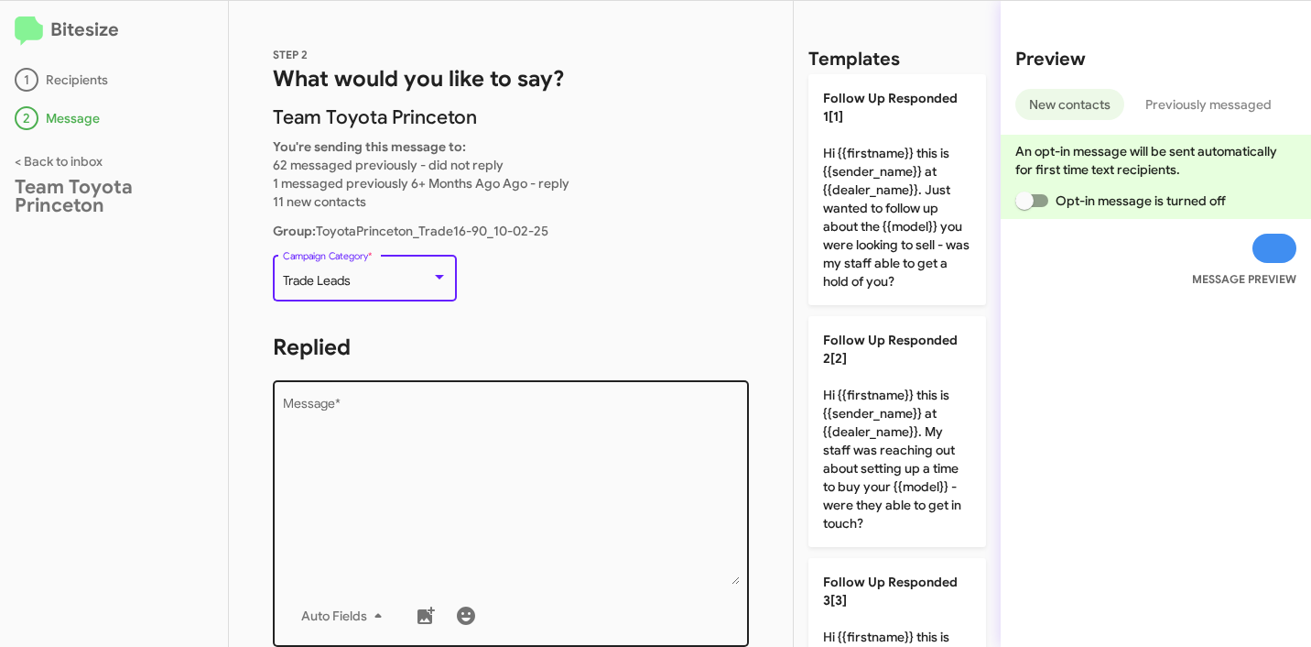
click at [490, 448] on textarea "Message *" at bounding box center [511, 490] width 457 height 187
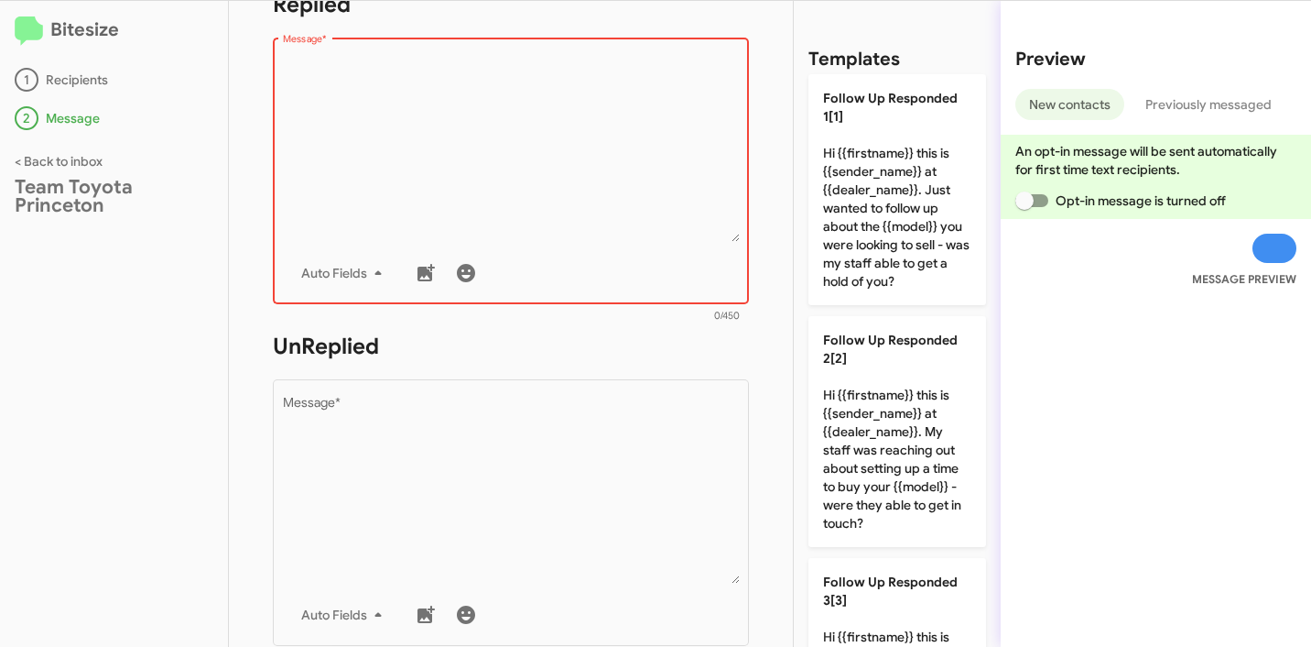
click at [530, 180] on textarea "Message *" at bounding box center [511, 148] width 457 height 187
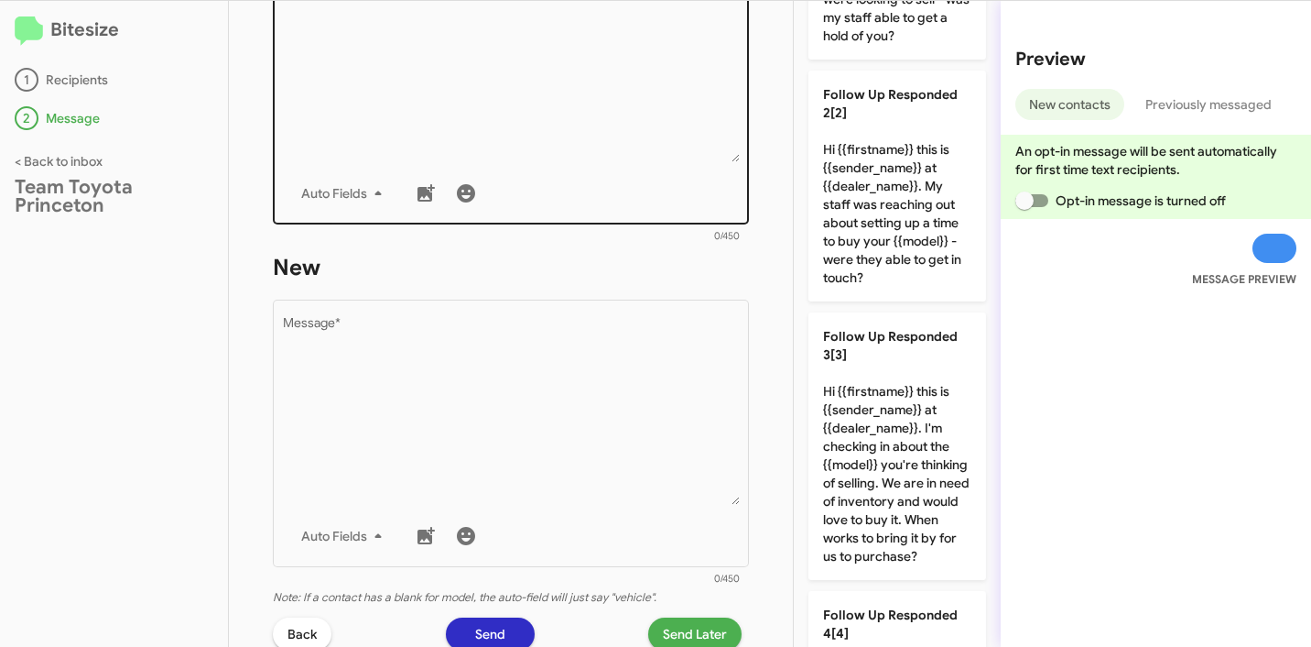
scroll to position [151, 0]
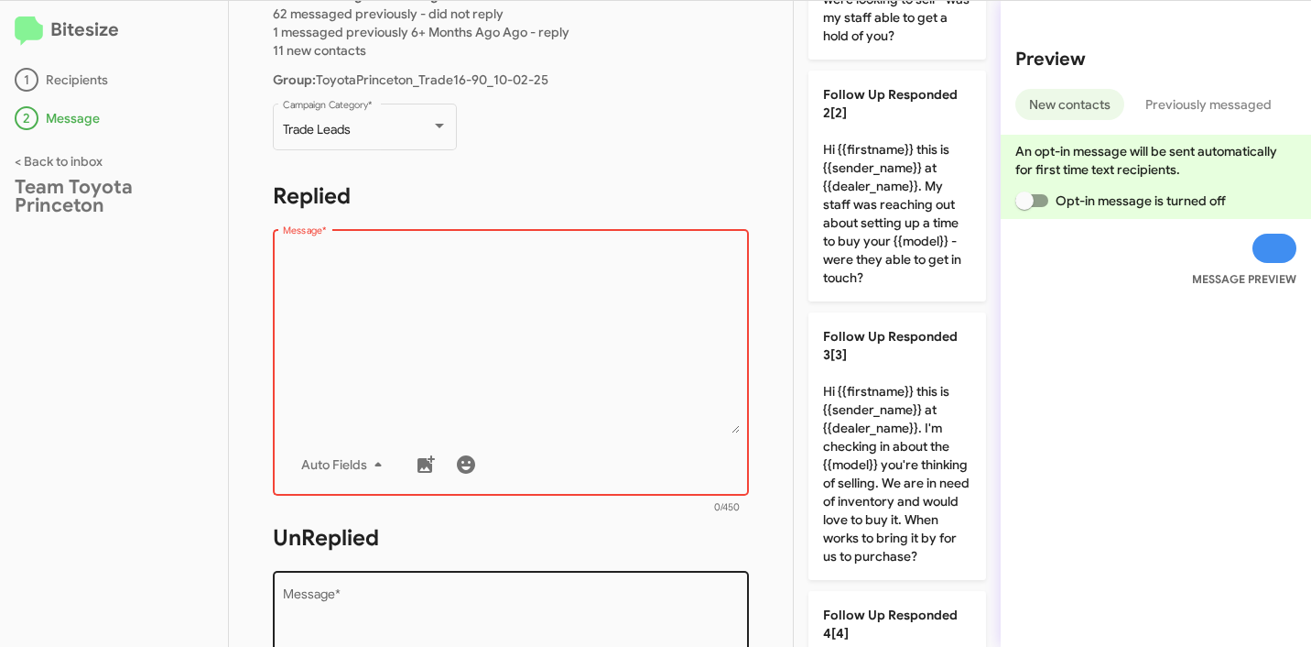
click at [488, 339] on textarea "Message *" at bounding box center [511, 339] width 457 height 187
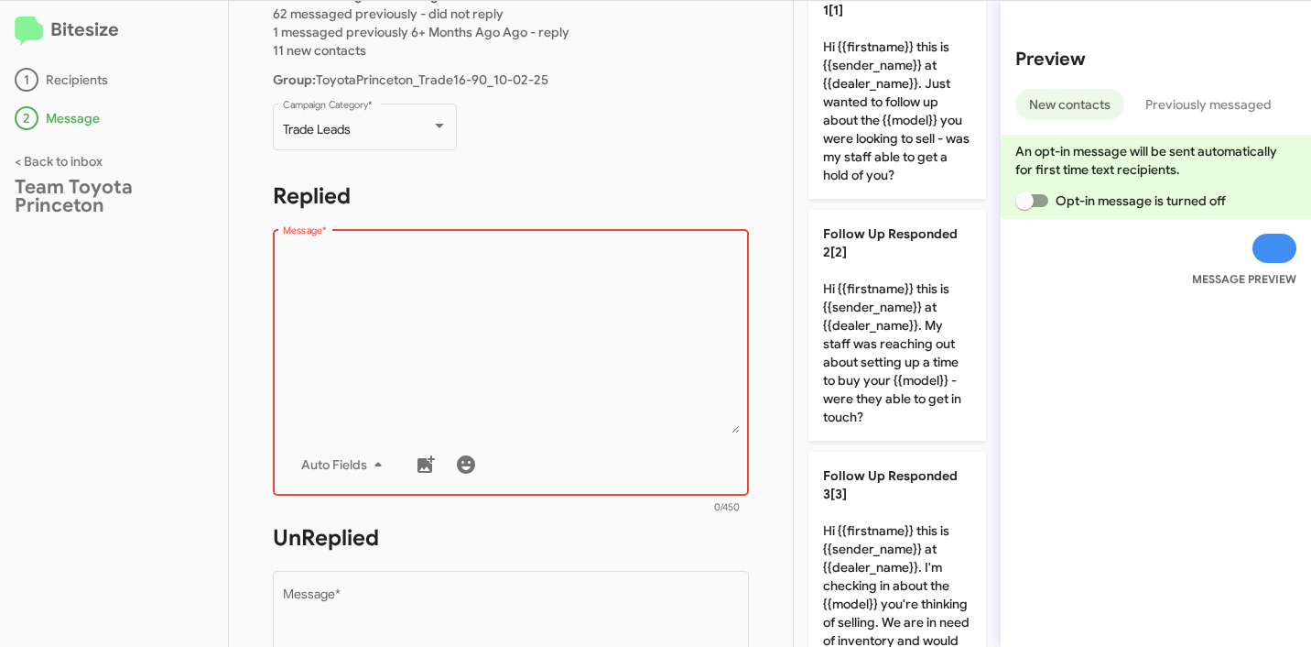
scroll to position [0, 0]
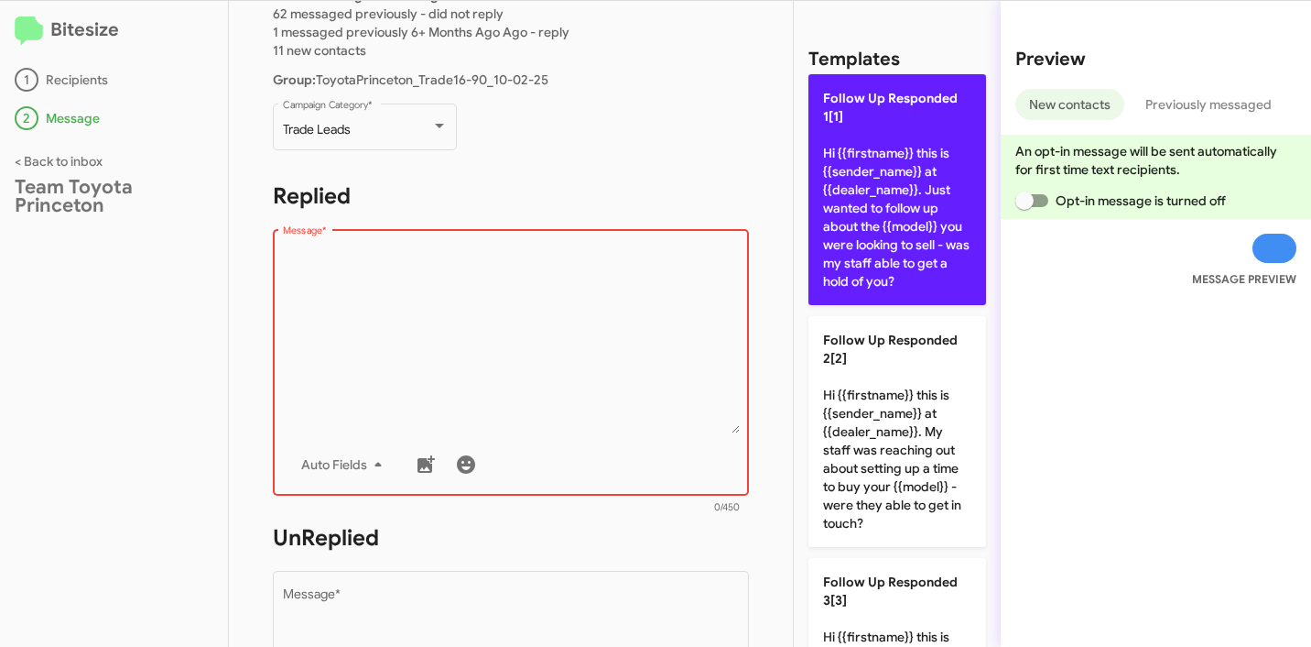
click at [877, 210] on p "Follow Up Responded 1[1] Hi {{firstname}} this is {{sender_name}} at {{dealer_n…" at bounding box center [898, 189] width 178 height 231
type textarea "Hi {{firstname}} this is {{sender_name}} at {{dealer_name}}. Just wanted to fol…"
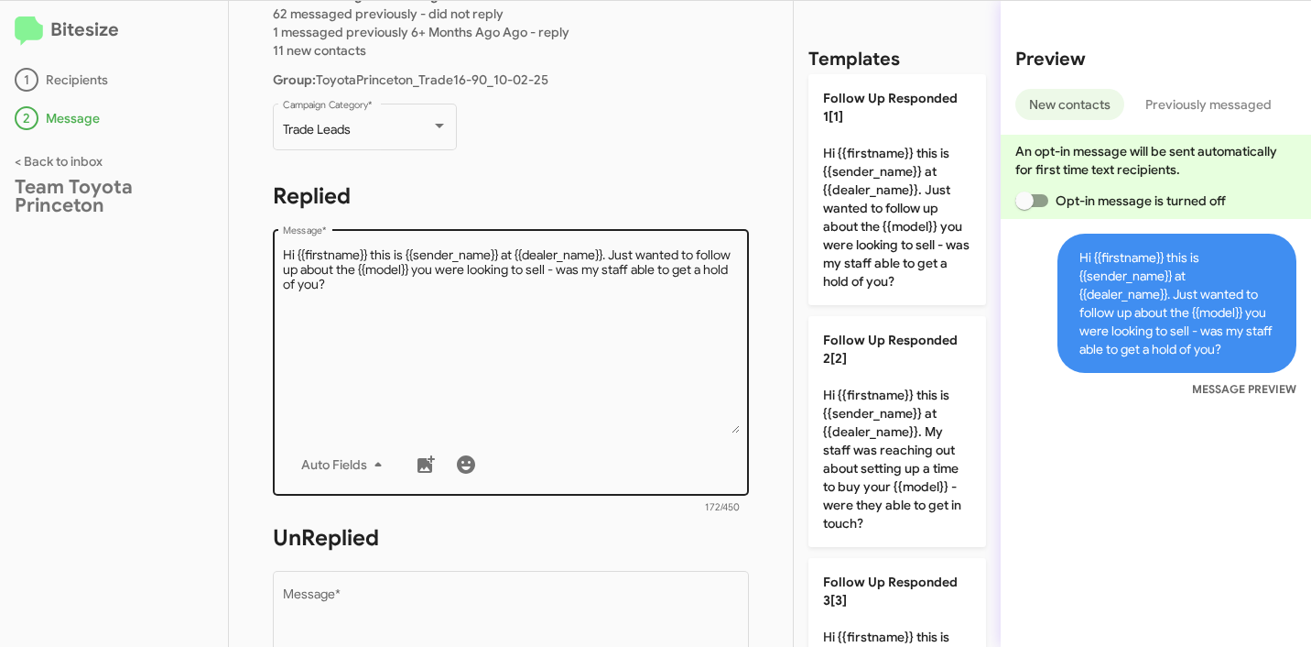
scroll to position [469, 0]
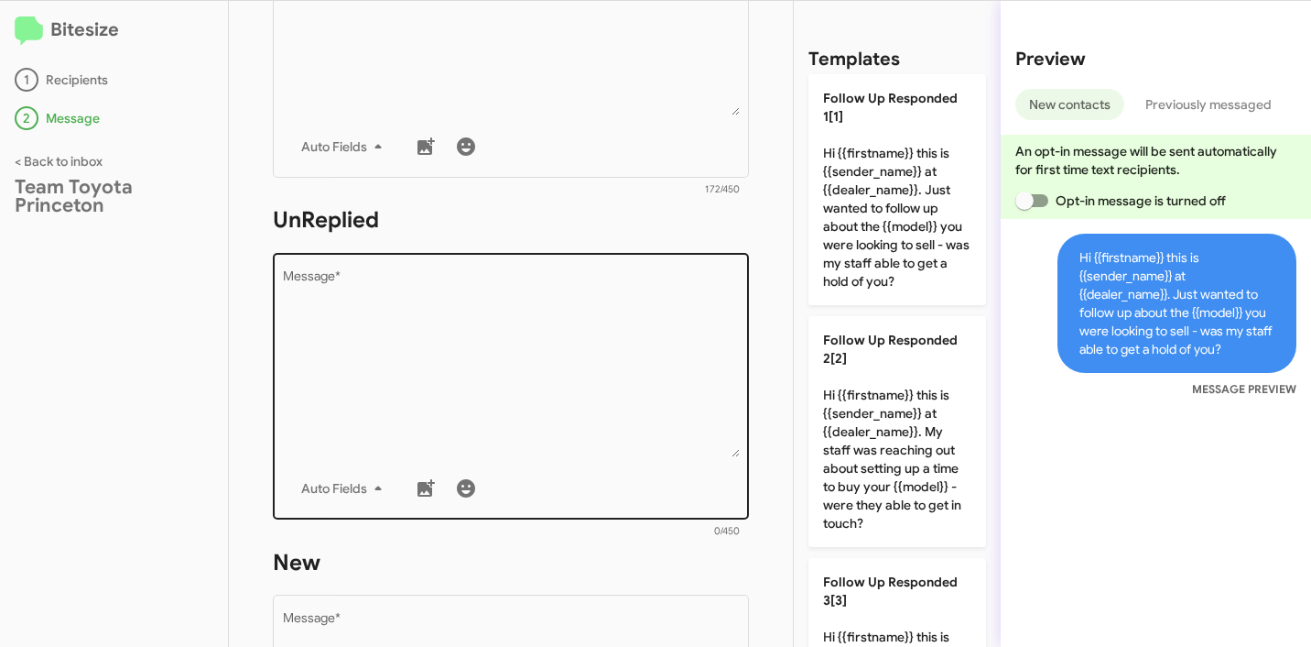
click at [530, 288] on textarea "Message *" at bounding box center [511, 363] width 457 height 187
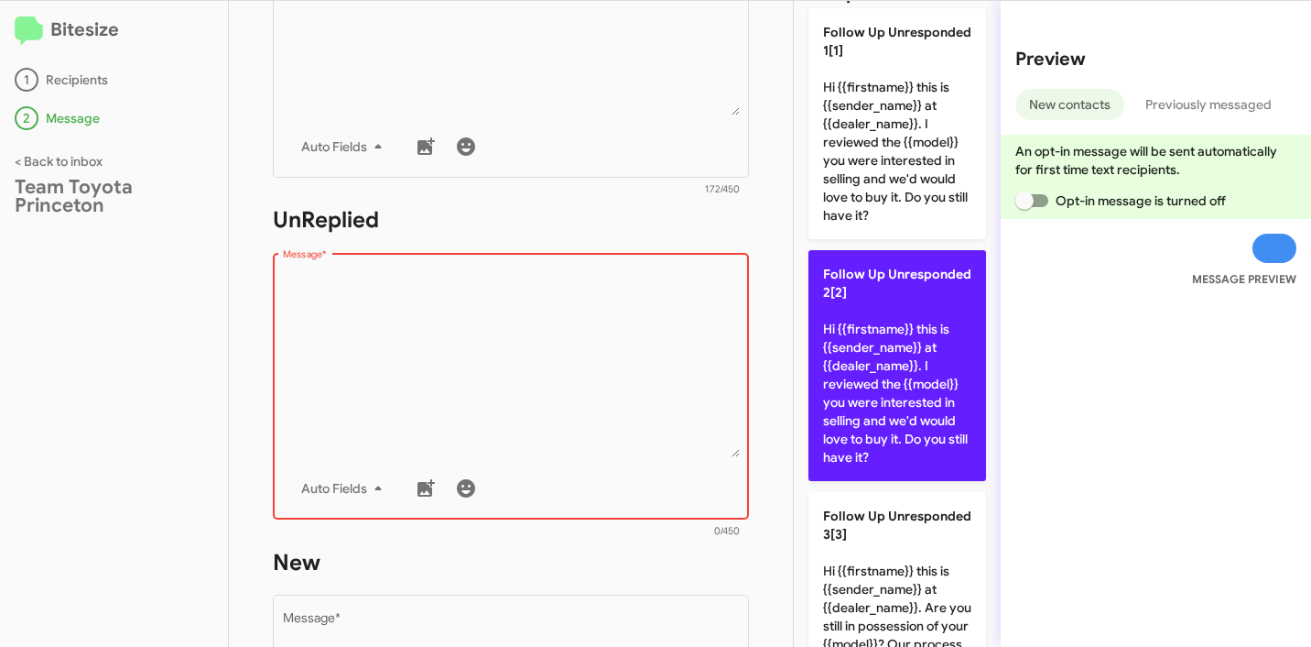
scroll to position [302, 0]
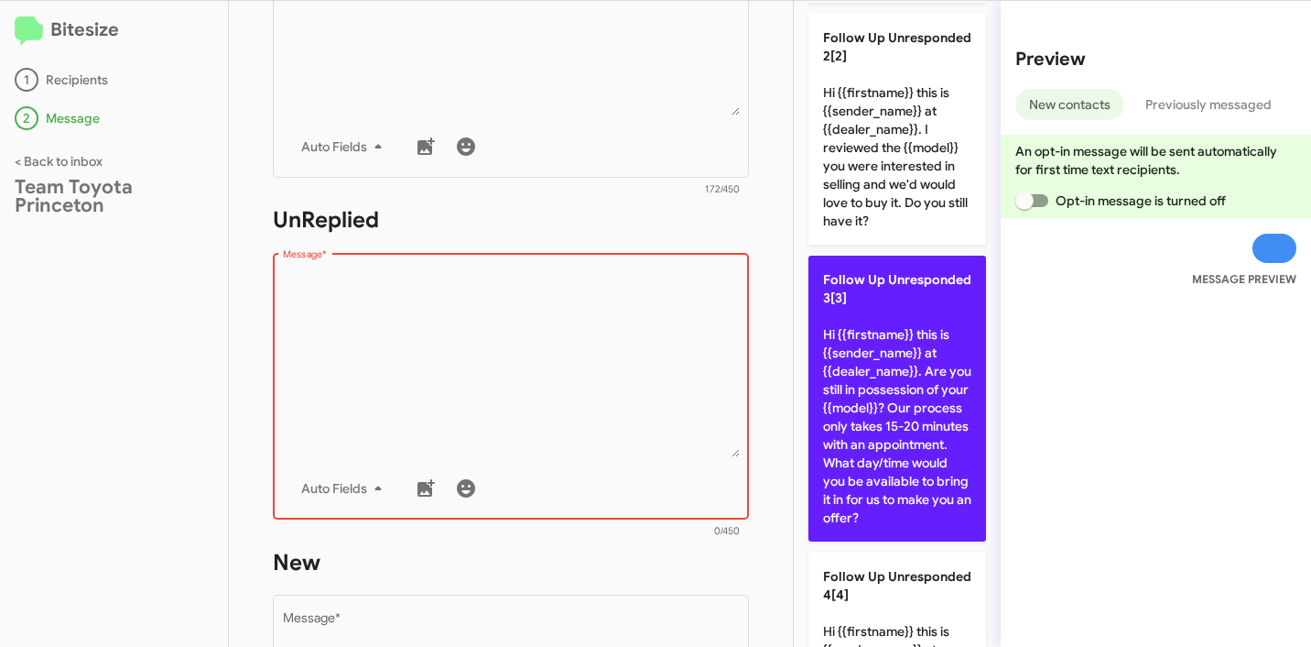
click at [904, 389] on p "Follow Up Unresponded 3[3] Hi {{firstname}} this is {{sender_name}} at {{dealer…" at bounding box center [898, 399] width 178 height 286
type textarea "Hi {{firstname}} this is {{sender_name}} at {{dealer_name}}. Are you still in p…"
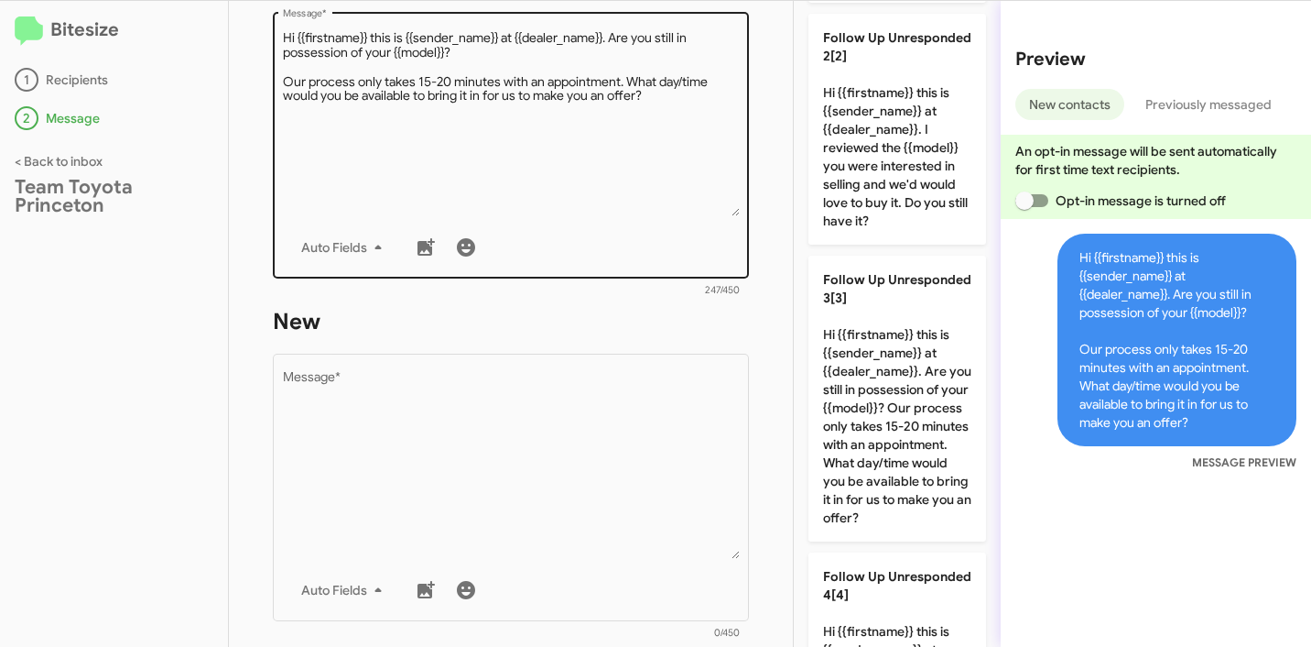
scroll to position [805, 0]
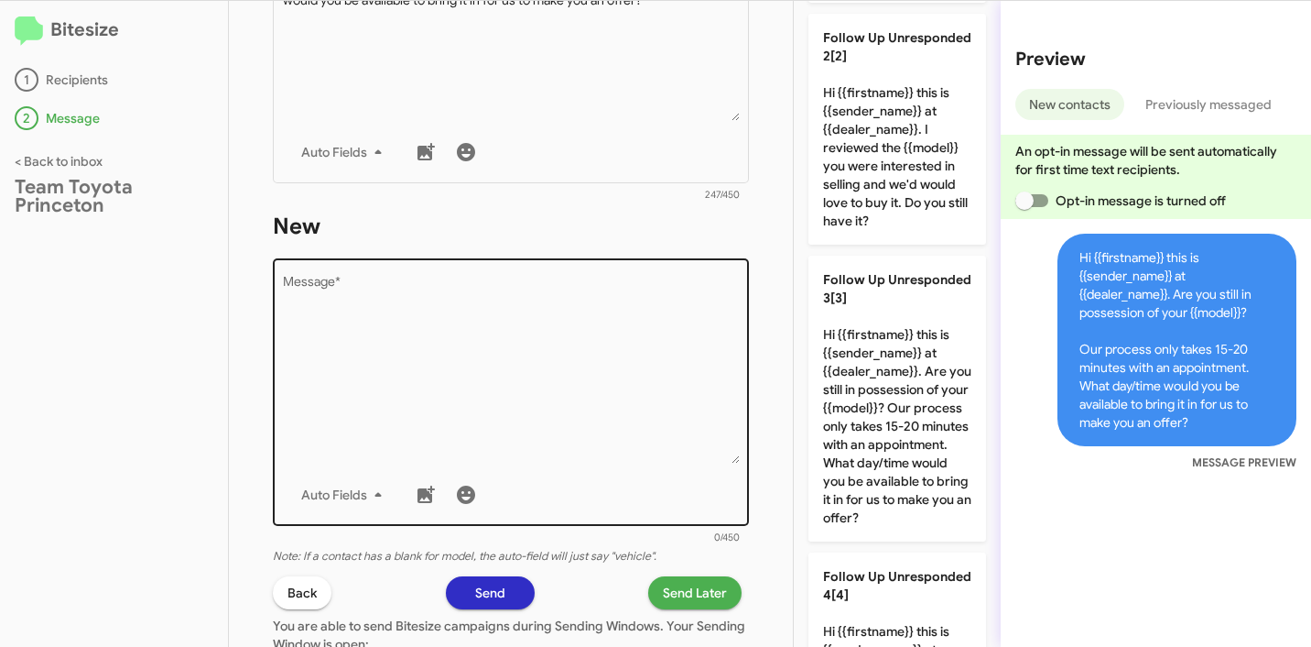
click at [591, 324] on textarea "Message *" at bounding box center [511, 370] width 457 height 187
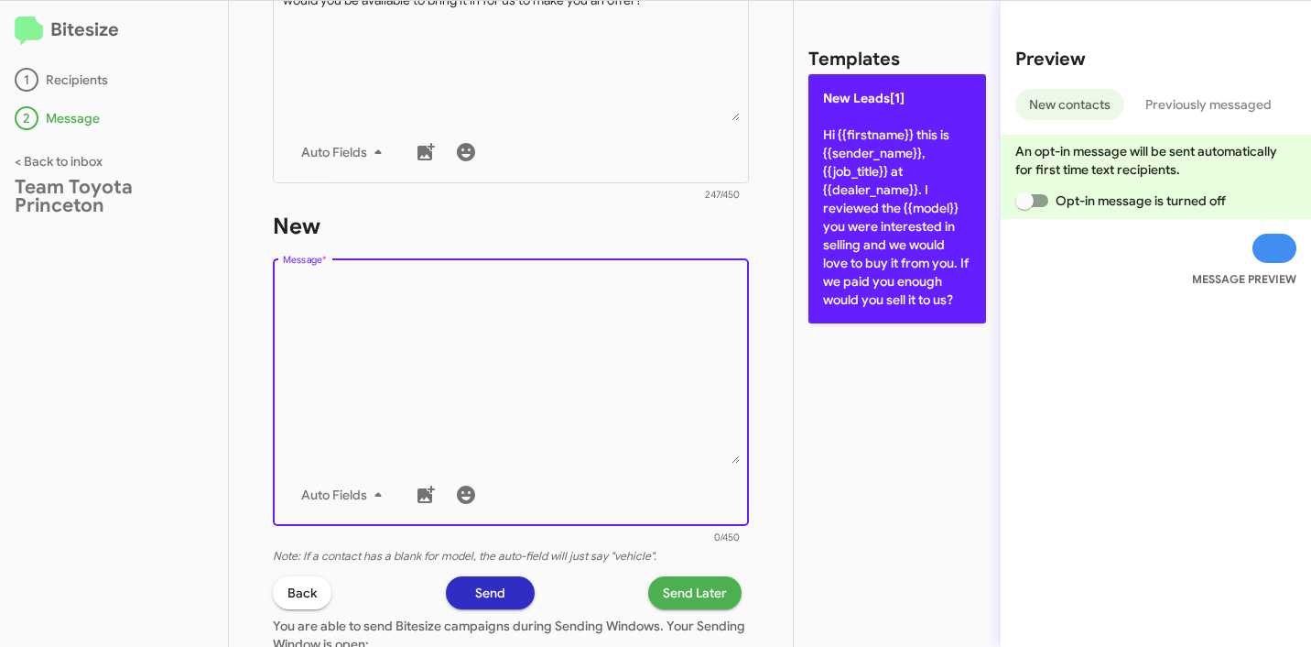
click at [908, 207] on p "New Leads[1] Hi {{firstname}} this is {{sender_name}}, {{job_title}} at {{deale…" at bounding box center [898, 198] width 178 height 249
type textarea "Hi {{firstname}} this is {{sender_name}}, {{job_title}} at {{dealer_name}}. I r…"
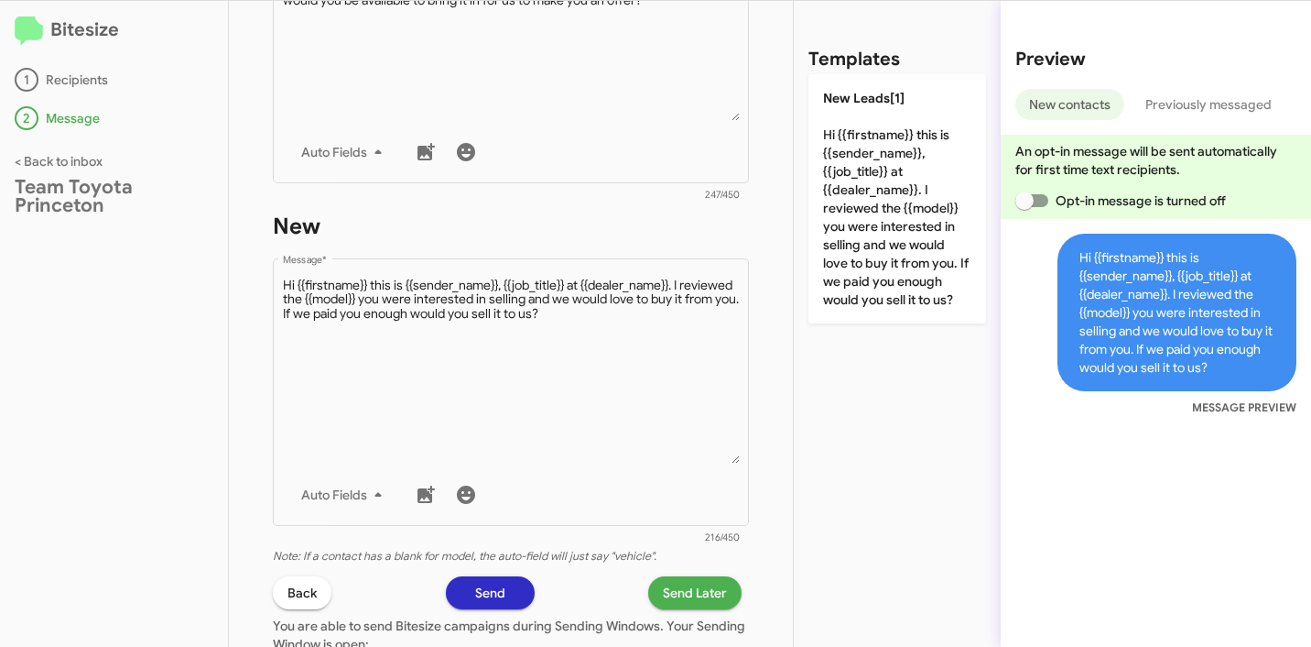
click at [691, 584] on span "Send Later" at bounding box center [695, 592] width 64 height 33
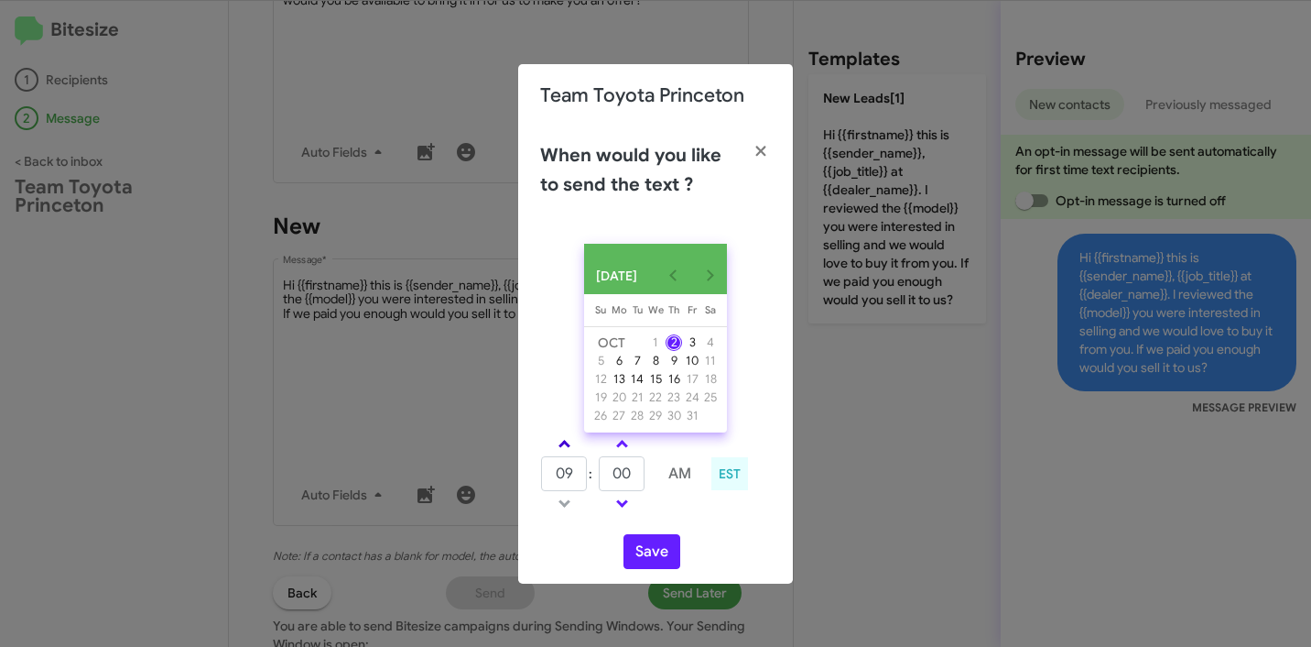
click at [560, 452] on span at bounding box center [565, 446] width 12 height 12
type input "01"
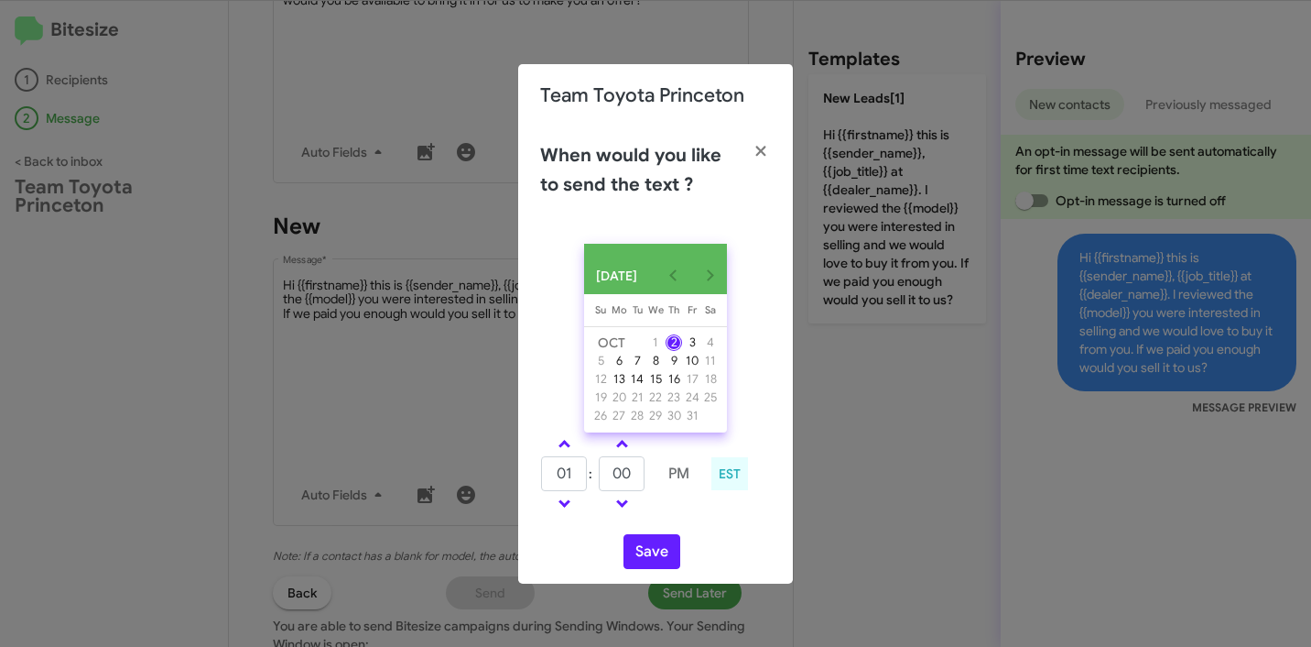
click at [633, 498] on td at bounding box center [622, 503] width 48 height 23
click at [631, 488] on input "00" at bounding box center [622, 473] width 46 height 35
type input "29"
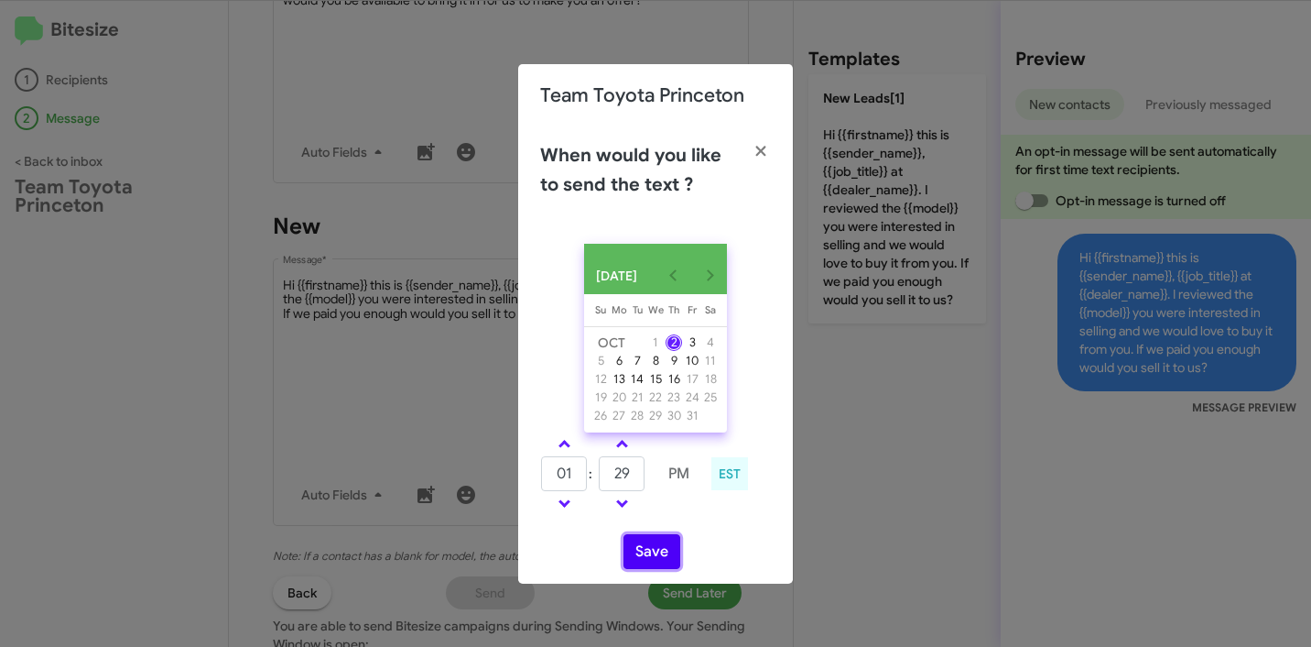
click at [659, 561] on button "Save" at bounding box center [652, 551] width 57 height 35
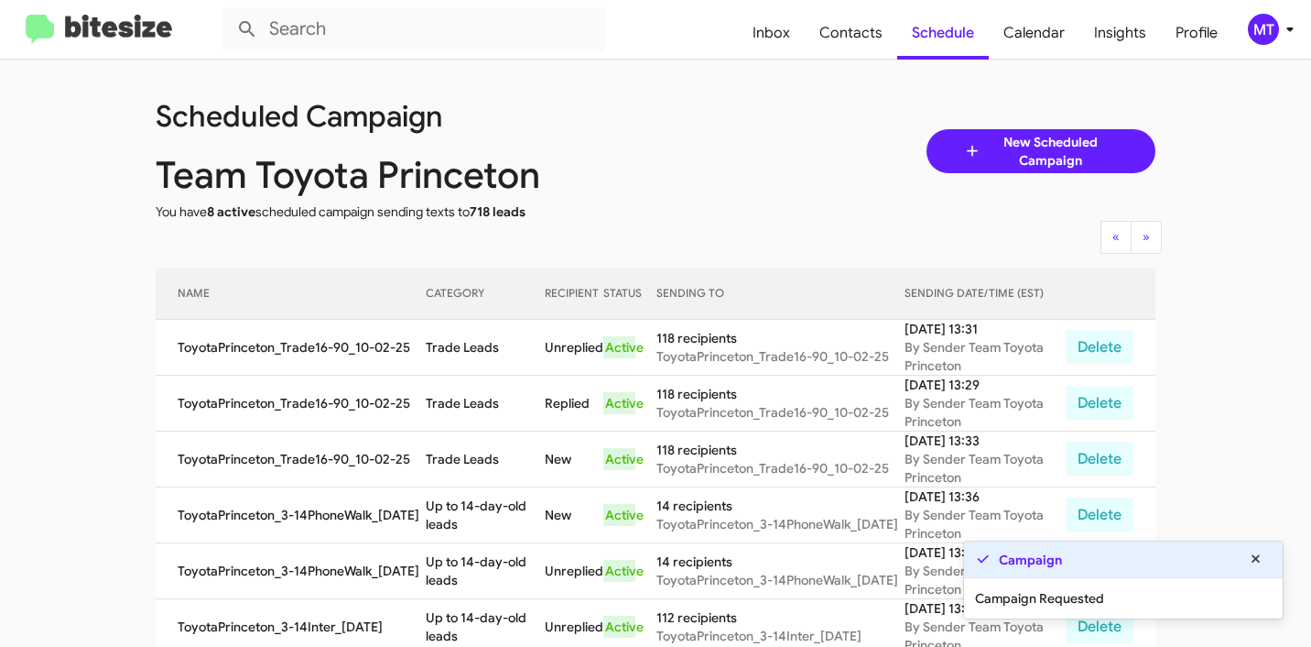
click at [1273, 24] on div "MT" at bounding box center [1263, 29] width 31 height 31
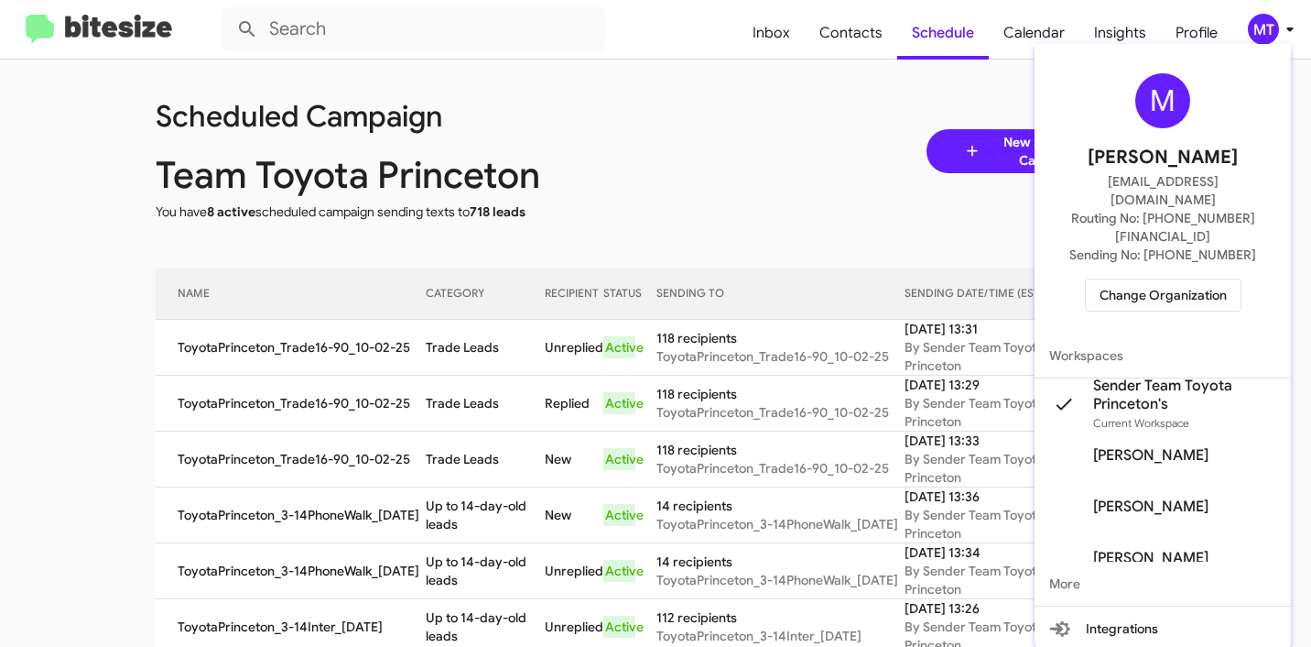
click at [599, 124] on div at bounding box center [655, 323] width 1311 height 647
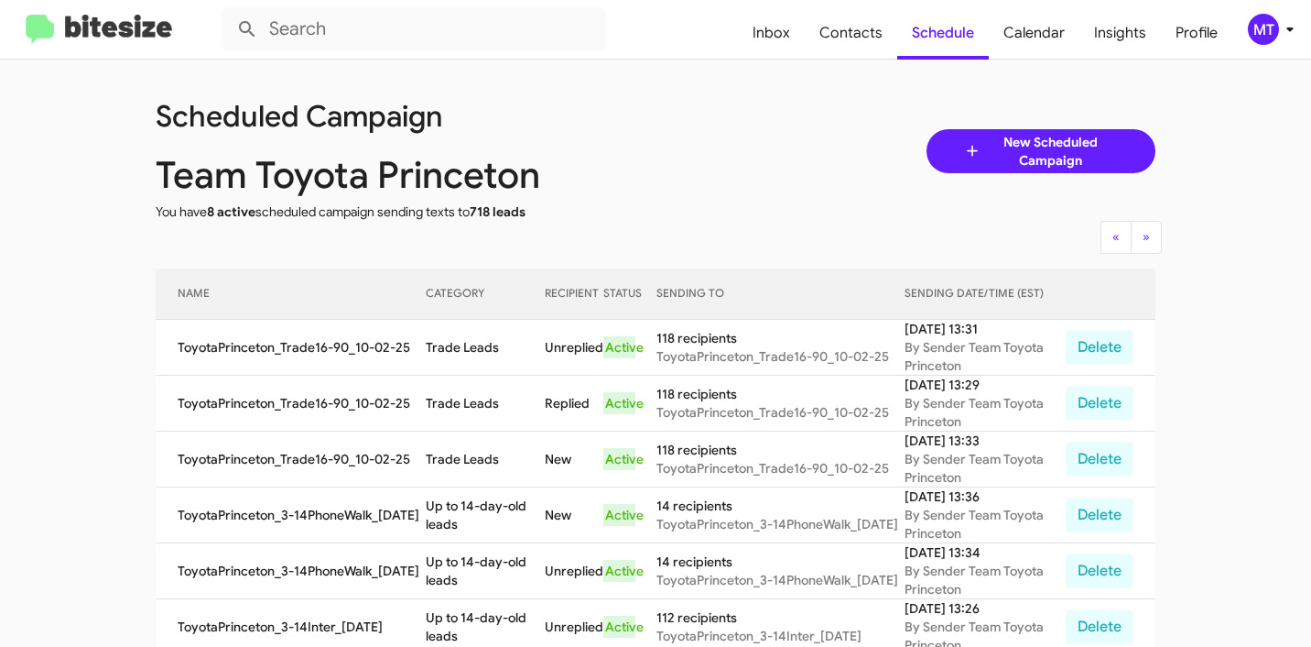
click at [1281, 33] on icon at bounding box center [1290, 29] width 22 height 22
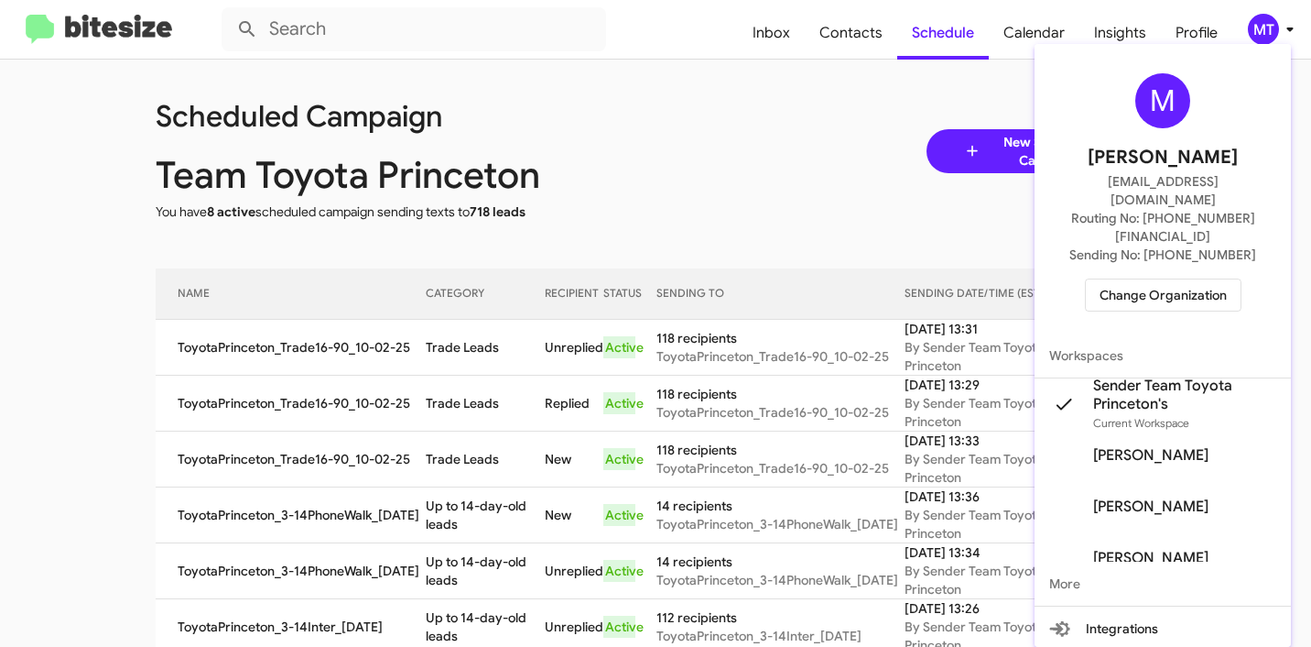
click at [1160, 276] on div "M [PERSON_NAME] [PERSON_NAME][EMAIL_ADDRESS][DOMAIN_NAME] Routing No: [PHONE_NU…" at bounding box center [1163, 192] width 256 height 282
click at [1162, 279] on span "Change Organization" at bounding box center [1163, 294] width 127 height 31
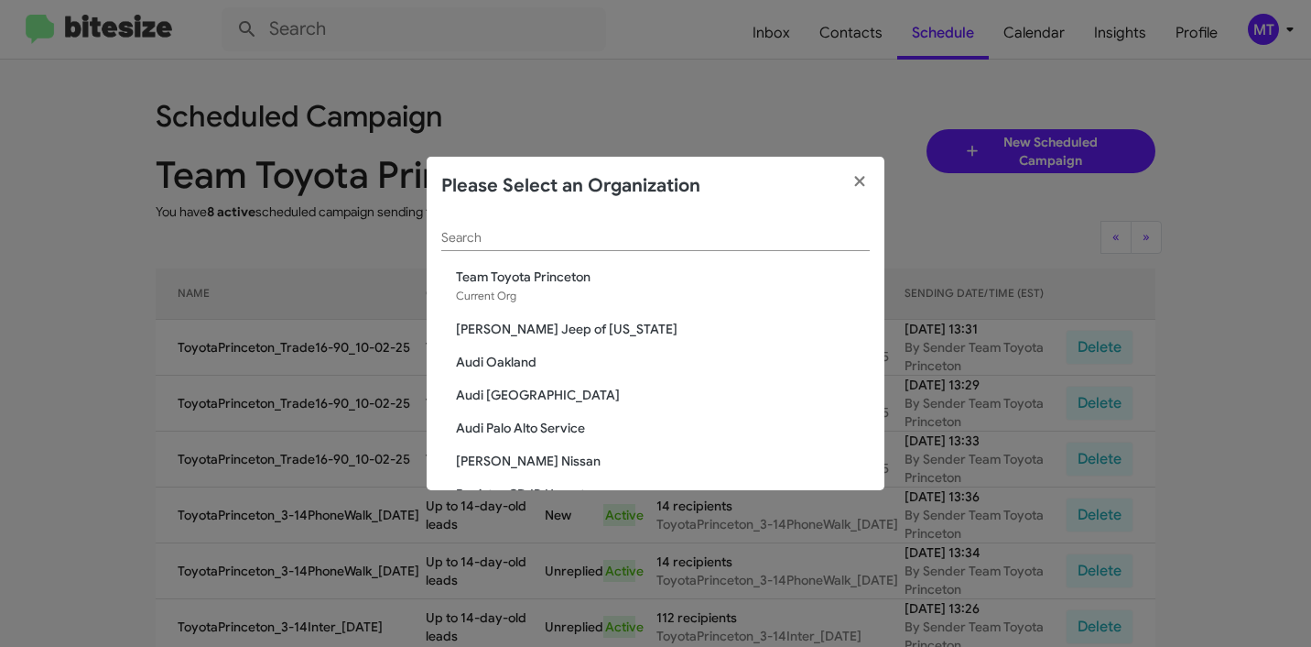
click at [667, 227] on div "Search" at bounding box center [655, 233] width 429 height 36
paste input "[PERSON_NAME] Nissan"
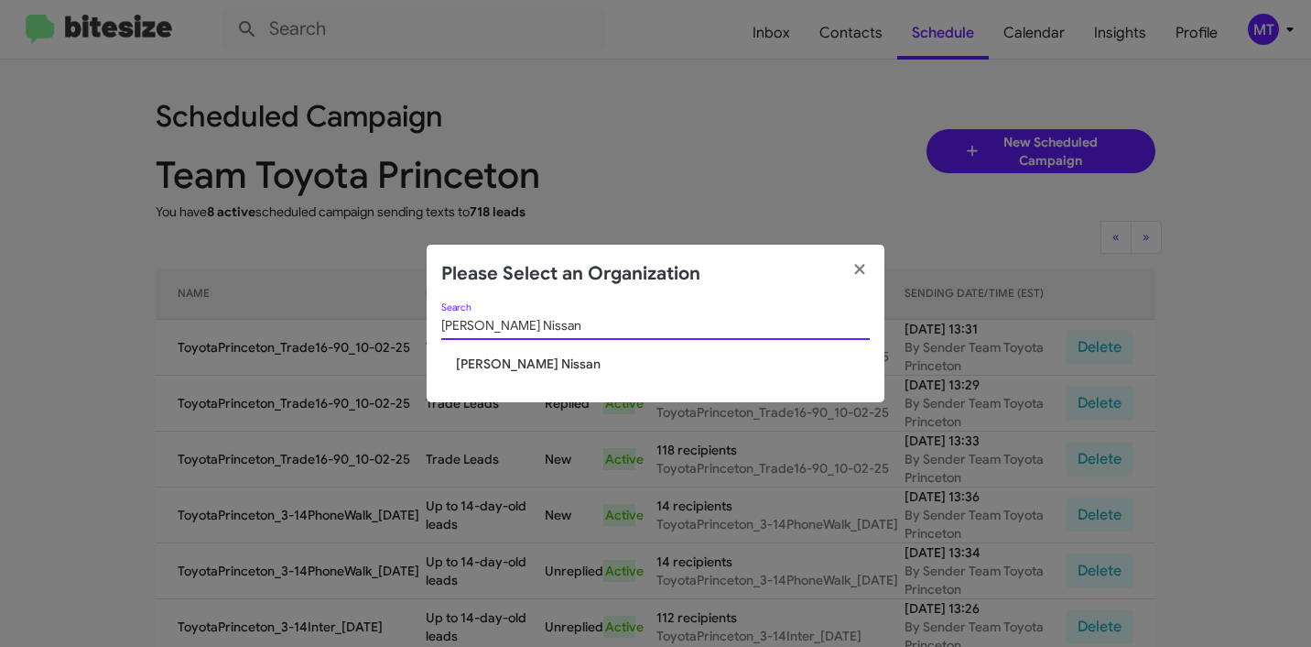
type input "[PERSON_NAME] Nissan"
click at [503, 363] on span "[PERSON_NAME] Nissan" at bounding box center [663, 363] width 414 height 18
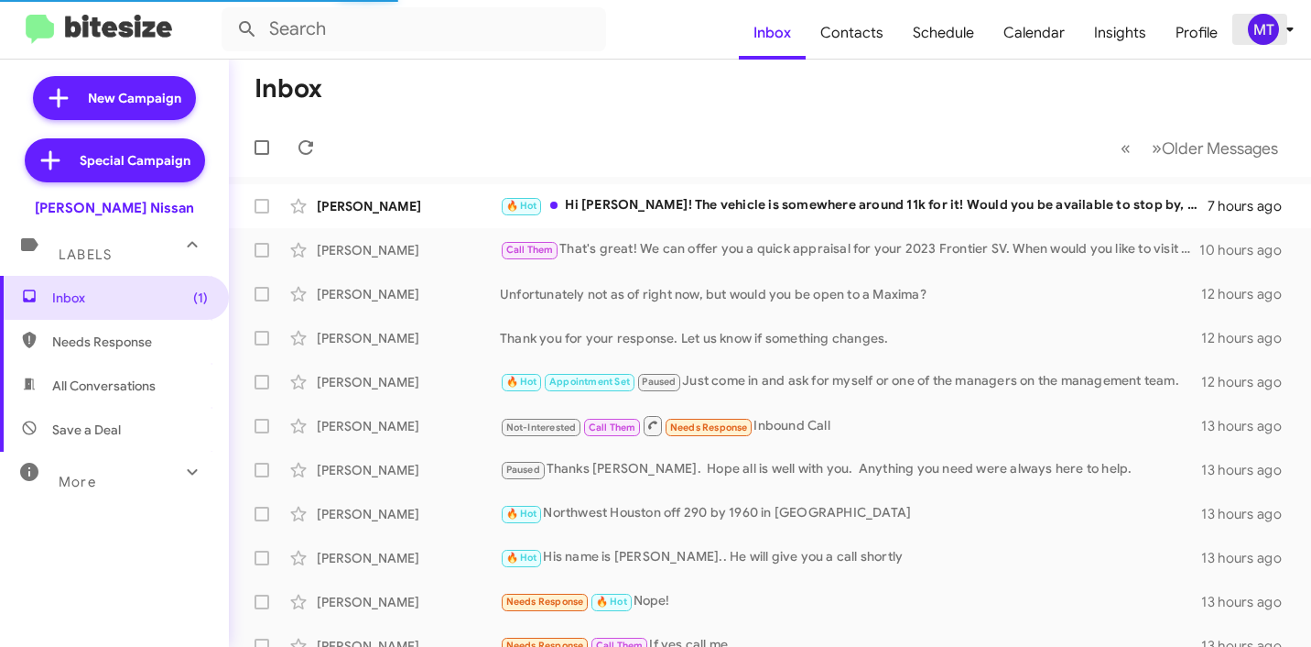
click at [1278, 27] on div "MT" at bounding box center [1263, 29] width 31 height 31
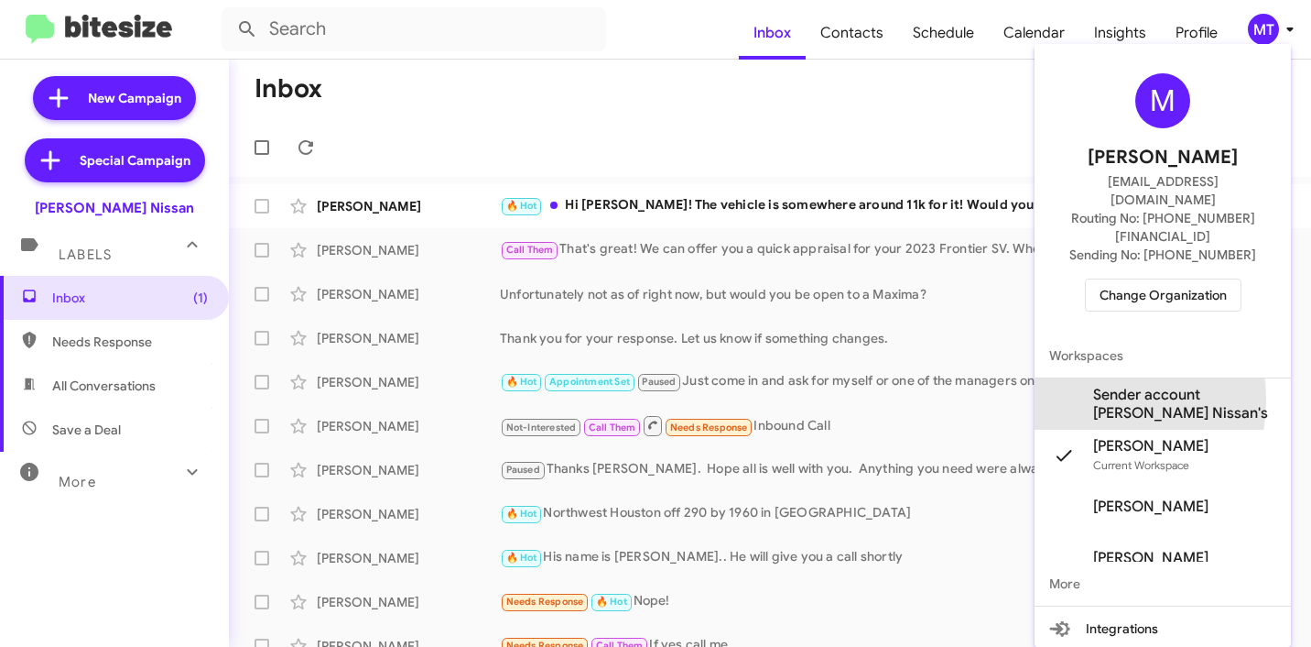
click at [1083, 378] on span "Sender account [PERSON_NAME] Nissan's" at bounding box center [1163, 403] width 256 height 51
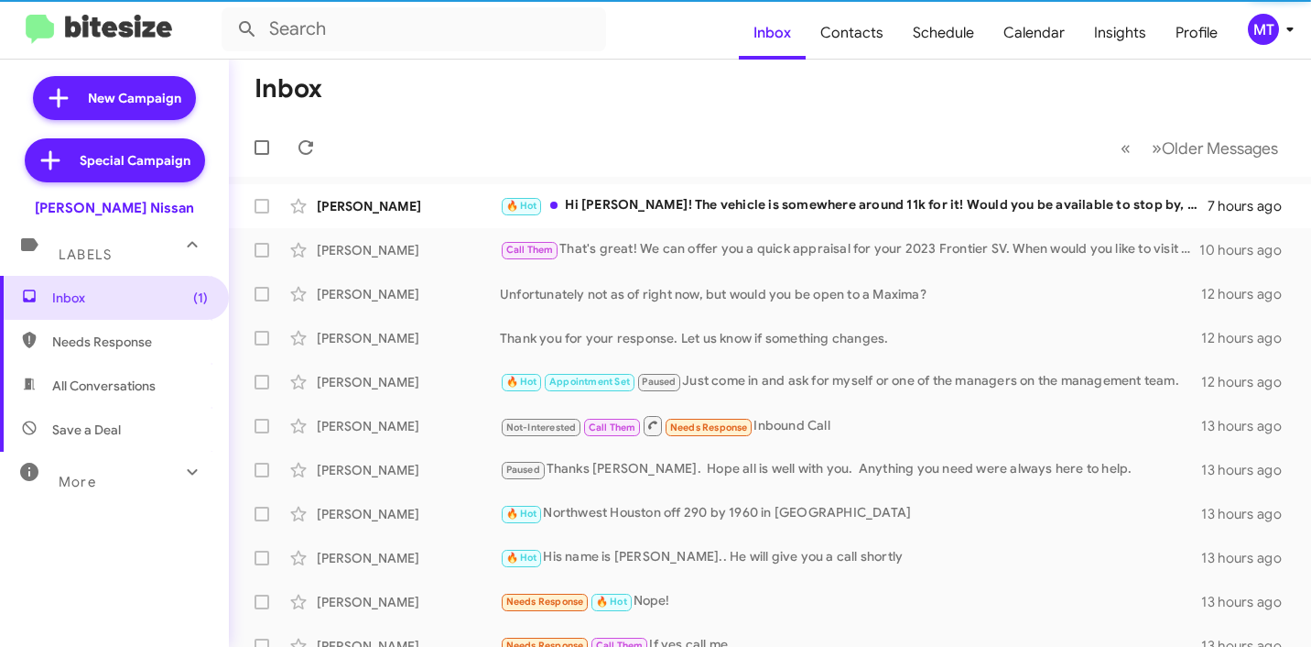
click at [1276, 29] on div "MT" at bounding box center [1263, 29] width 31 height 31
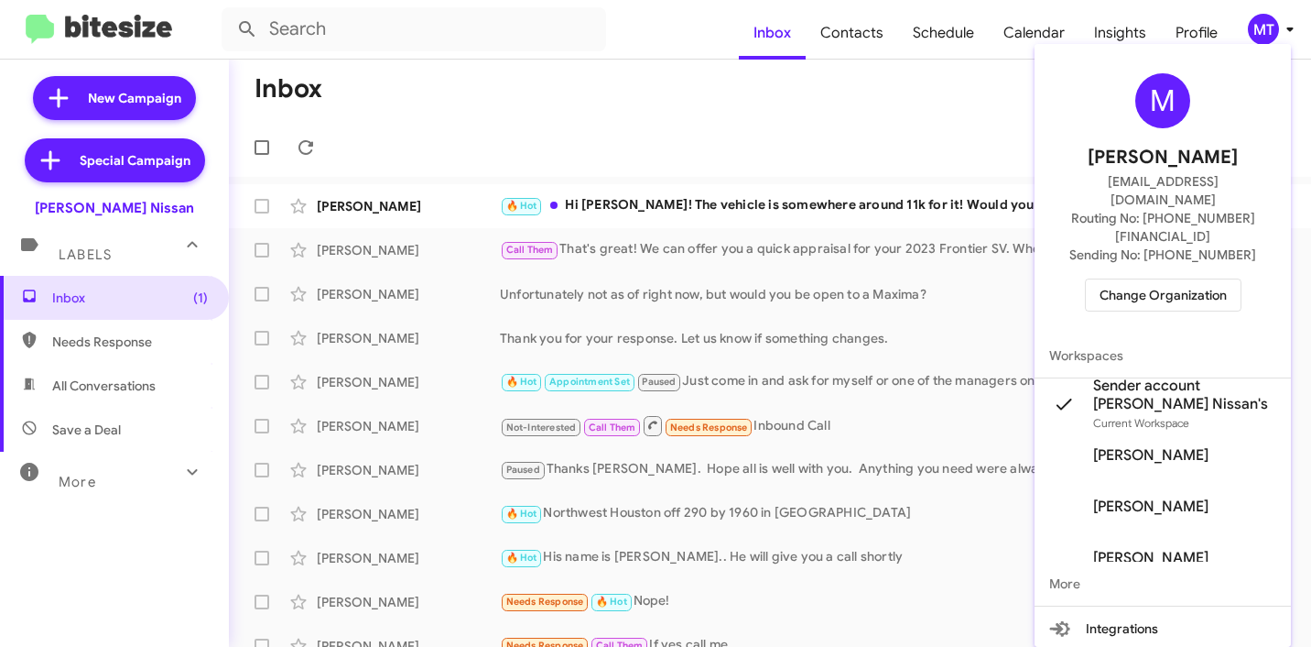
click at [672, 126] on div at bounding box center [655, 323] width 1311 height 647
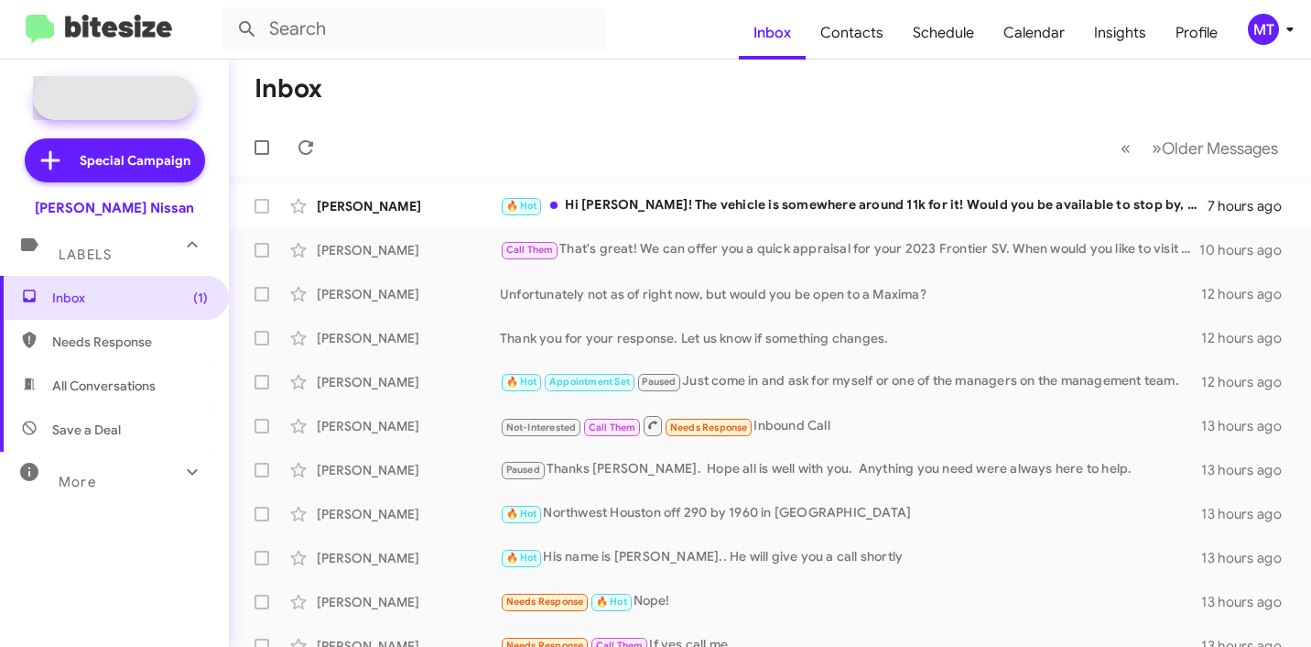
click at [136, 85] on span "New Campaign" at bounding box center [114, 98] width 163 height 44
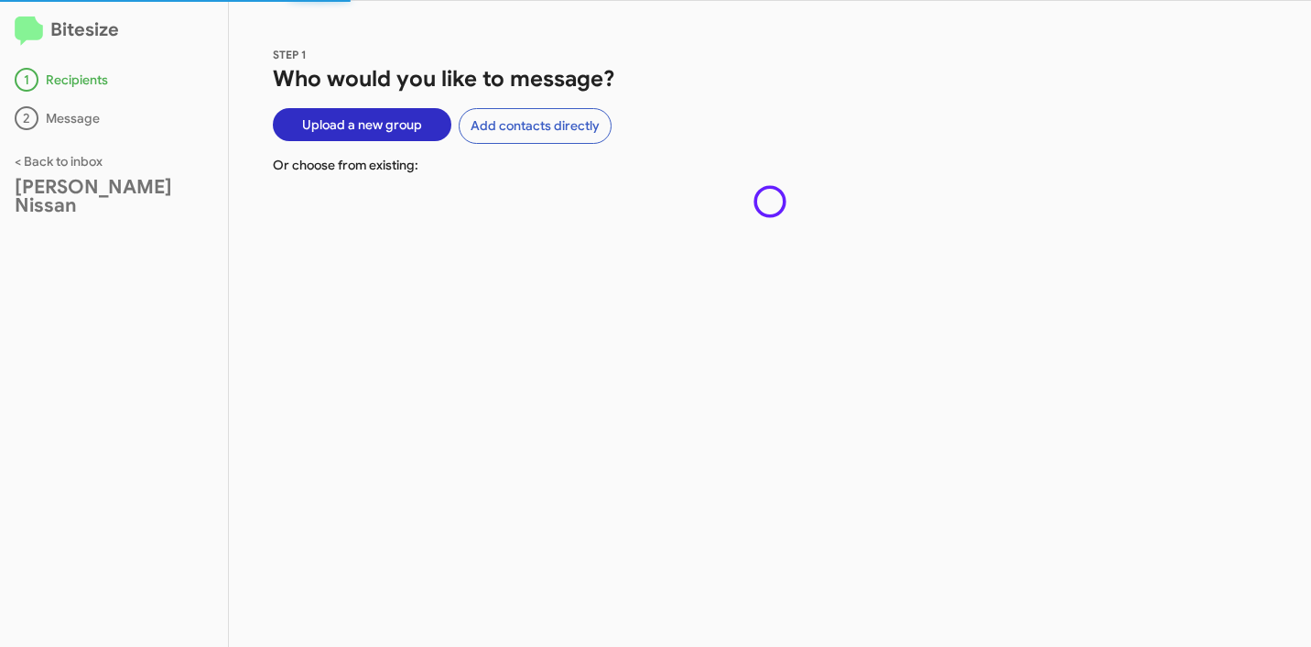
click at [389, 129] on span "Upload a new group" at bounding box center [362, 124] width 120 height 33
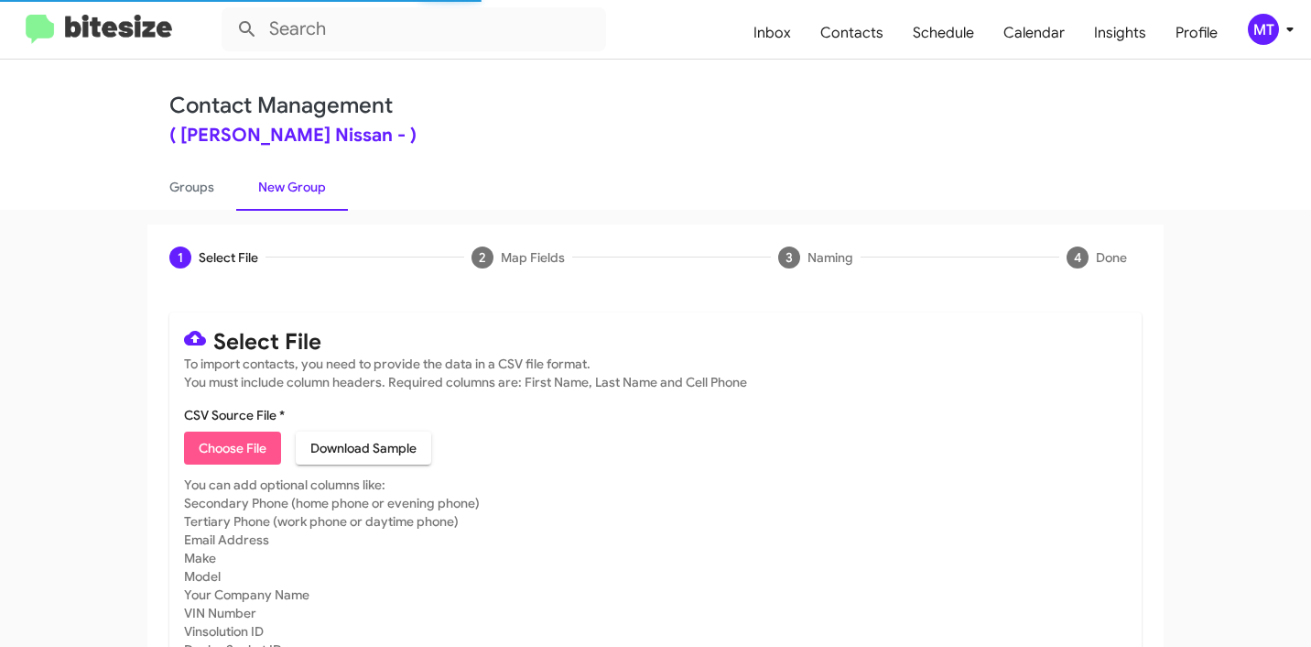
click at [245, 450] on span "Choose File" at bounding box center [233, 447] width 68 height 33
type input "BakerNiss_3-14_10-02-25"
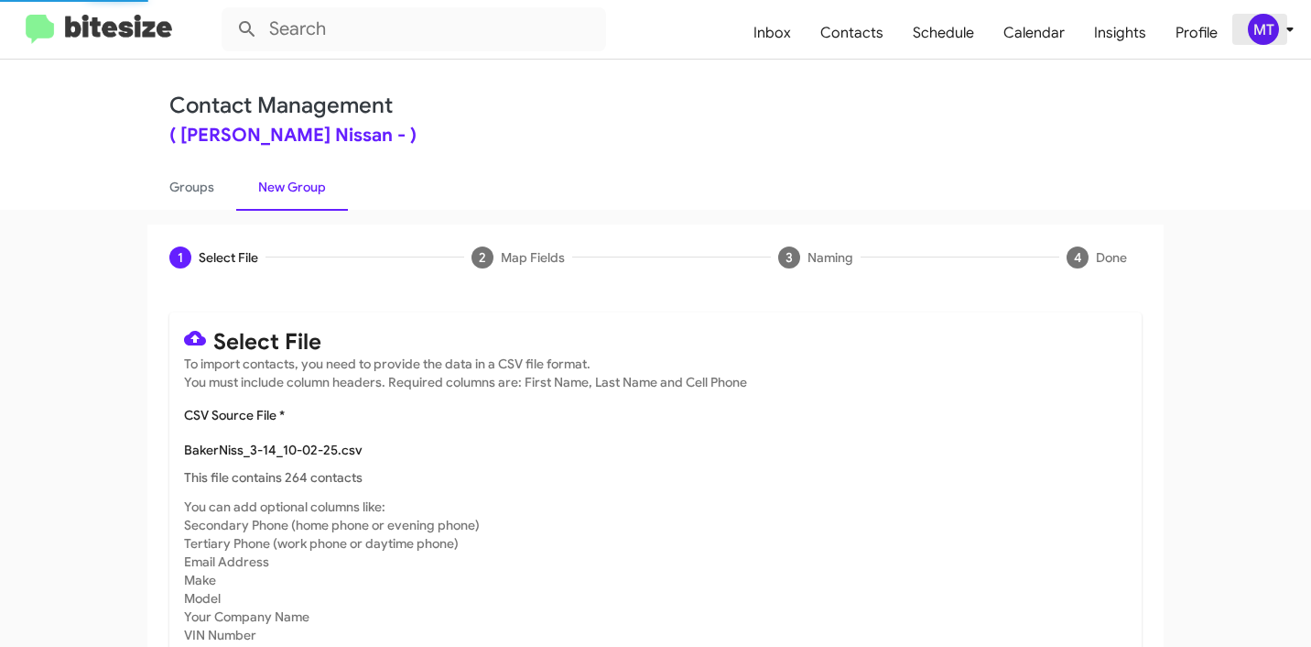
click at [1283, 41] on span "MT" at bounding box center [1274, 29] width 55 height 31
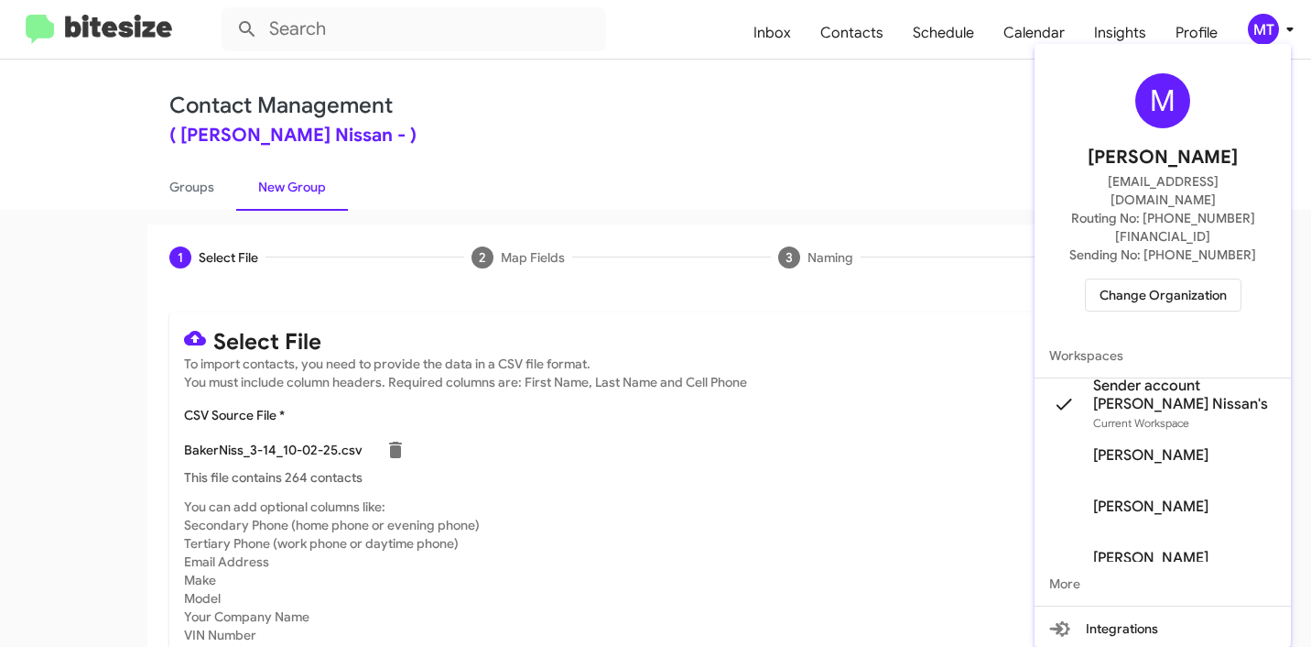
click at [714, 150] on div at bounding box center [655, 323] width 1311 height 647
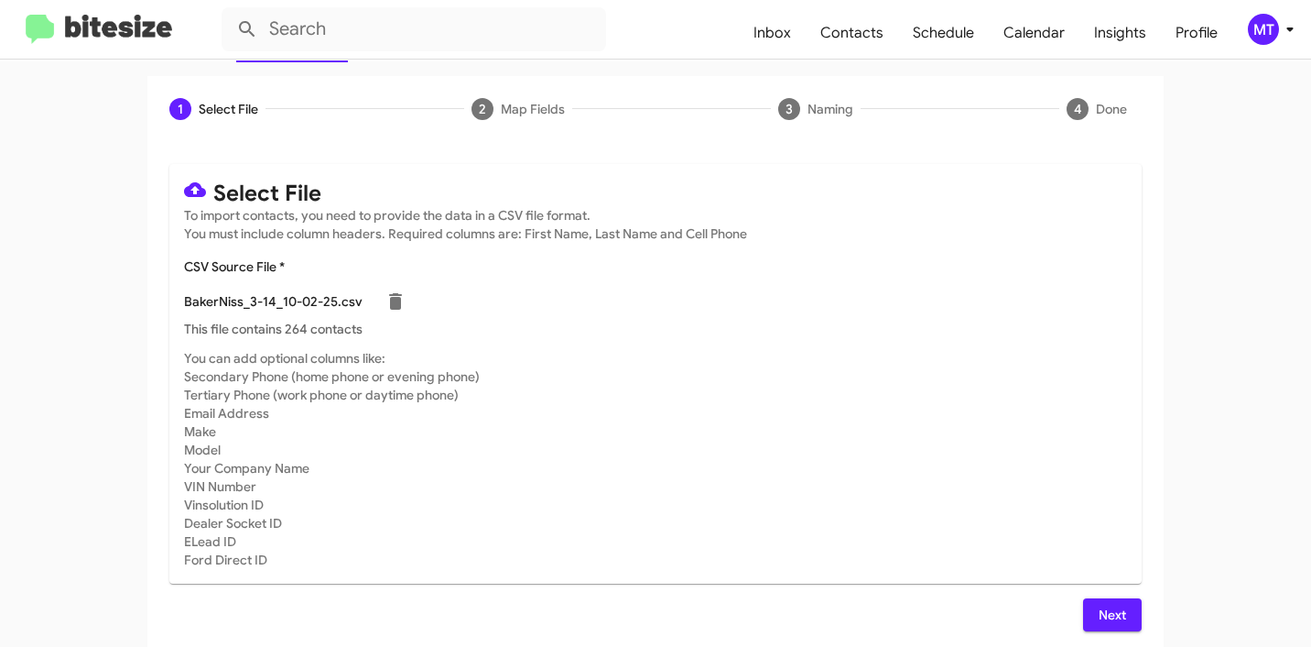
scroll to position [155, 0]
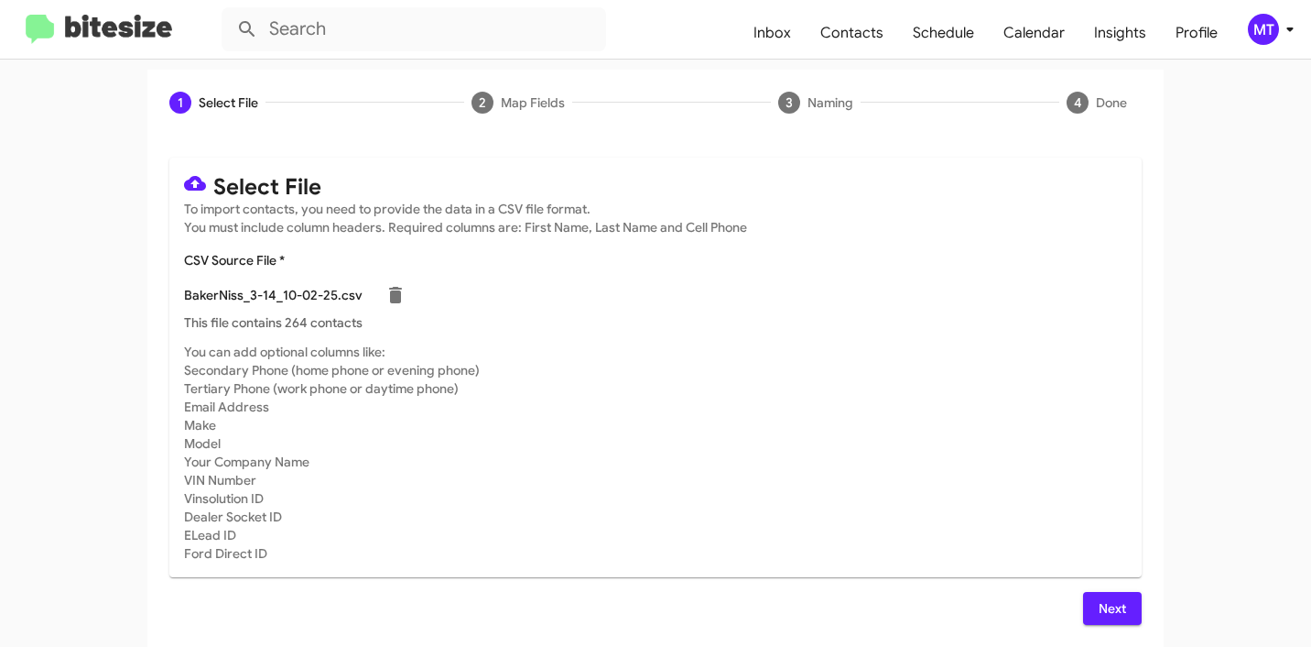
click at [1112, 607] on span "Next" at bounding box center [1112, 608] width 29 height 33
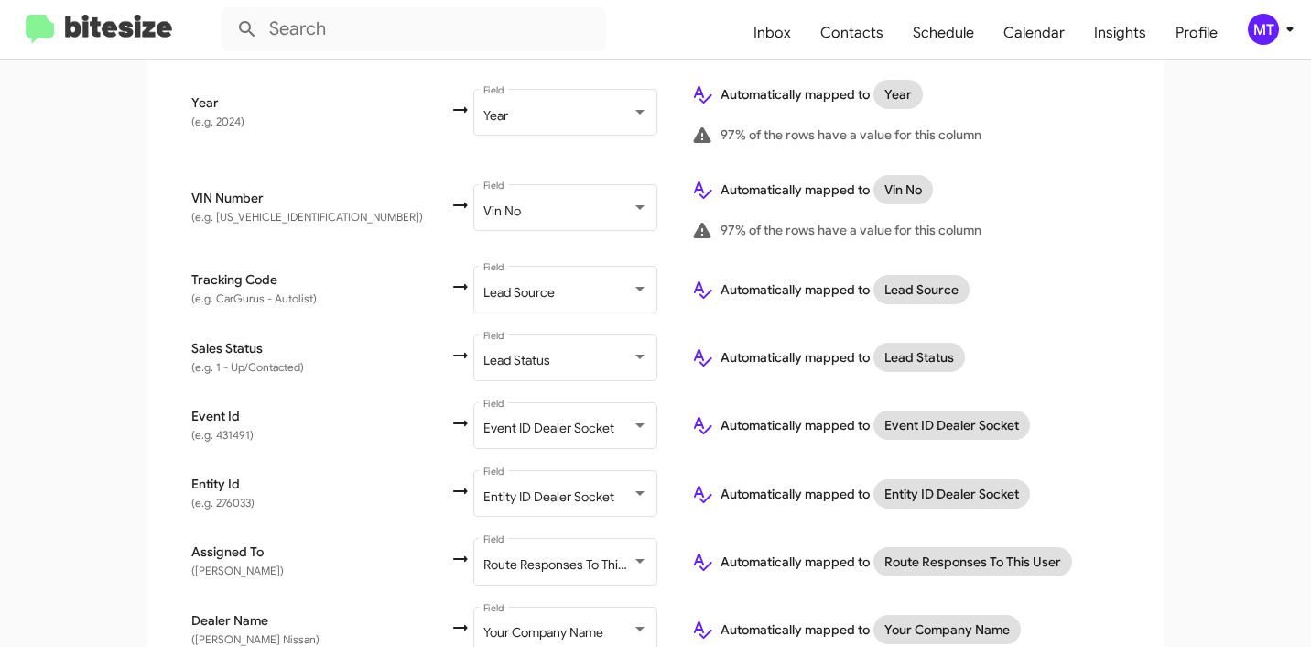
scroll to position [1184, 0]
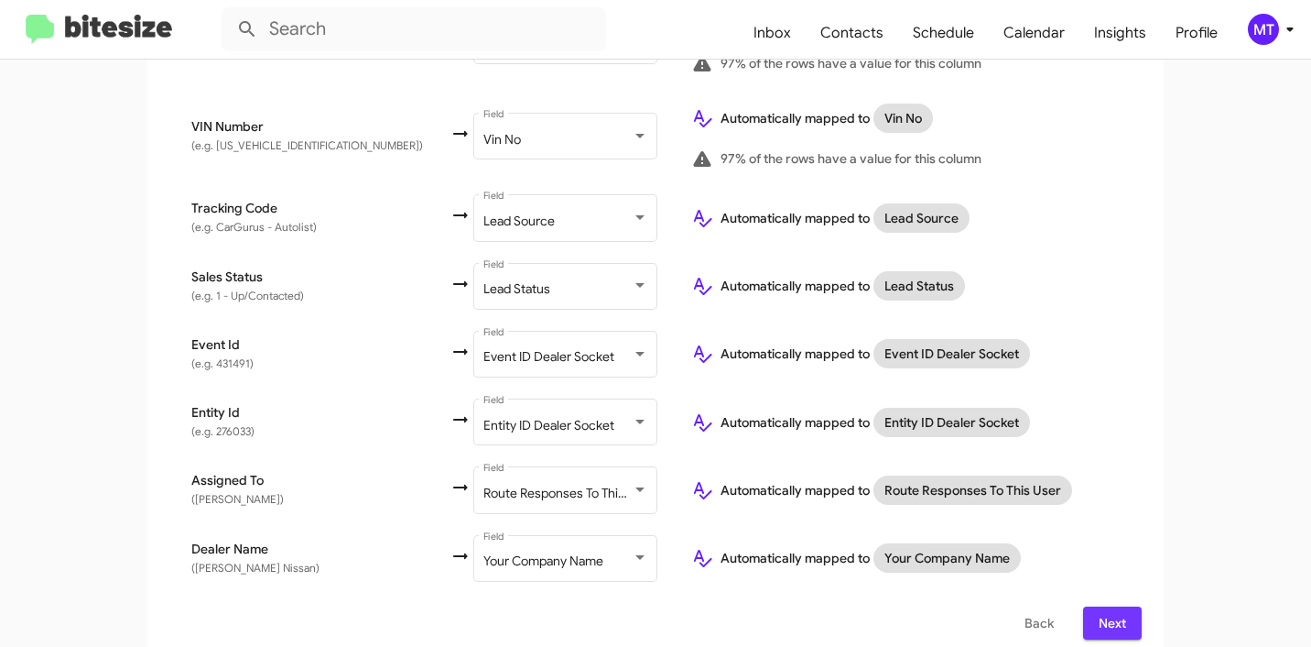
click at [1115, 606] on span "Next" at bounding box center [1112, 622] width 29 height 33
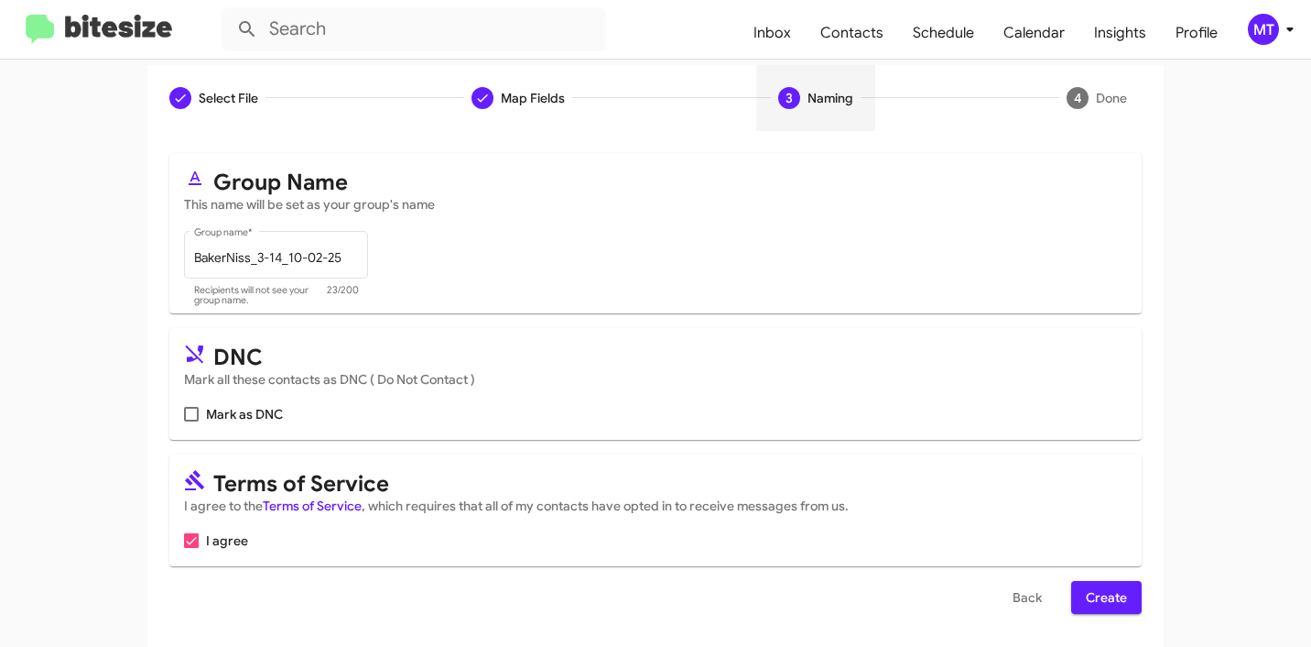
scroll to position [163, 0]
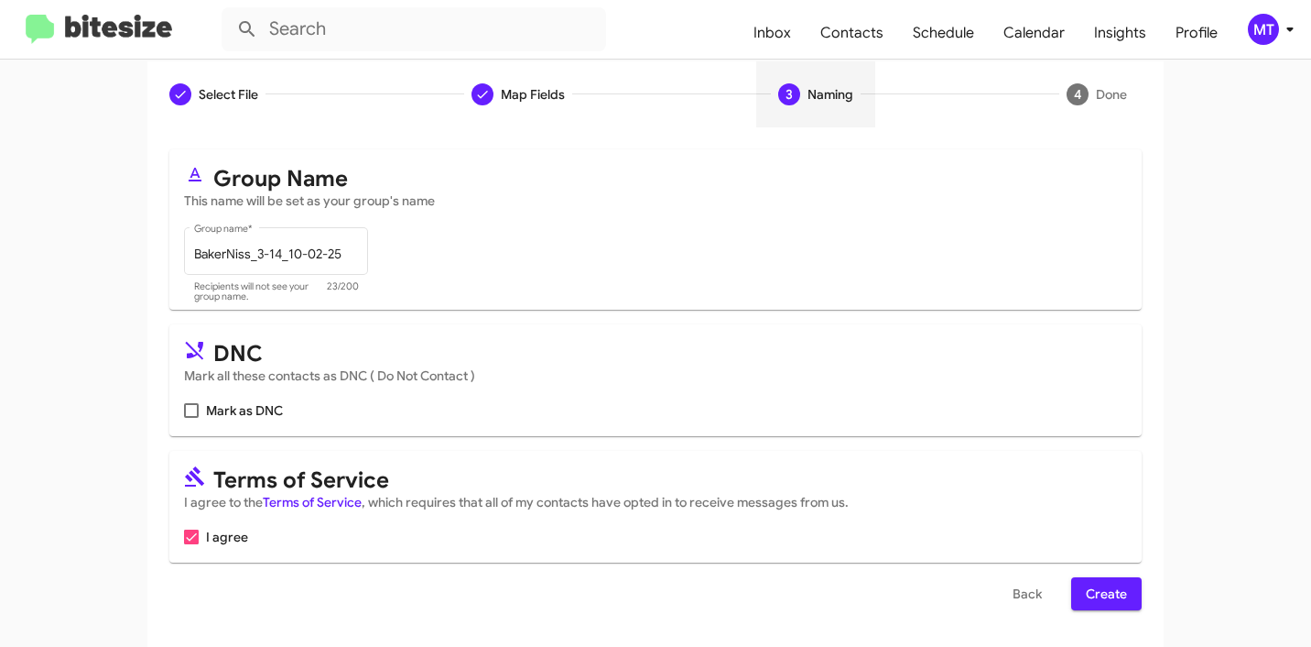
click at [1086, 582] on span "Create" at bounding box center [1106, 593] width 41 height 33
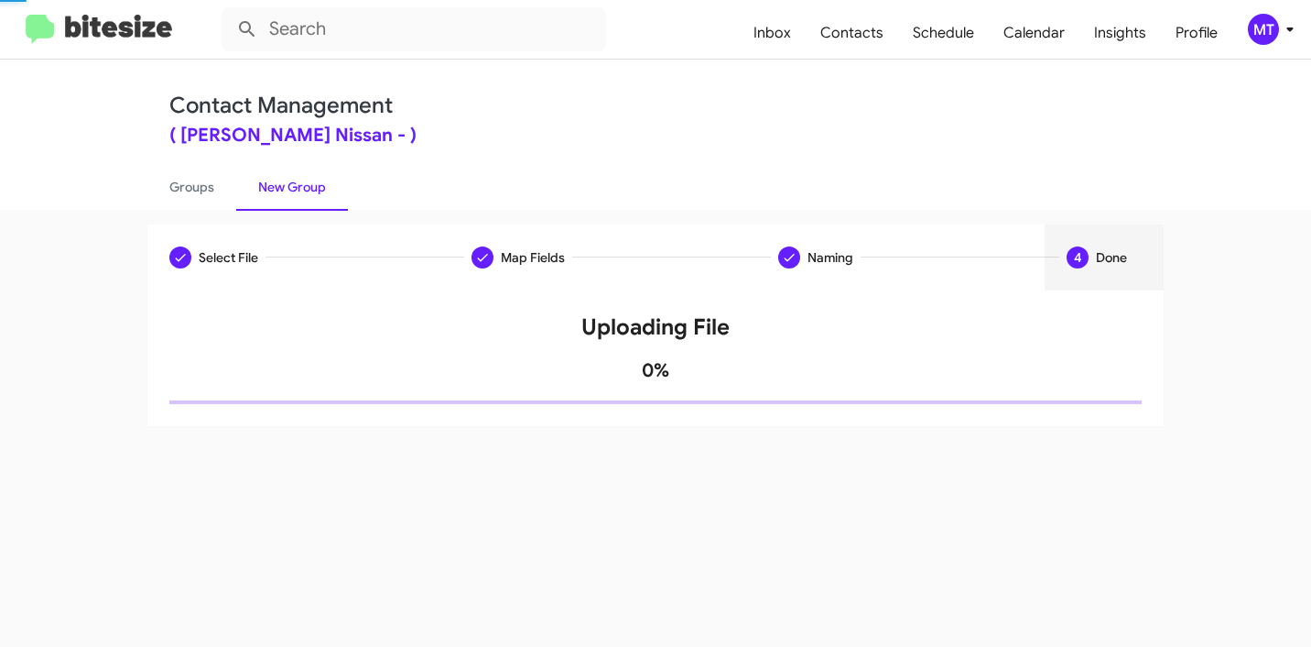
scroll to position [0, 0]
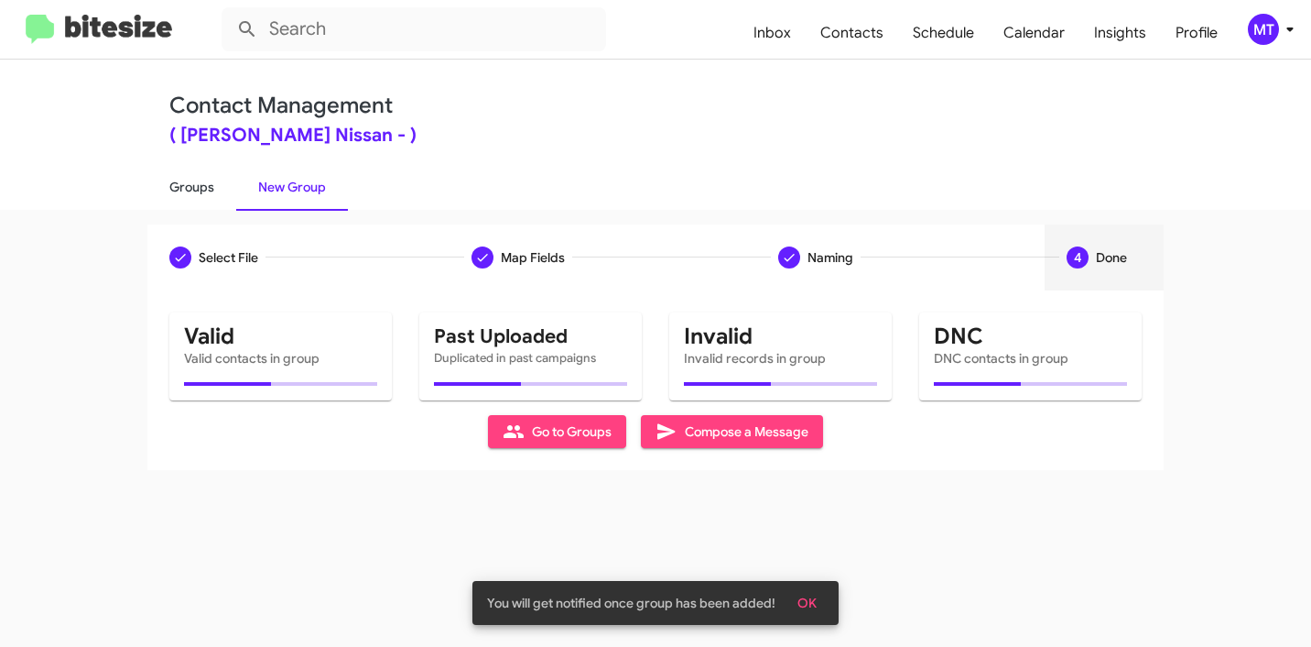
click at [198, 200] on link "Groups" at bounding box center [191, 187] width 89 height 48
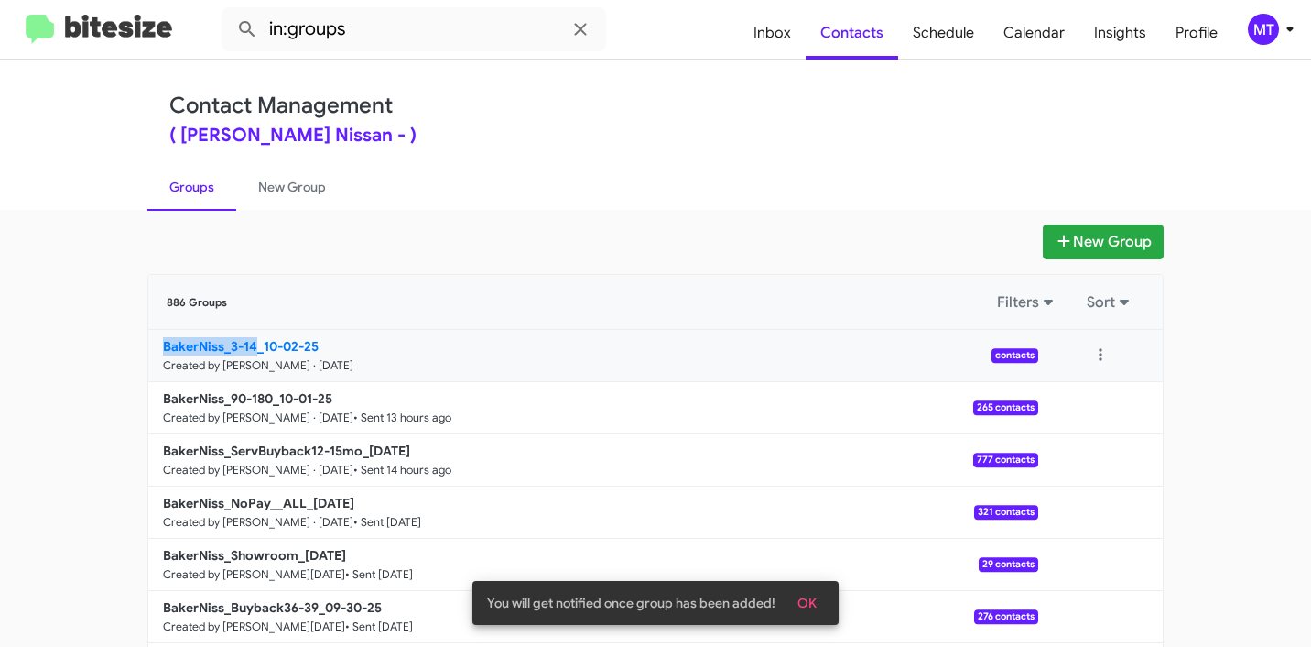
drag, startPoint x: 119, startPoint y: 345, endPoint x: 253, endPoint y: 347, distance: 133.7
click at [253, 347] on app-groups "New Group 886 Groups Filters Sort BakerNiss_3-14_10-02-25 Created by Mariem Tab…" at bounding box center [655, 562] width 1311 height 676
copy b "BakerNiss_3-14"
click at [512, 27] on input "in:groups" at bounding box center [414, 29] width 385 height 44
paste input "BakerNiss_3-14"
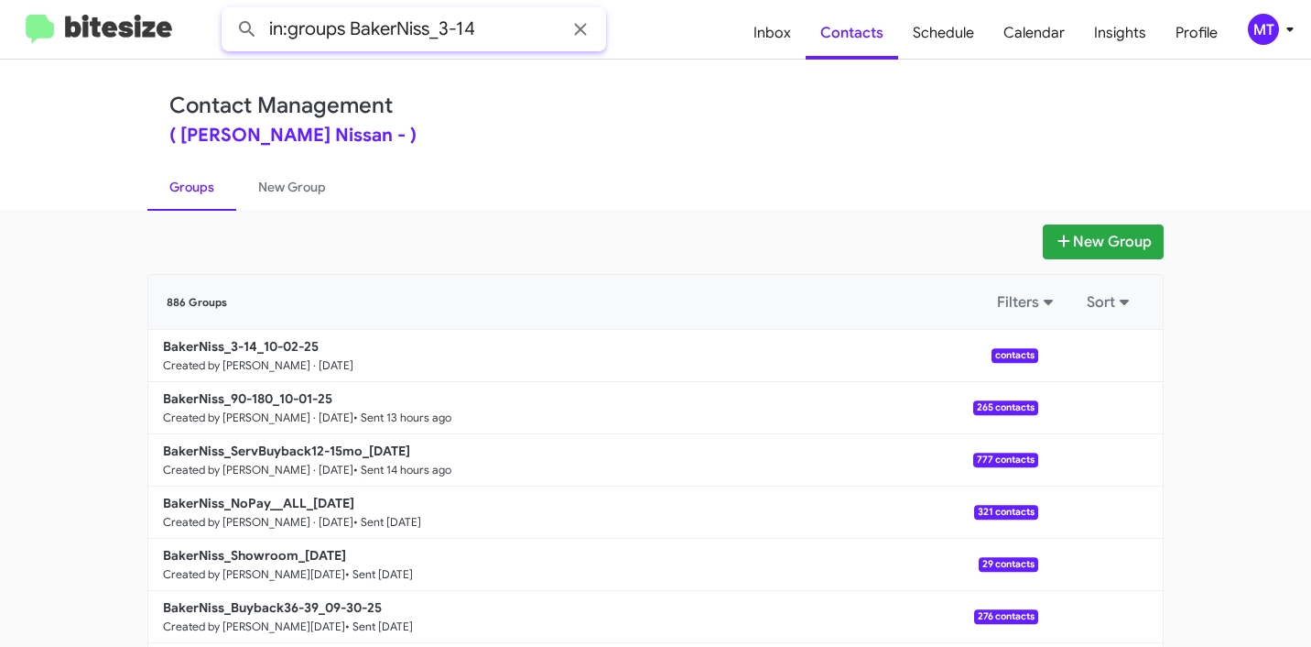
type input "in:groups BakerNiss_3-14"
click at [229, 11] on button at bounding box center [247, 29] width 37 height 37
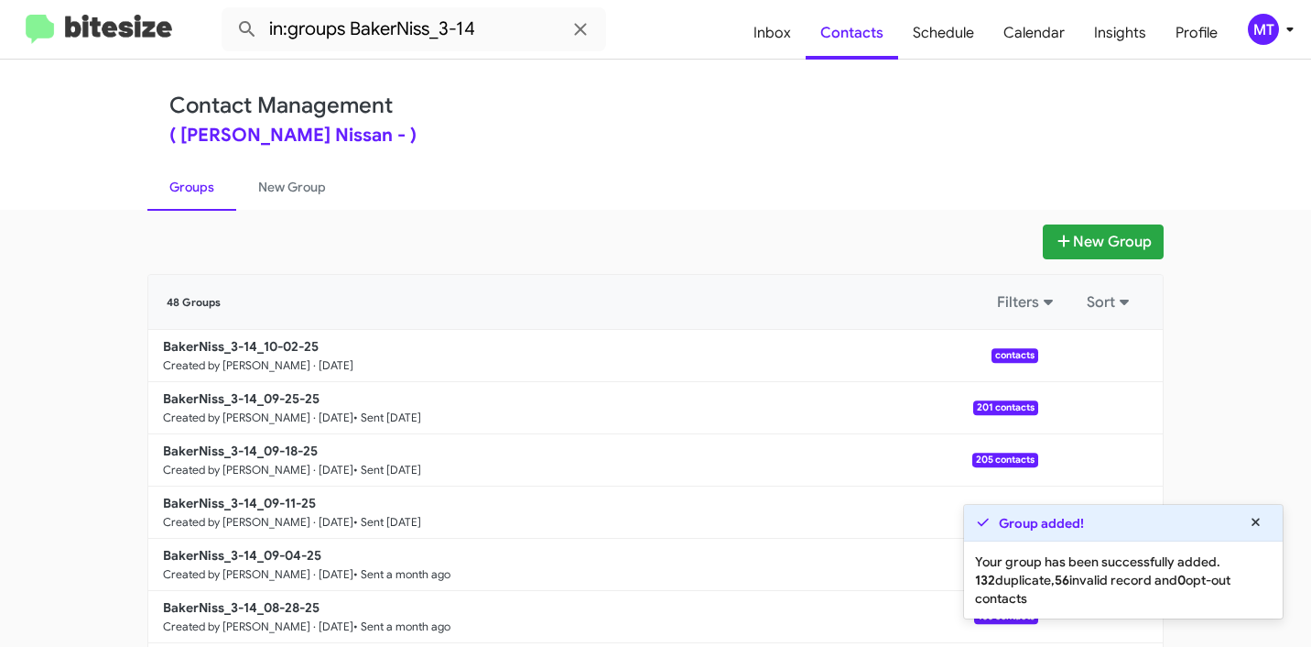
drag, startPoint x: 101, startPoint y: 331, endPoint x: 289, endPoint y: 316, distance: 189.2
click at [226, 337] on app-groups "New Group 48 Groups Filters Sort BakerNiss_3-14_10-02-25 Created by [PERSON_NAM…" at bounding box center [655, 562] width 1311 height 676
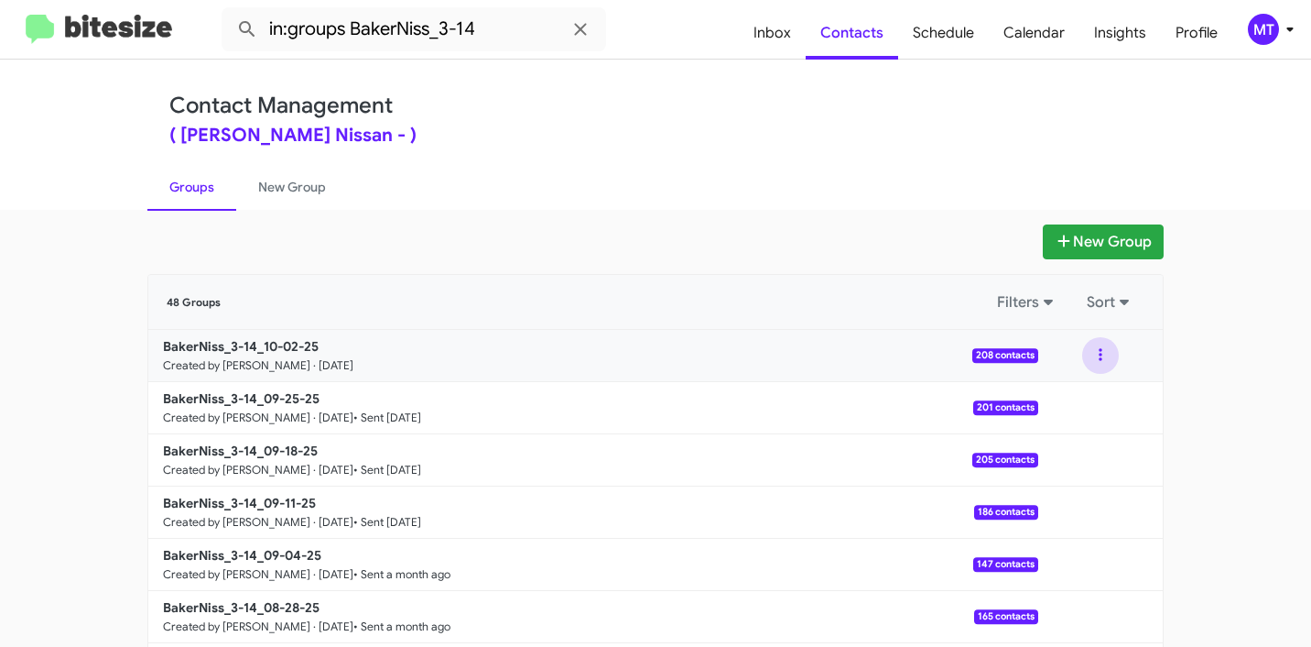
click at [1092, 354] on button at bounding box center [1101, 355] width 37 height 37
click at [1054, 395] on button "View contacts" at bounding box center [1046, 405] width 147 height 44
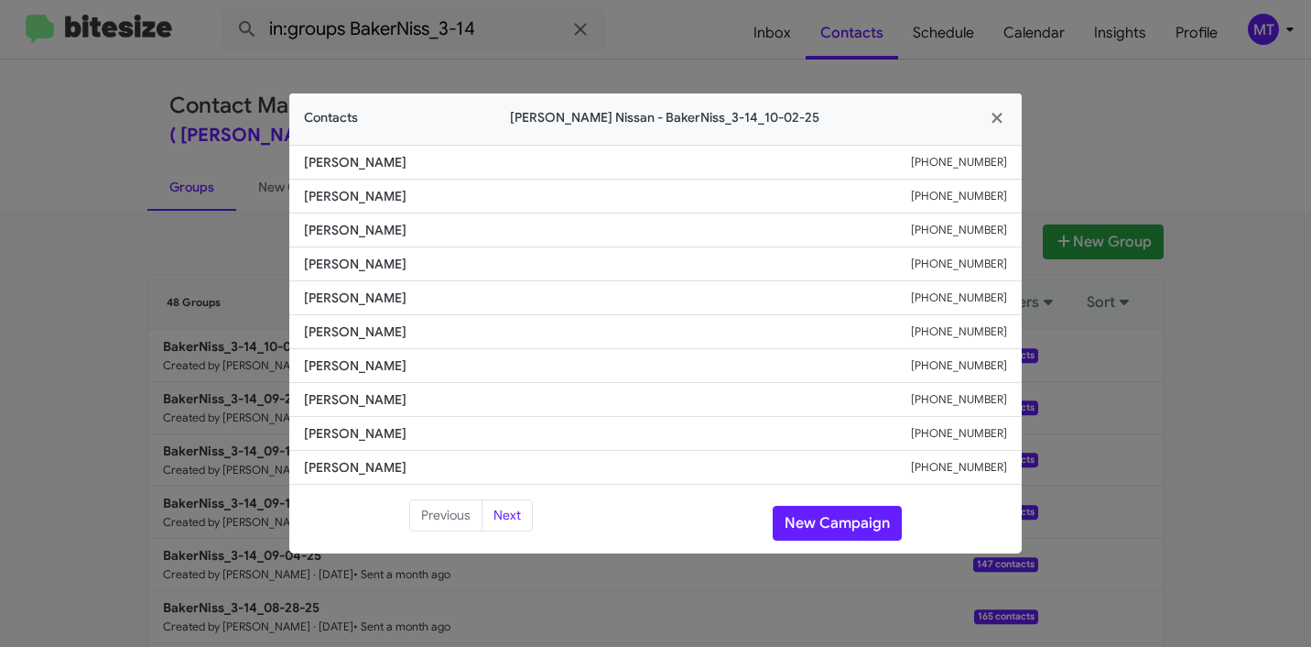
drag, startPoint x: 397, startPoint y: 167, endPoint x: 299, endPoint y: 165, distance: 97.1
click at [299, 165] on li "[PERSON_NAME] [PHONE_NUMBER]" at bounding box center [655, 162] width 733 height 35
copy span "[PERSON_NAME]"
click at [993, 114] on icon "button" at bounding box center [997, 118] width 10 height 10
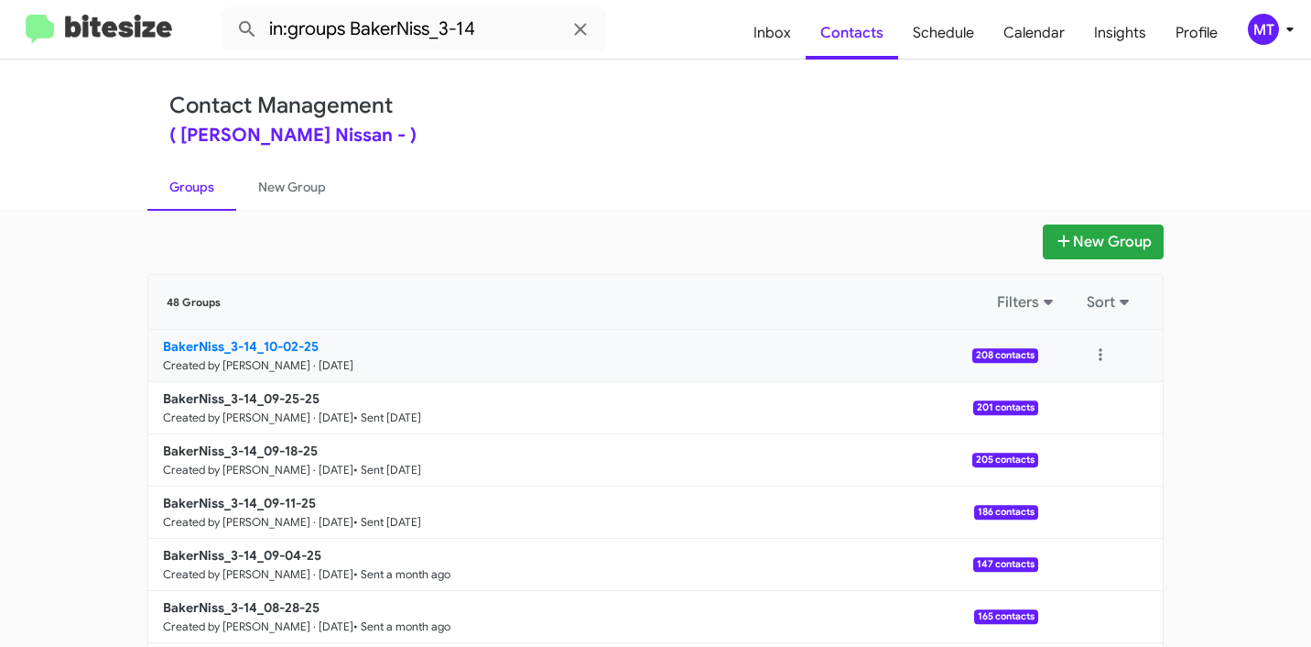
click at [245, 350] on b "BakerNiss_3-14_10-02-25" at bounding box center [241, 346] width 156 height 16
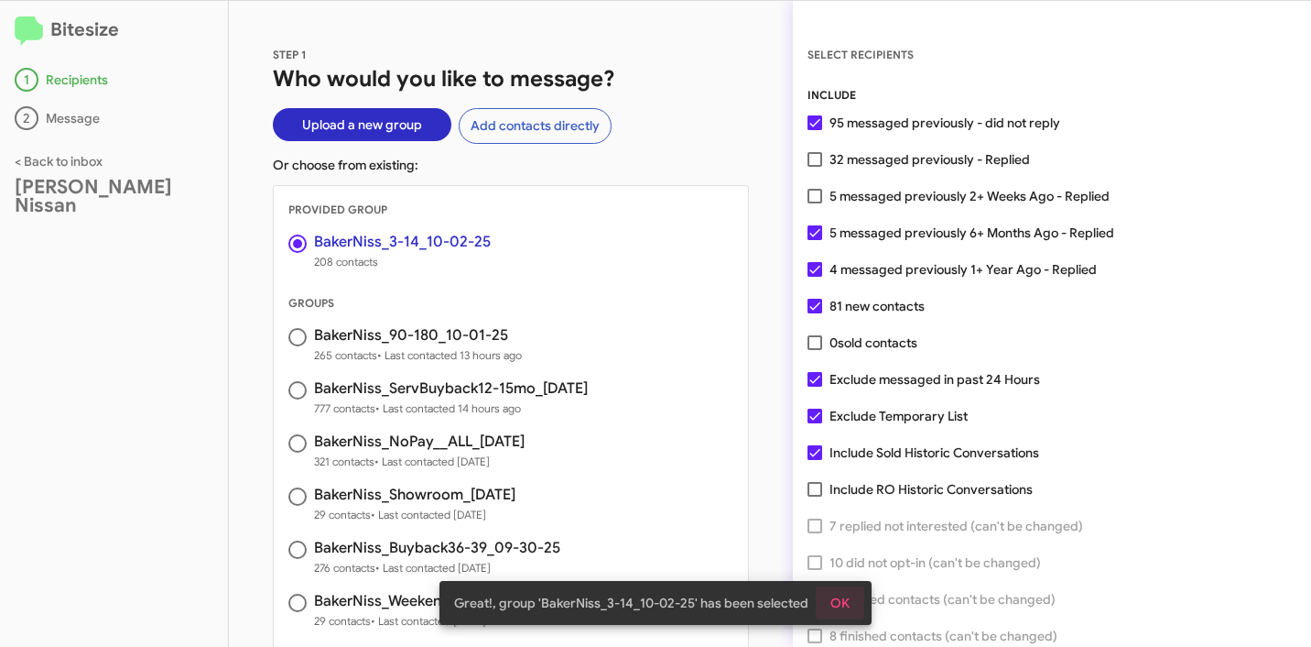
click at [841, 598] on span "OK" at bounding box center [840, 602] width 19 height 33
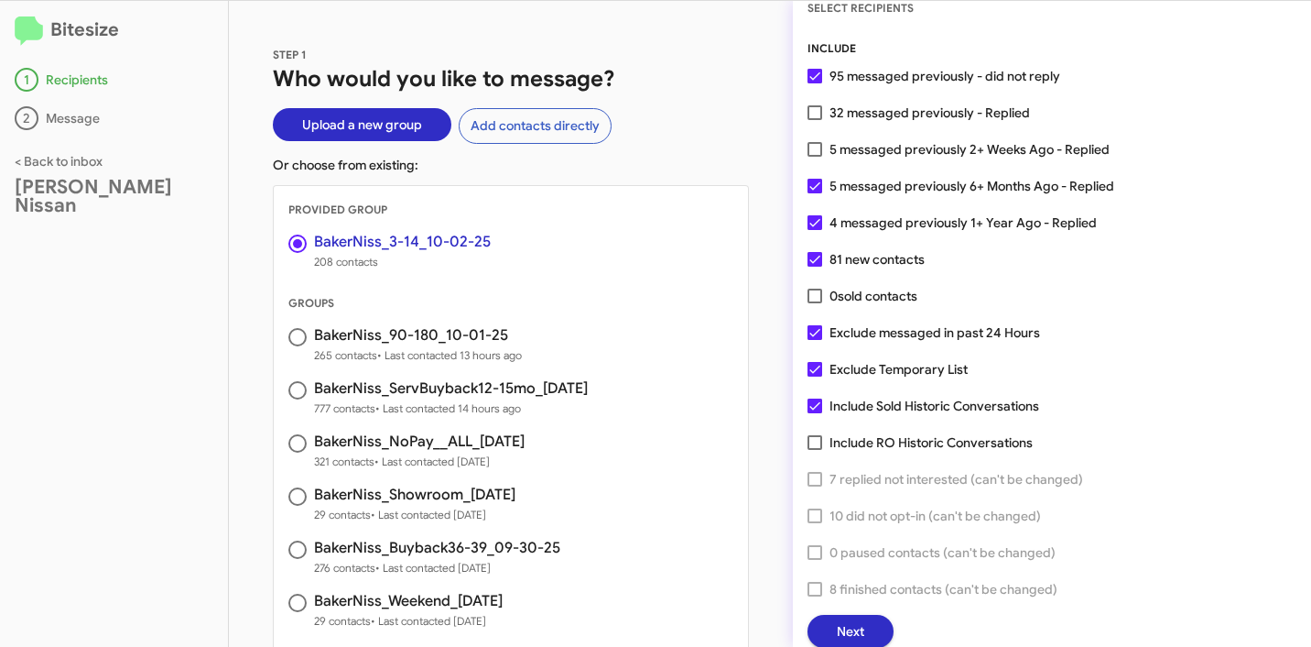
scroll to position [47, 0]
click at [861, 629] on span "Next" at bounding box center [850, 631] width 27 height 33
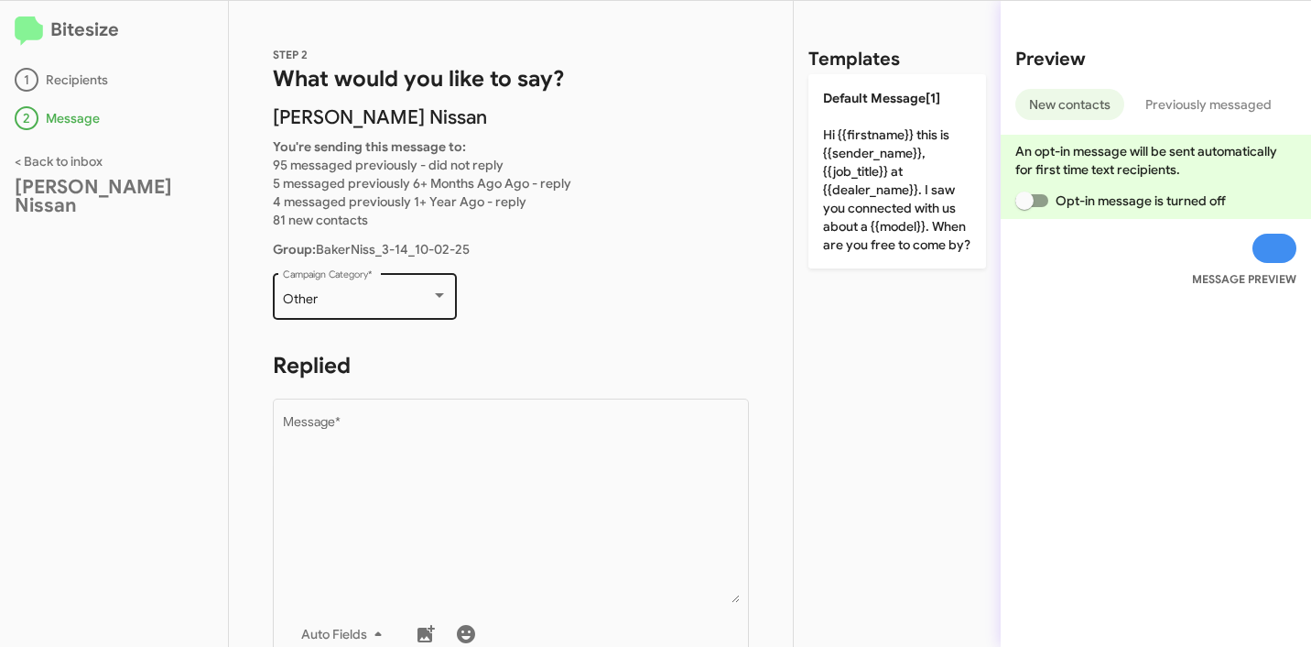
click at [349, 287] on div "Other Campaign Category *" at bounding box center [365, 294] width 165 height 50
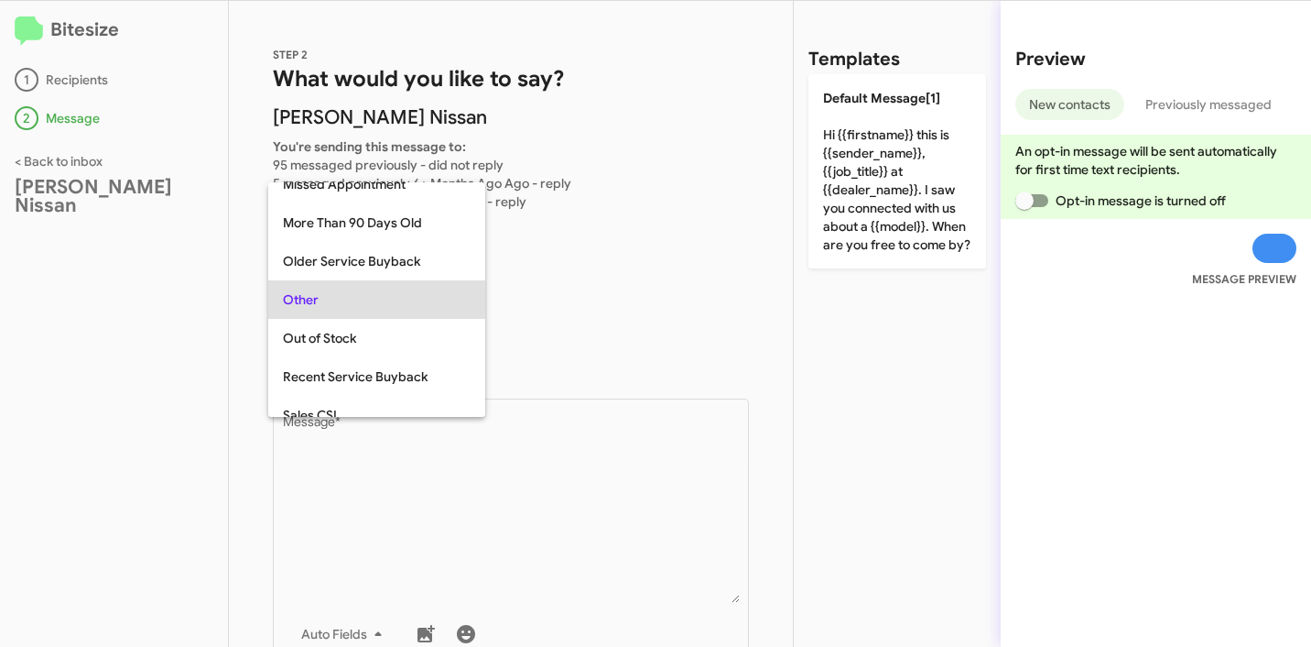
scroll to position [689, 0]
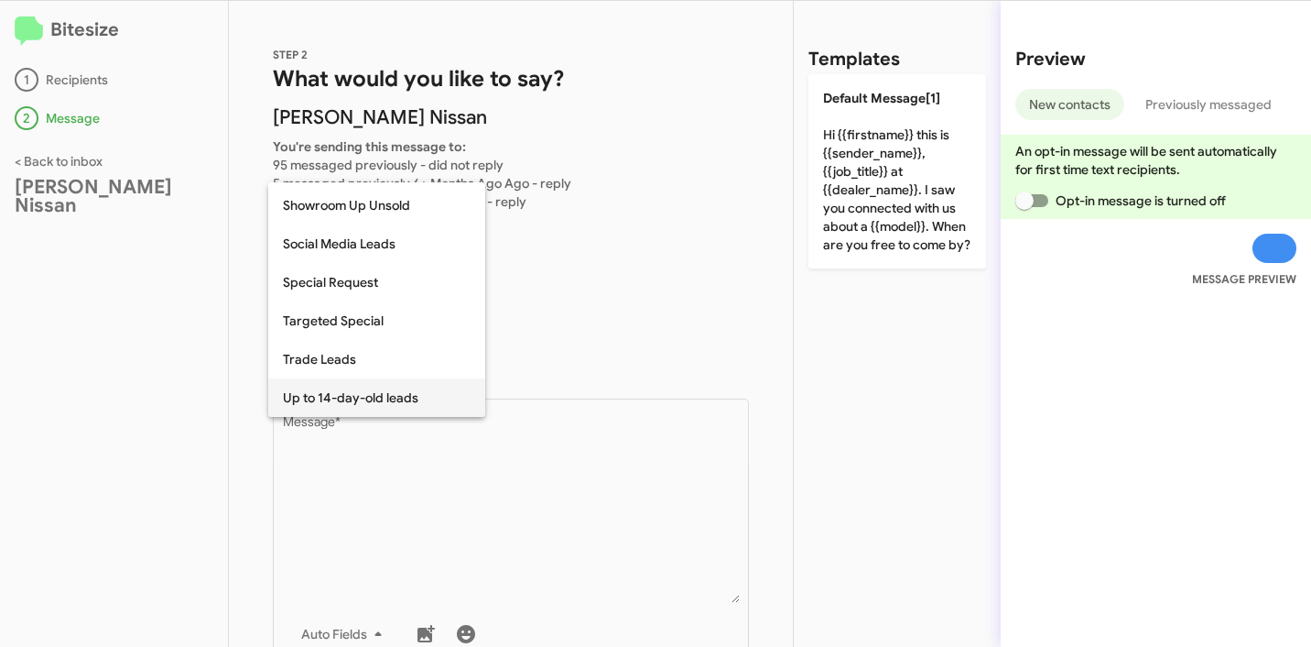
click at [360, 387] on span "Up to 14-day-old leads" at bounding box center [377, 397] width 188 height 38
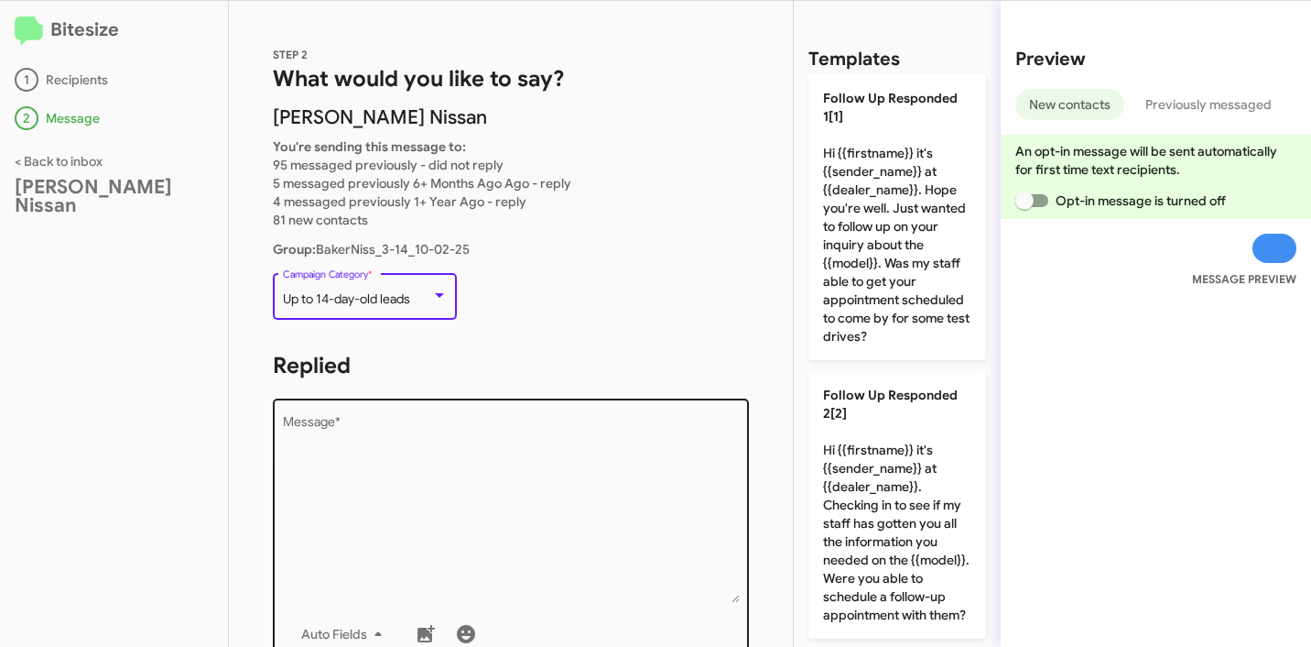
click at [386, 438] on textarea "Message *" at bounding box center [511, 509] width 457 height 187
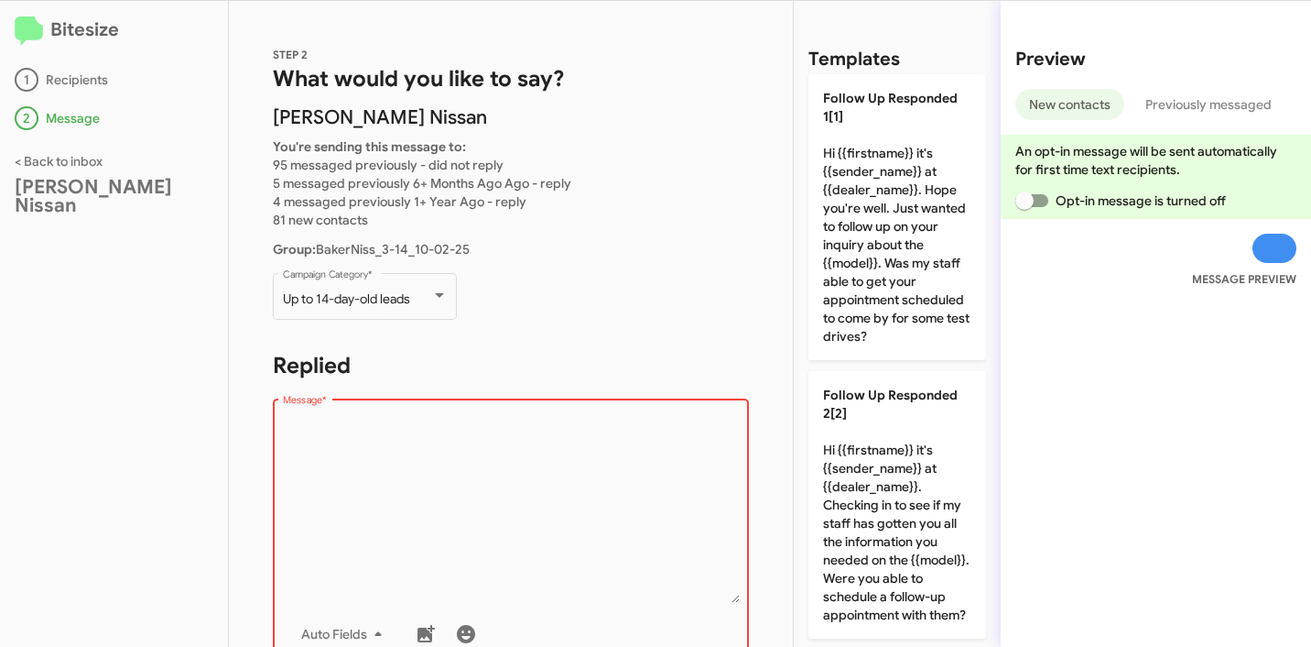
click at [516, 519] on textarea "Message *" at bounding box center [511, 509] width 457 height 187
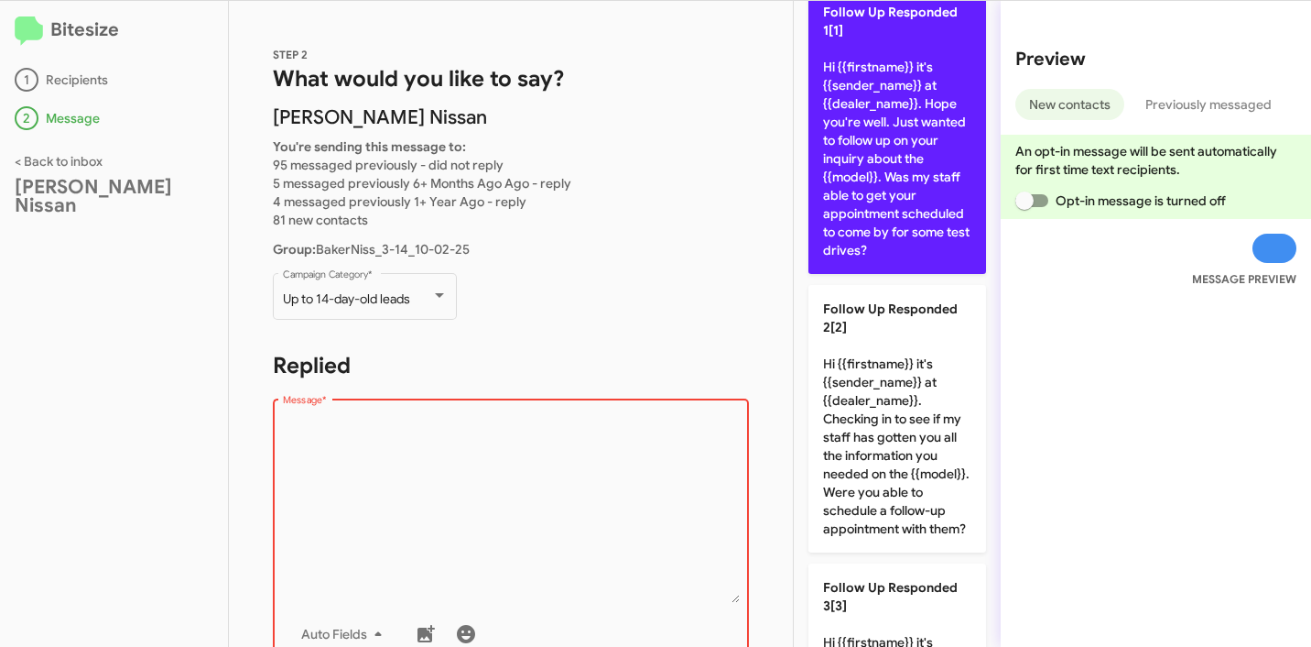
scroll to position [0, 0]
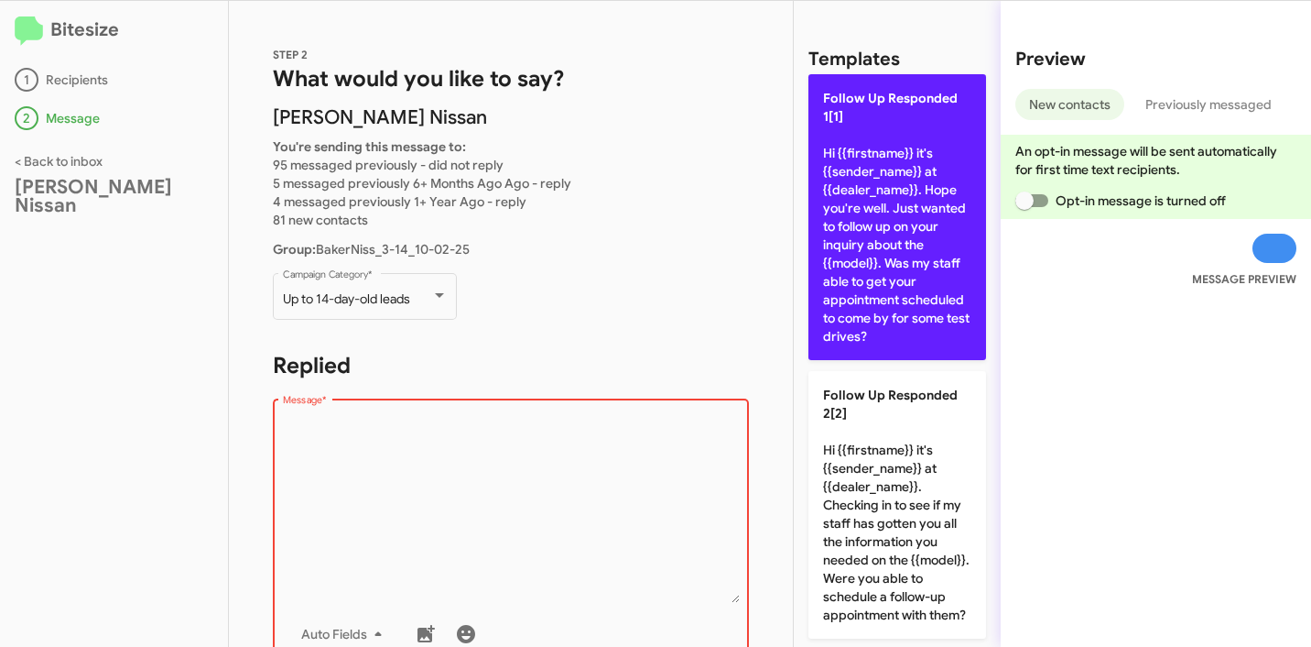
click at [860, 179] on p "Follow Up Responded 1[1] Hi {{firstname}} it's {{sender_name}} at {{dealer_name…" at bounding box center [898, 217] width 178 height 286
type textarea "Hi {{firstname}} it's {{sender_name}} at {{dealer_name}}. Hope you're well. Jus…"
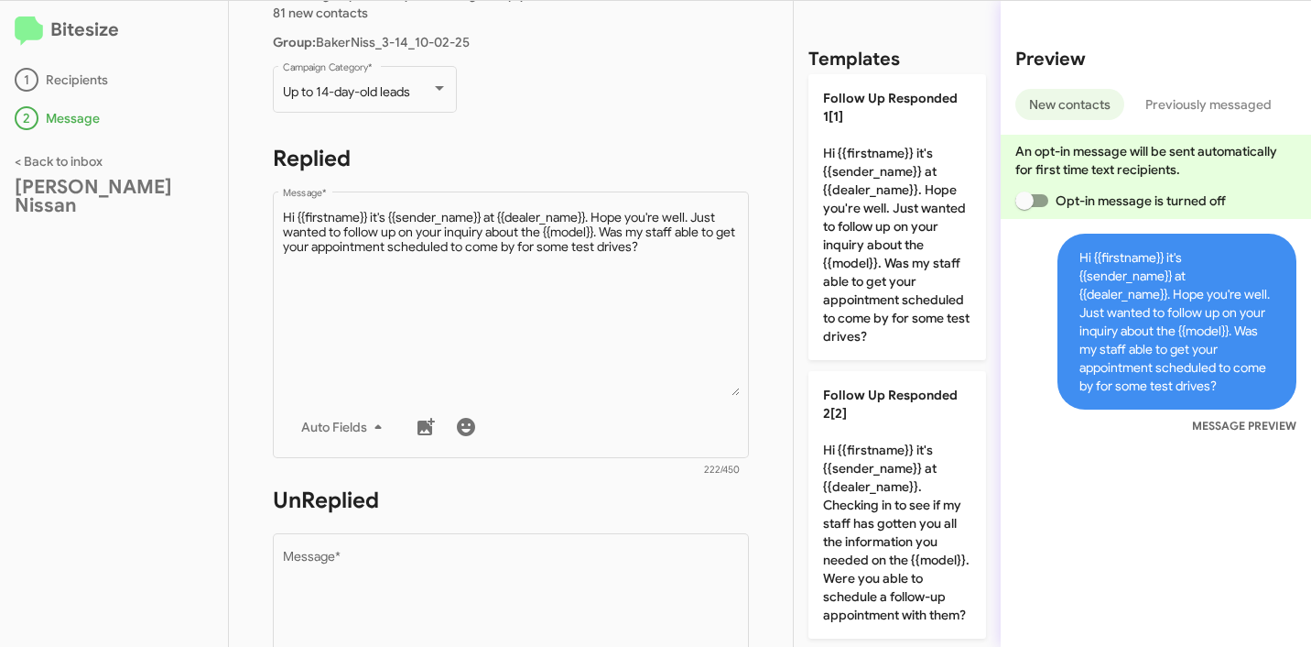
scroll to position [382, 0]
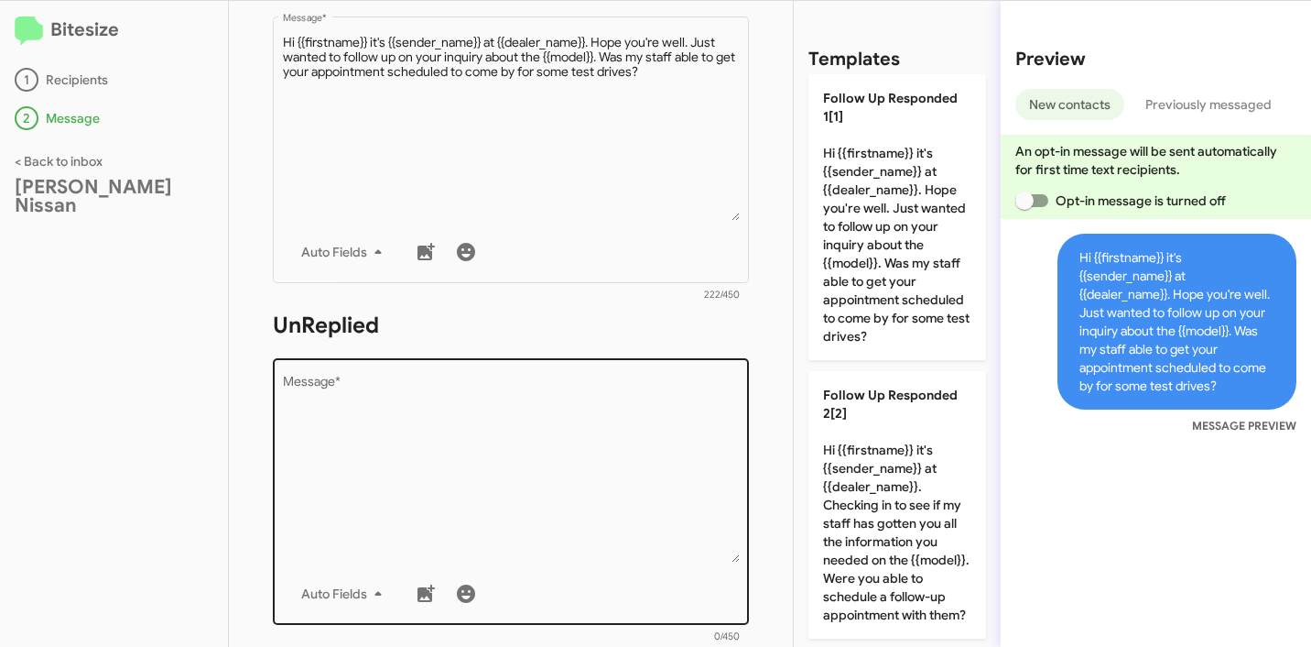
click at [576, 404] on textarea "Message *" at bounding box center [511, 468] width 457 height 187
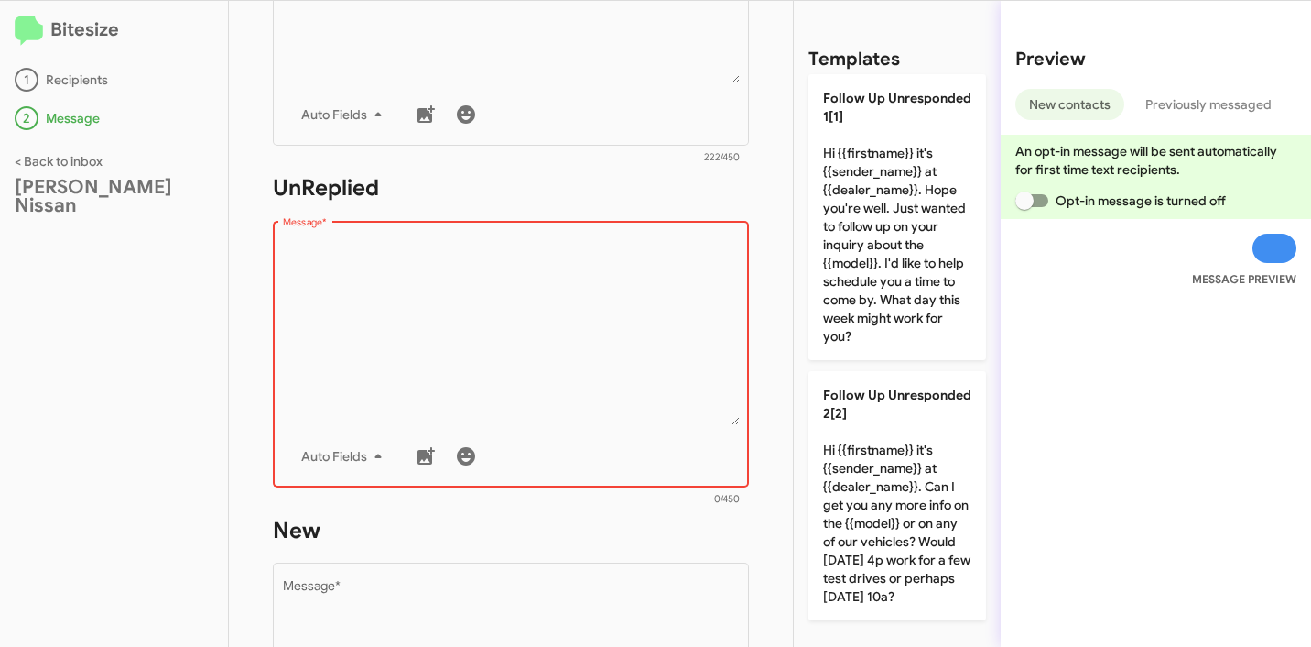
scroll to position [519, 0]
click at [623, 378] on textarea "Message *" at bounding box center [511, 331] width 457 height 187
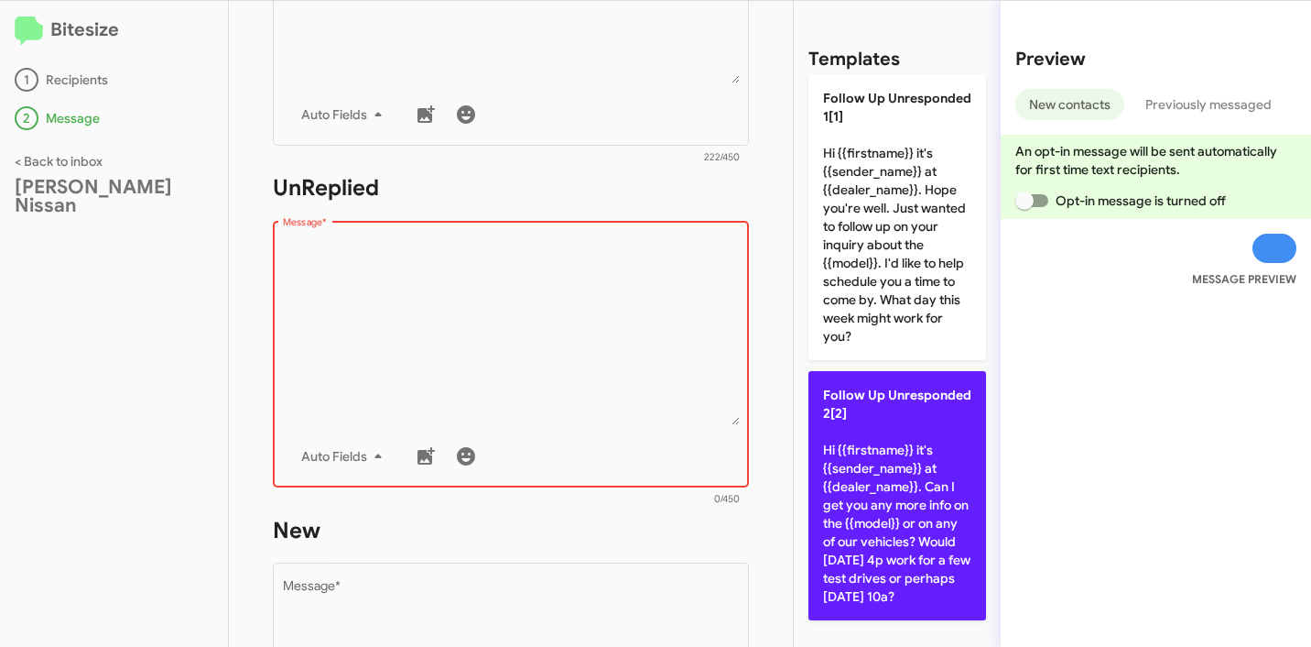
scroll to position [3, 0]
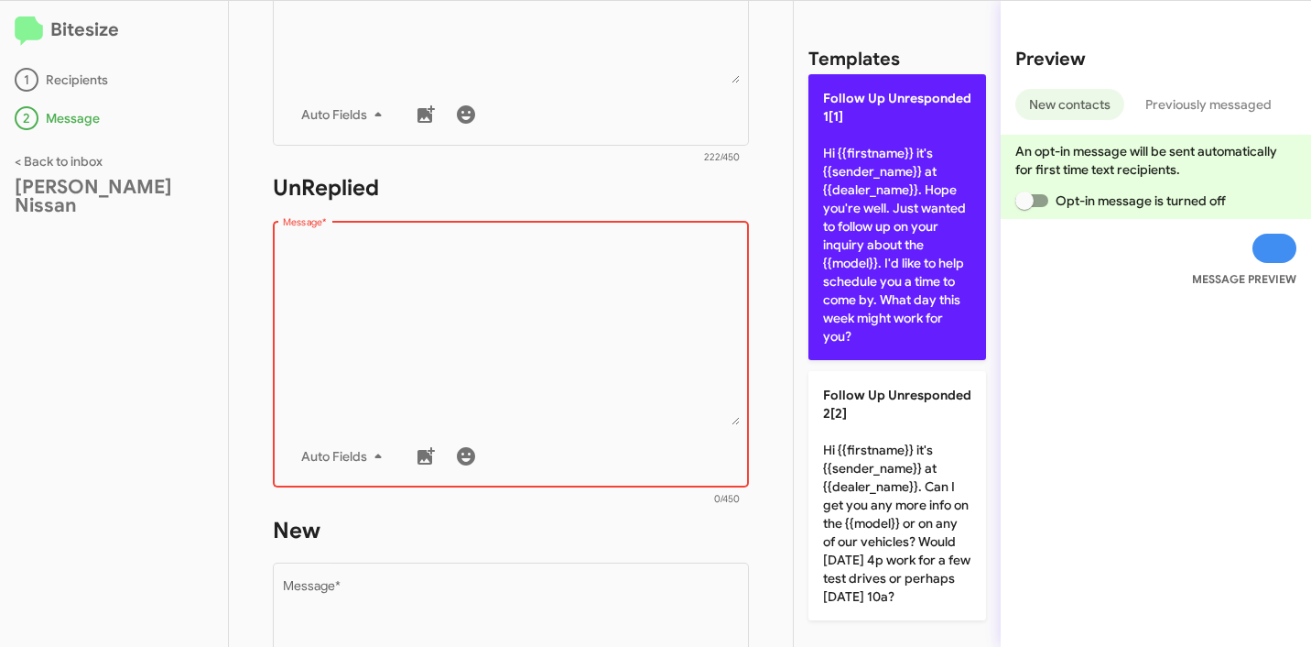
click at [895, 289] on p "Follow Up Unresponded 1[1] Hi {{firstname}} it's {{sender_name}} at {{dealer_na…" at bounding box center [898, 217] width 178 height 286
type textarea "Hi {{firstname}} it's {{sender_name}} at {{dealer_name}}. Hope you're well. Jus…"
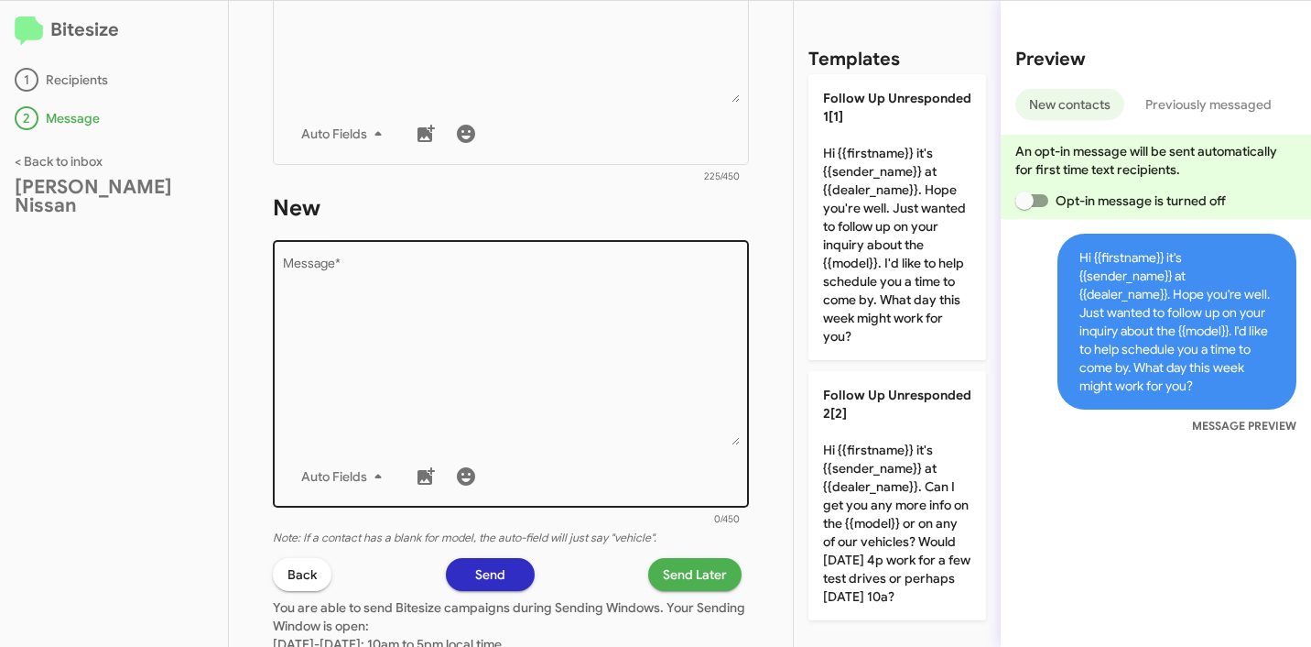
scroll to position [894, 0]
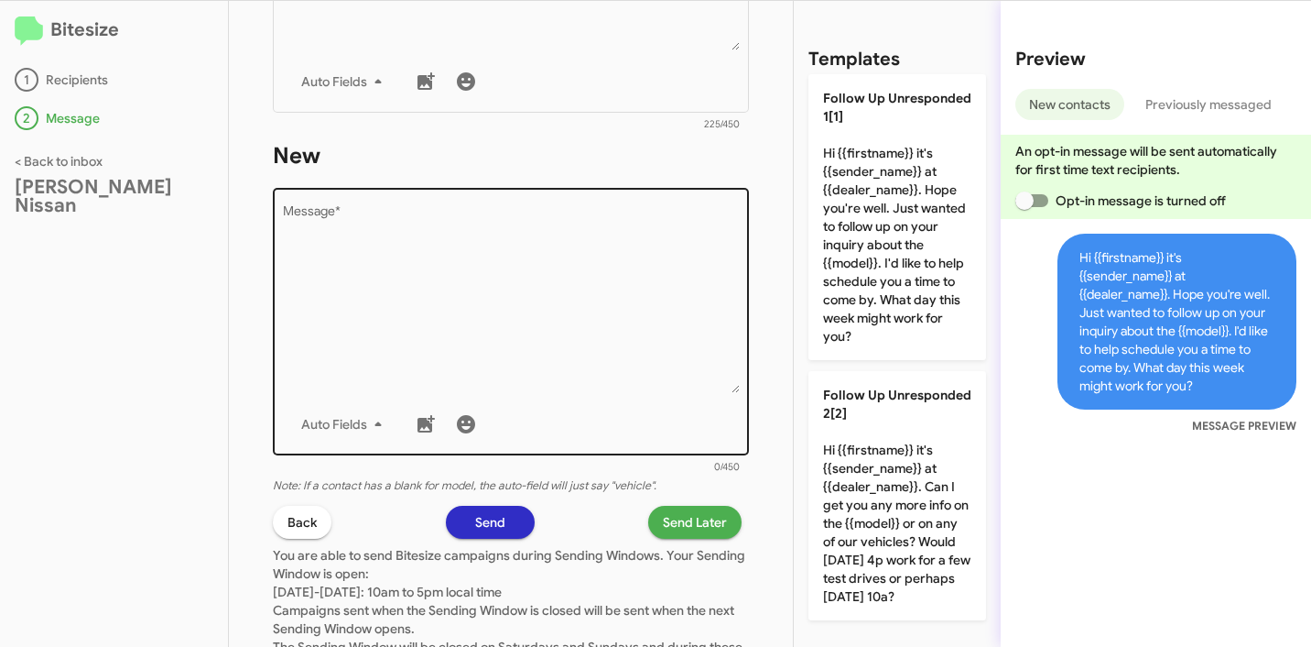
click at [504, 290] on textarea "Message *" at bounding box center [511, 299] width 457 height 187
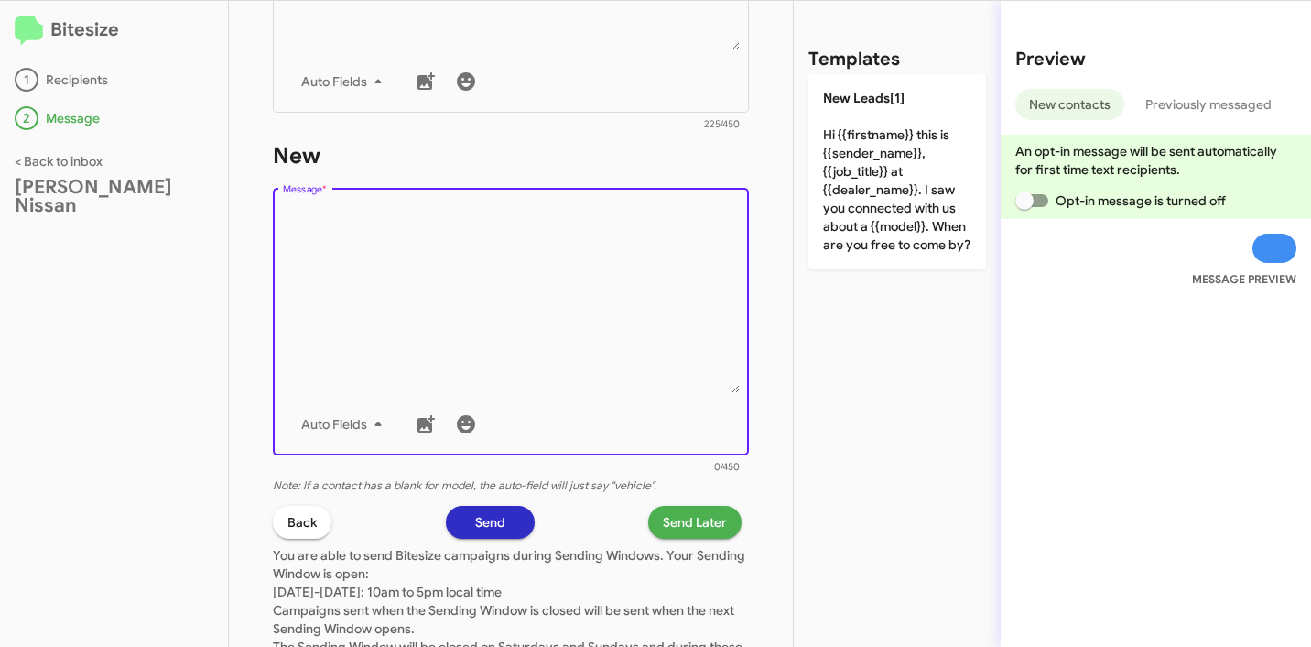
scroll to position [0, 0]
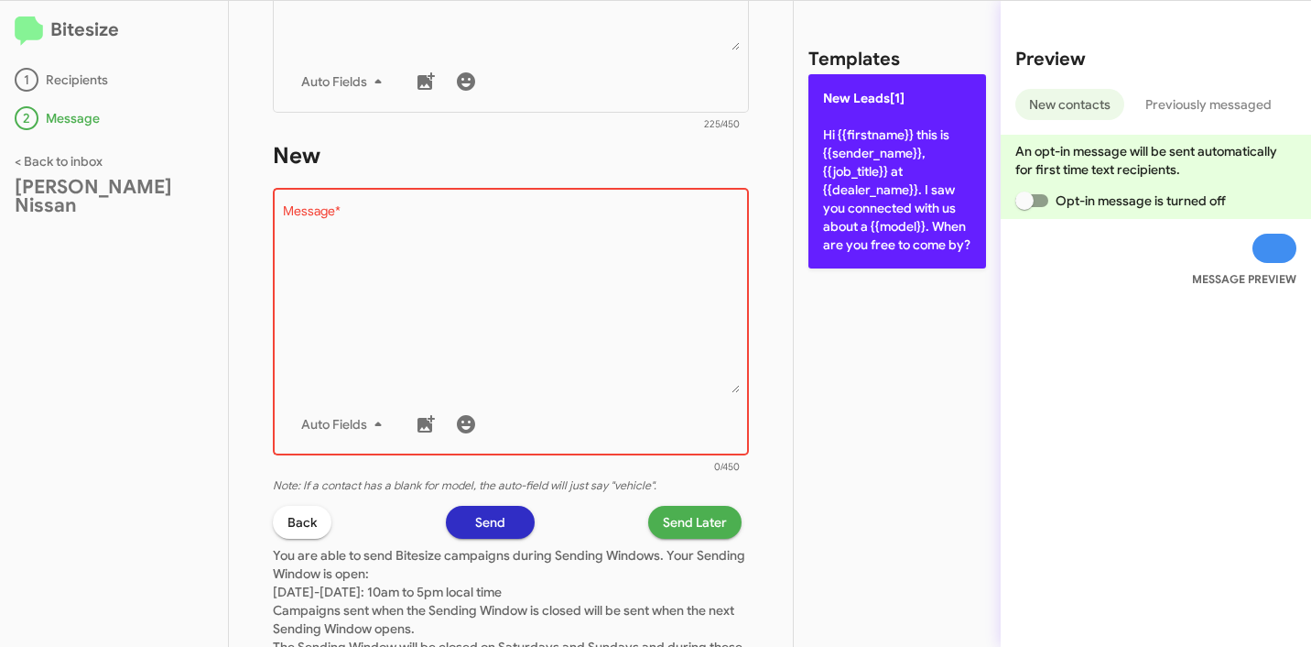
click at [818, 186] on p "New Leads[1] Hi {{firstname}} this is {{sender_name}}, {{job_title}} at {{deale…" at bounding box center [898, 171] width 178 height 194
type textarea "Hi {{firstname}} this is {{sender_name}}, {{job_title}} at {{dealer_name}}. I s…"
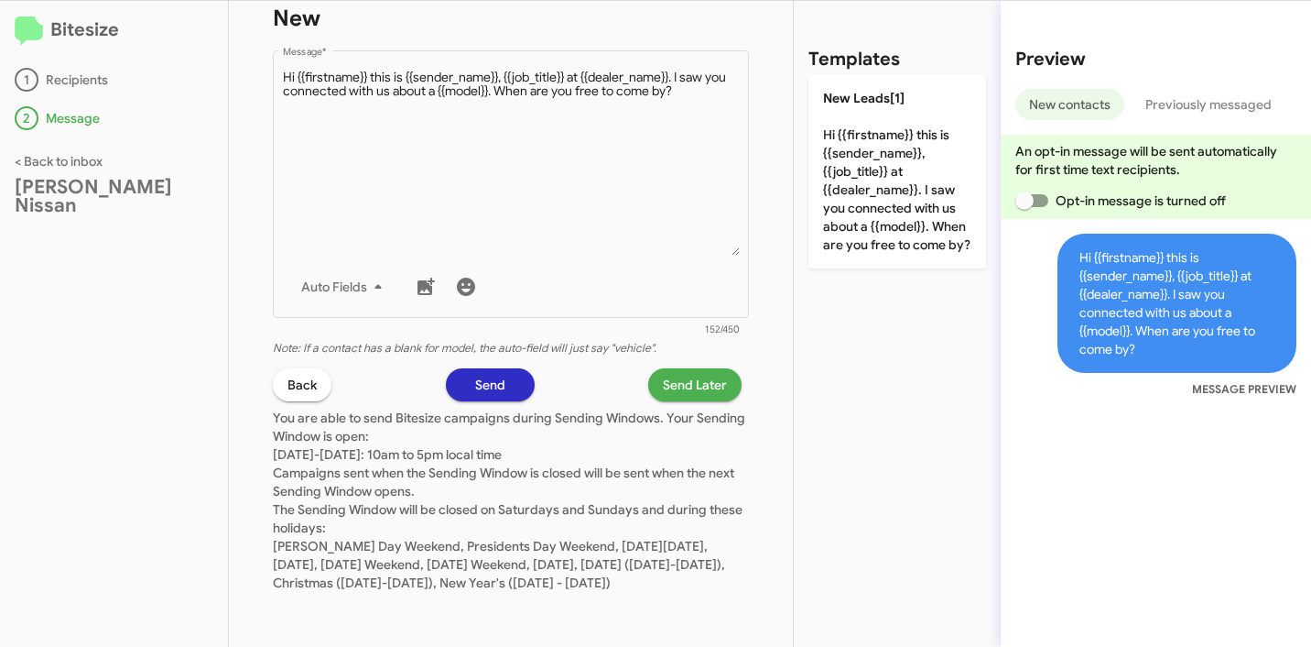
scroll to position [1050, 0]
click at [696, 368] on span "Send Later" at bounding box center [695, 384] width 64 height 33
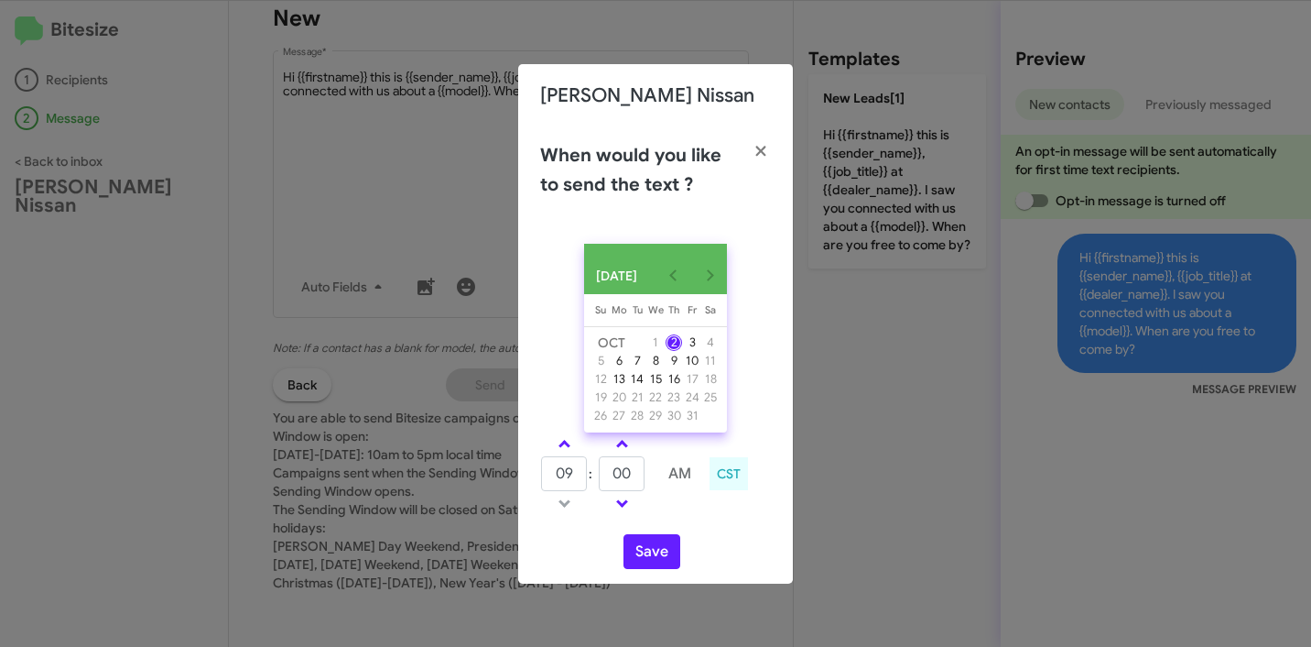
click at [540, 466] on td "09" at bounding box center [564, 473] width 48 height 37
click at [563, 482] on input "09" at bounding box center [564, 473] width 46 height 35
type input "10"
type input "05"
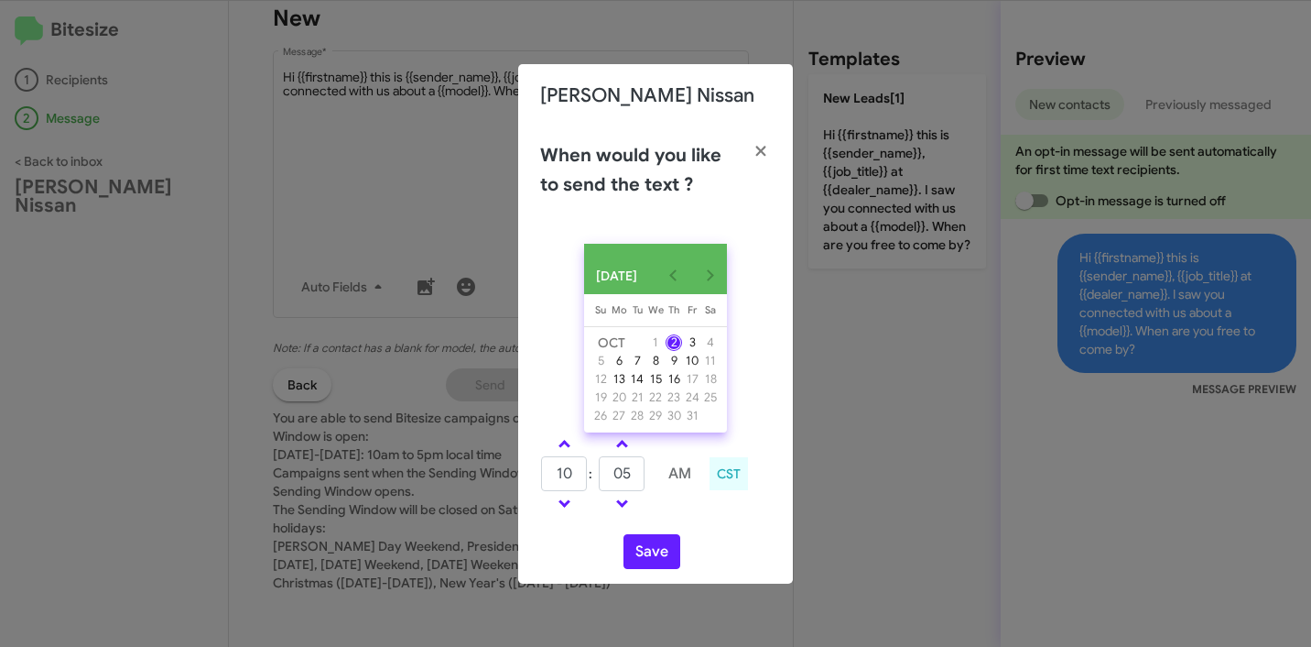
click at [702, 519] on div "10 : 05 AM CST" at bounding box center [656, 475] width 258 height 87
click at [660, 560] on button "Save" at bounding box center [652, 551] width 57 height 35
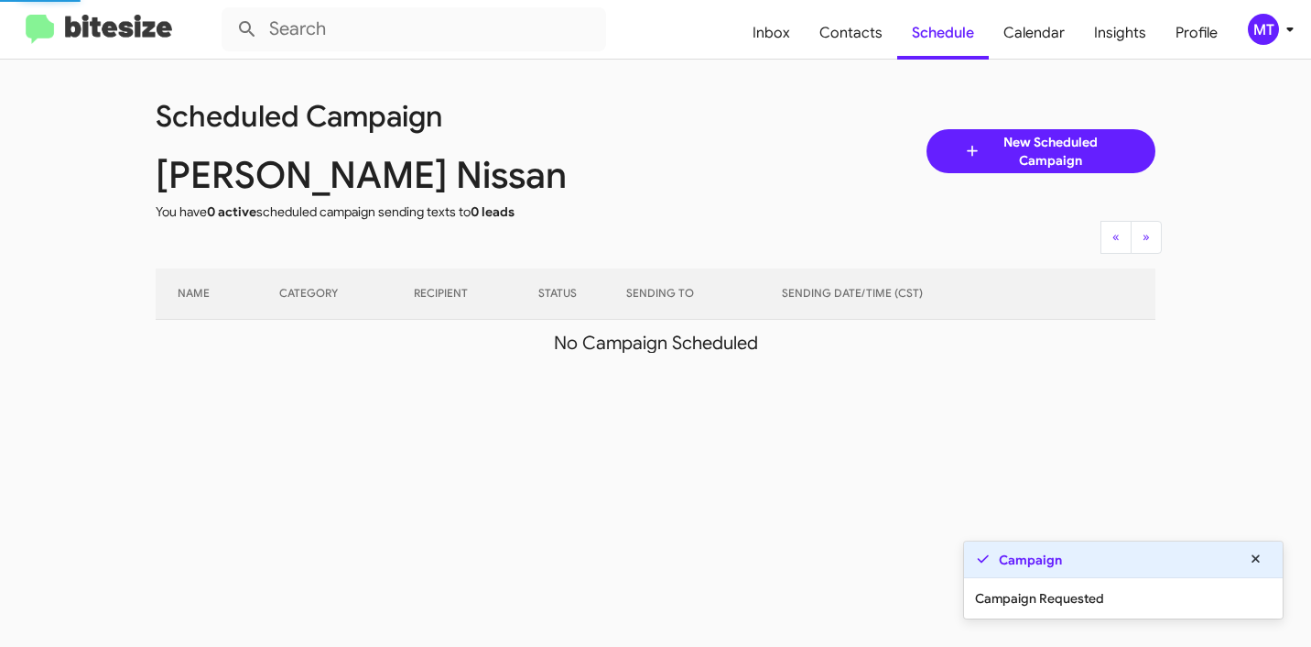
click at [1278, 23] on span "MT" at bounding box center [1274, 29] width 55 height 31
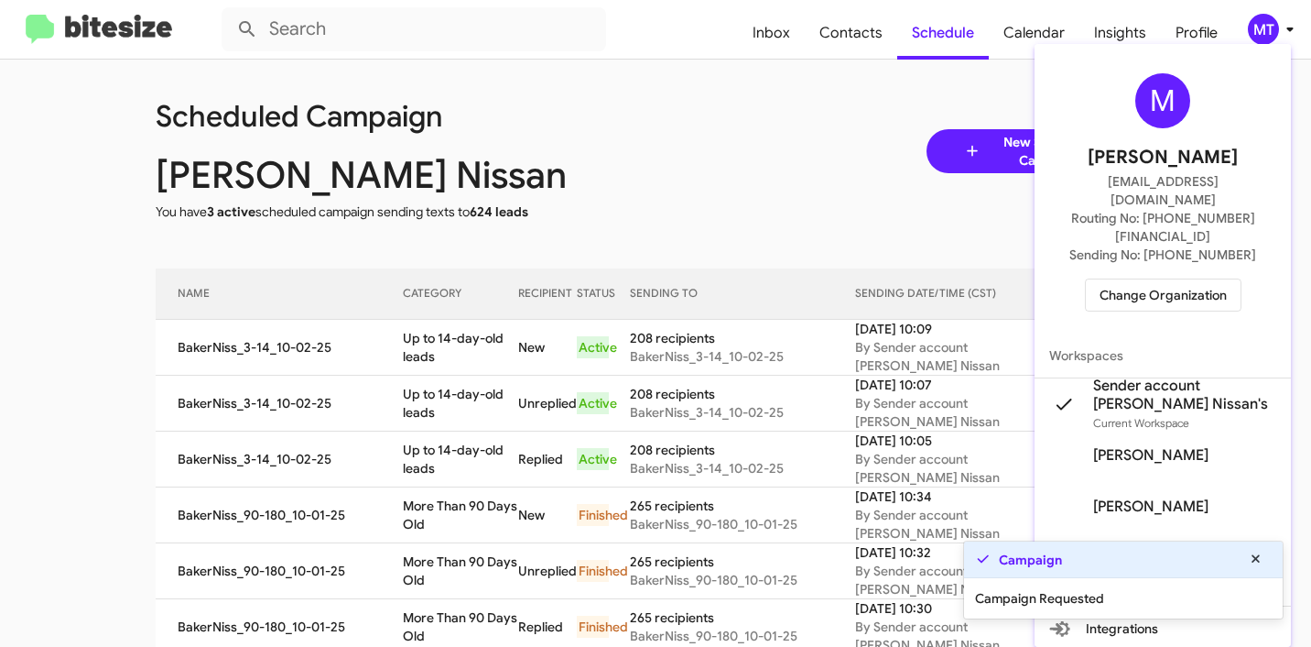
click at [600, 175] on div at bounding box center [655, 323] width 1311 height 647
